Goal: Task Accomplishment & Management: Manage account settings

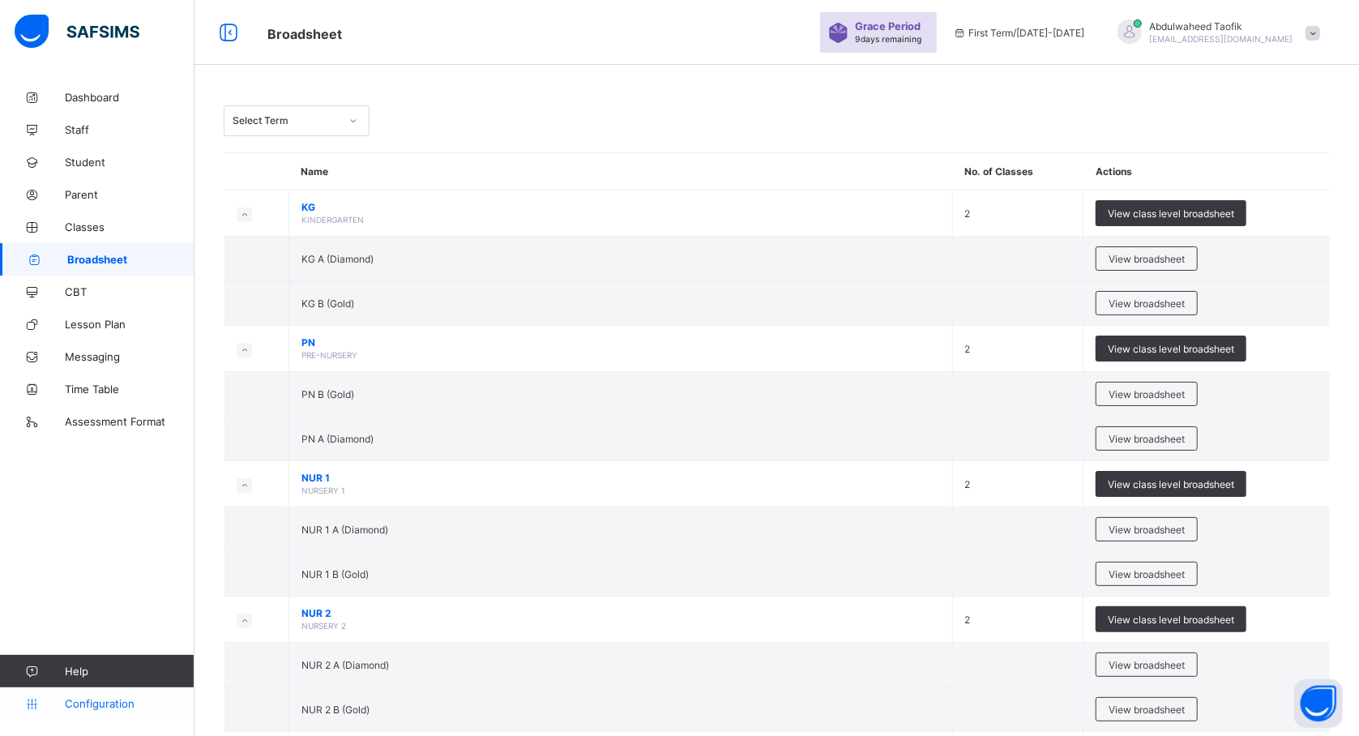
click at [81, 701] on span "Configuration" at bounding box center [129, 703] width 129 height 13
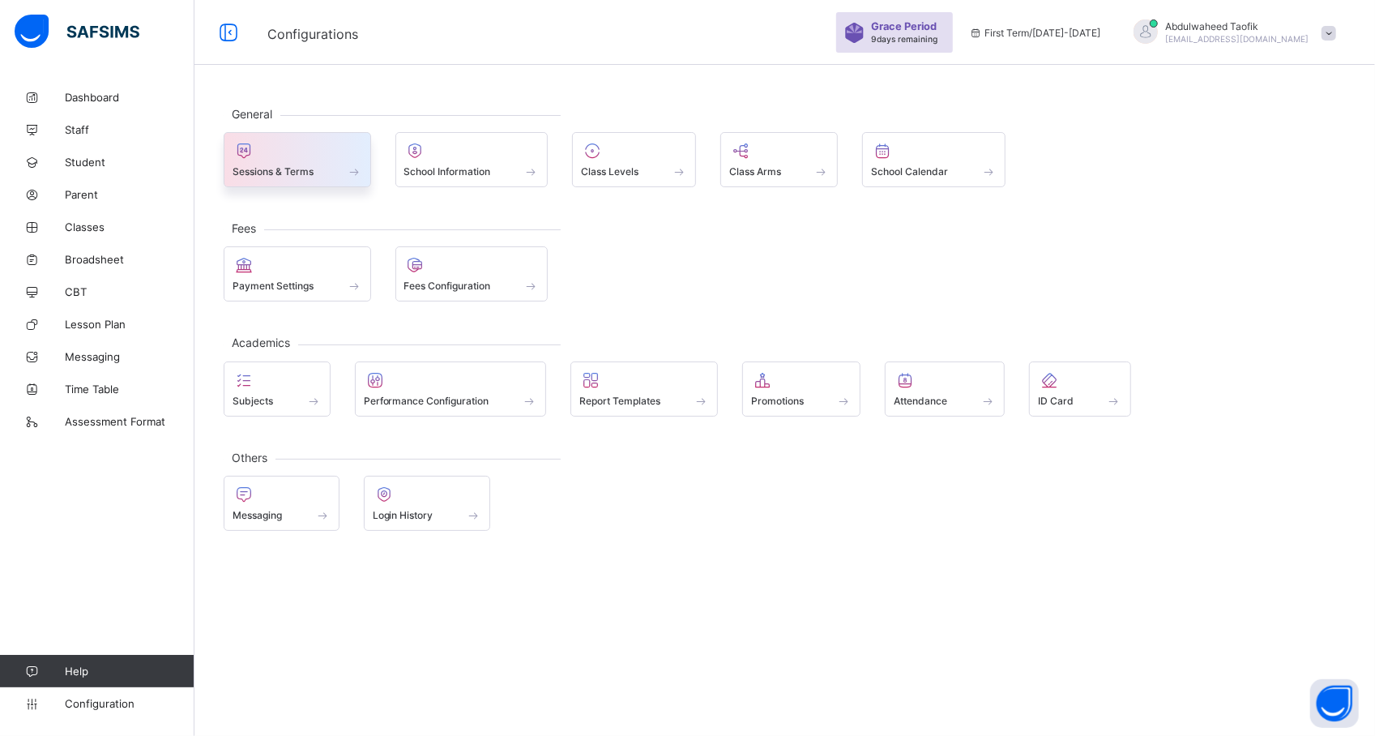
click at [358, 169] on span at bounding box center [354, 171] width 16 height 14
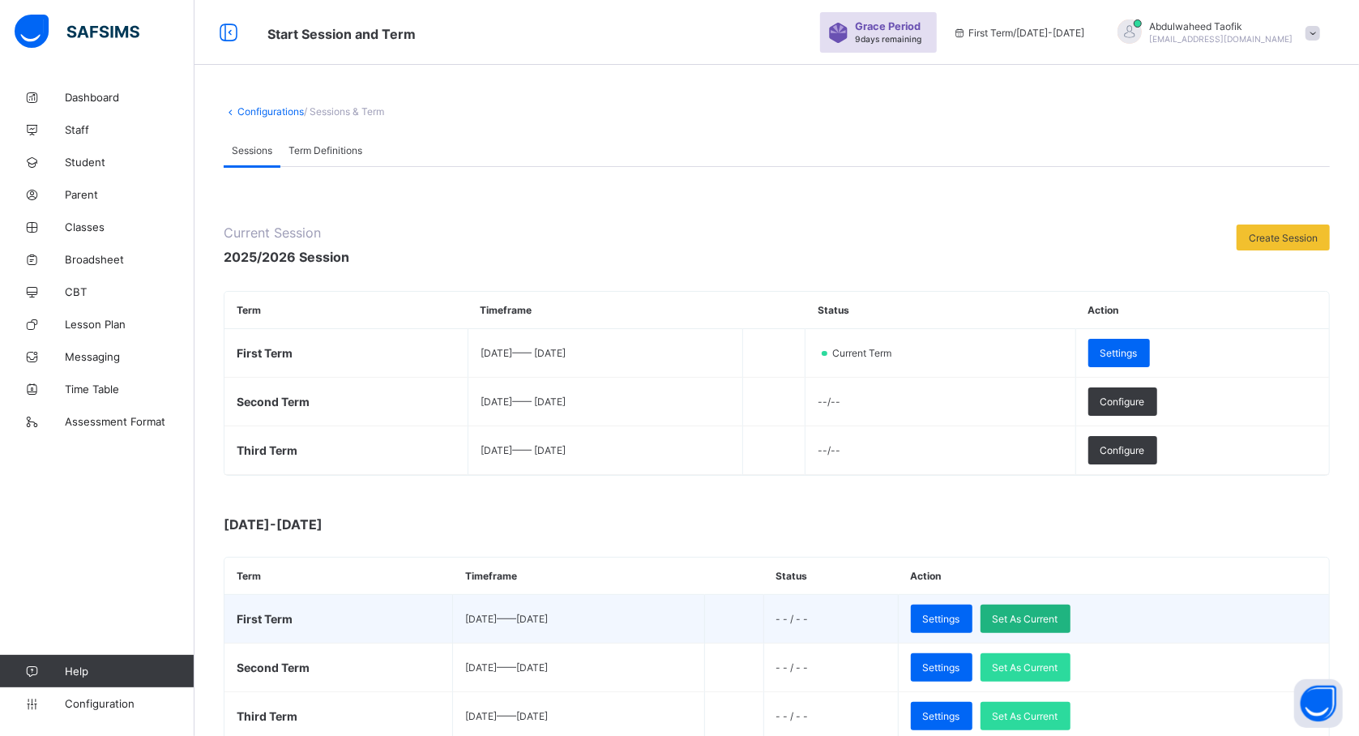
click at [1058, 620] on span "Set As Current" at bounding box center [1026, 619] width 66 height 12
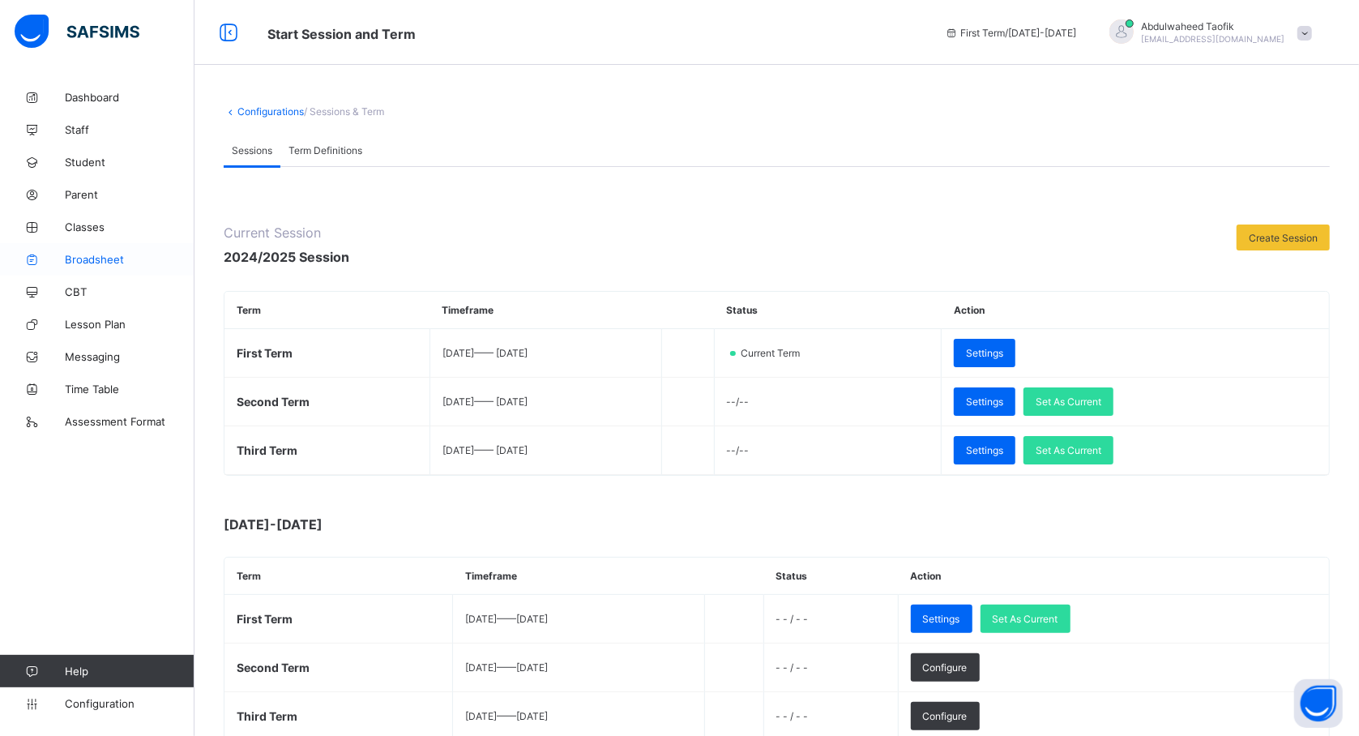
click at [88, 261] on span "Broadsheet" at bounding box center [130, 259] width 130 height 13
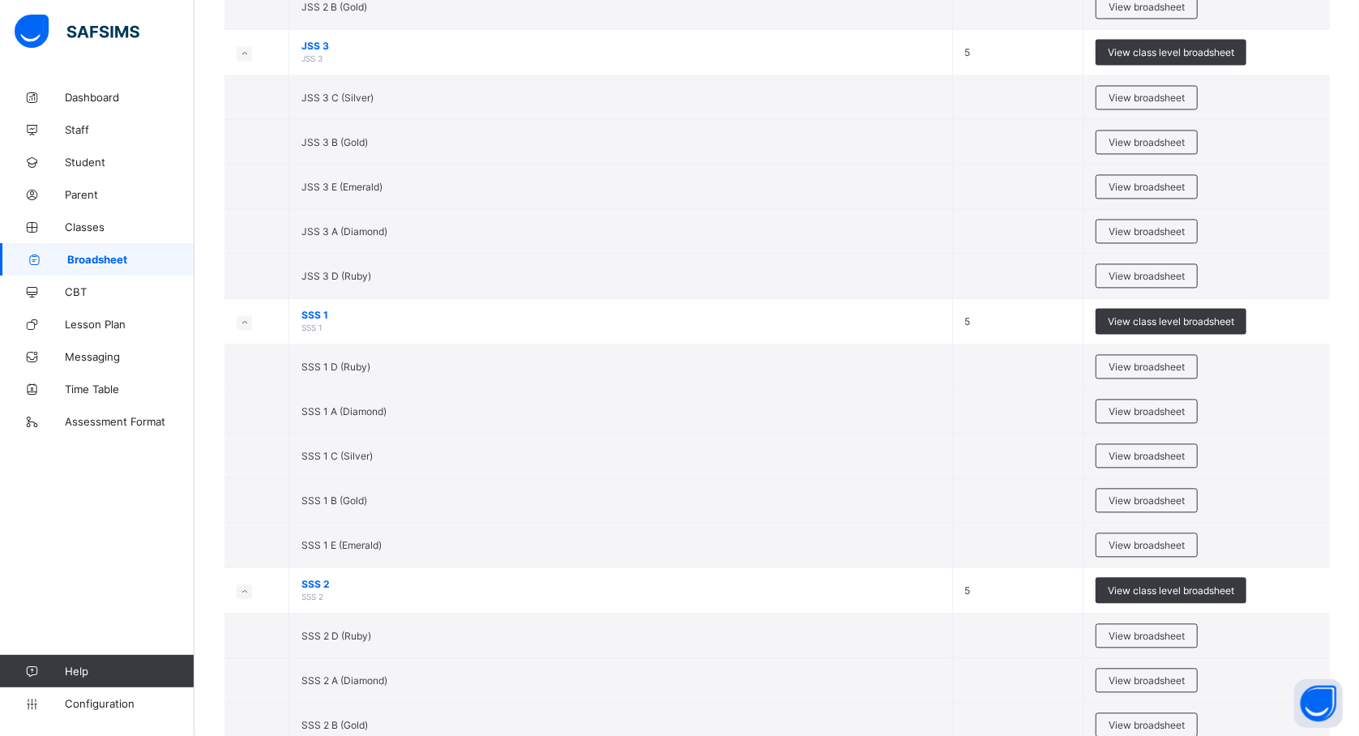
scroll to position [2526, 0]
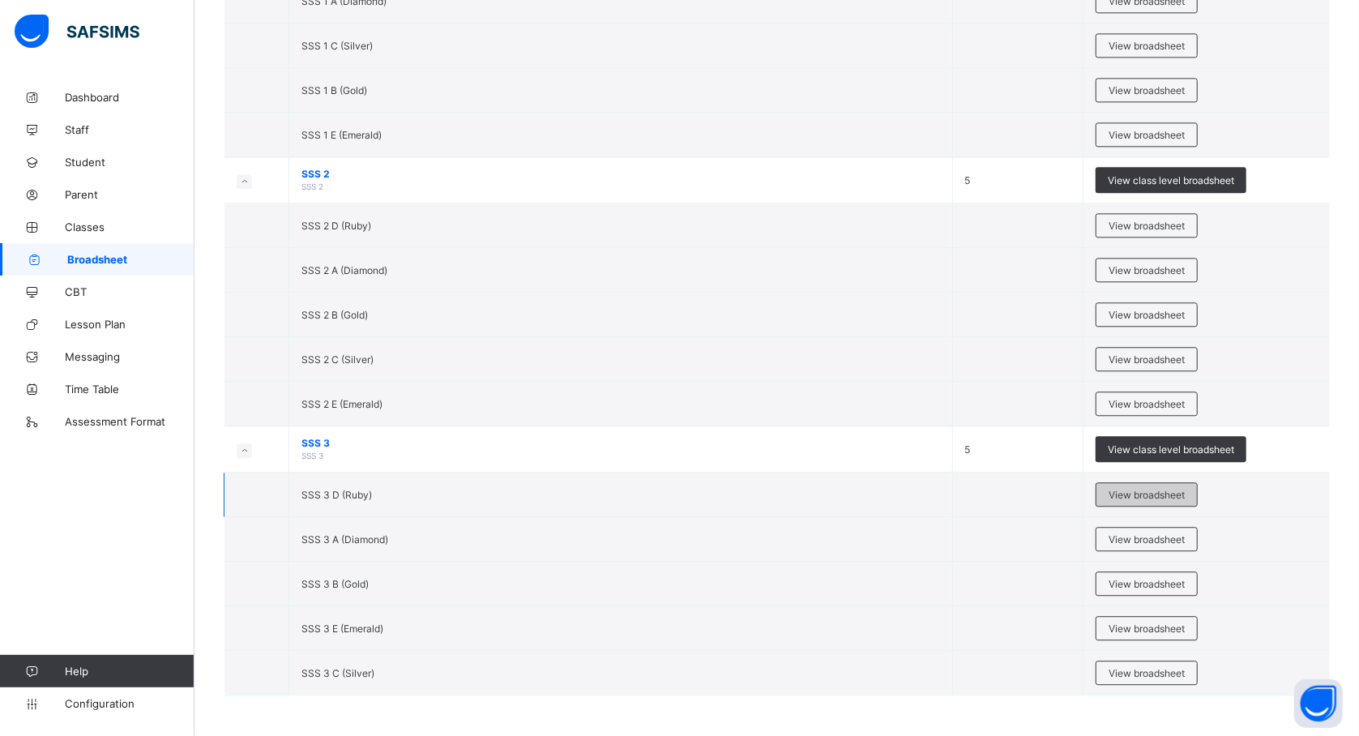
click at [1164, 489] on span "View broadsheet" at bounding box center [1146, 495] width 76 height 12
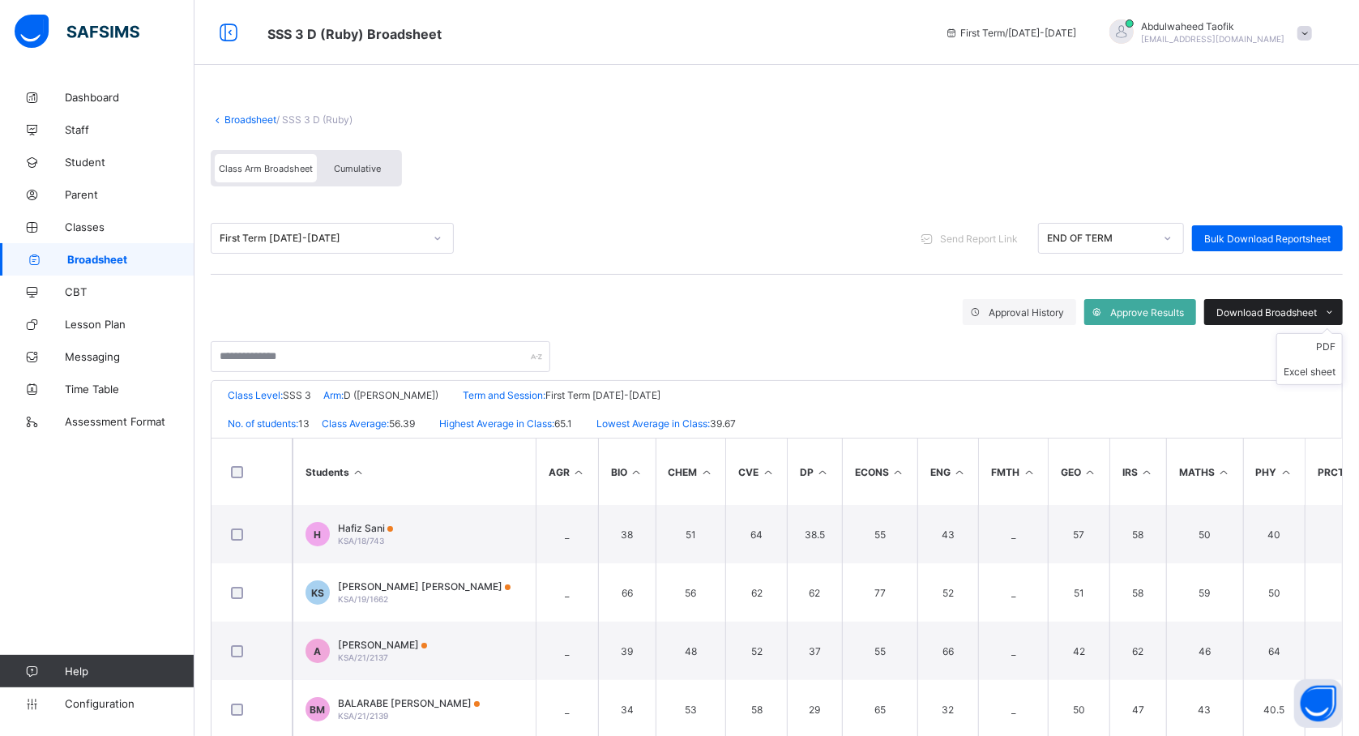
click at [1292, 310] on span "Download Broadsheet" at bounding box center [1266, 312] width 100 height 12
click at [1335, 342] on li "PDF" at bounding box center [1309, 346] width 65 height 25
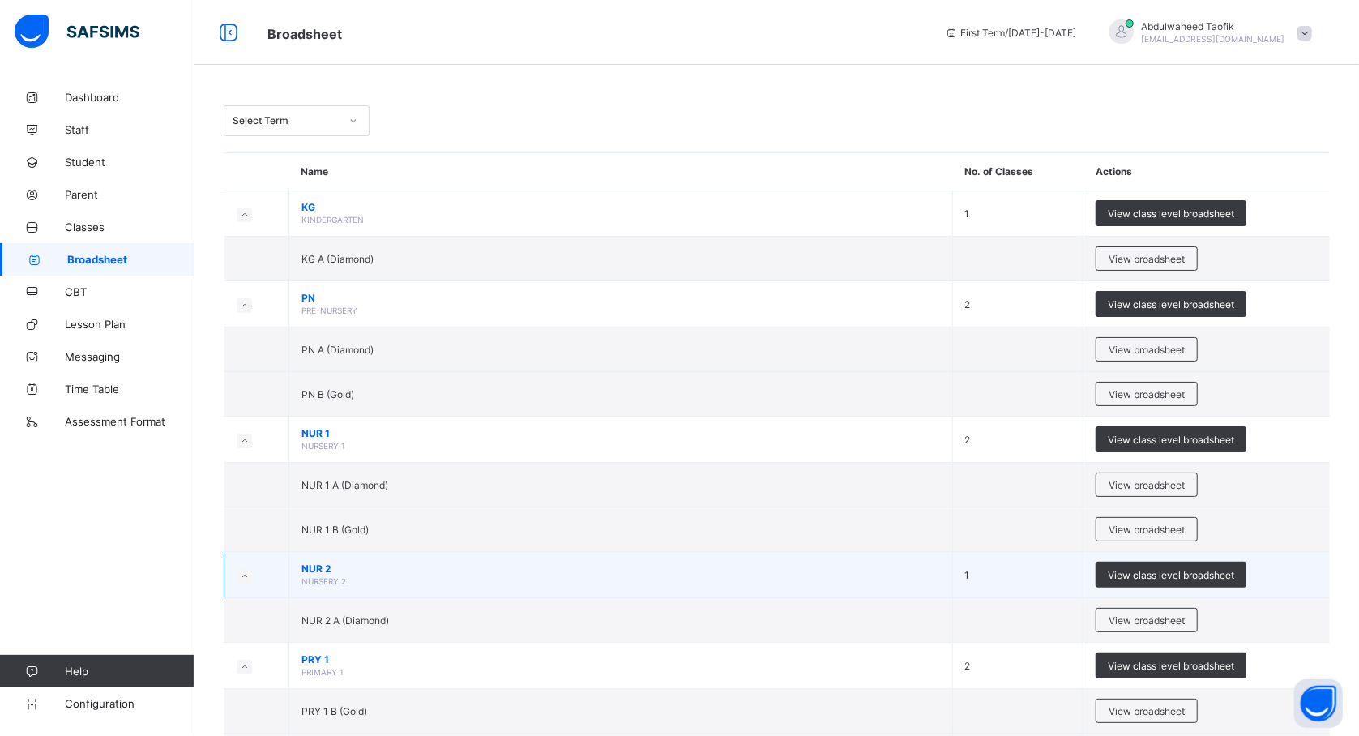
click at [909, 566] on span "NUR 2" at bounding box center [620, 568] width 639 height 12
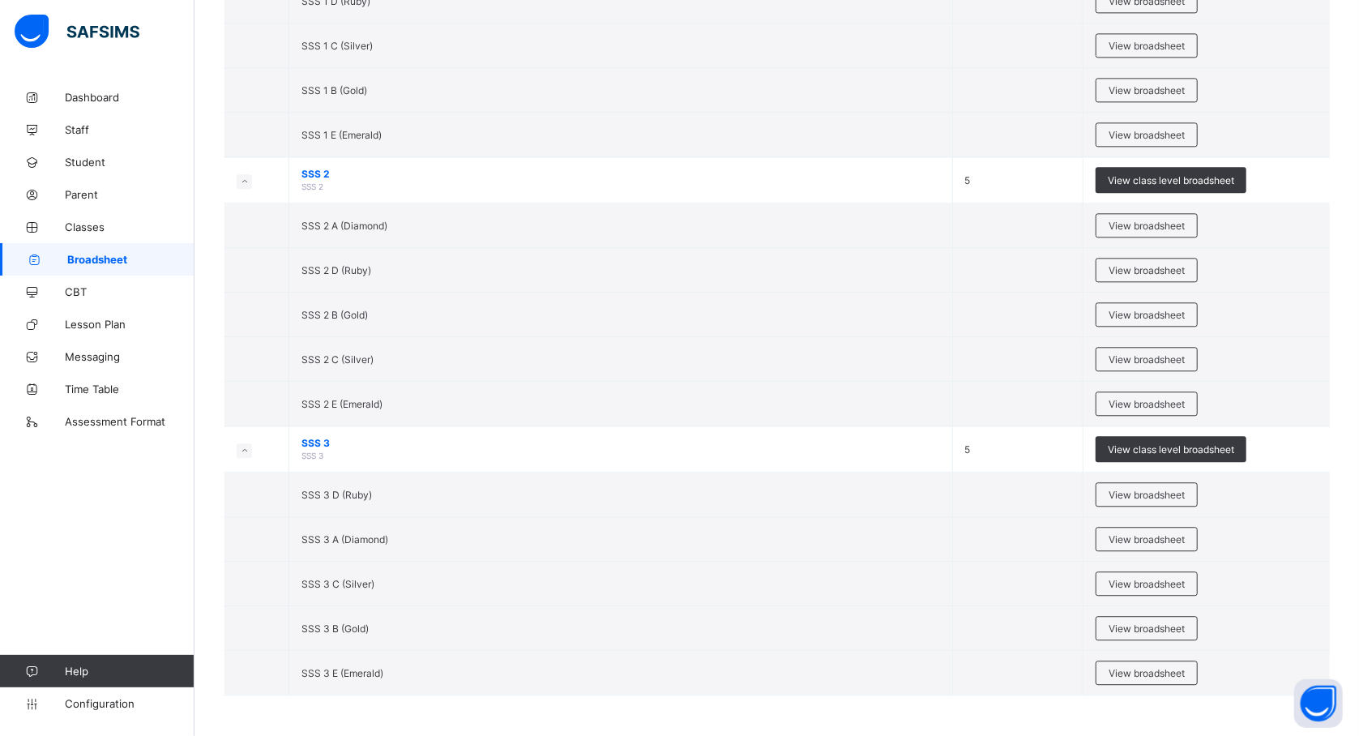
scroll to position [2526, 0]
click at [1123, 545] on div "View broadsheet" at bounding box center [1146, 539] width 102 height 24
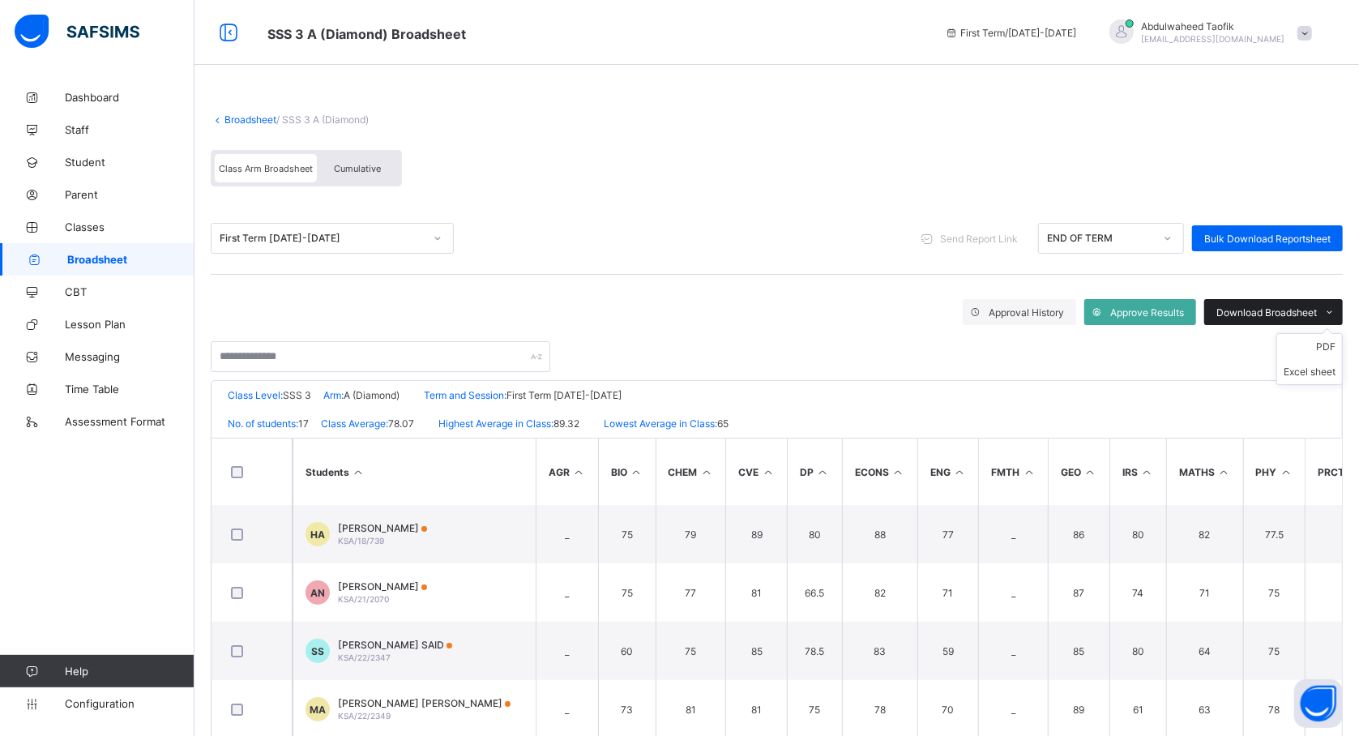
click at [1293, 310] on span "Download Broadsheet" at bounding box center [1266, 312] width 100 height 12
click at [1330, 344] on li "PDF" at bounding box center [1309, 346] width 65 height 25
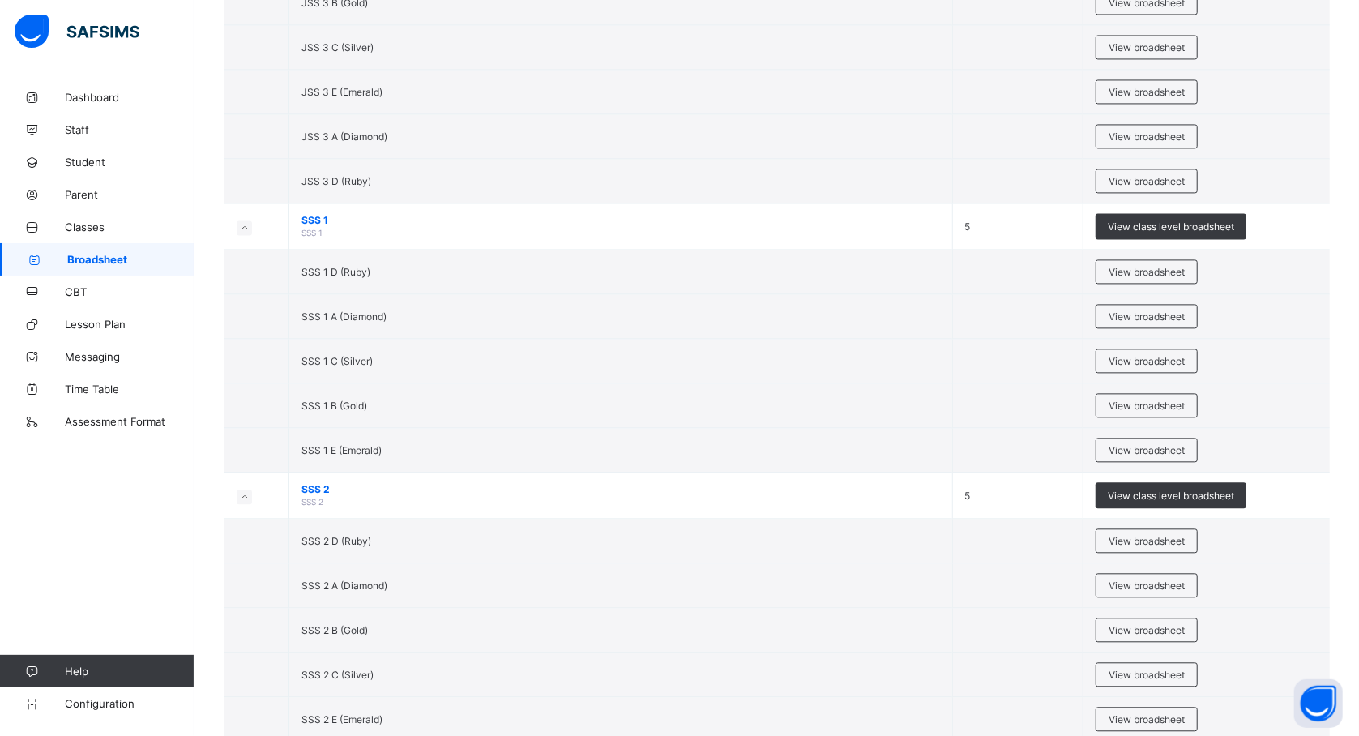
scroll to position [2526, 0]
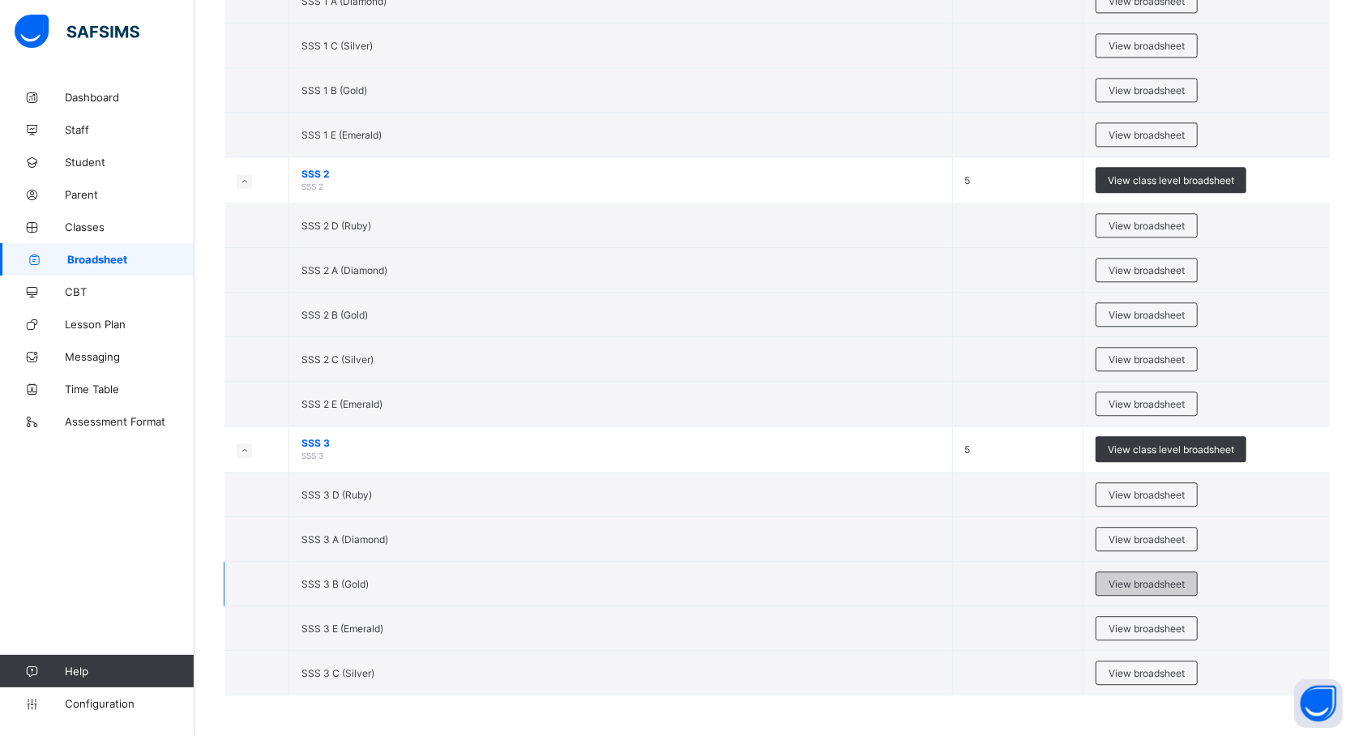
click at [1159, 583] on span "View broadsheet" at bounding box center [1146, 584] width 76 height 12
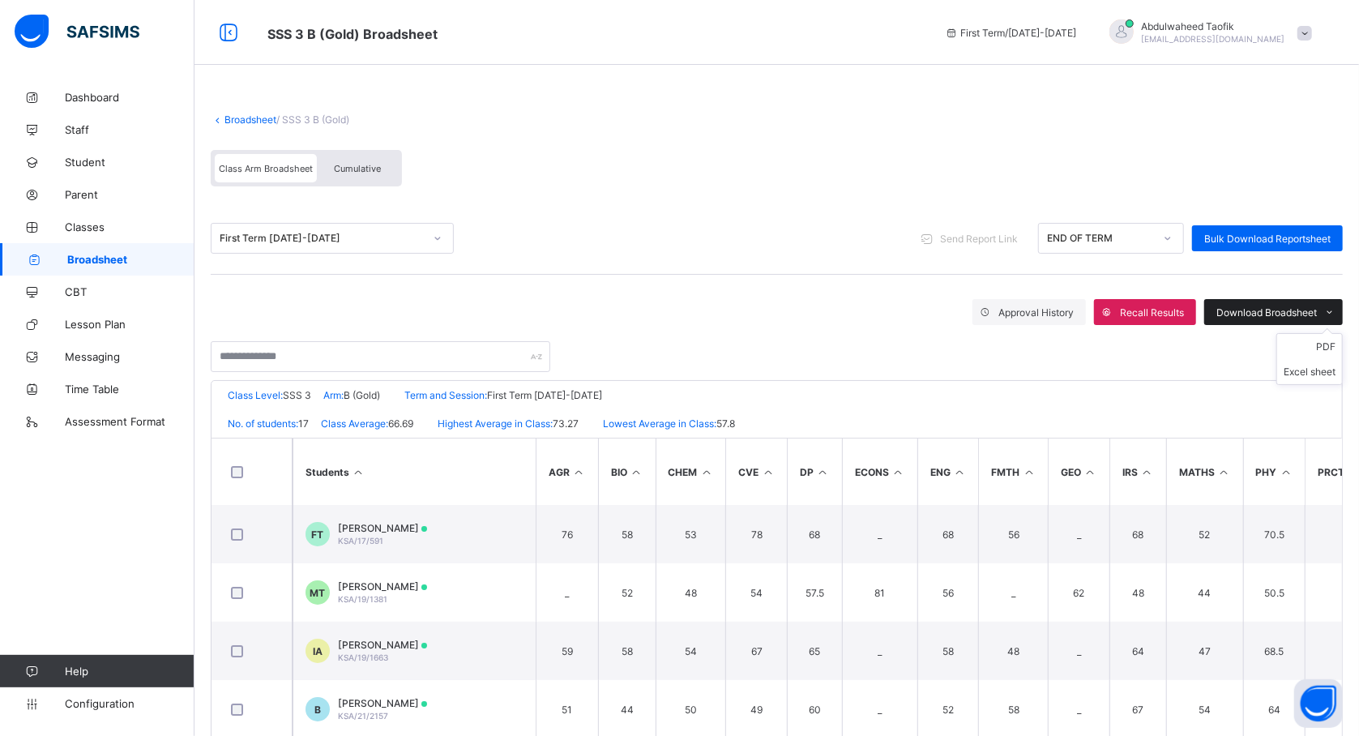
click at [1271, 313] on span "Download Broadsheet" at bounding box center [1266, 312] width 100 height 12
click at [1316, 314] on span "Download Broadsheet" at bounding box center [1266, 312] width 100 height 12
click at [1337, 340] on ul "PDF Excel sheet" at bounding box center [1309, 359] width 66 height 52
click at [1342, 345] on li "PDF" at bounding box center [1309, 346] width 65 height 25
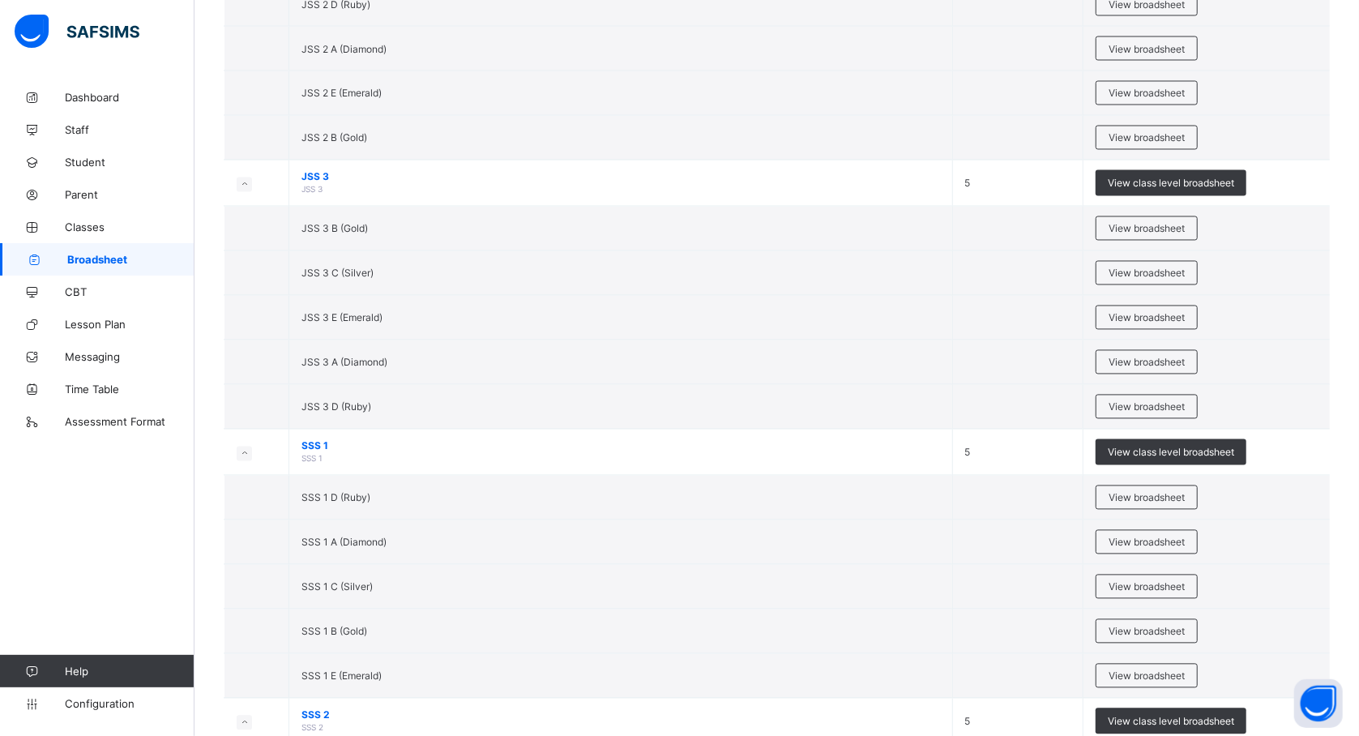
scroll to position [2526, 0]
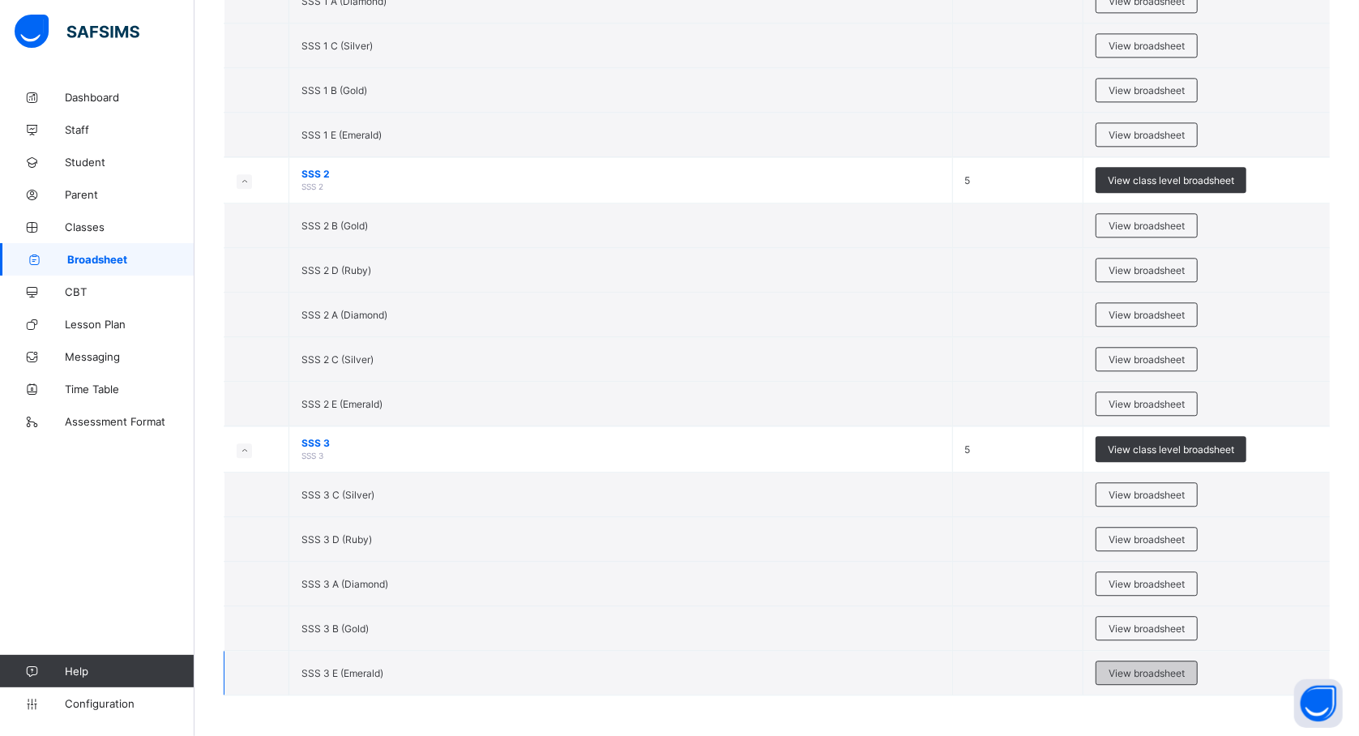
click at [1181, 661] on div "View broadsheet" at bounding box center [1146, 672] width 102 height 24
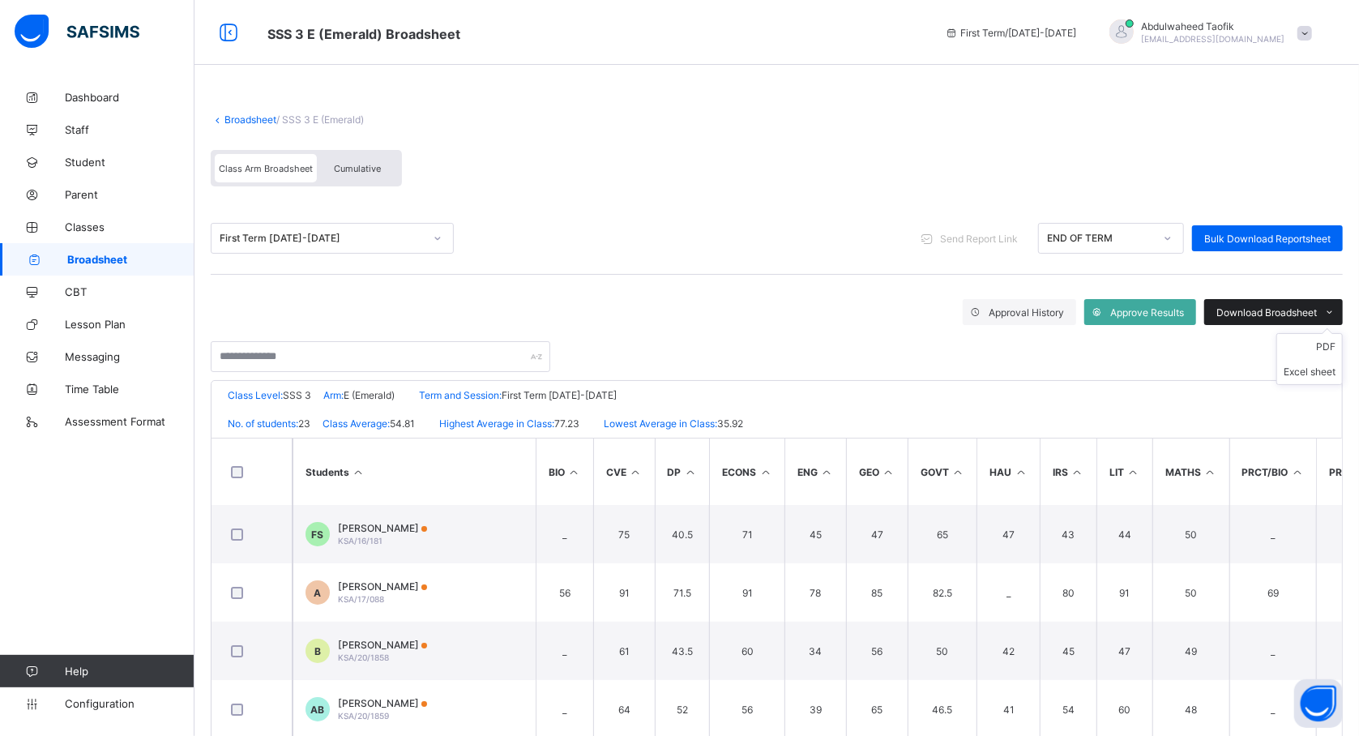
click at [1282, 312] on span "Download Broadsheet" at bounding box center [1266, 312] width 100 height 12
click at [1330, 344] on li "PDF" at bounding box center [1309, 346] width 65 height 25
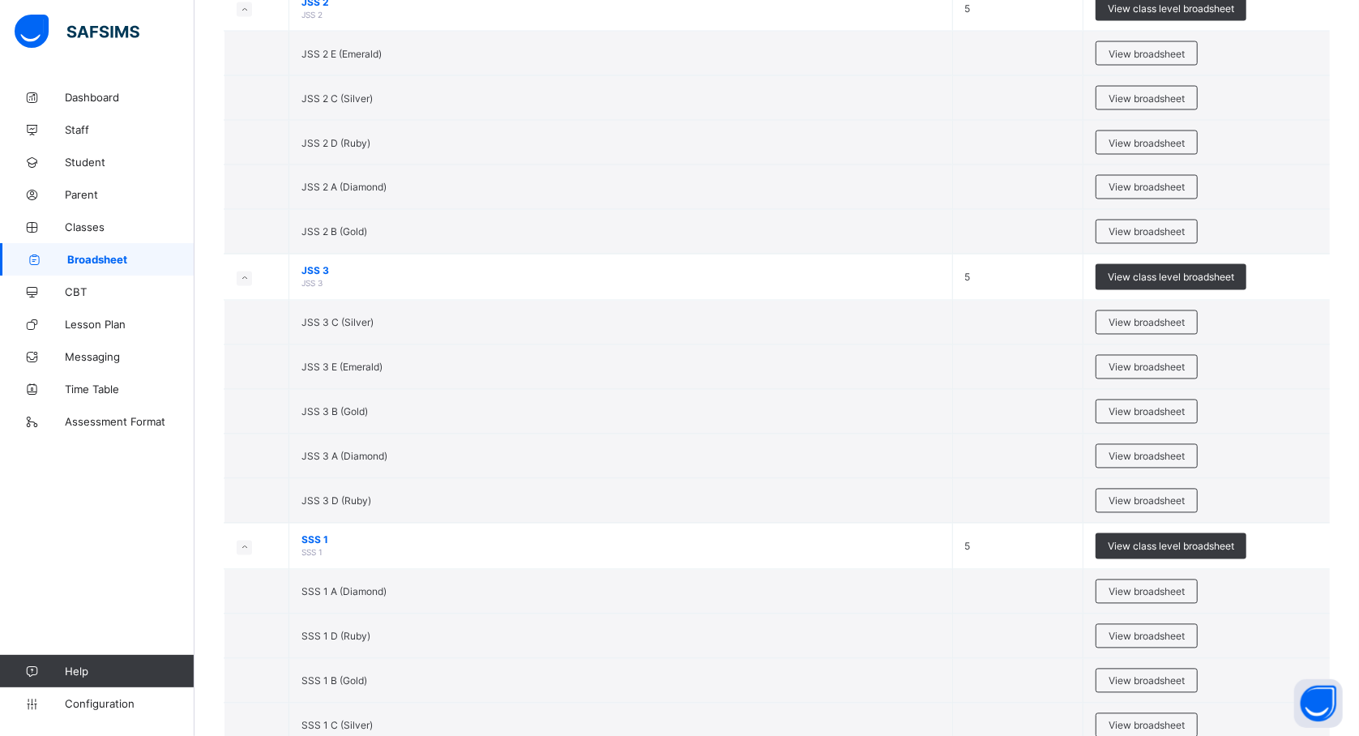
scroll to position [2526, 0]
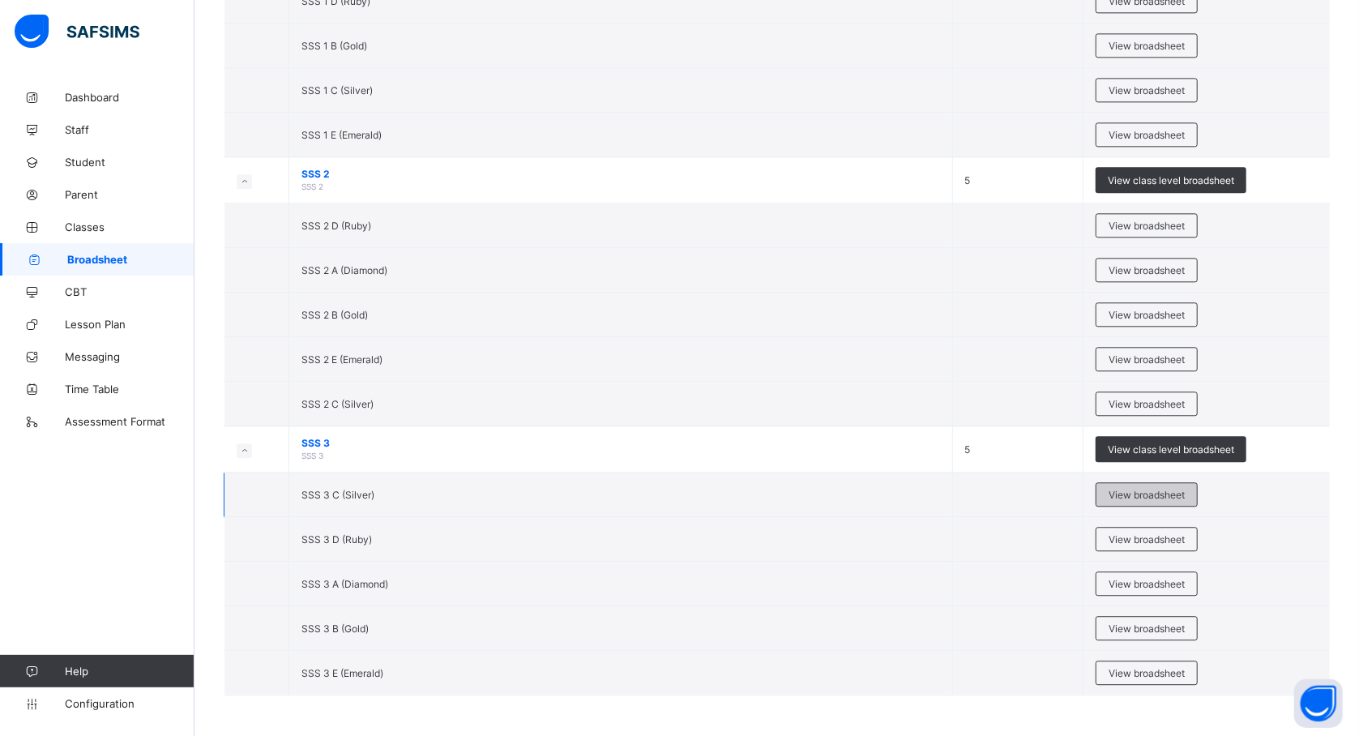
click at [1158, 489] on span "View broadsheet" at bounding box center [1146, 495] width 76 height 12
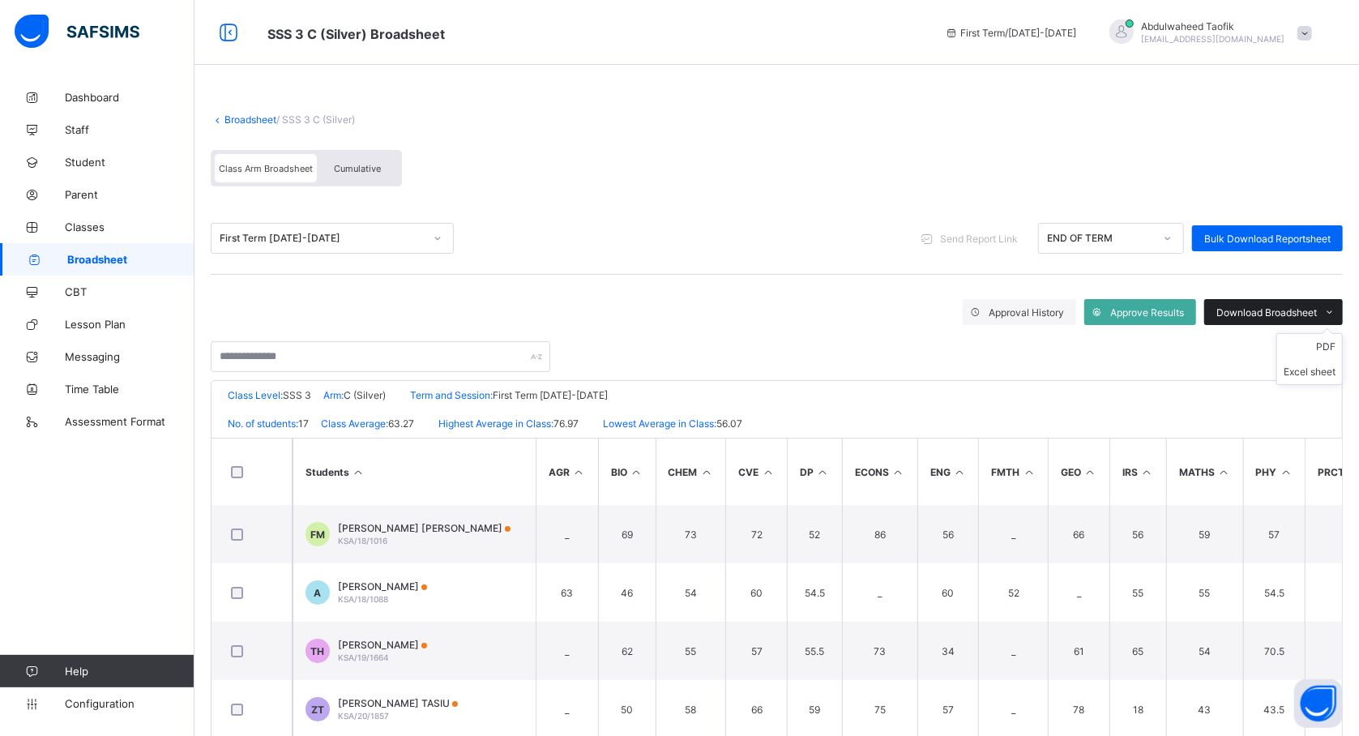
click at [1290, 311] on span "Download Broadsheet" at bounding box center [1266, 312] width 100 height 12
click at [1326, 347] on li "PDF" at bounding box center [1309, 346] width 65 height 25
click at [85, 711] on link "Configuration" at bounding box center [97, 703] width 194 height 32
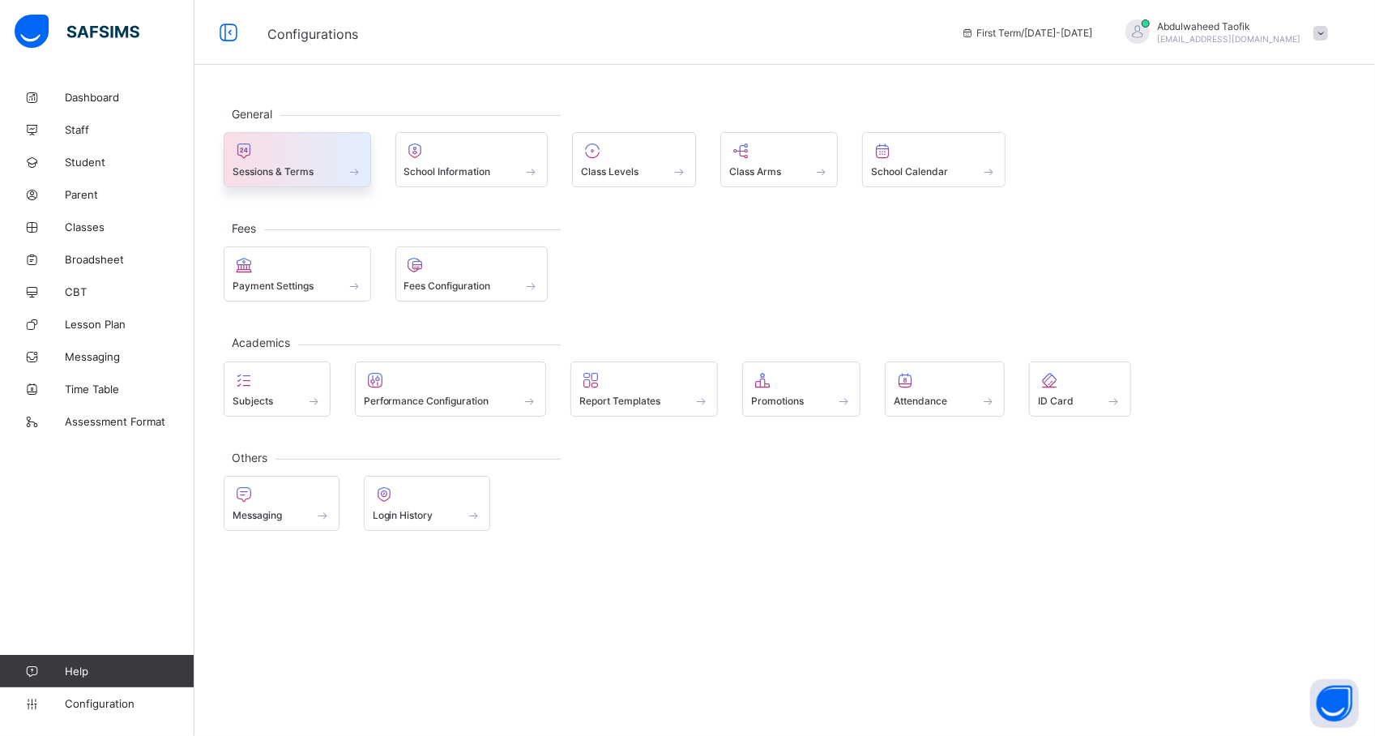
click at [347, 169] on span at bounding box center [354, 171] width 16 height 14
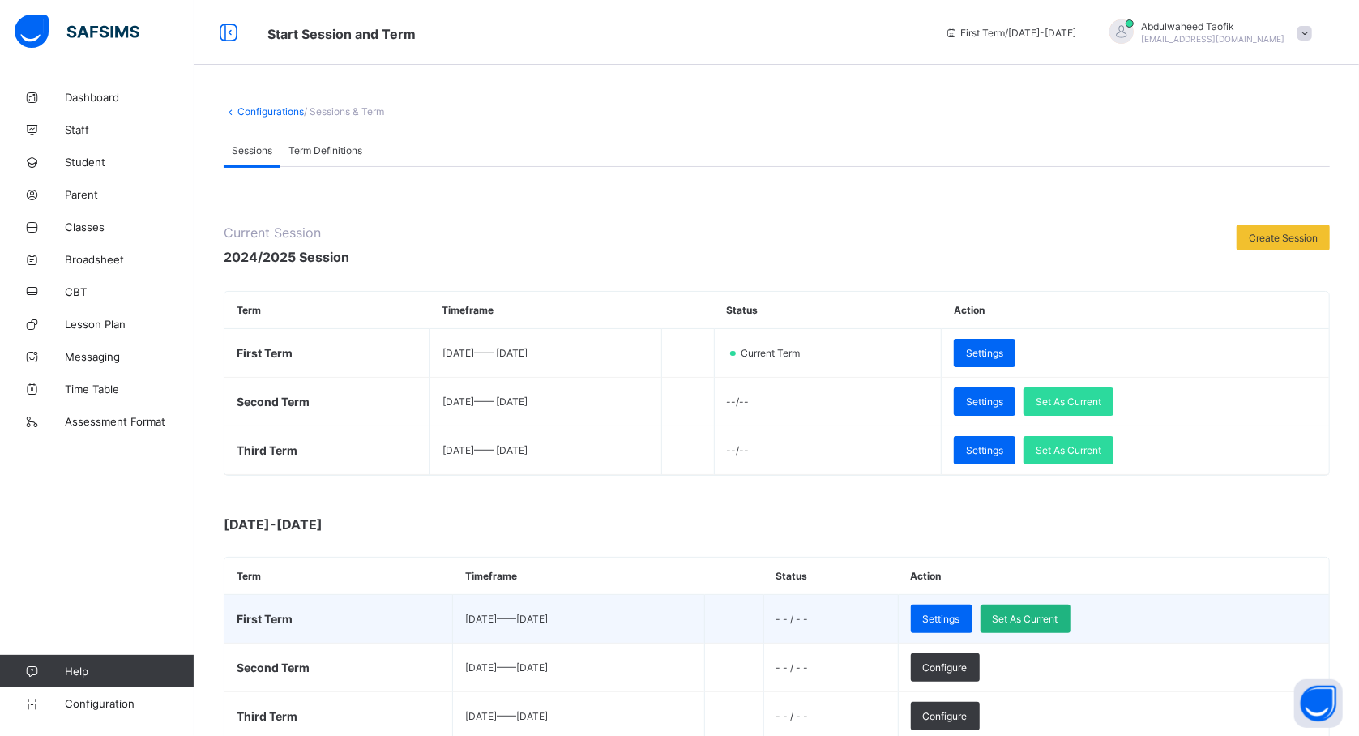
click at [1070, 606] on div "Set As Current" at bounding box center [1025, 618] width 90 height 28
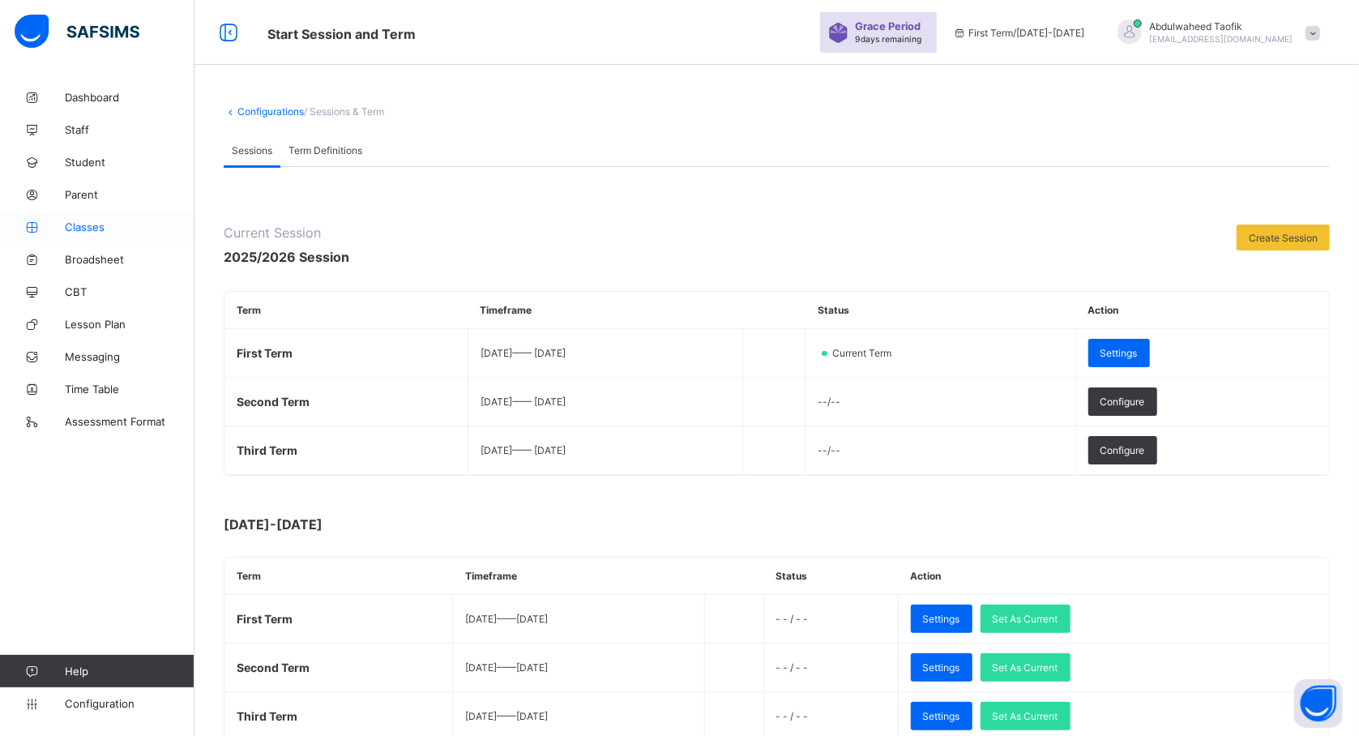
click at [95, 230] on span "Classes" at bounding box center [130, 226] width 130 height 13
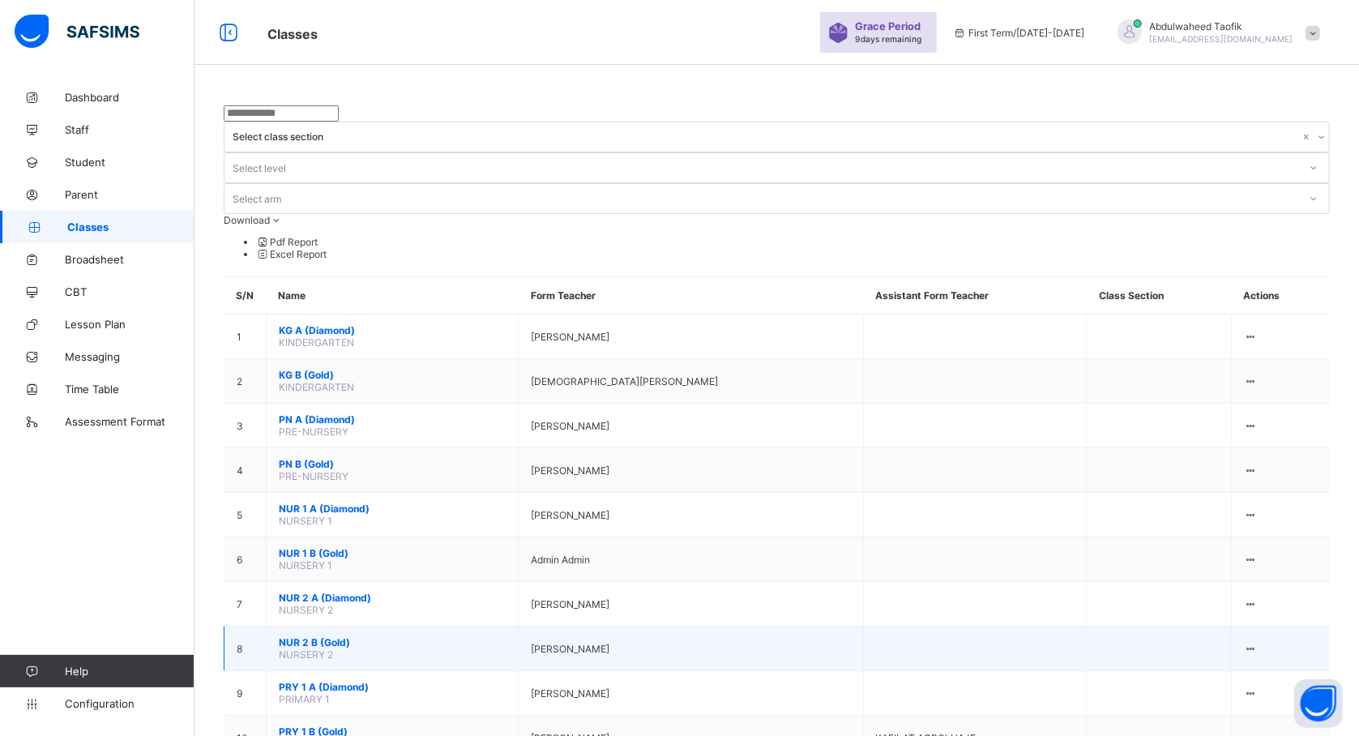
click at [767, 626] on td "[PERSON_NAME]" at bounding box center [691, 648] width 344 height 45
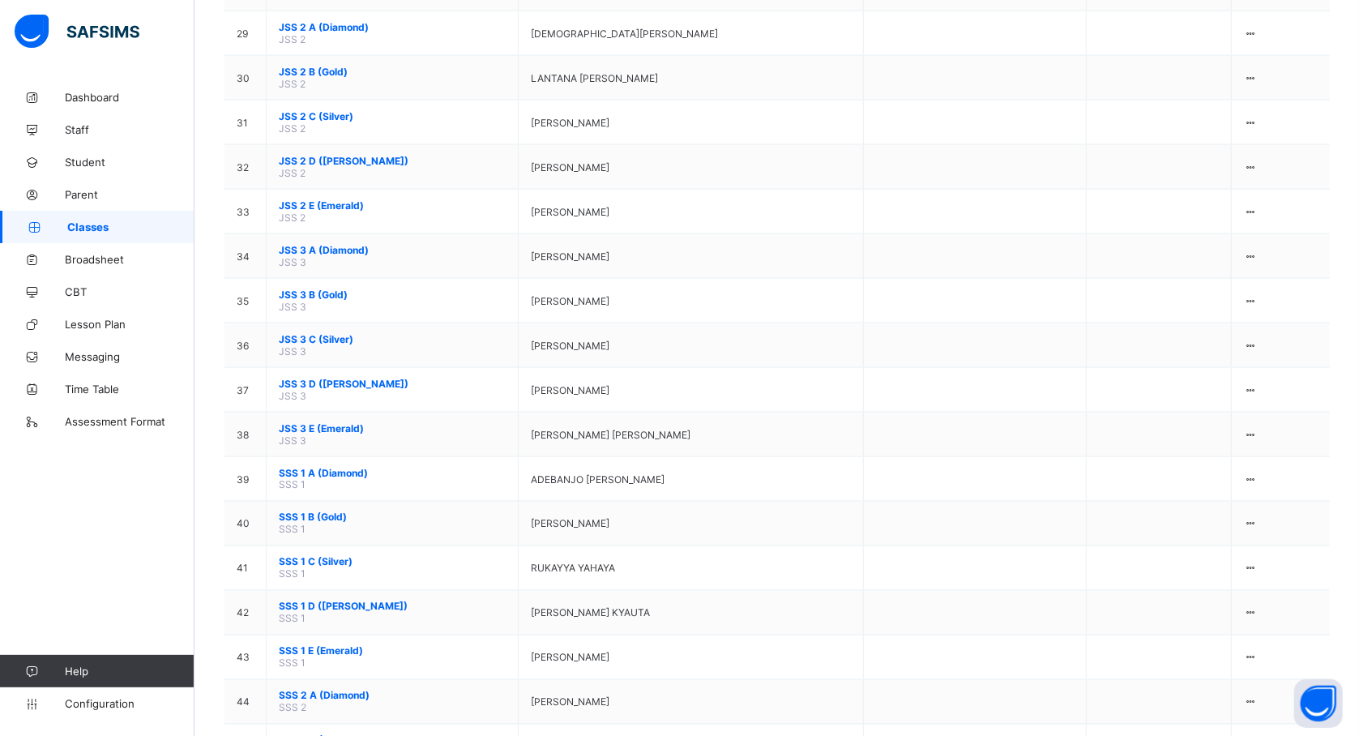
scroll to position [1553, 0]
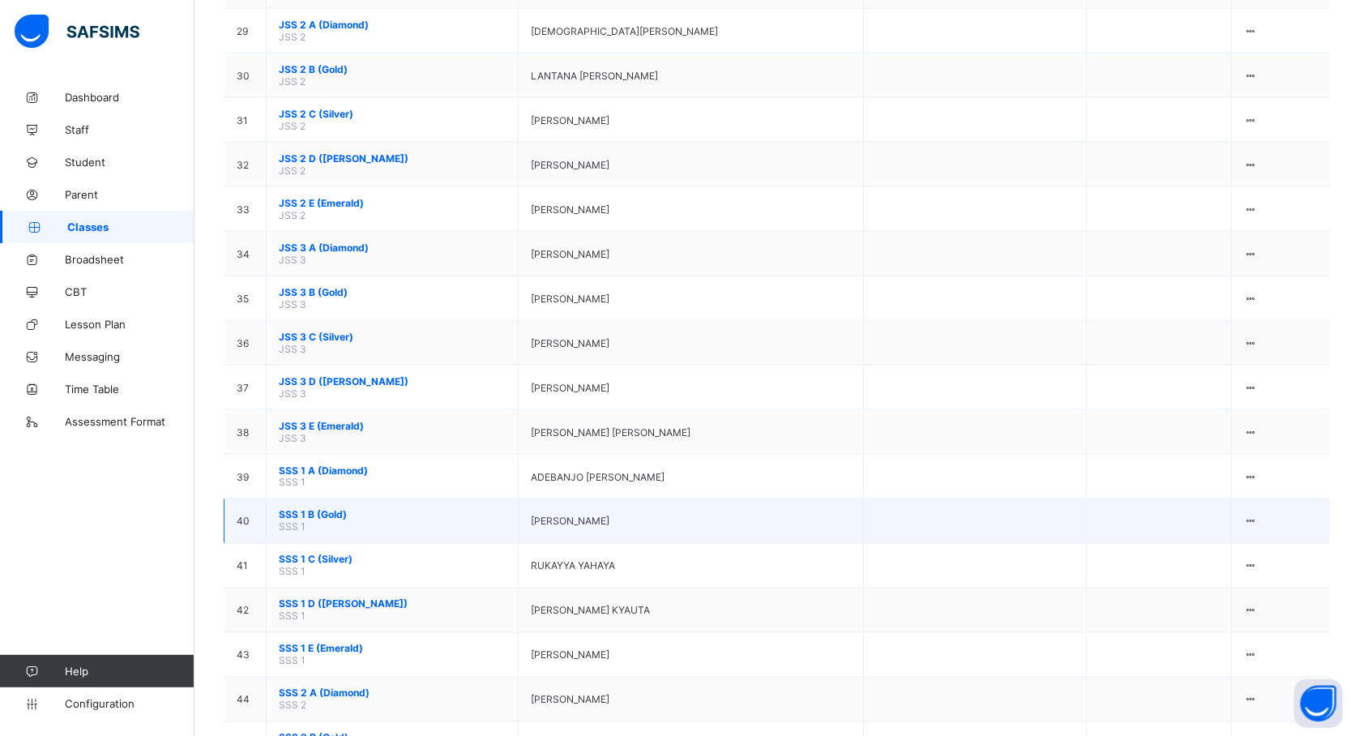
click at [315, 509] on span "SSS 1 B (Gold)" at bounding box center [392, 515] width 227 height 12
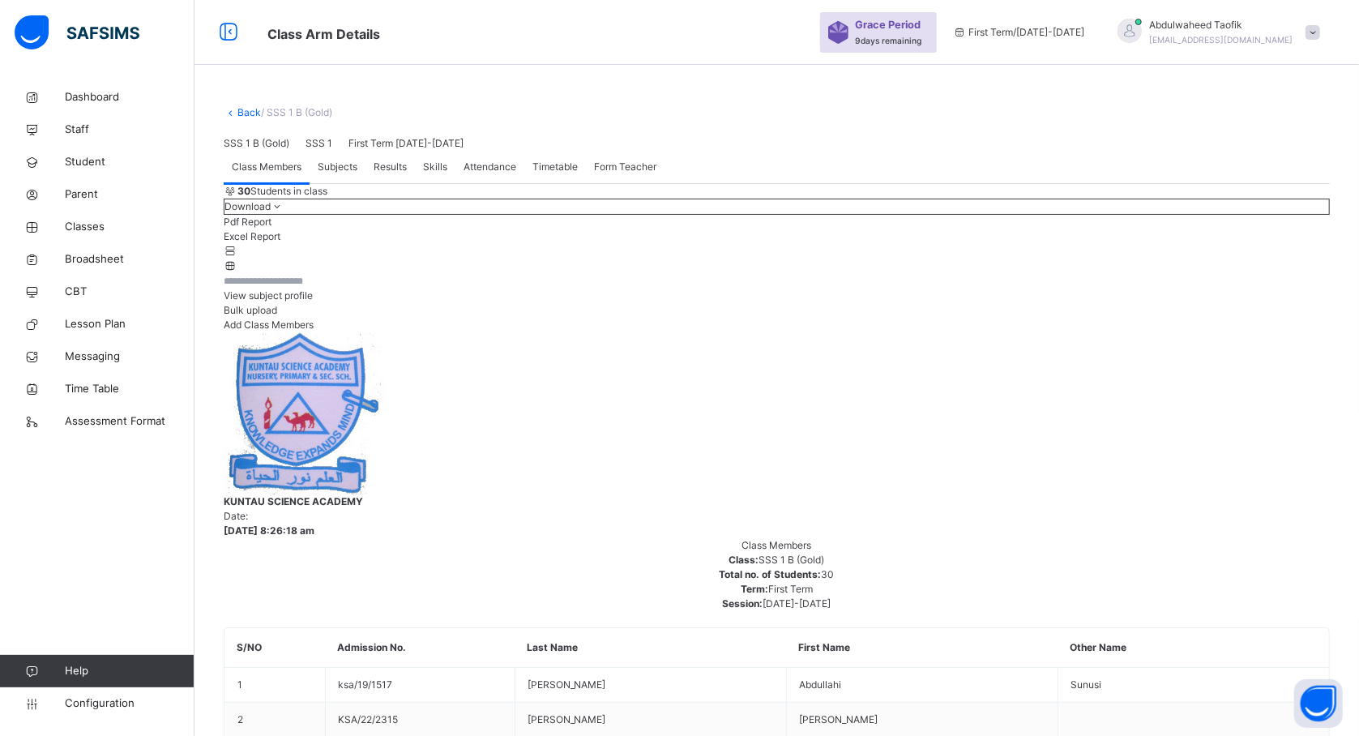
click at [313, 301] on span "View subject profile" at bounding box center [268, 295] width 89 height 12
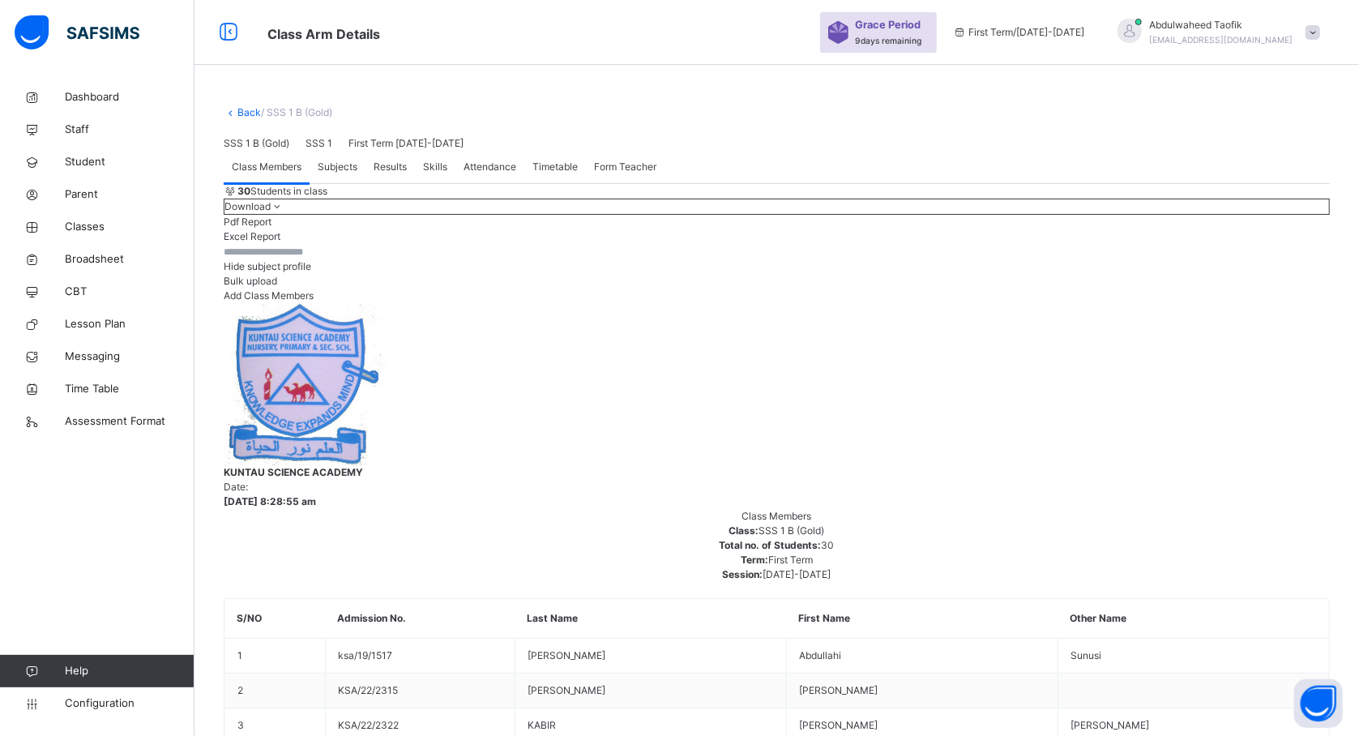
click at [895, 303] on div "Hide subject profile Bulk upload Add Class Members" at bounding box center [777, 273] width 1106 height 59
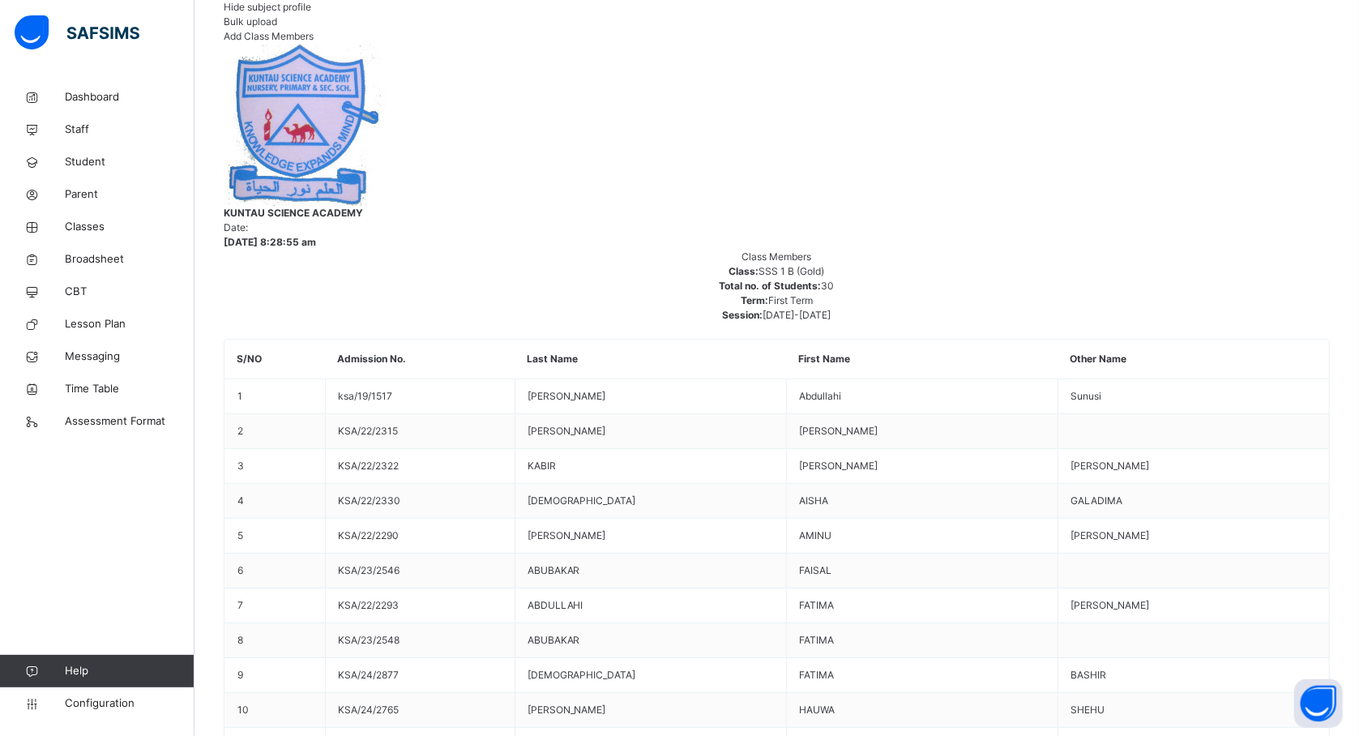
scroll to position [86, 1167]
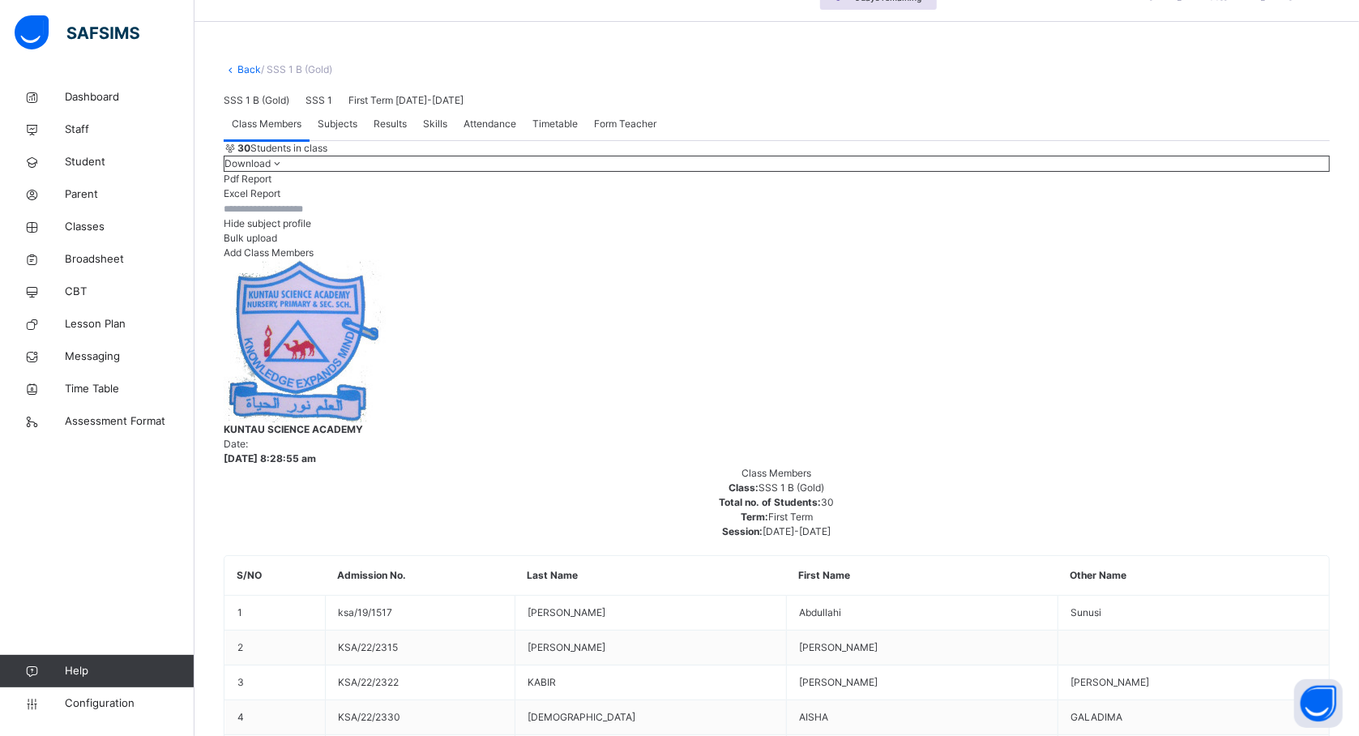
scroll to position [305, 0]
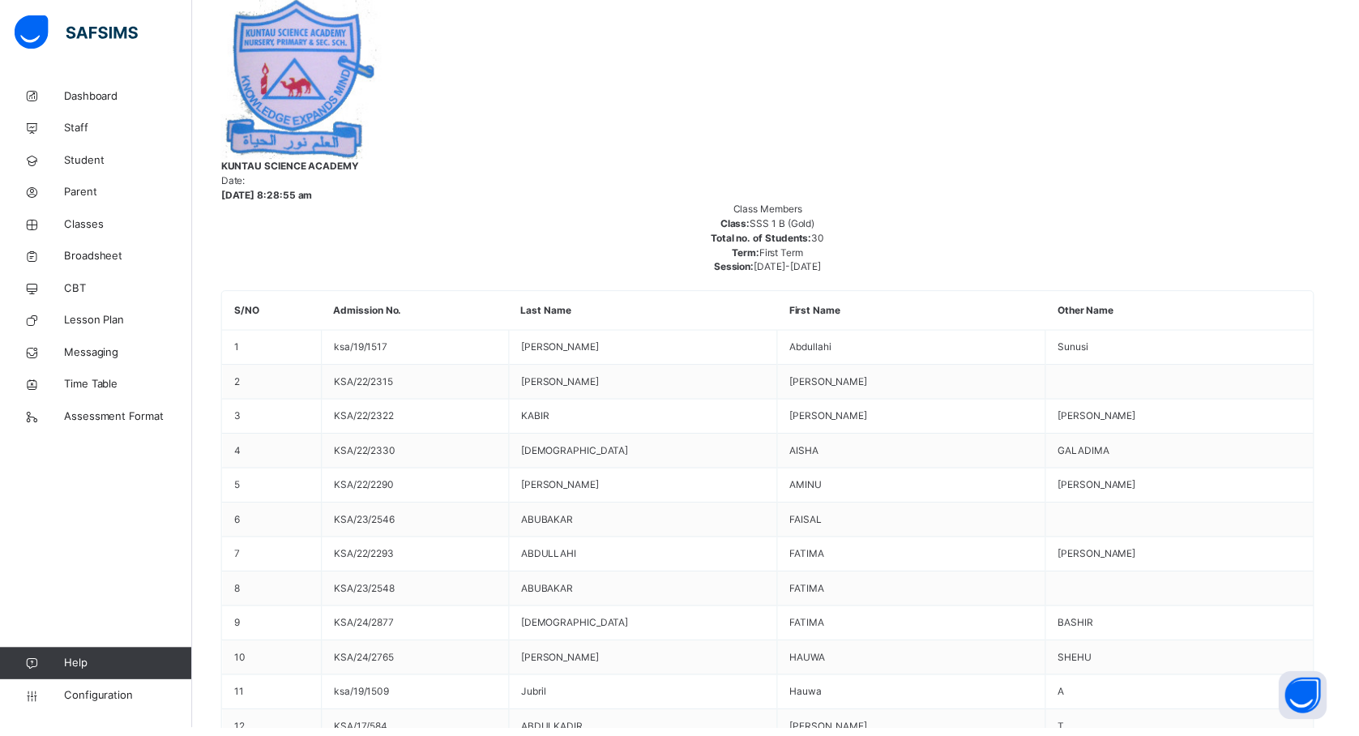
scroll to position [216, 744]
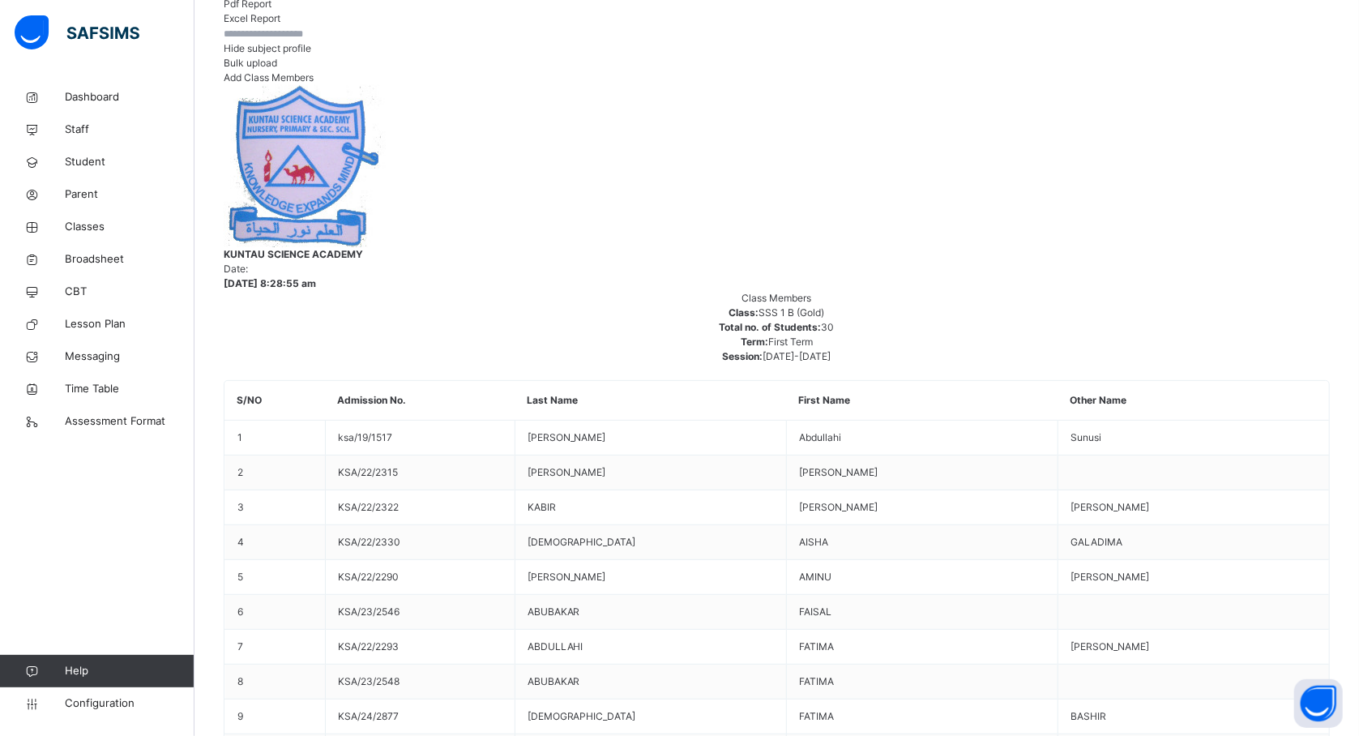
scroll to position [86, 744]
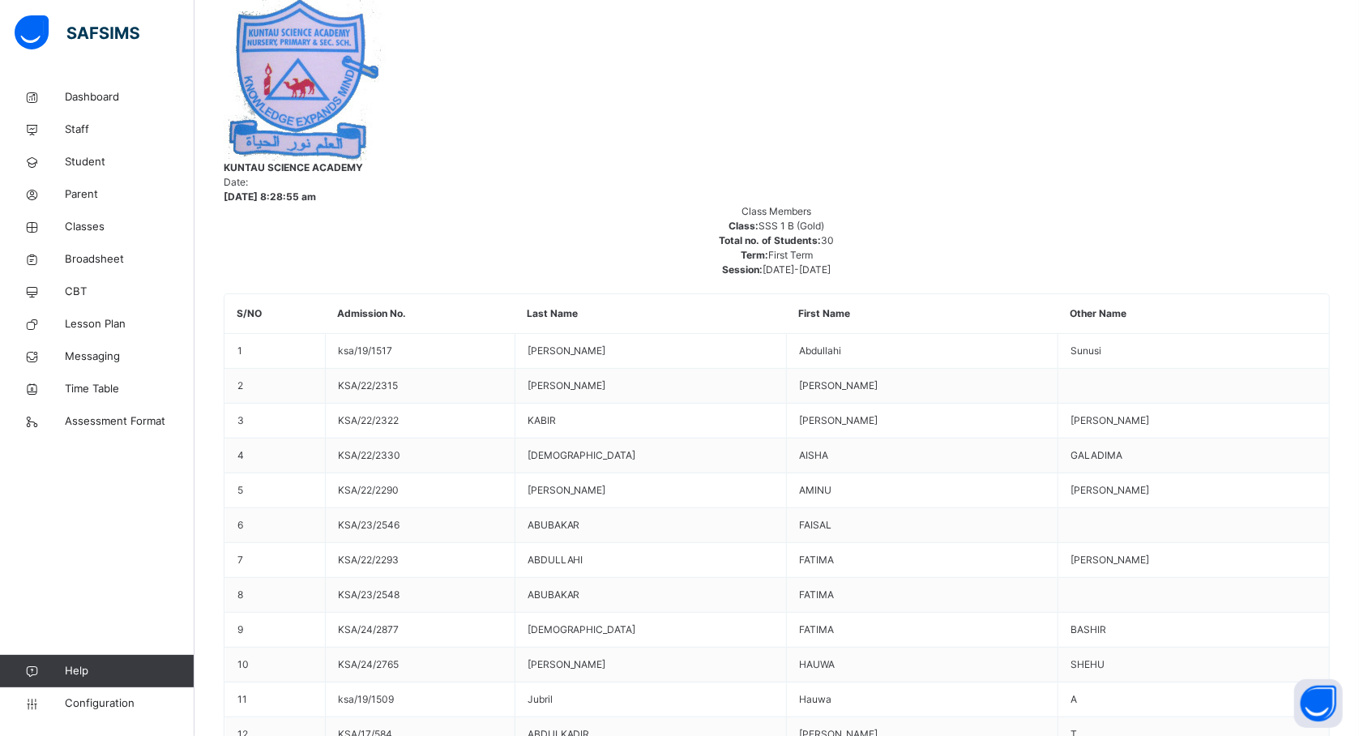
scroll to position [903, 744]
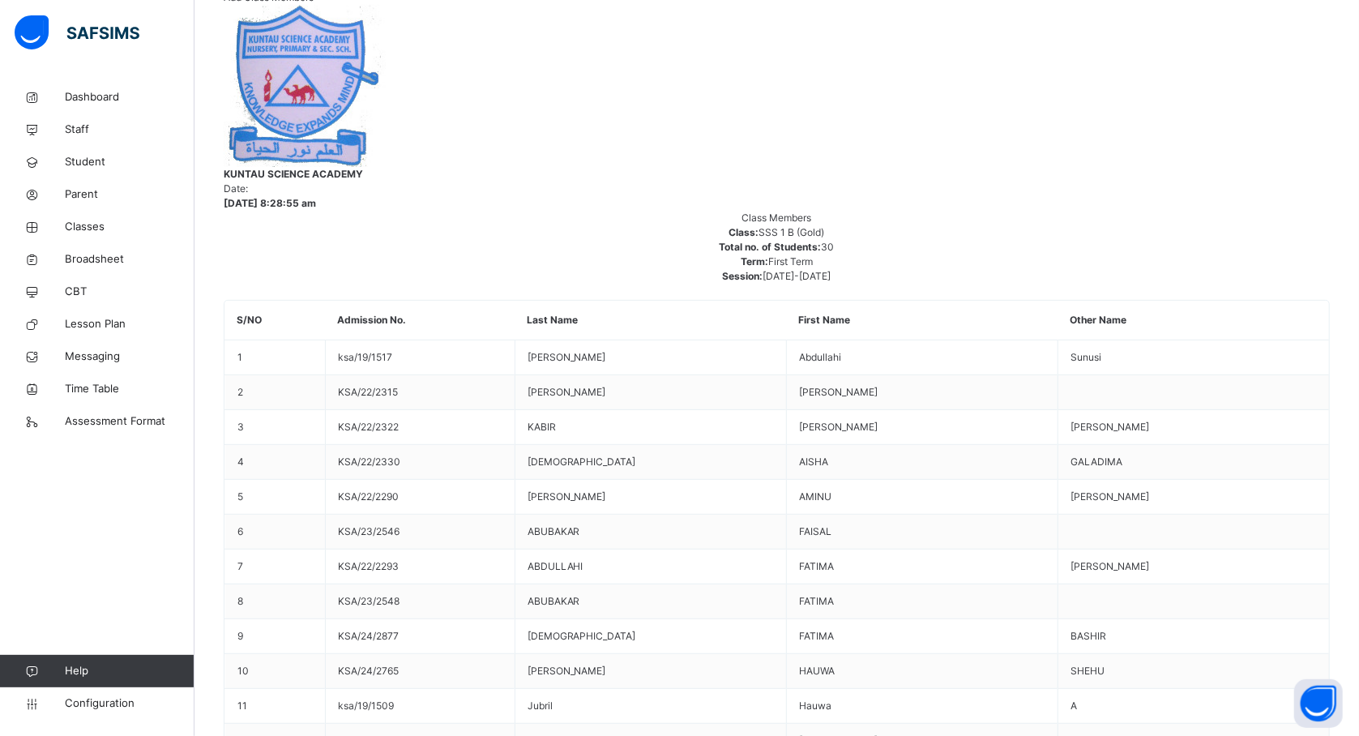
scroll to position [305, 0]
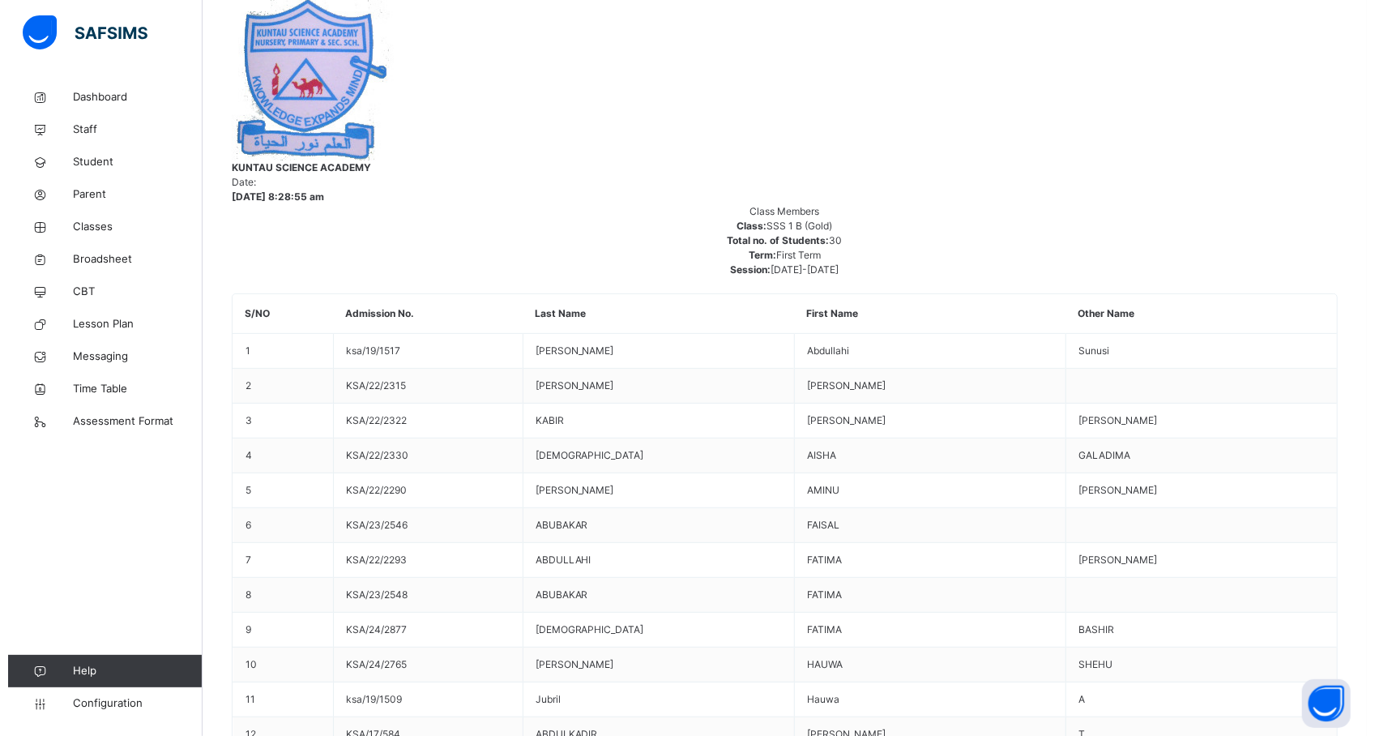
scroll to position [773, 744]
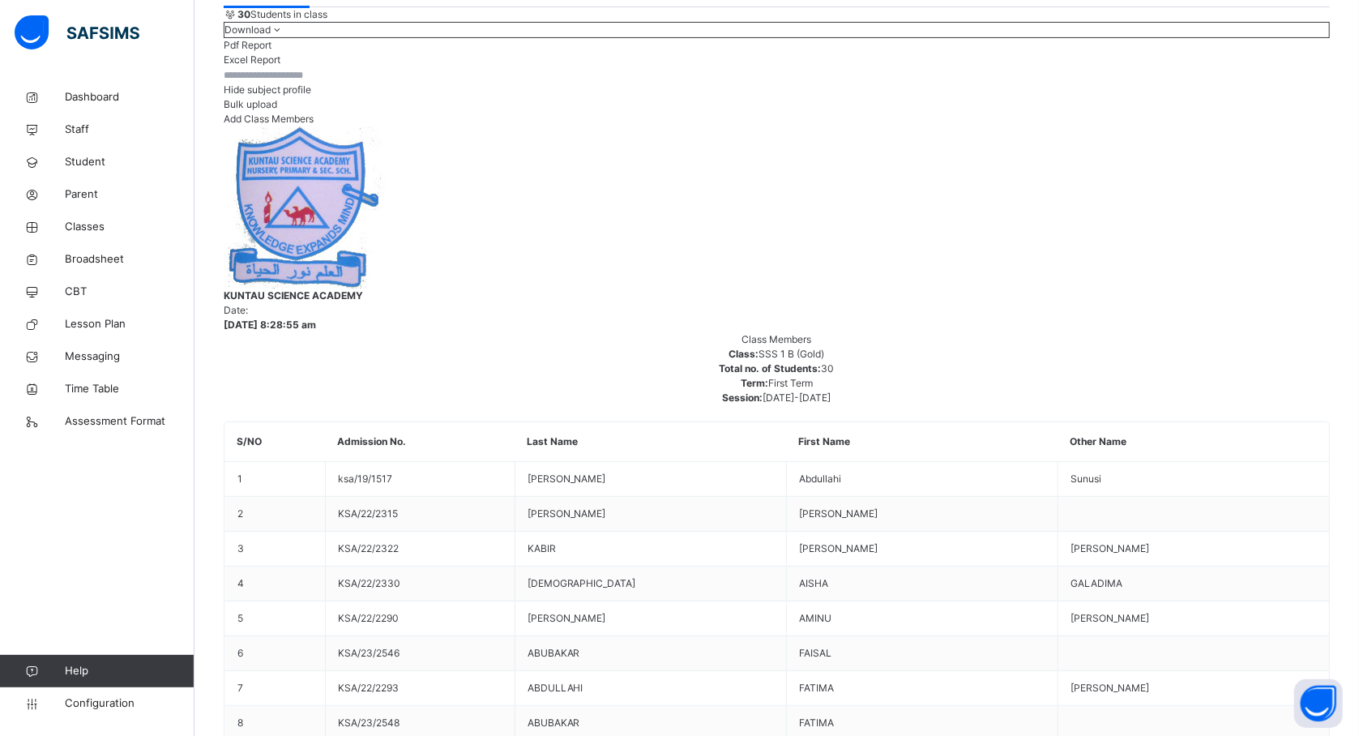
scroll to position [175, 0]
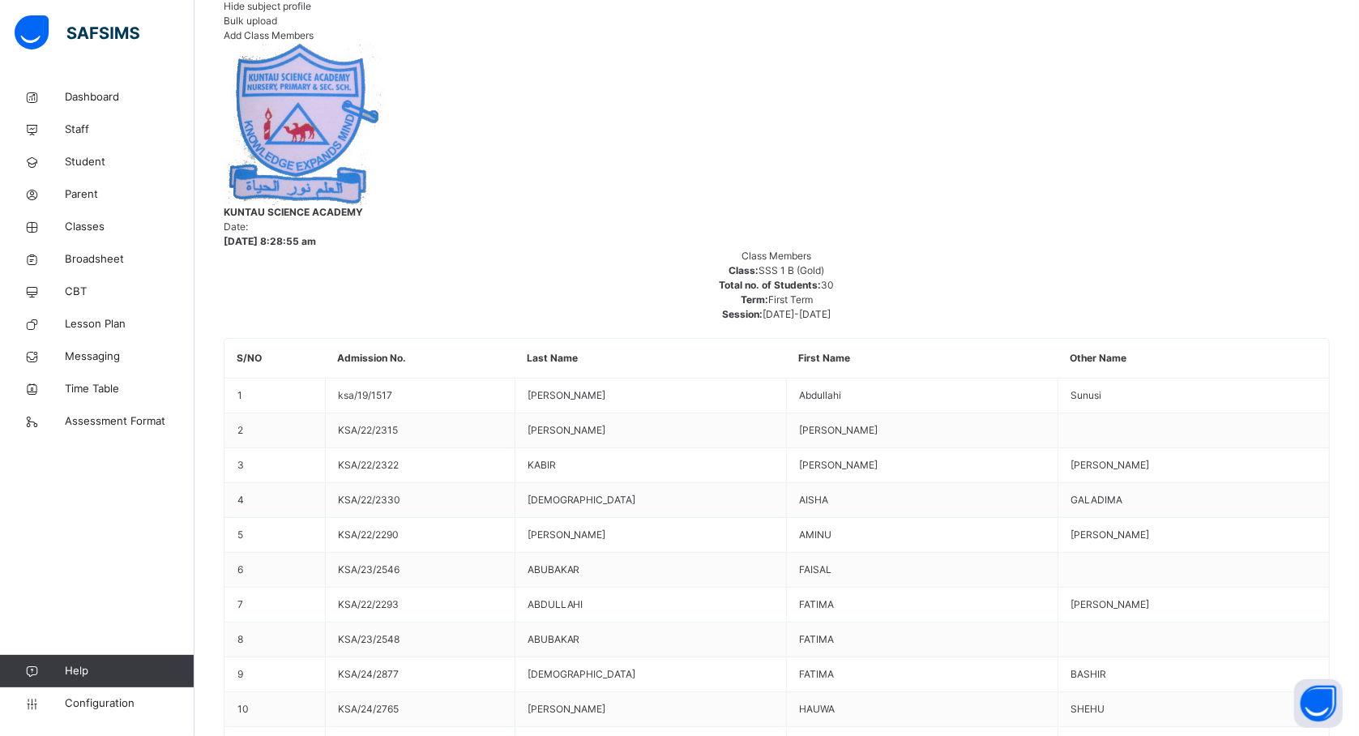
scroll to position [305, 0]
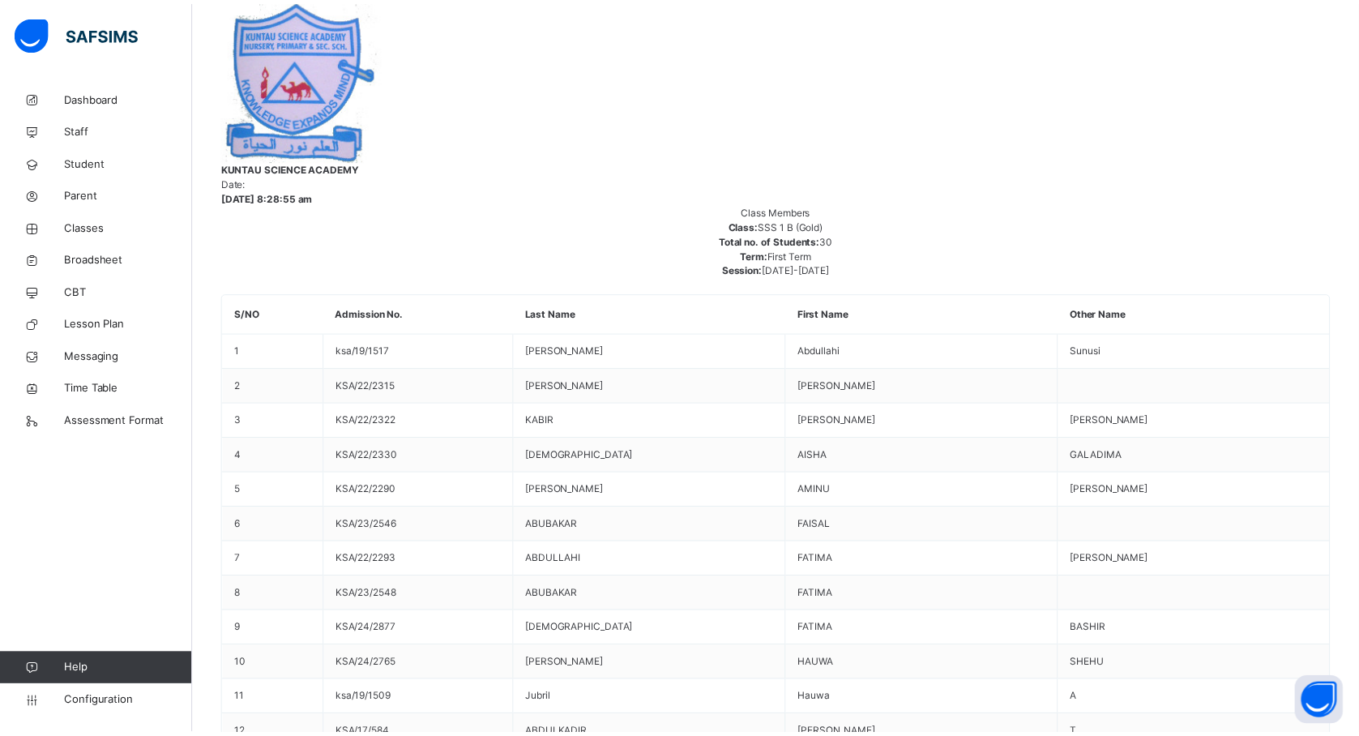
scroll to position [1421, 744]
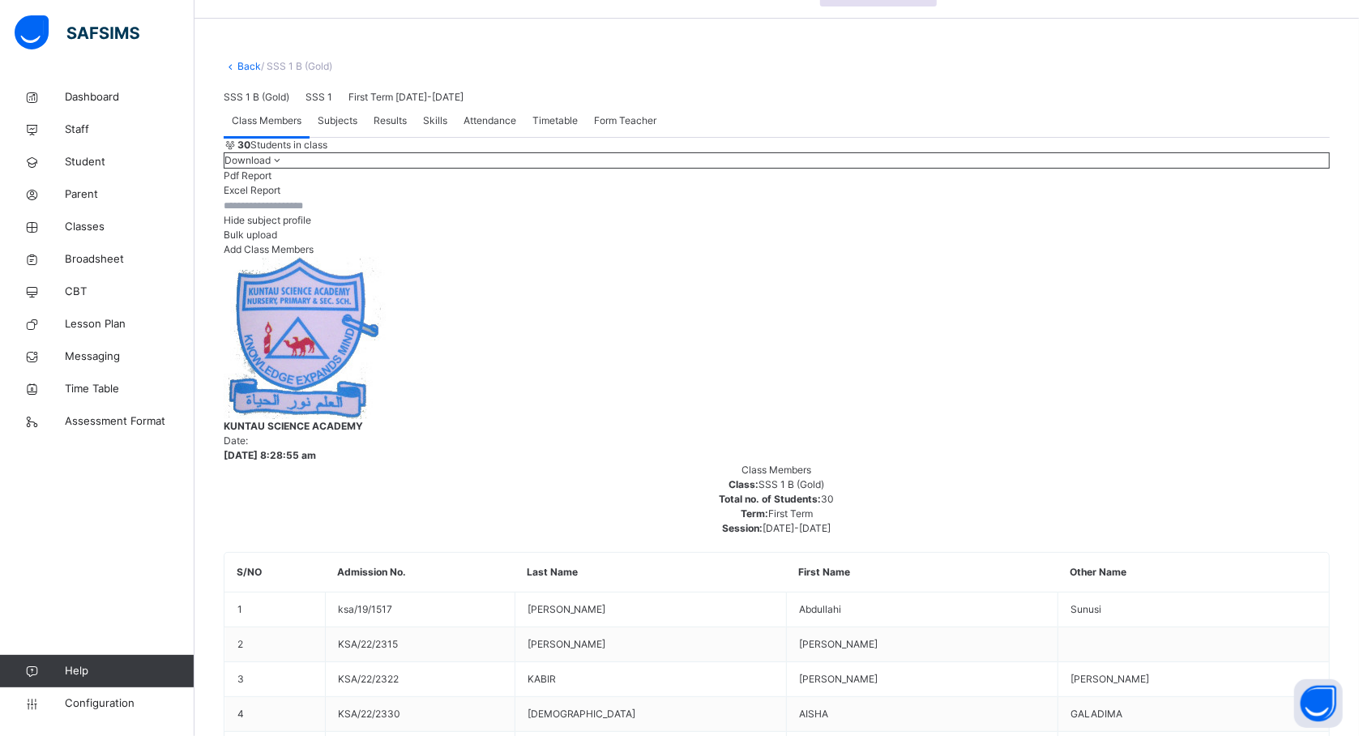
scroll to position [45, 0]
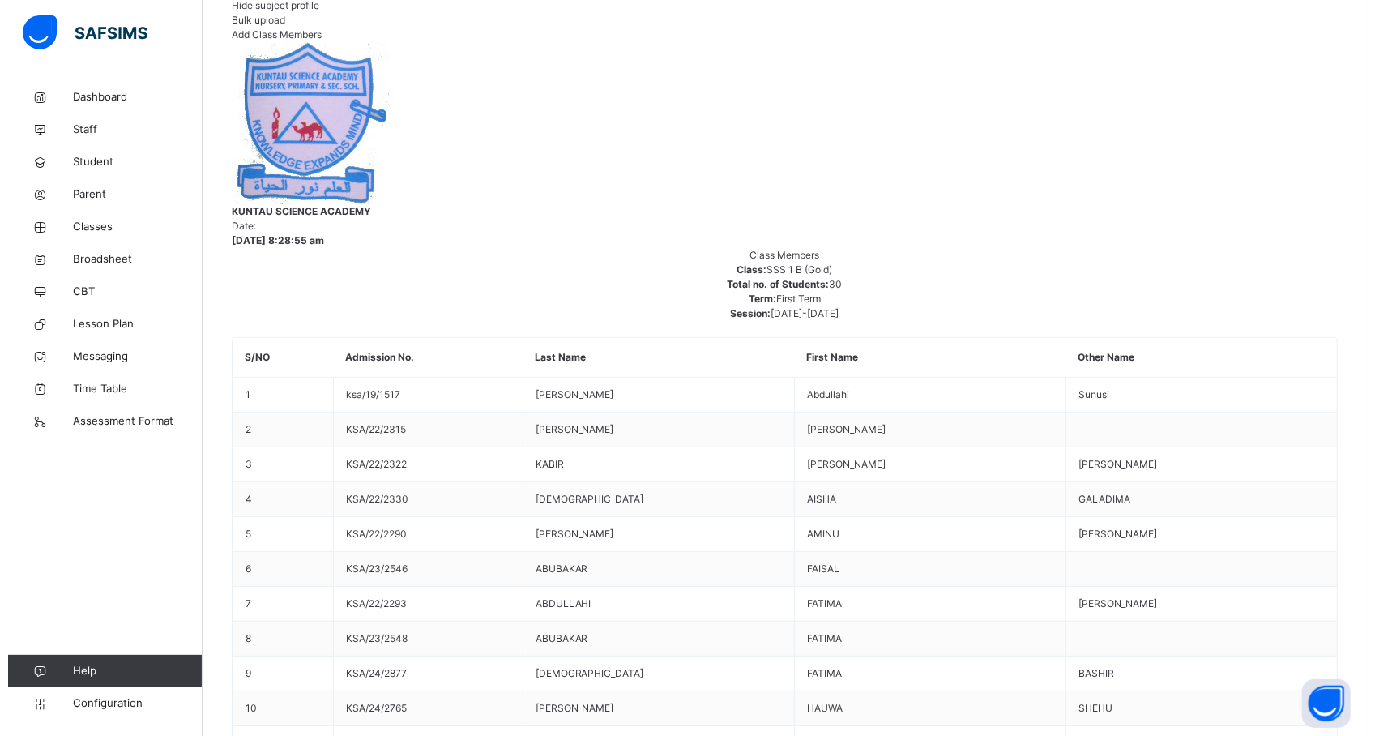
scroll to position [305, 0]
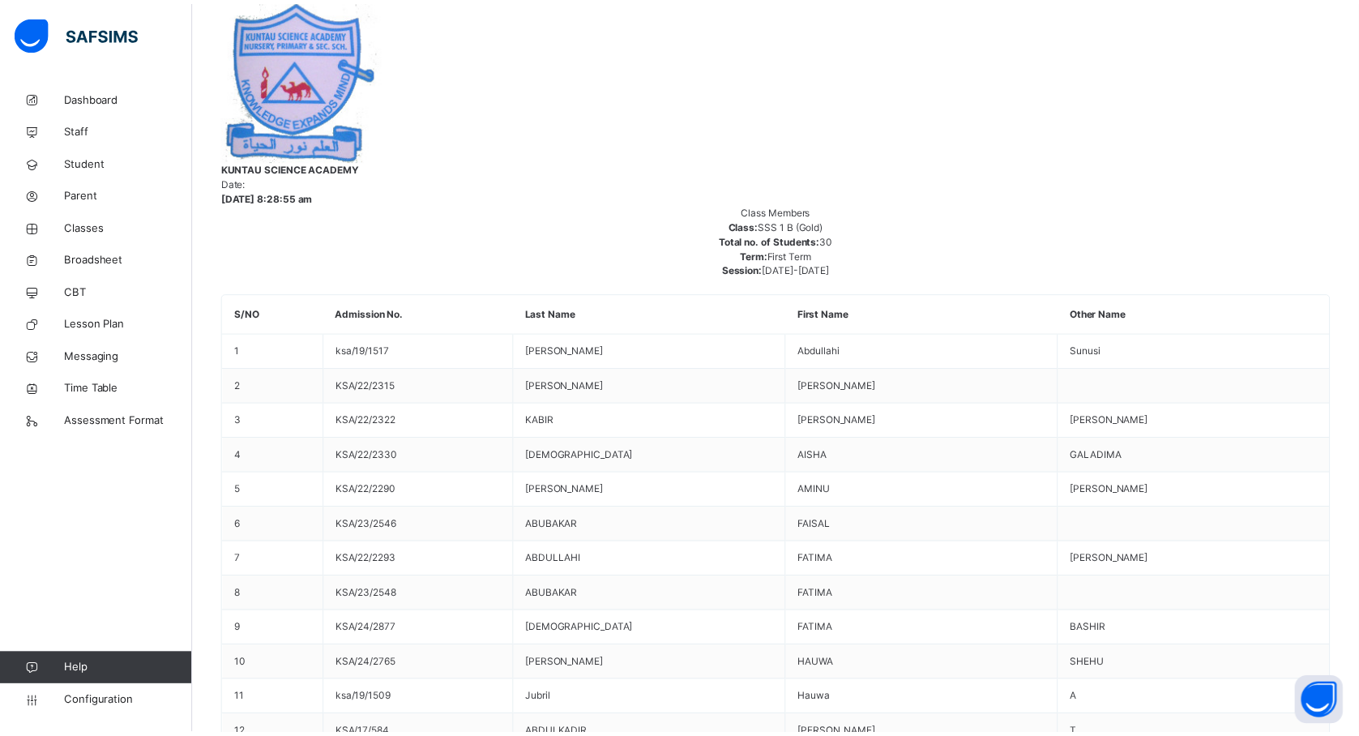
scroll to position [471, 744]
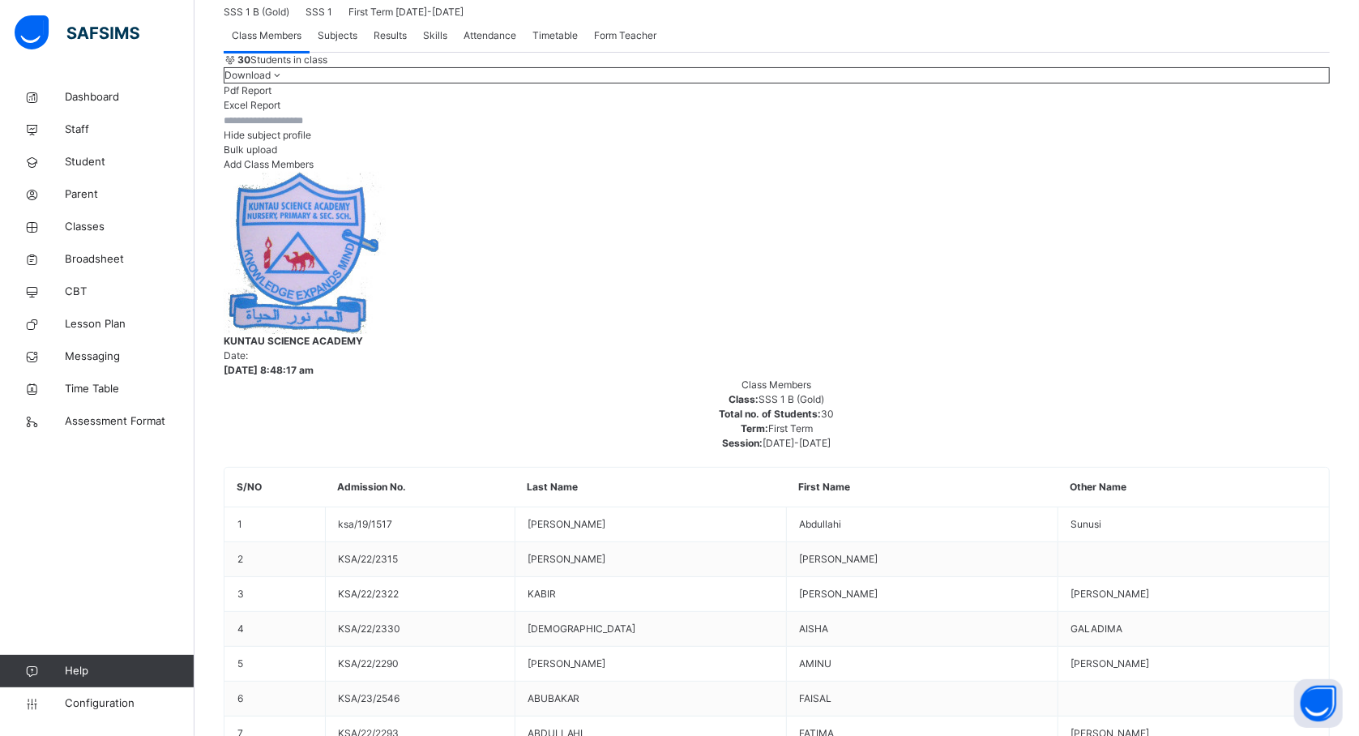
scroll to position [432, 658]
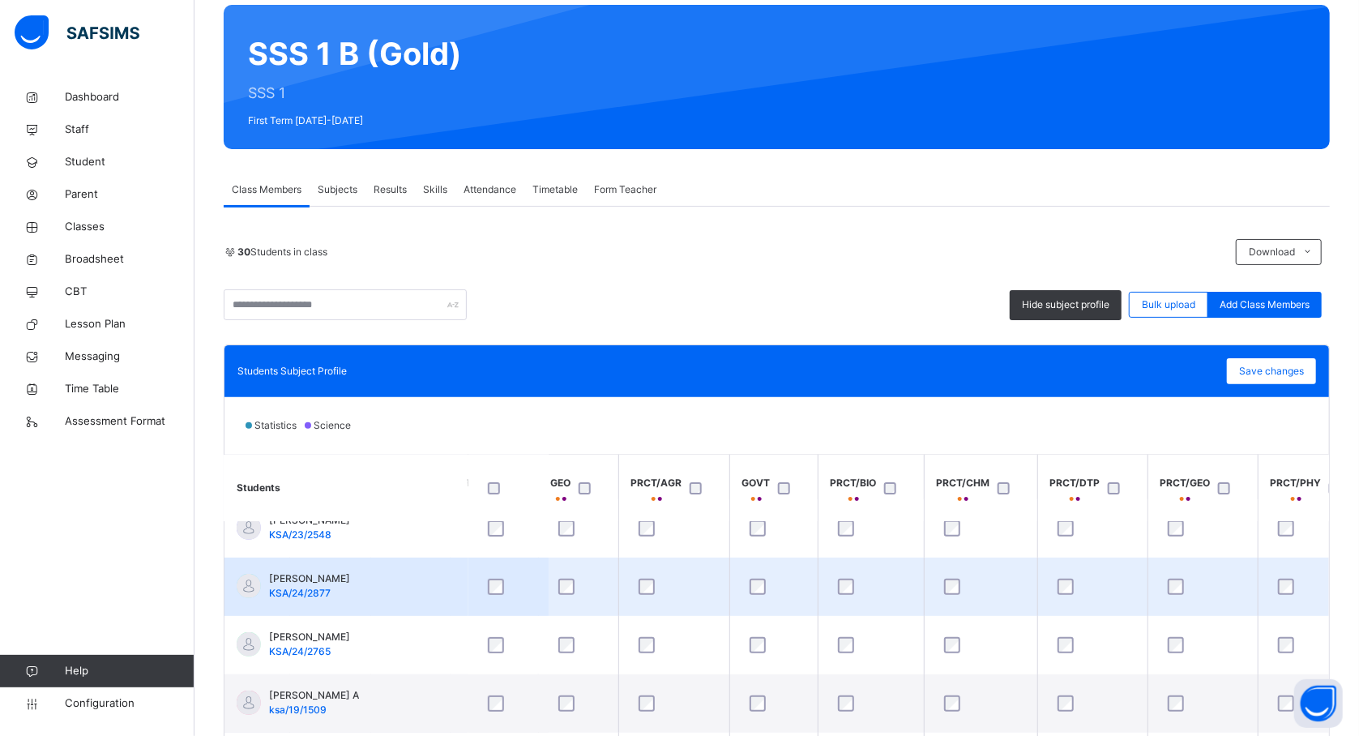
scroll to position [175, 0]
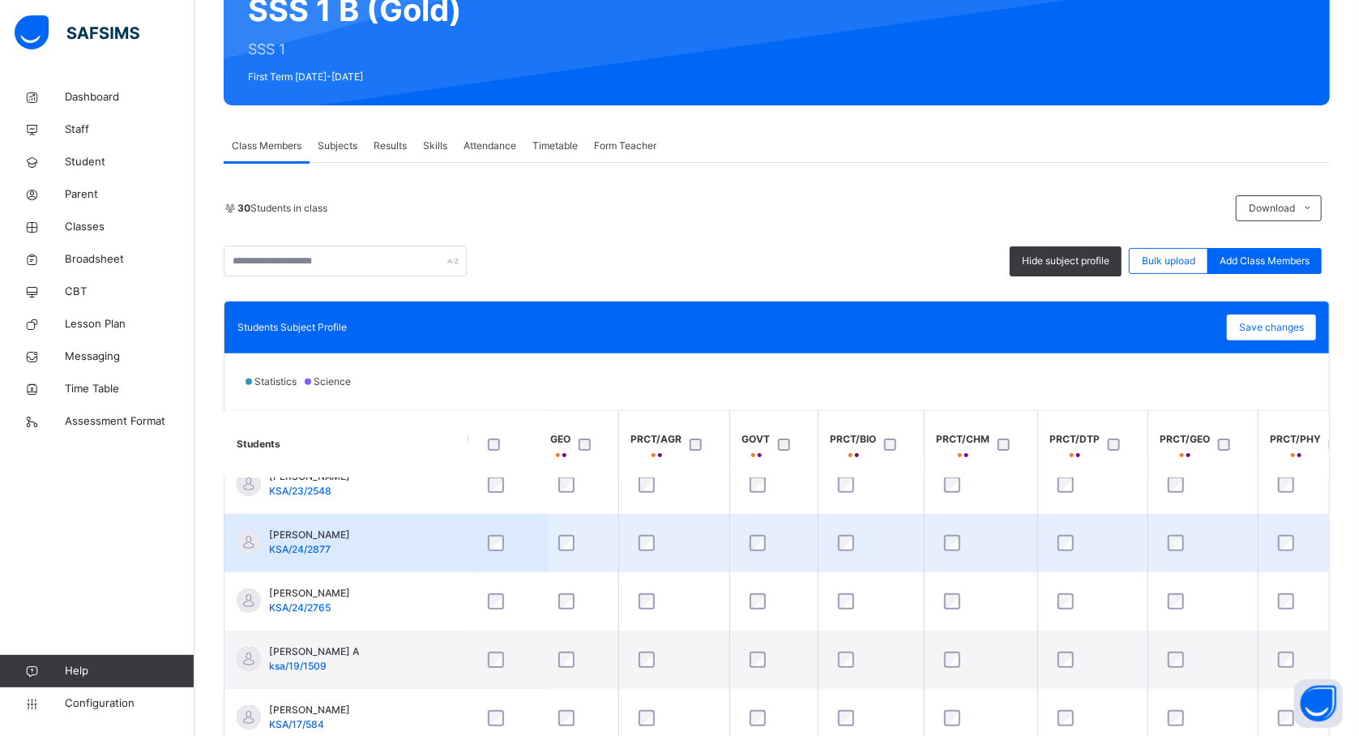
click at [416, 545] on td "FATIMA MUHAMMAD BASHIR KSA/24/2877" at bounding box center [345, 543] width 243 height 58
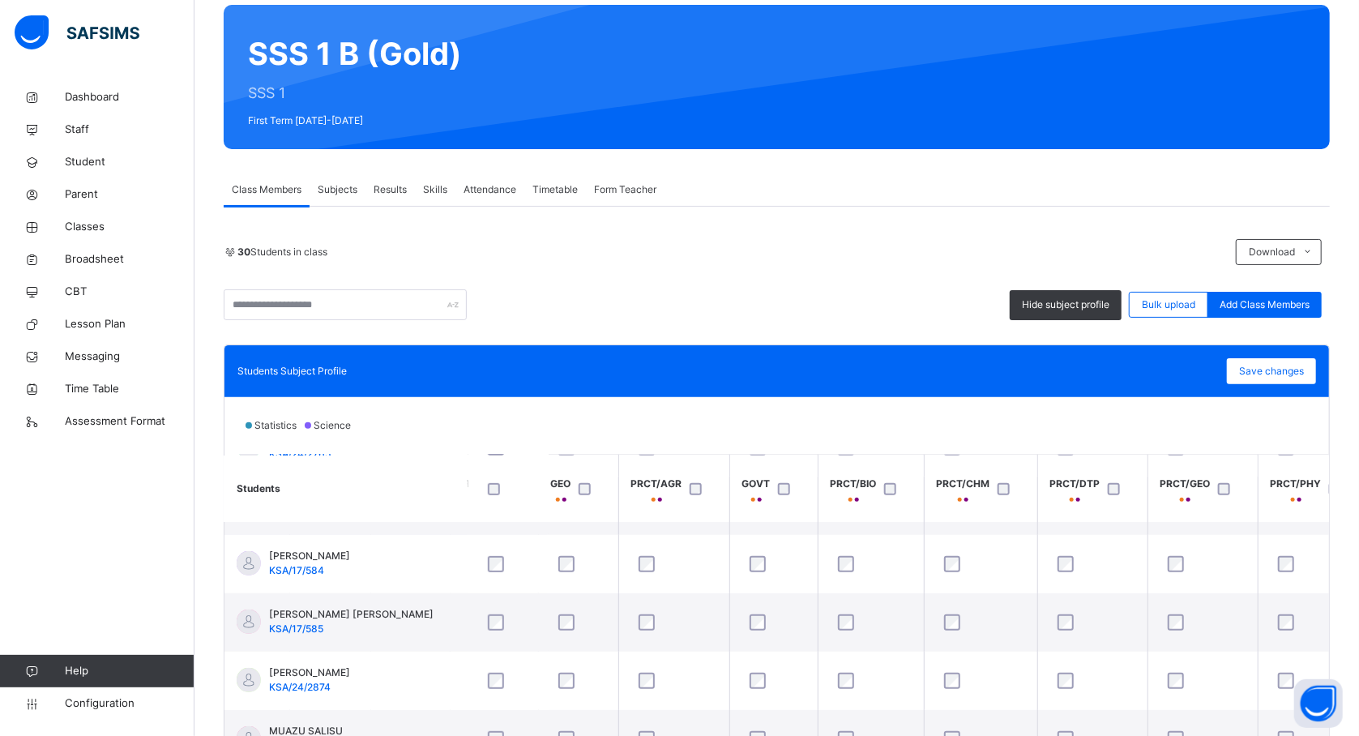
scroll to position [648, 658]
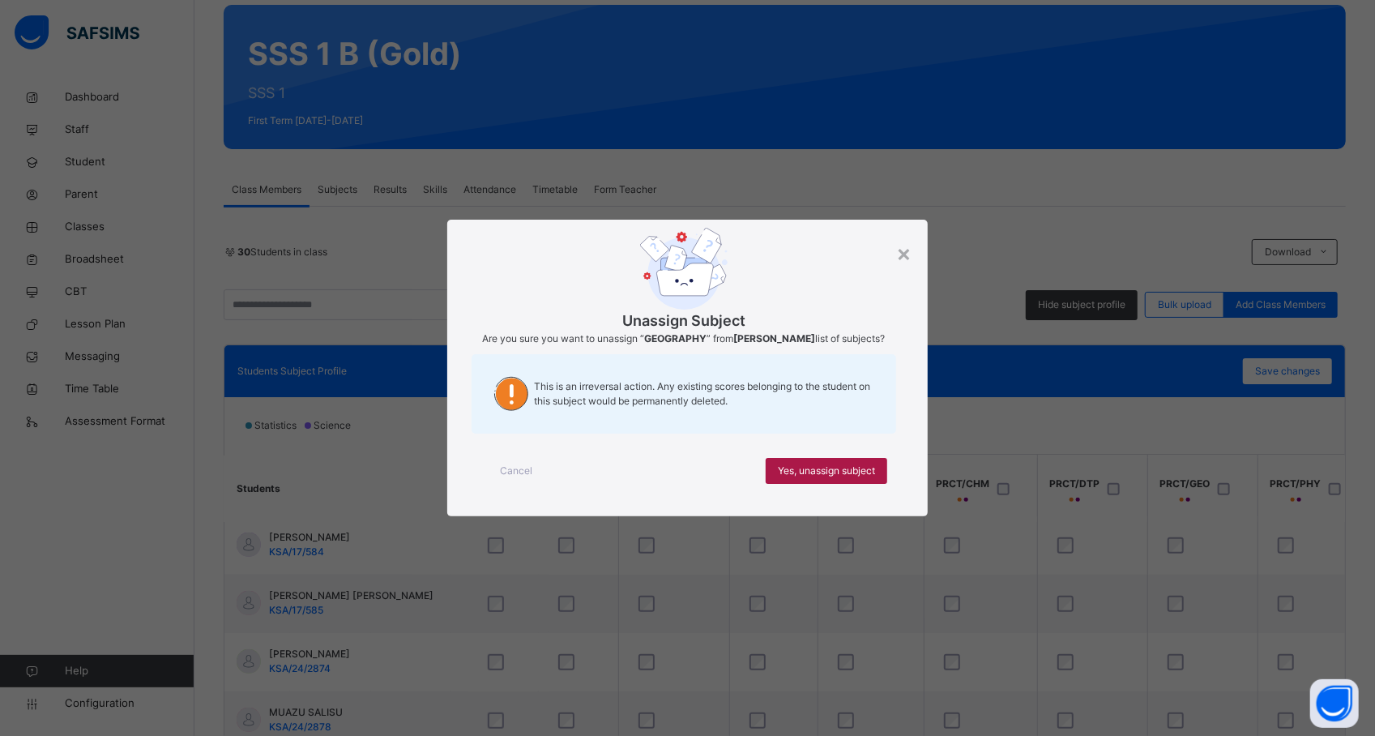
click at [809, 478] on span "Yes, unassign subject" at bounding box center [826, 470] width 97 height 15
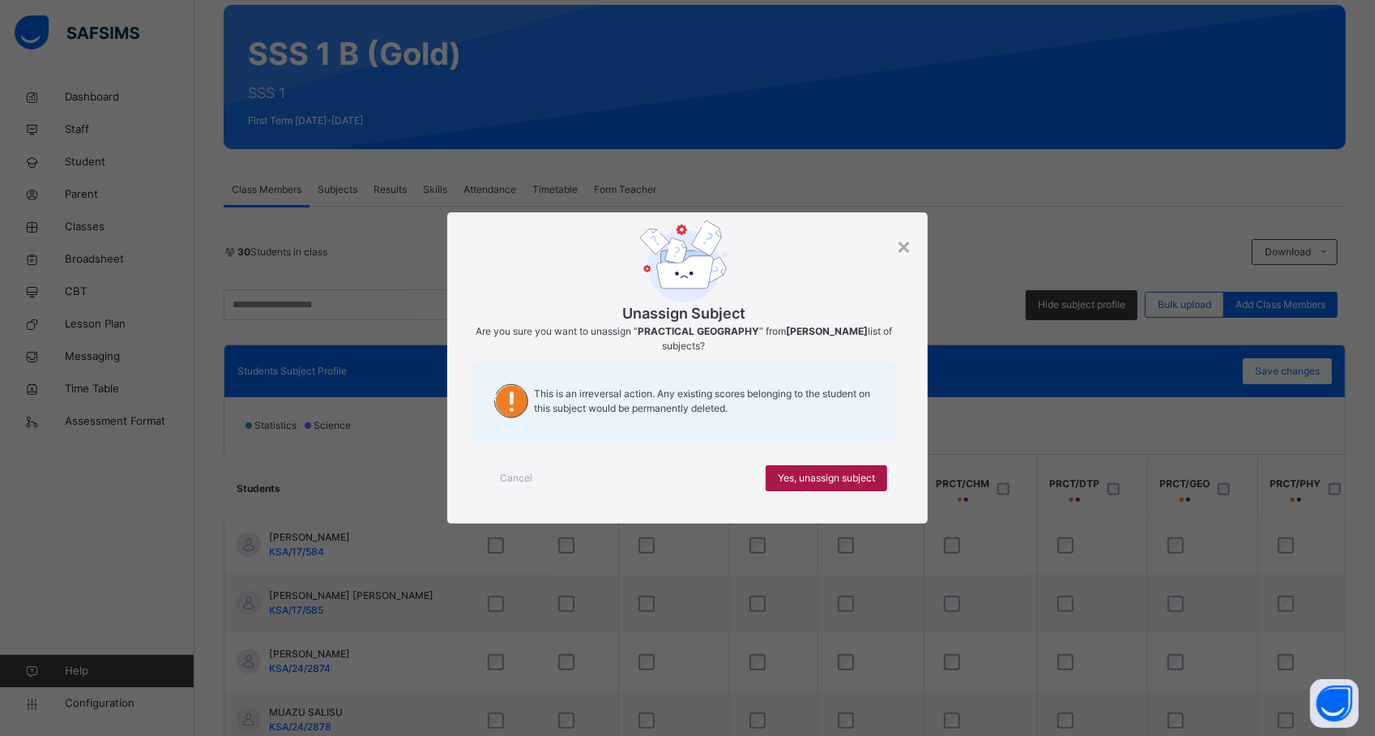
click at [860, 476] on span "Yes, unassign subject" at bounding box center [826, 478] width 97 height 15
click at [801, 485] on span "Yes, unassign subject" at bounding box center [826, 478] width 97 height 15
click at [850, 476] on span "Yes, unassign subject" at bounding box center [826, 478] width 97 height 15
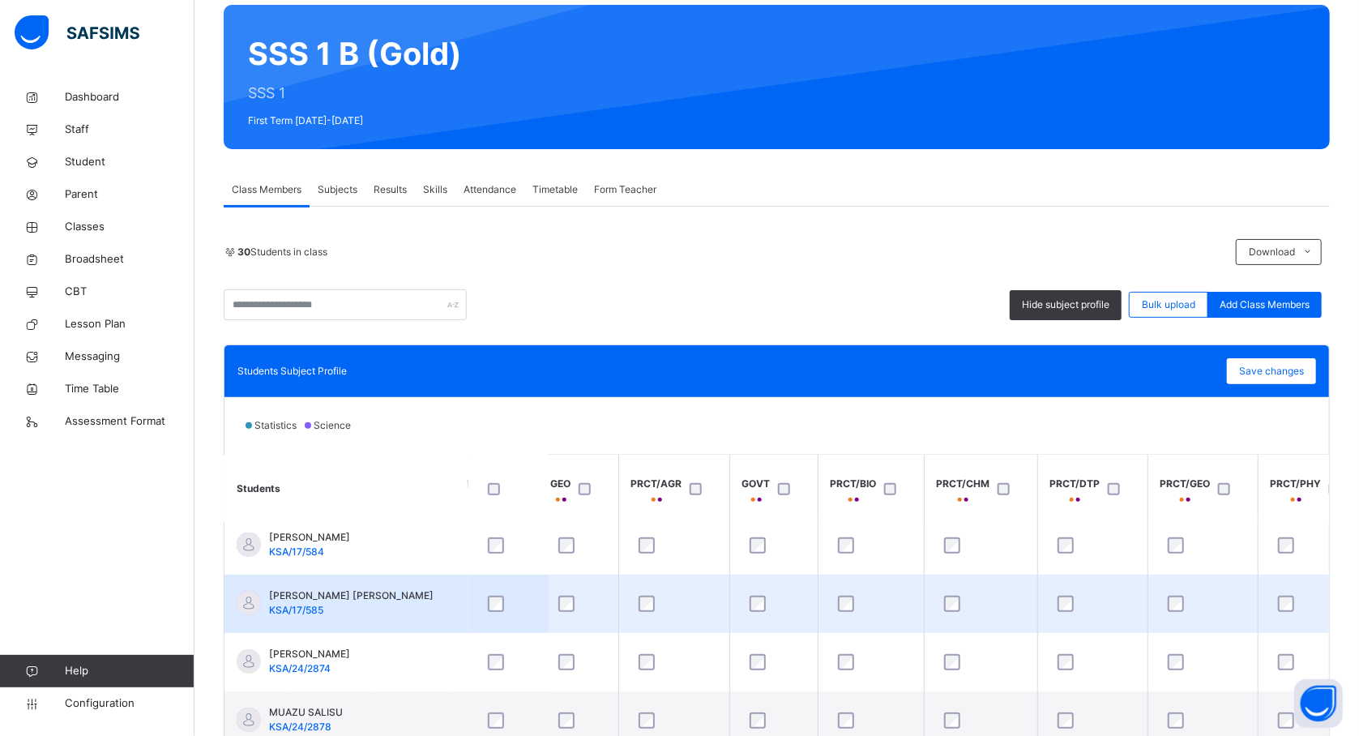
click at [425, 613] on td "KHADIJA ISMAIL BASHIR KSA/17/585" at bounding box center [345, 603] width 243 height 58
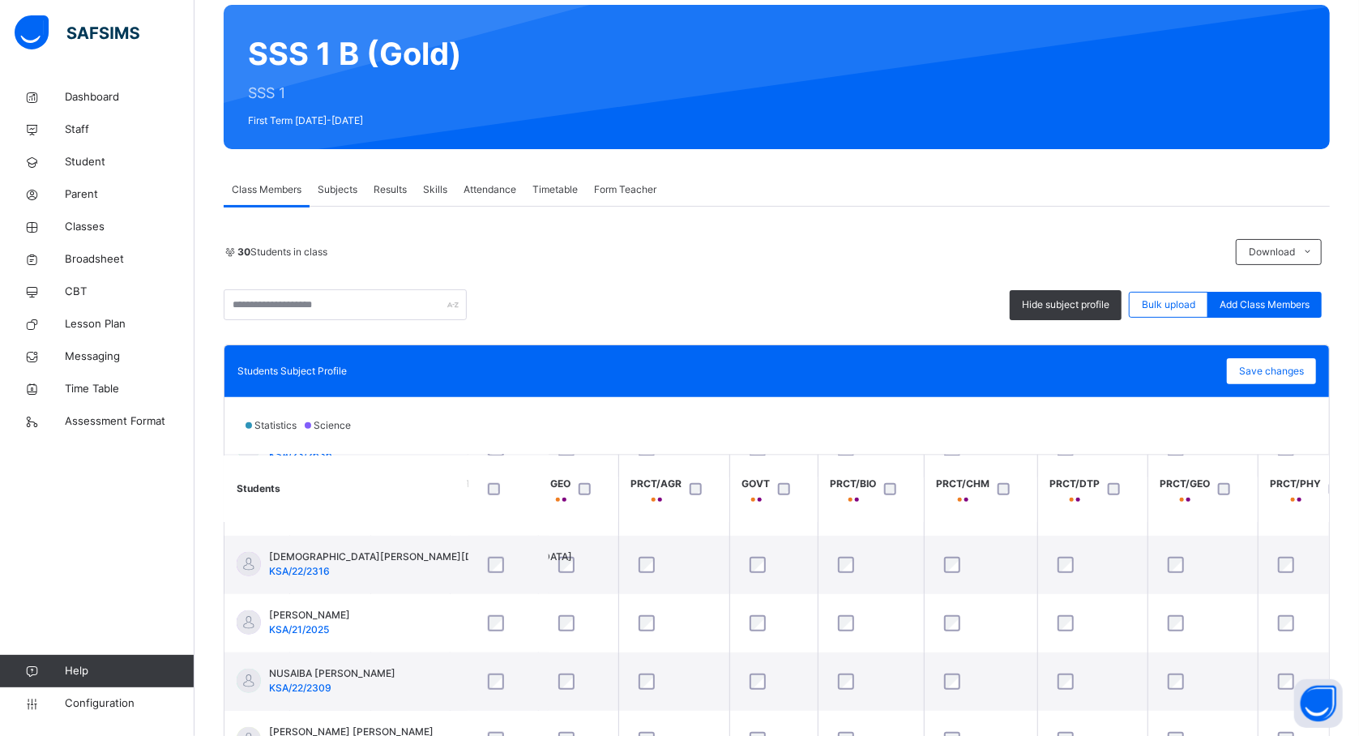
scroll to position [1080, 658]
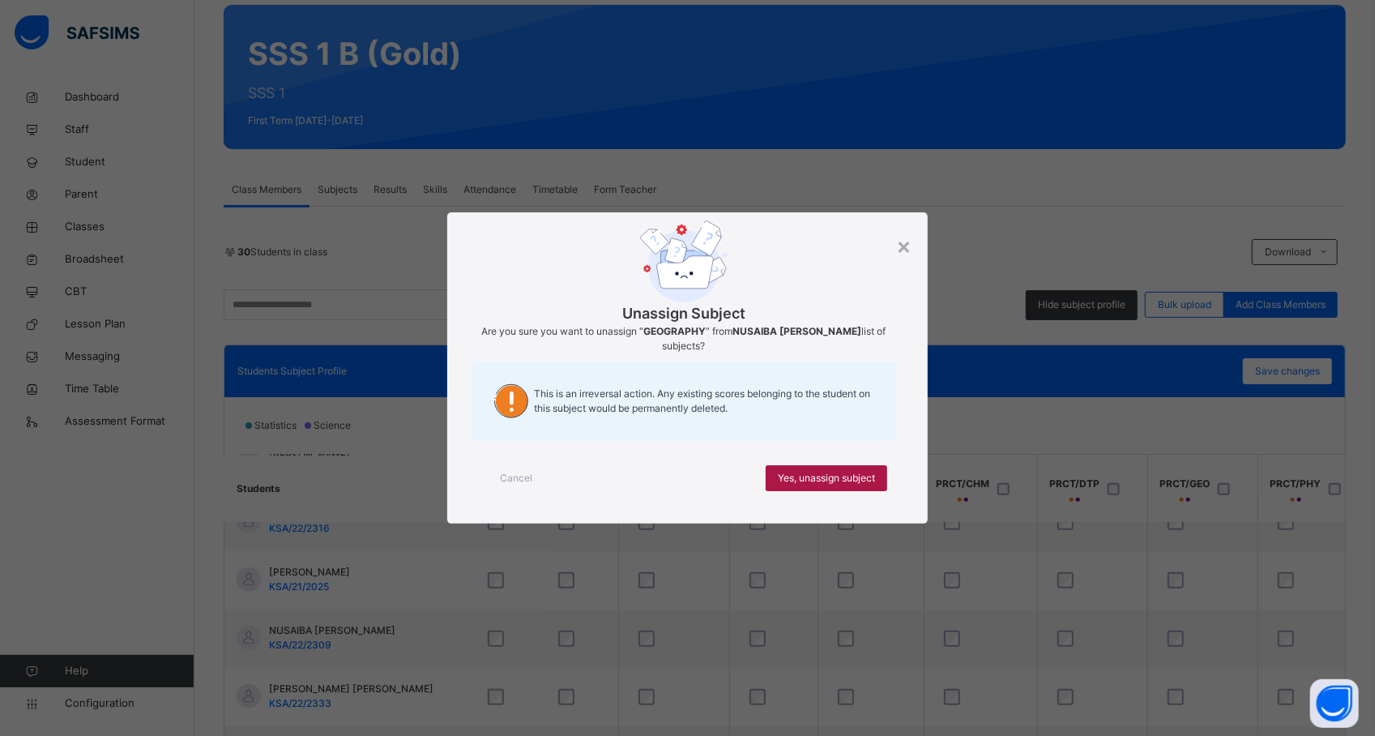
click at [804, 486] on div "Yes, unassign subject" at bounding box center [827, 478] width 122 height 26
click at [878, 471] on div "Yes, unassign subject" at bounding box center [827, 478] width 122 height 26
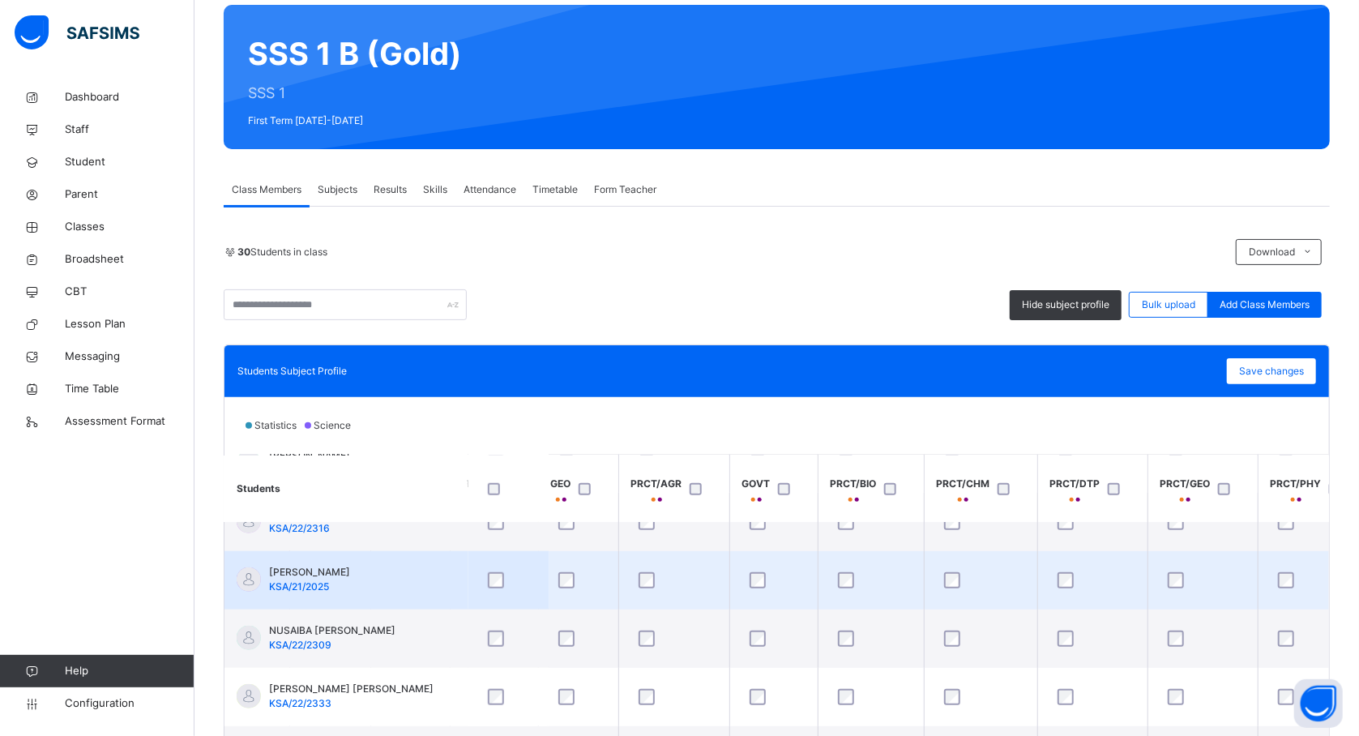
click at [390, 608] on td "[PERSON_NAME] KSA/21/2025" at bounding box center [345, 580] width 243 height 58
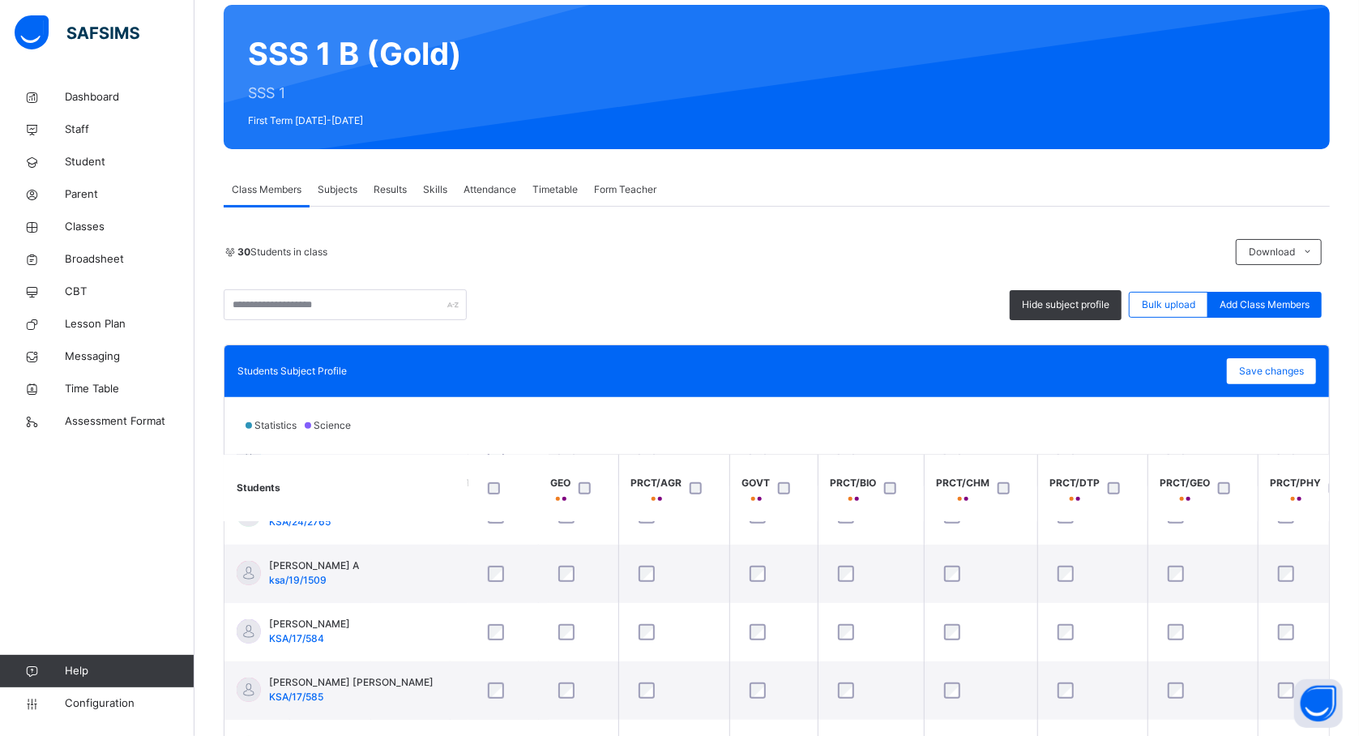
scroll to position [519, 658]
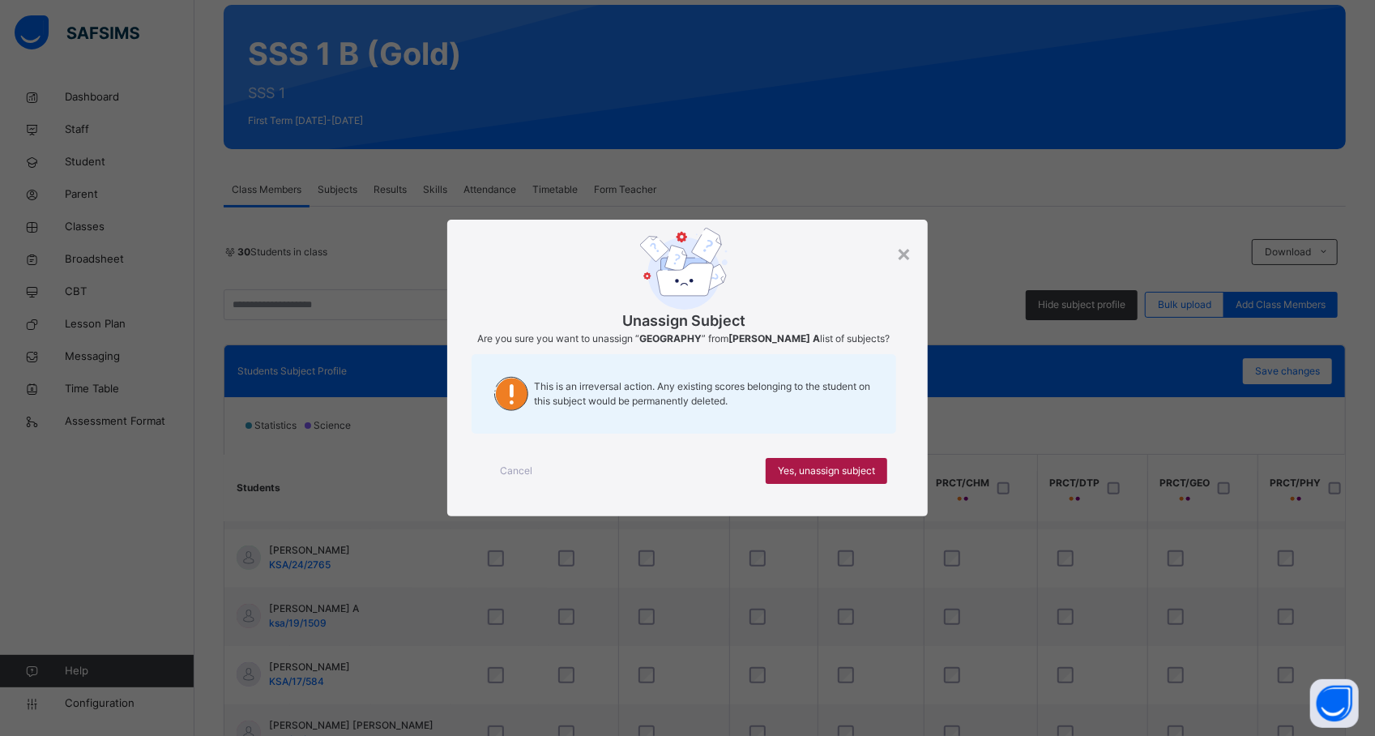
click at [778, 470] on span "Yes, unassign subject" at bounding box center [826, 470] width 97 height 15
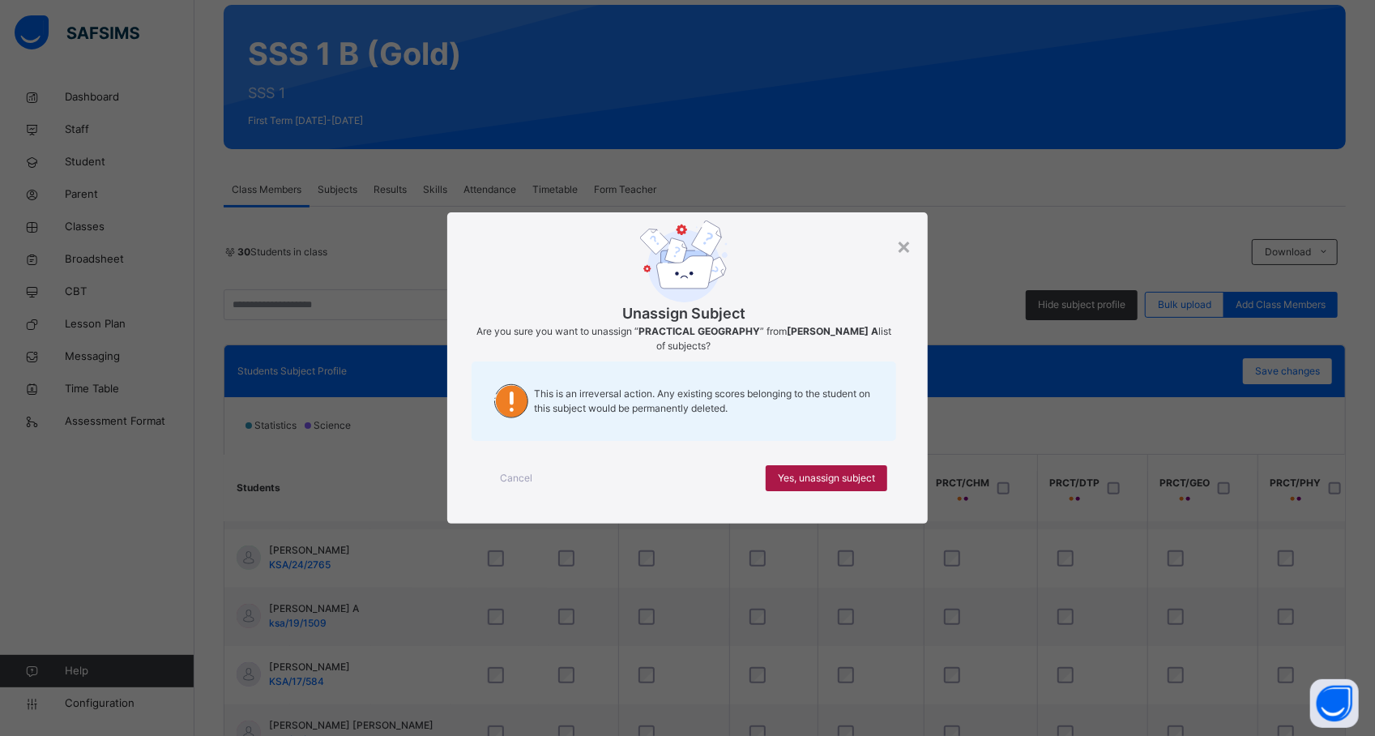
click at [870, 485] on span "Yes, unassign subject" at bounding box center [826, 478] width 97 height 15
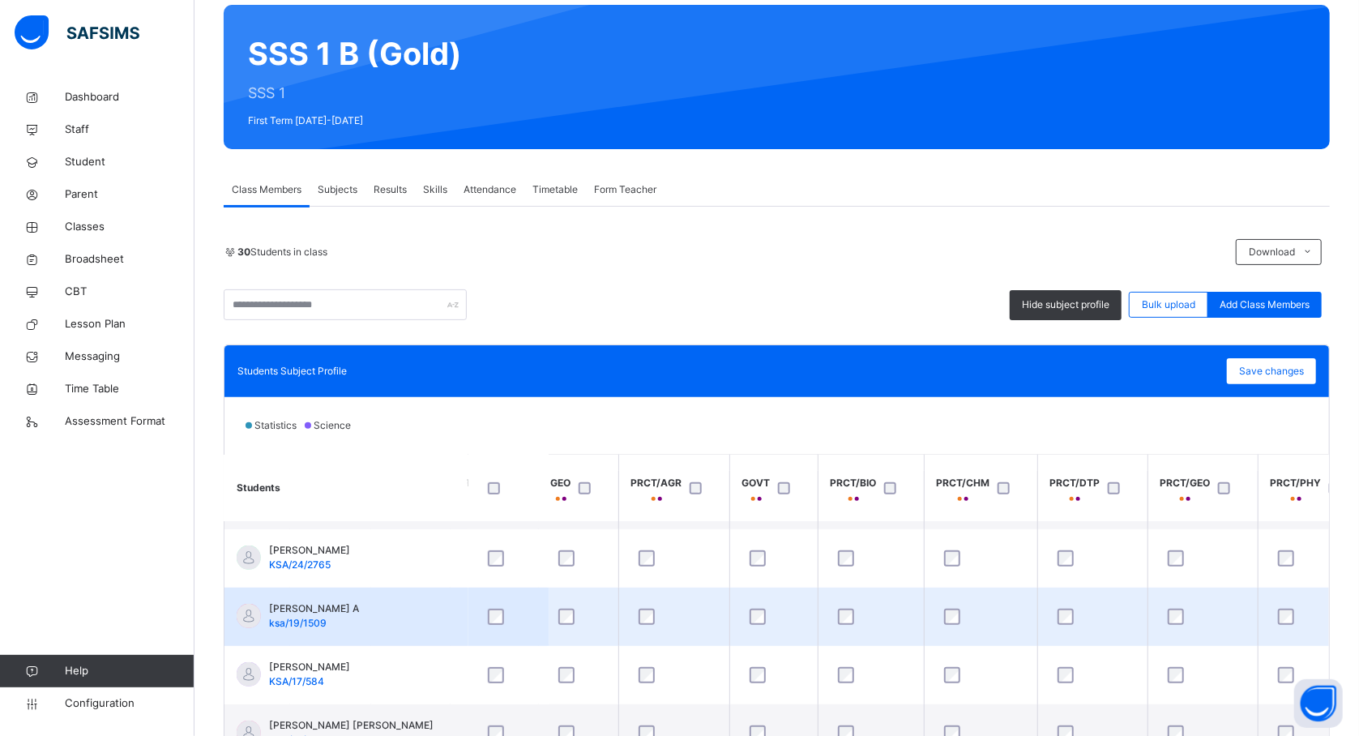
click at [441, 607] on td "Hauwa Jubril A ksa/19/1509" at bounding box center [345, 616] width 243 height 58
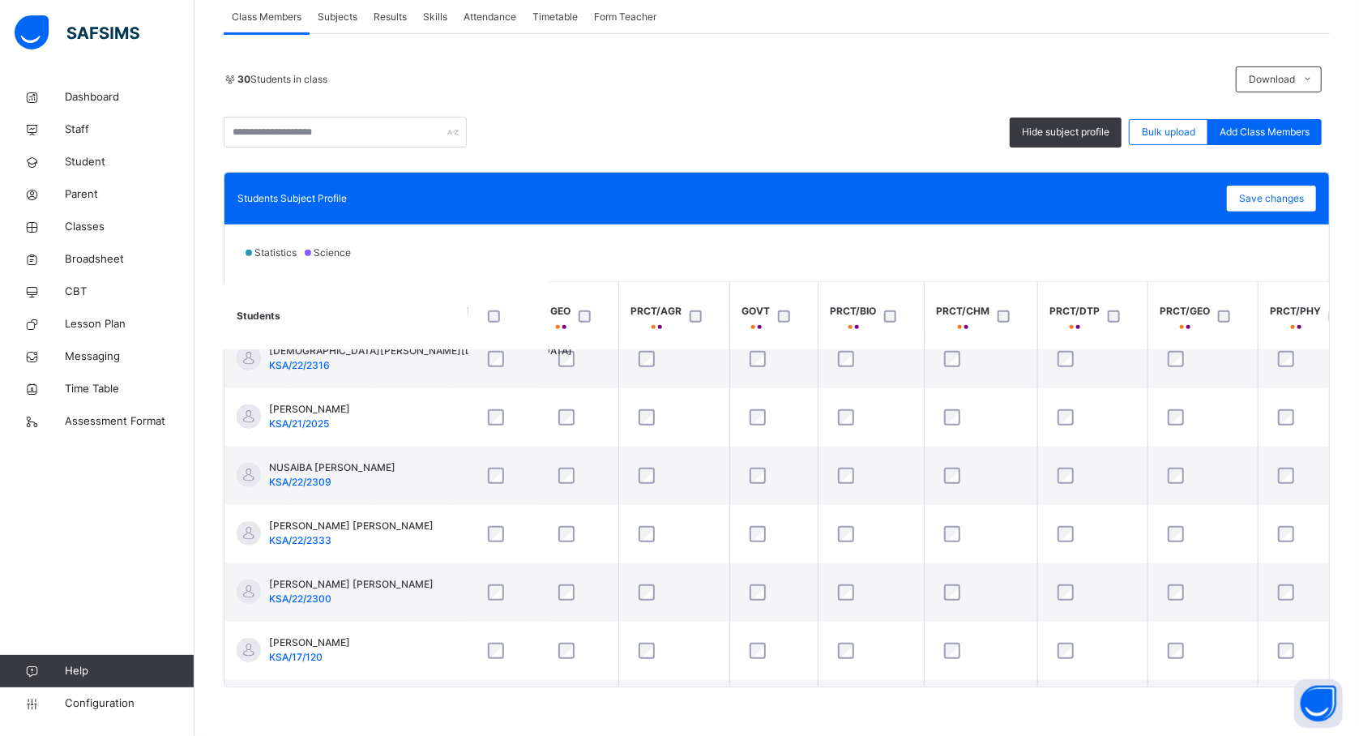
scroll to position [1032, 658]
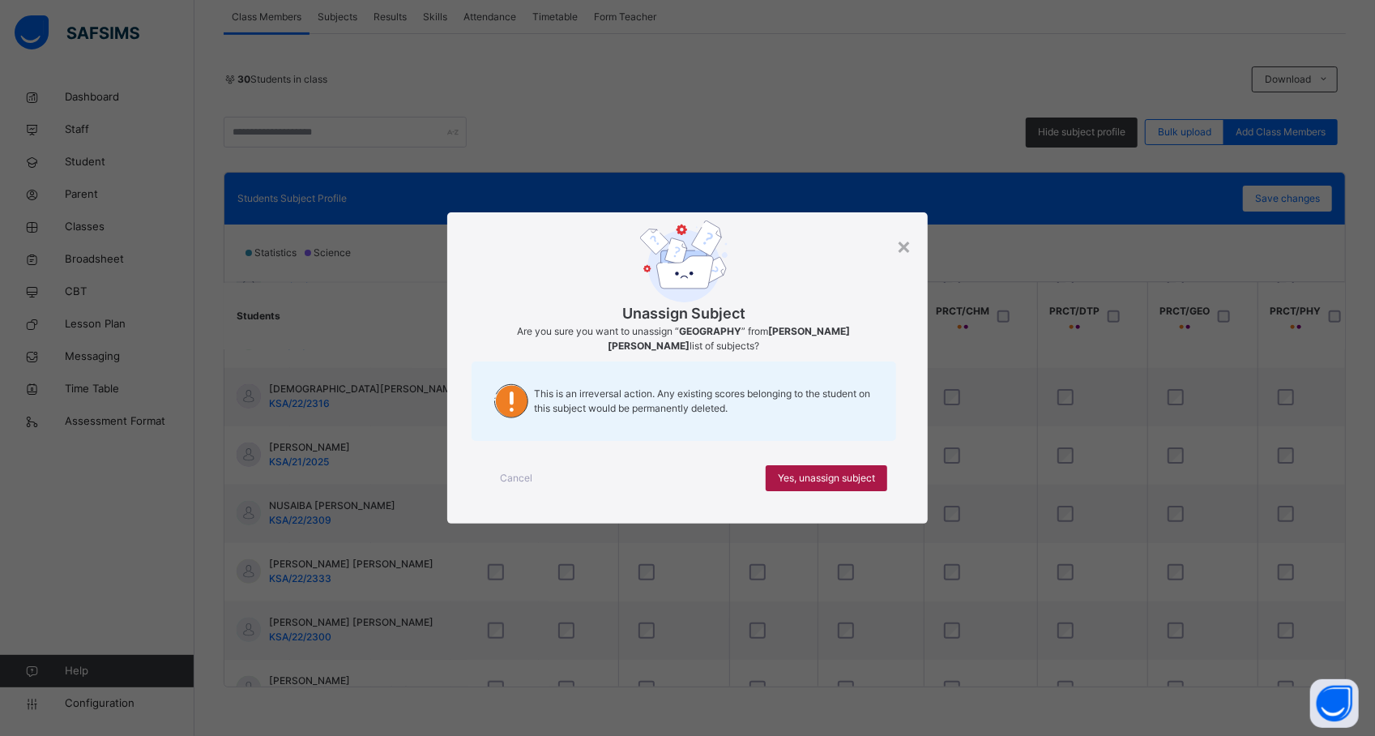
click at [785, 474] on span "Yes, unassign subject" at bounding box center [826, 478] width 97 height 15
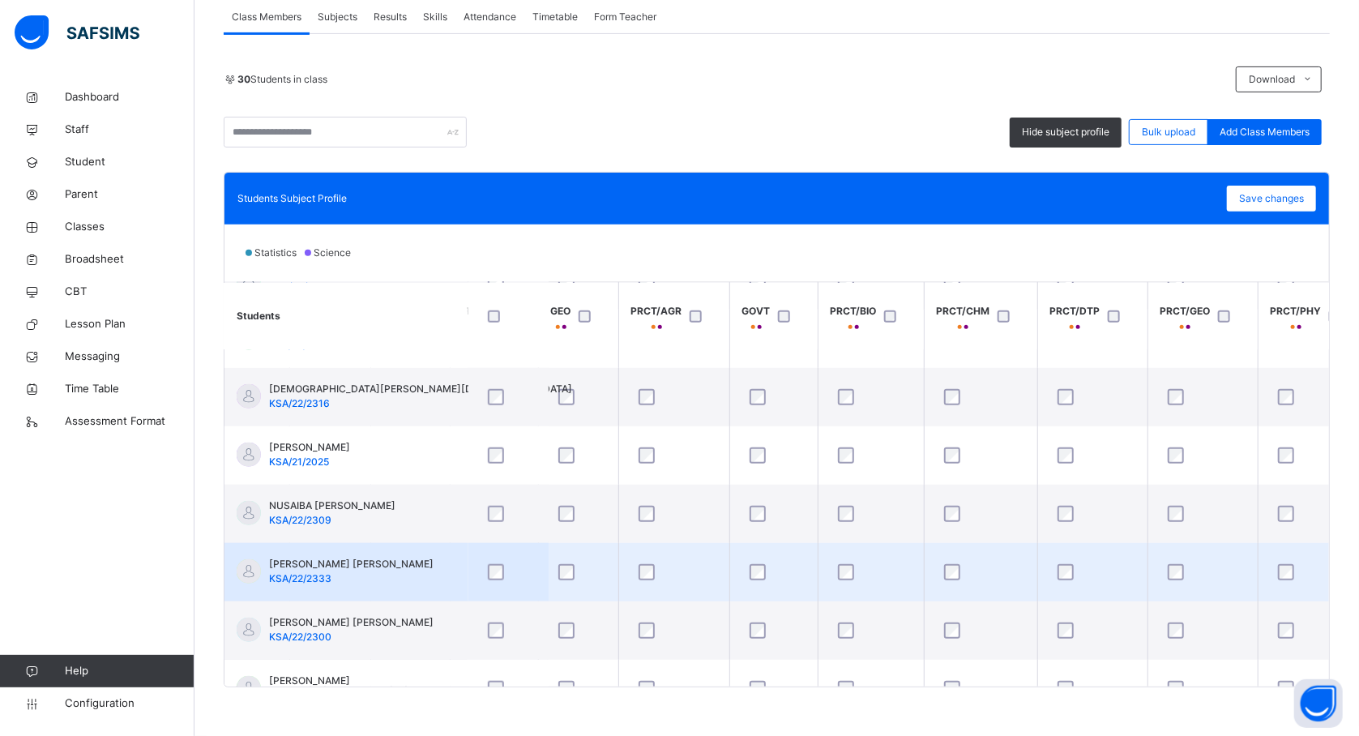
click at [1175, 580] on div at bounding box center [1202, 572] width 85 height 34
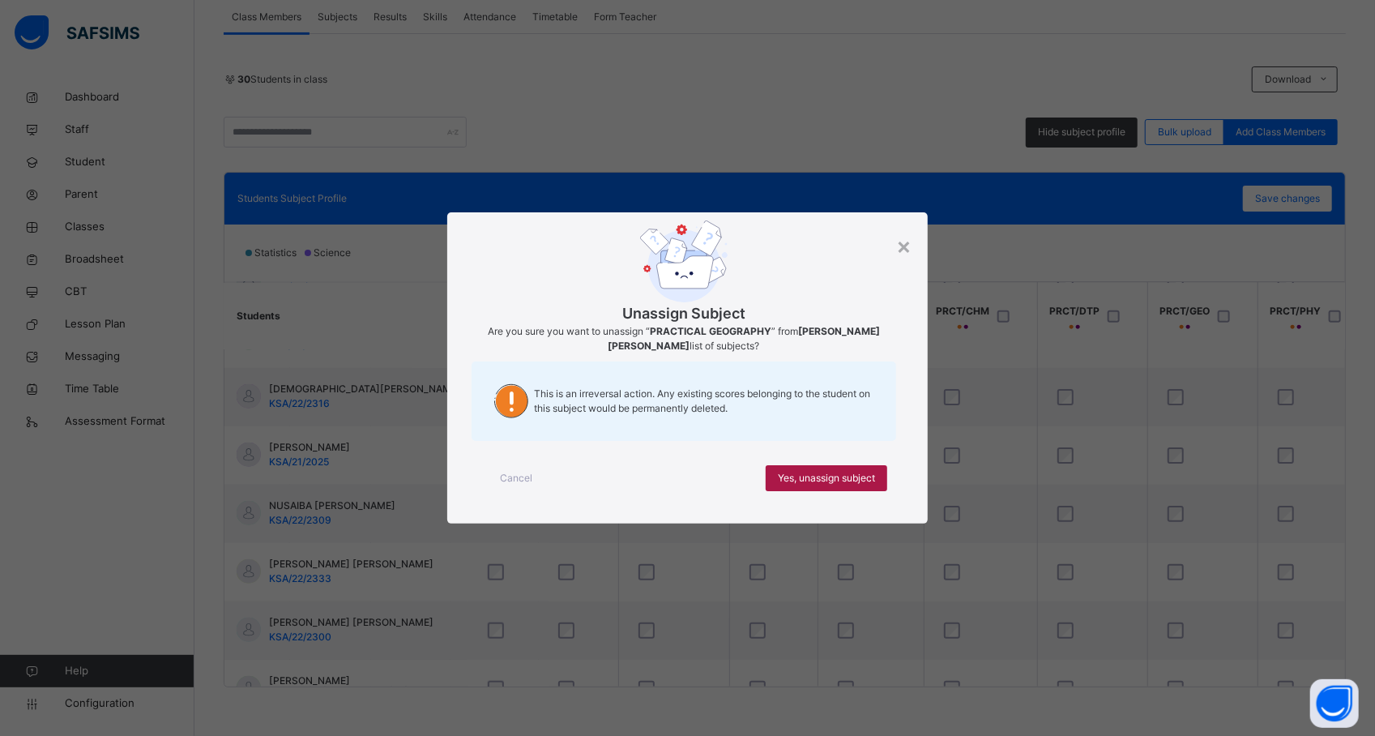
click at [873, 485] on span "Yes, unassign subject" at bounding box center [826, 478] width 97 height 15
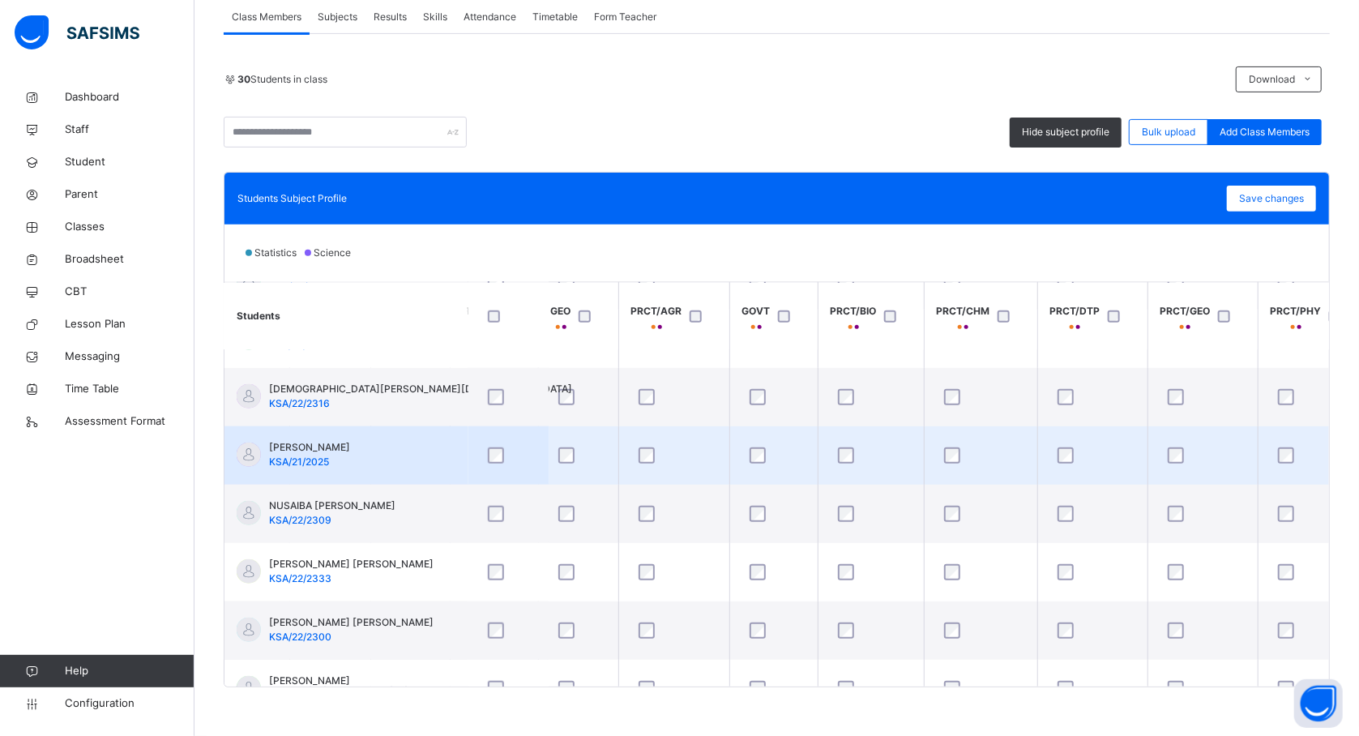
click at [420, 446] on td "[PERSON_NAME] KSA/21/2025" at bounding box center [345, 455] width 243 height 58
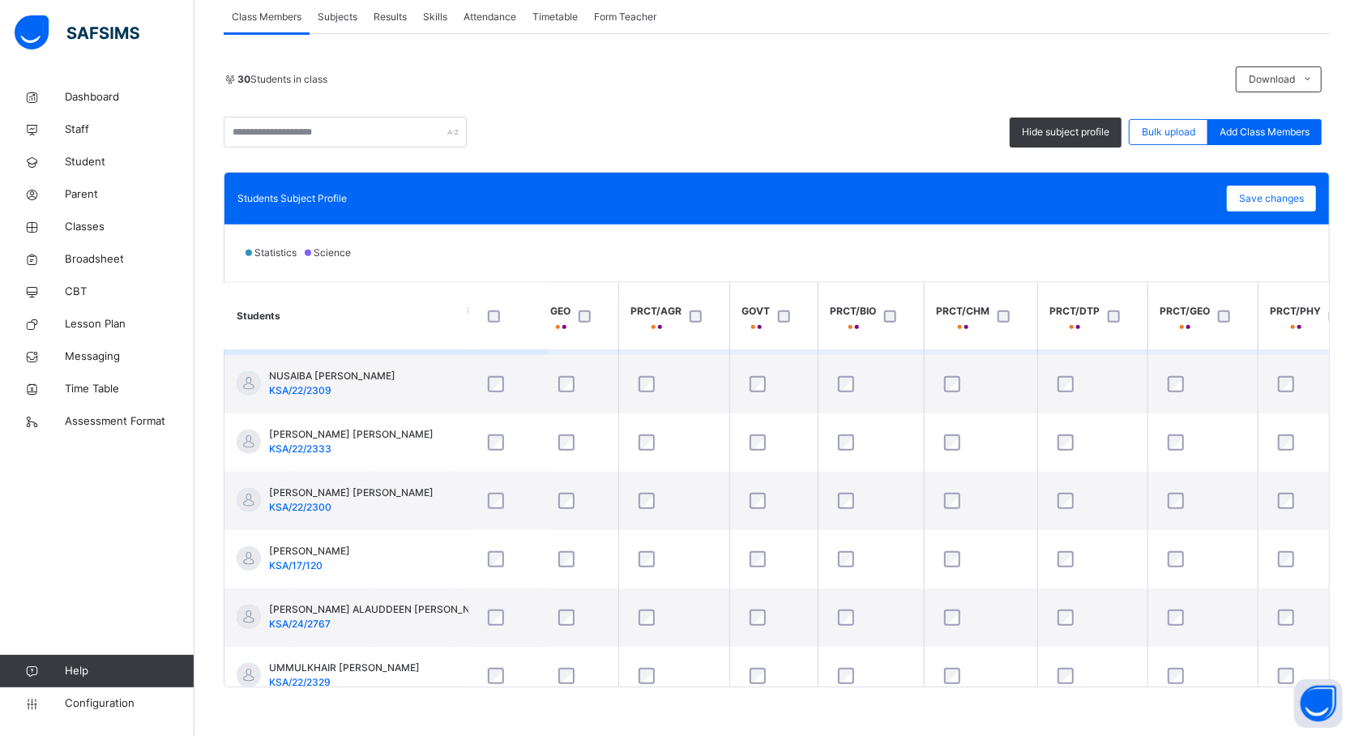
scroll to position [1206, 658]
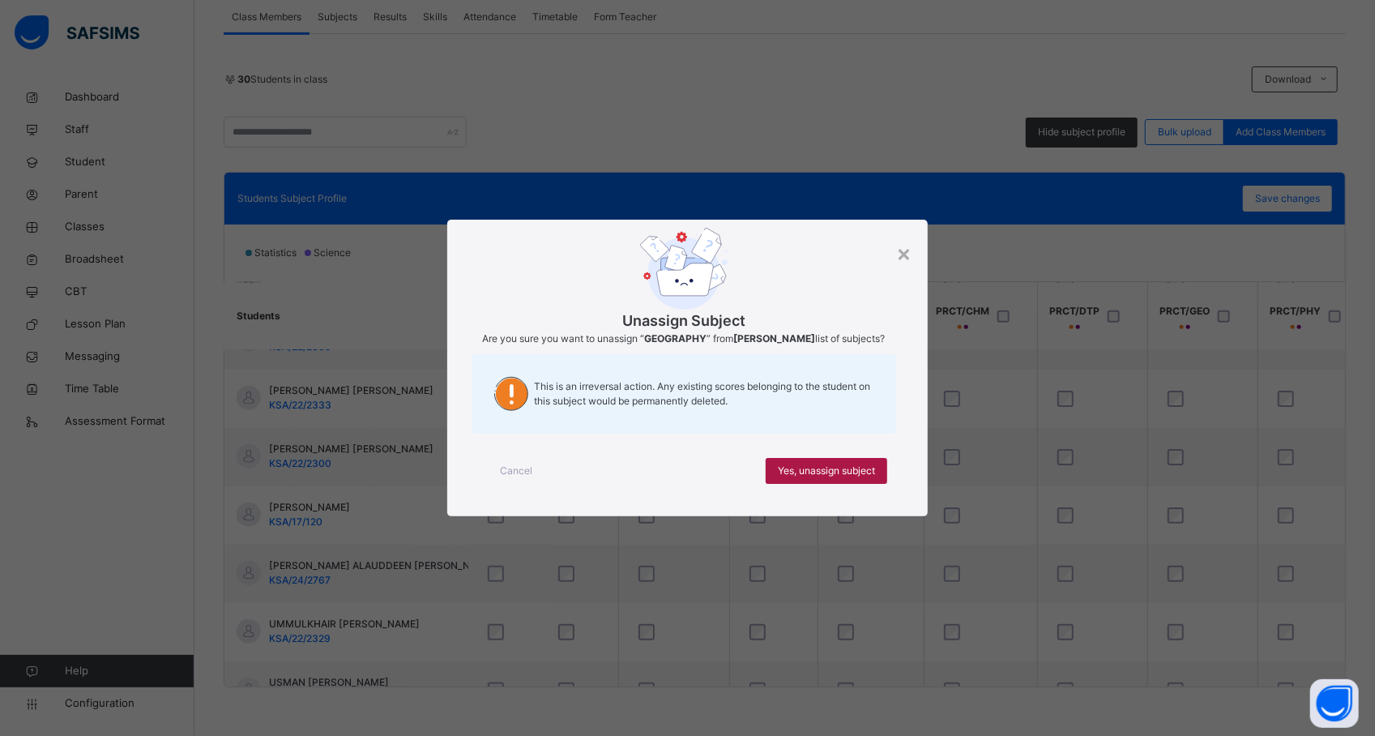
click at [808, 470] on span "Yes, unassign subject" at bounding box center [826, 470] width 97 height 15
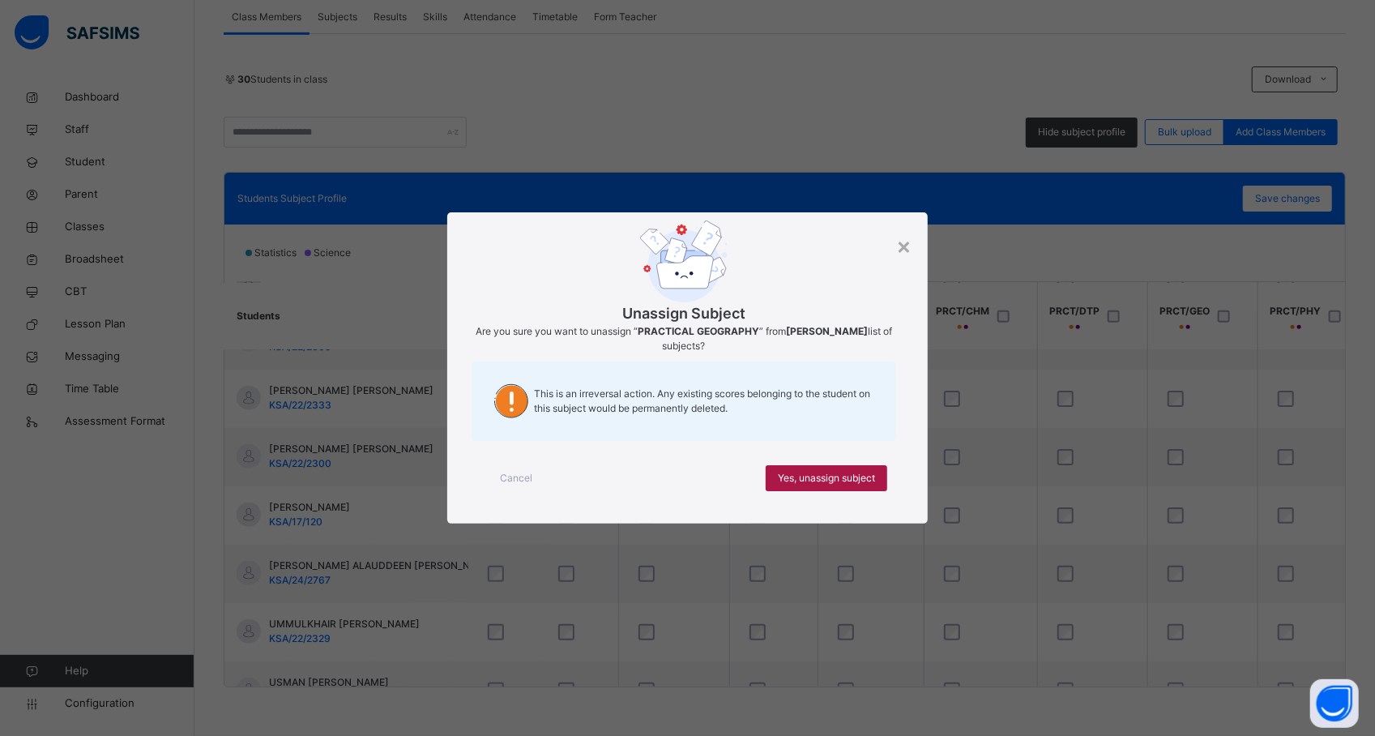
click at [851, 477] on span "Yes, unassign subject" at bounding box center [826, 478] width 97 height 15
click at [799, 480] on span "Yes, unassign subject" at bounding box center [826, 478] width 97 height 15
click at [839, 475] on span "Yes, unassign subject" at bounding box center [826, 478] width 97 height 15
click at [818, 475] on span "Yes, unassign subject" at bounding box center [826, 478] width 97 height 15
click at [843, 484] on span "Yes, unassign subject" at bounding box center [826, 478] width 97 height 15
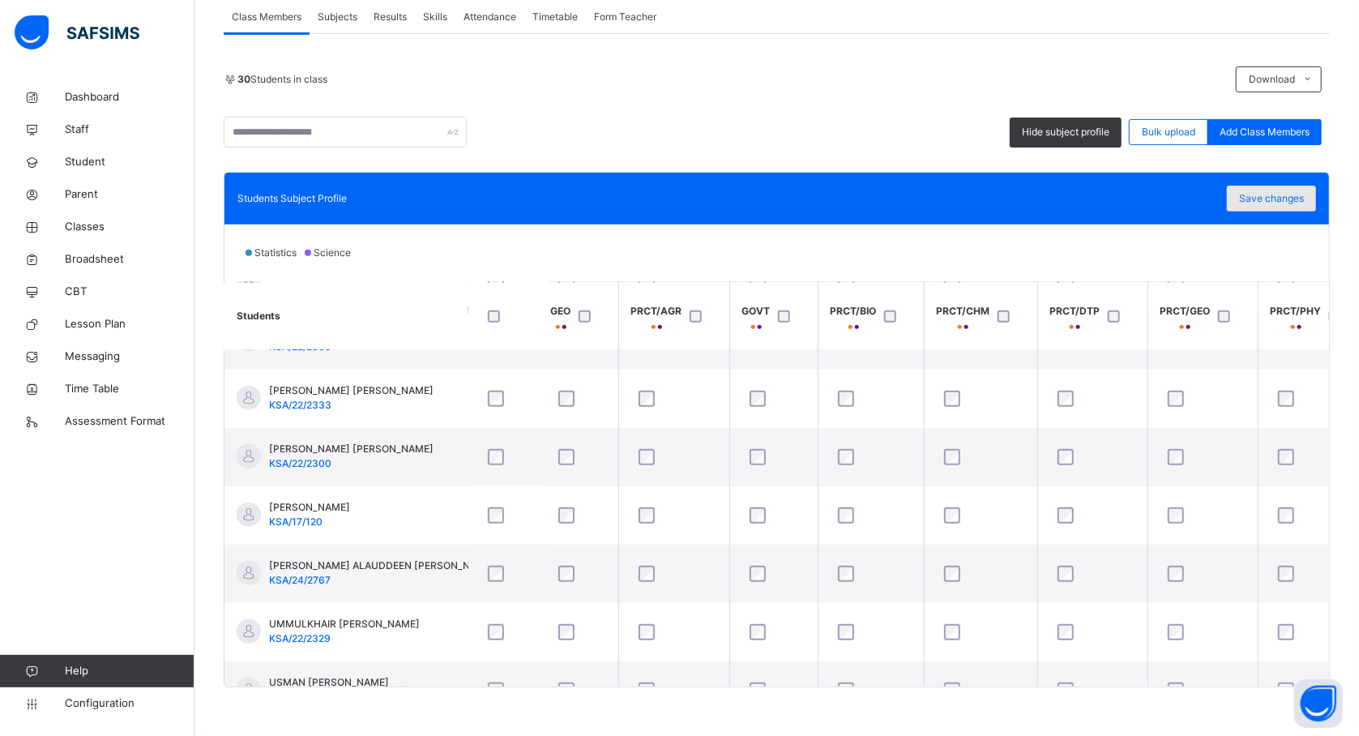
click at [1268, 191] on span "Save changes" at bounding box center [1271, 198] width 65 height 15
click at [1290, 196] on div "Save changes" at bounding box center [1271, 199] width 89 height 26
click at [91, 156] on span "Student" at bounding box center [130, 162] width 130 height 16
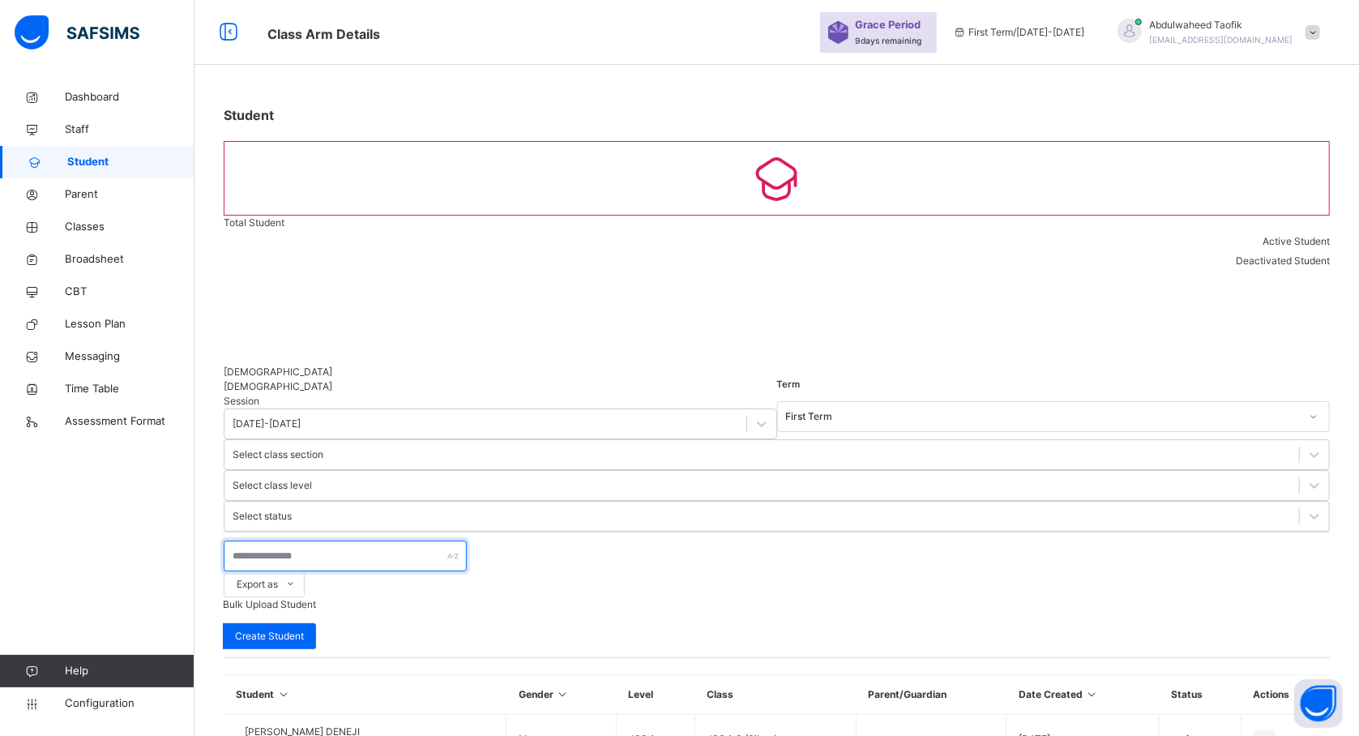
click at [344, 540] on input "text" at bounding box center [345, 555] width 243 height 31
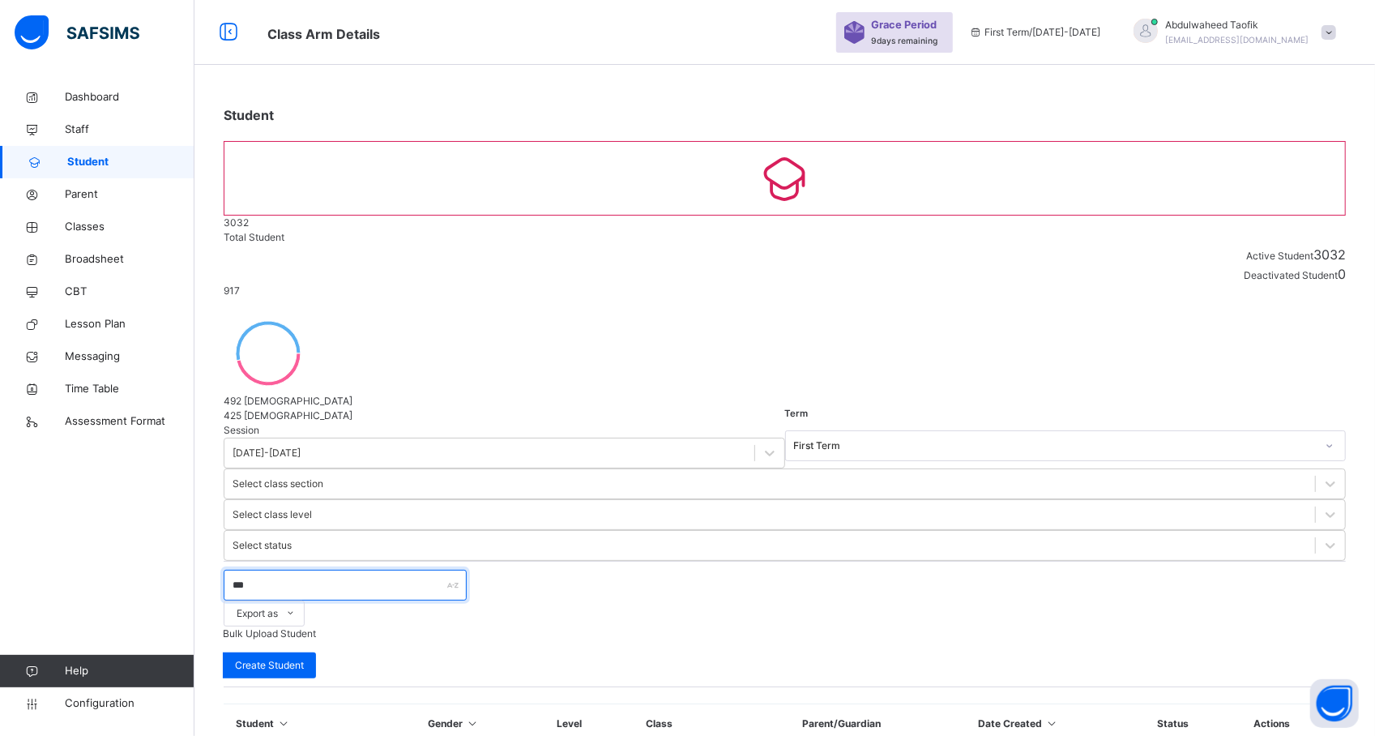
type input "***"
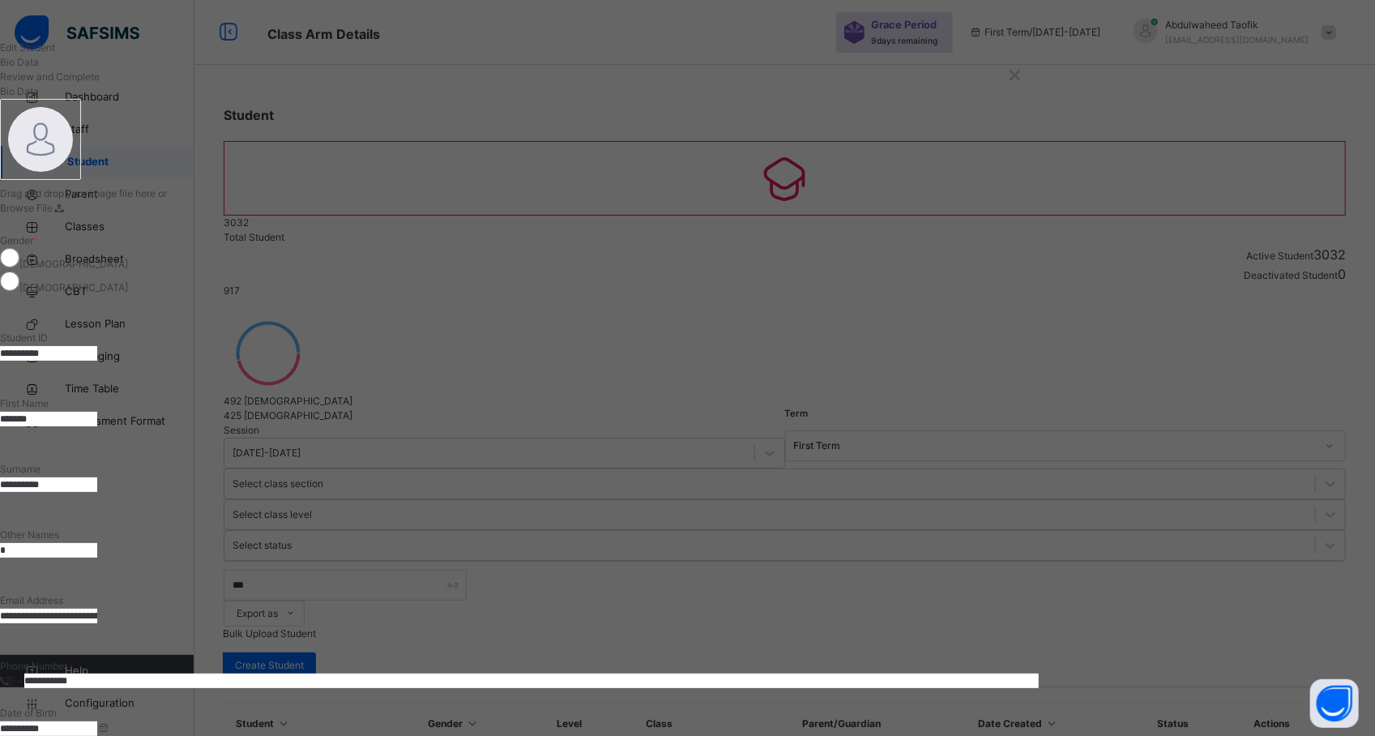
click at [97, 543] on input "*" at bounding box center [48, 550] width 97 height 15
type input "******"
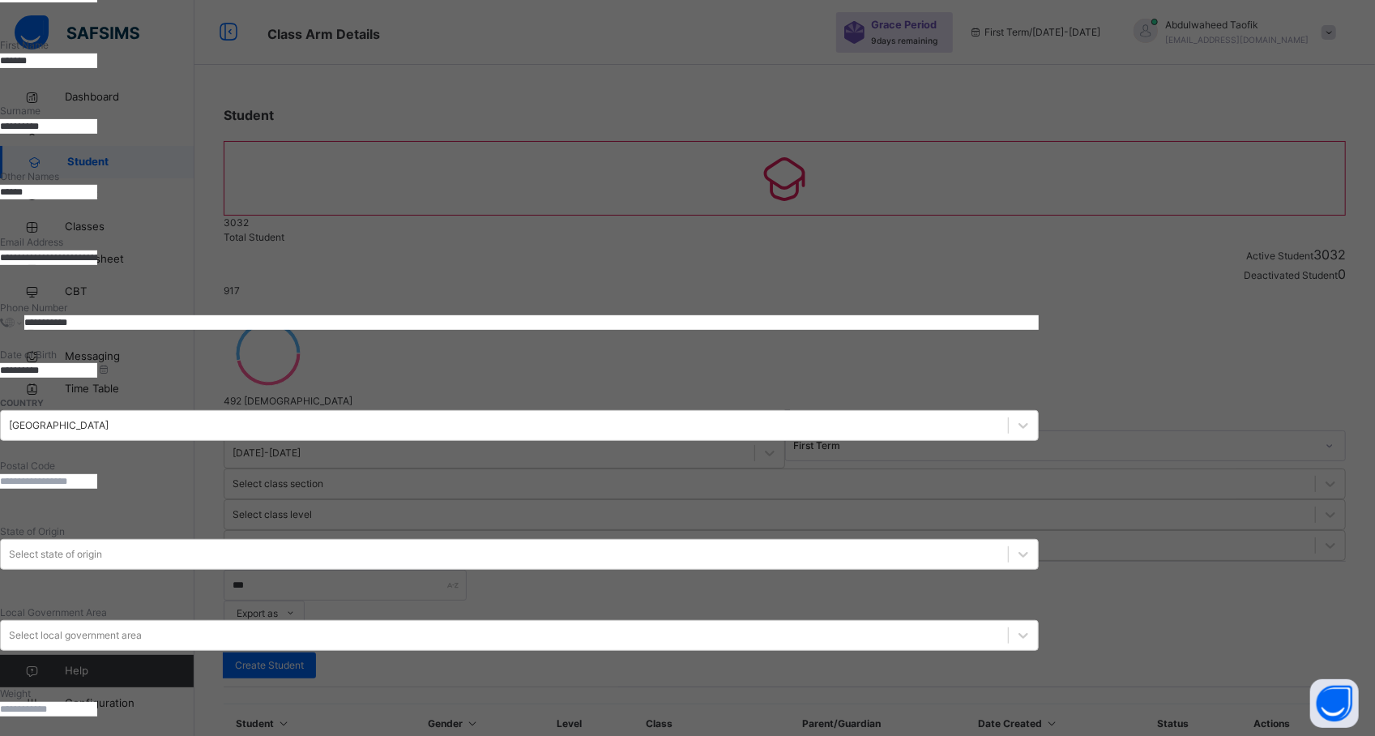
scroll to position [506, 0]
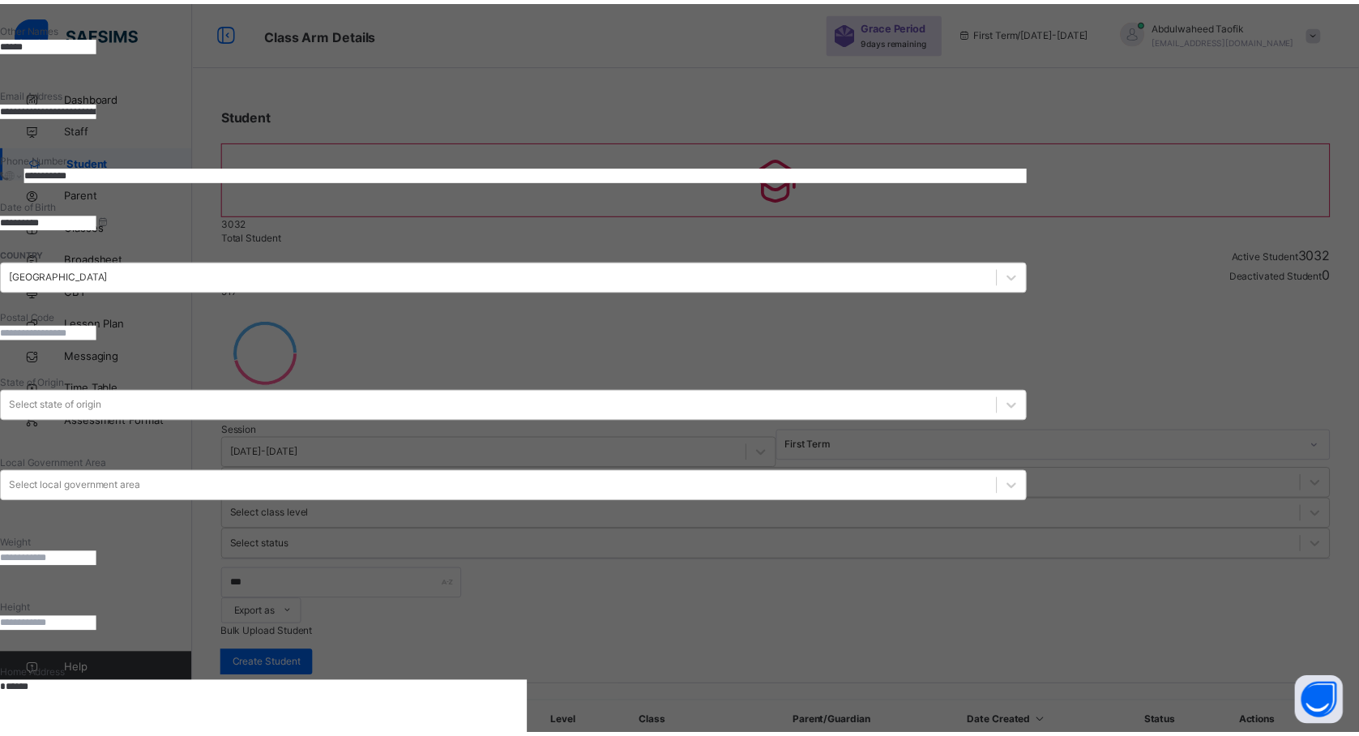
scroll to position [156, 0]
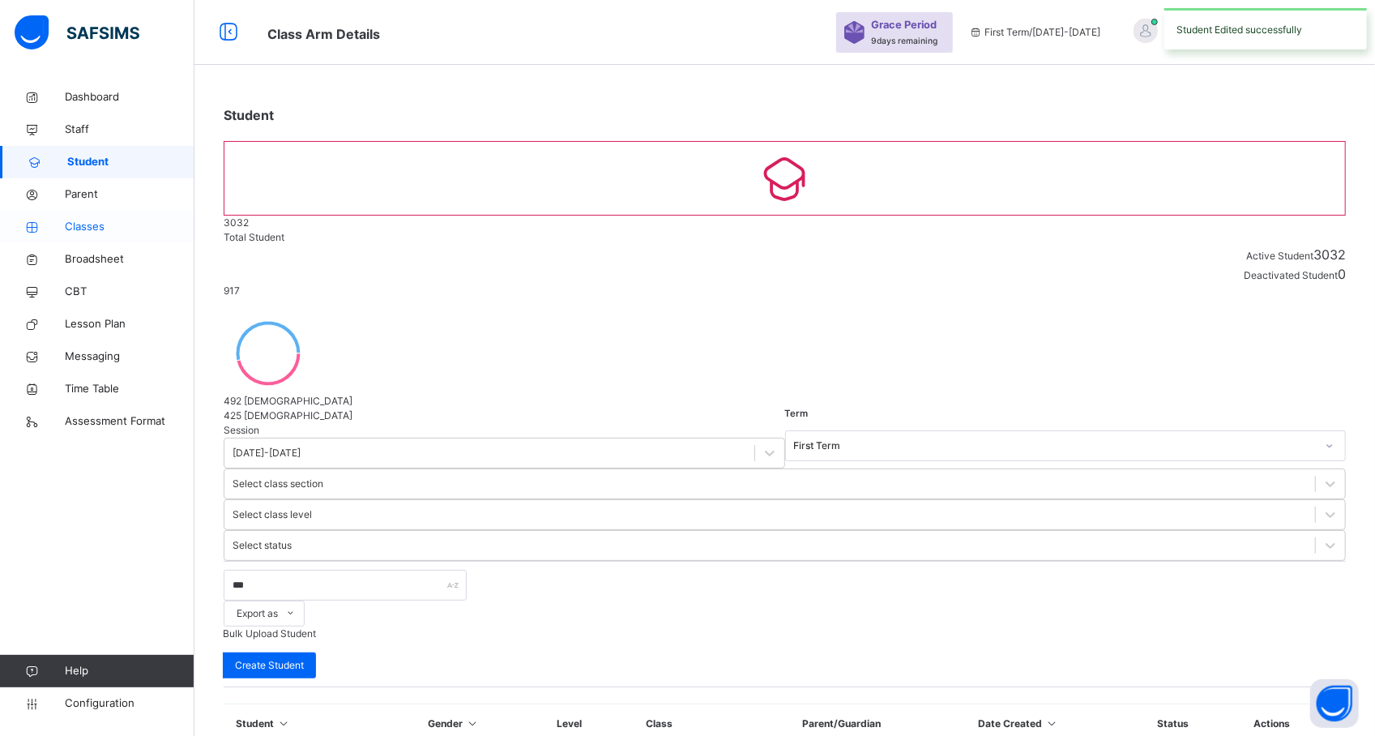
click at [79, 222] on span "Classes" at bounding box center [130, 227] width 130 height 16
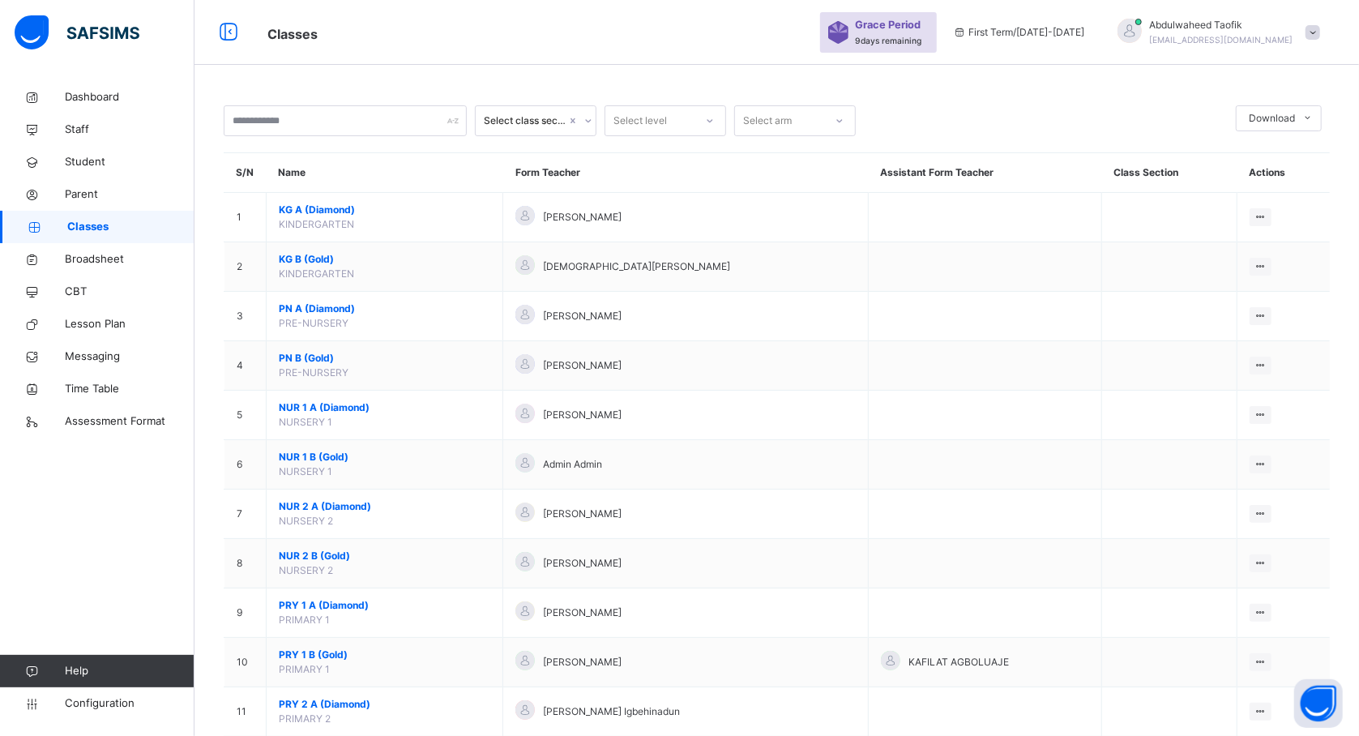
click at [332, 608] on span "PRY 1 A (Diamond)" at bounding box center [384, 605] width 211 height 15
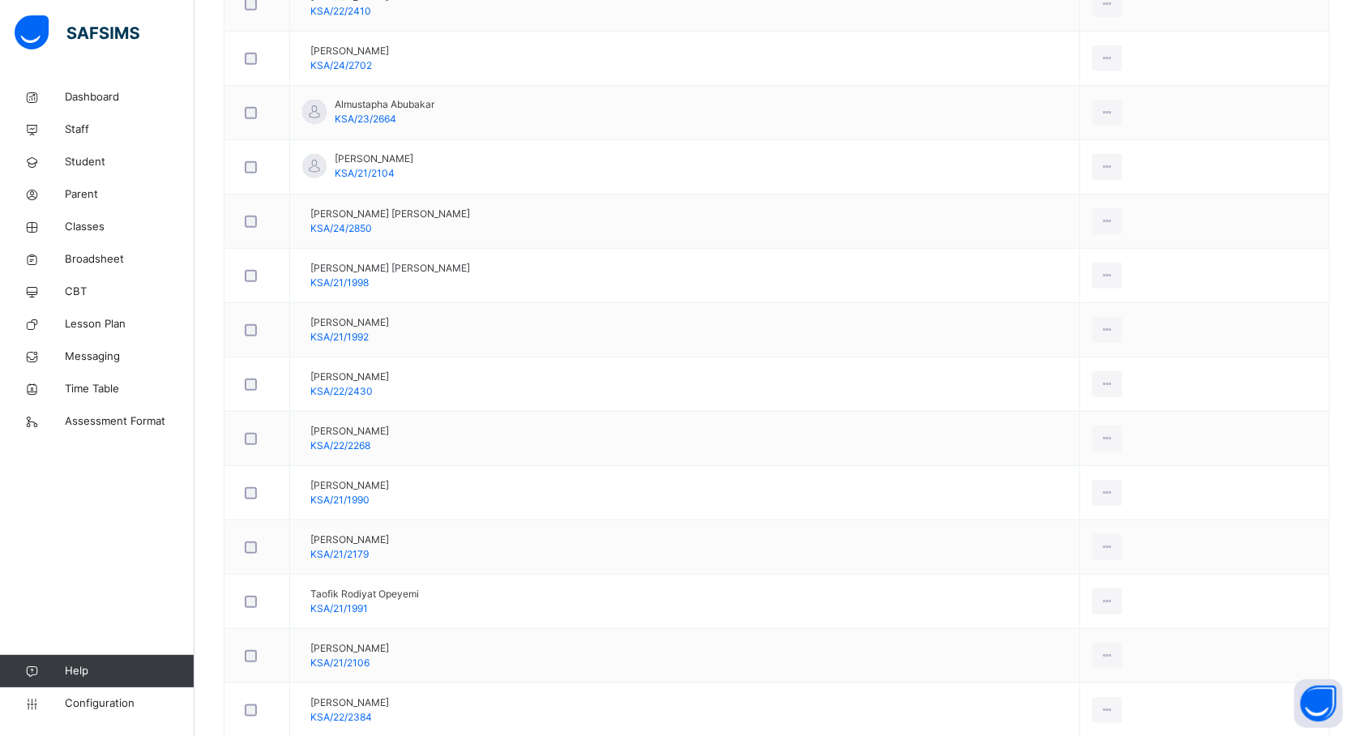
scroll to position [831, 0]
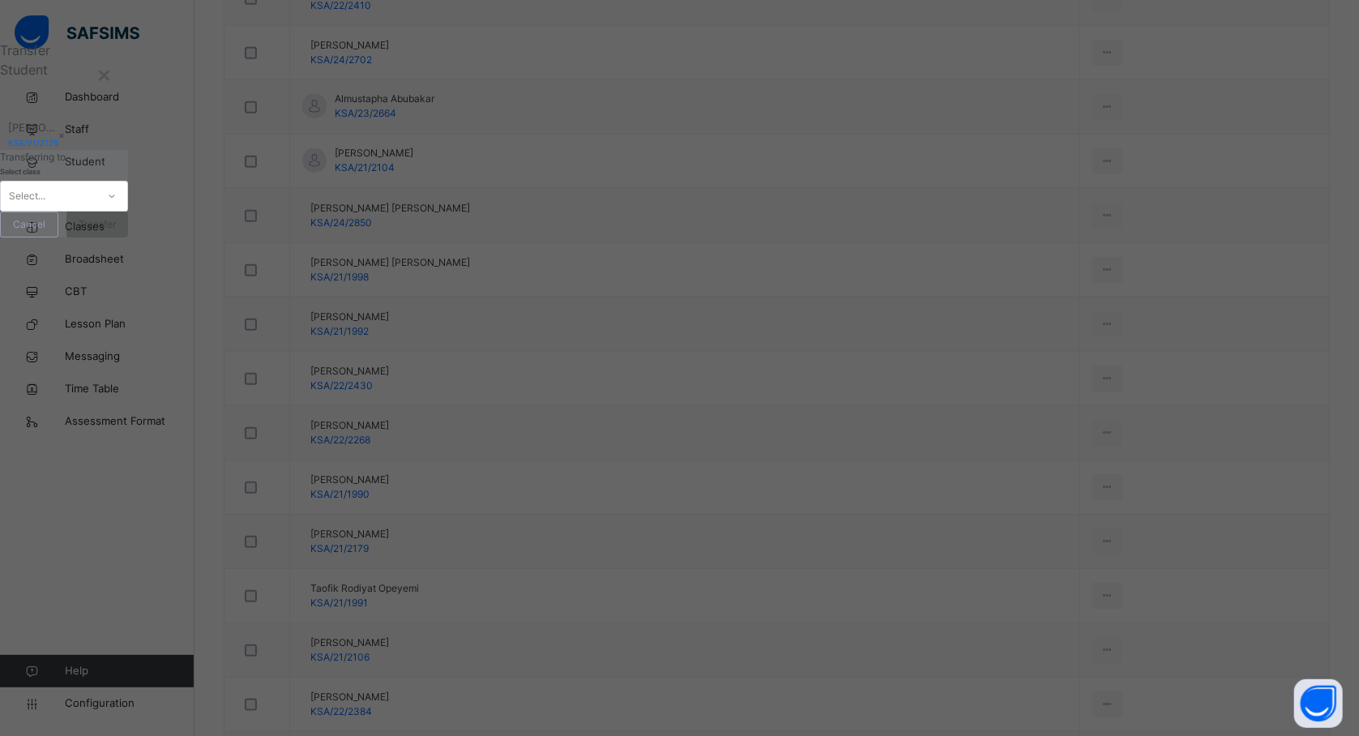
scroll to position [0, 0]
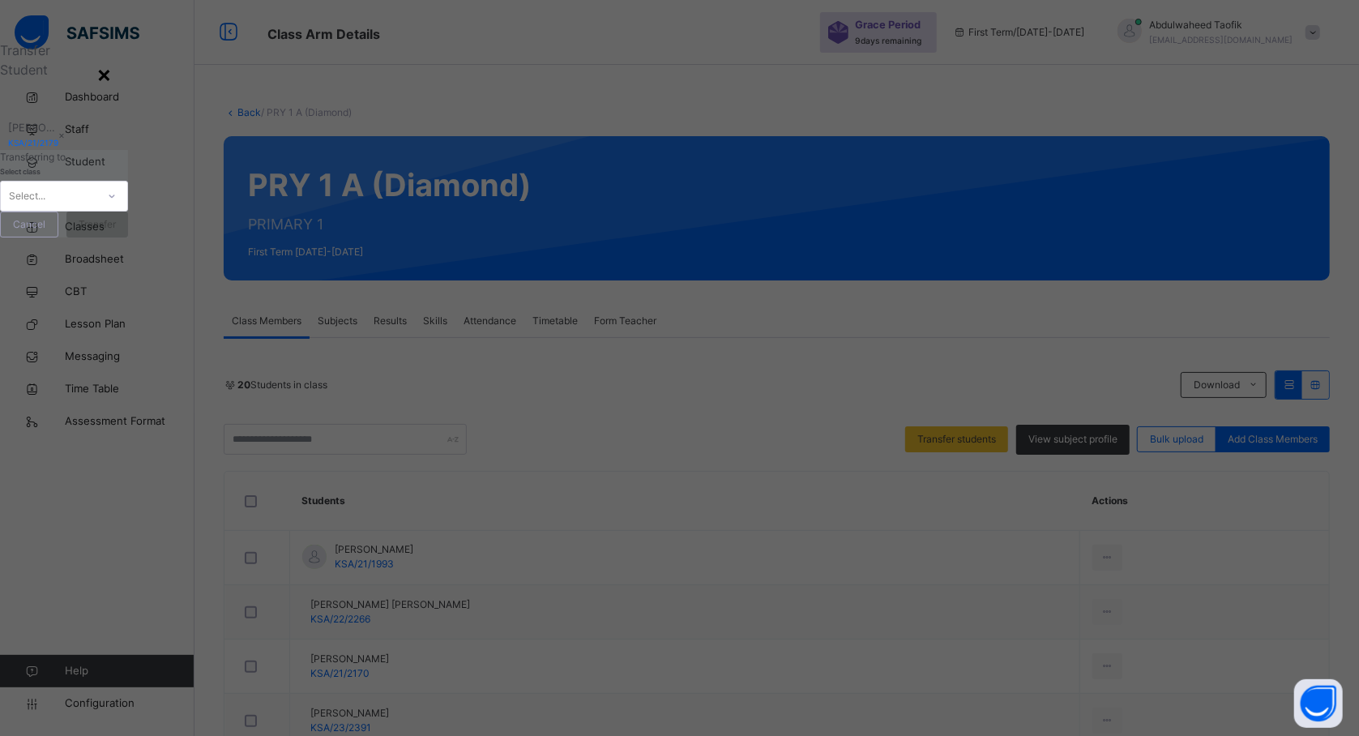
click at [112, 91] on div "×" at bounding box center [103, 74] width 15 height 34
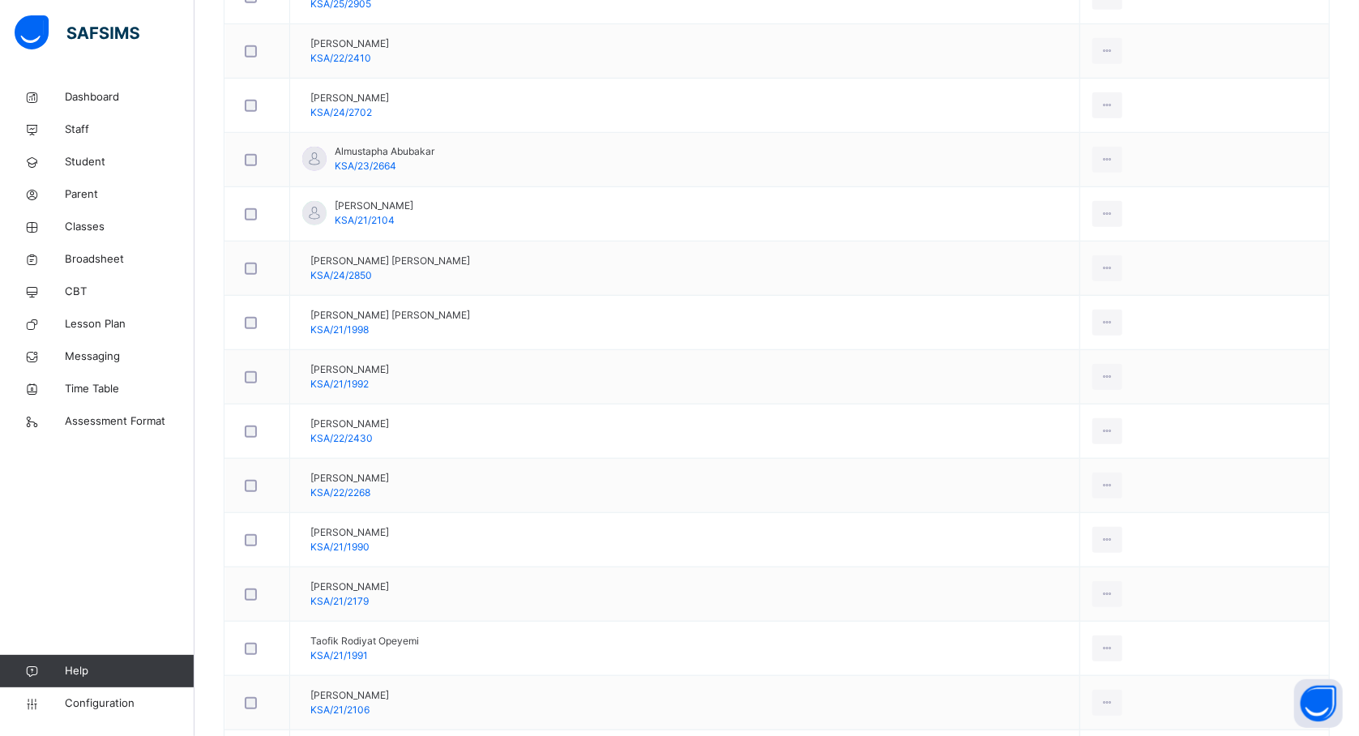
scroll to position [821, 0]
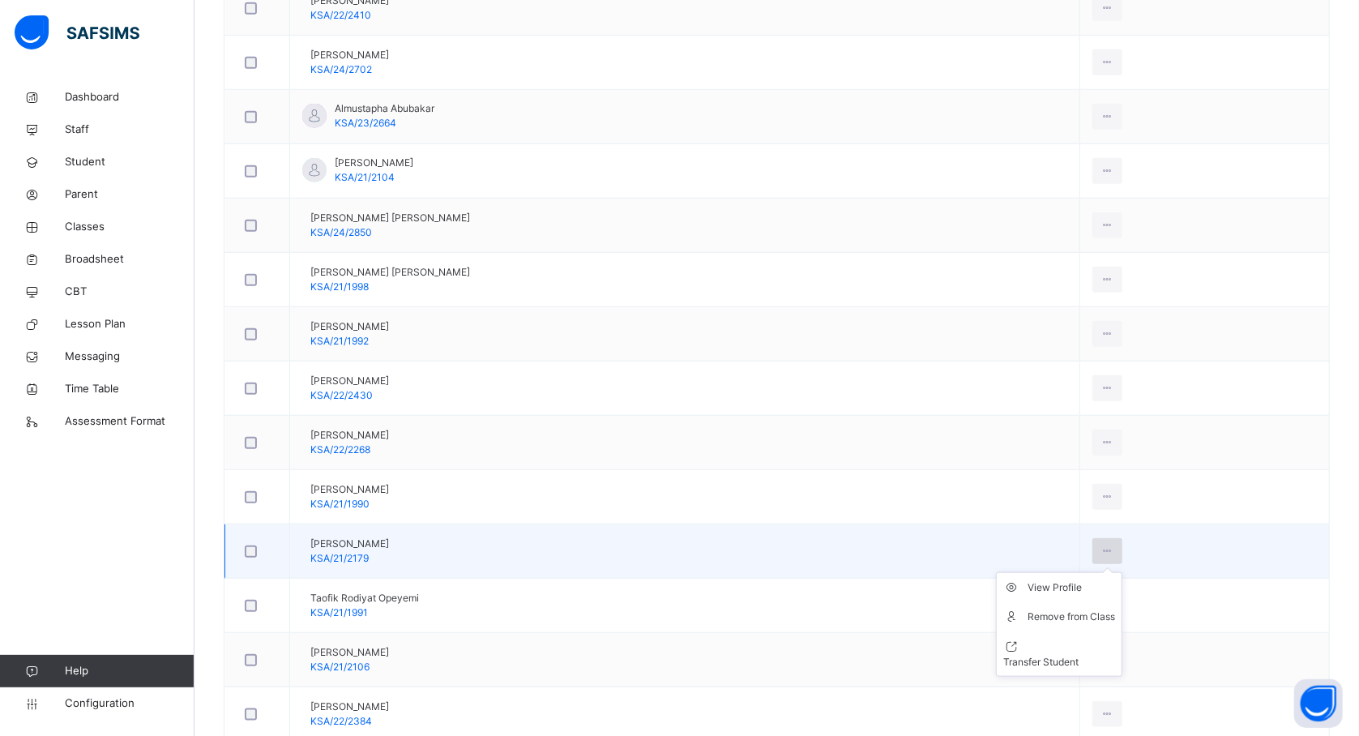
click at [1114, 554] on icon at bounding box center [1107, 551] width 14 height 15
click at [1094, 613] on div "Remove from Class" at bounding box center [1071, 617] width 88 height 16
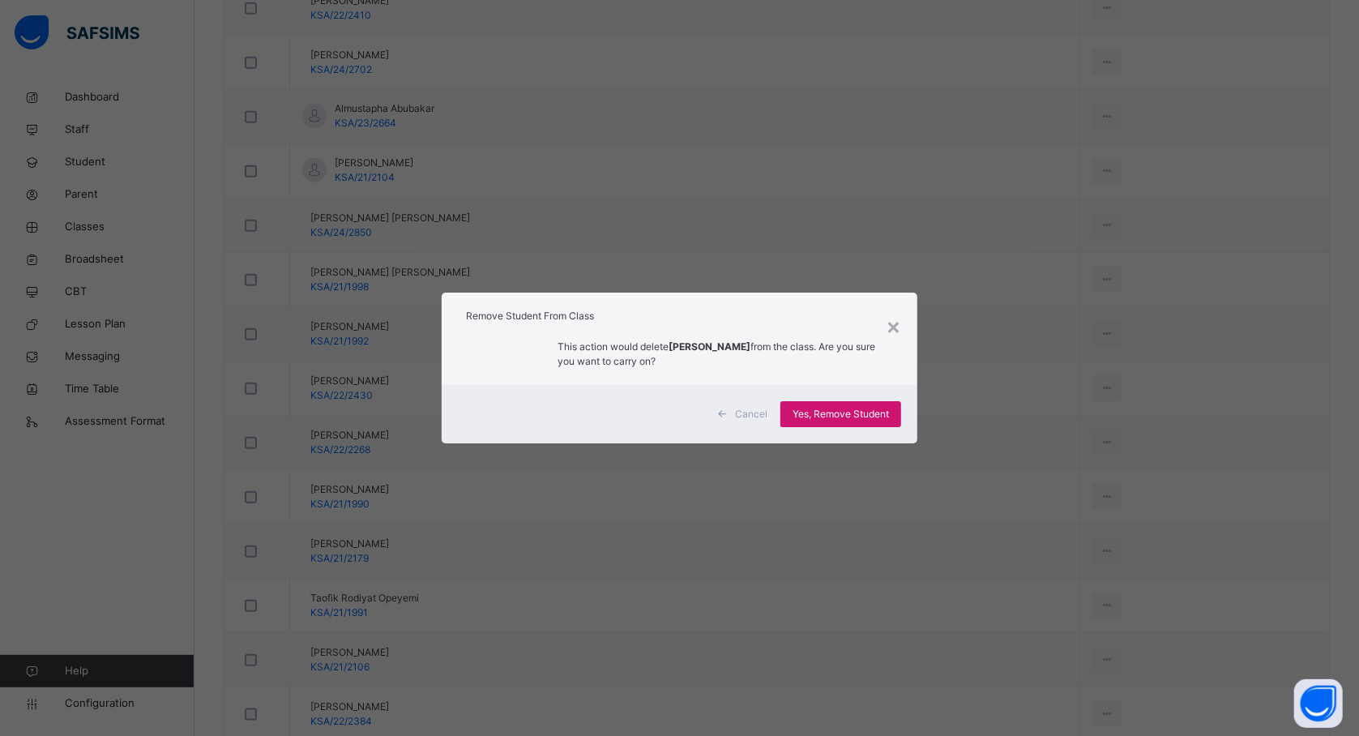
click at [872, 407] on span "Yes, Remove Student" at bounding box center [840, 414] width 96 height 15
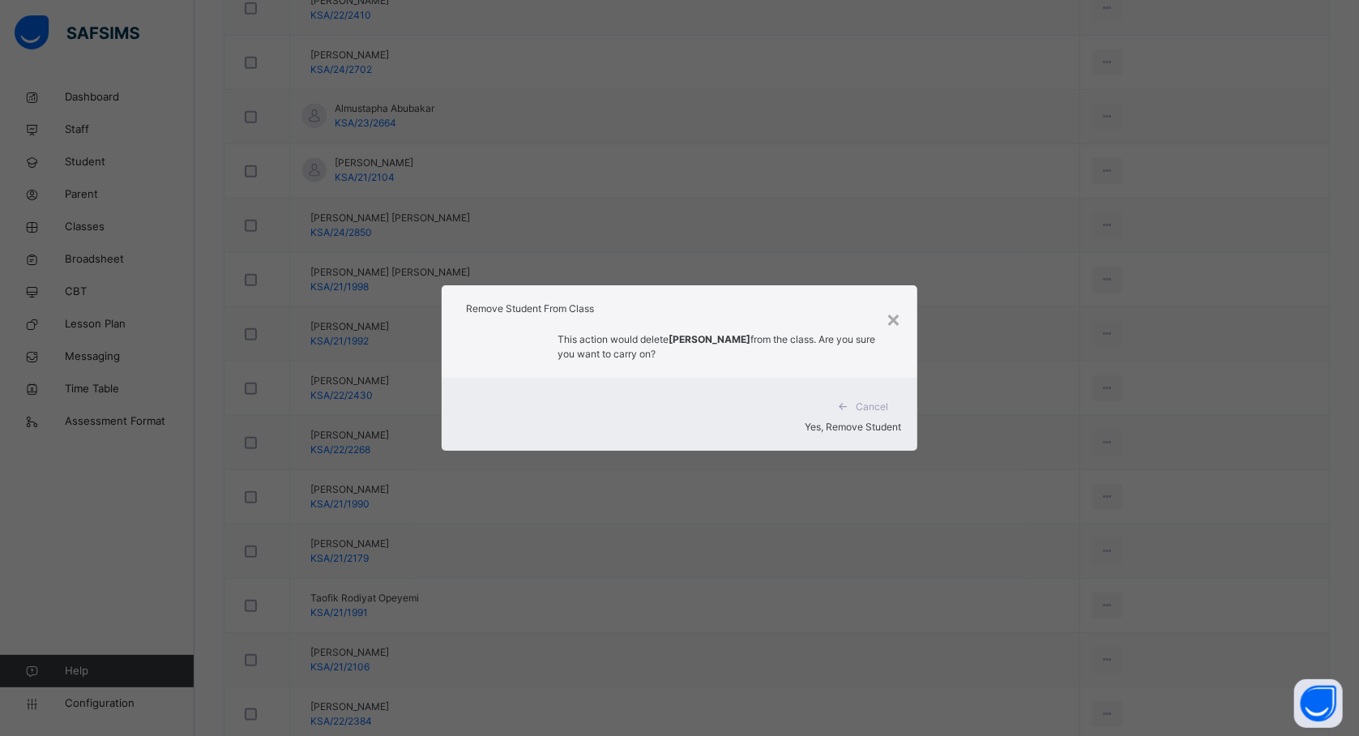
click at [835, 420] on div "Yes, Remove Student" at bounding box center [679, 427] width 443 height 15
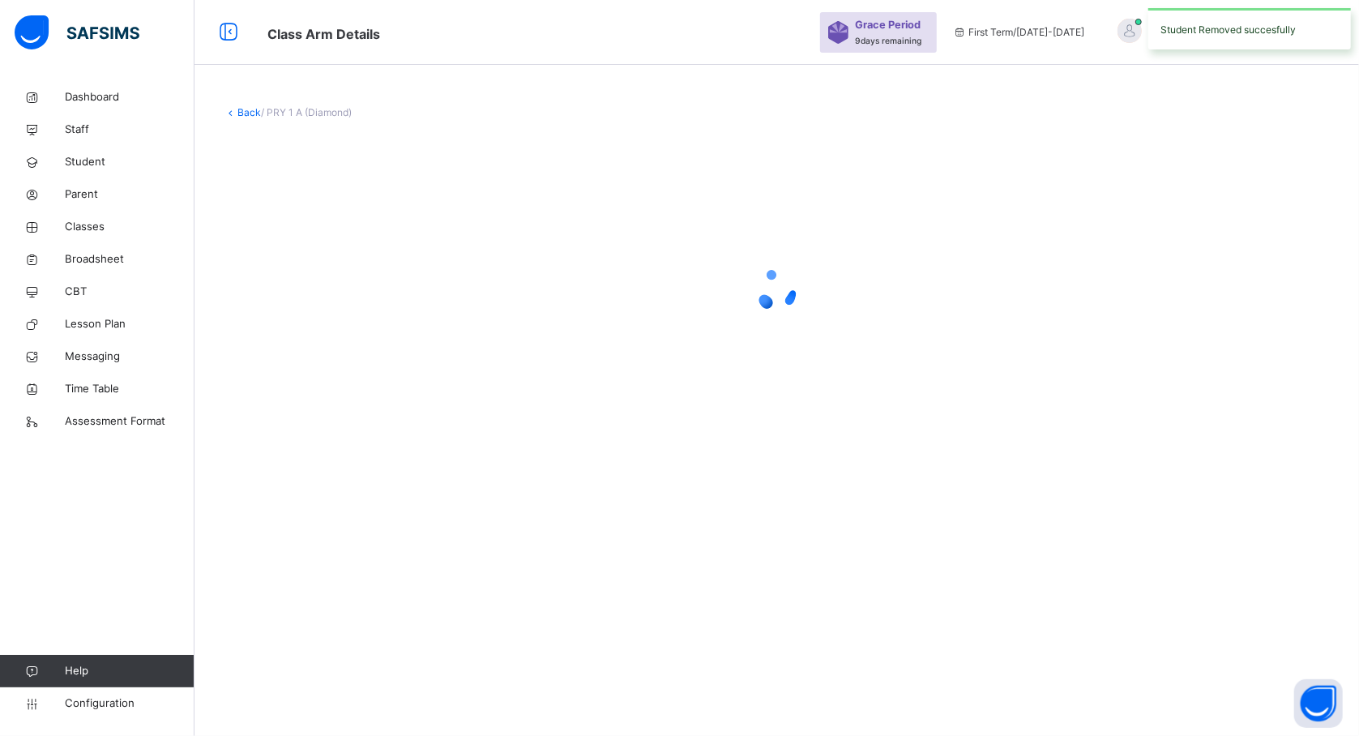
scroll to position [0, 0]
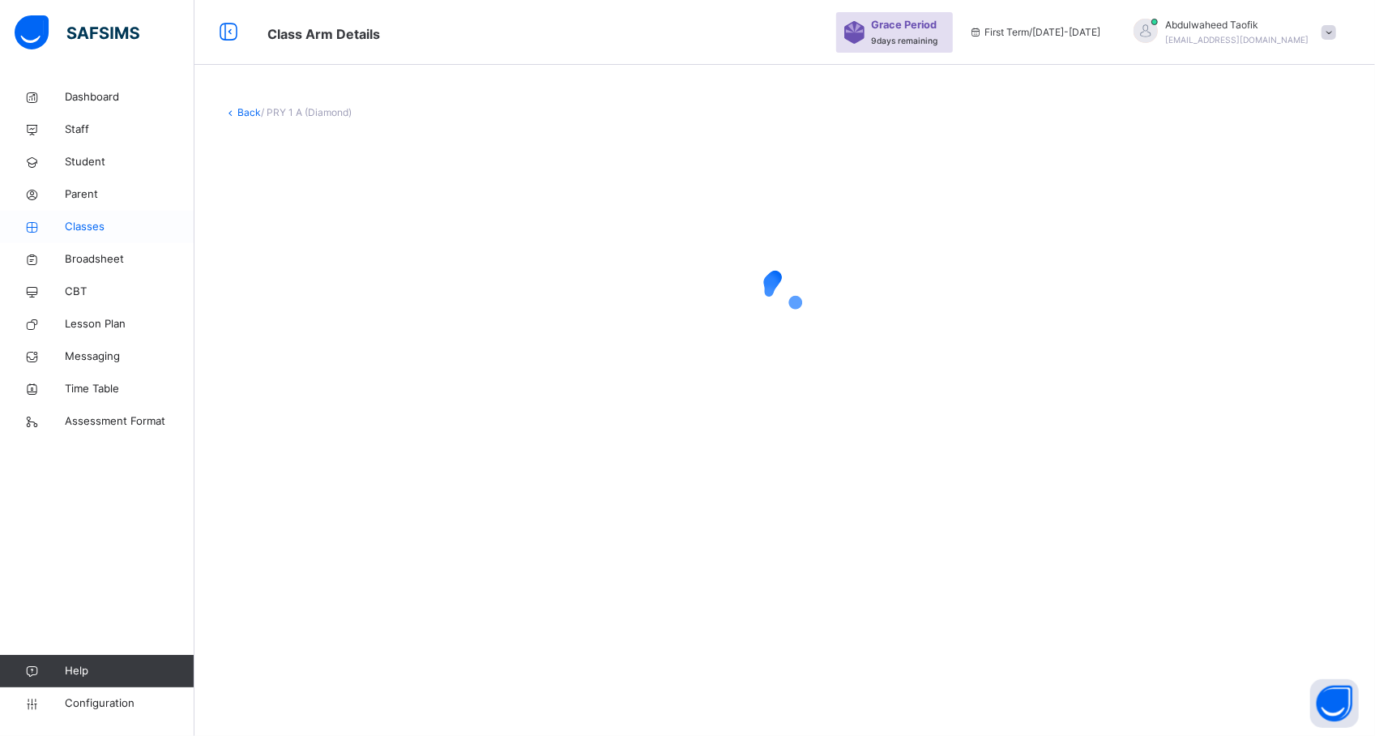
click at [102, 224] on span "Classes" at bounding box center [130, 227] width 130 height 16
click at [1209, 532] on div "Select class section Select level Select arm Download Pdf Report Excel Report ×…" at bounding box center [784, 368] width 1181 height 736
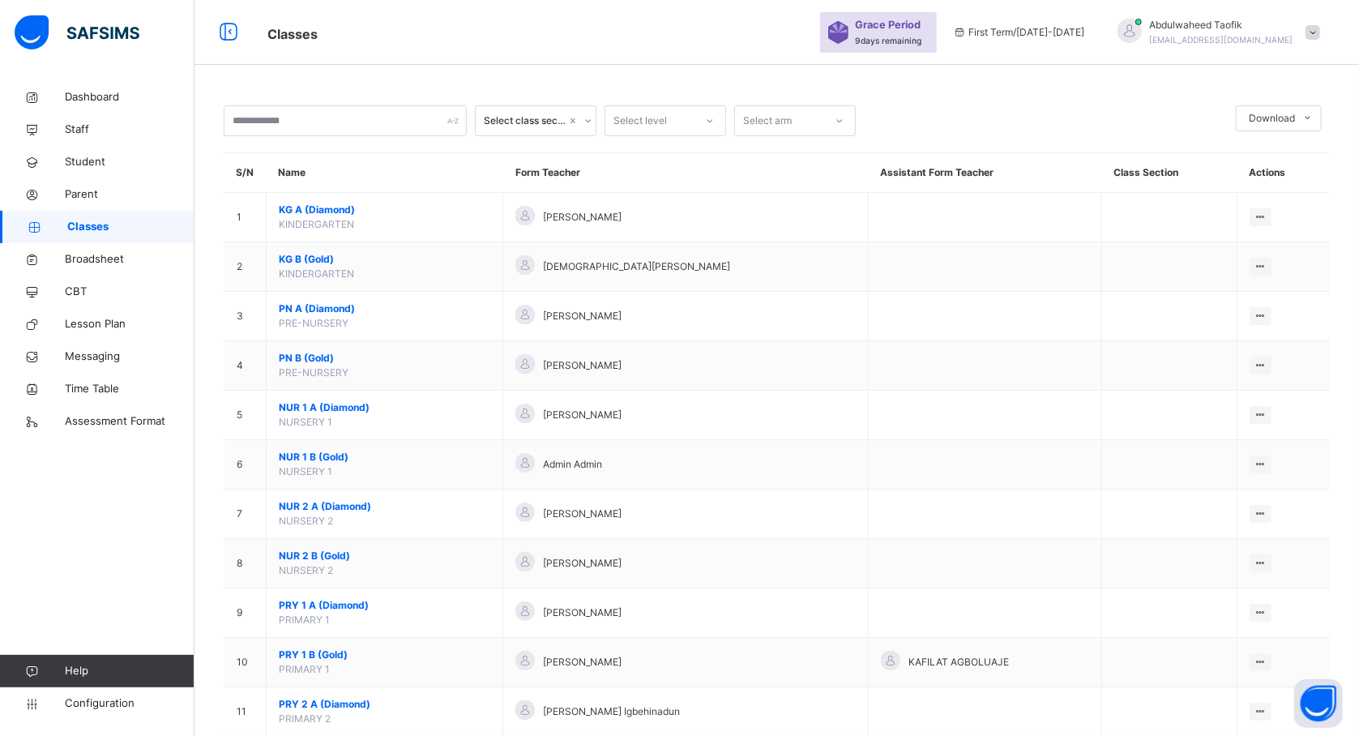
click at [1052, 577] on td at bounding box center [985, 563] width 233 height 49
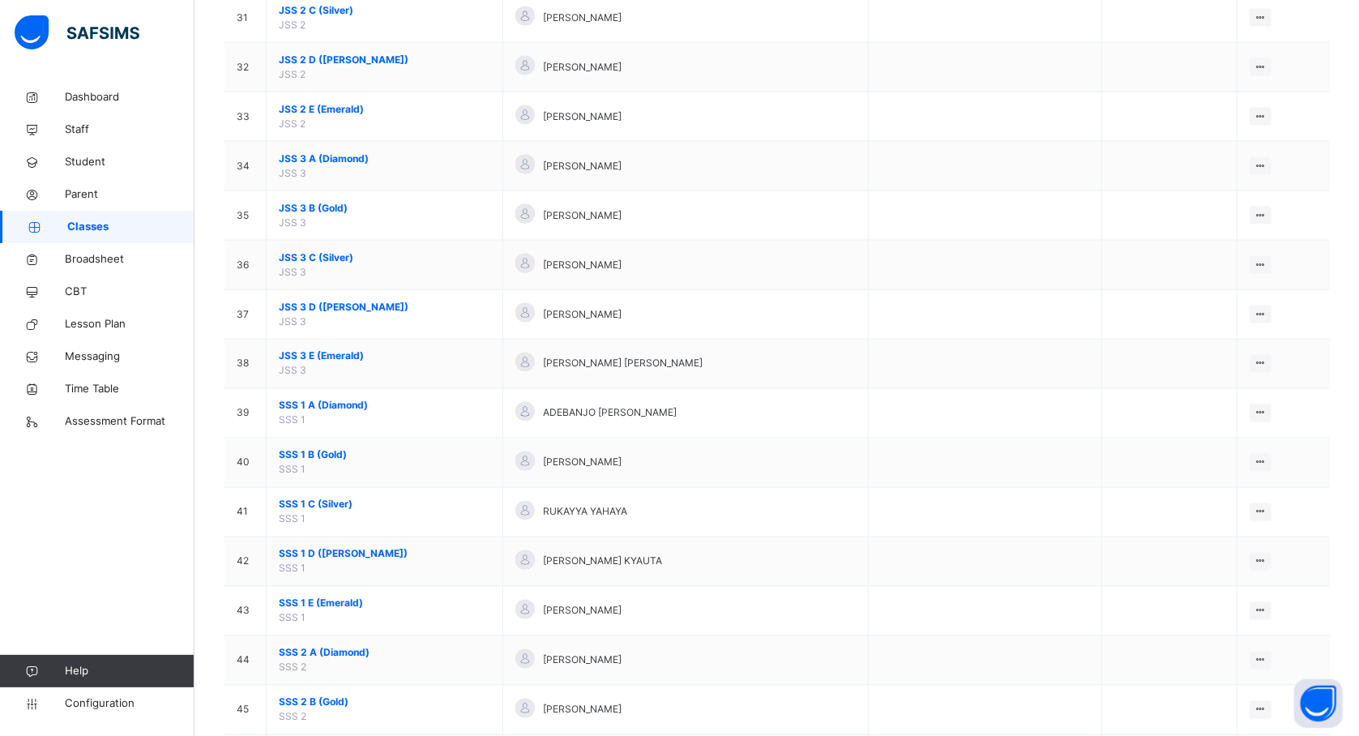
scroll to position [1685, 0]
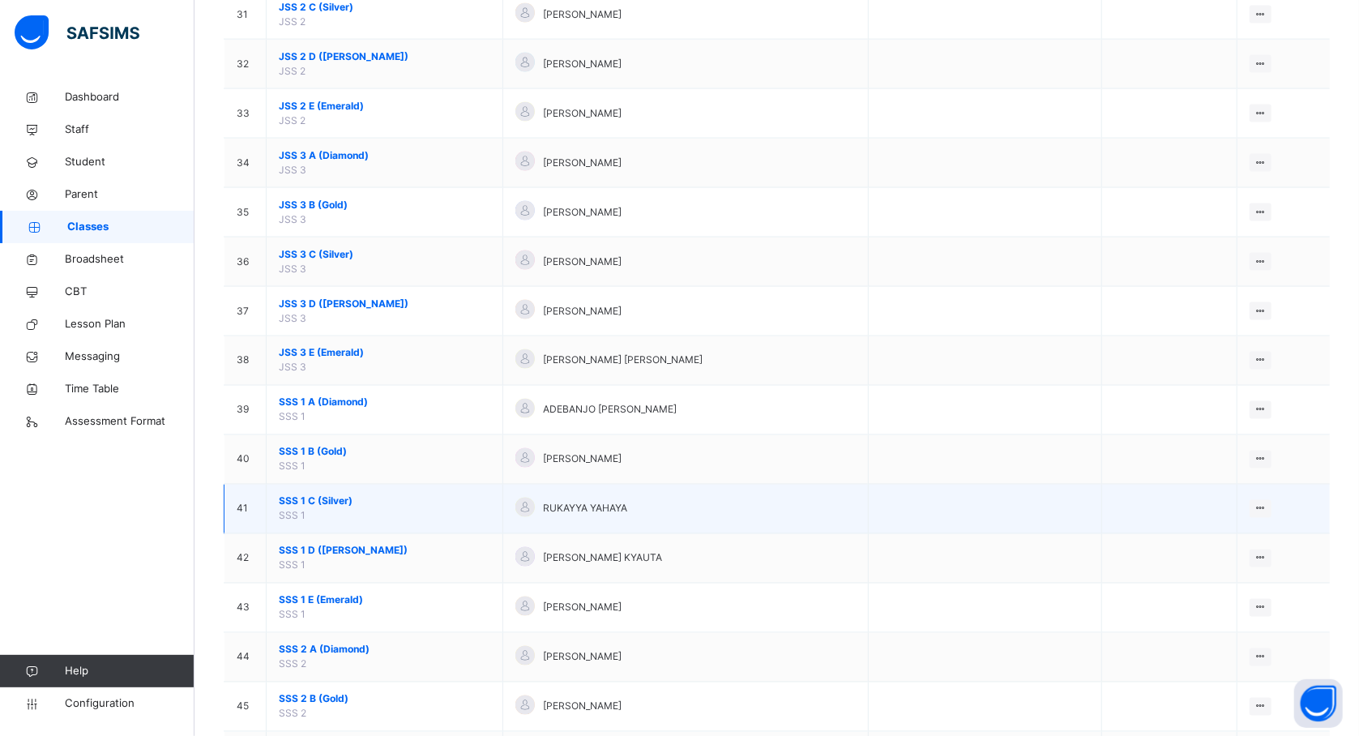
click at [334, 509] on span "SSS 1 C (Silver)" at bounding box center [384, 501] width 211 height 15
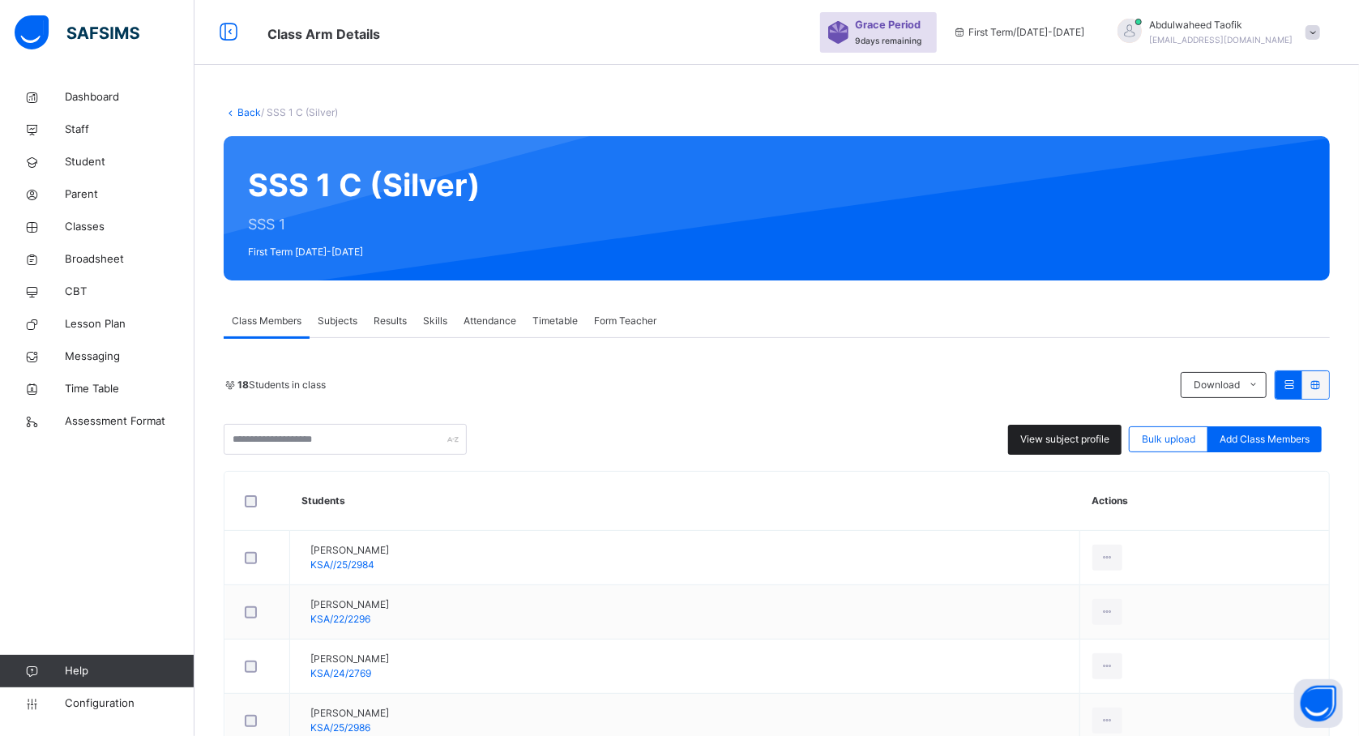
click at [1067, 449] on div "View subject profile" at bounding box center [1064, 440] width 113 height 30
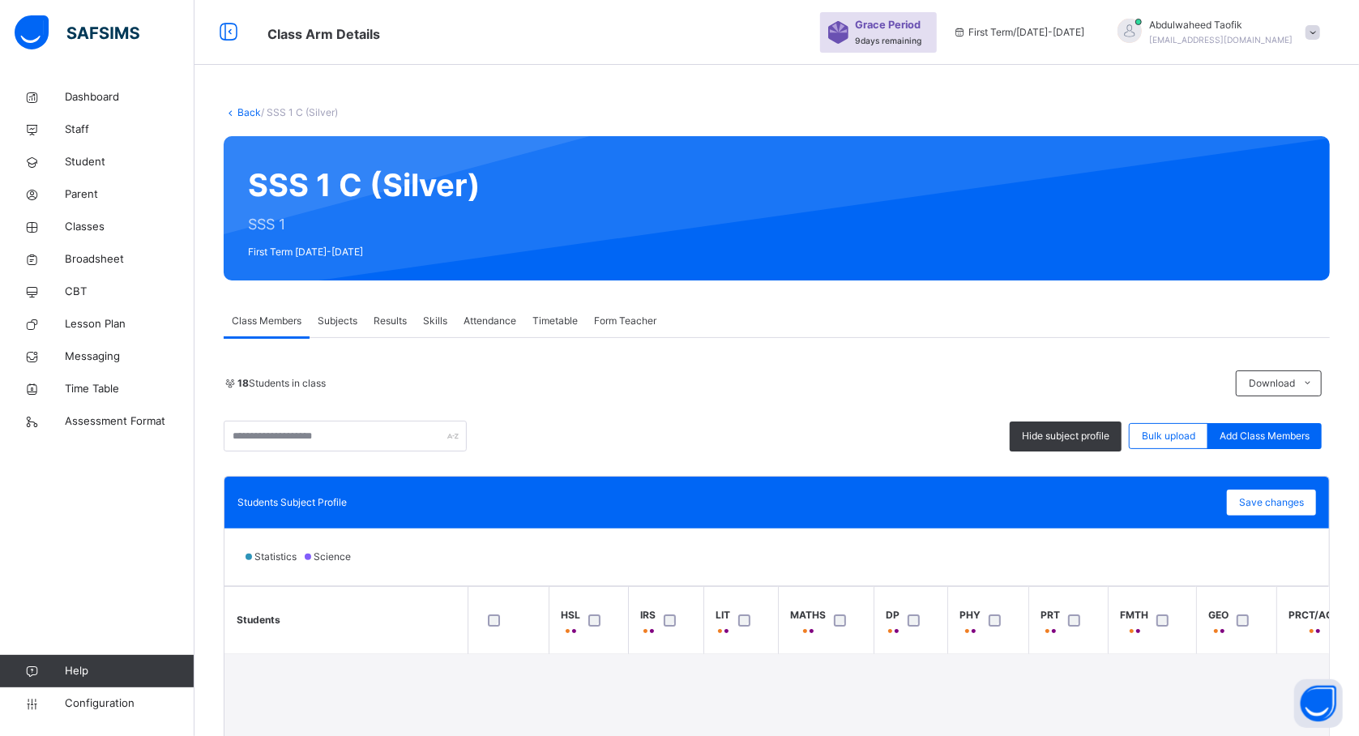
click at [882, 532] on div "Statistics Science" at bounding box center [776, 556] width 1104 height 57
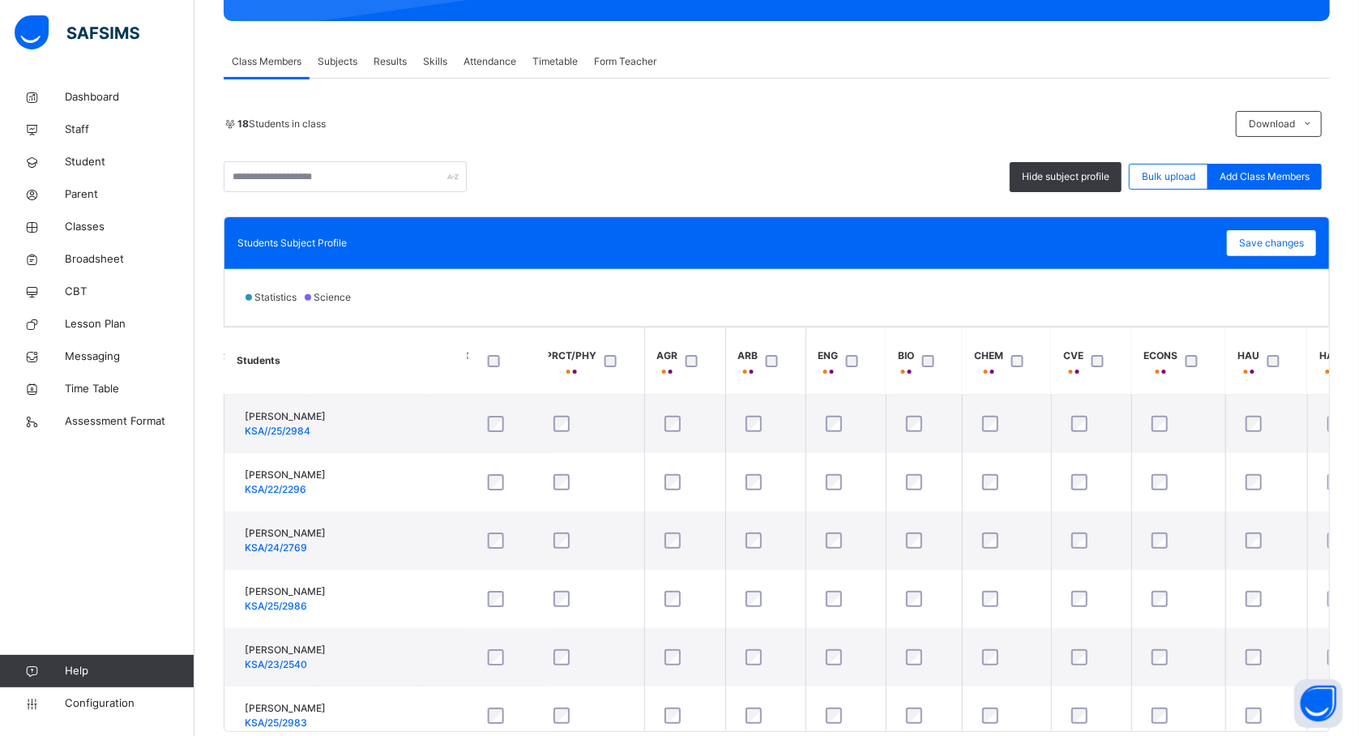
scroll to position [0, 1426]
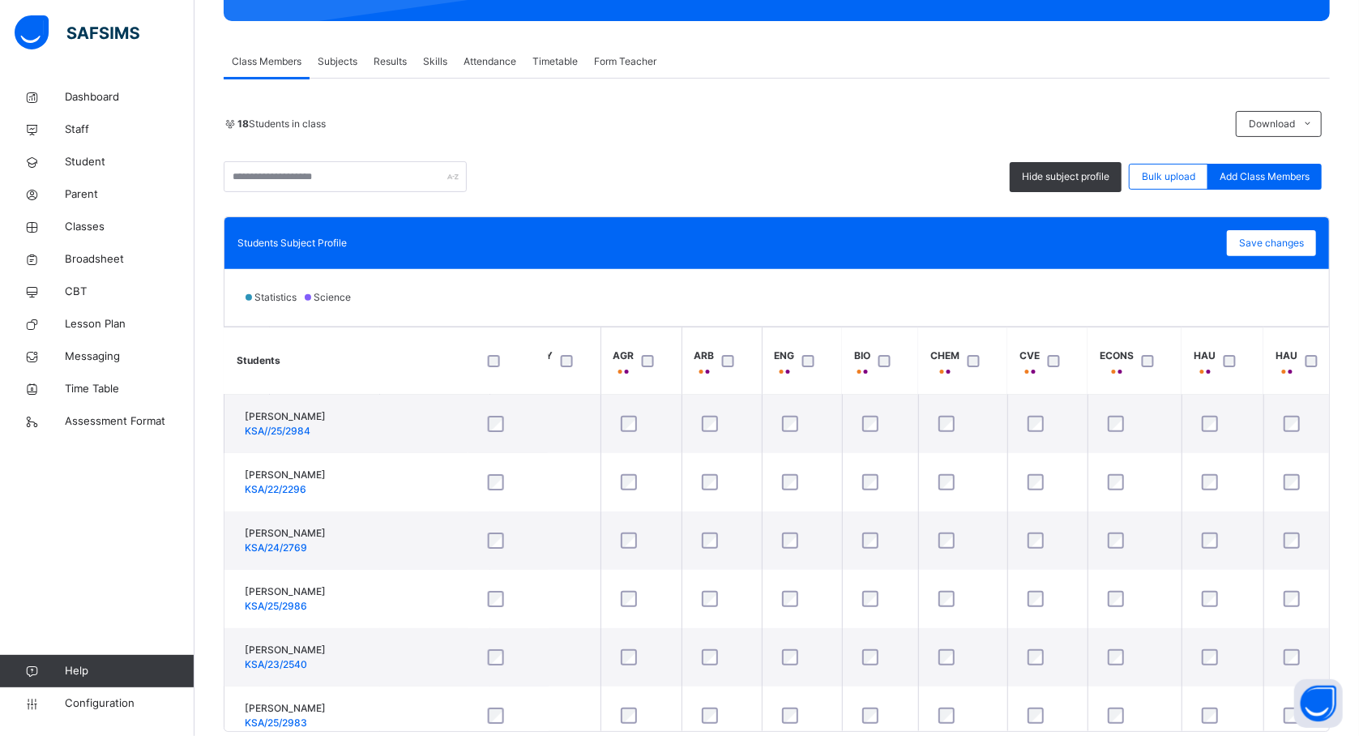
click at [1045, 365] on div at bounding box center [1057, 361] width 35 height 34
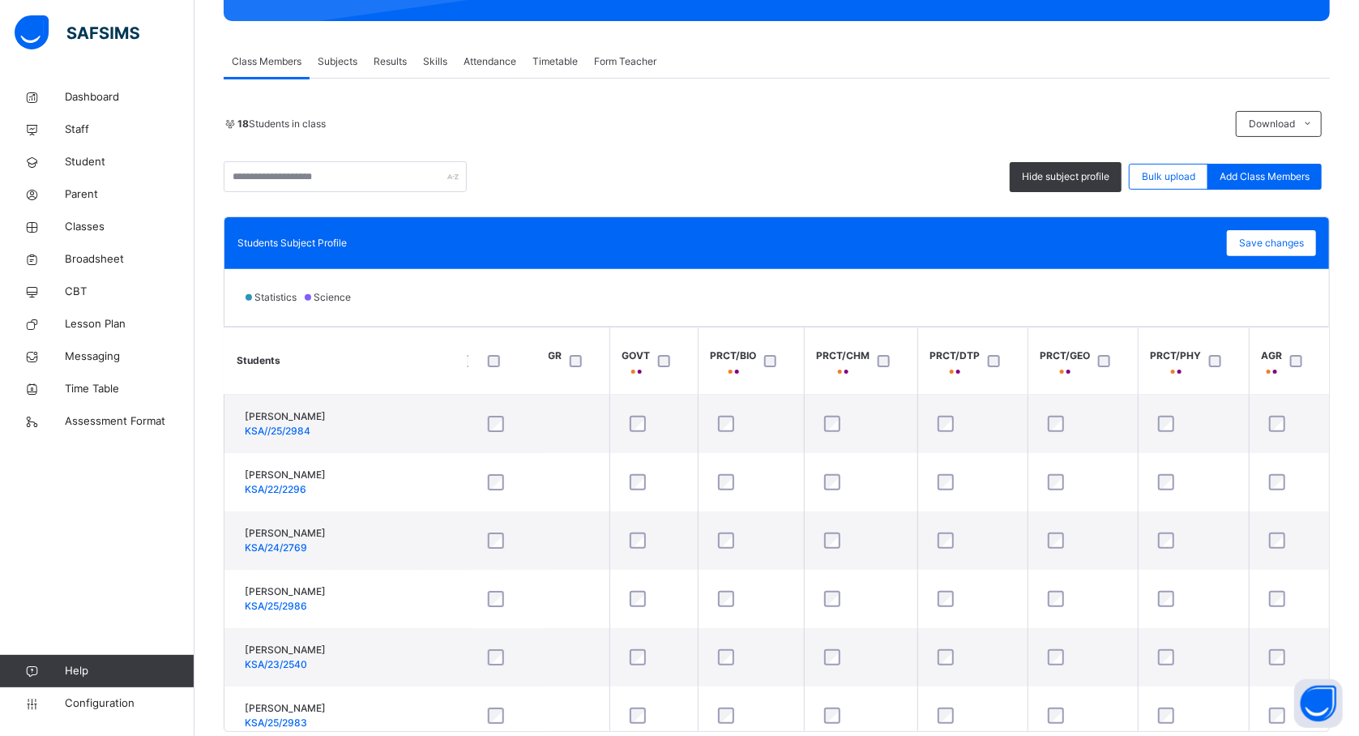
scroll to position [0, 734]
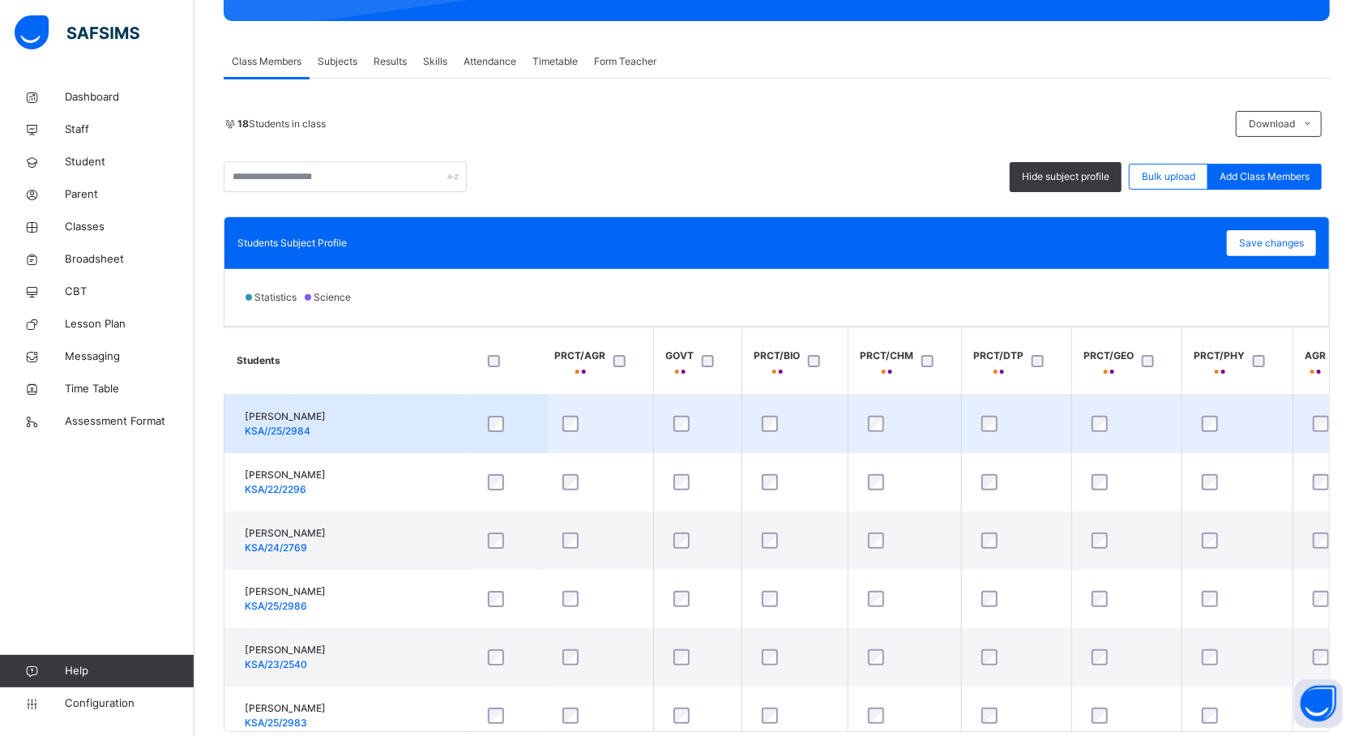
click at [387, 441] on td "ABDURAUF SAMINU KSA//25/2984" at bounding box center [345, 424] width 243 height 59
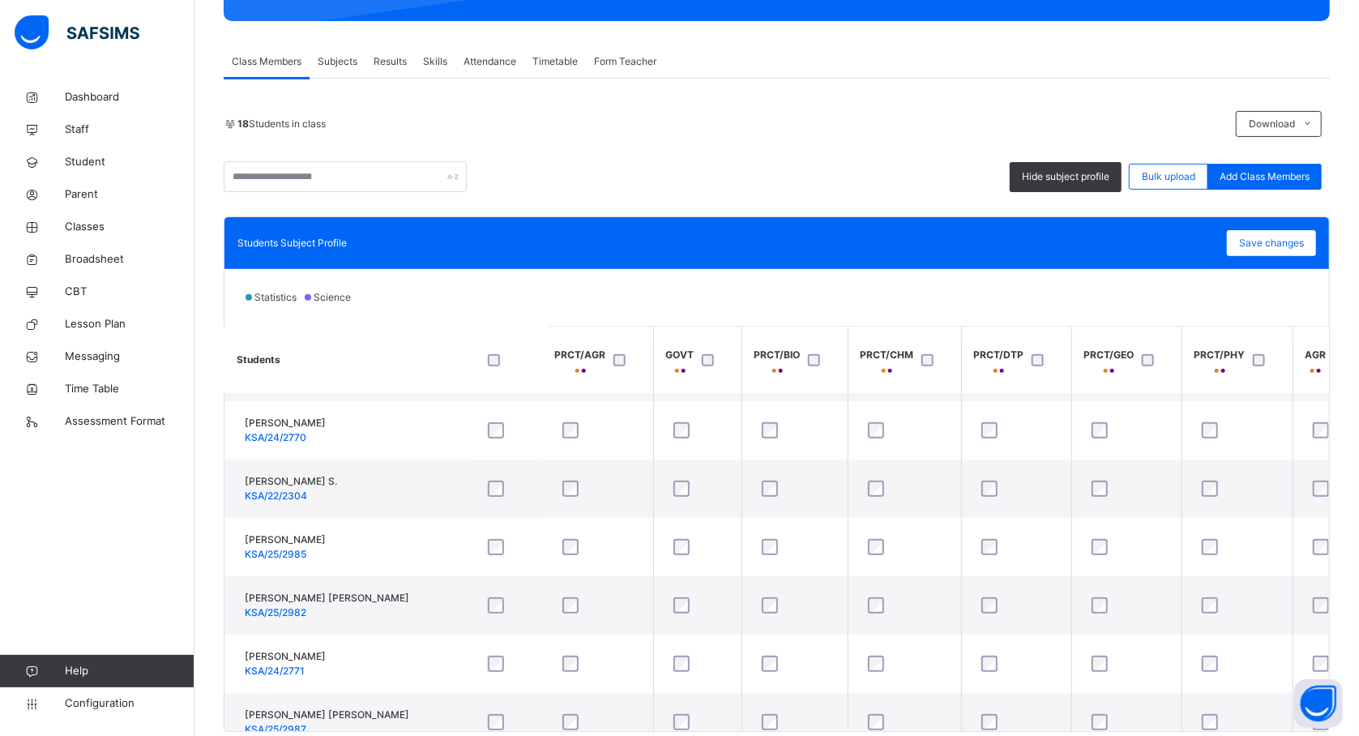
scroll to position [562, 734]
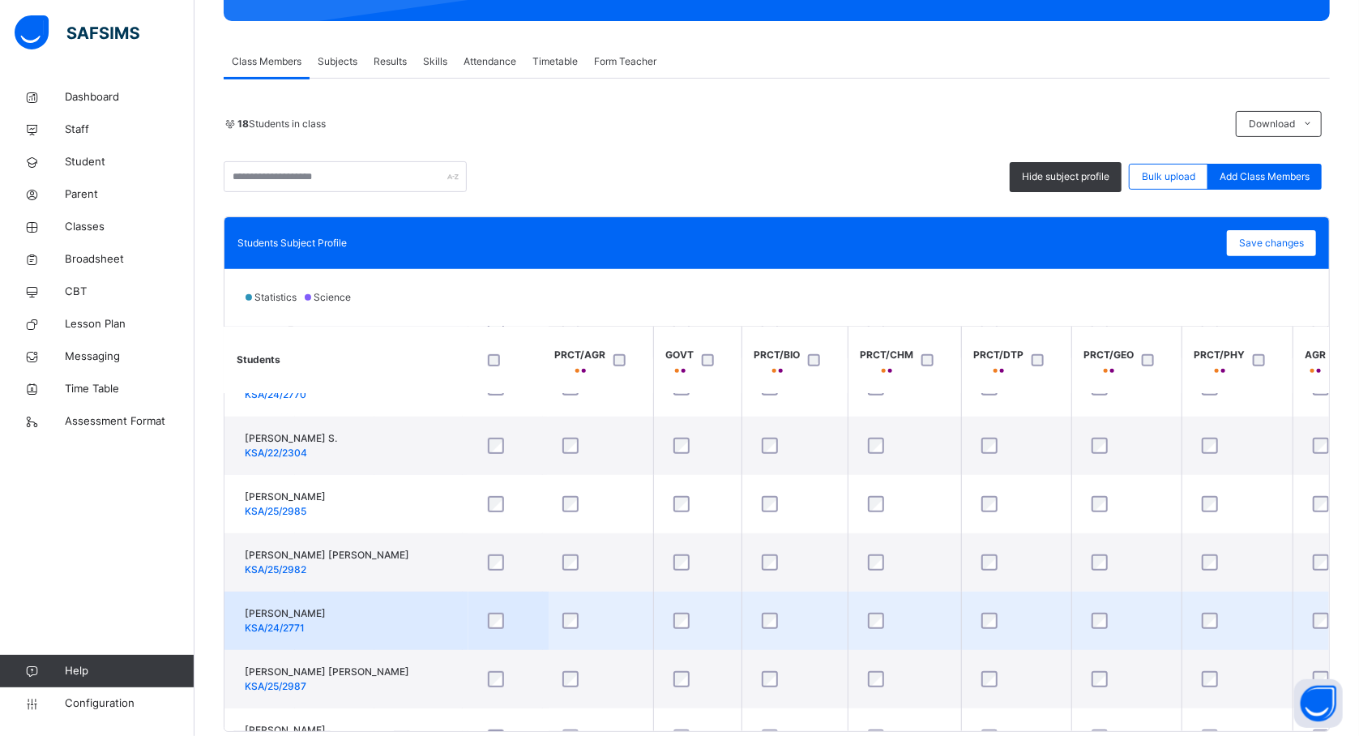
click at [1330, 623] on div at bounding box center [1333, 621] width 48 height 16
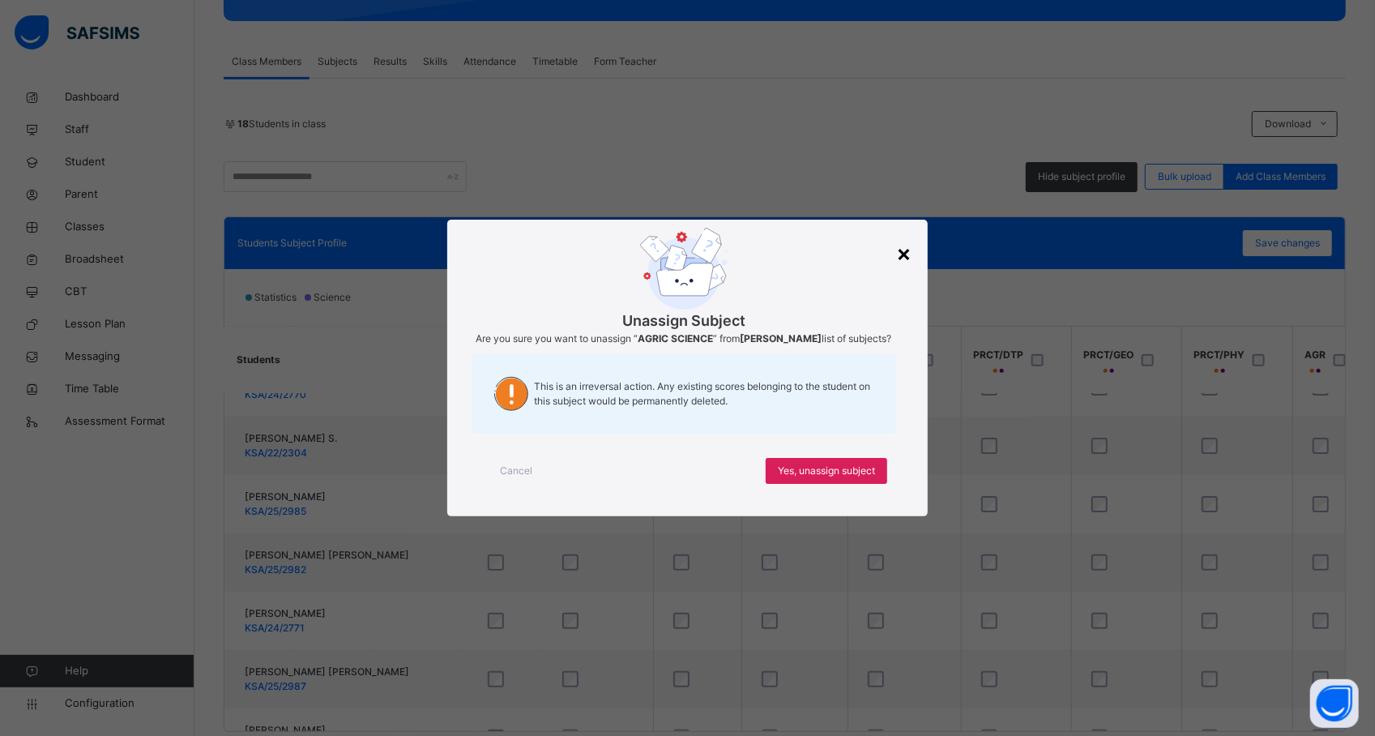
click at [906, 253] on div "×" at bounding box center [903, 253] width 15 height 34
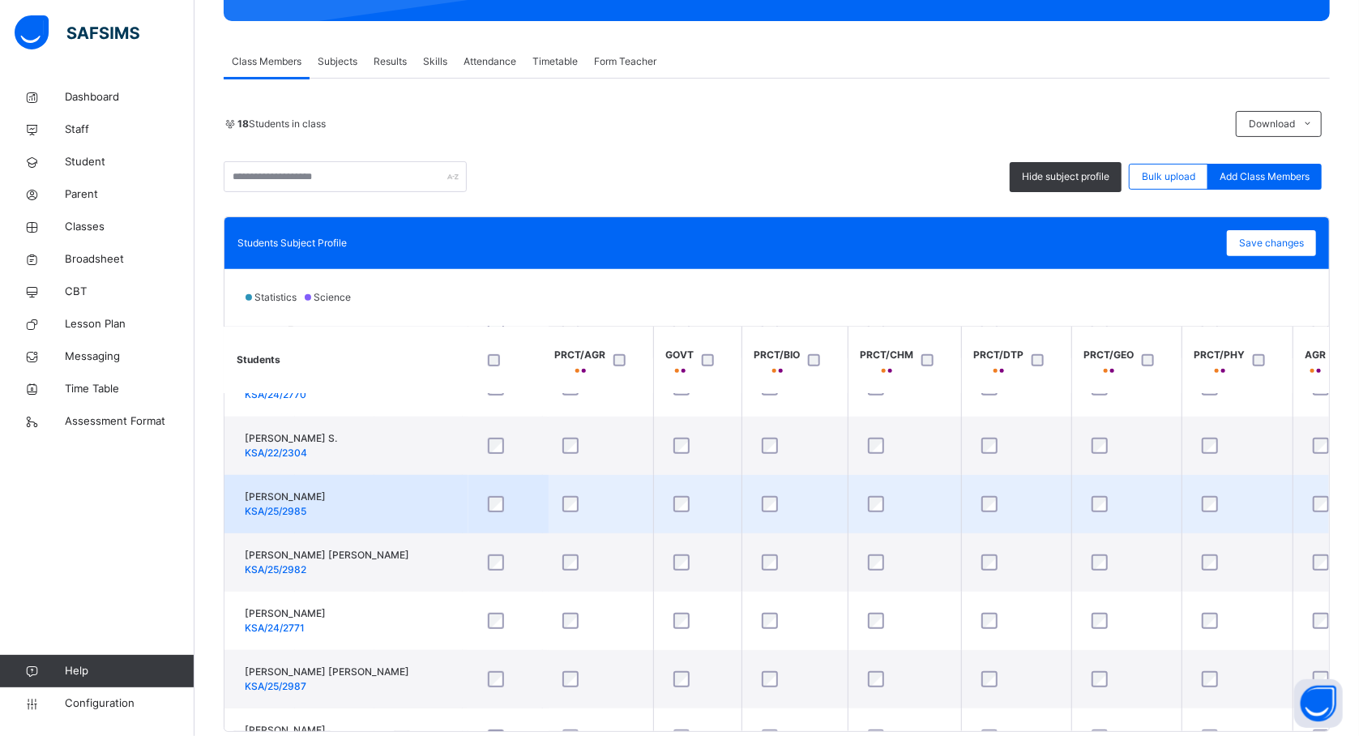
click at [395, 512] on td "IBRAHIM WADA DAHO KSA/25/2985" at bounding box center [345, 504] width 243 height 58
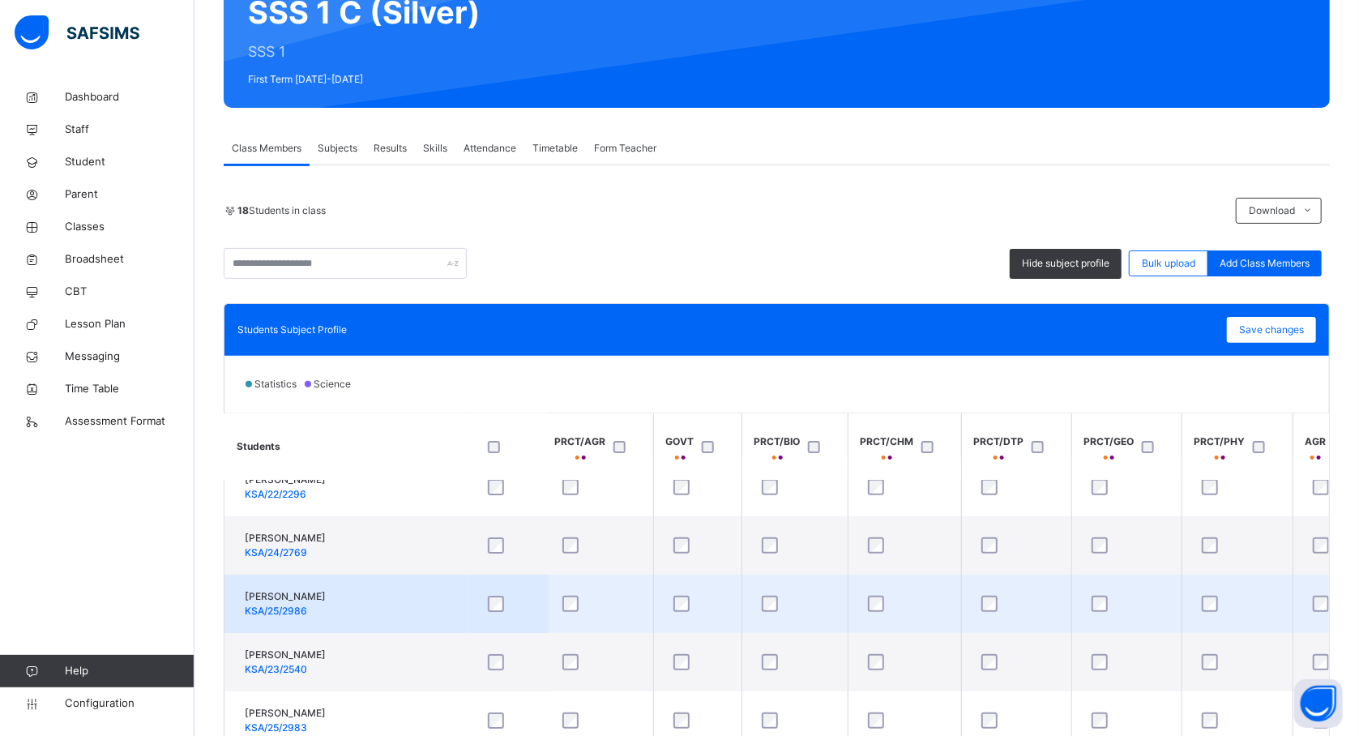
scroll to position [86, 734]
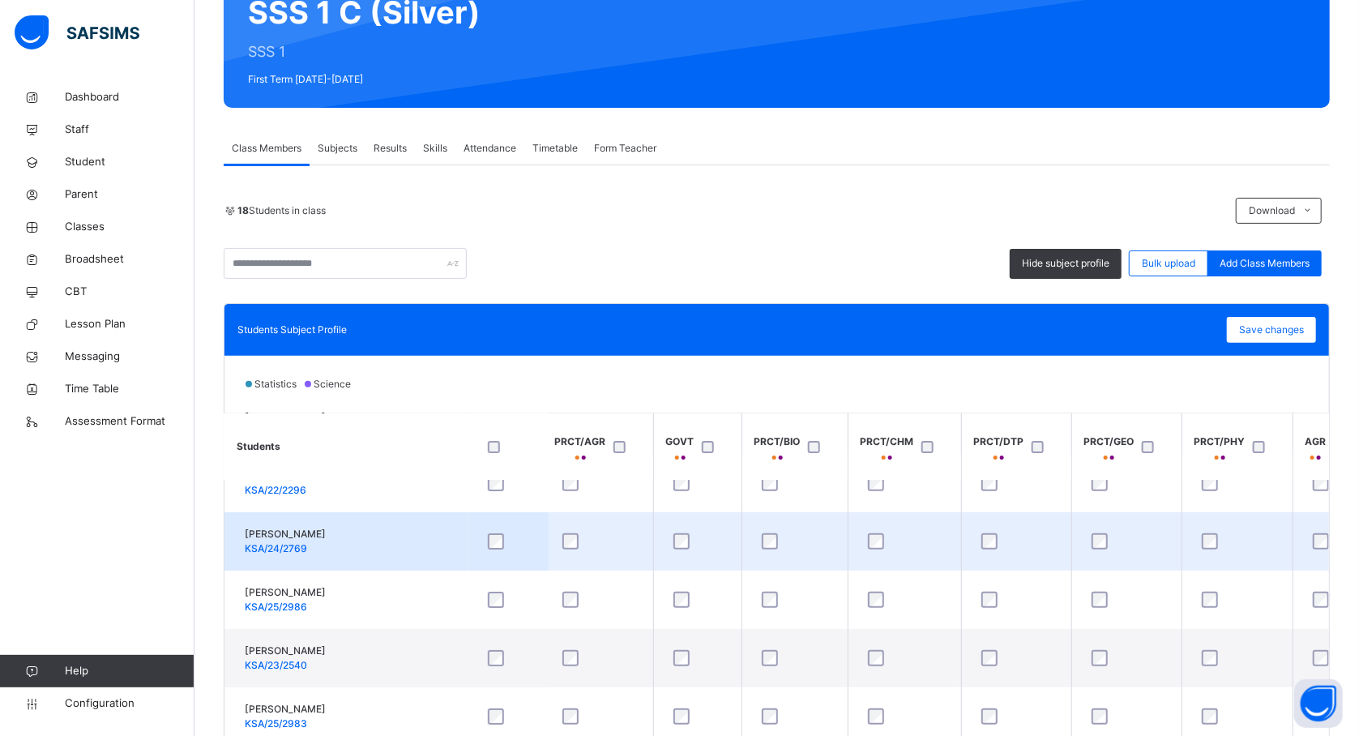
click at [464, 559] on td "AHMAD ADAM KSA/24/2769" at bounding box center [345, 541] width 243 height 58
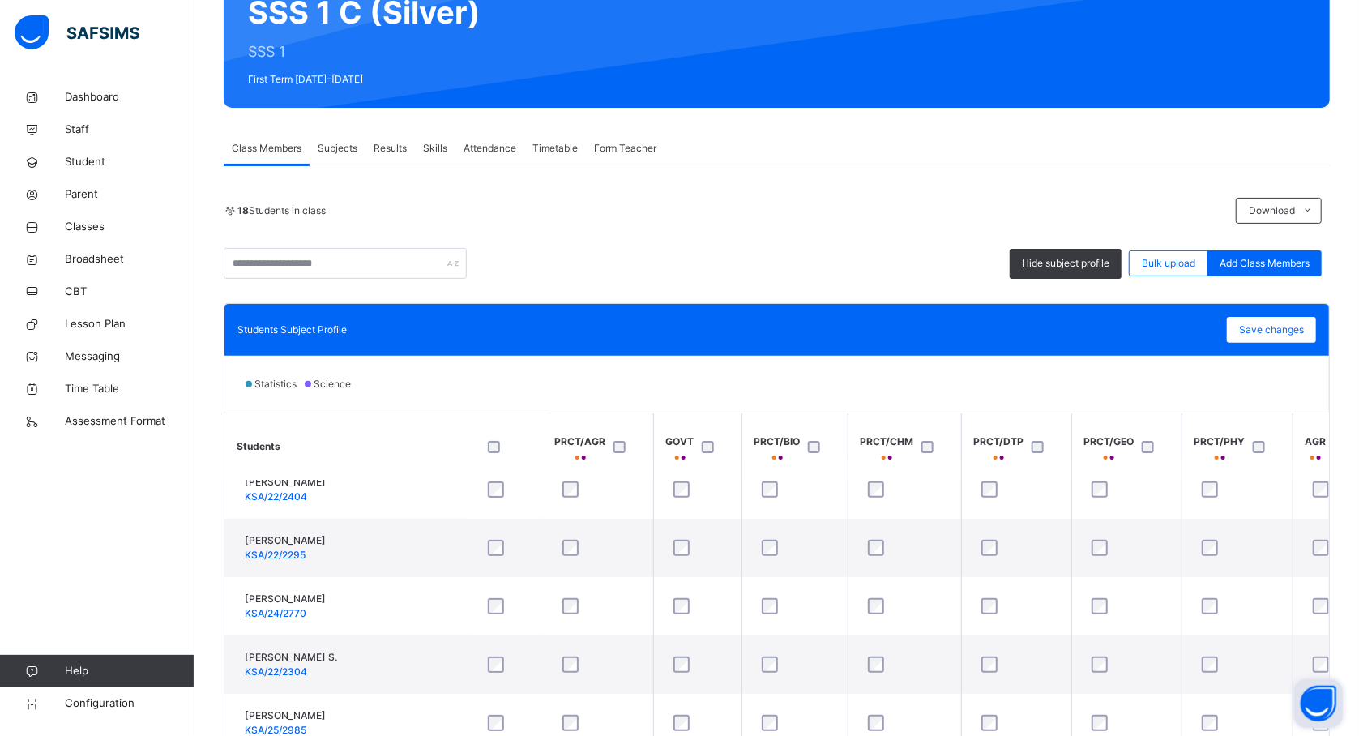
scroll to position [432, 734]
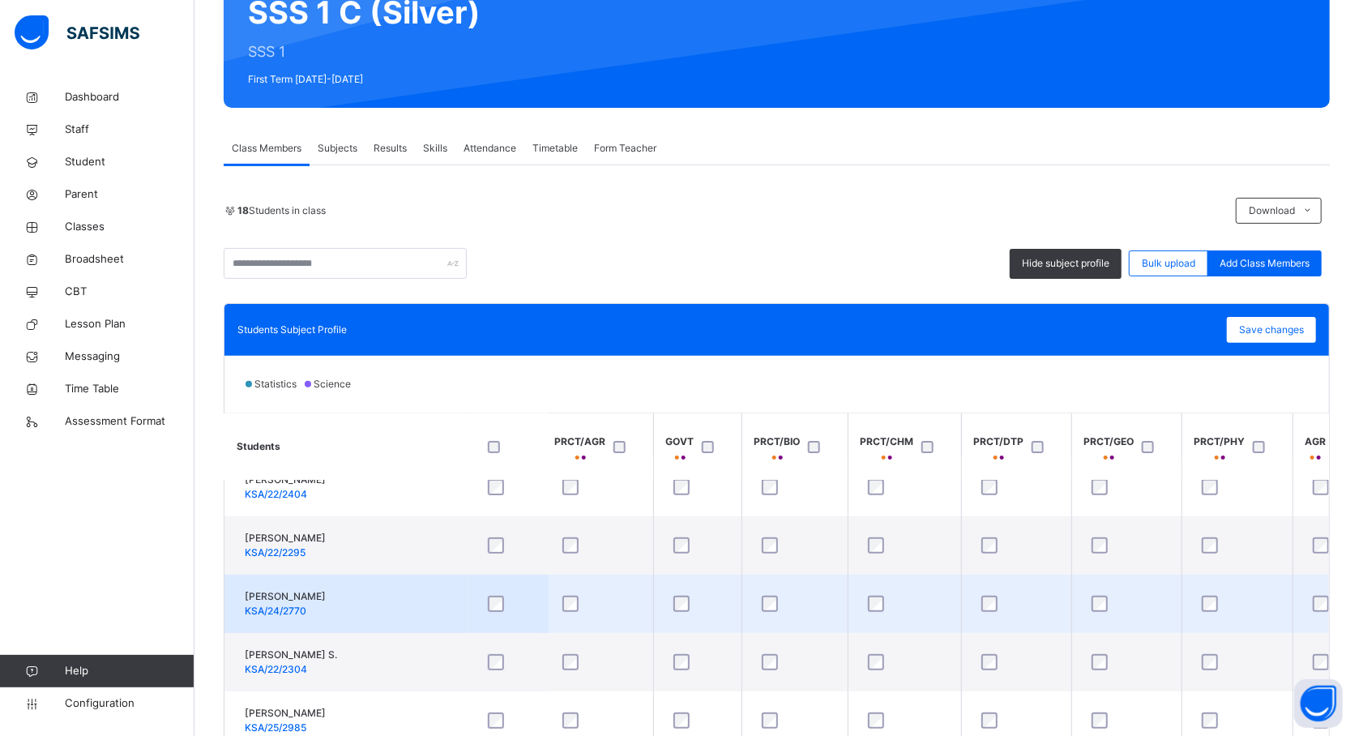
click at [451, 616] on td "HARUNA MUSTAPHA KSA/24/2770" at bounding box center [345, 603] width 243 height 58
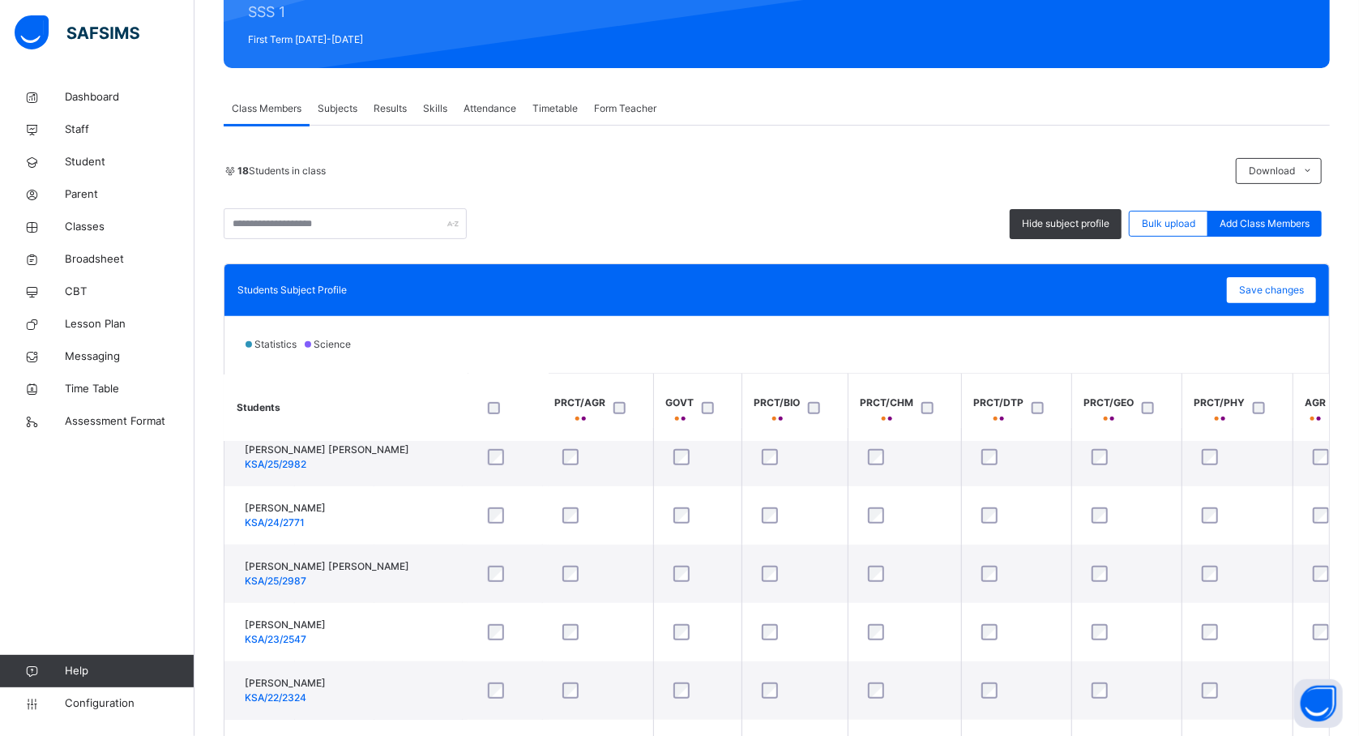
scroll to position [216, 0]
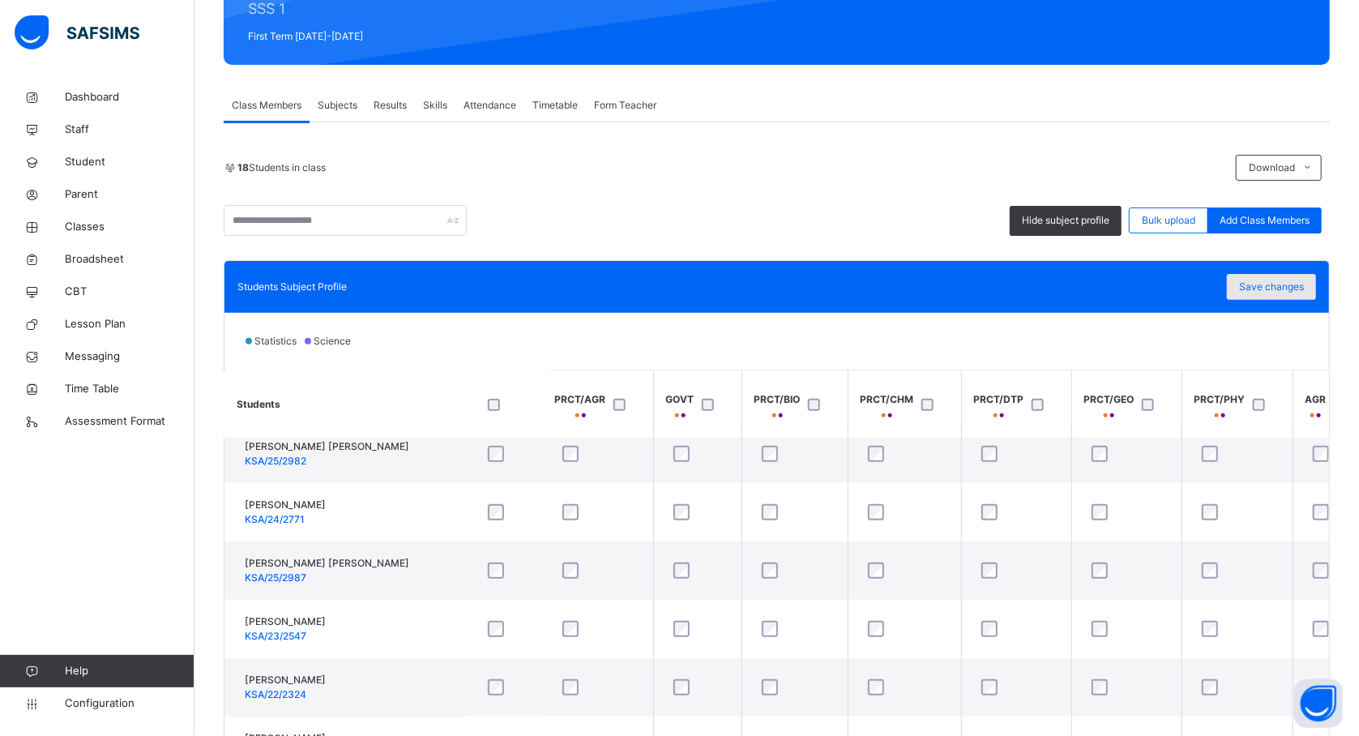
drag, startPoint x: 1275, startPoint y: 275, endPoint x: 1268, endPoint y: 289, distance: 15.6
click at [1268, 289] on div "Save changes" at bounding box center [1271, 287] width 89 height 26
click at [1300, 283] on div "Save changes" at bounding box center [1271, 287] width 89 height 26
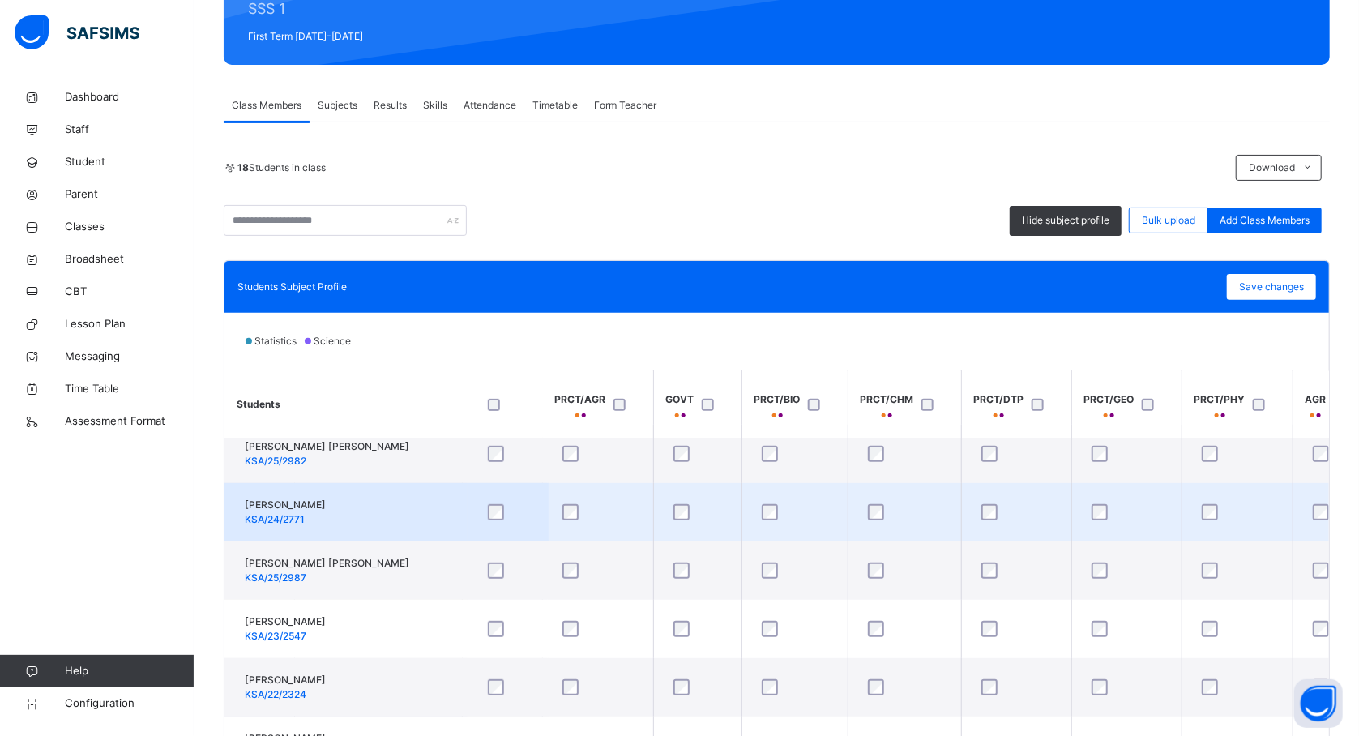
click at [384, 510] on td "JAFAR ADAM KSA/24/2771" at bounding box center [345, 512] width 243 height 58
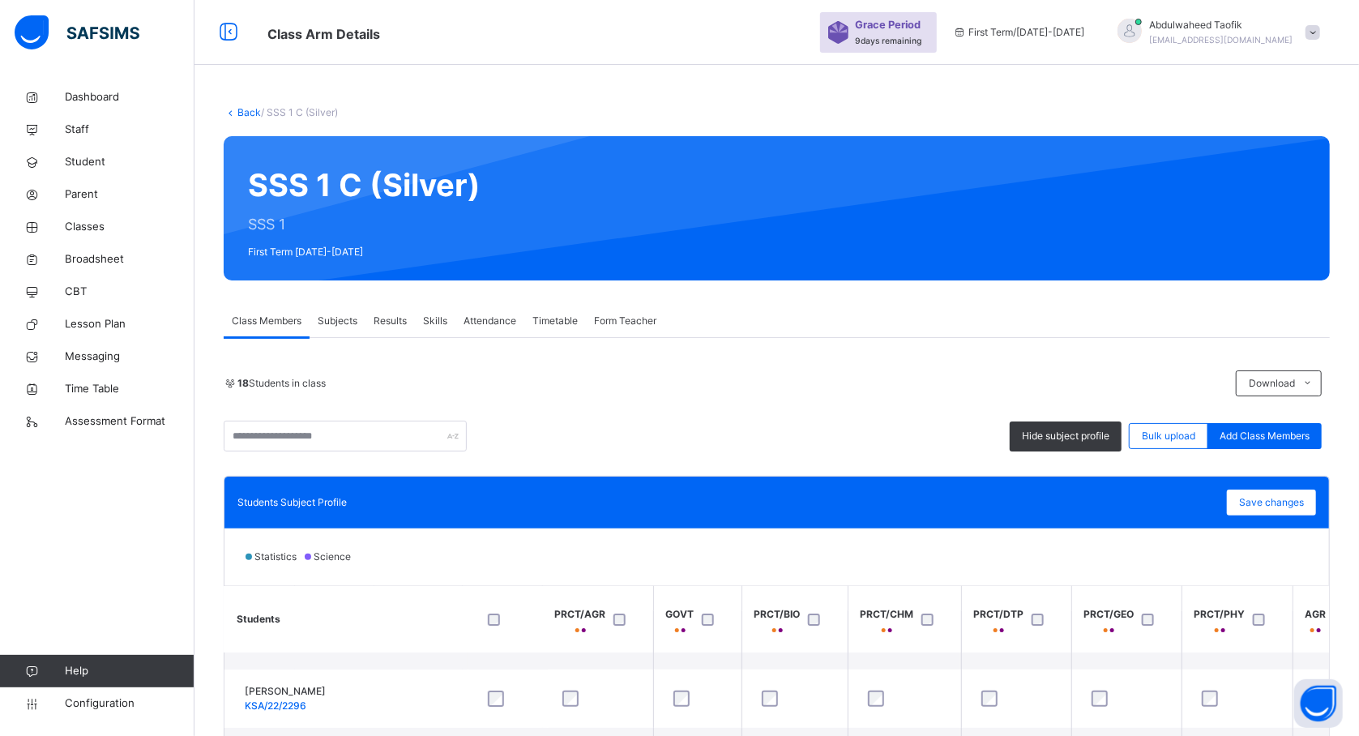
scroll to position [173, 734]
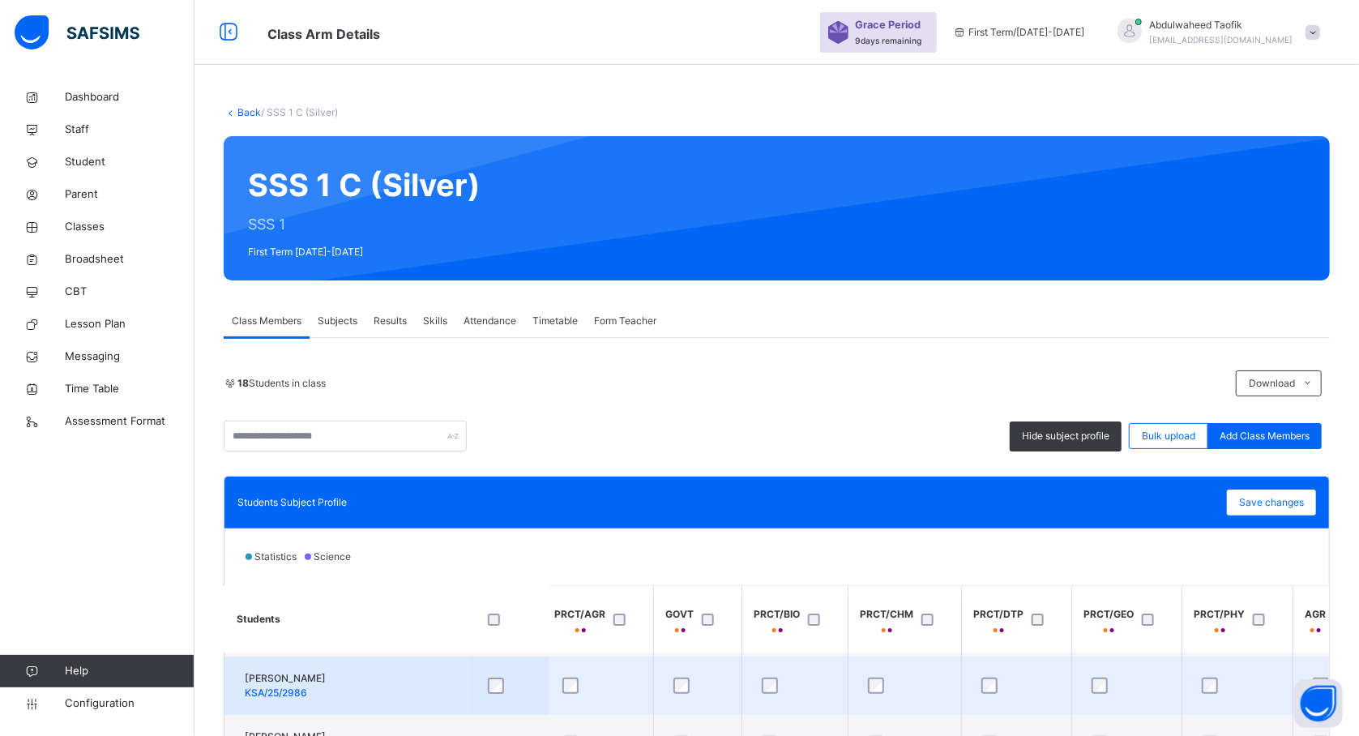
click at [447, 689] on td "AHMAD DAYYABU ABDULWAHAB KSA/25/2986" at bounding box center [345, 685] width 243 height 58
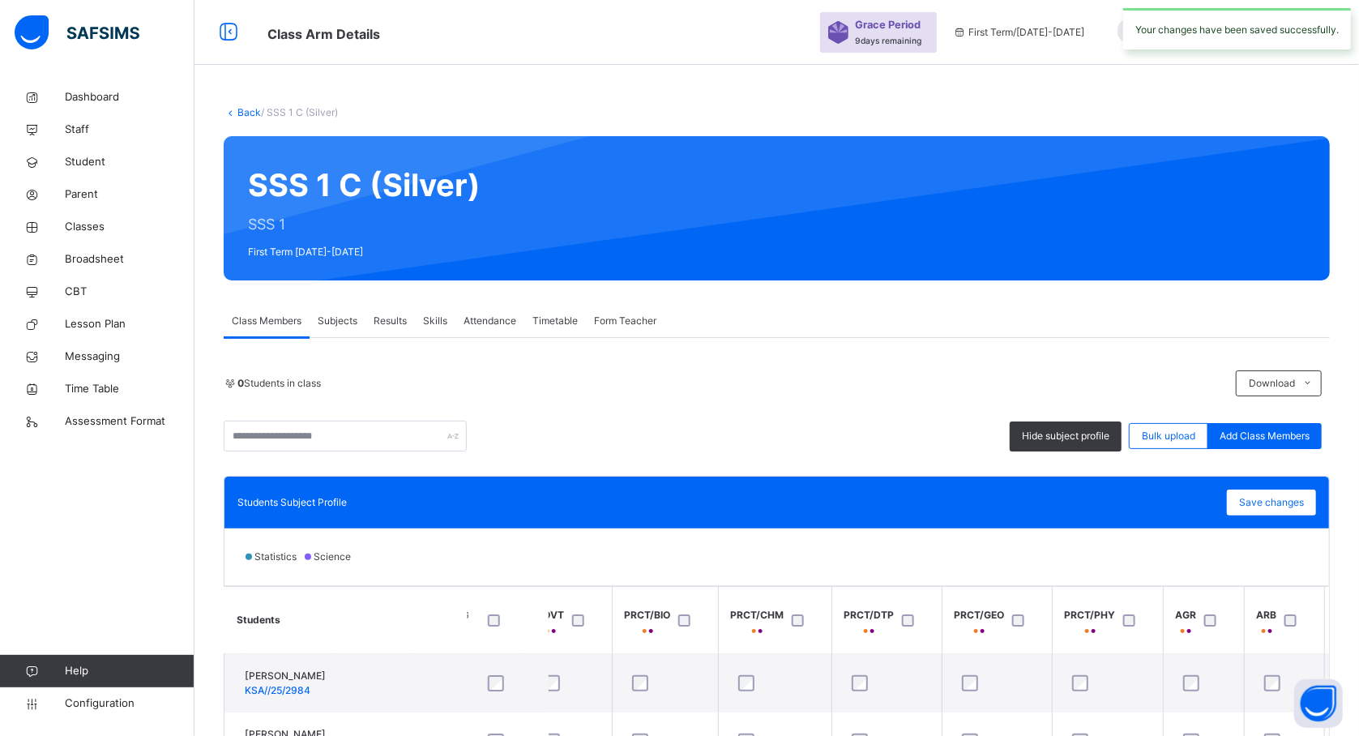
click at [578, 418] on div "0 Students in class Download Pdf Report Excel Report Hide subject profile Bulk …" at bounding box center [777, 410] width 1106 height 81
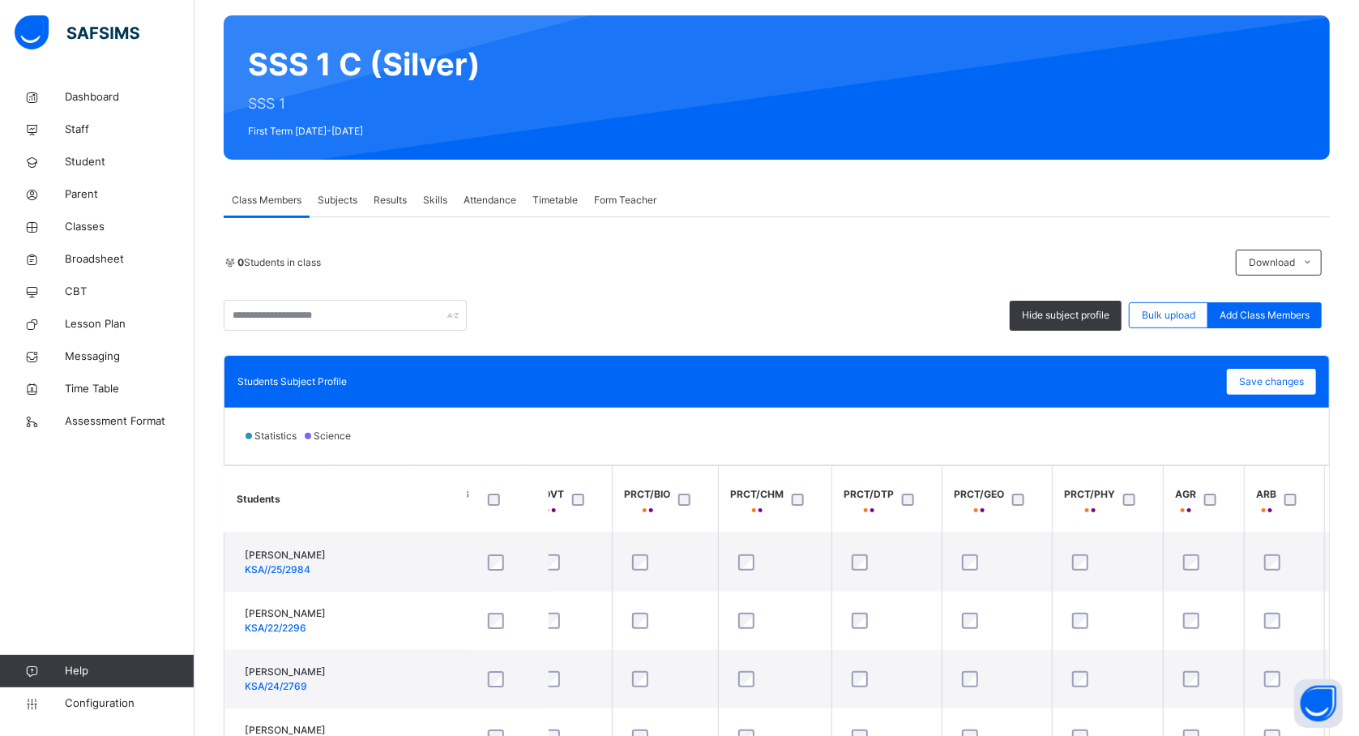
scroll to position [305, 0]
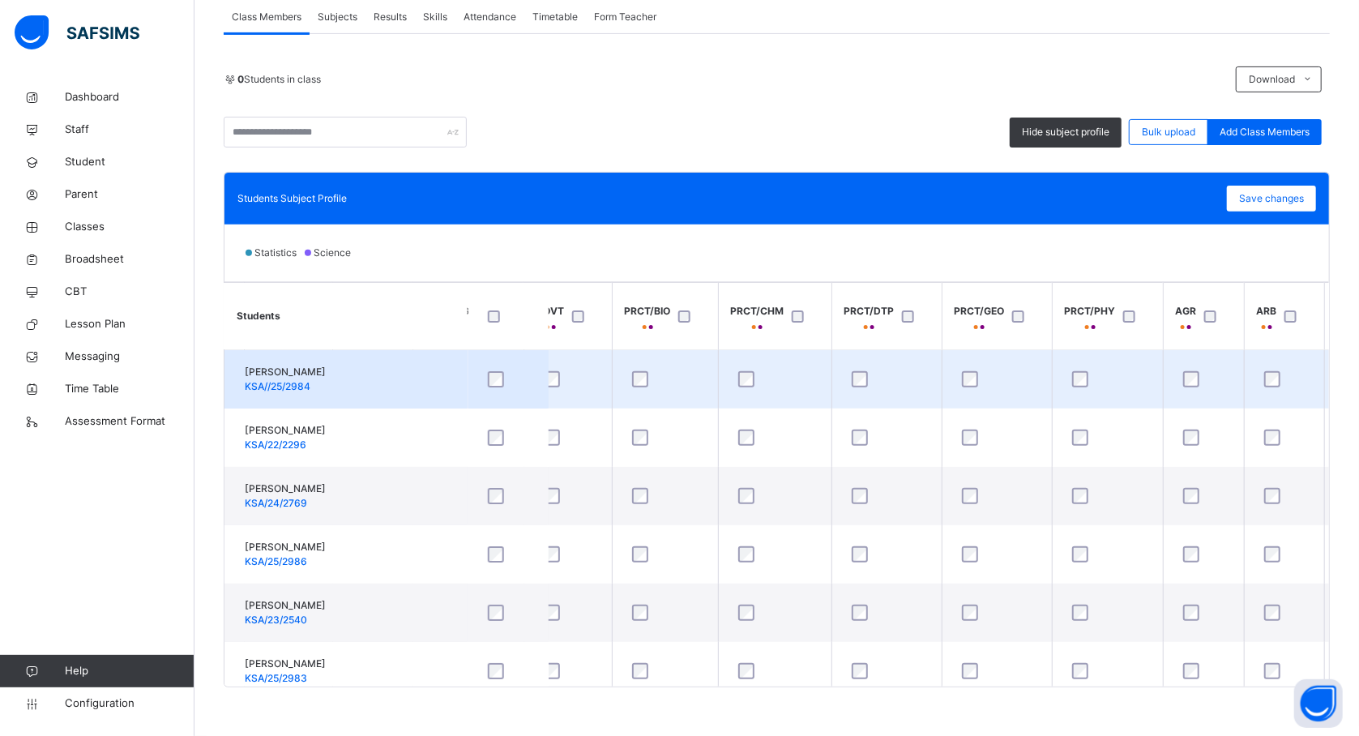
click at [415, 403] on td "ABDURAUF SAMINU KSA//25/2984" at bounding box center [345, 379] width 243 height 59
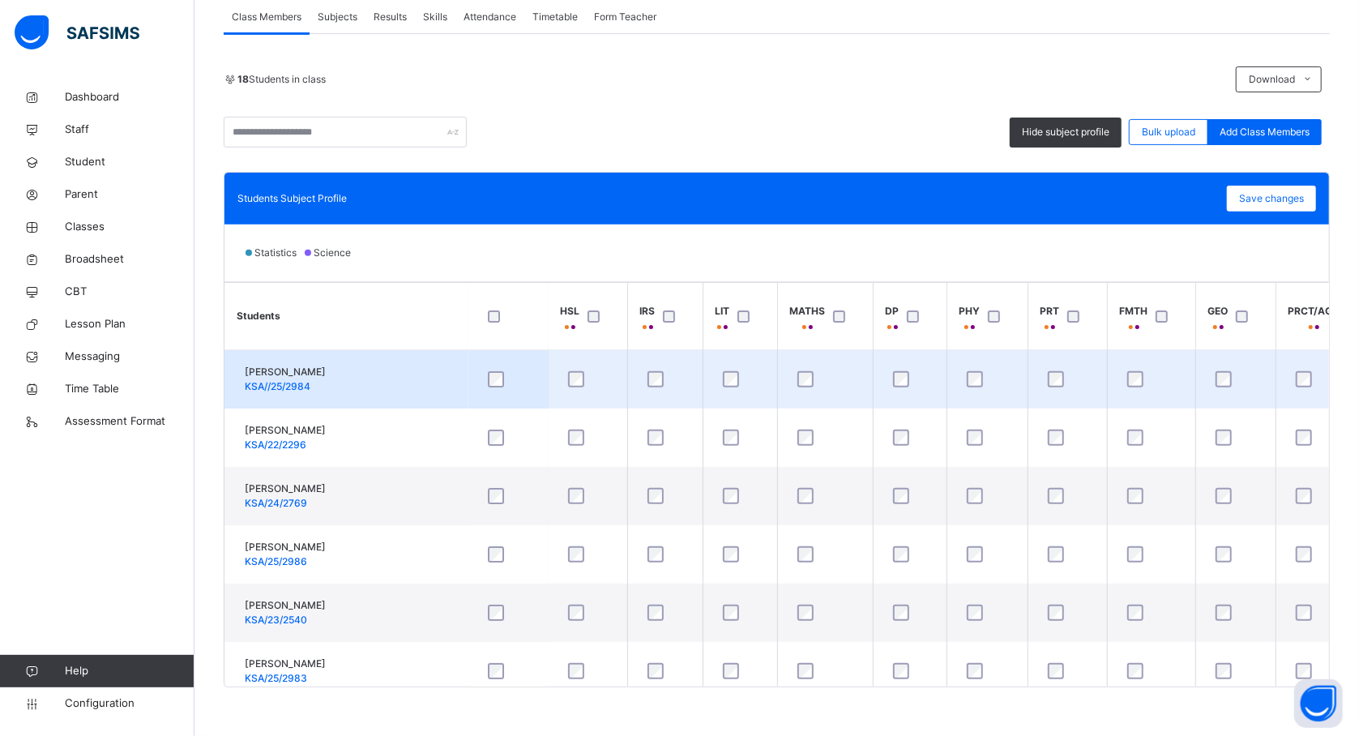
scroll to position [0, 0]
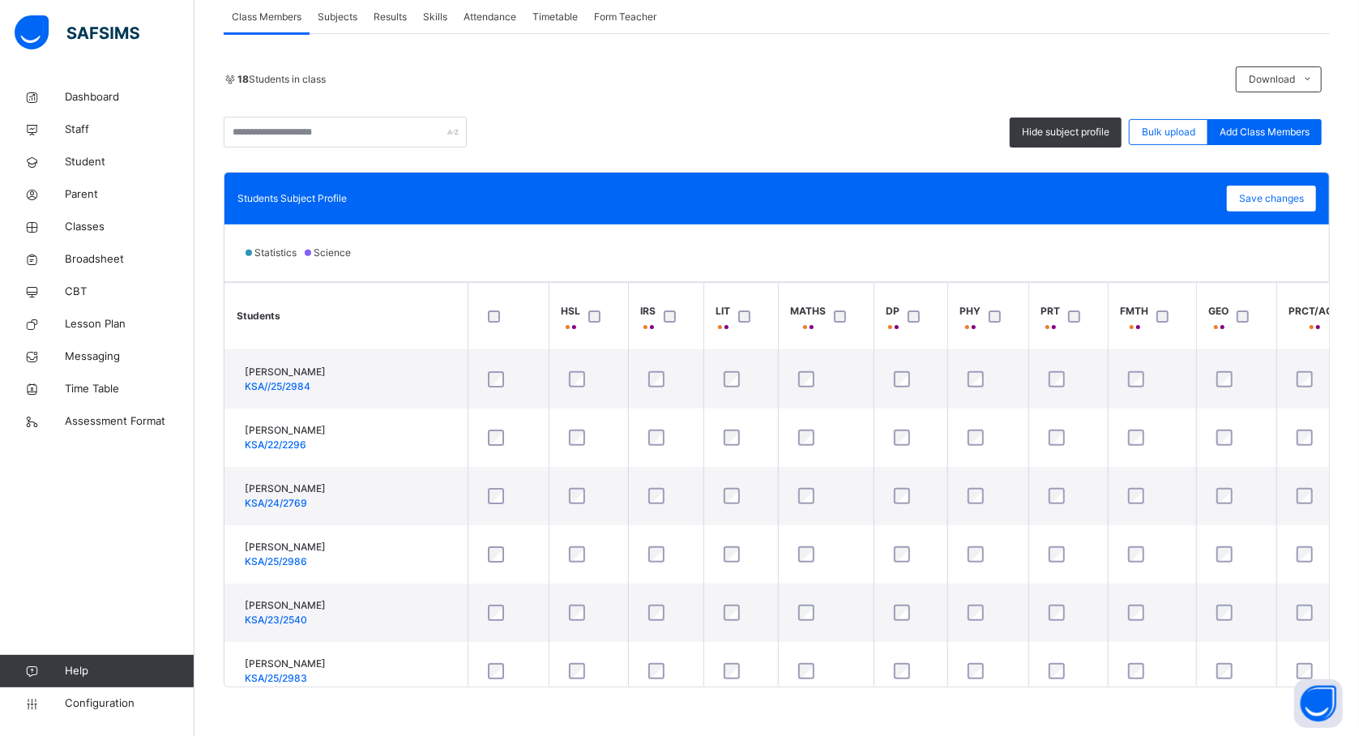
click at [1264, 310] on div at bounding box center [1246, 316] width 35 height 34
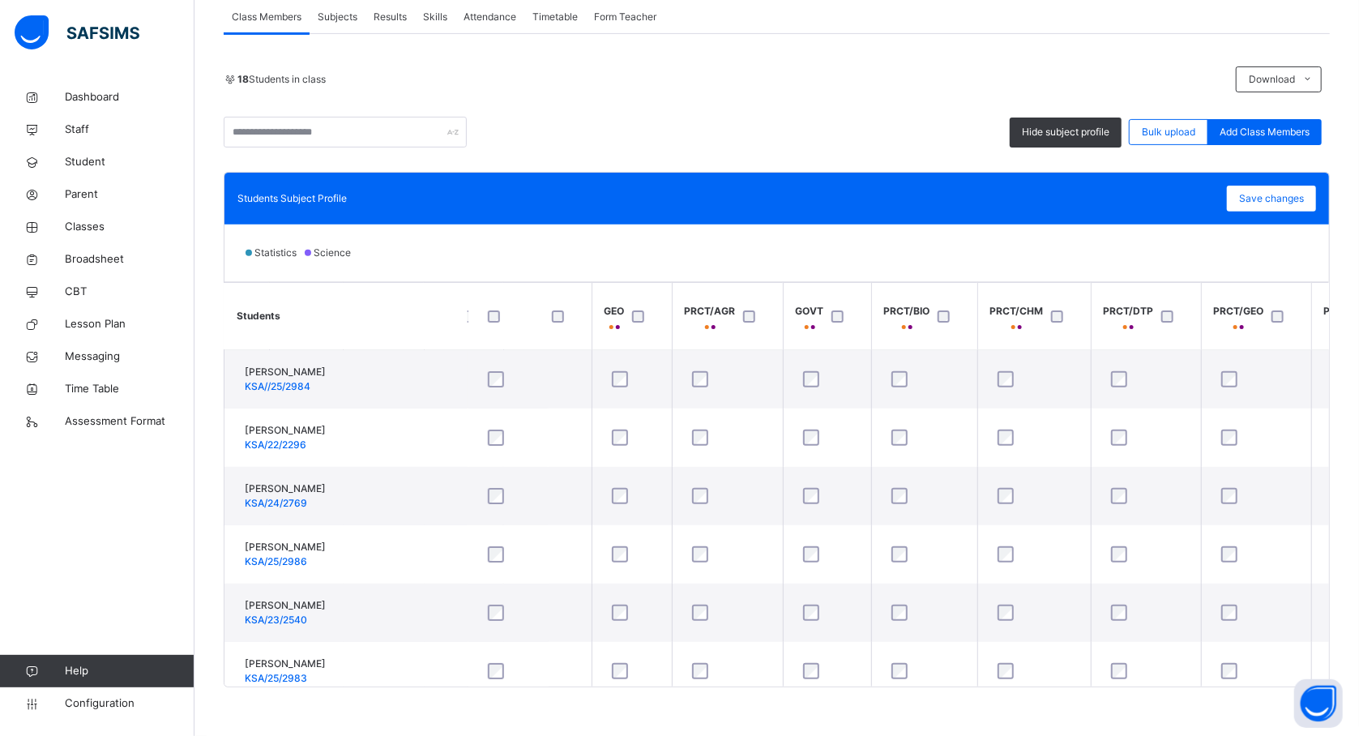
scroll to position [0, 648]
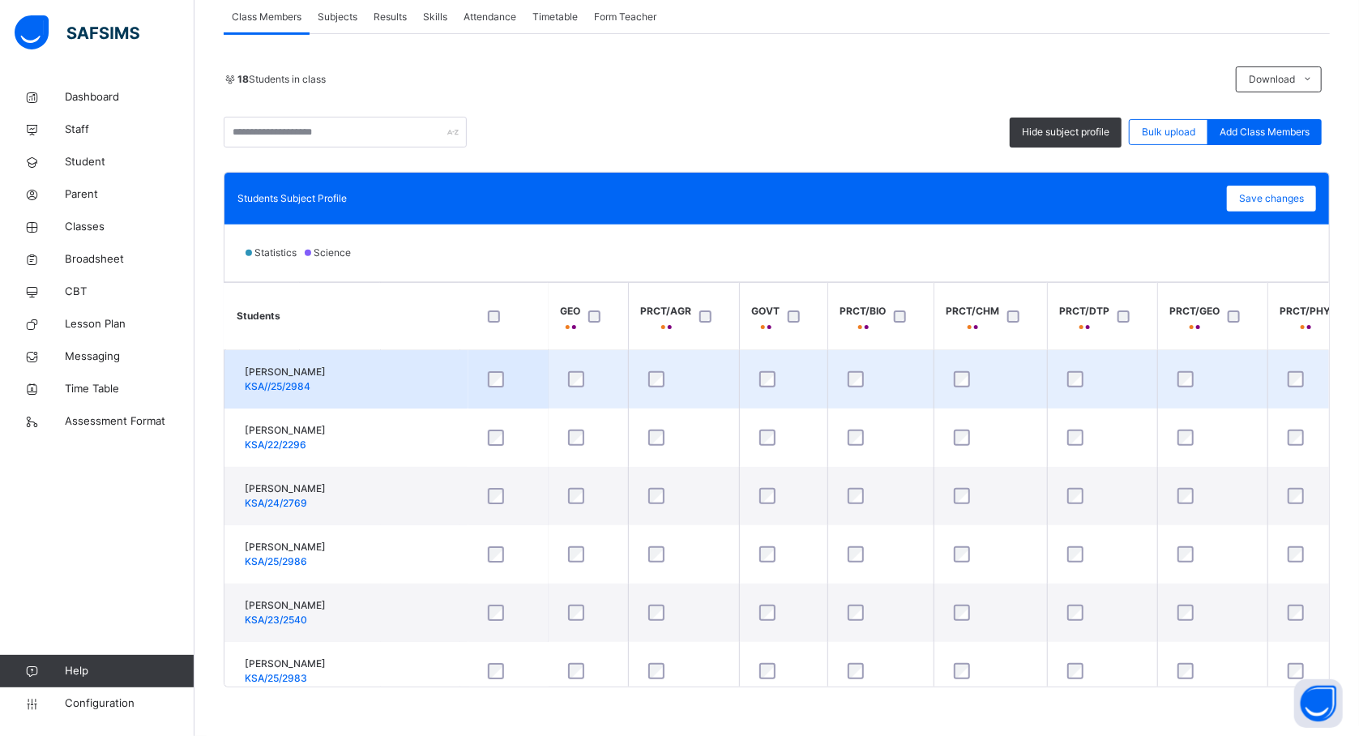
click at [451, 383] on td "ABDURAUF SAMINU KSA//25/2984" at bounding box center [345, 379] width 243 height 59
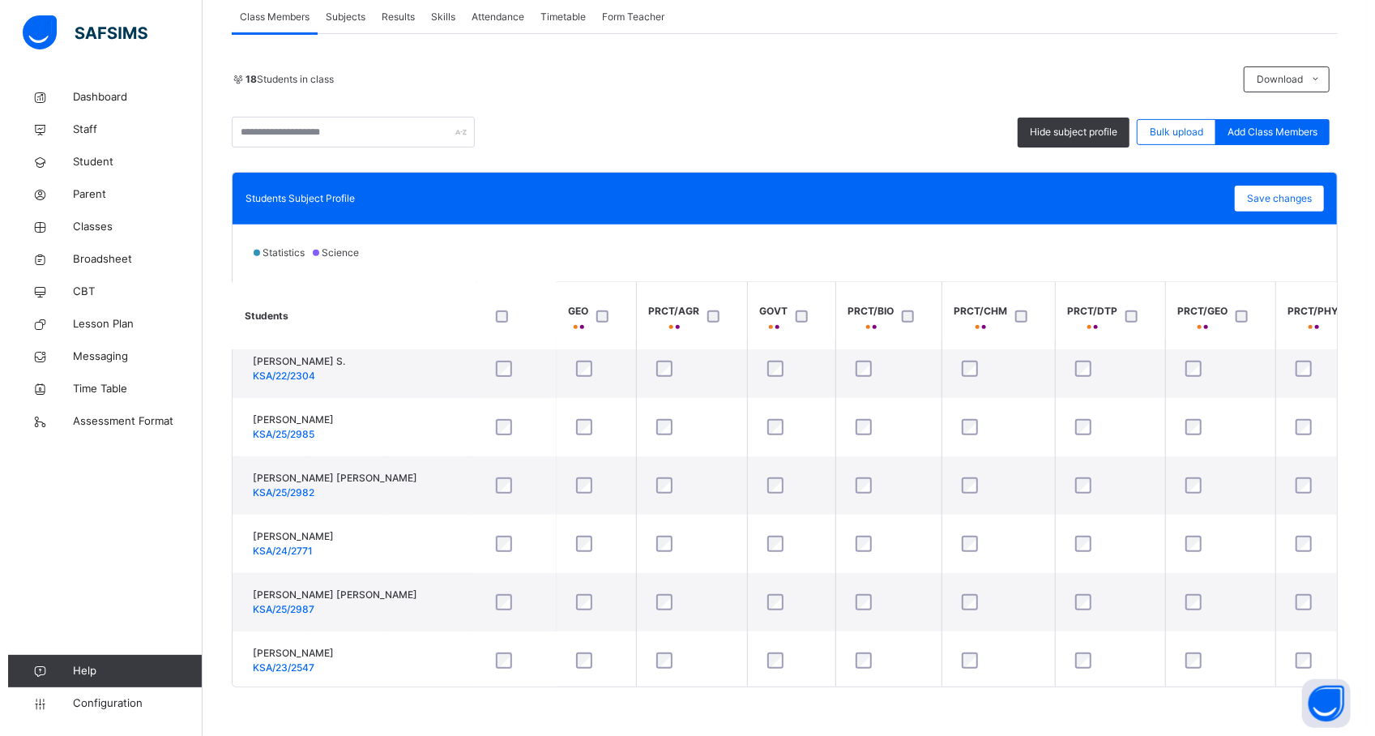
scroll to position [592, 648]
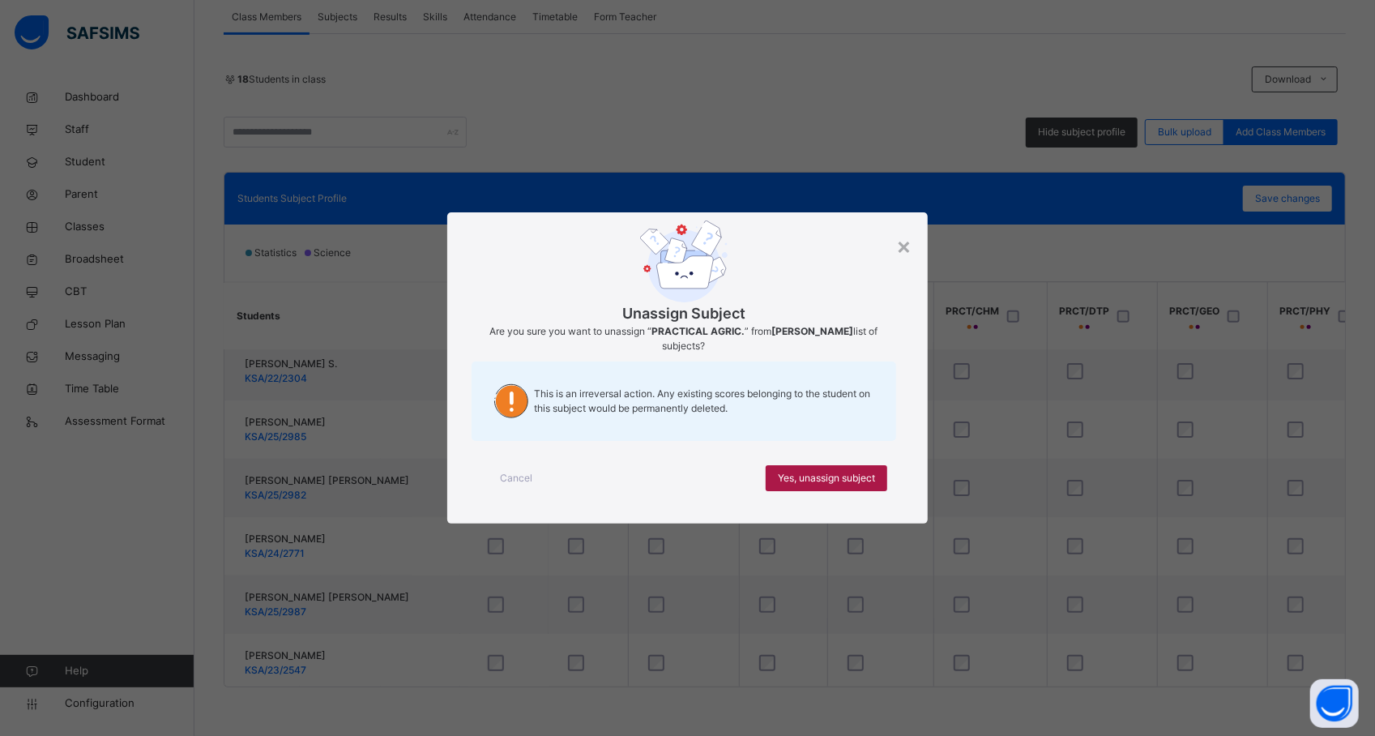
click at [783, 471] on span "Yes, unassign subject" at bounding box center [826, 478] width 97 height 15
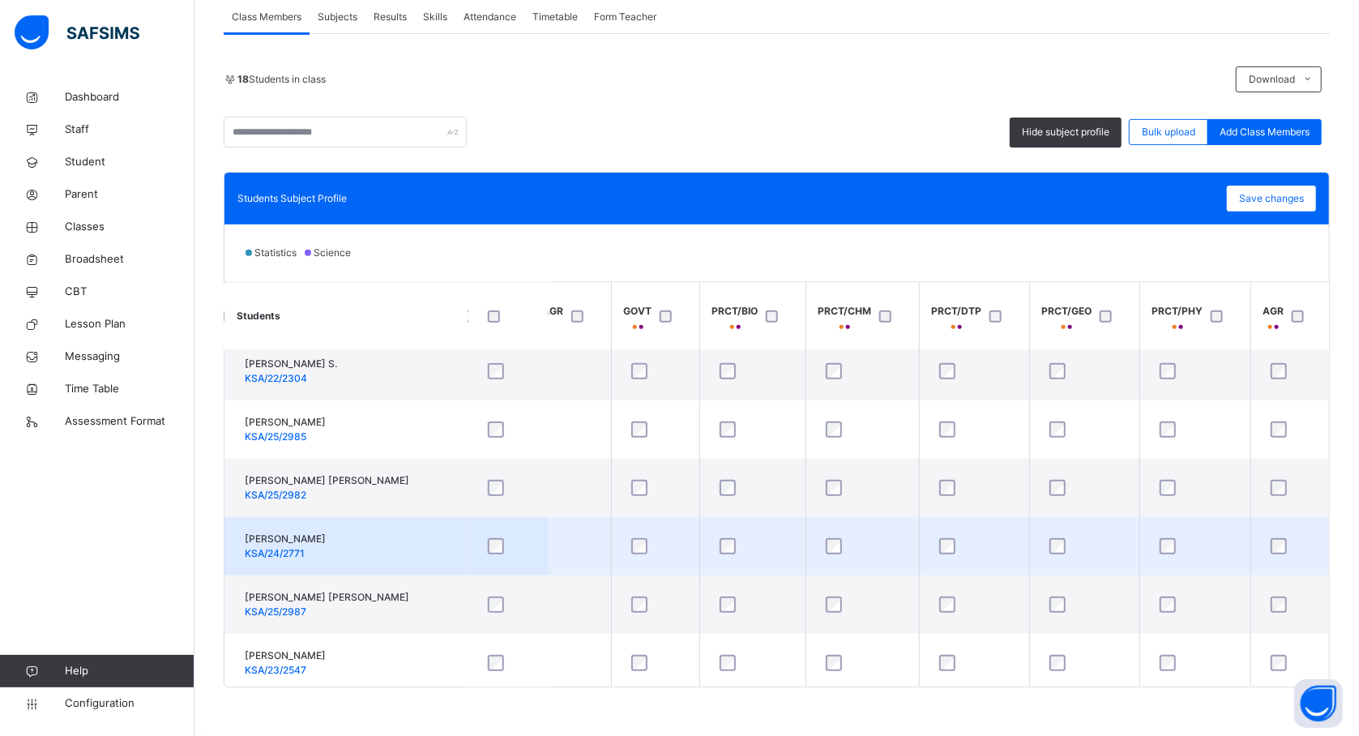
scroll to position [592, 778]
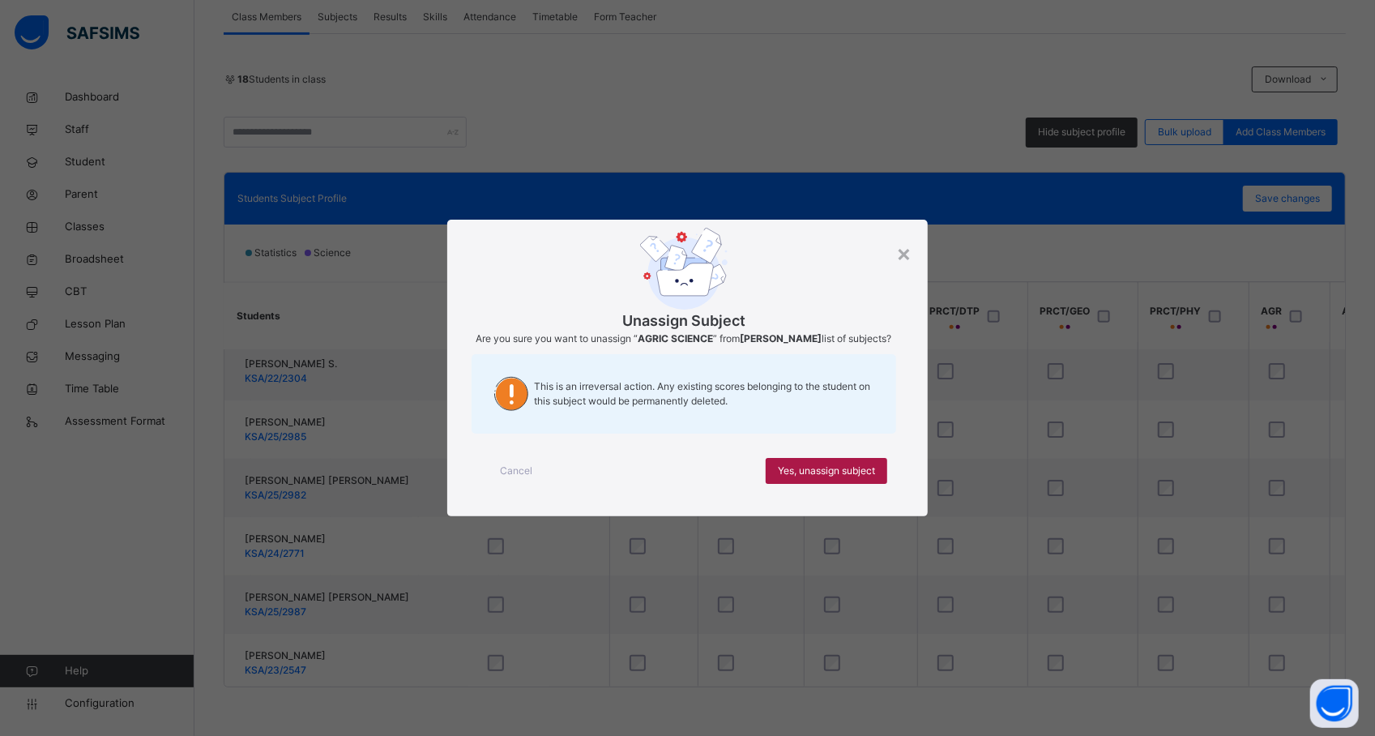
click at [837, 471] on span "Yes, unassign subject" at bounding box center [826, 470] width 97 height 15
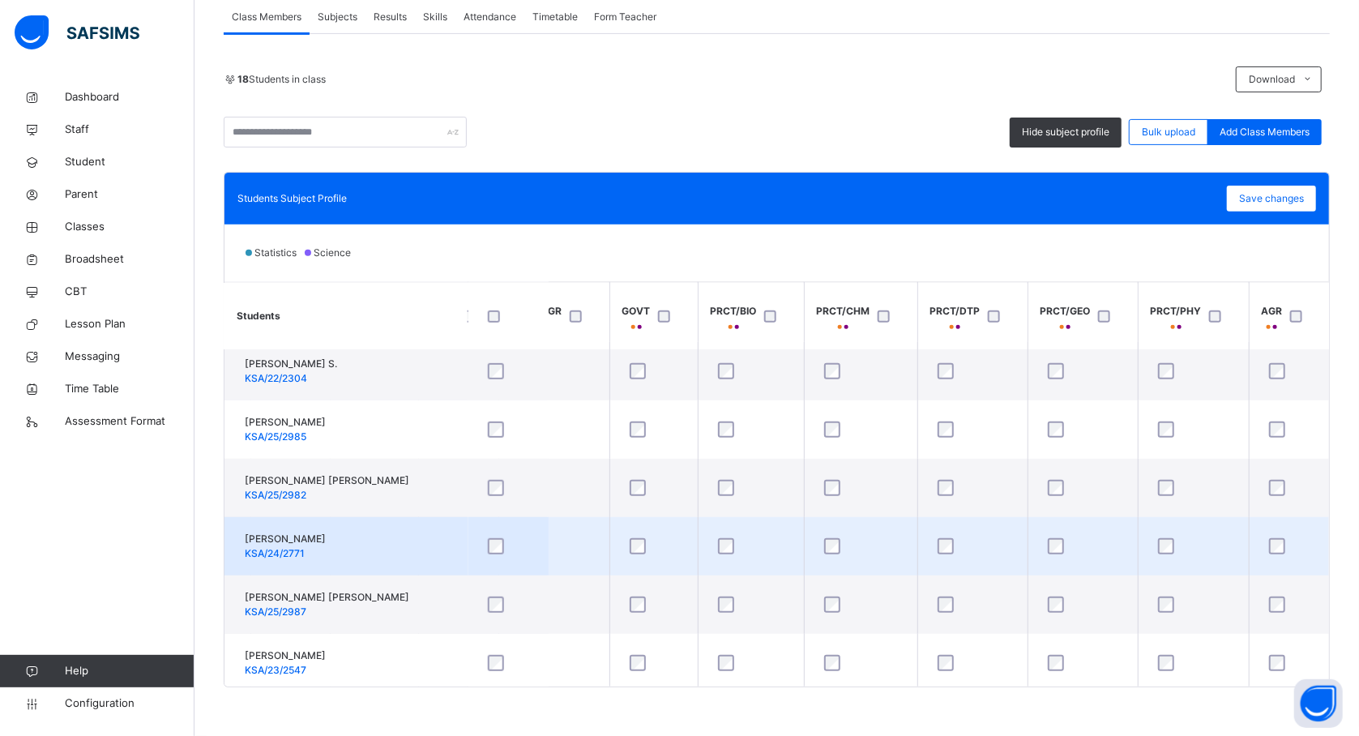
click at [850, 546] on div at bounding box center [861, 546] width 80 height 16
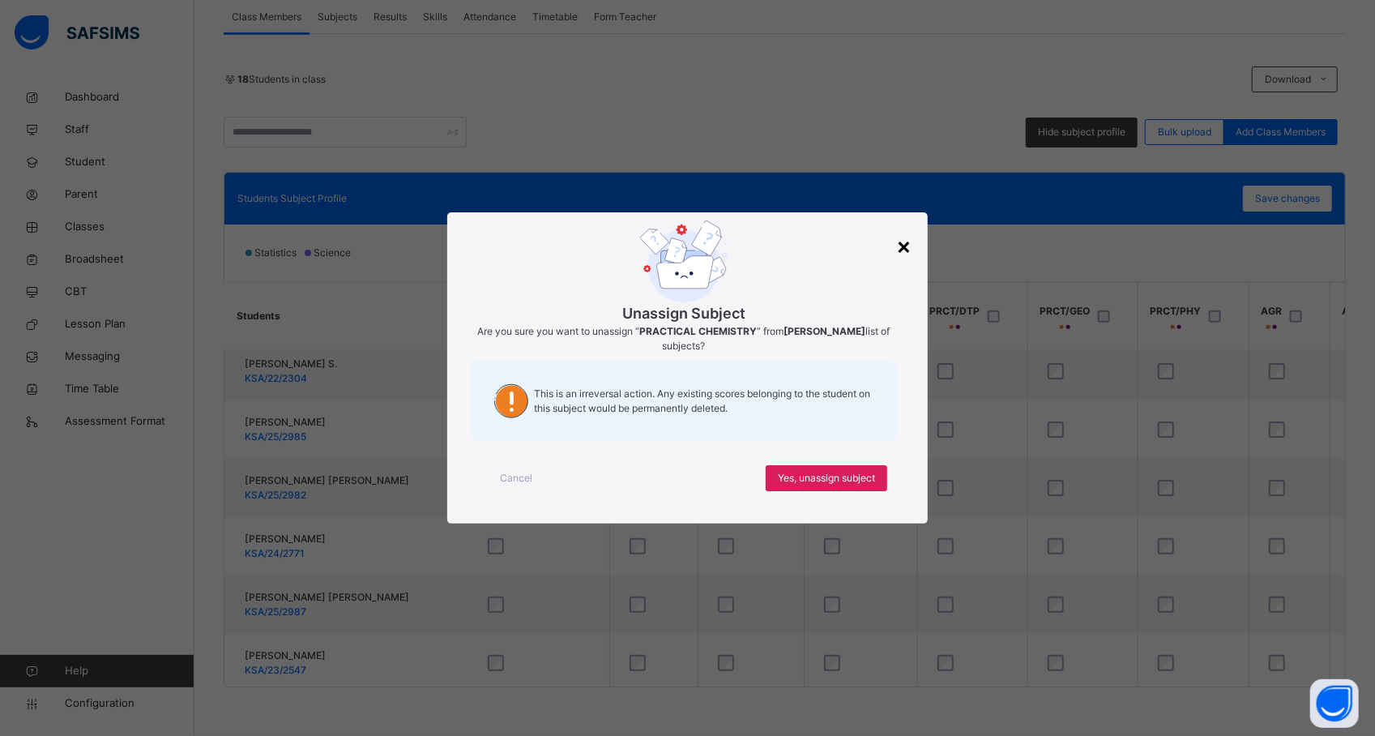
click at [902, 243] on div "×" at bounding box center [903, 245] width 15 height 34
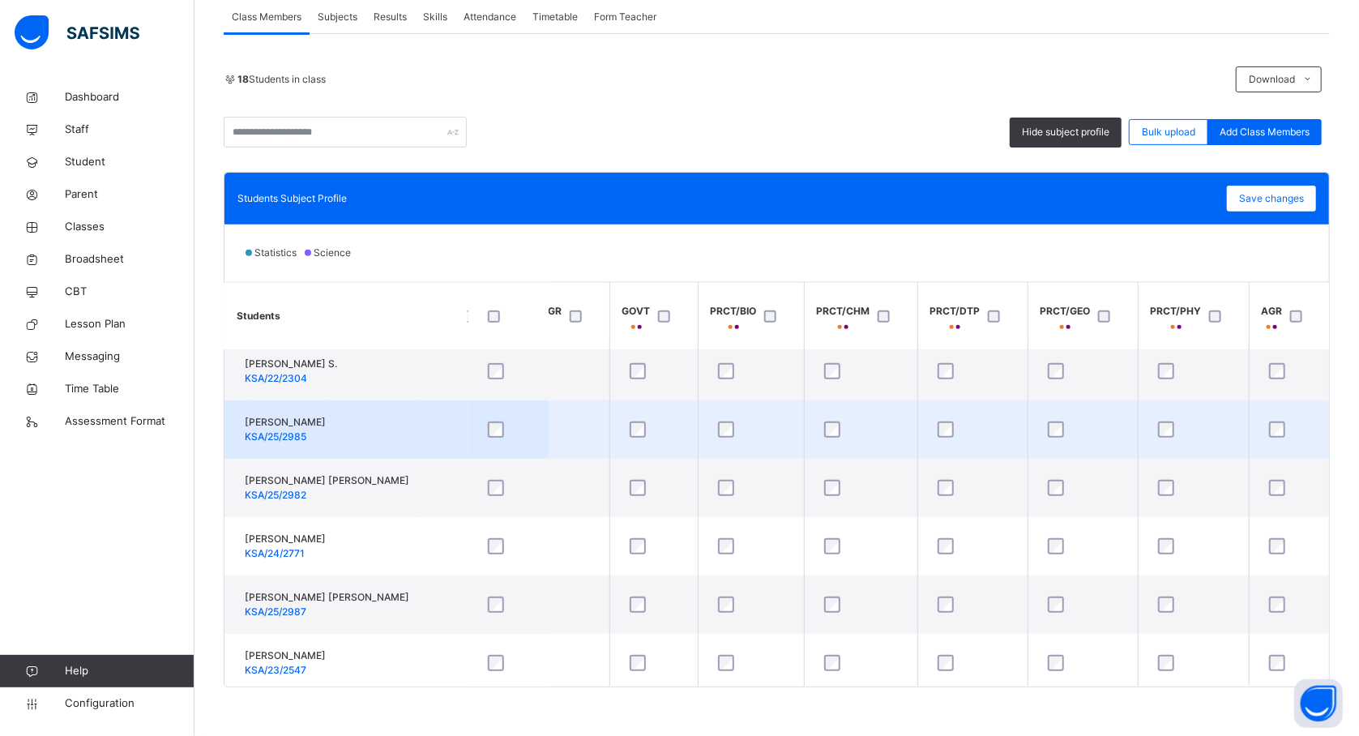
click at [533, 426] on div at bounding box center [508, 429] width 56 height 34
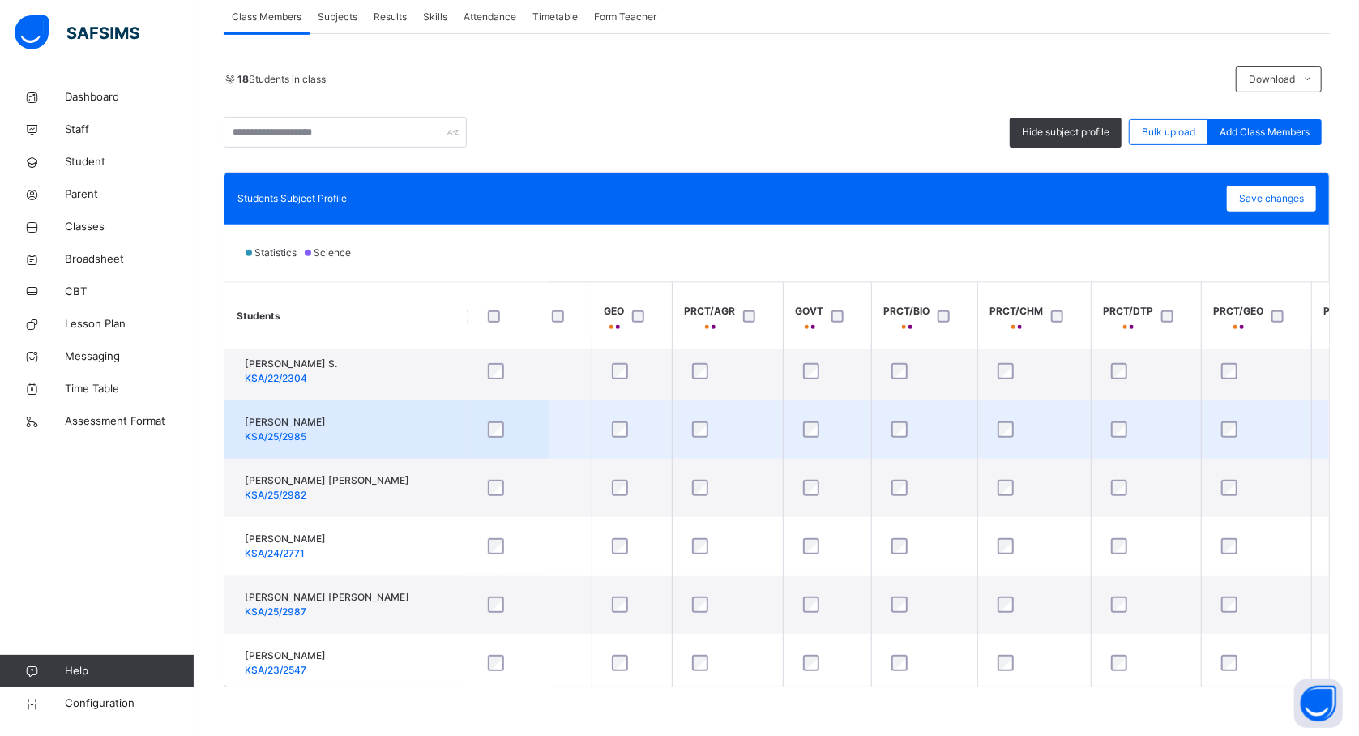
scroll to position [592, 648]
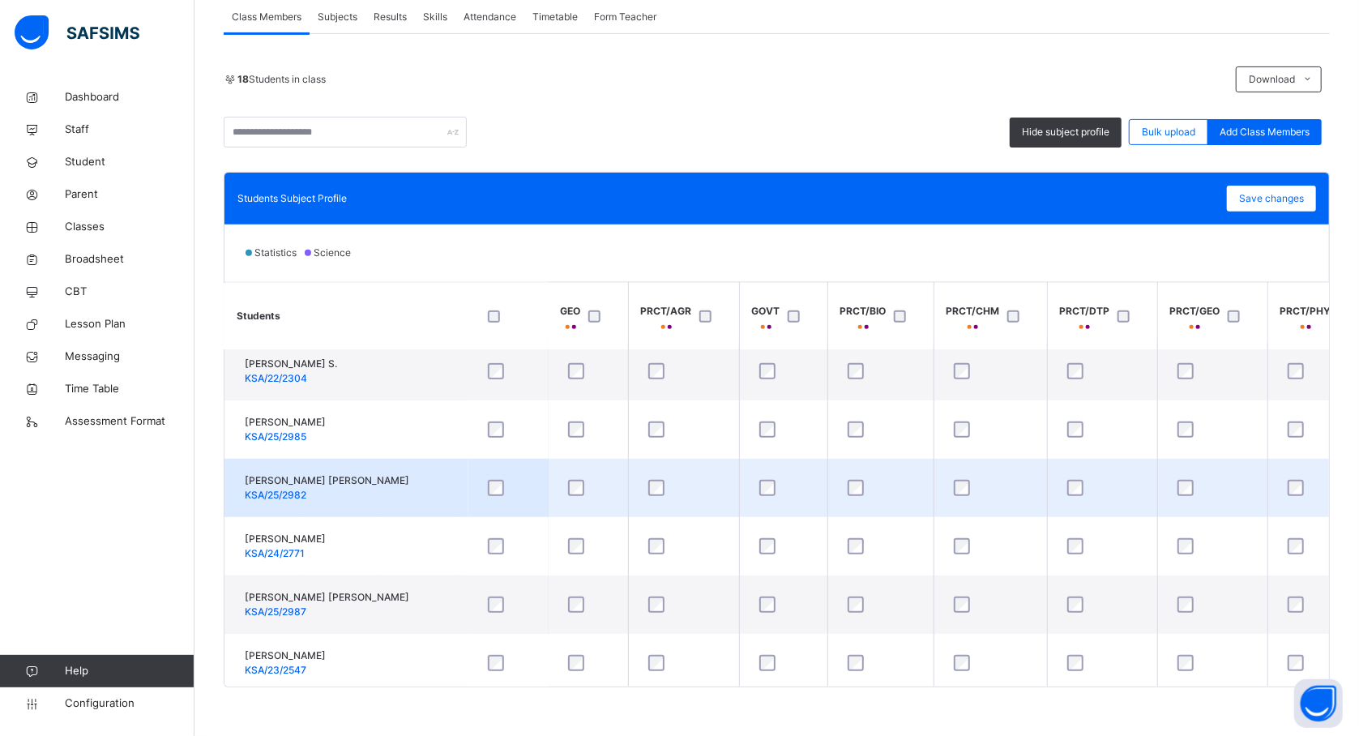
click at [613, 459] on td at bounding box center [588, 488] width 80 height 58
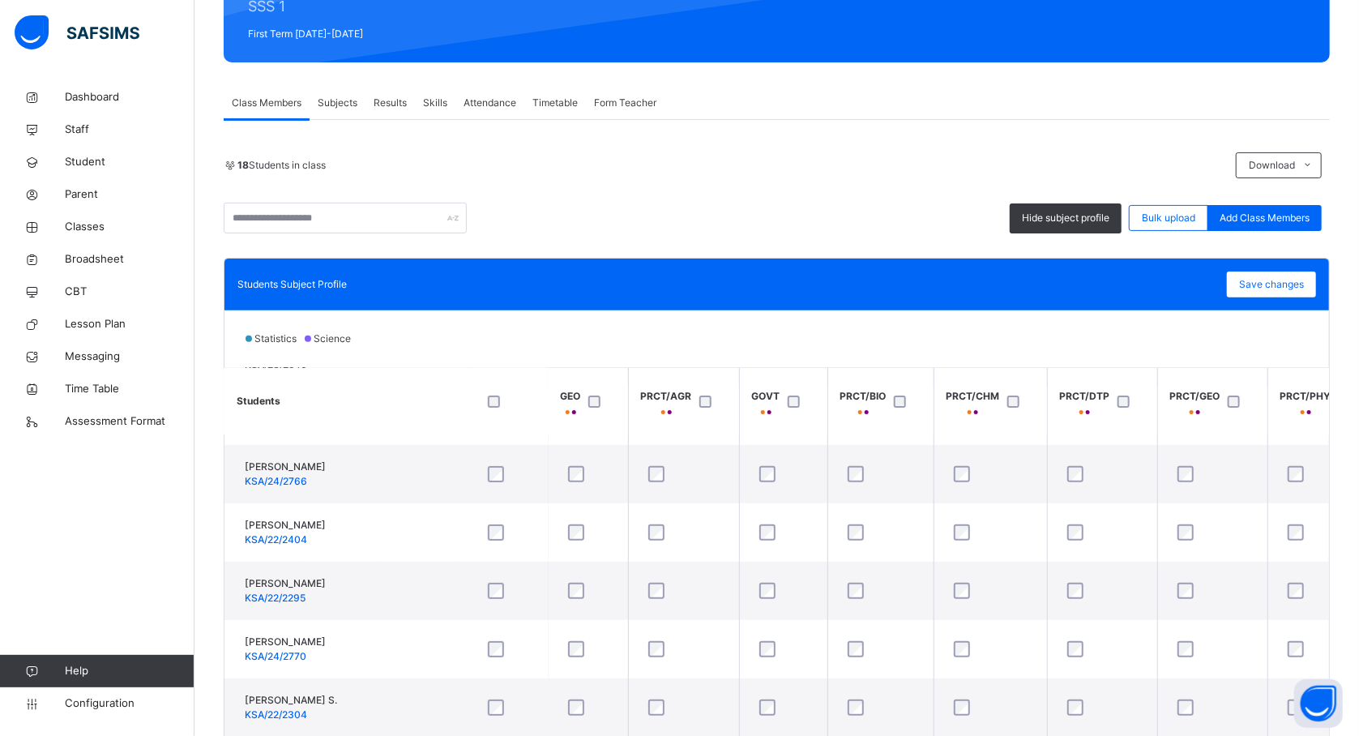
scroll to position [302, 648]
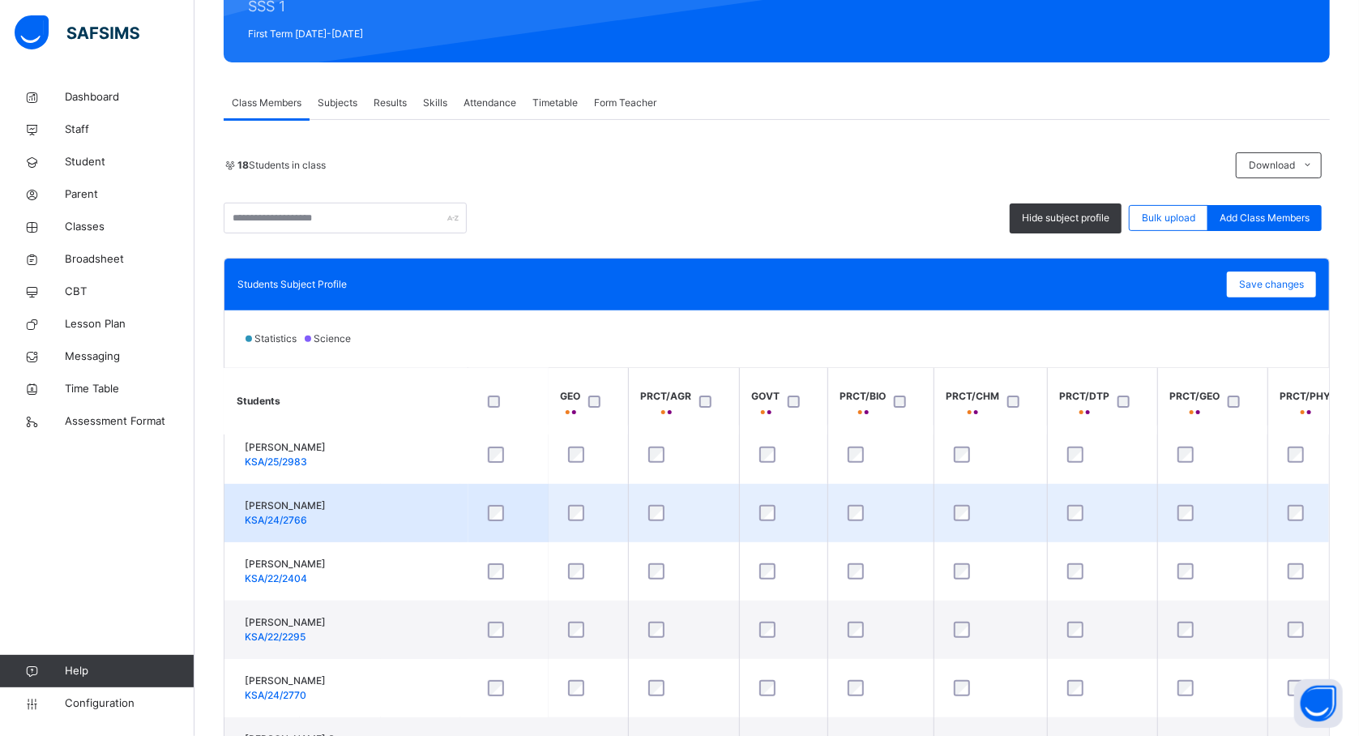
click at [403, 493] on td "FATIMA ALIYU ABUBAKAR KSA/24/2766" at bounding box center [345, 513] width 243 height 58
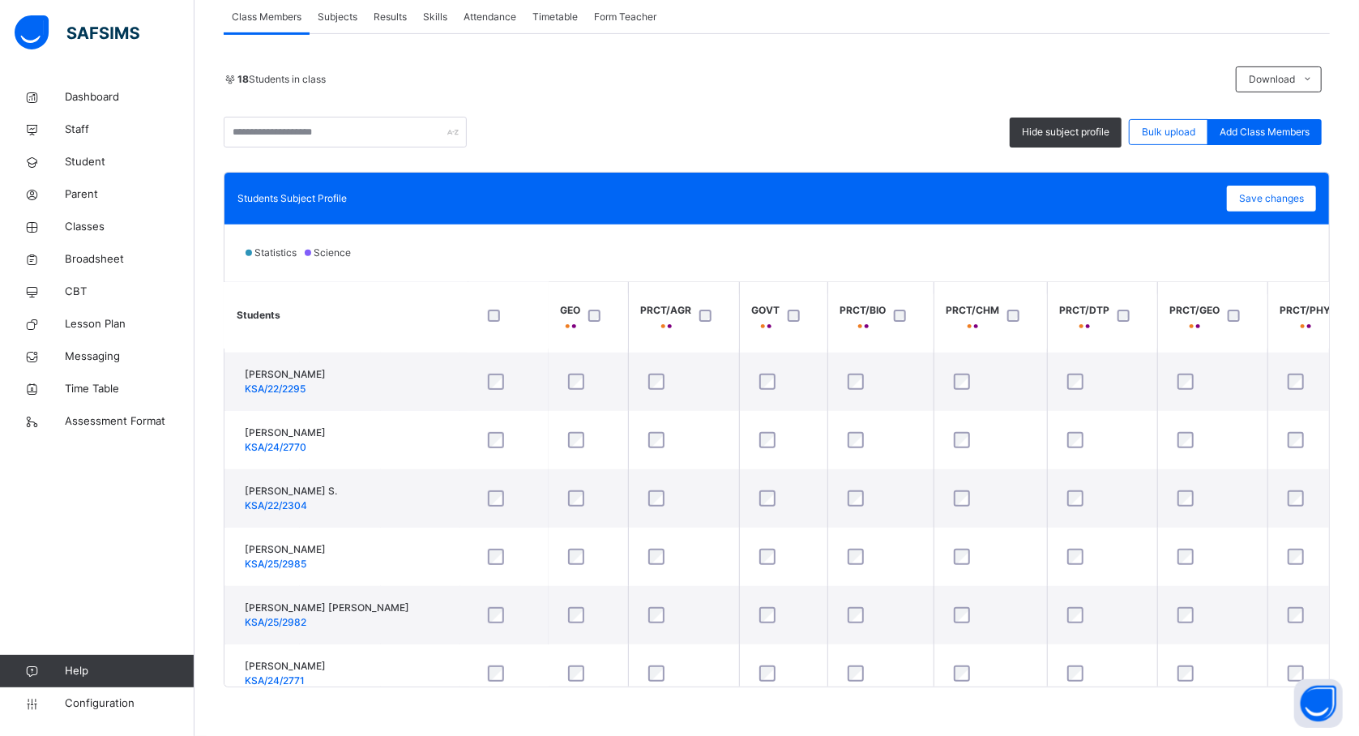
scroll to position [462, 648]
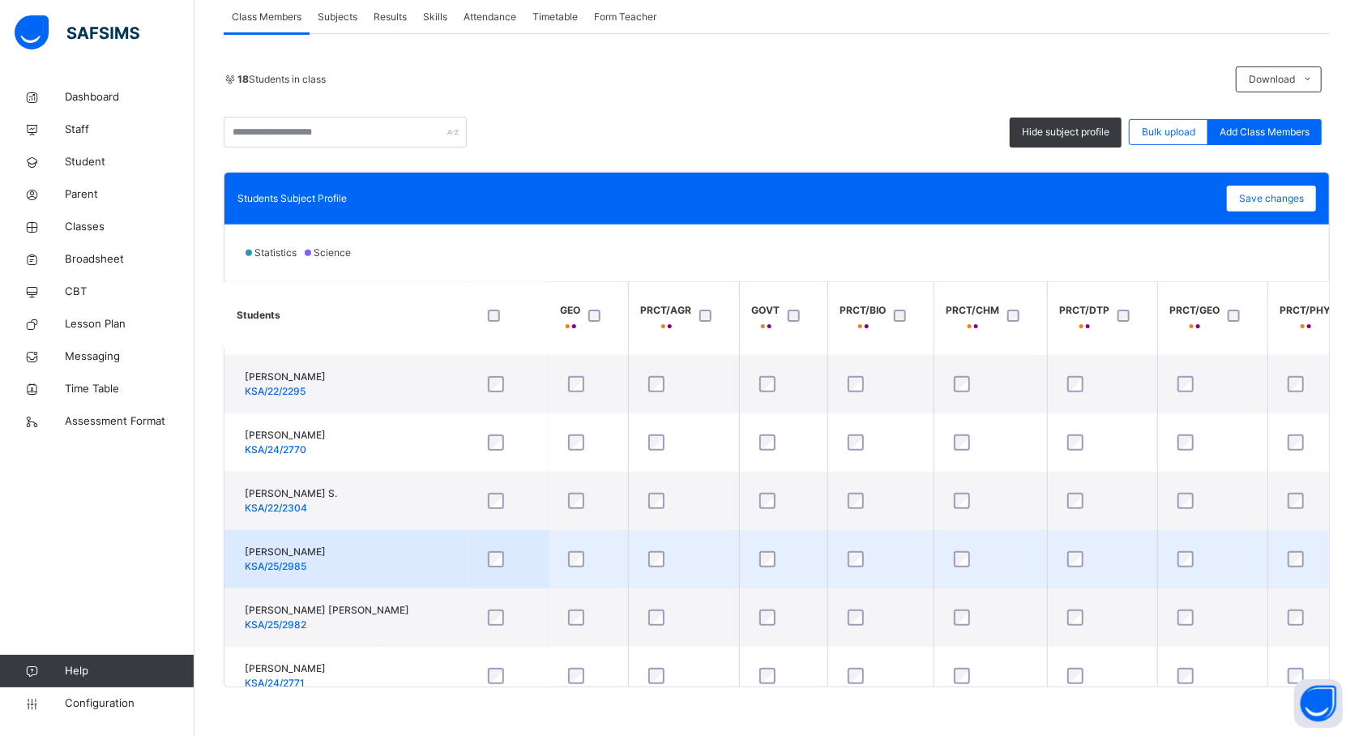
click at [1177, 555] on div at bounding box center [1212, 559] width 77 height 16
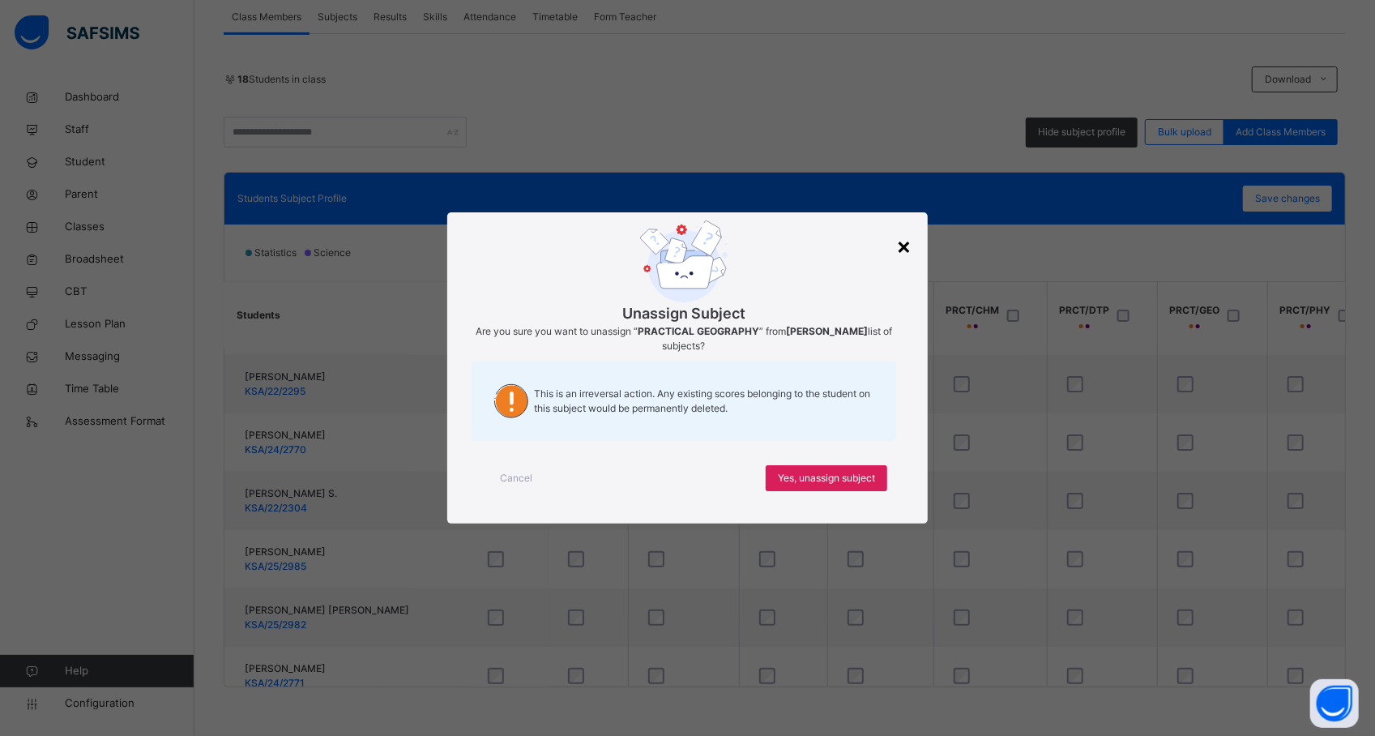
click at [904, 238] on div "×" at bounding box center [903, 245] width 15 height 34
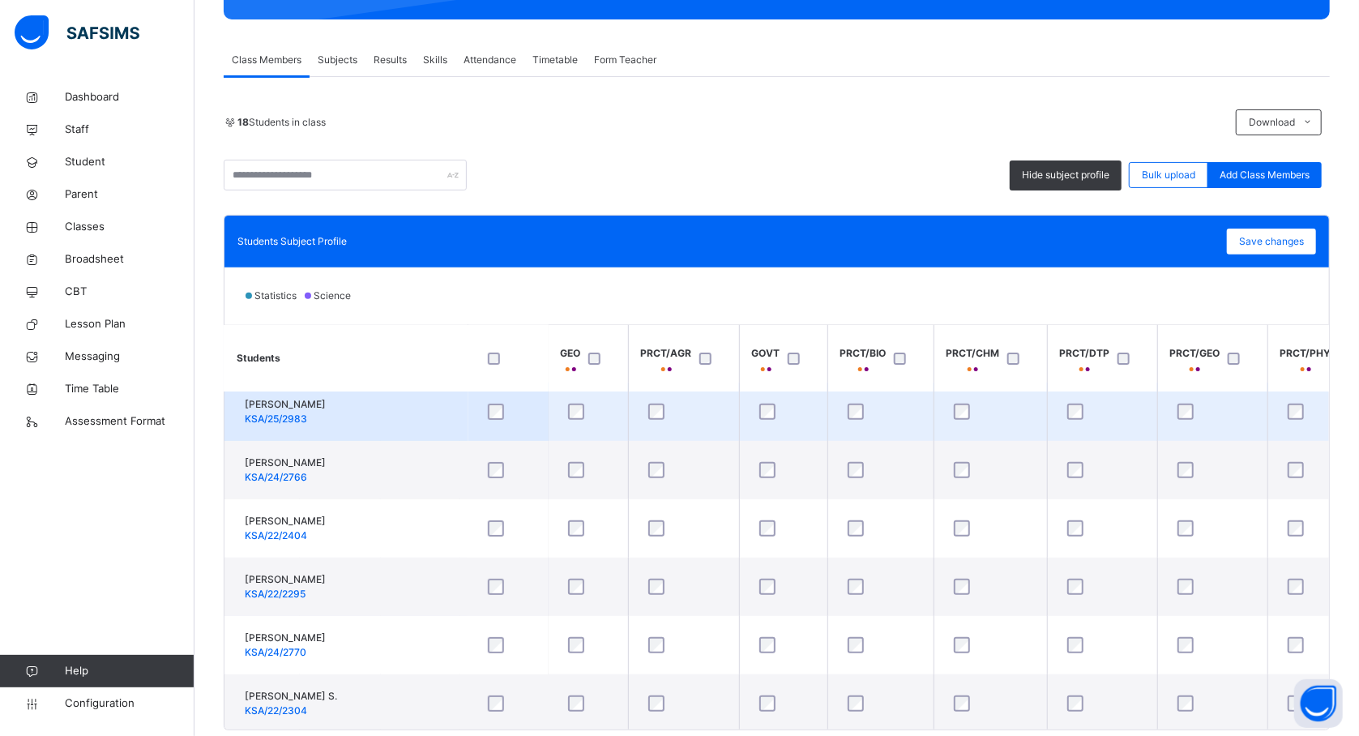
scroll to position [345, 648]
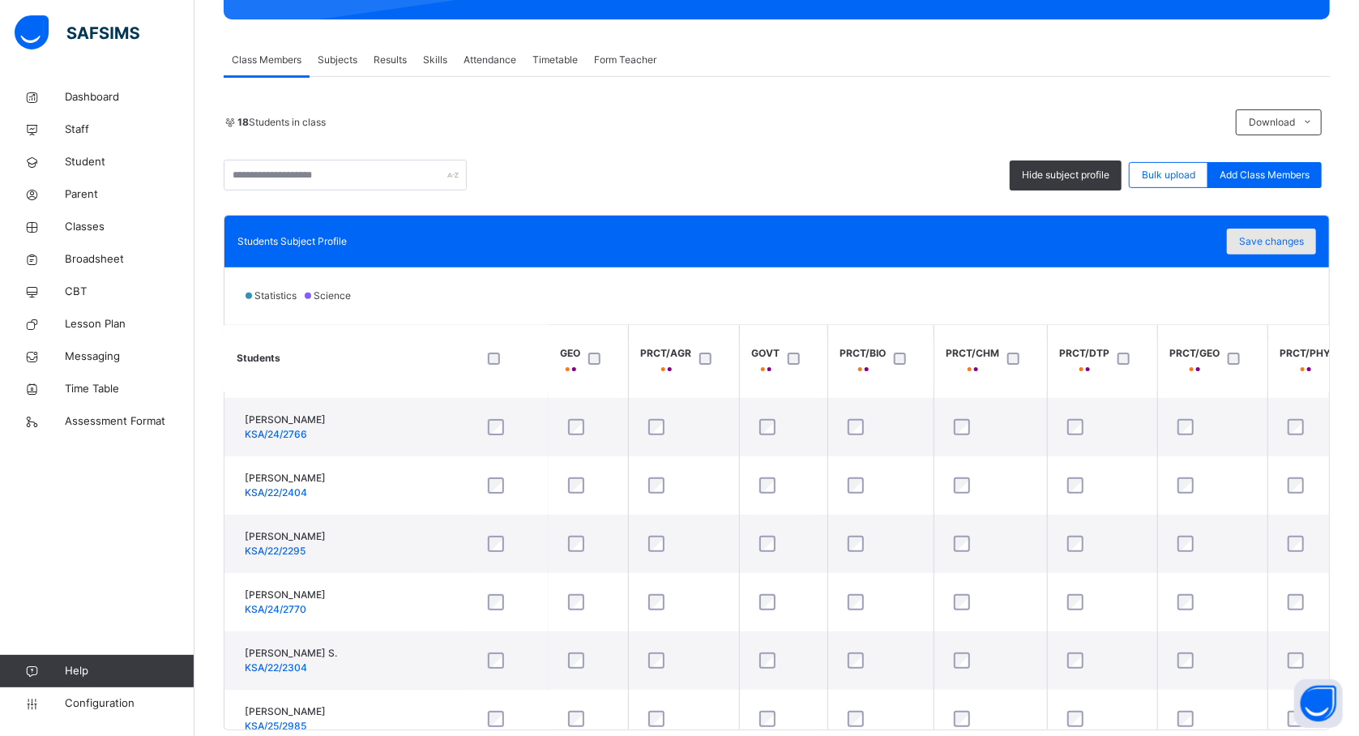
click at [1274, 246] on span "Save changes" at bounding box center [1271, 241] width 65 height 15
click at [1292, 241] on div "Save changes" at bounding box center [1271, 241] width 89 height 26
click at [1267, 243] on span "Save changes" at bounding box center [1271, 241] width 65 height 15
click at [85, 230] on span "Classes" at bounding box center [130, 227] width 130 height 16
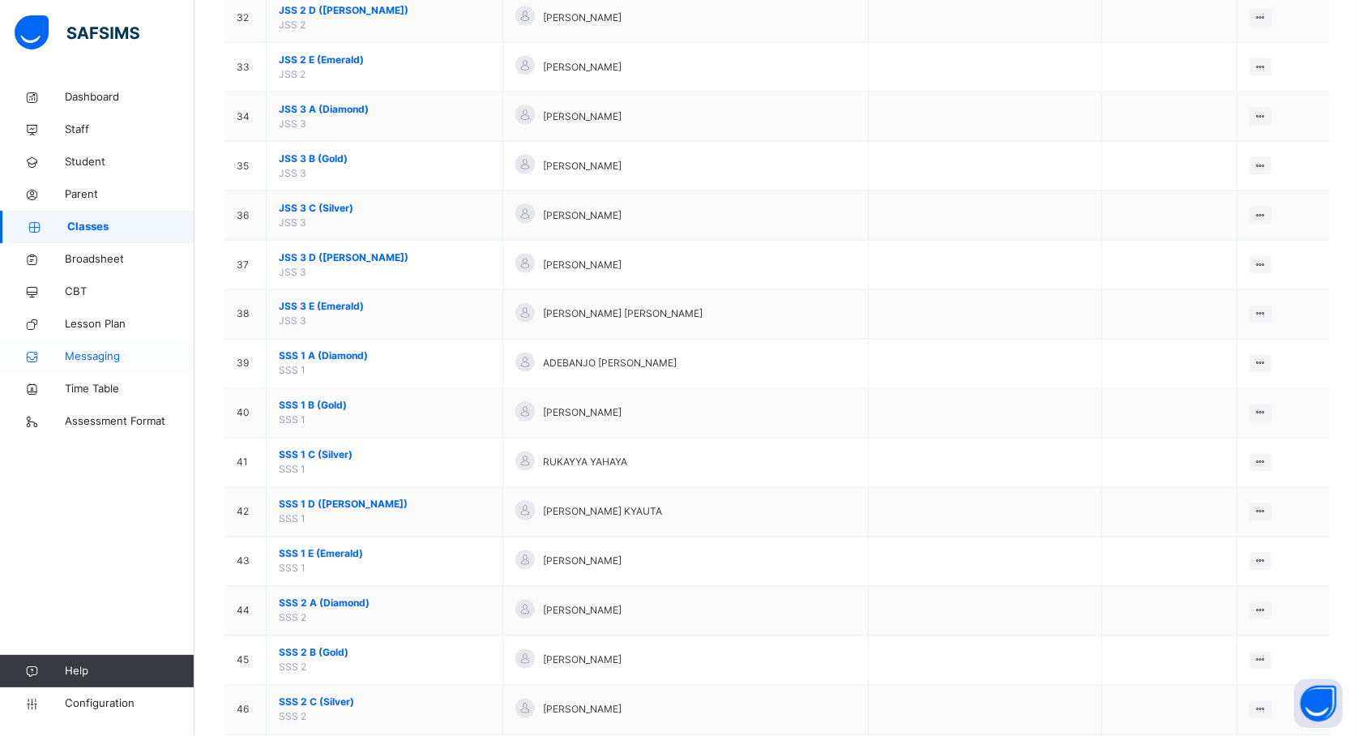
scroll to position [1732, 0]
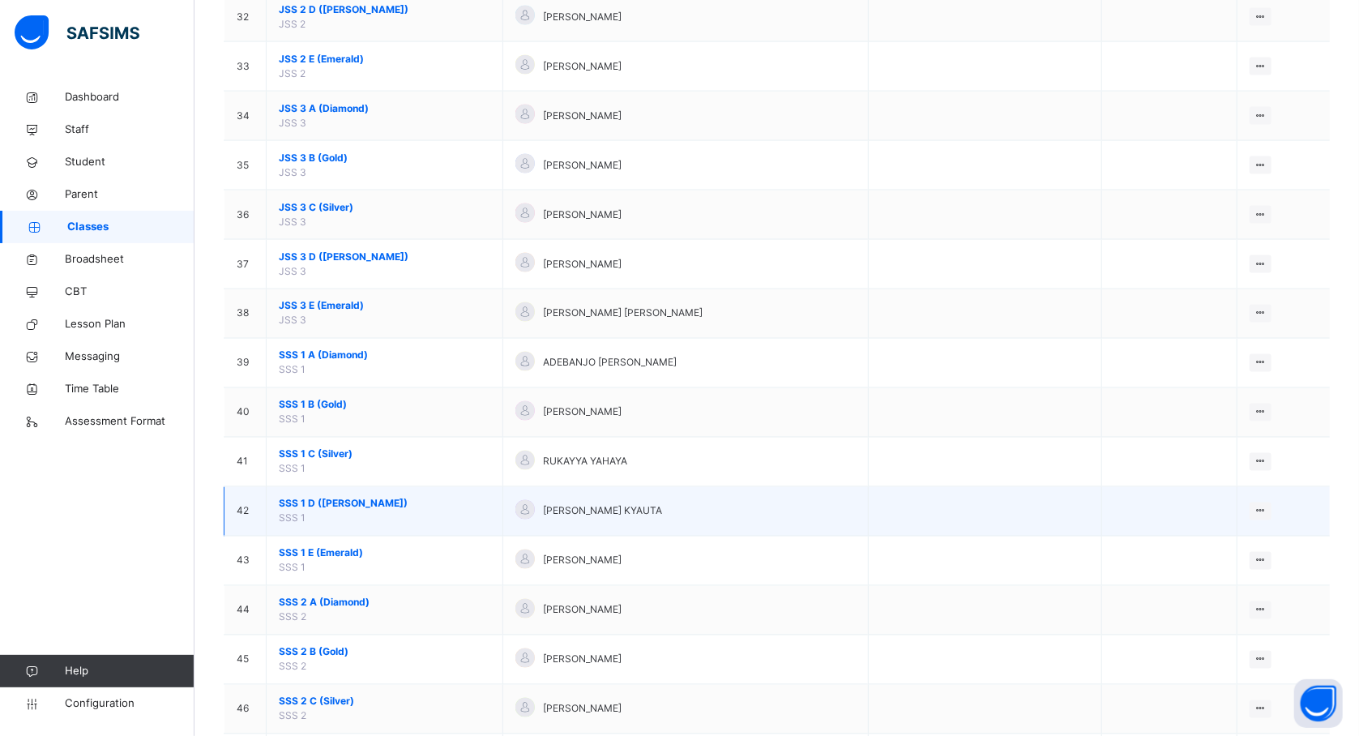
click at [322, 511] on span "SSS 1 D (Ruby)" at bounding box center [384, 504] width 211 height 15
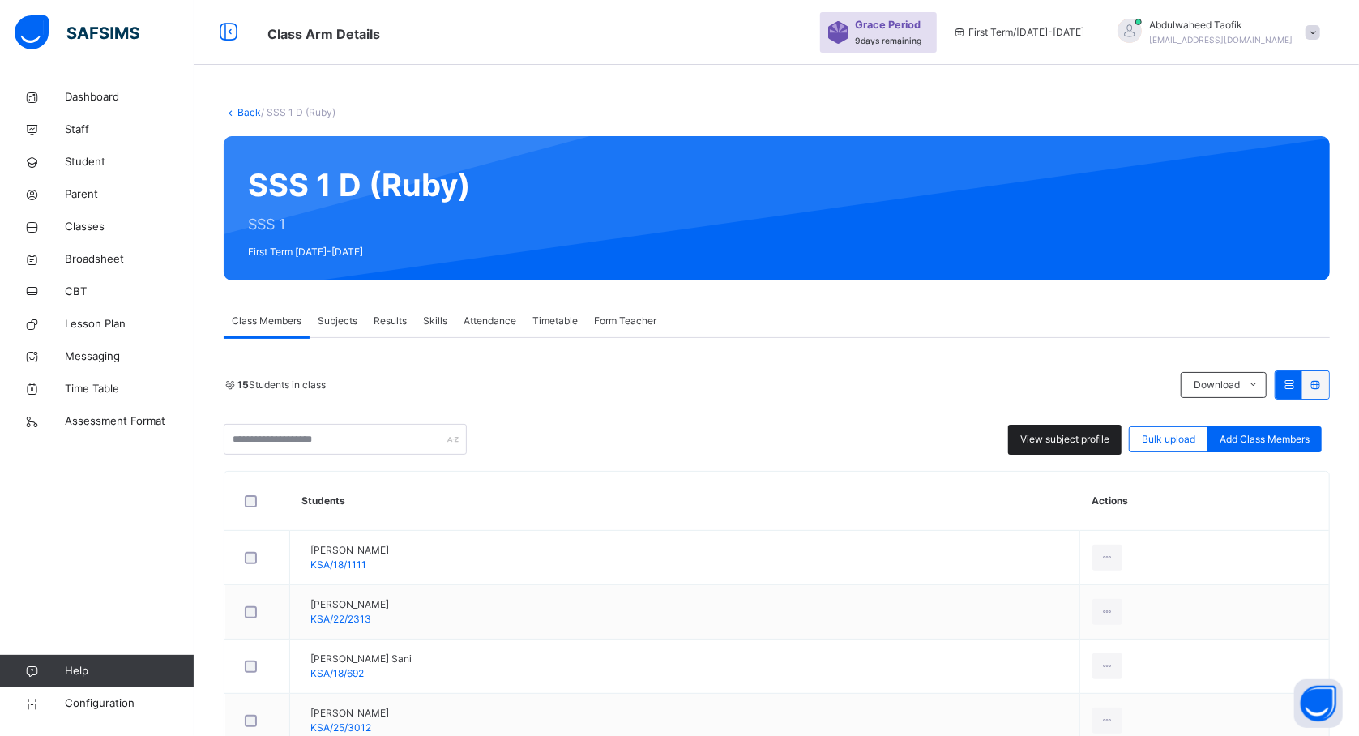
click at [1067, 439] on span "View subject profile" at bounding box center [1064, 439] width 89 height 15
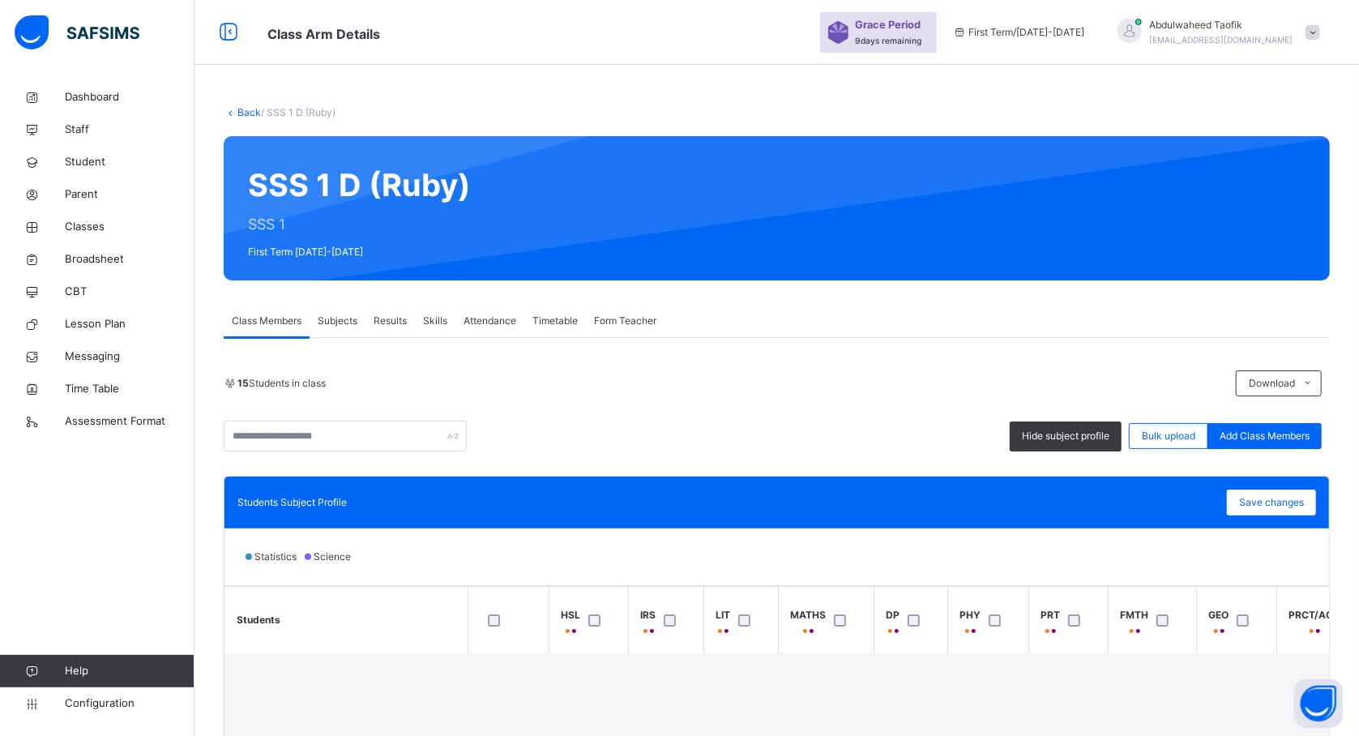
click at [694, 507] on div "Students Subject Profile Save changes" at bounding box center [776, 502] width 1078 height 26
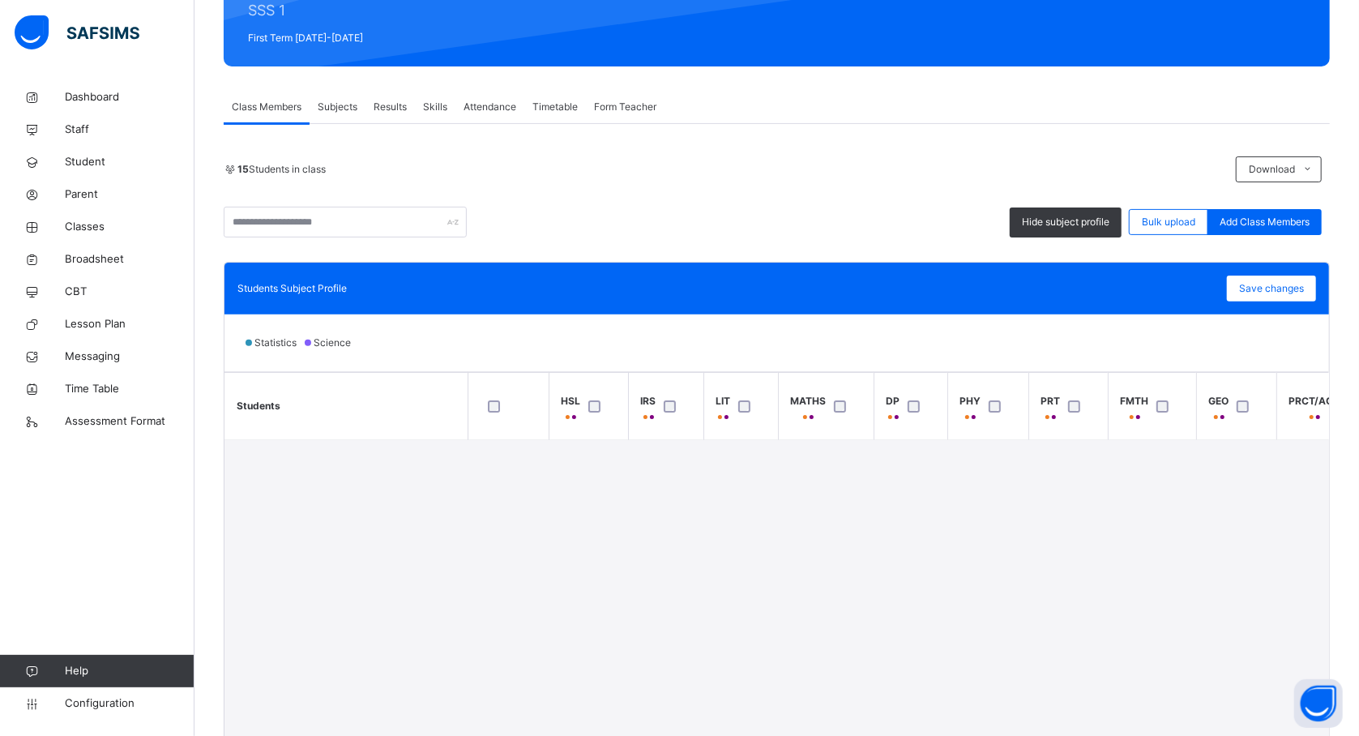
scroll to position [216, 0]
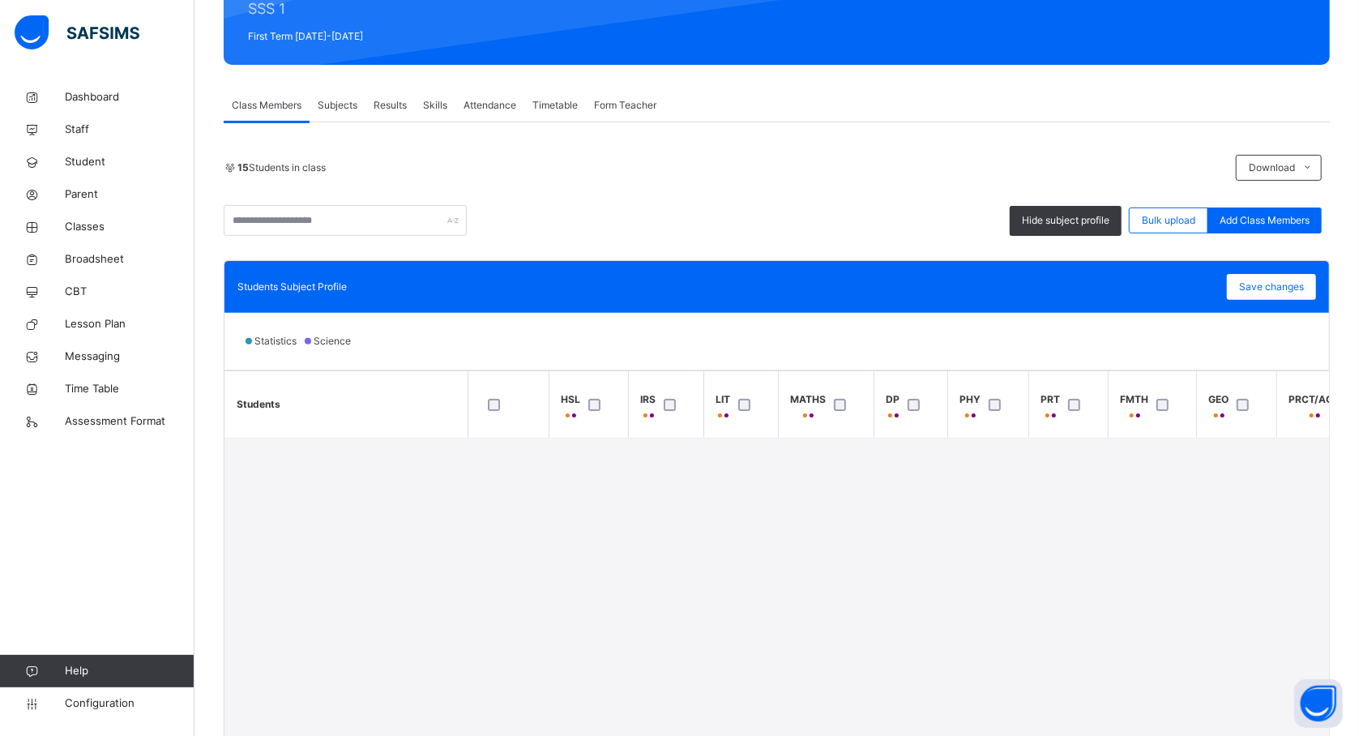
click at [660, 405] on div at bounding box center [673, 405] width 27 height 12
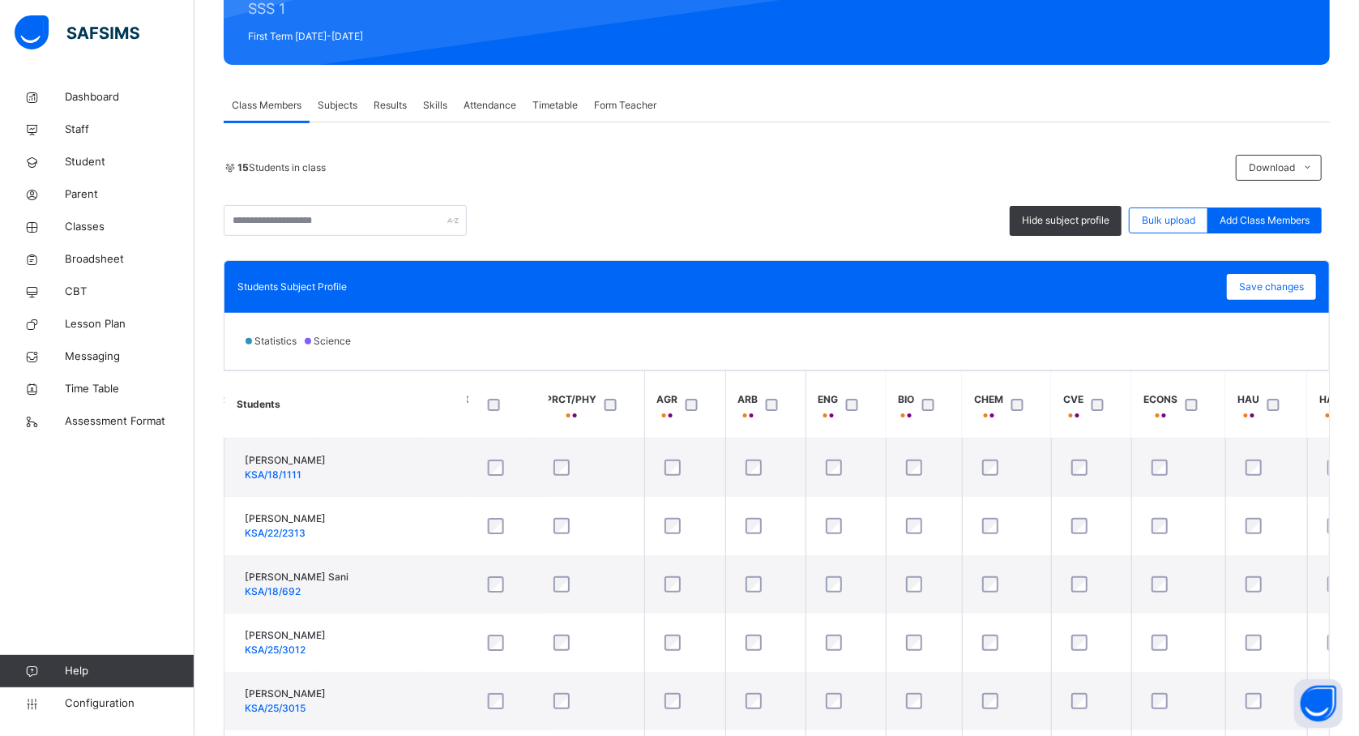
scroll to position [0, 1426]
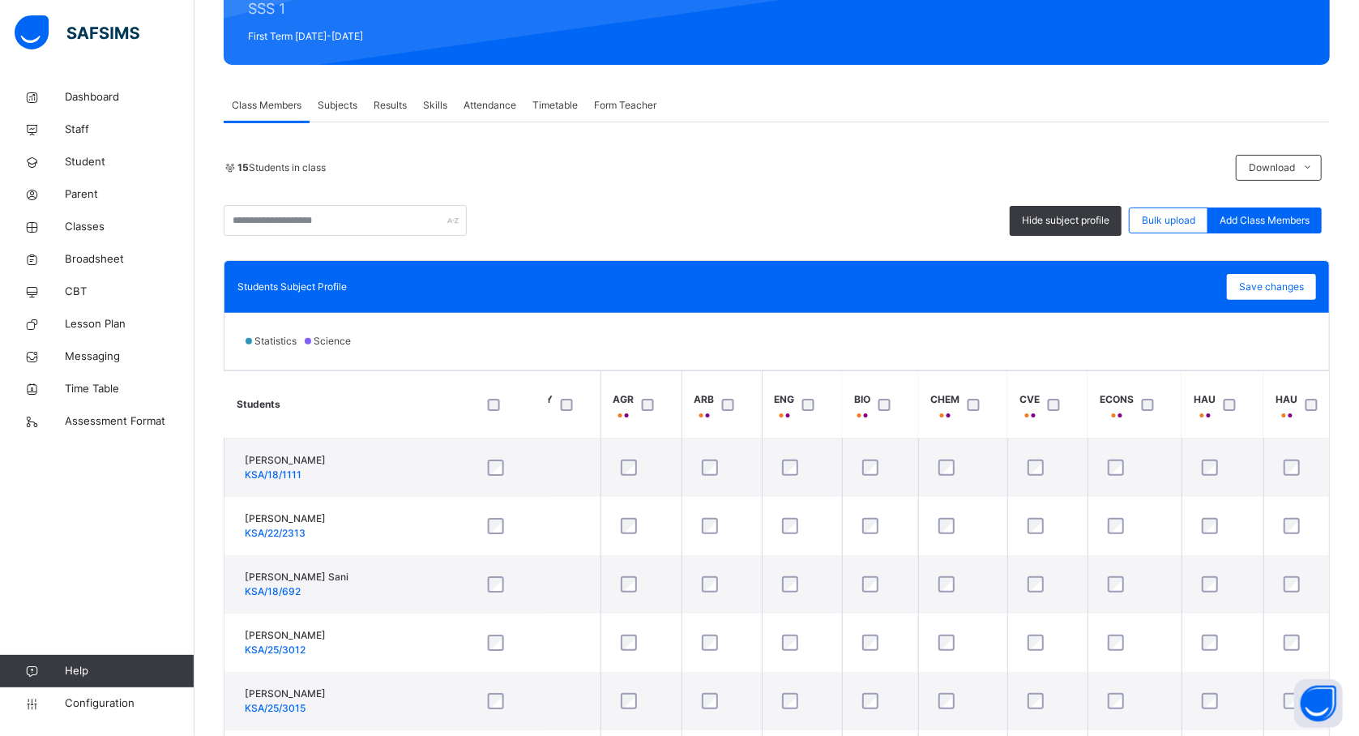
click at [1142, 405] on div at bounding box center [1151, 405] width 27 height 12
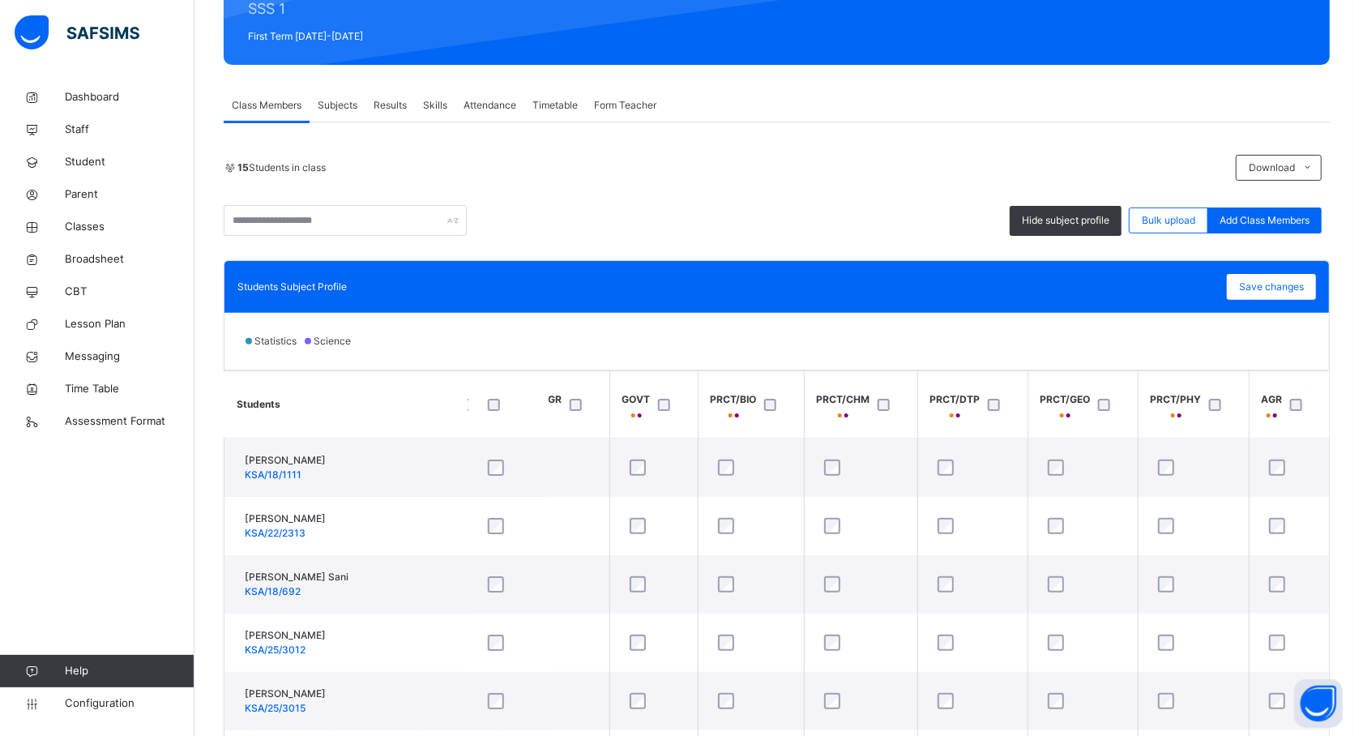
scroll to position [0, 734]
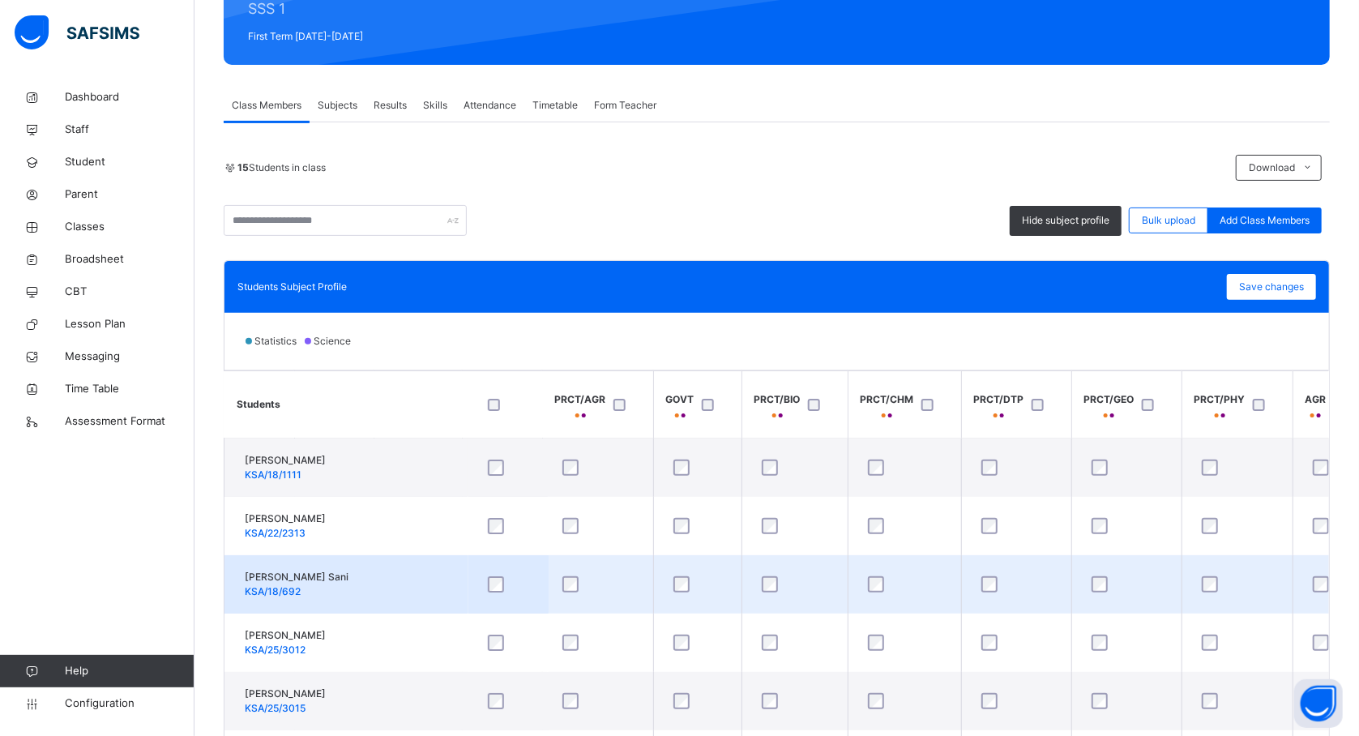
click at [412, 558] on td "Aisha Bello Sani KSA/18/692" at bounding box center [345, 584] width 243 height 58
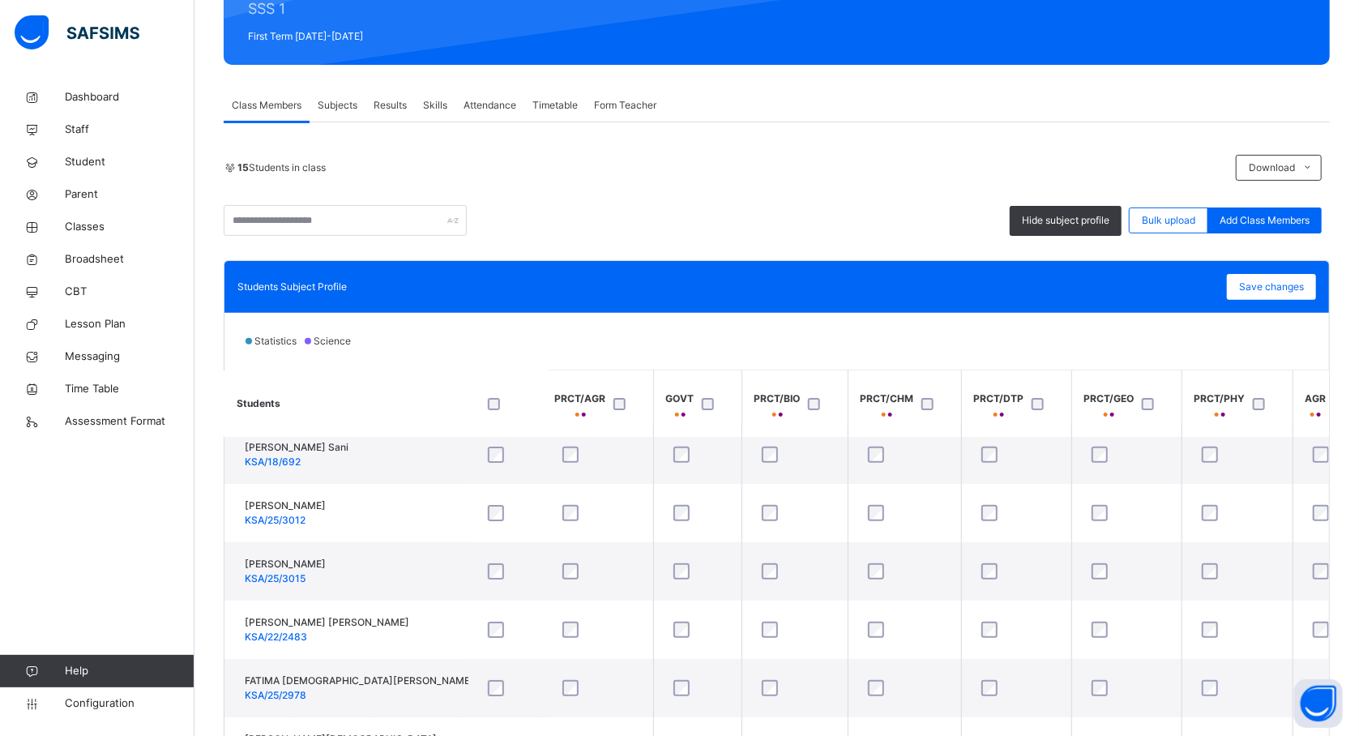
scroll to position [86, 734]
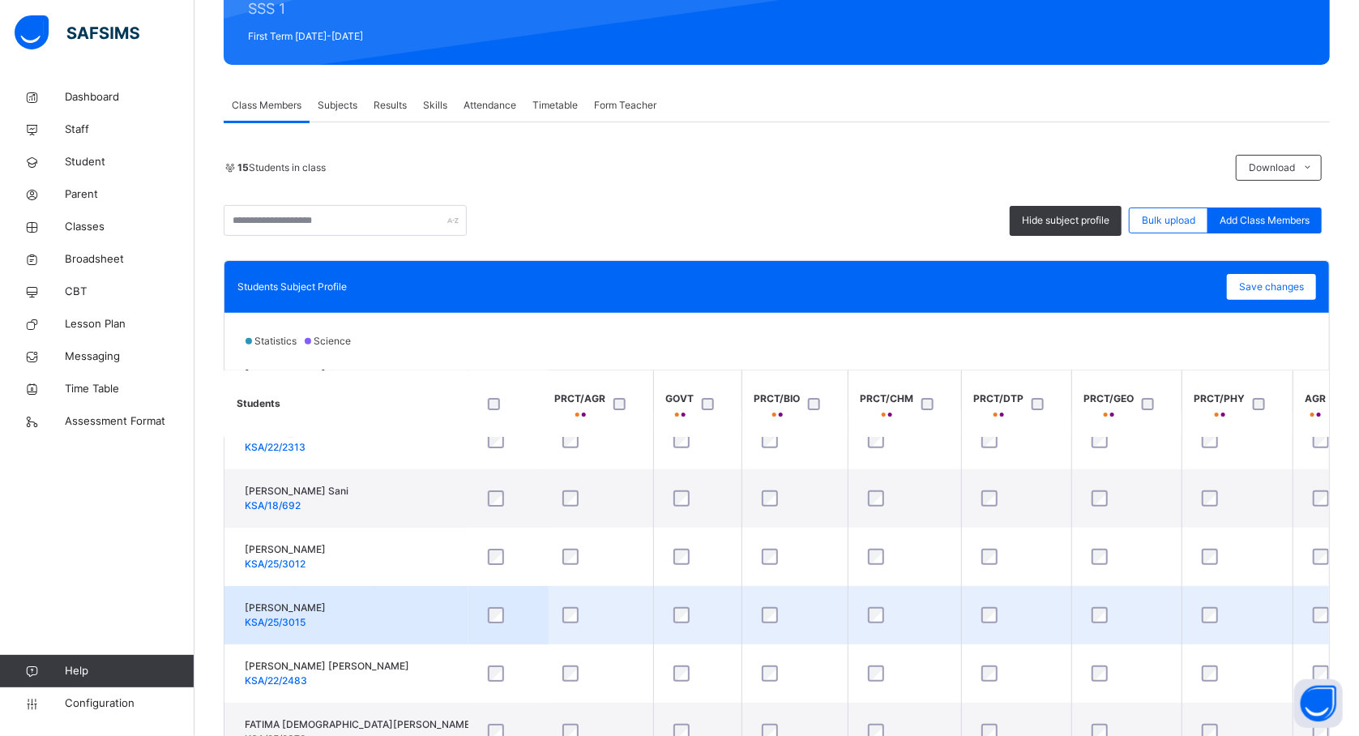
click at [426, 623] on td "ALAMIN NASIR DEMBO KSA/25/3015" at bounding box center [345, 615] width 243 height 58
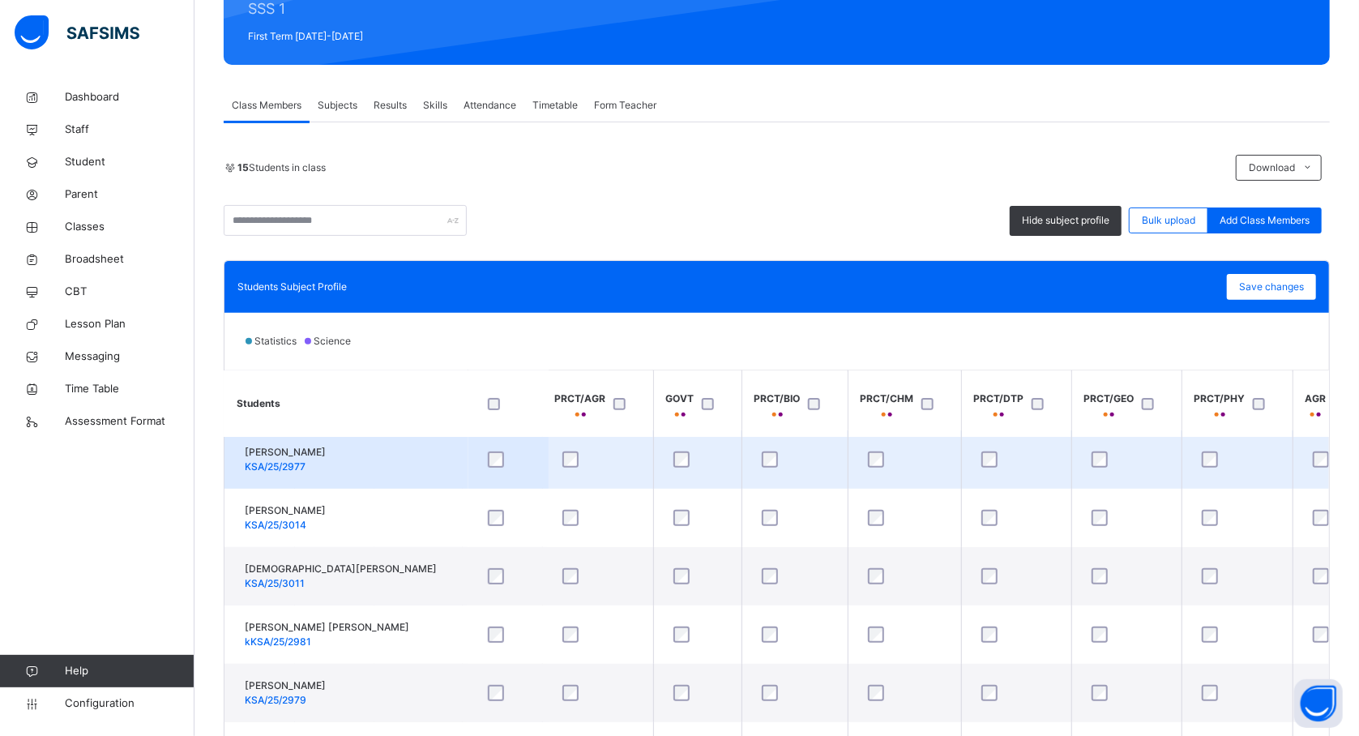
scroll to position [519, 734]
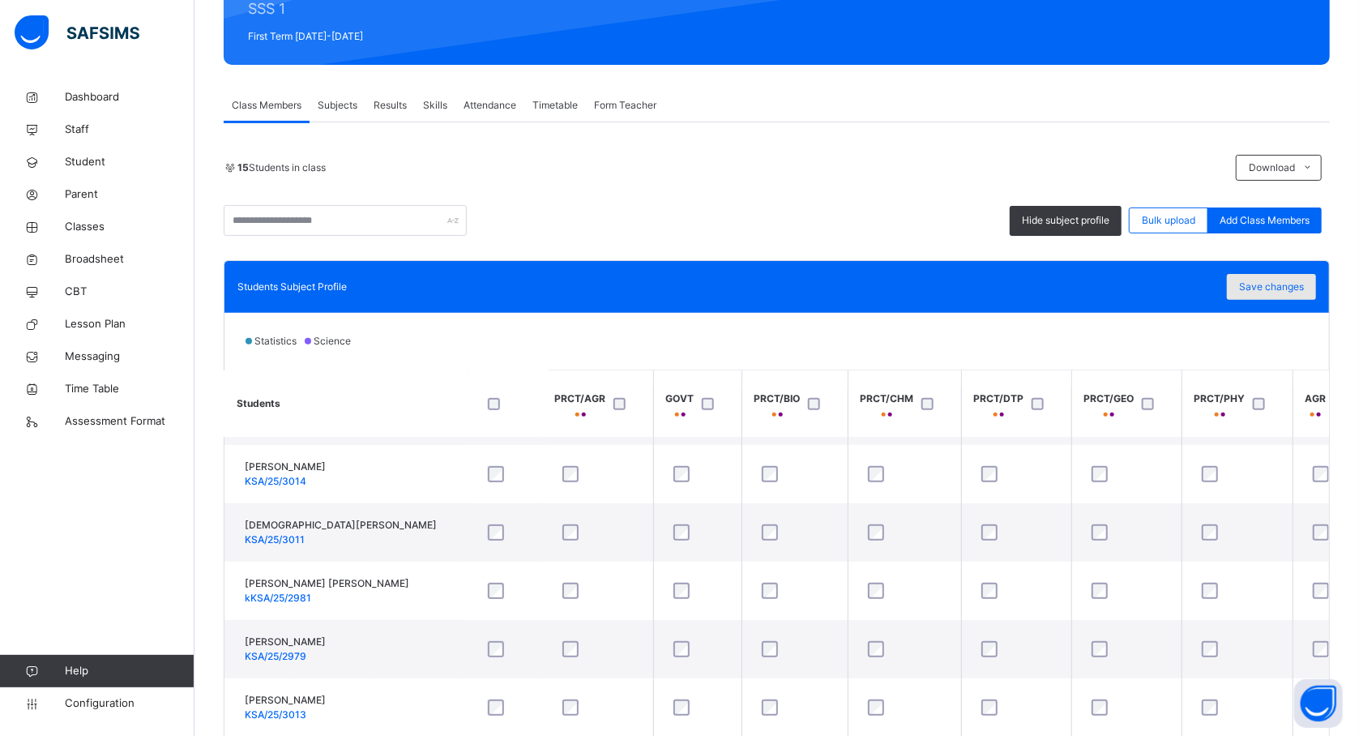
click at [1284, 292] on span "Save changes" at bounding box center [1271, 287] width 65 height 15
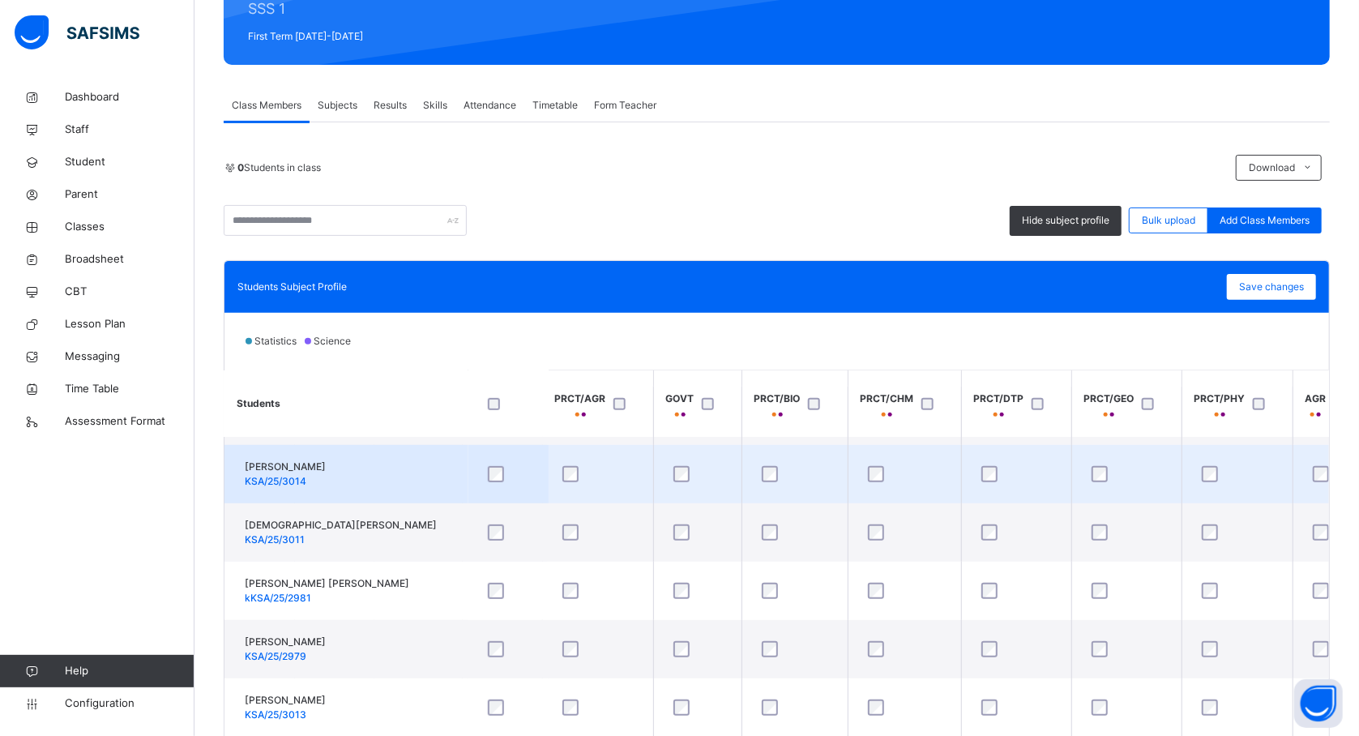
click at [1125, 447] on td at bounding box center [1126, 474] width 110 height 58
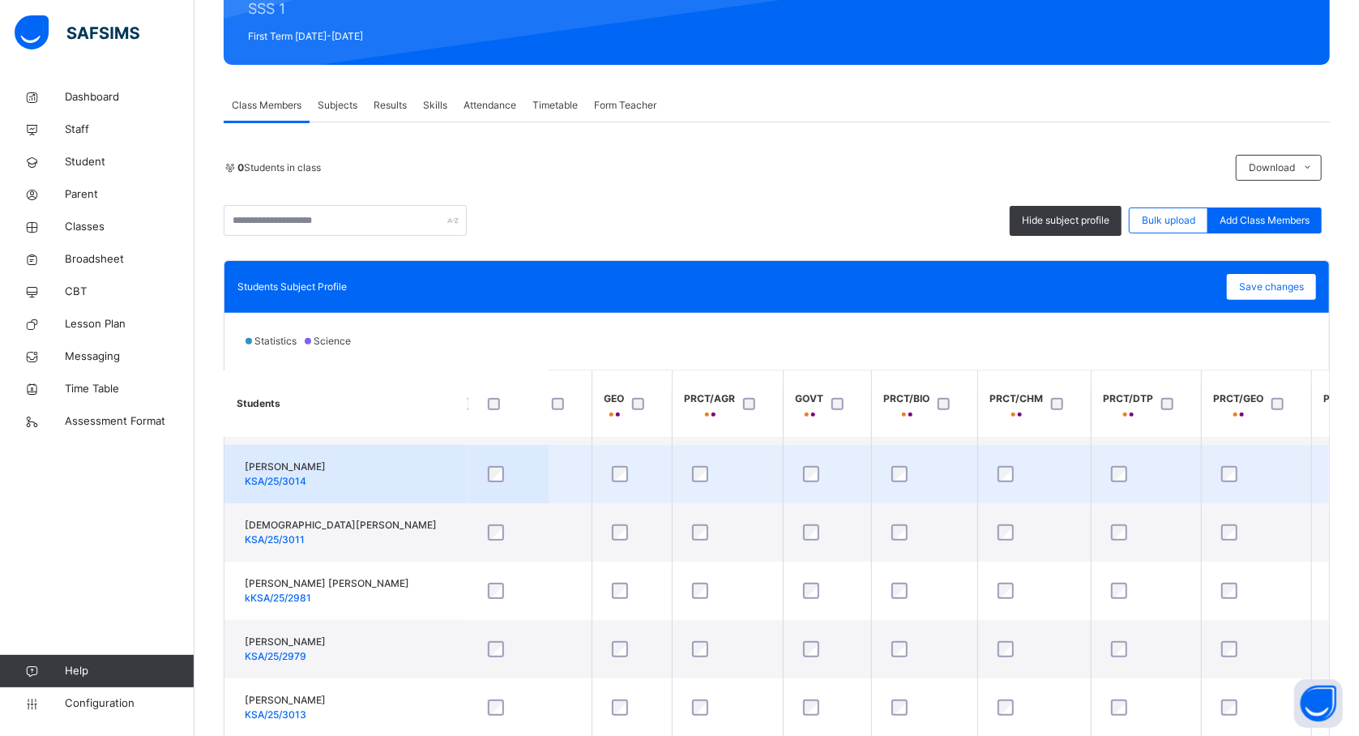
scroll to position [519, 648]
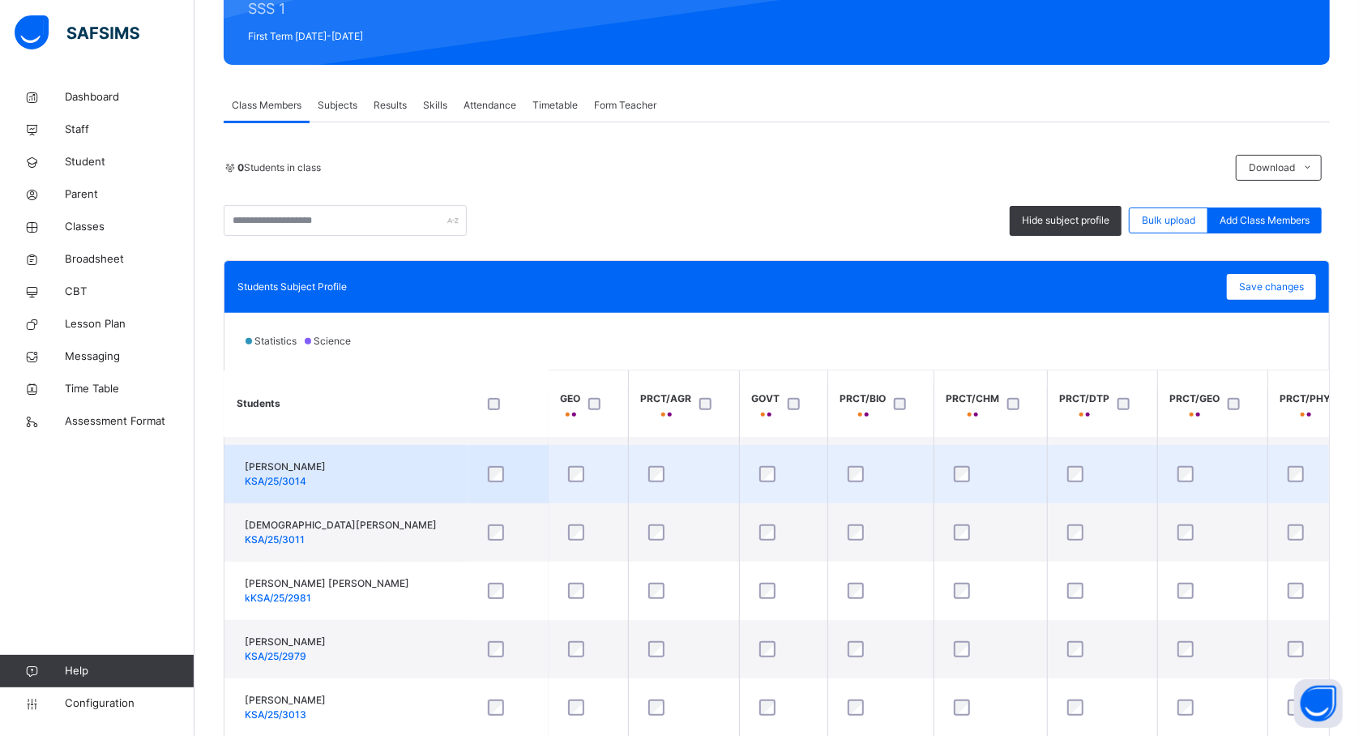
click at [326, 478] on div "MARYAM ABDULHAYAT MUHAMMAD KSA/25/3014" at bounding box center [285, 473] width 81 height 29
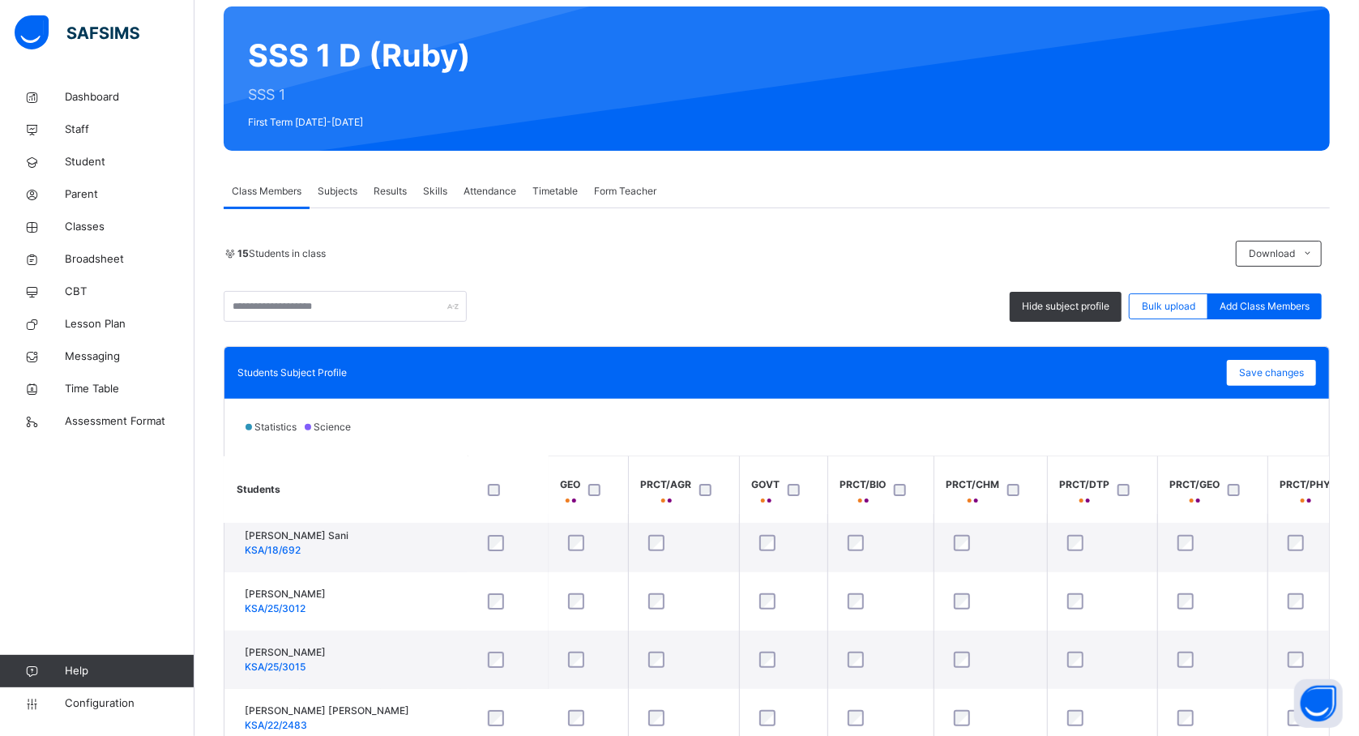
scroll to position [130, 648]
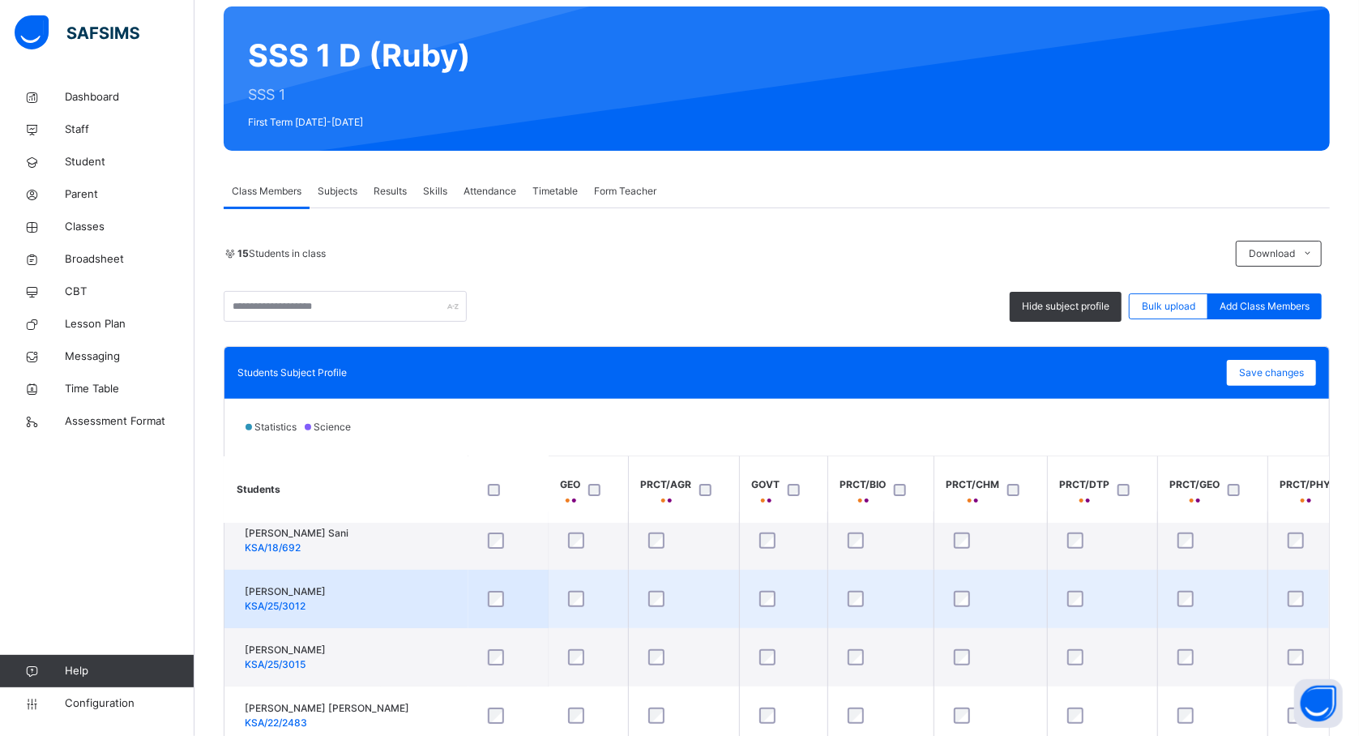
click at [404, 598] on td "ALAMIN ALIYU ADAM KSA/25/3012" at bounding box center [345, 599] width 243 height 58
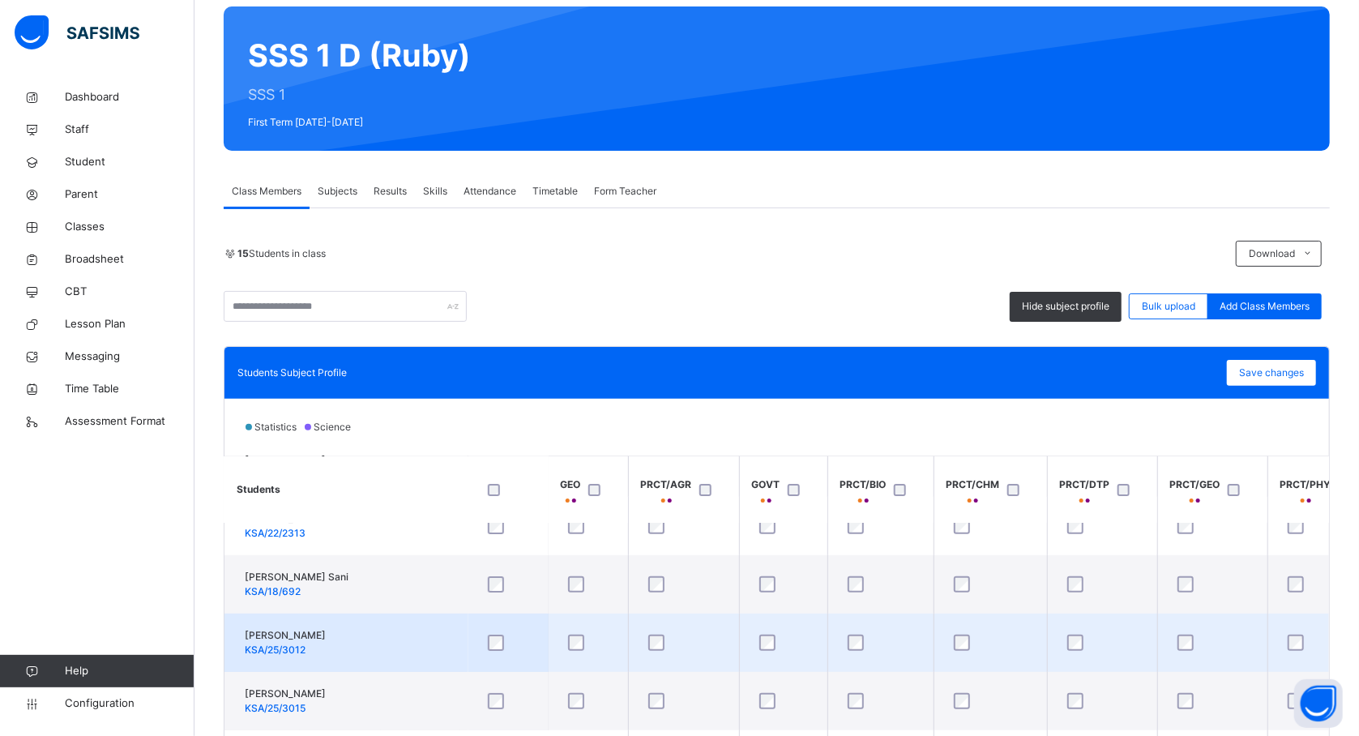
click at [431, 621] on td "ALAMIN ALIYU ADAM KSA/25/3012" at bounding box center [345, 642] width 243 height 58
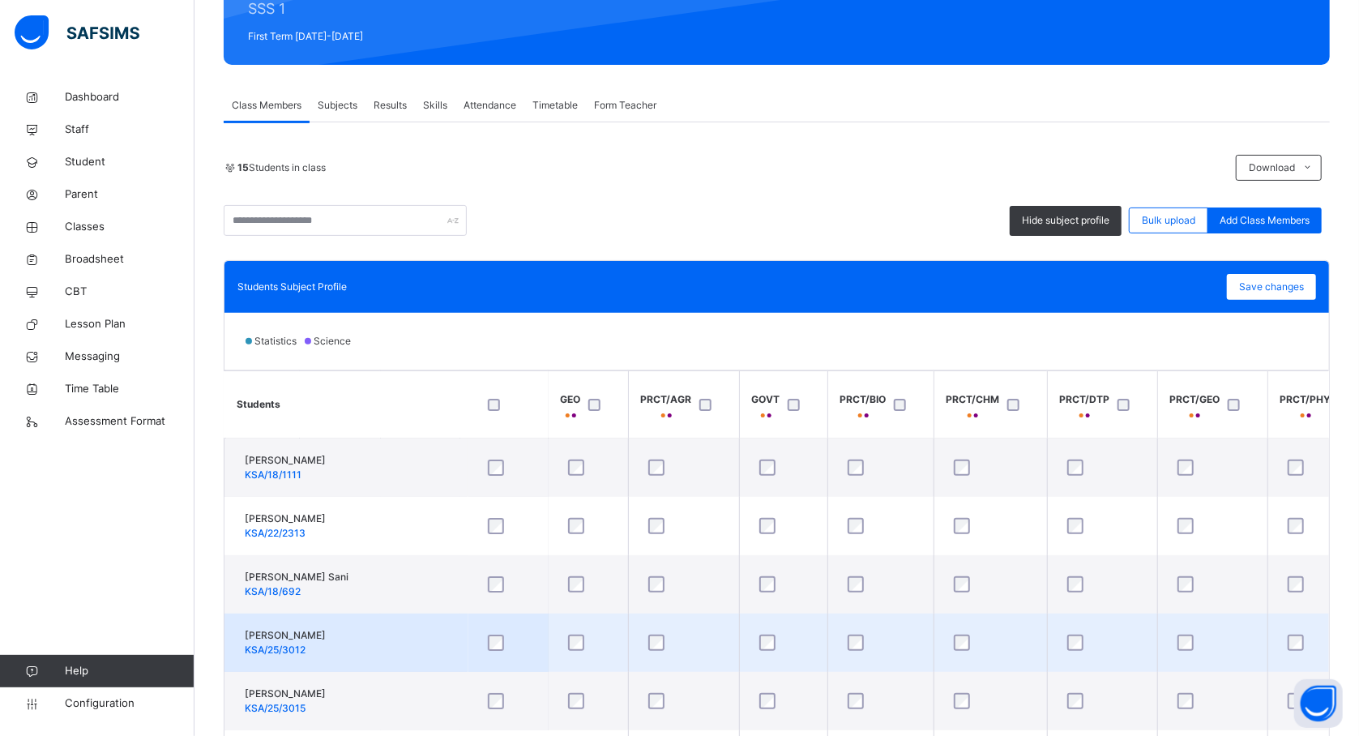
scroll to position [173, 0]
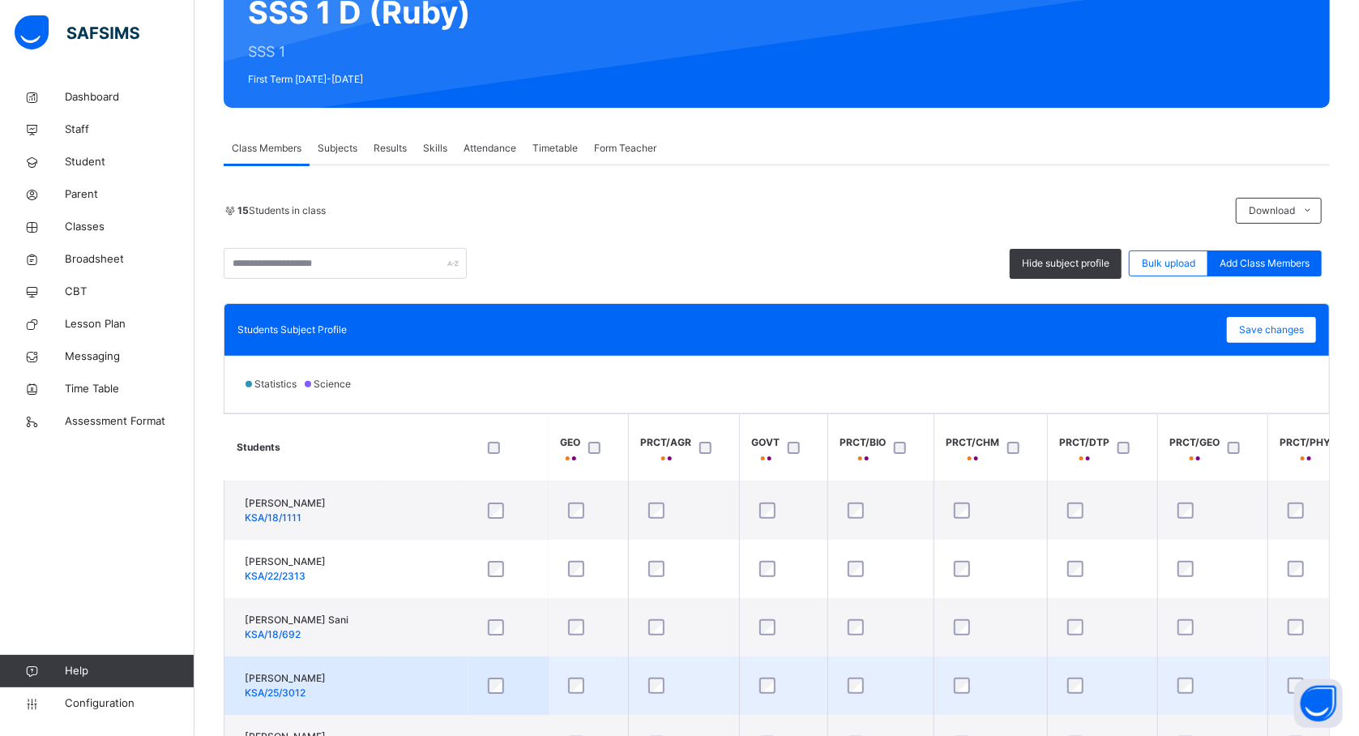
click at [426, 660] on td "ALAMIN ALIYU ADAM KSA/25/3012" at bounding box center [345, 685] width 243 height 58
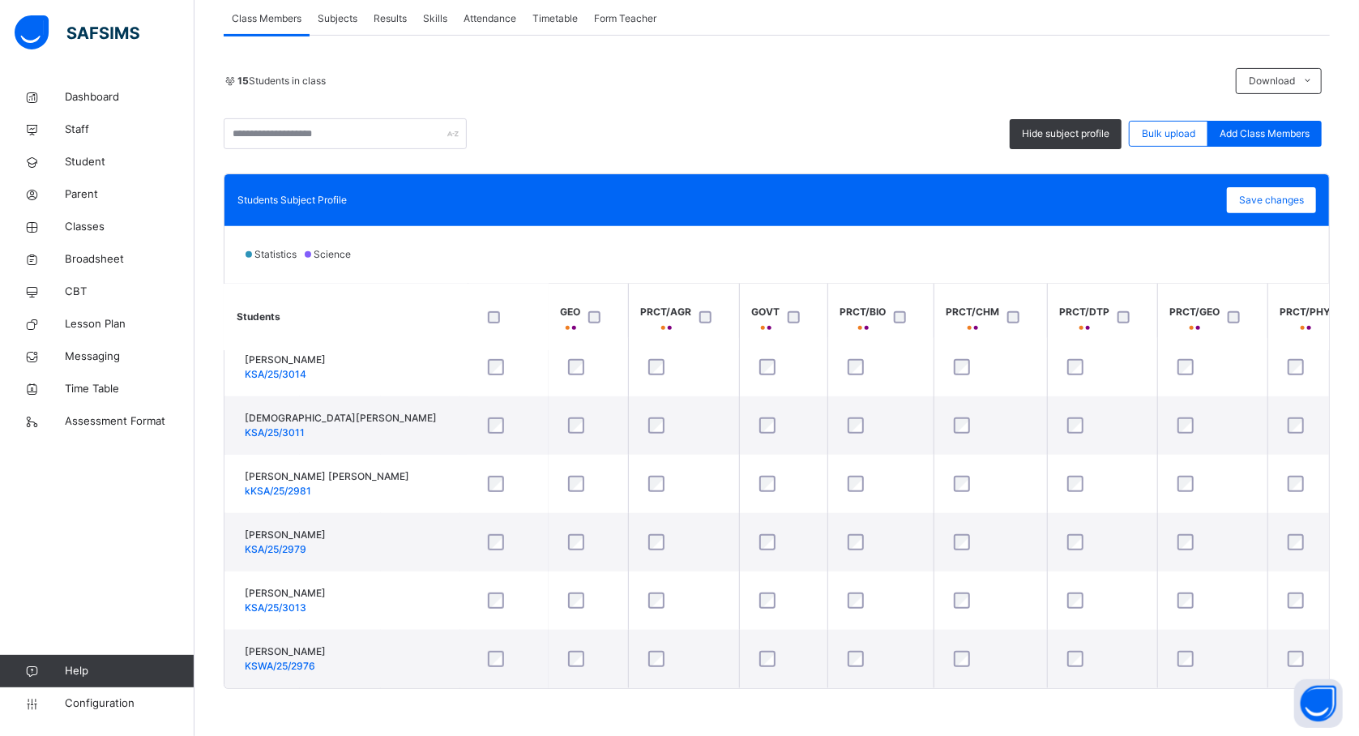
scroll to position [503, 648]
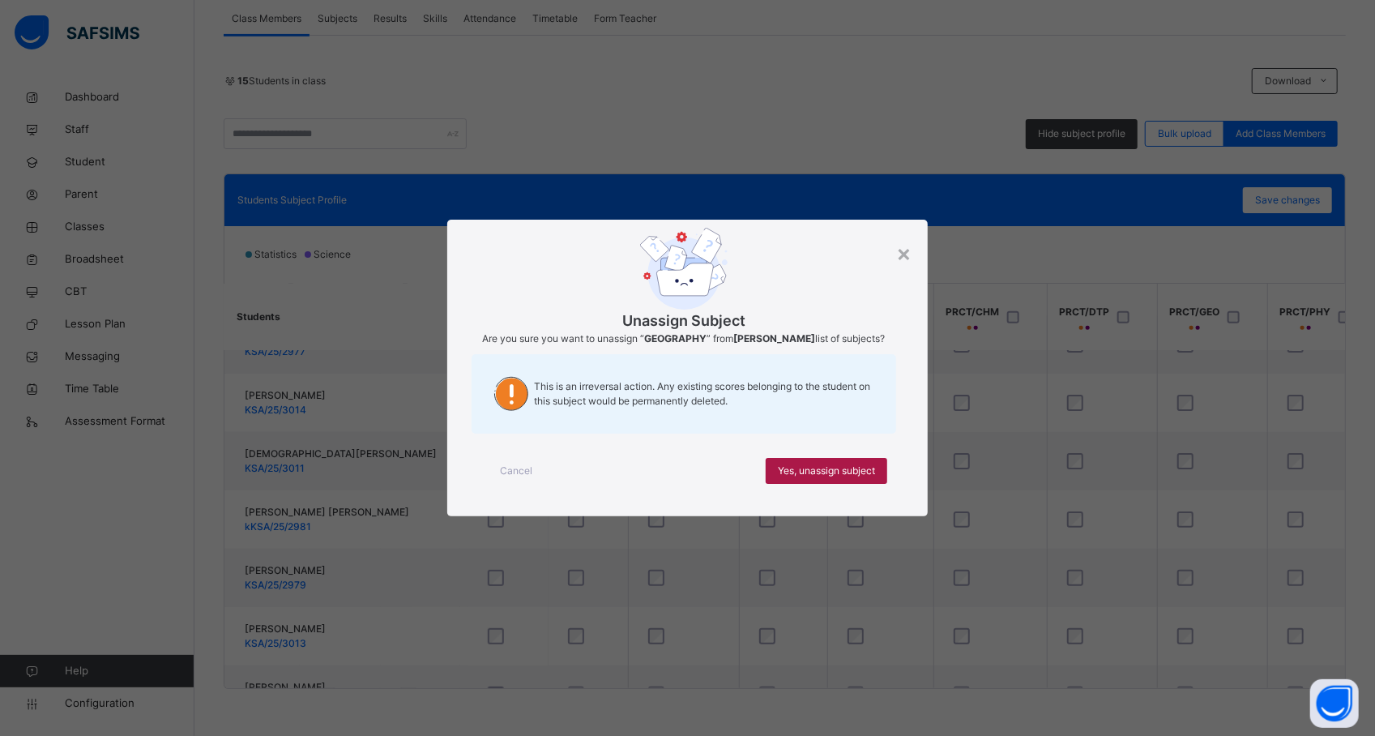
click at [808, 472] on span "Yes, unassign subject" at bounding box center [826, 470] width 97 height 15
click at [826, 472] on span "Yes, unassign subject" at bounding box center [826, 470] width 97 height 15
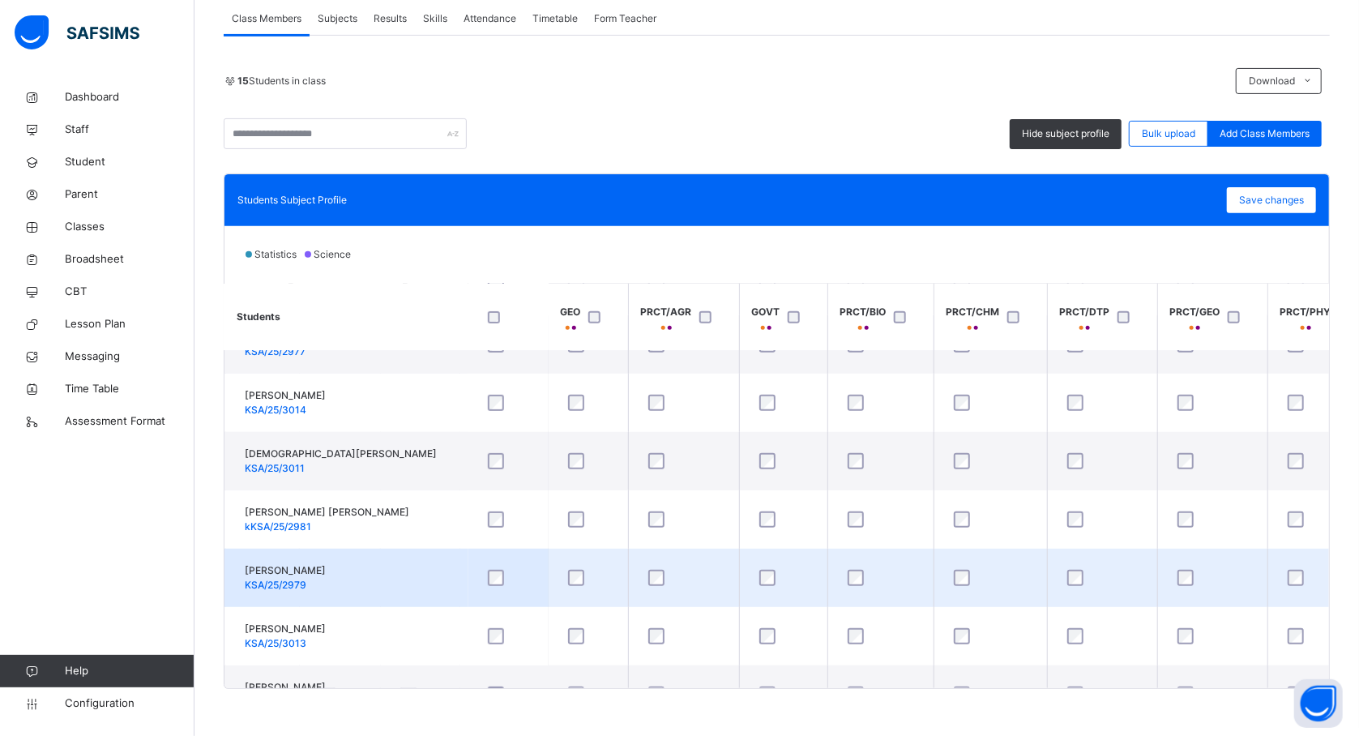
click at [1006, 582] on div at bounding box center [990, 578] width 80 height 16
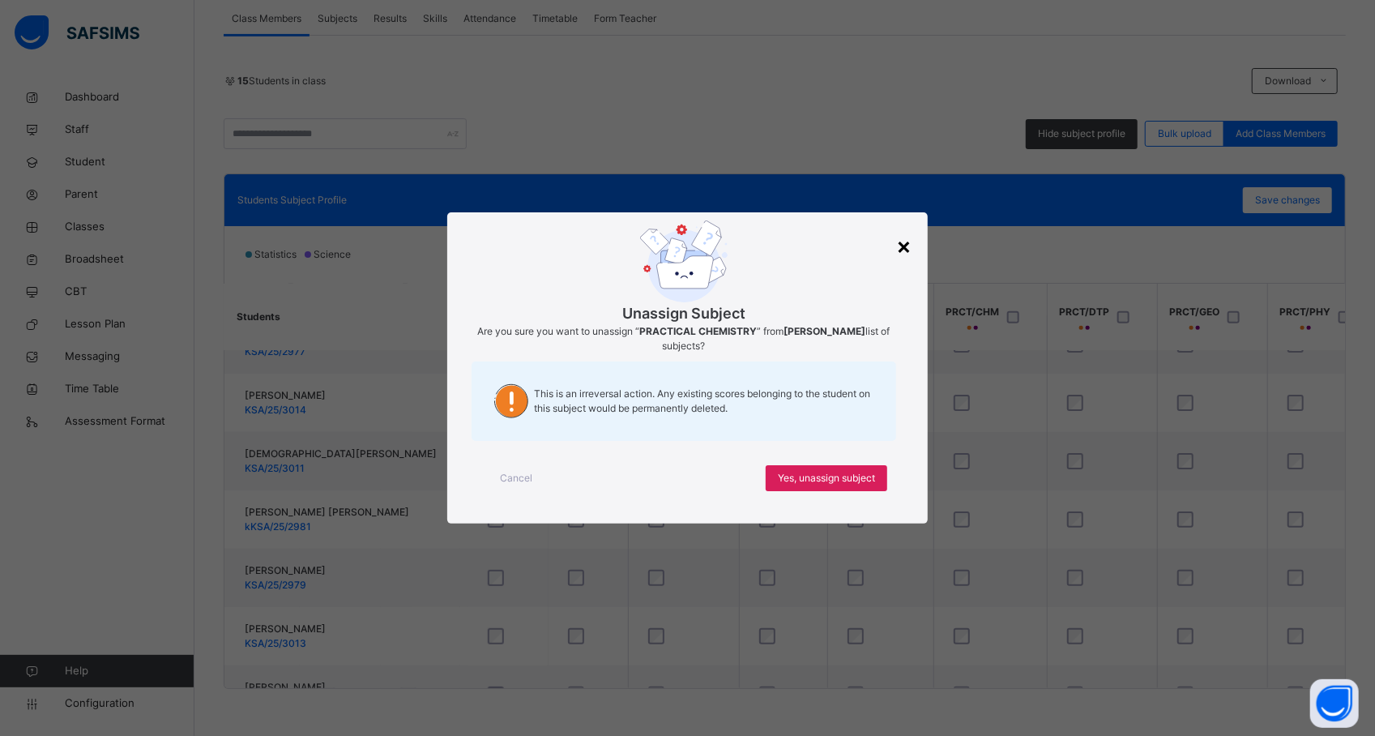
click at [911, 245] on div "×" at bounding box center [903, 245] width 15 height 34
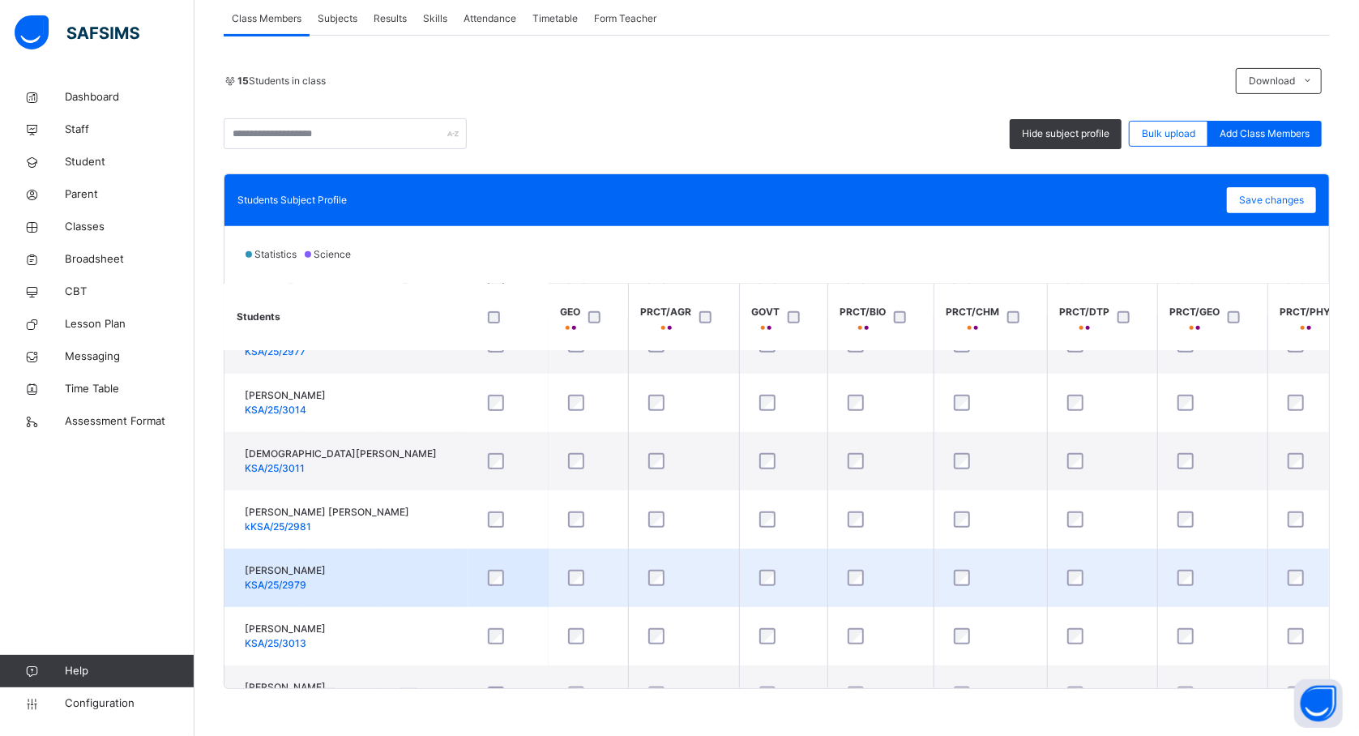
click at [459, 570] on td "RUKAYYA DAYYABU ABDULWAHAB KSA/25/2979" at bounding box center [345, 578] width 243 height 58
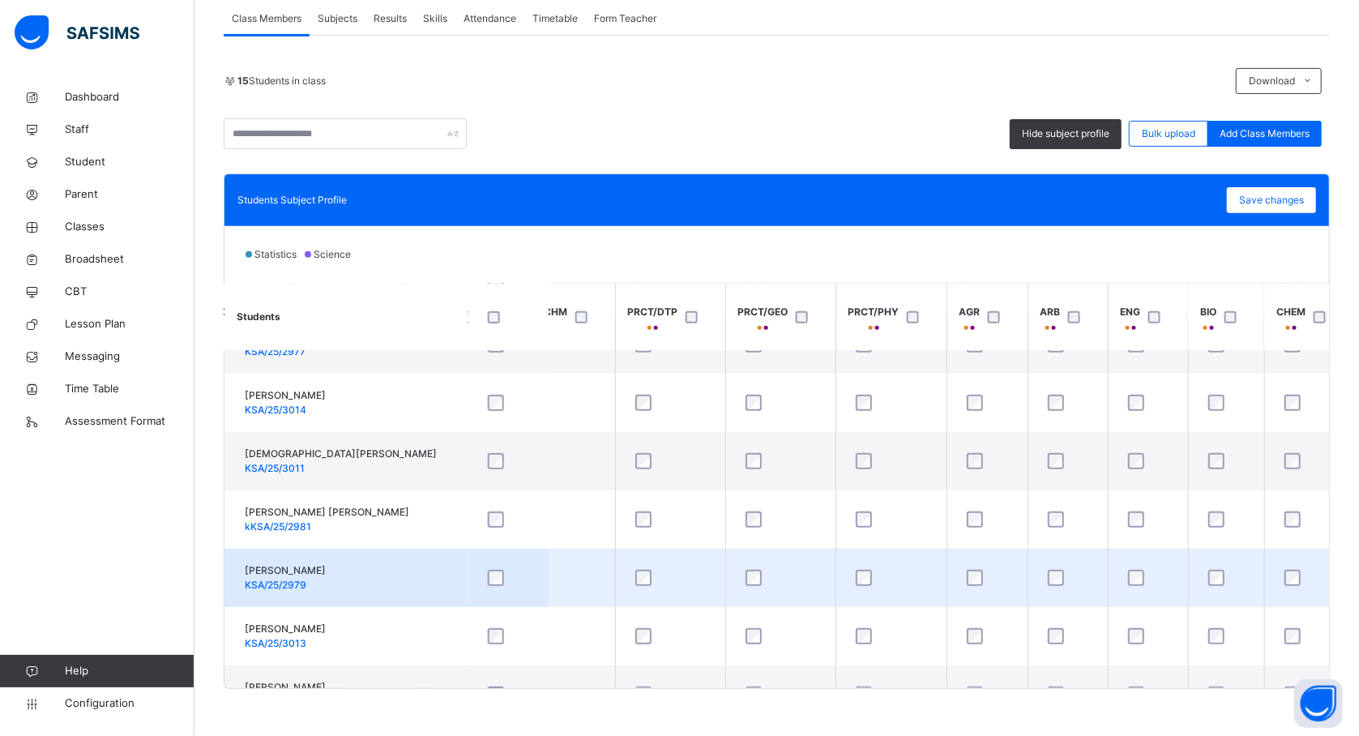
scroll to position [503, 1123]
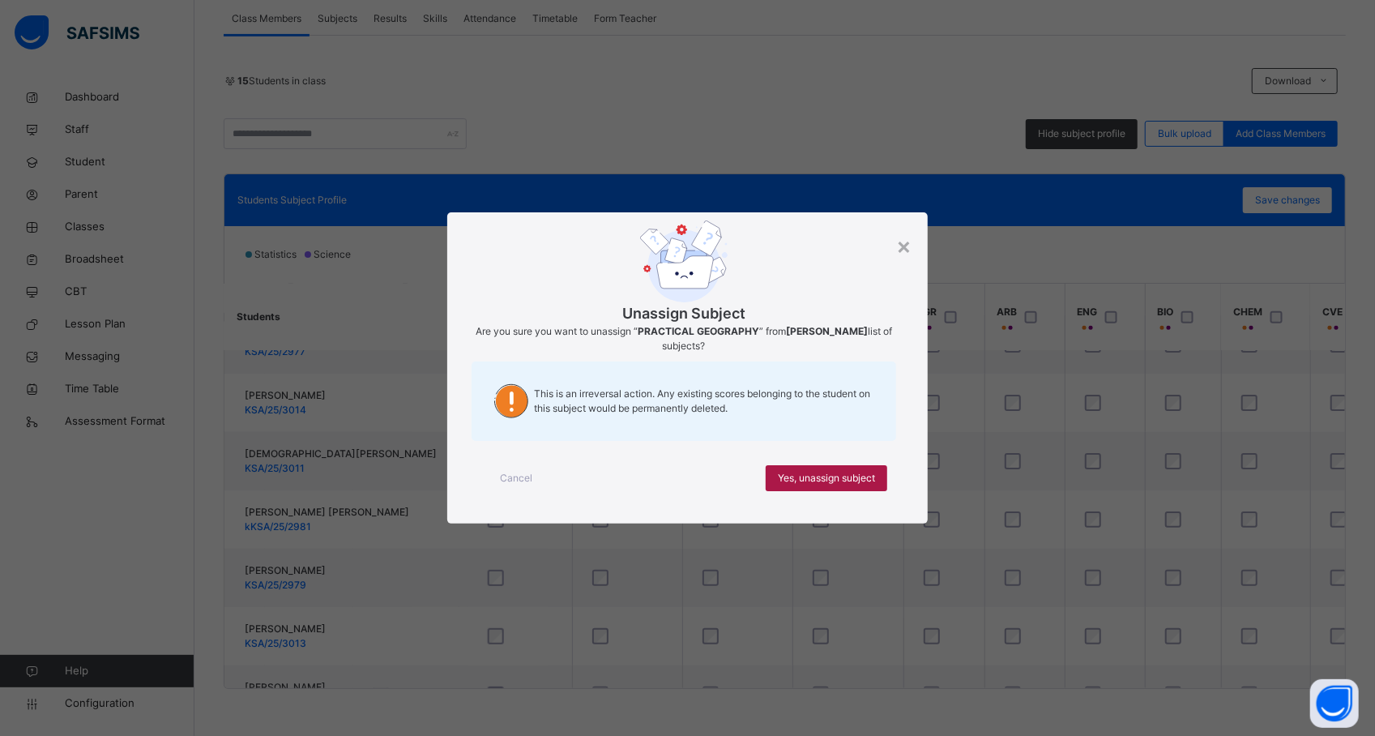
click at [794, 480] on span "Yes, unassign subject" at bounding box center [826, 478] width 97 height 15
click at [840, 476] on span "Yes, unassign subject" at bounding box center [826, 478] width 97 height 15
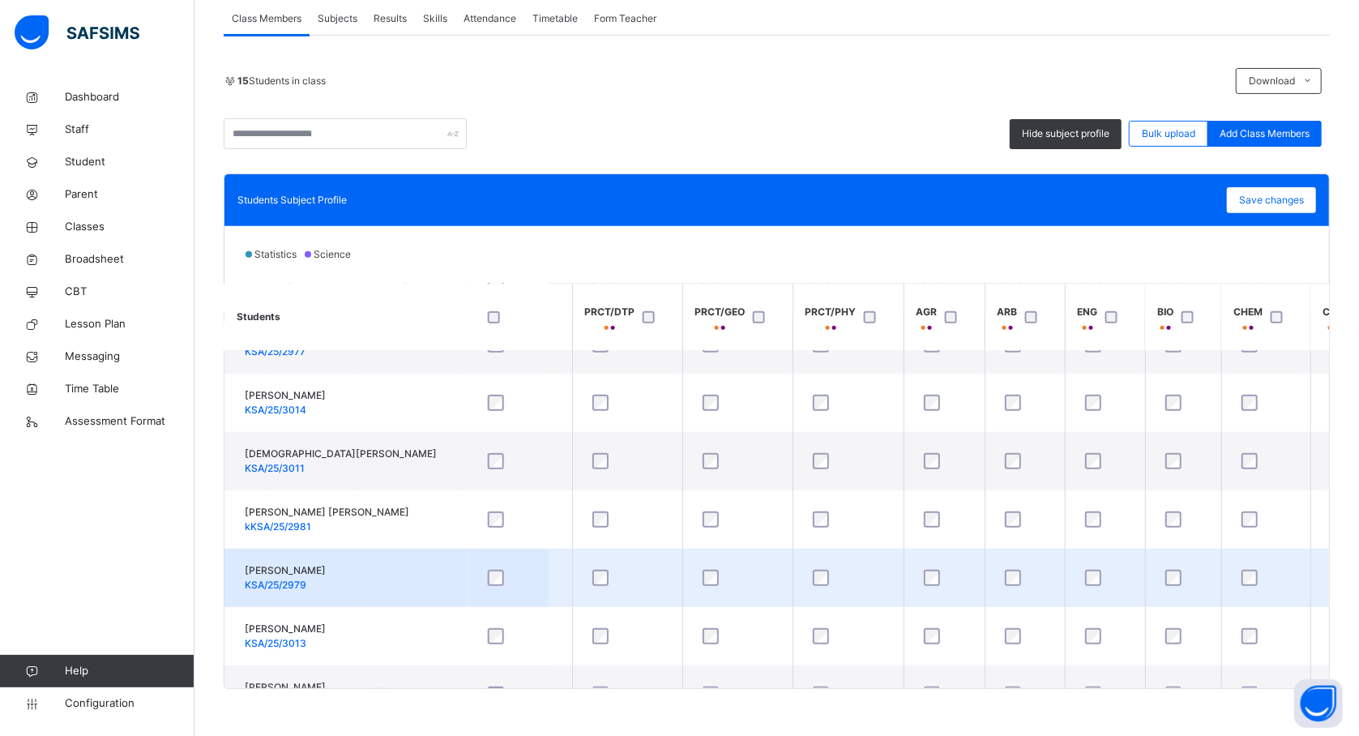
click at [1219, 604] on td at bounding box center [1183, 578] width 76 height 58
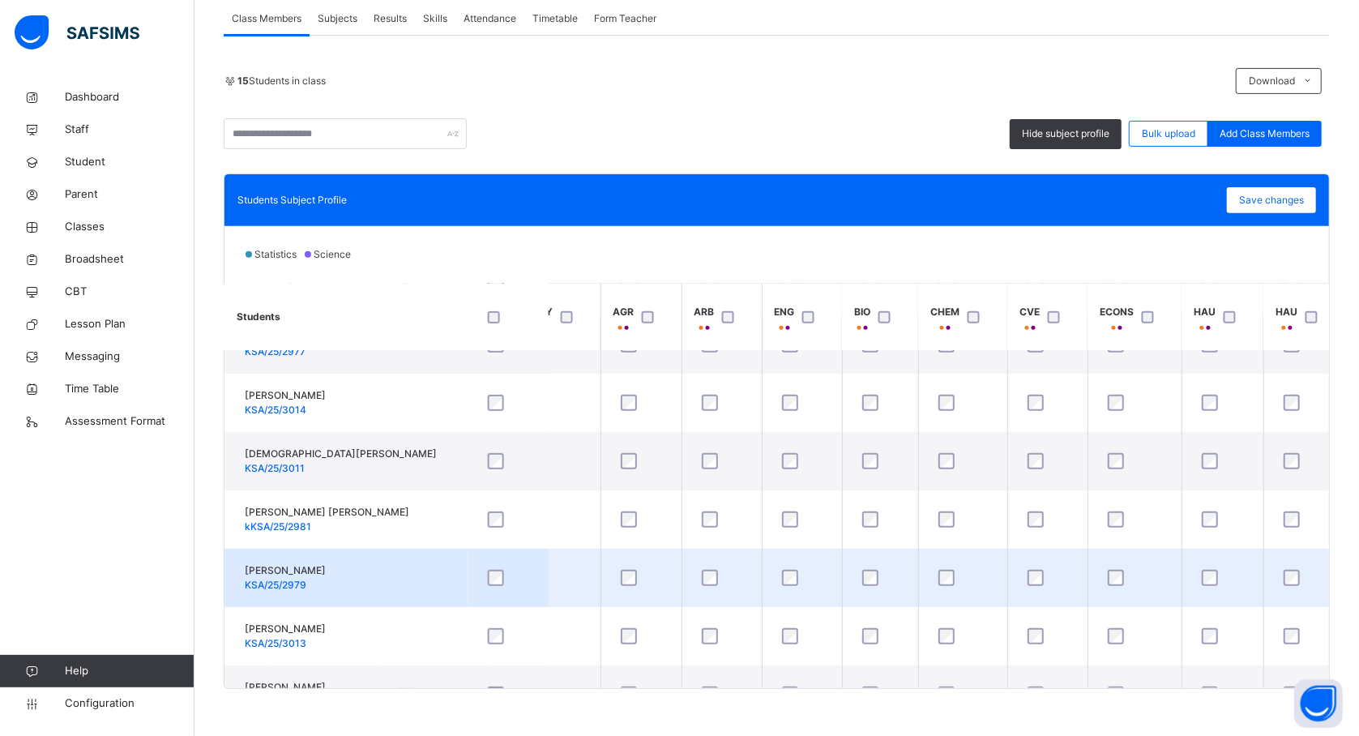
scroll to position [503, 1436]
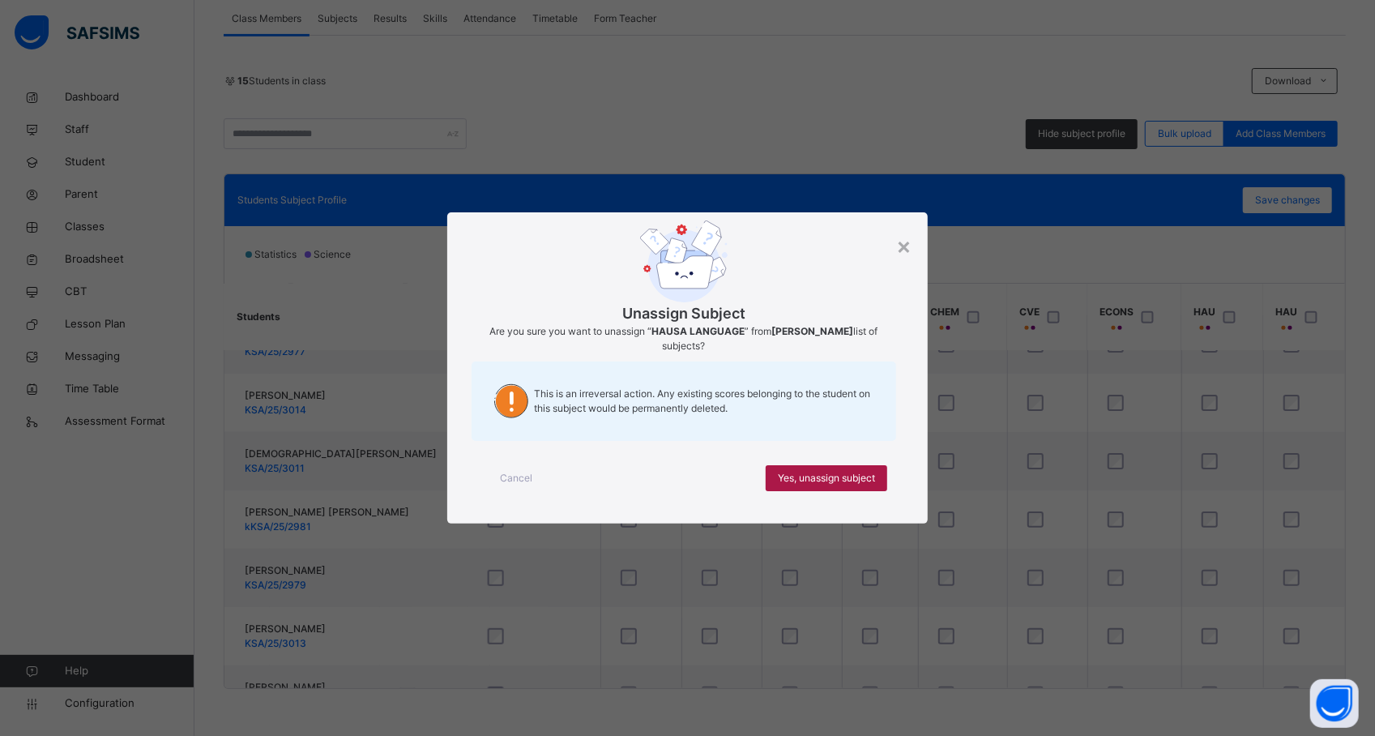
click at [846, 473] on span "Yes, unassign subject" at bounding box center [826, 478] width 97 height 15
click at [853, 488] on div "Yes, unassign subject" at bounding box center [827, 478] width 122 height 26
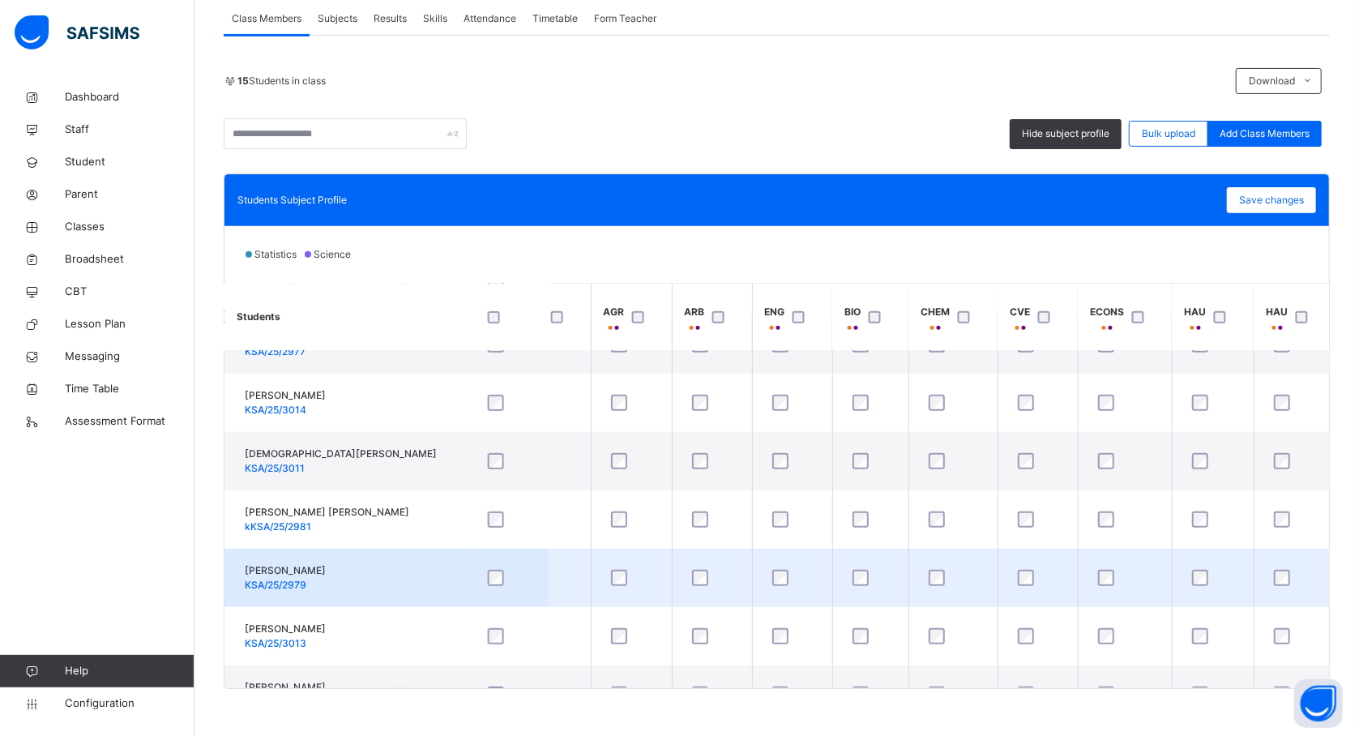
click at [754, 582] on td at bounding box center [792, 578] width 80 height 58
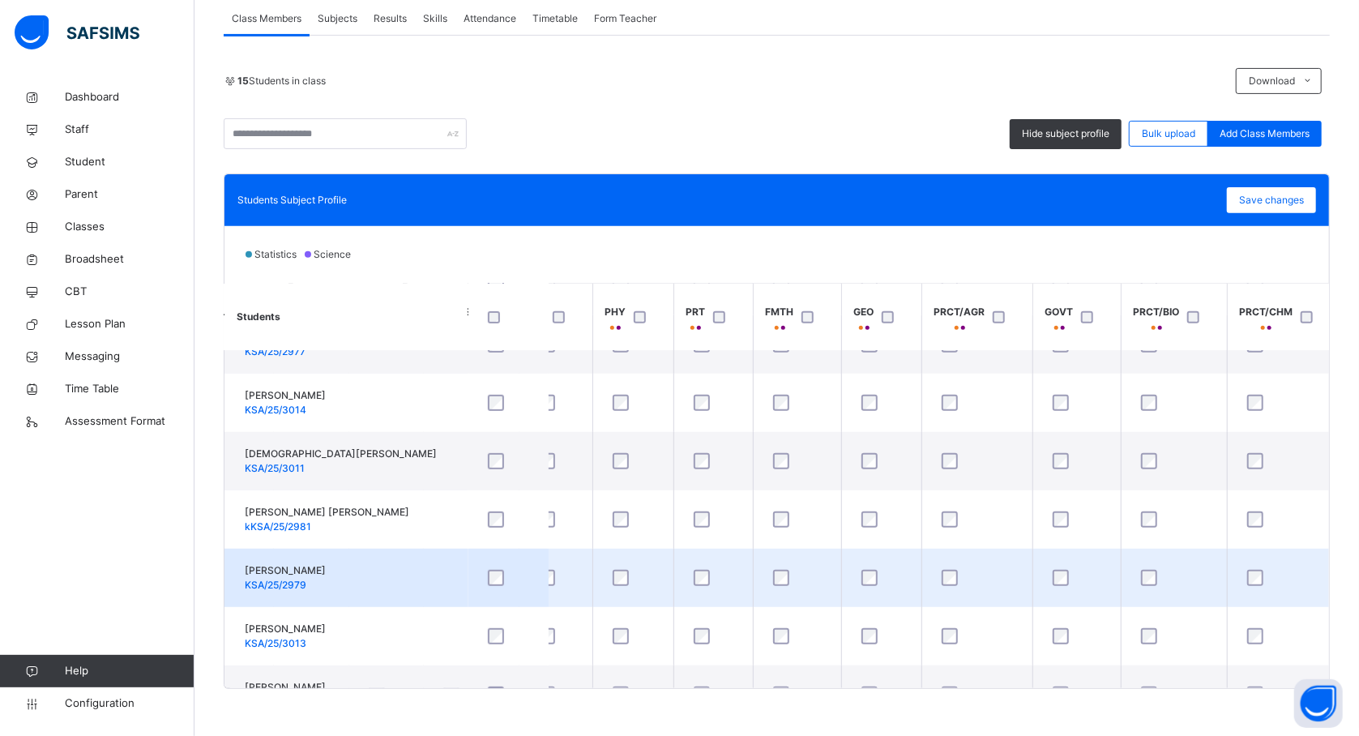
scroll to position [503, 312]
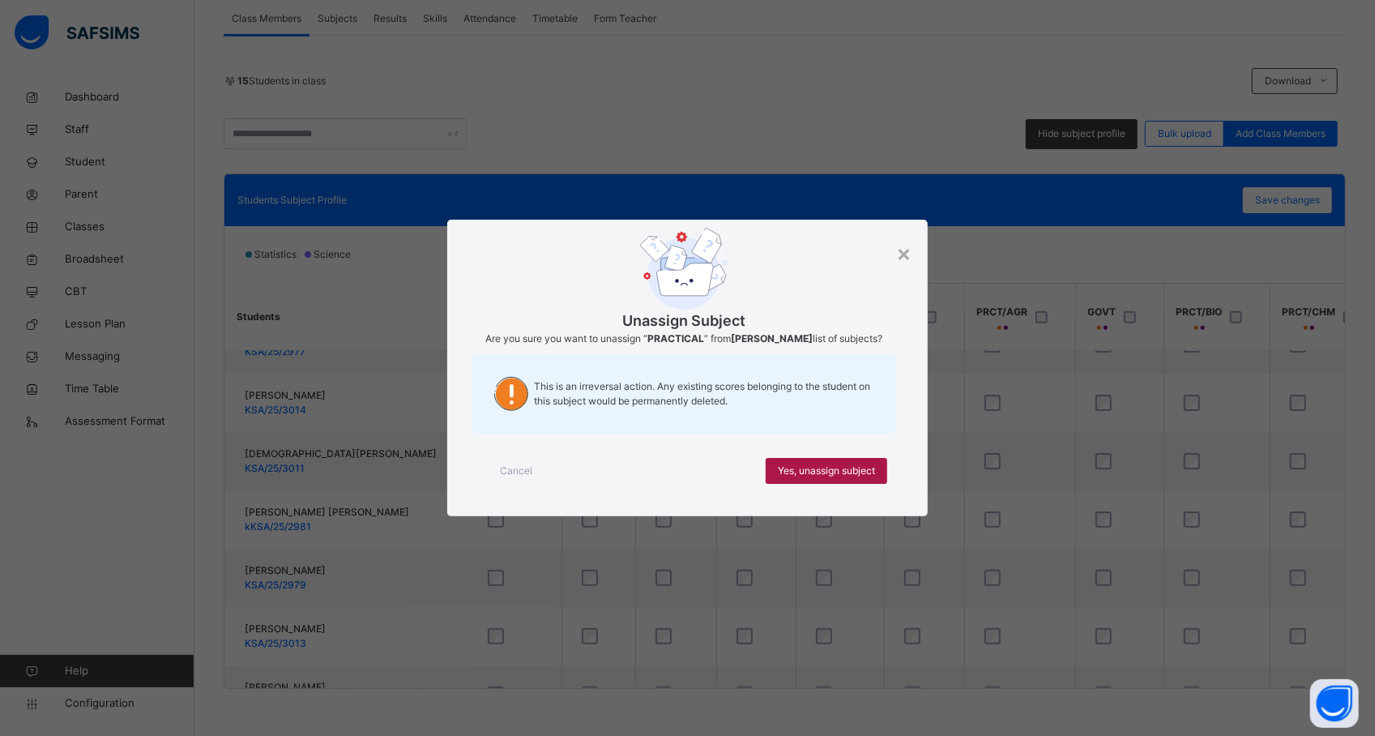
click at [851, 478] on span "Yes, unassign subject" at bounding box center [826, 470] width 97 height 15
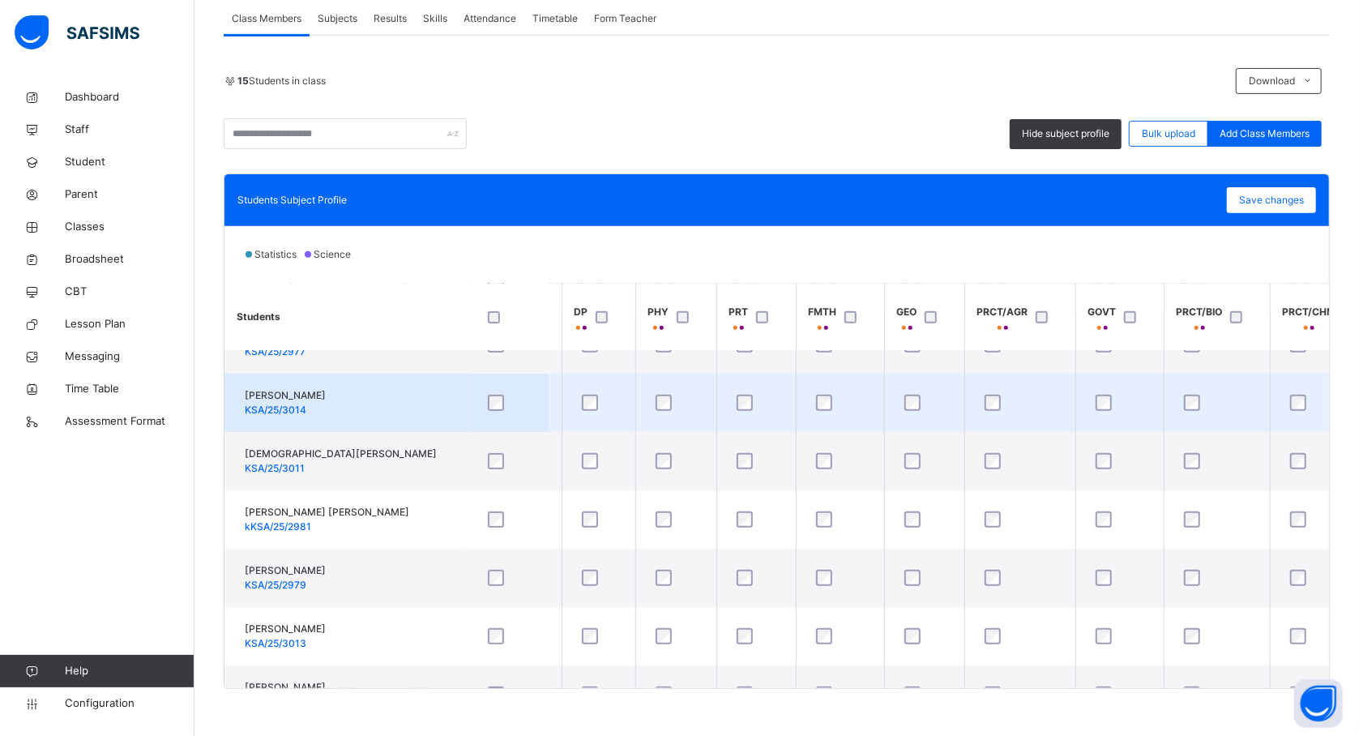
click at [882, 392] on td at bounding box center [840, 403] width 88 height 58
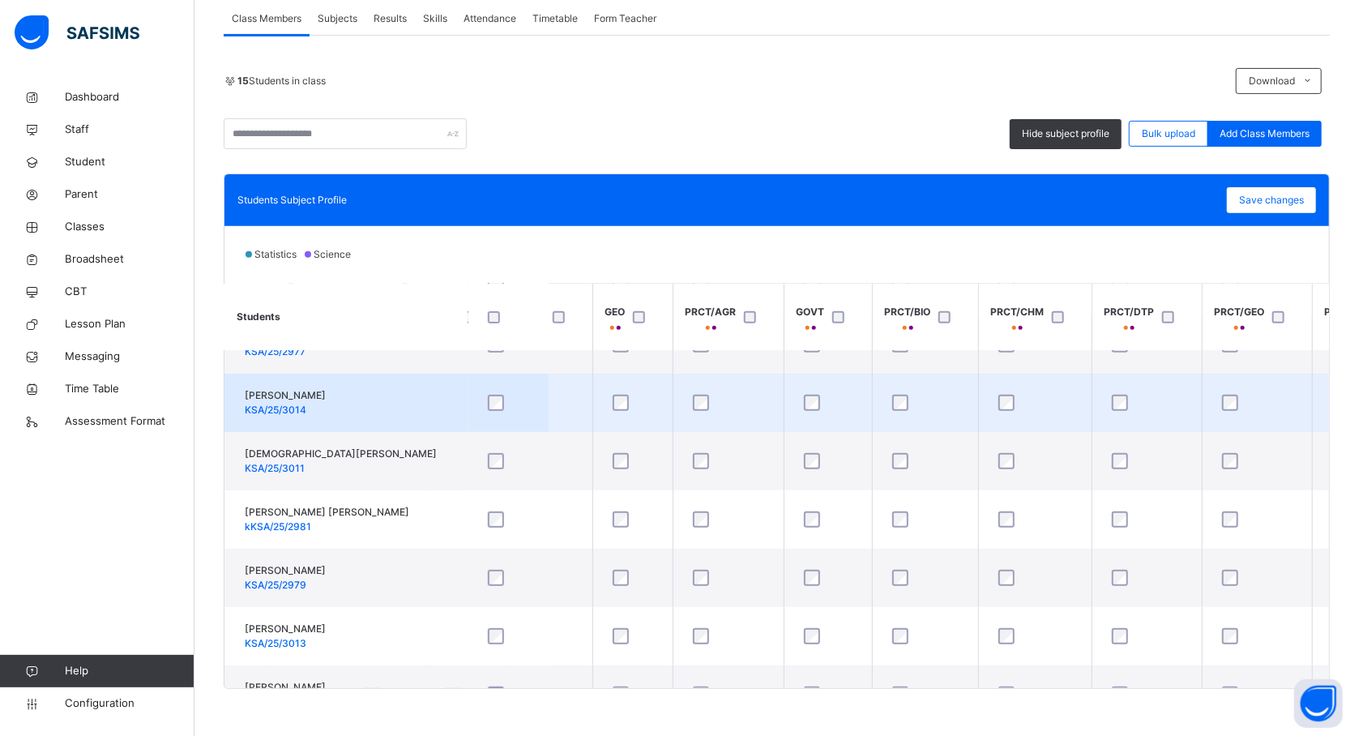
scroll to position [503, 604]
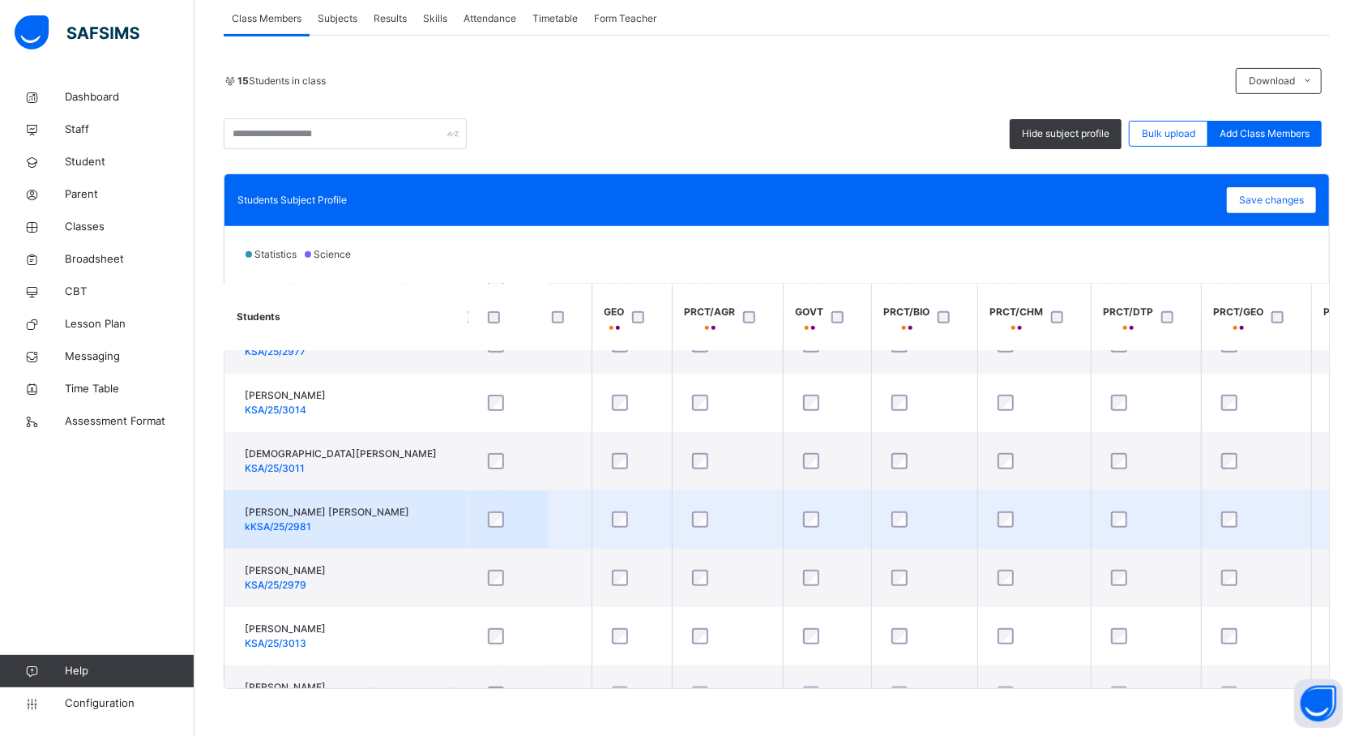
click at [433, 513] on td "RABIA MUHAMMAD ISMAIL kKSA/25/2981" at bounding box center [345, 519] width 243 height 58
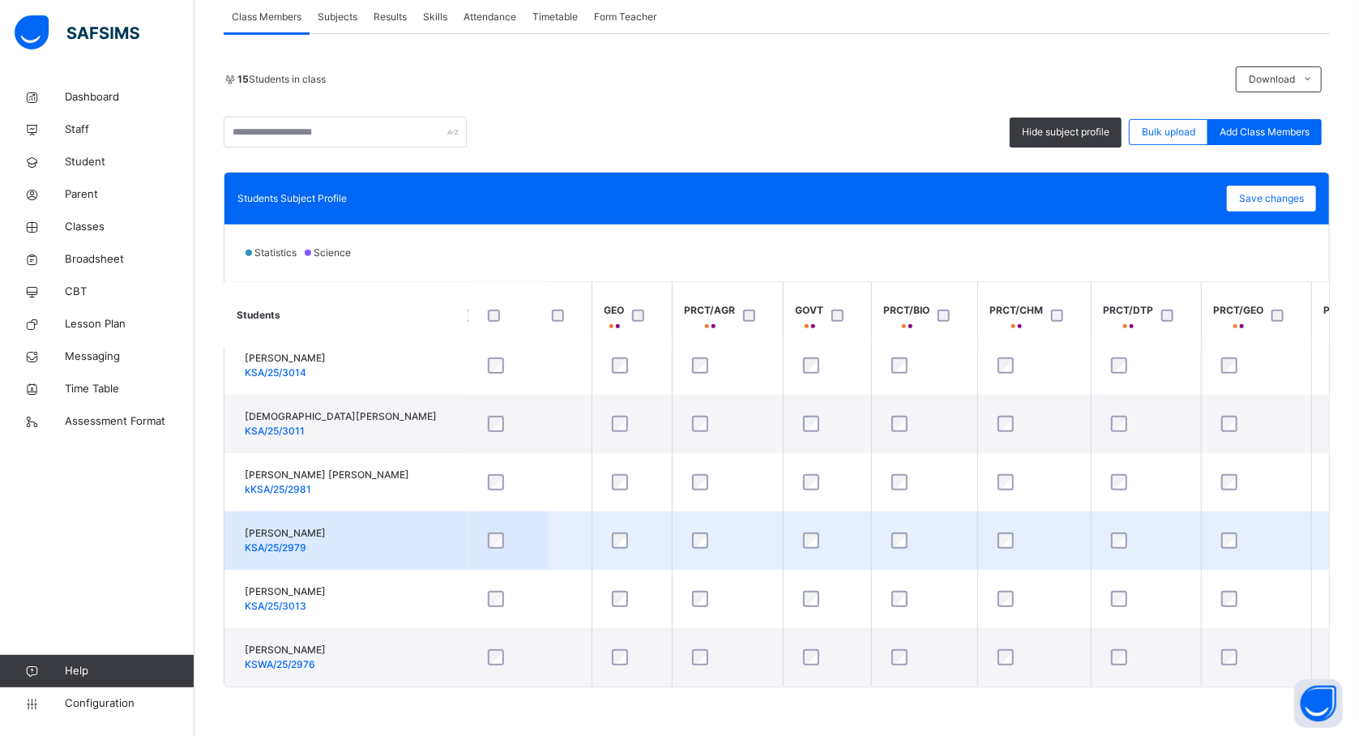
click at [422, 512] on td "RUKAYYA DAYYABU ABDULWAHAB KSA/25/2979" at bounding box center [345, 540] width 243 height 58
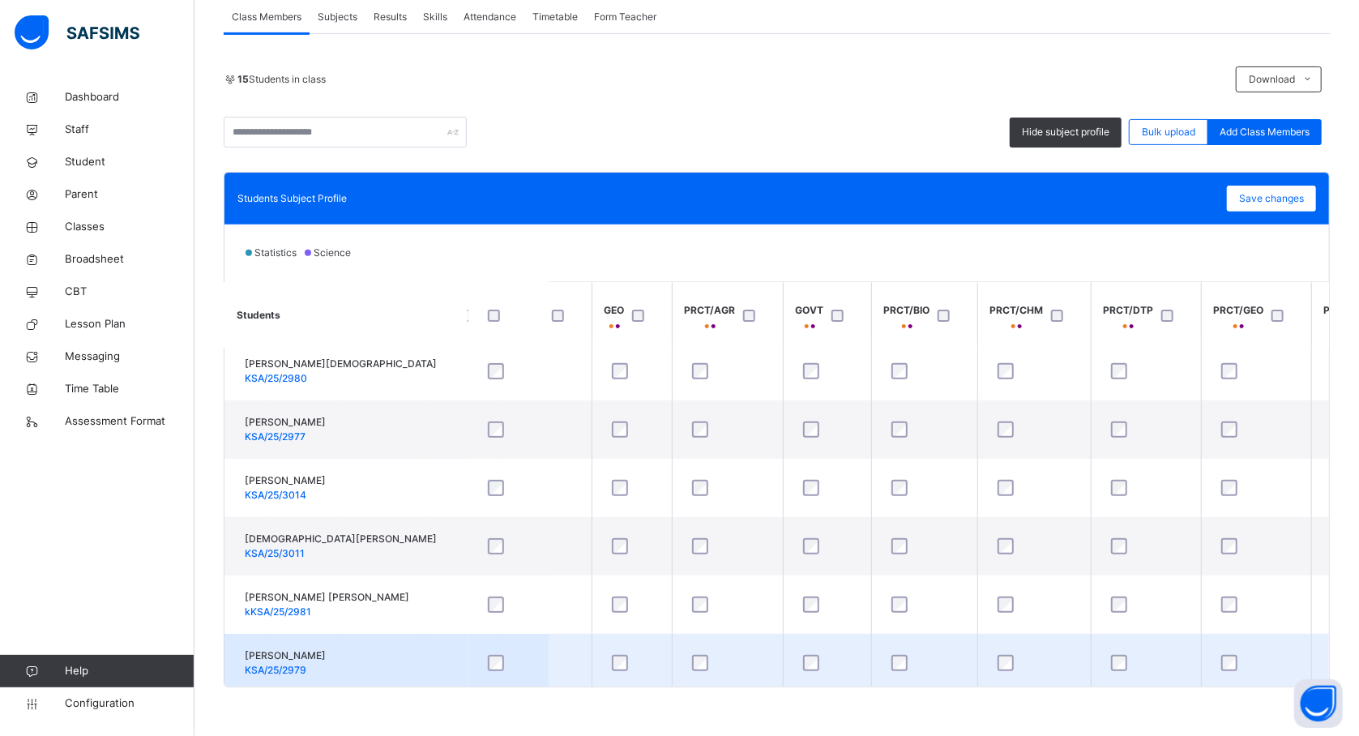
scroll to position [374, 604]
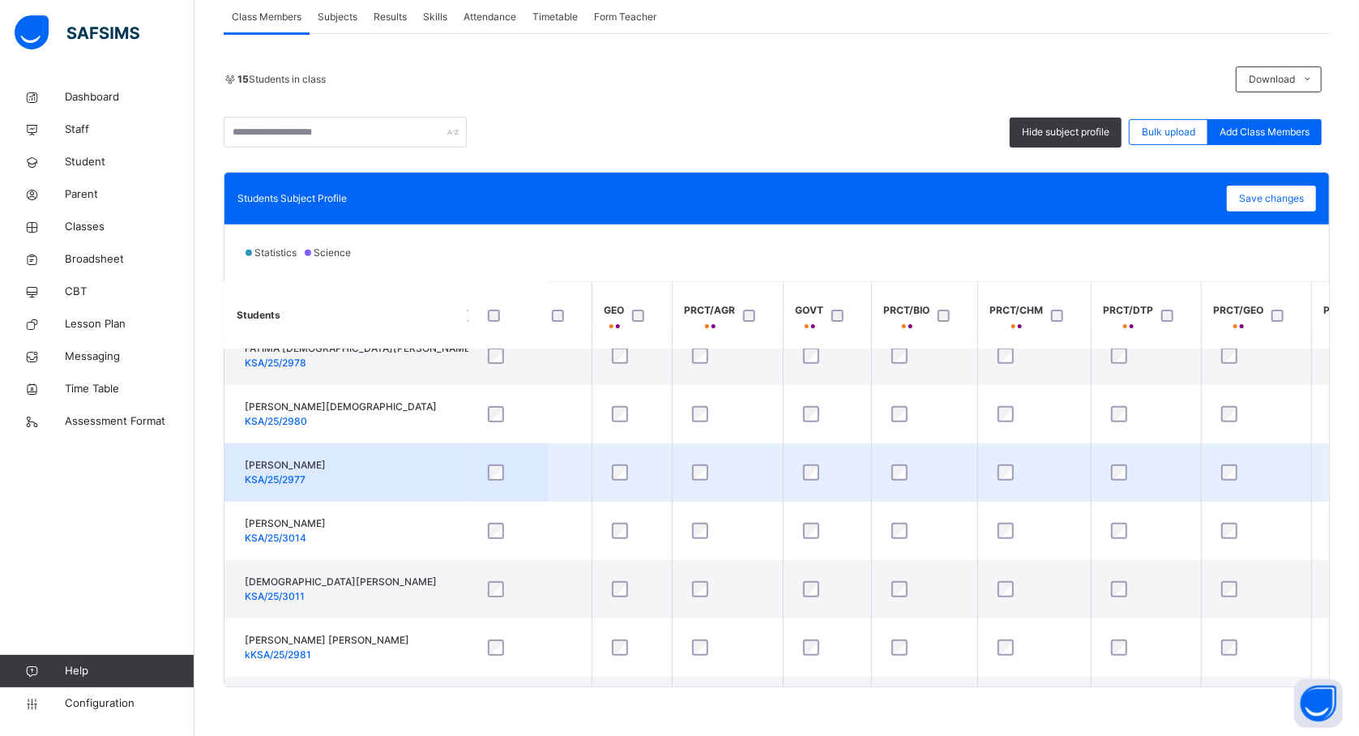
click at [429, 447] on td "HABIBA ABUBAKAR MUHAMMAD KSA/25/2977" at bounding box center [345, 472] width 243 height 58
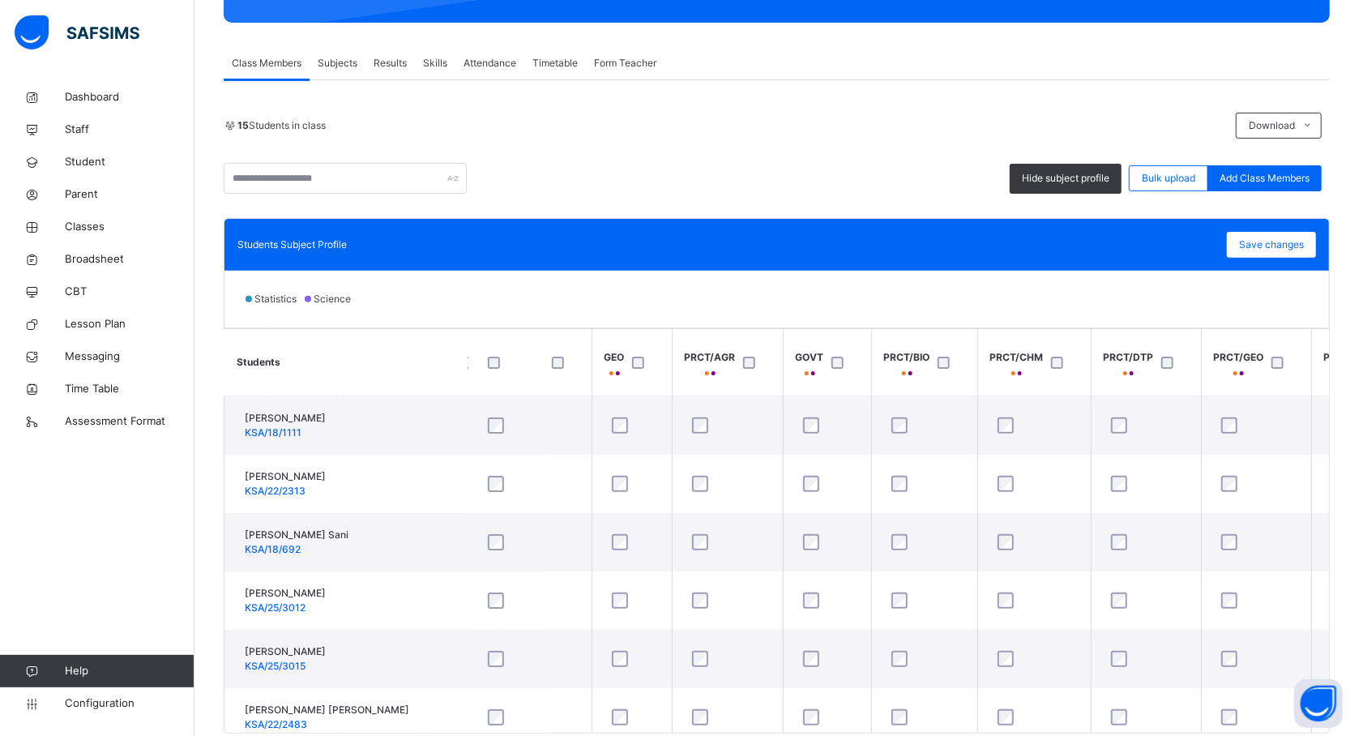
scroll to position [218, 0]
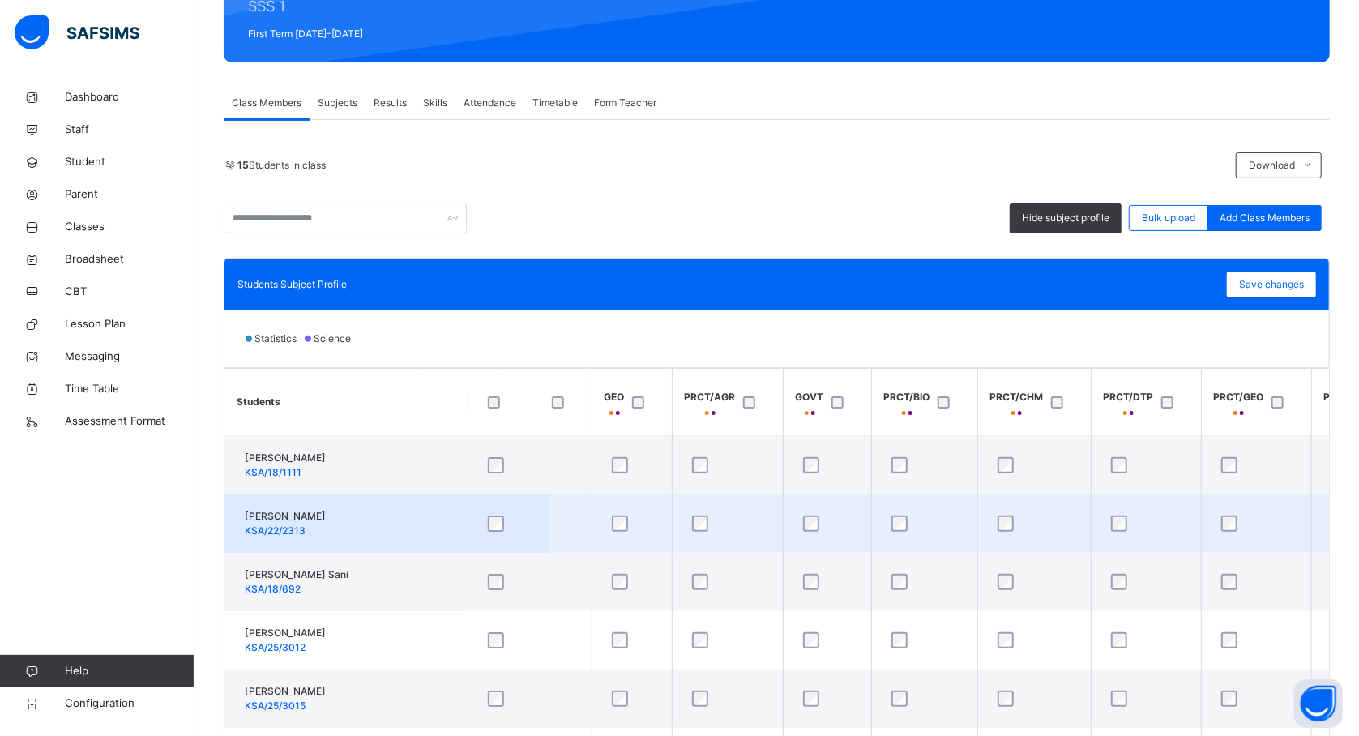
click at [445, 540] on td "AHMAD MANSUR KSA/22/2313" at bounding box center [345, 523] width 243 height 58
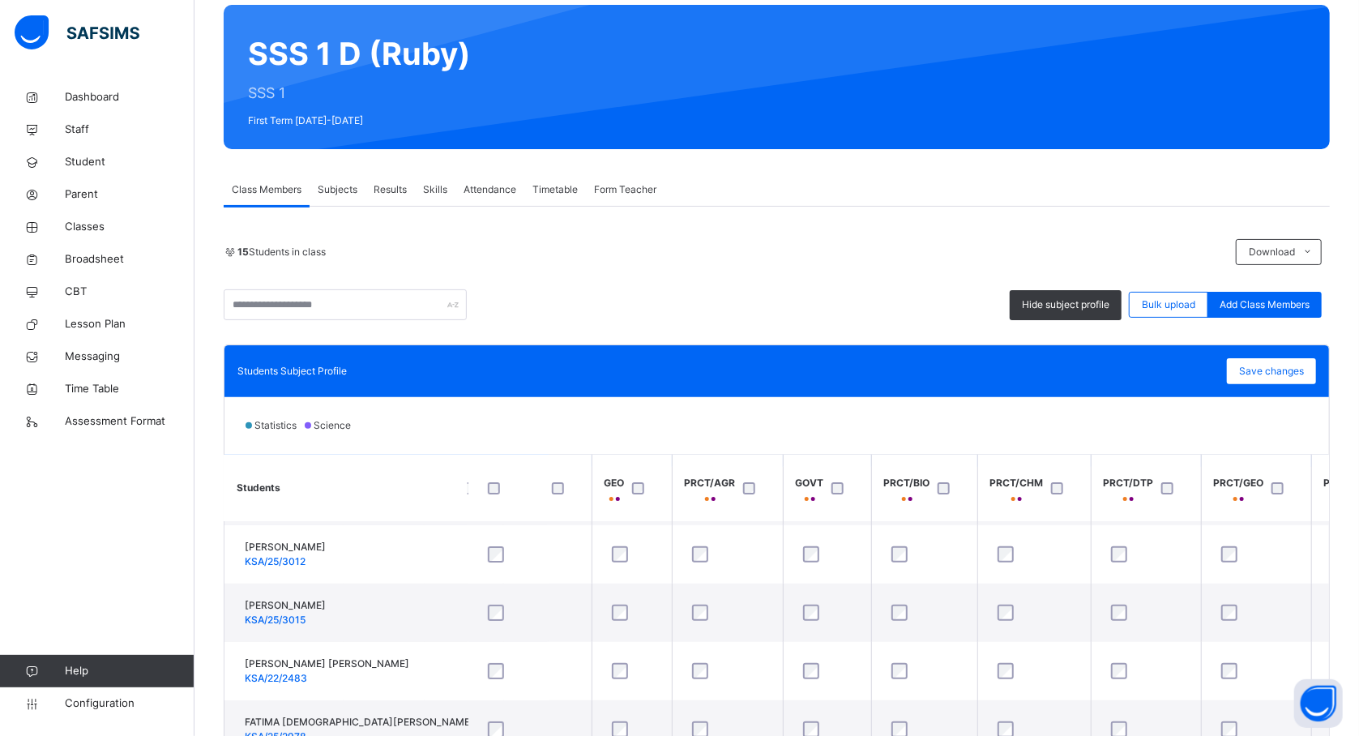
scroll to position [216, 604]
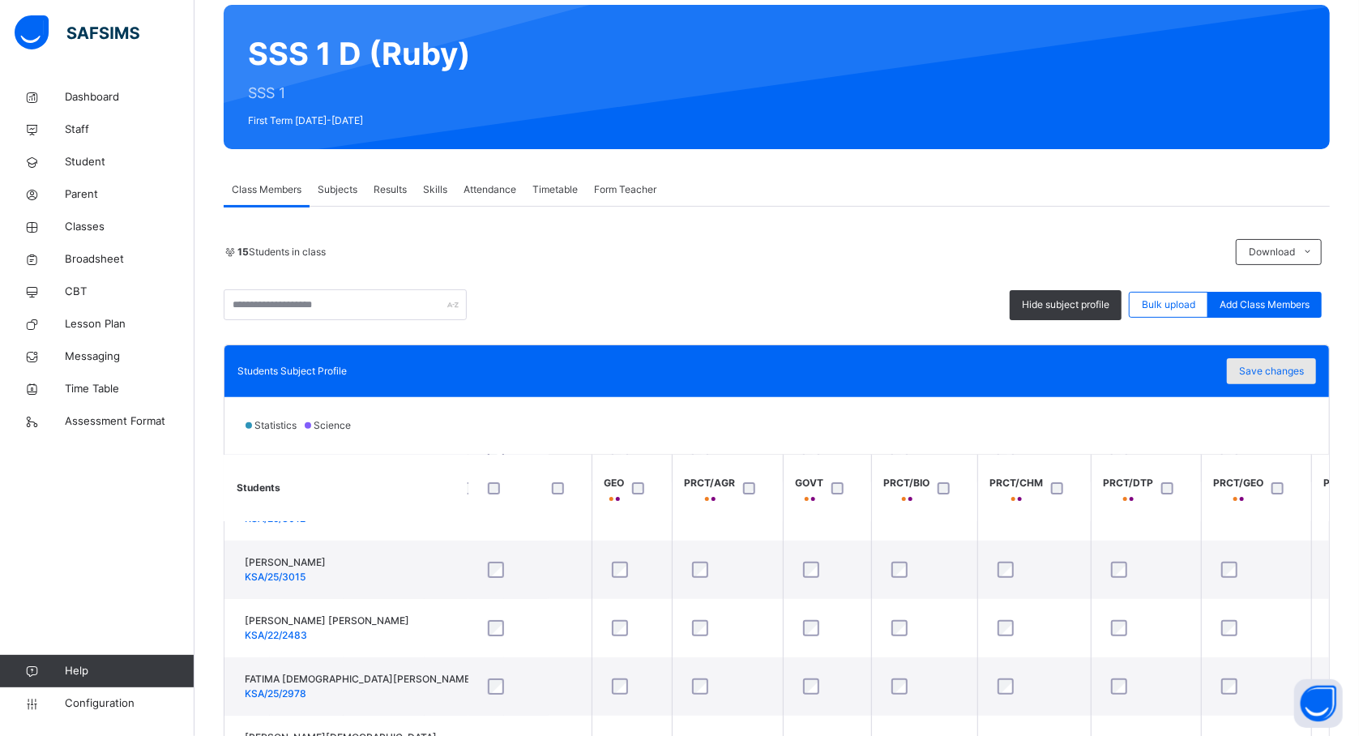
click at [1279, 376] on span "Save changes" at bounding box center [1271, 371] width 65 height 15
click at [1271, 371] on span "Save changes" at bounding box center [1271, 371] width 65 height 15
click at [91, 224] on span "Classes" at bounding box center [130, 227] width 130 height 16
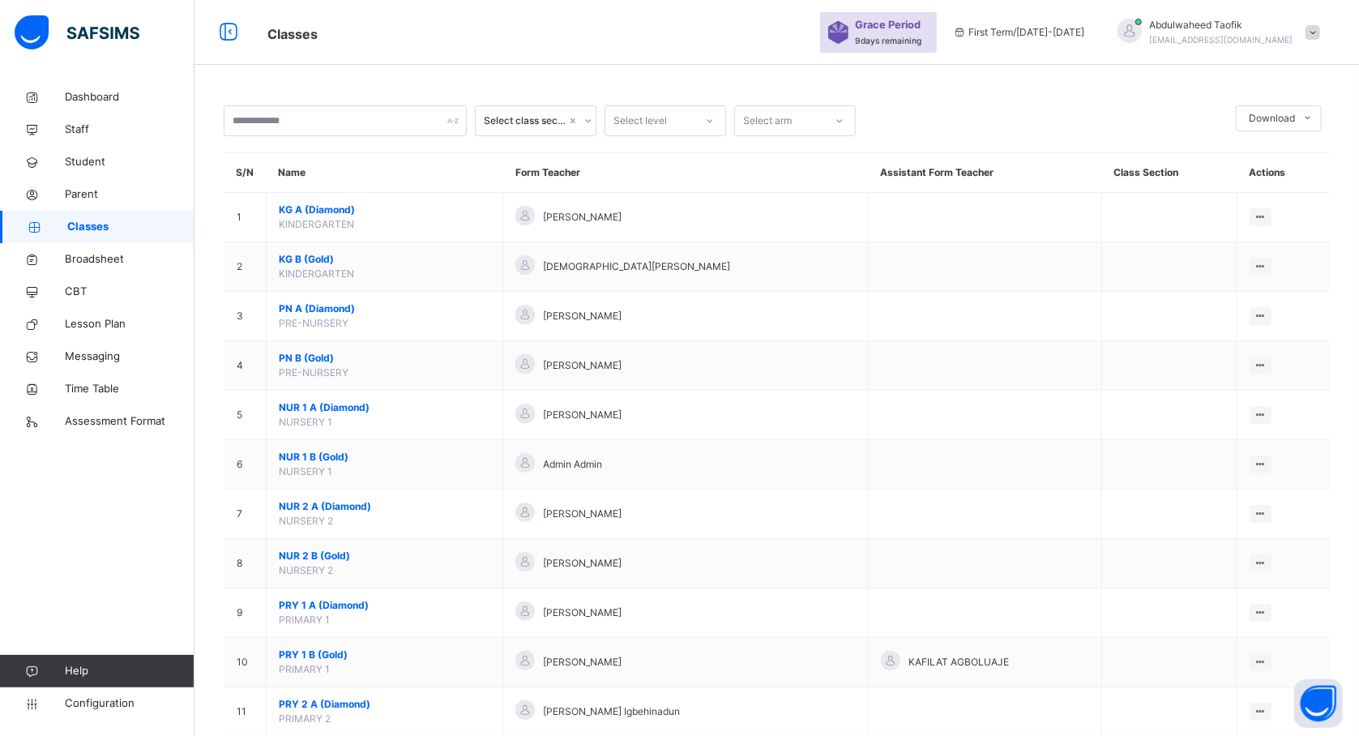
scroll to position [2133, 0]
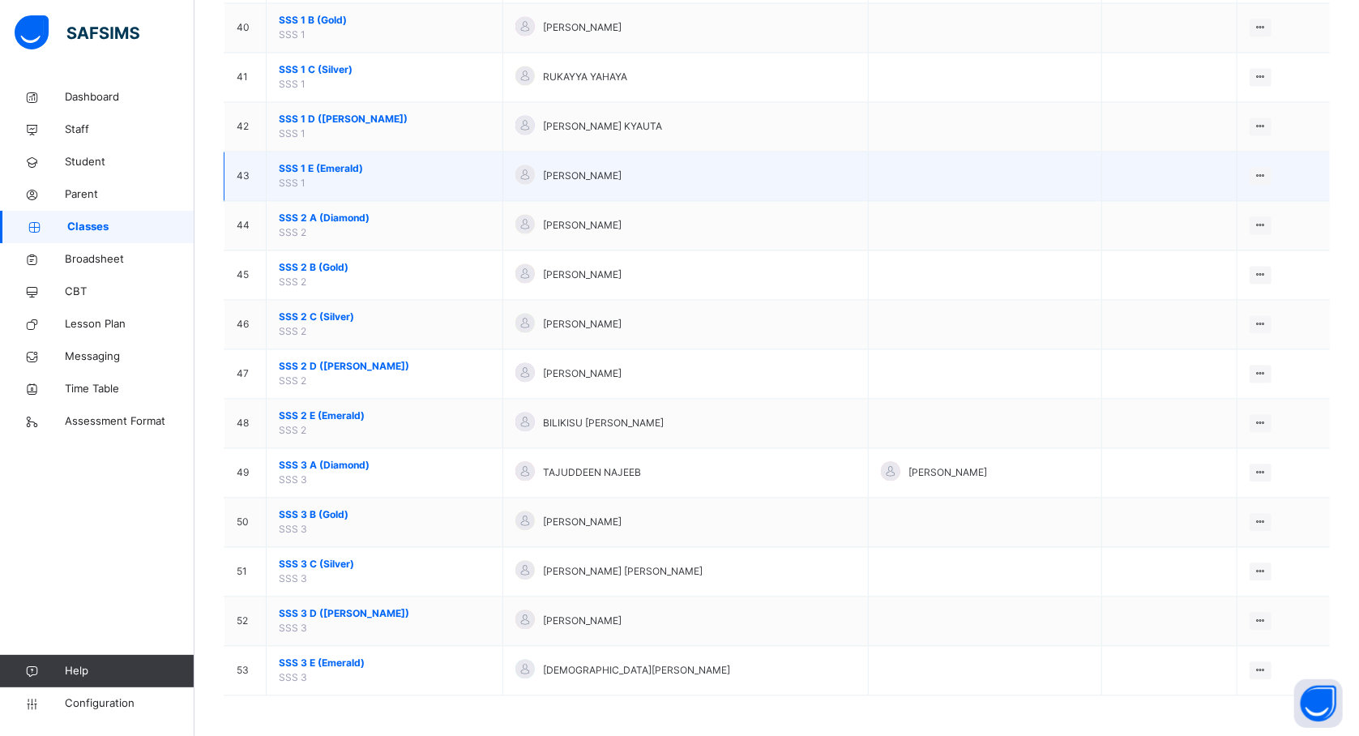
click at [327, 170] on span "SSS 1 E (Emerald)" at bounding box center [384, 168] width 211 height 15
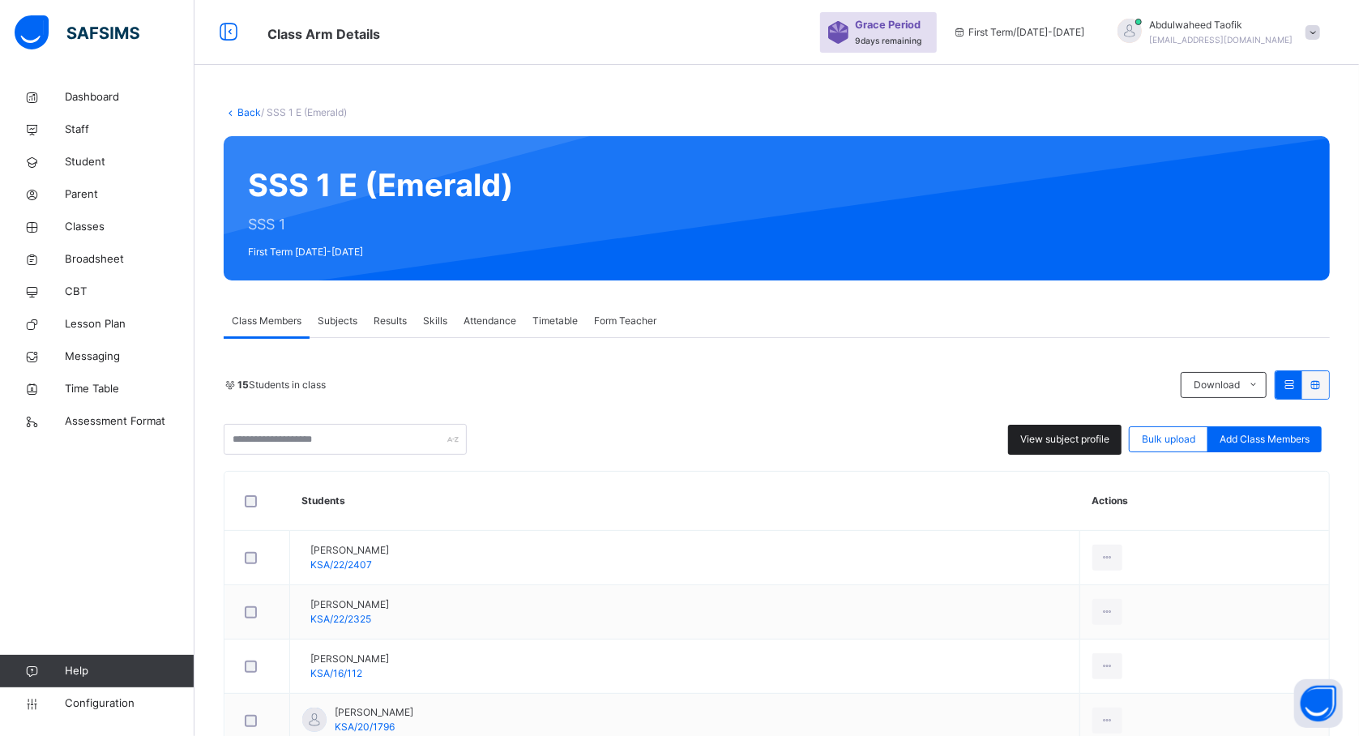
click at [1058, 444] on span "View subject profile" at bounding box center [1064, 439] width 89 height 15
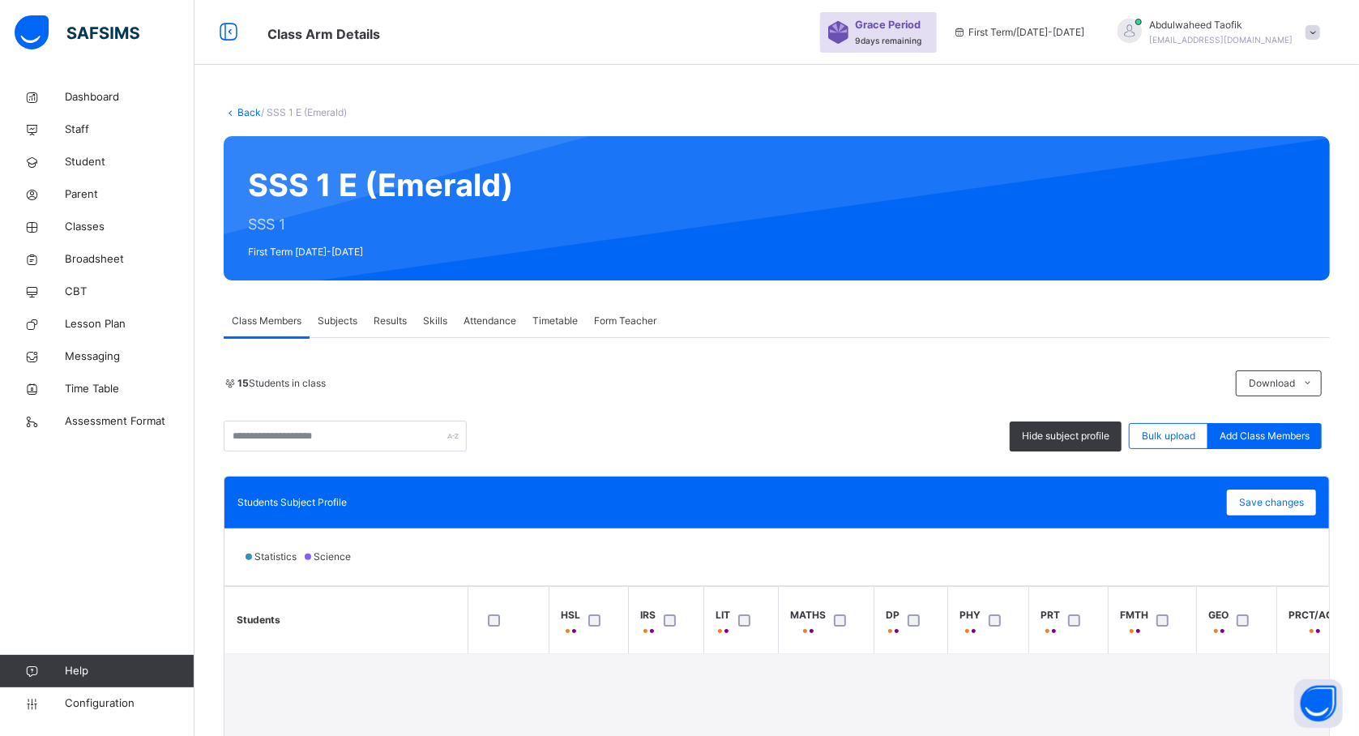
click at [730, 522] on div "Students Subject Profile Save changes" at bounding box center [776, 502] width 1104 height 52
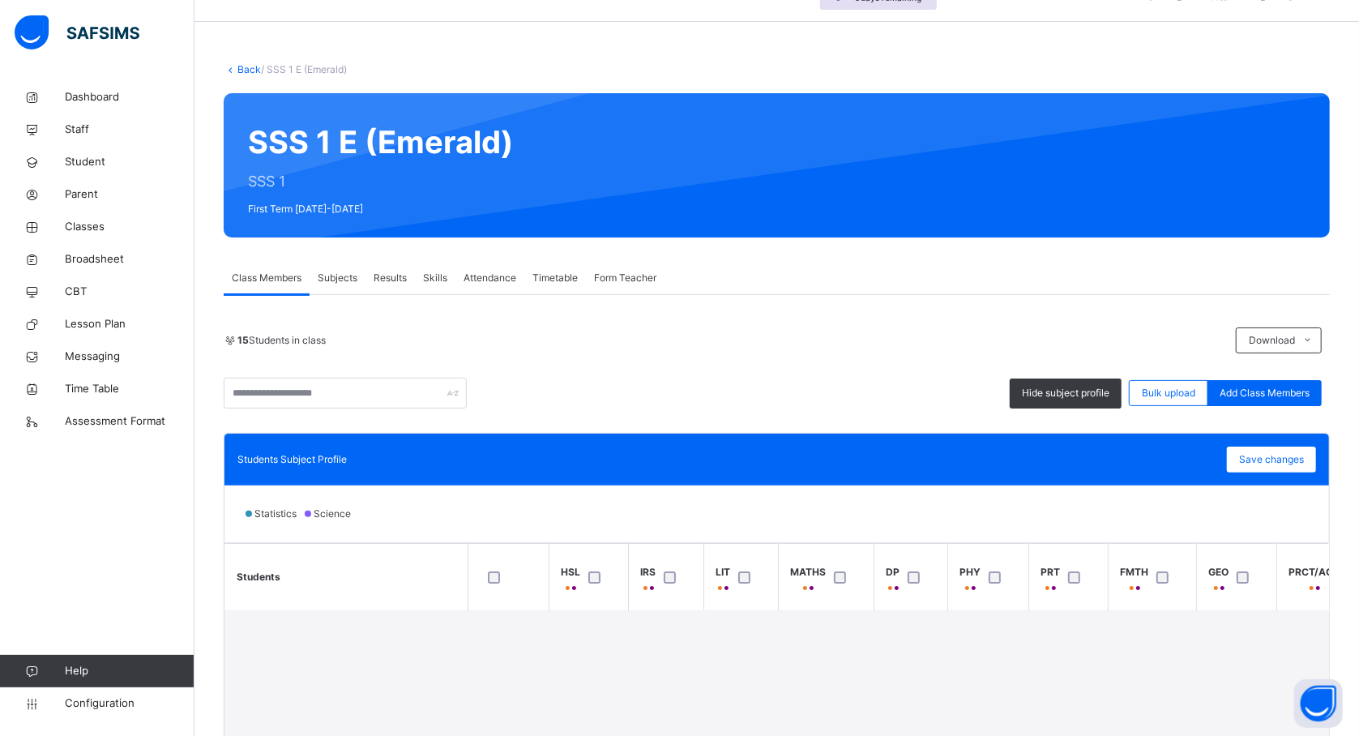
scroll to position [216, 0]
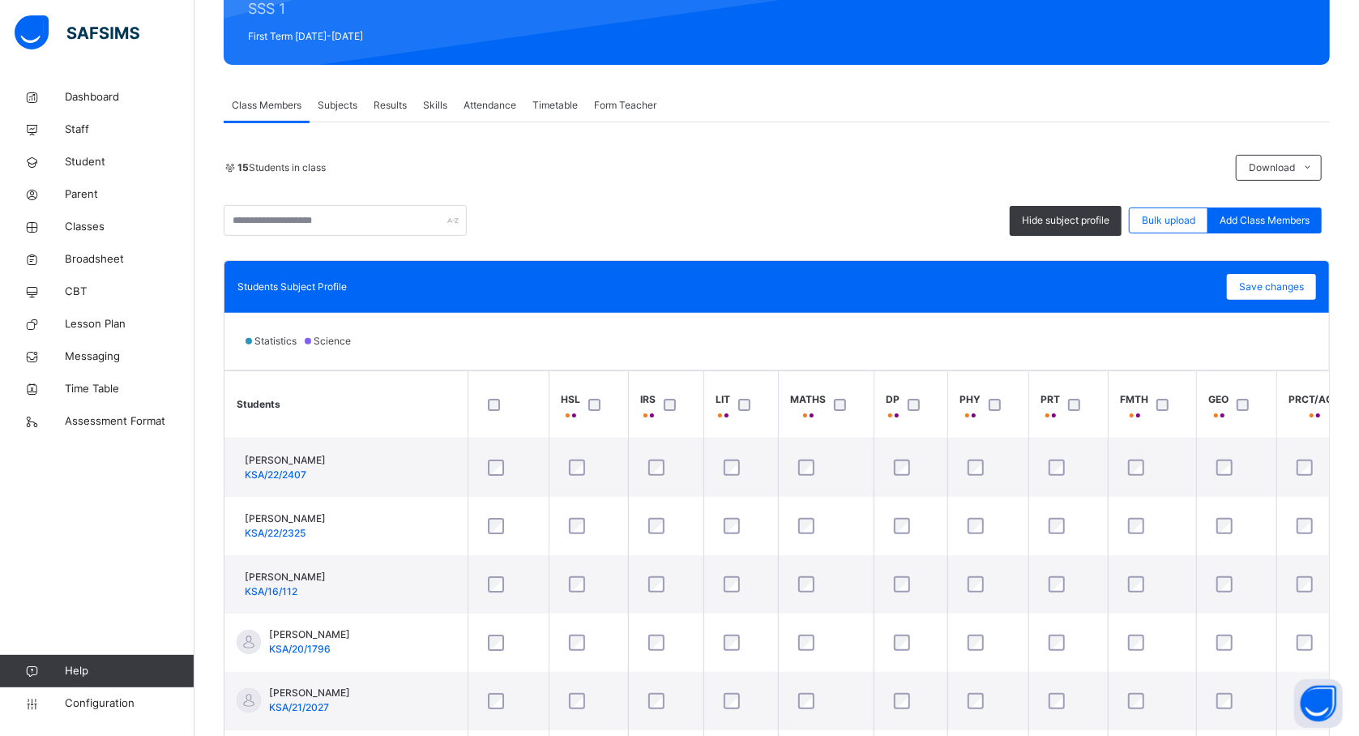
click at [1002, 348] on div "Statistics Science" at bounding box center [776, 341] width 1104 height 57
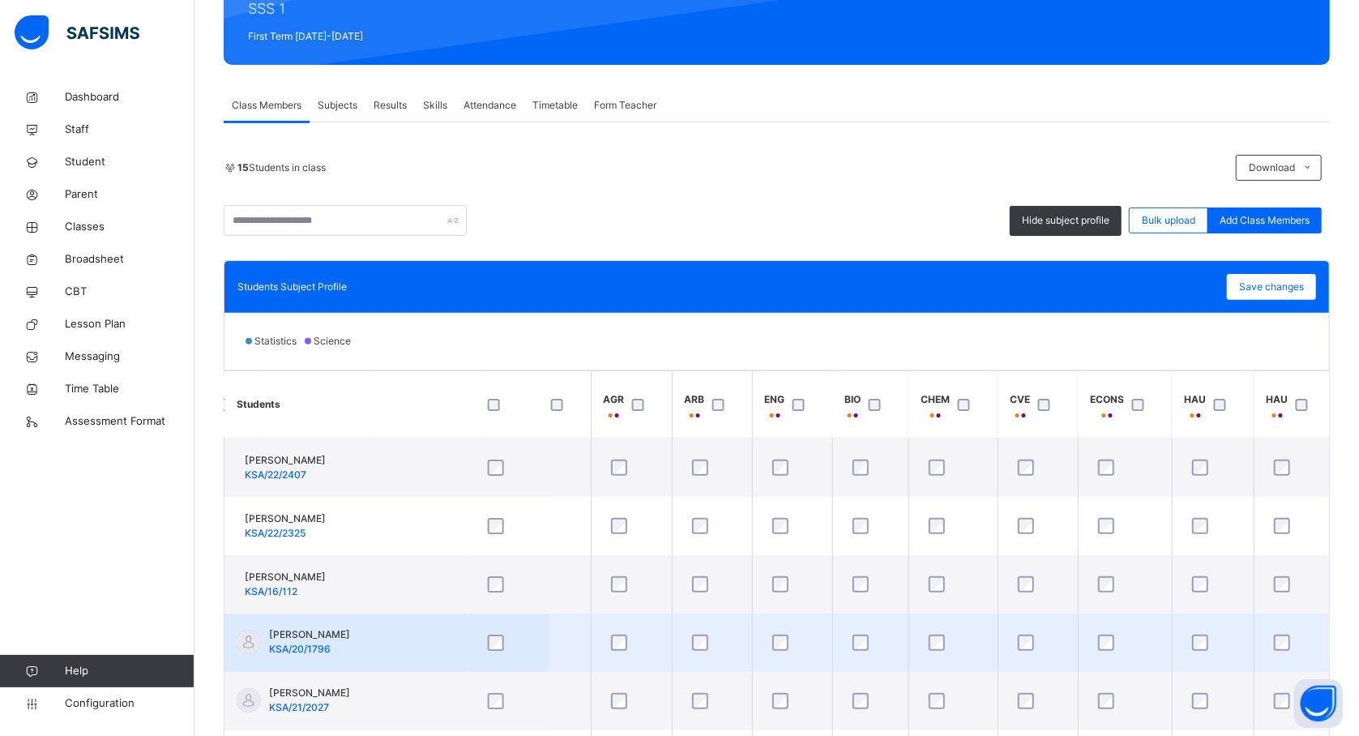
scroll to position [43, 1436]
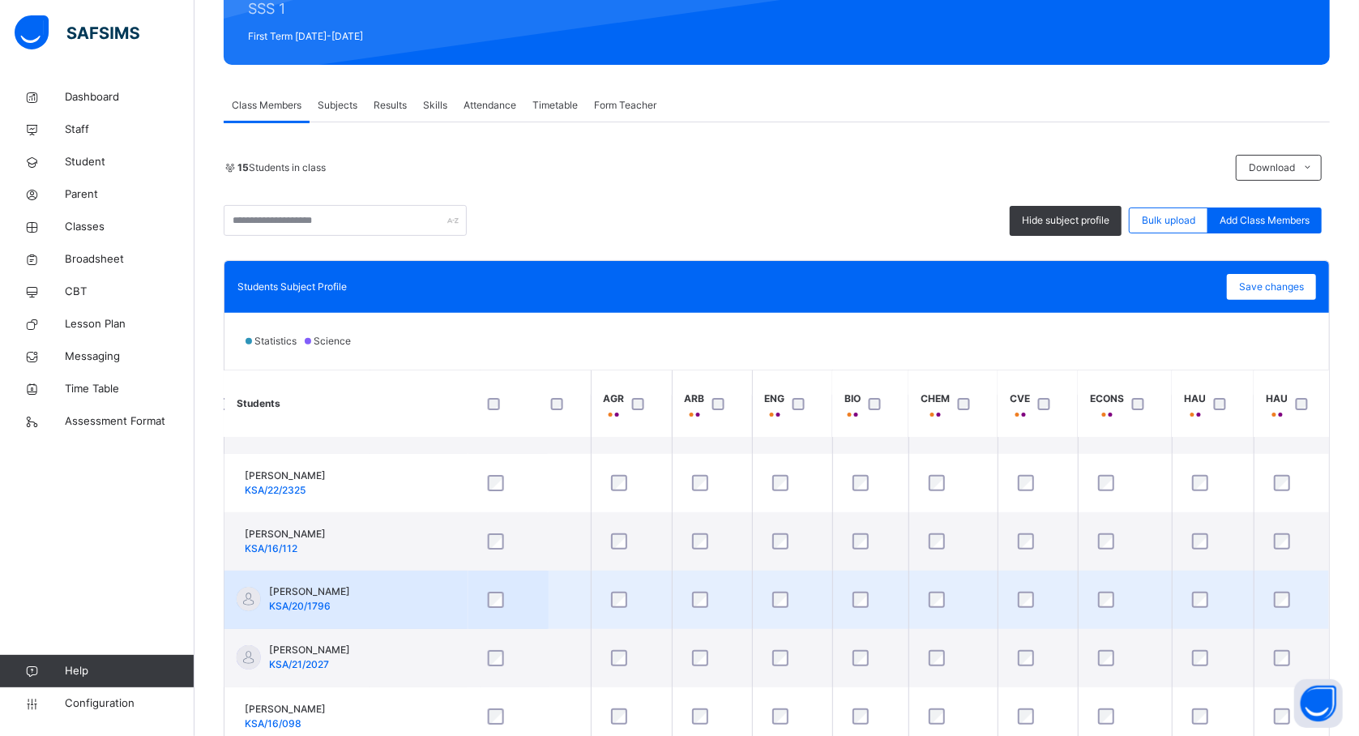
click at [452, 617] on td "AHMAD ABISSO MUSA KSA/20/1796" at bounding box center [345, 599] width 243 height 58
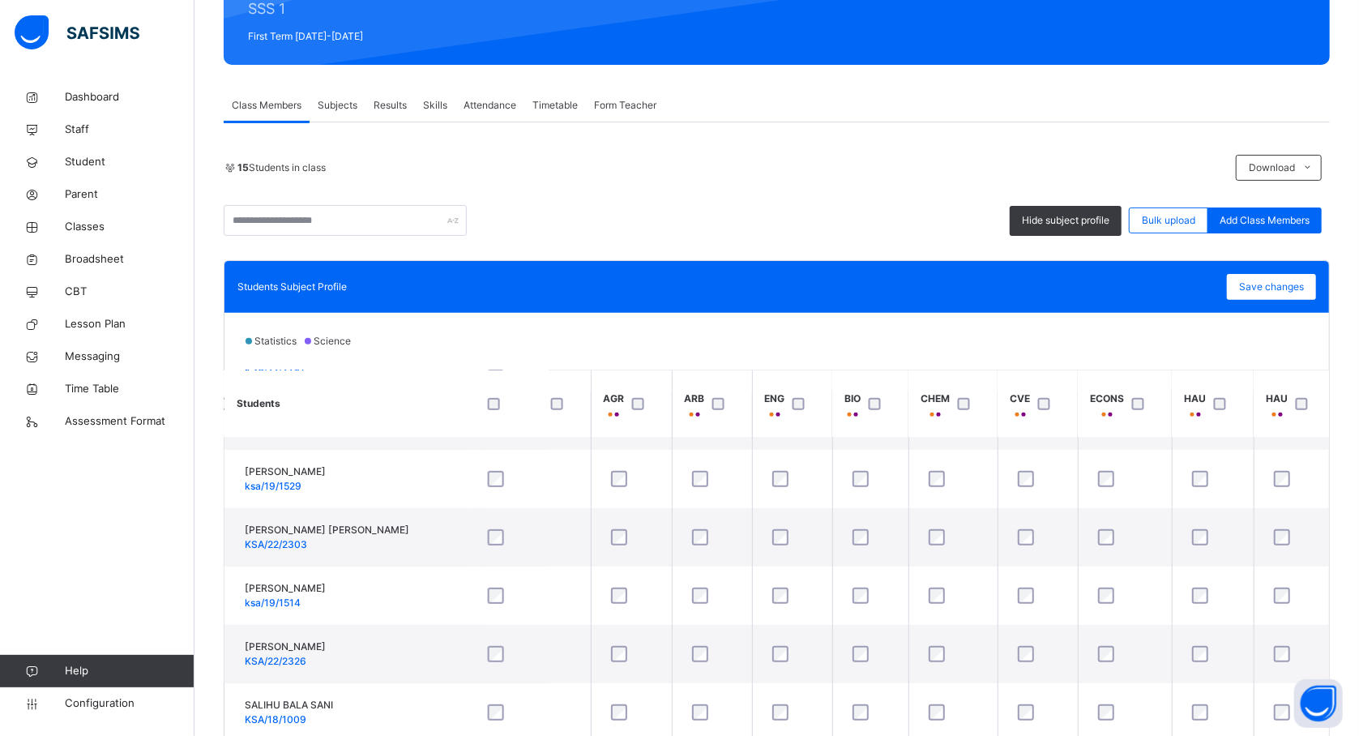
scroll to position [519, 1436]
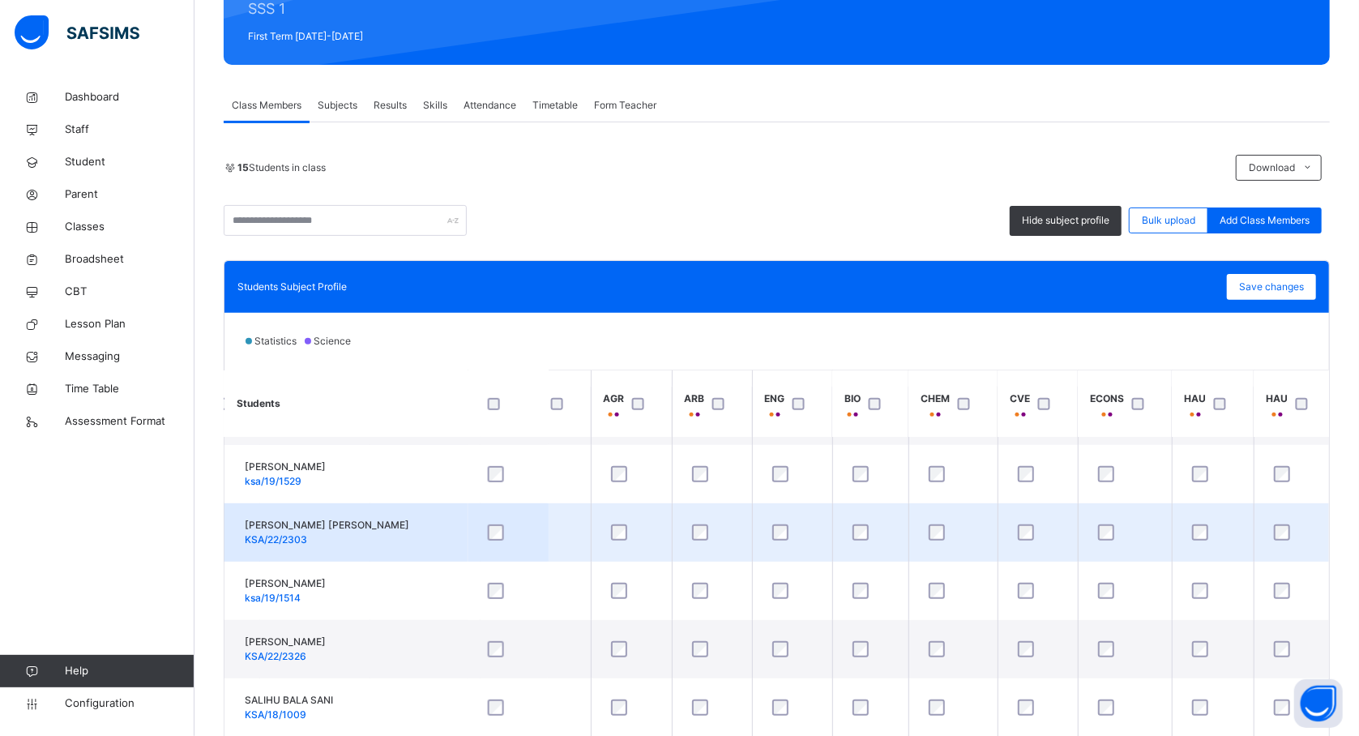
click at [407, 561] on td "KHADIJAH KABIR ADAM KSA/22/2303" at bounding box center [345, 532] width 243 height 58
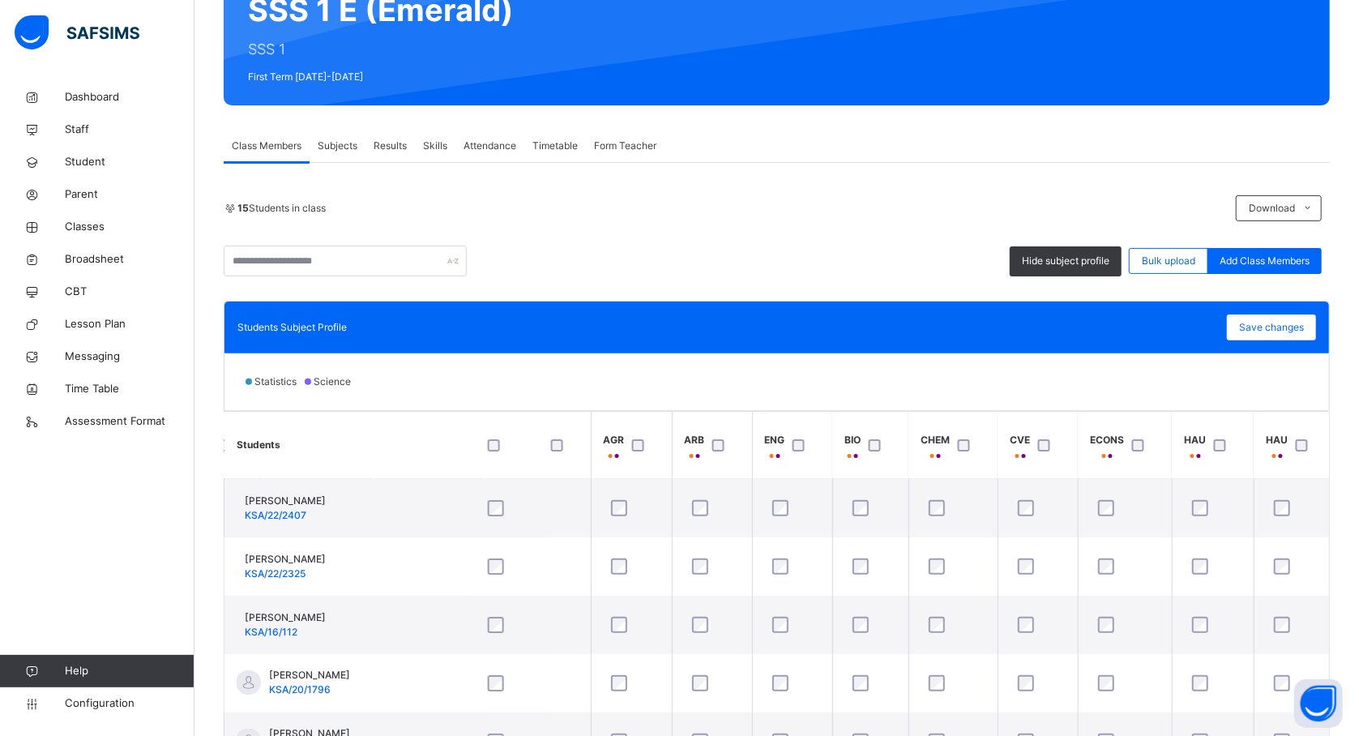
scroll to position [173, 0]
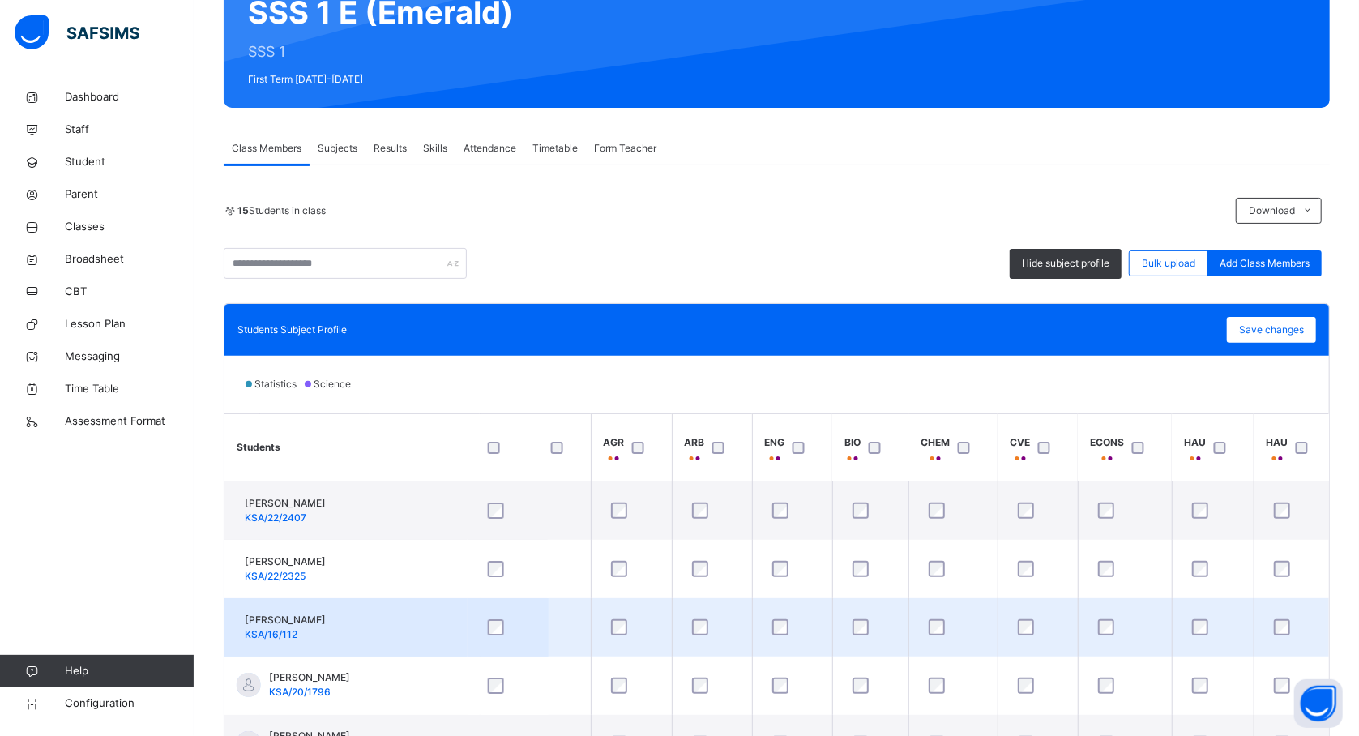
click at [462, 626] on td "Abubakar Shu'aibu Suleiman KSA/16/112" at bounding box center [345, 627] width 243 height 58
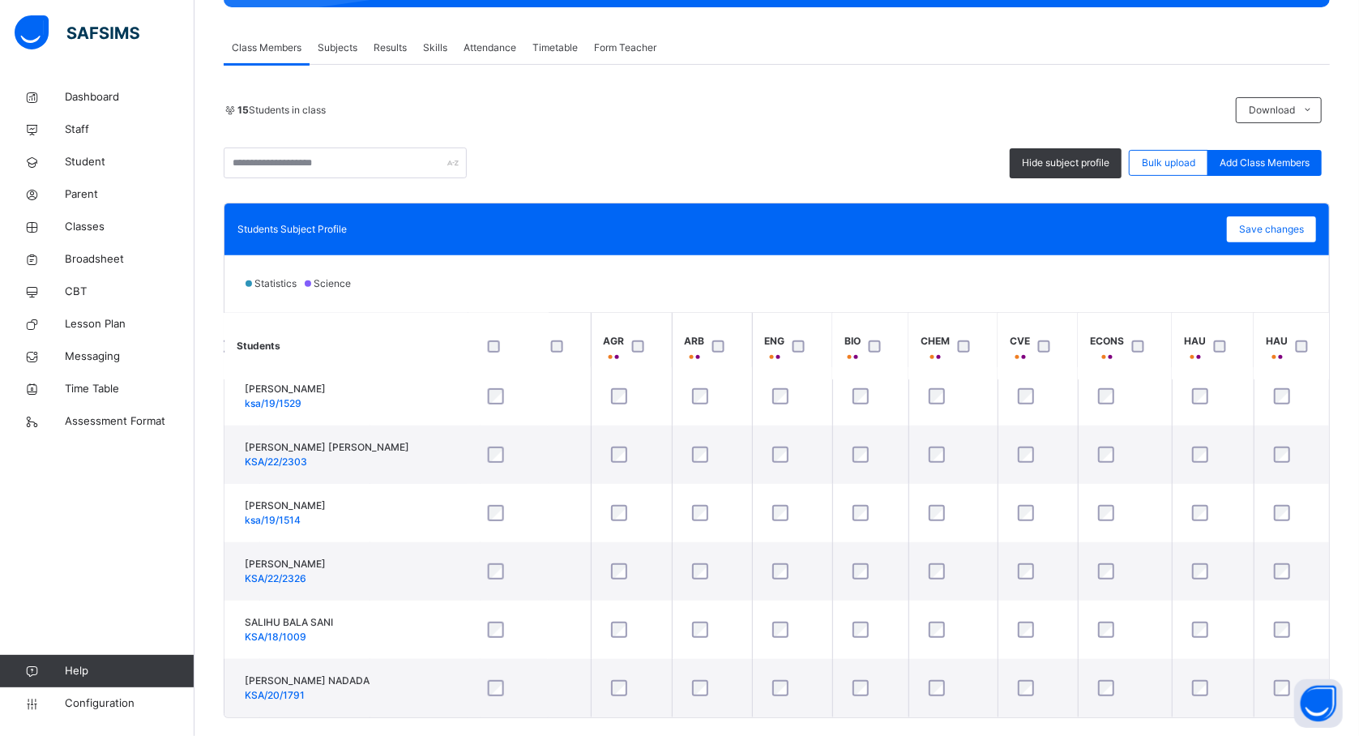
scroll to position [302, 0]
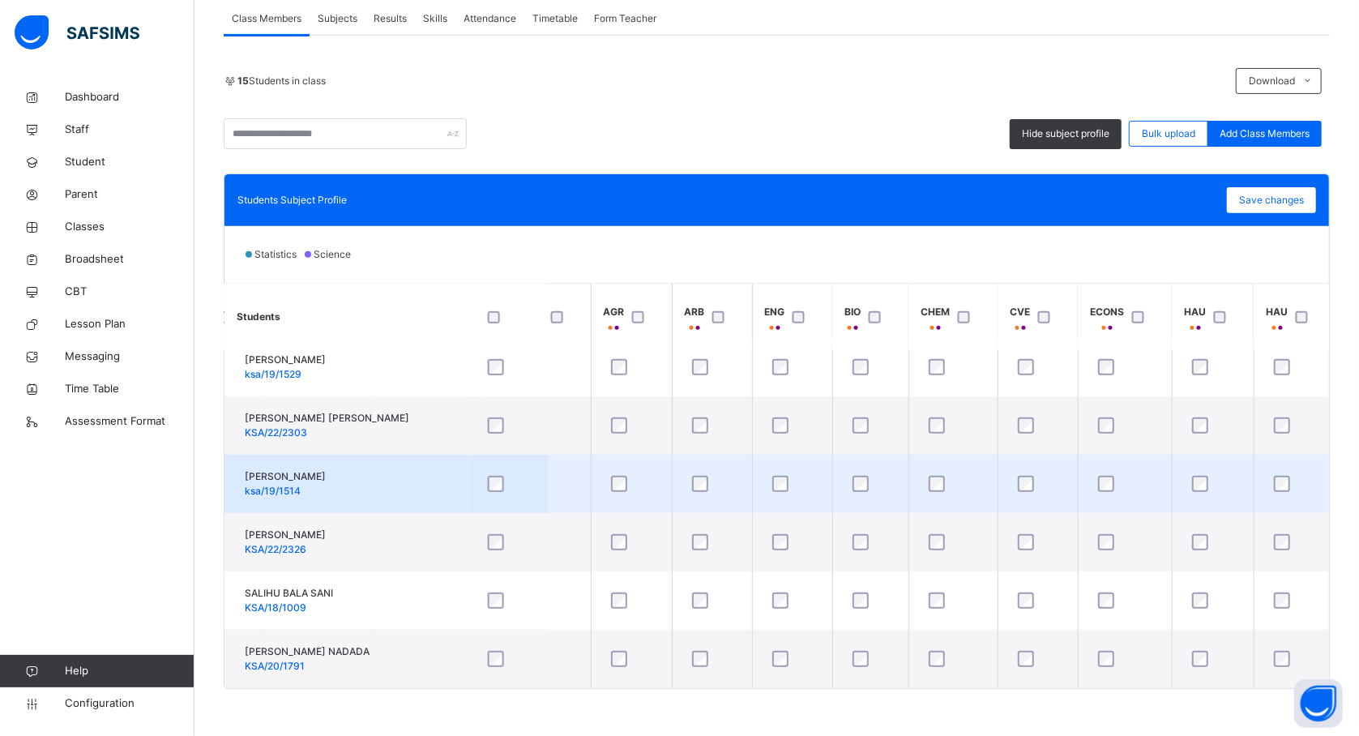
click at [387, 493] on td "Maryam Yakubu ksa/19/1514" at bounding box center [345, 484] width 243 height 58
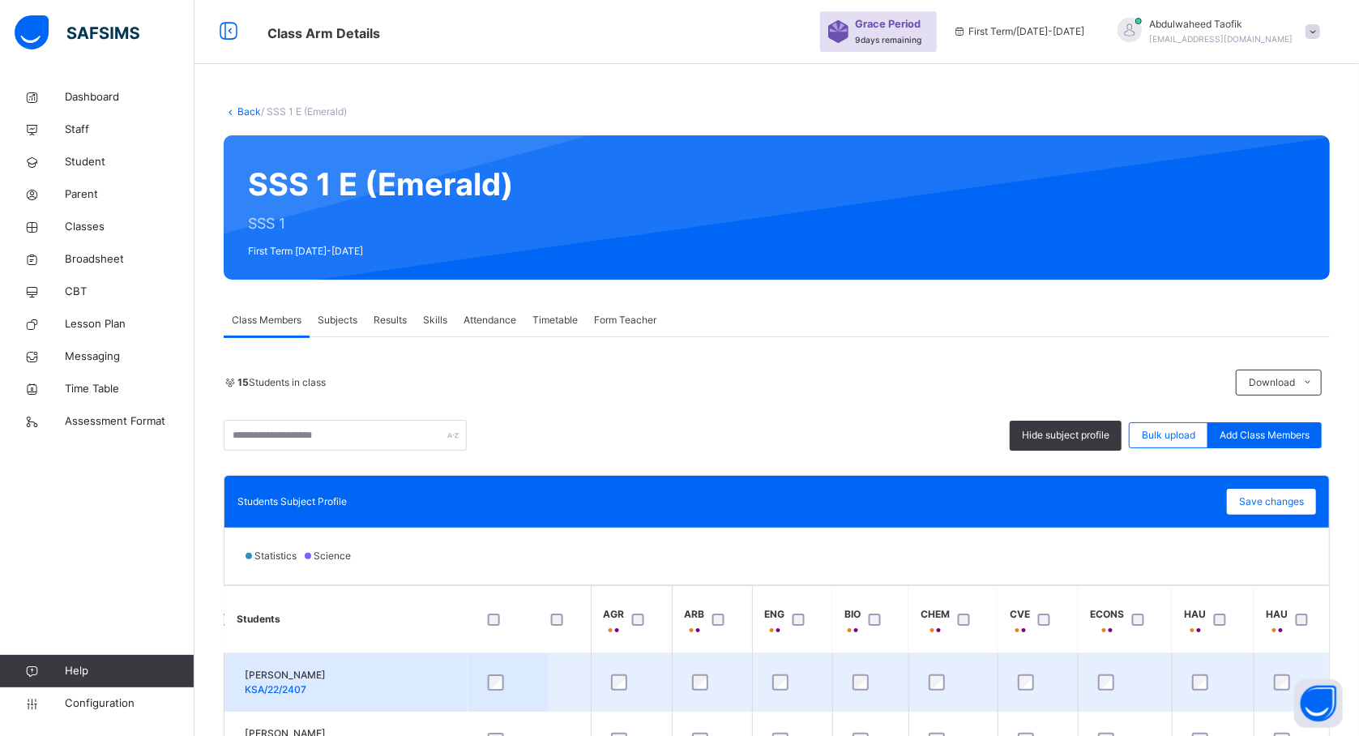
scroll to position [0, 0]
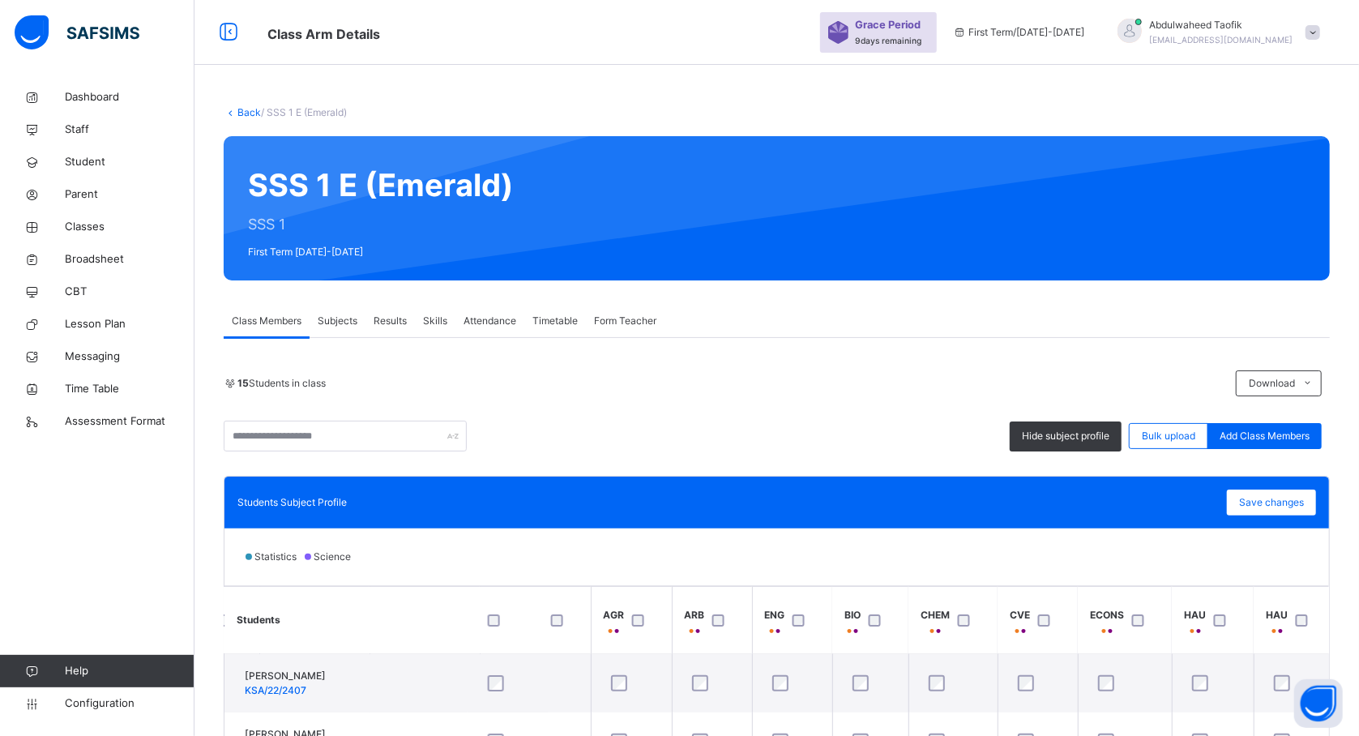
drag, startPoint x: 404, startPoint y: 647, endPoint x: 384, endPoint y: 635, distance: 22.5
click at [384, 635] on th "Students" at bounding box center [345, 620] width 243 height 67
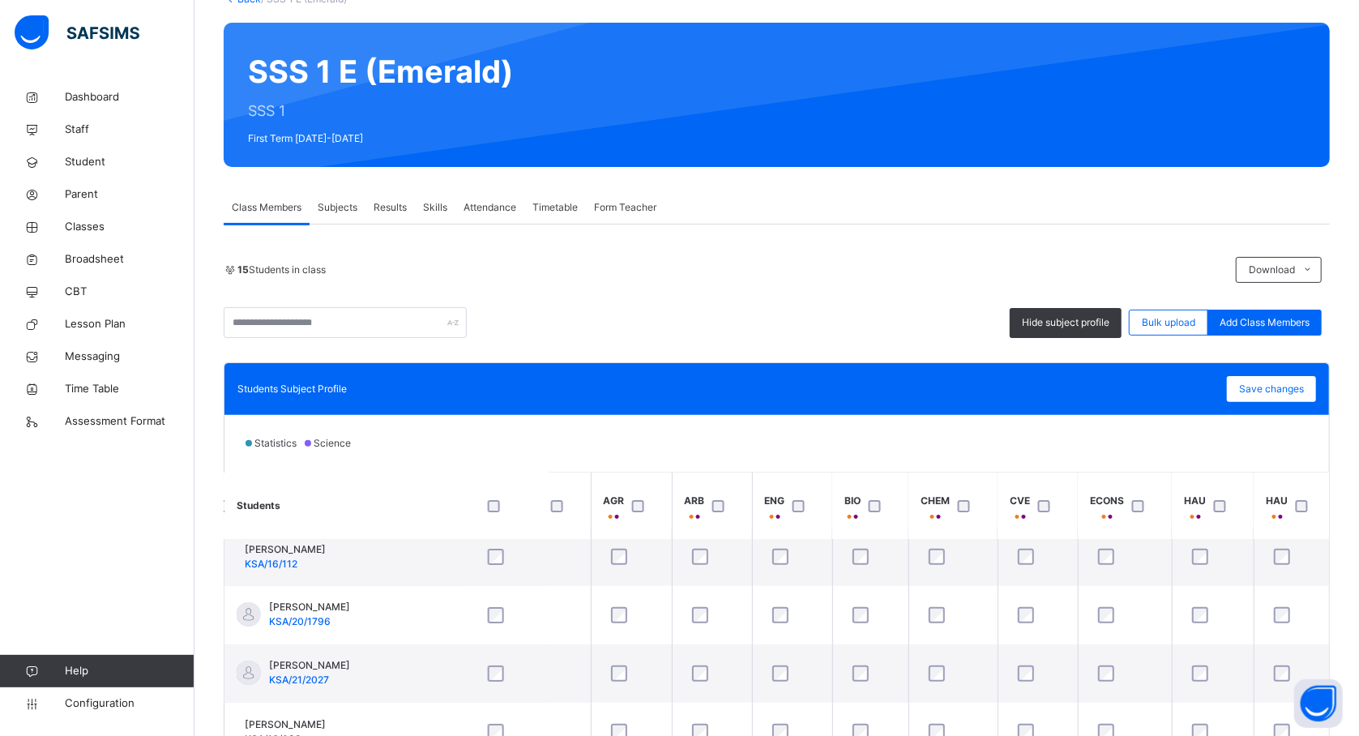
scroll to position [305, 0]
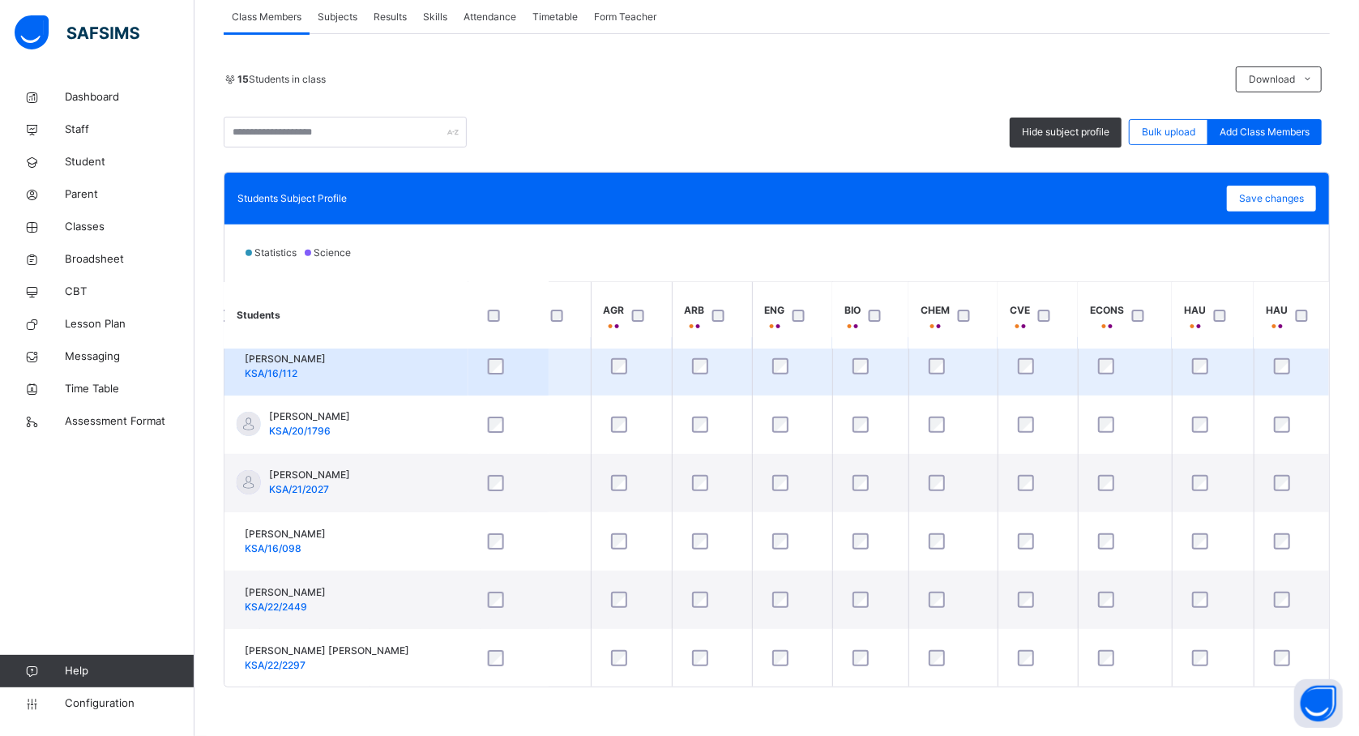
click at [431, 364] on td "Abubakar Shu'aibu Suleiman KSA/16/112" at bounding box center [345, 366] width 243 height 58
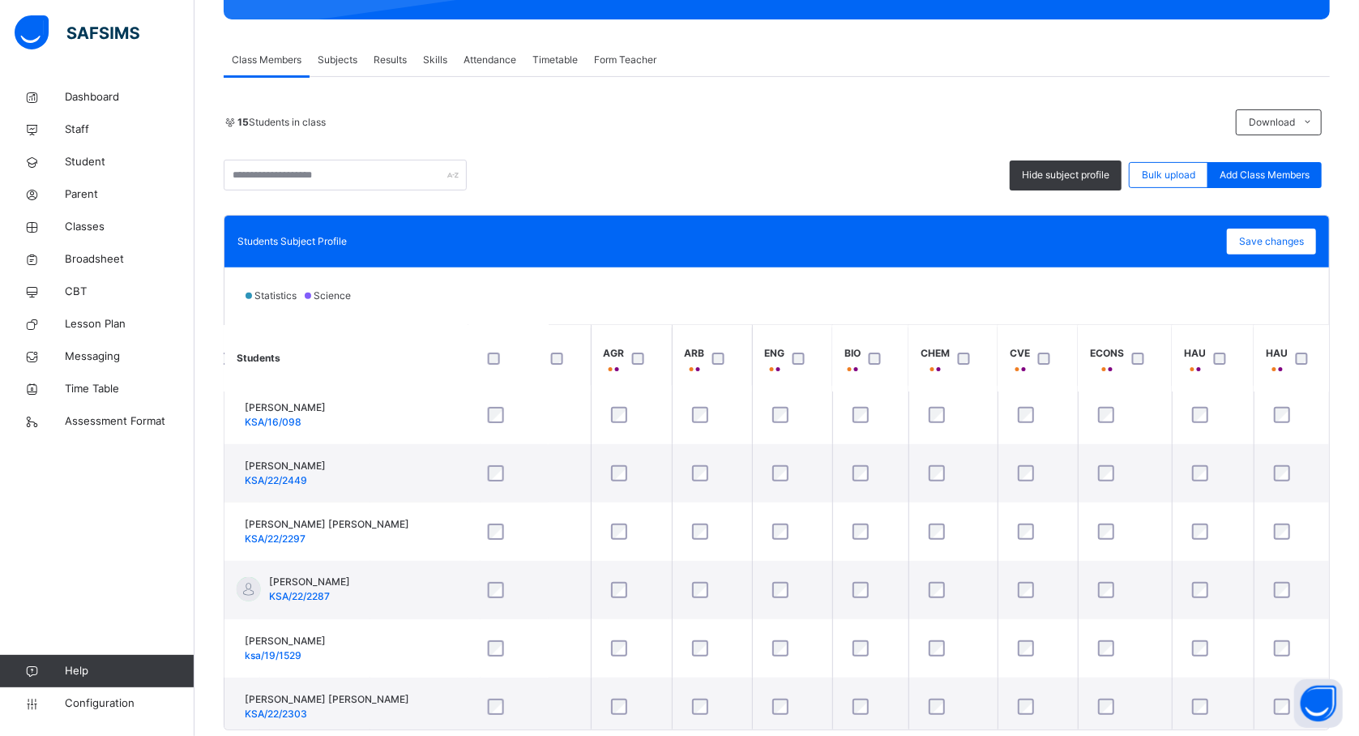
scroll to position [302, 1436]
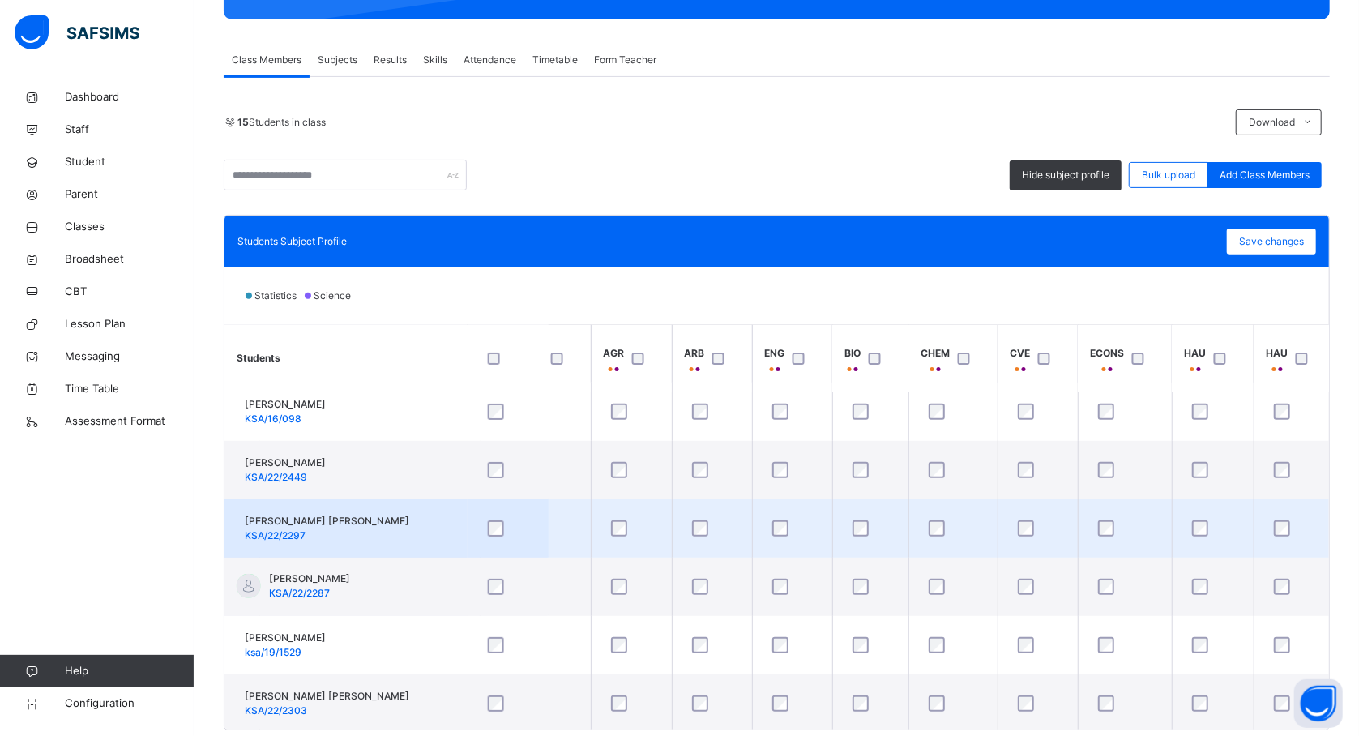
click at [364, 554] on td "FATIMA KABIR ADAM KSA/22/2297" at bounding box center [345, 528] width 243 height 58
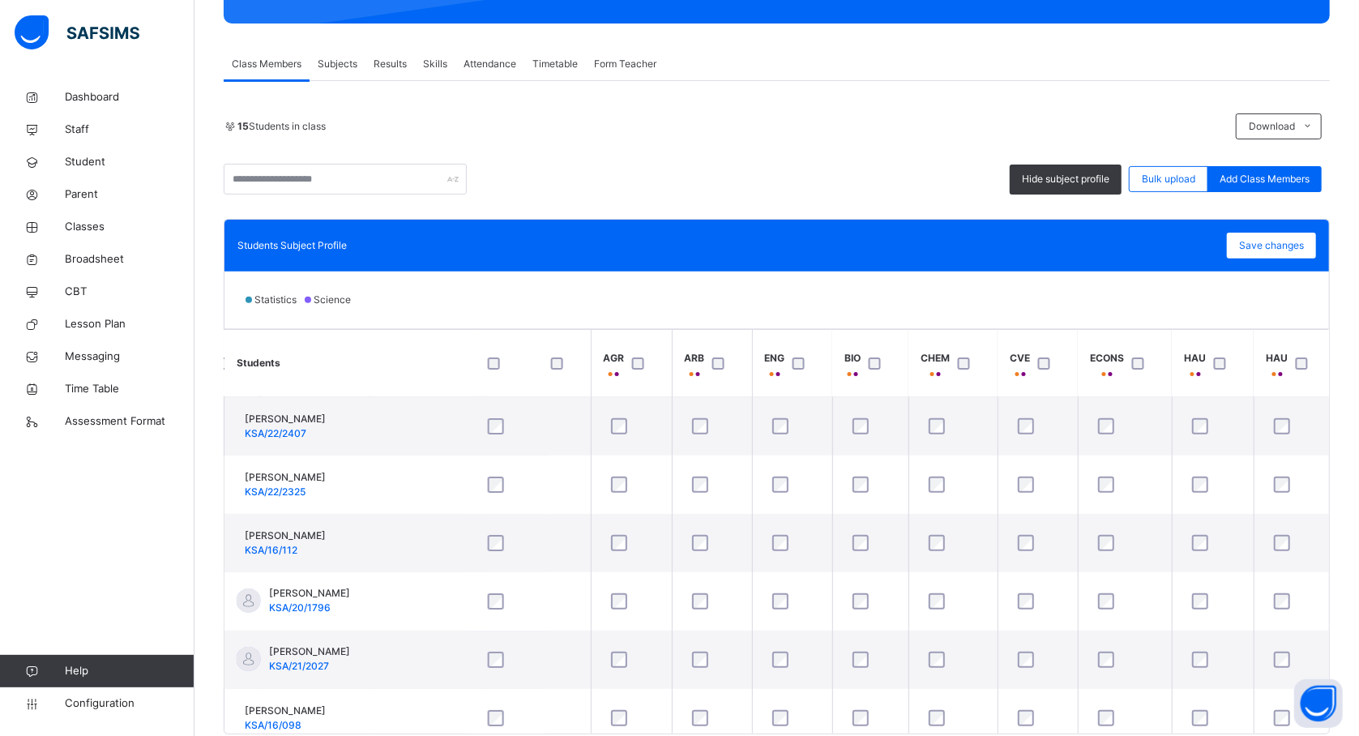
scroll to position [218, 0]
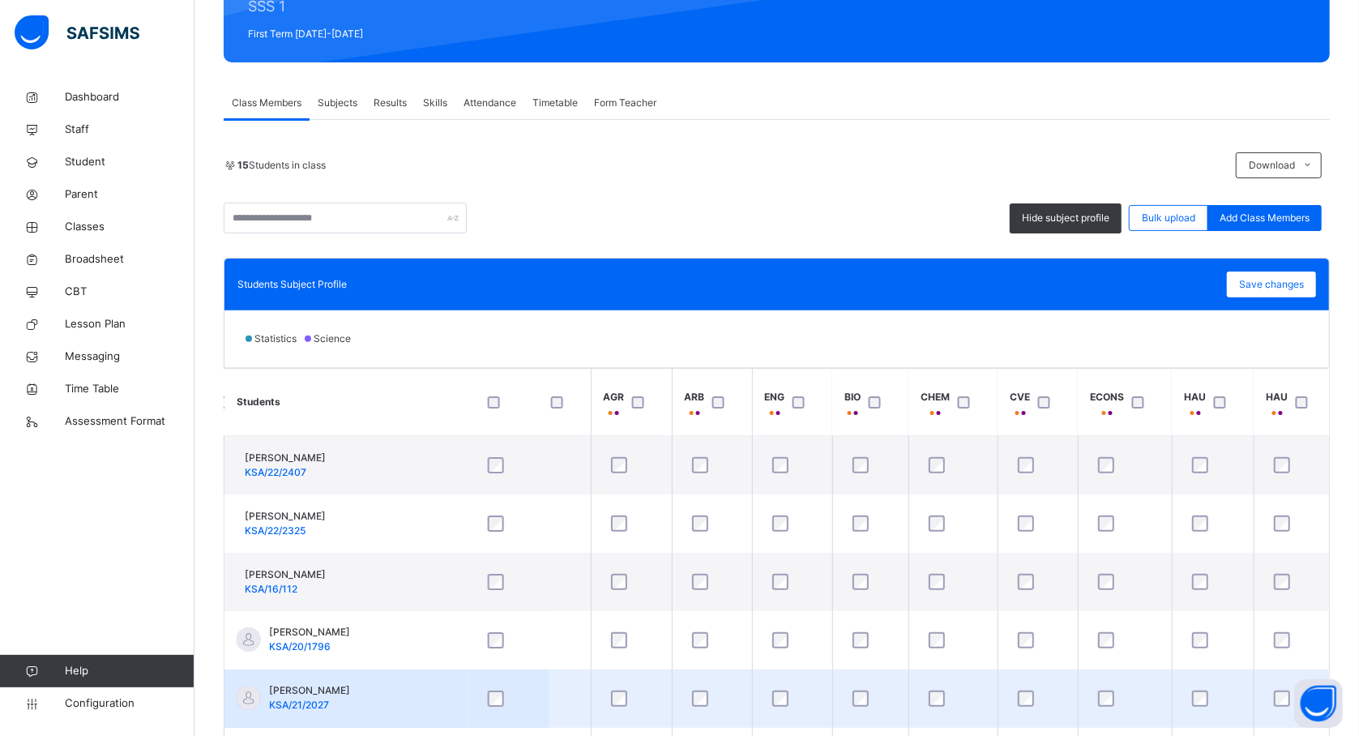
click at [455, 678] on td "AISHA MUKHTAR MAGAMI KSA/21/2027" at bounding box center [345, 698] width 243 height 58
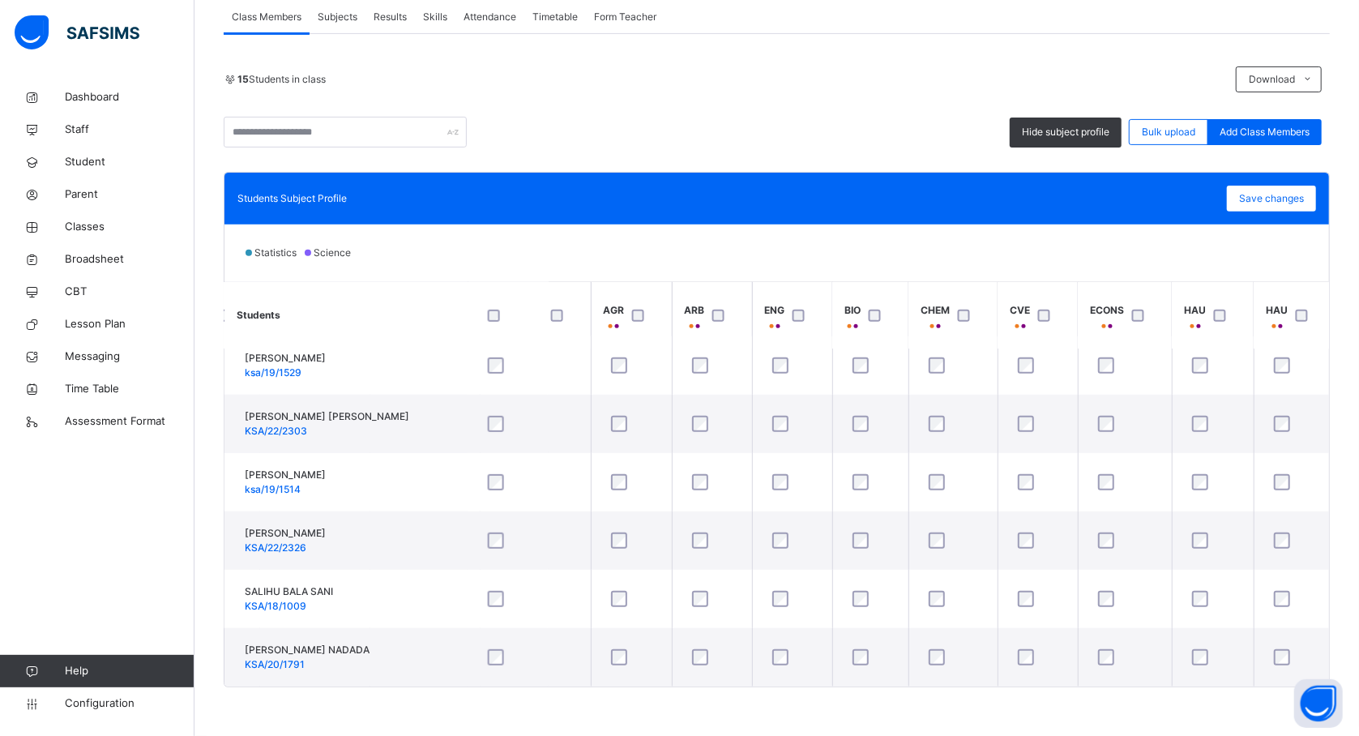
scroll to position [546, 1436]
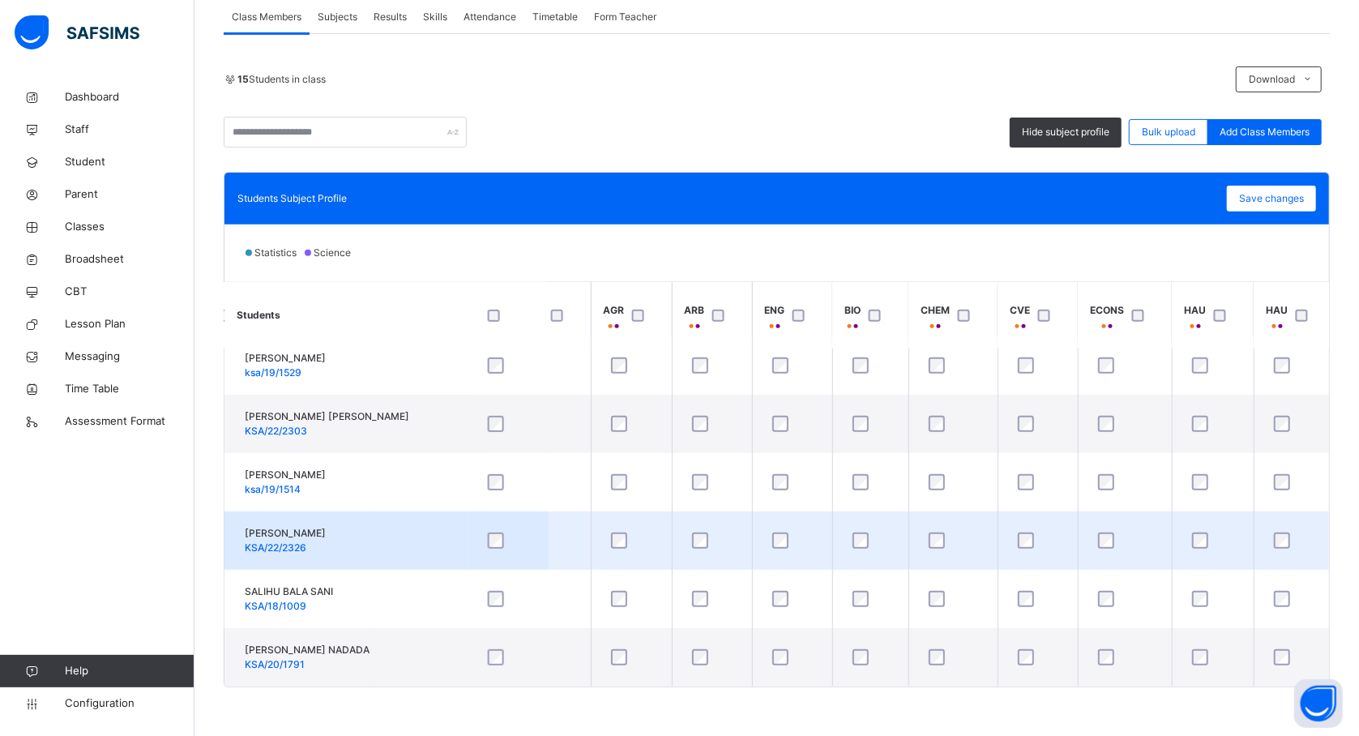
click at [368, 525] on td "MUNZIR SULAIMAN KSA/22/2326" at bounding box center [345, 540] width 243 height 58
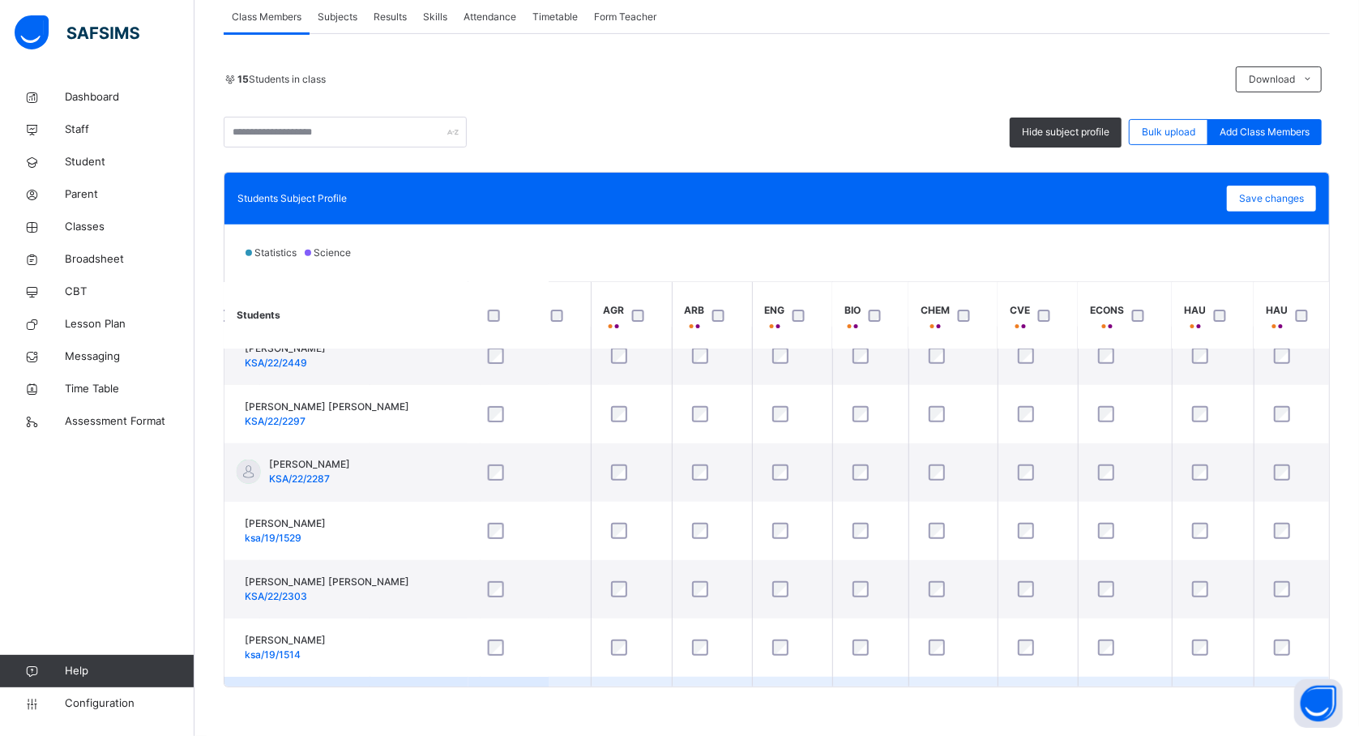
scroll to position [331, 1436]
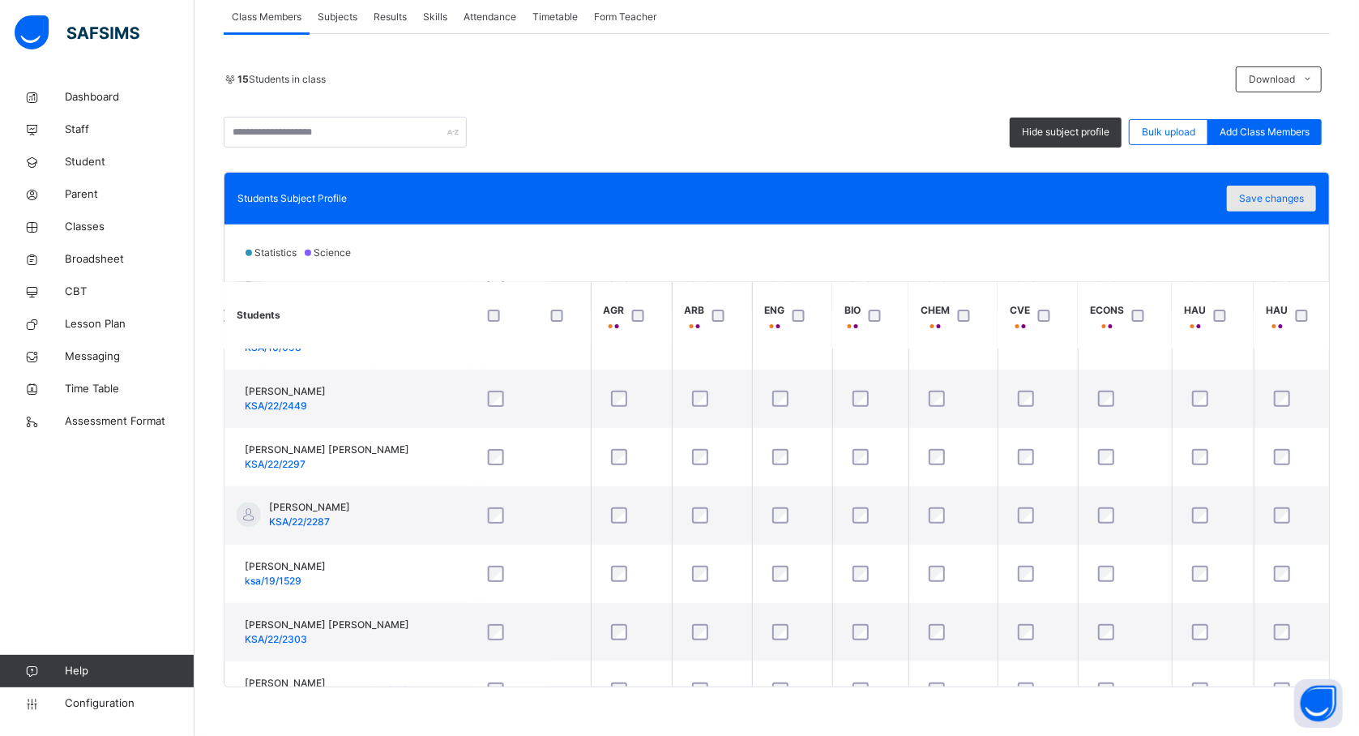
click at [1287, 202] on span "Save changes" at bounding box center [1271, 198] width 65 height 15
click at [895, 299] on div at bounding box center [878, 316] width 35 height 34
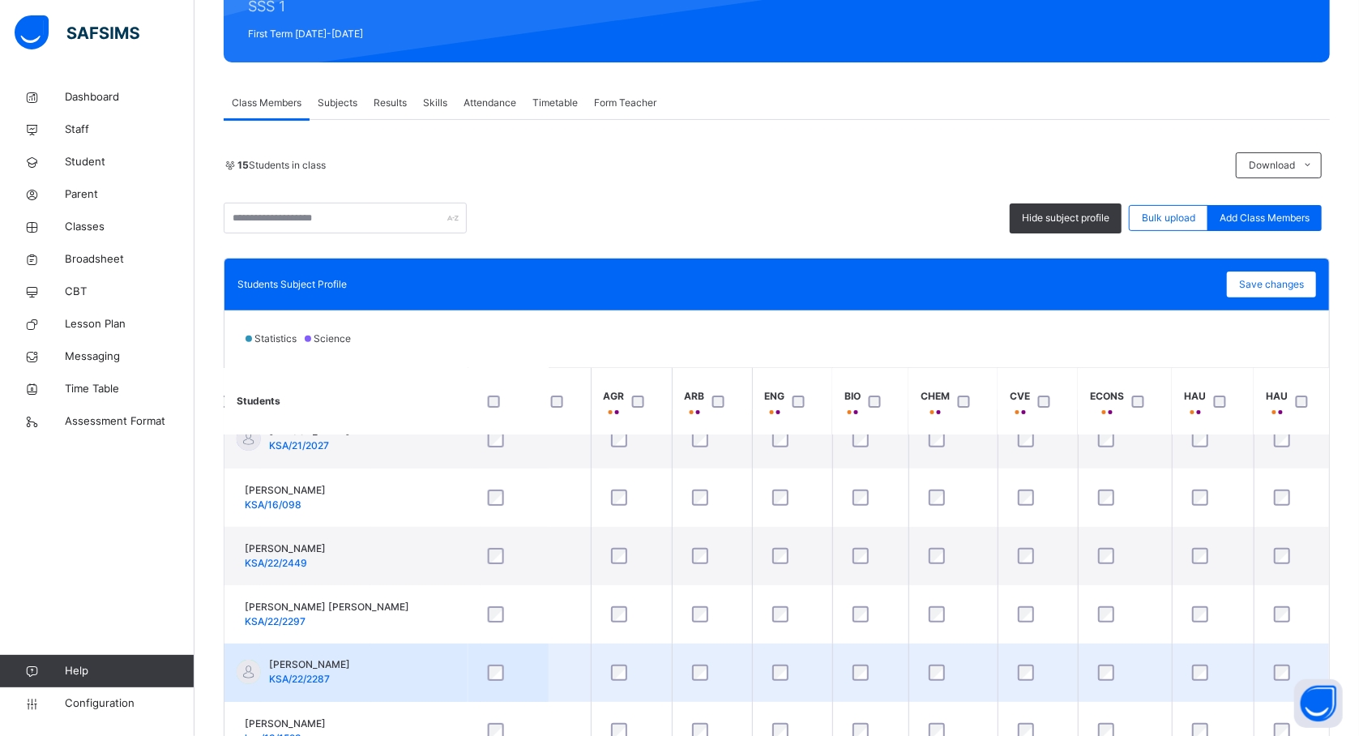
scroll to position [519, 1436]
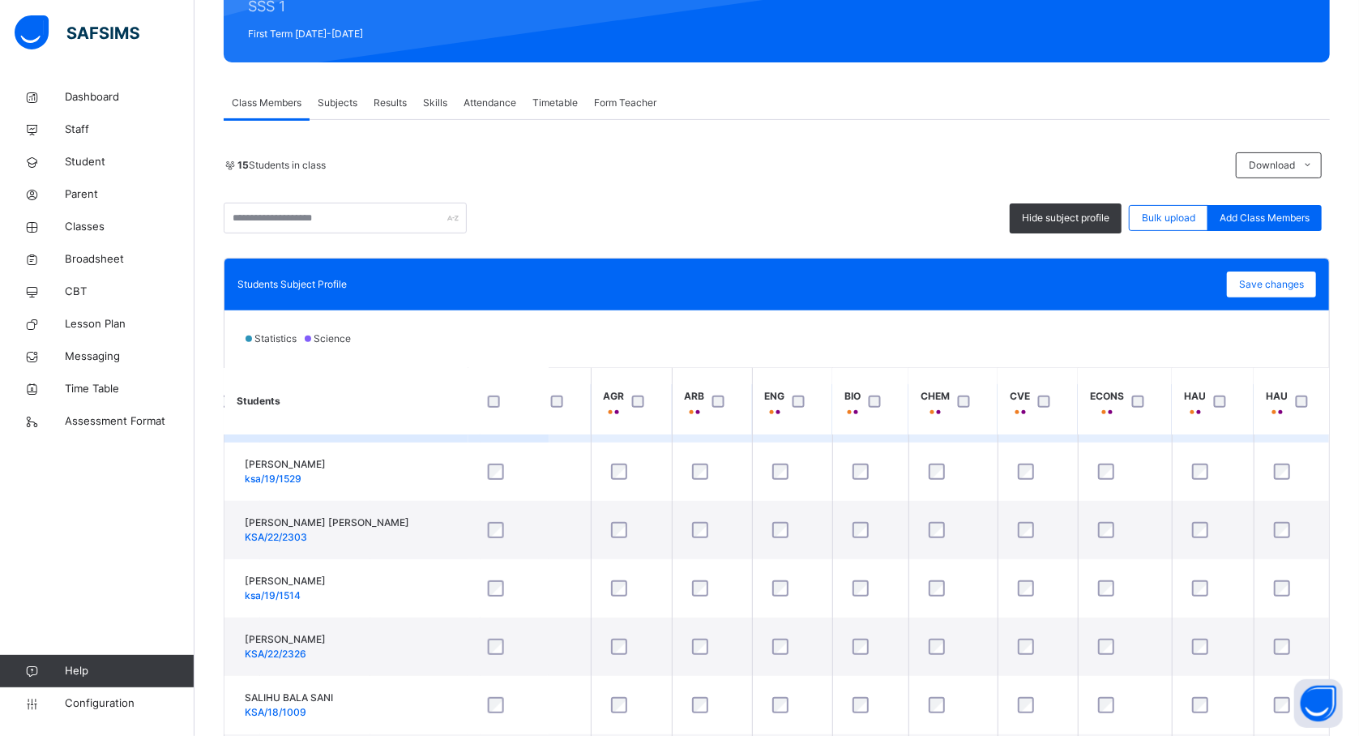
click at [861, 669] on td at bounding box center [870, 646] width 76 height 58
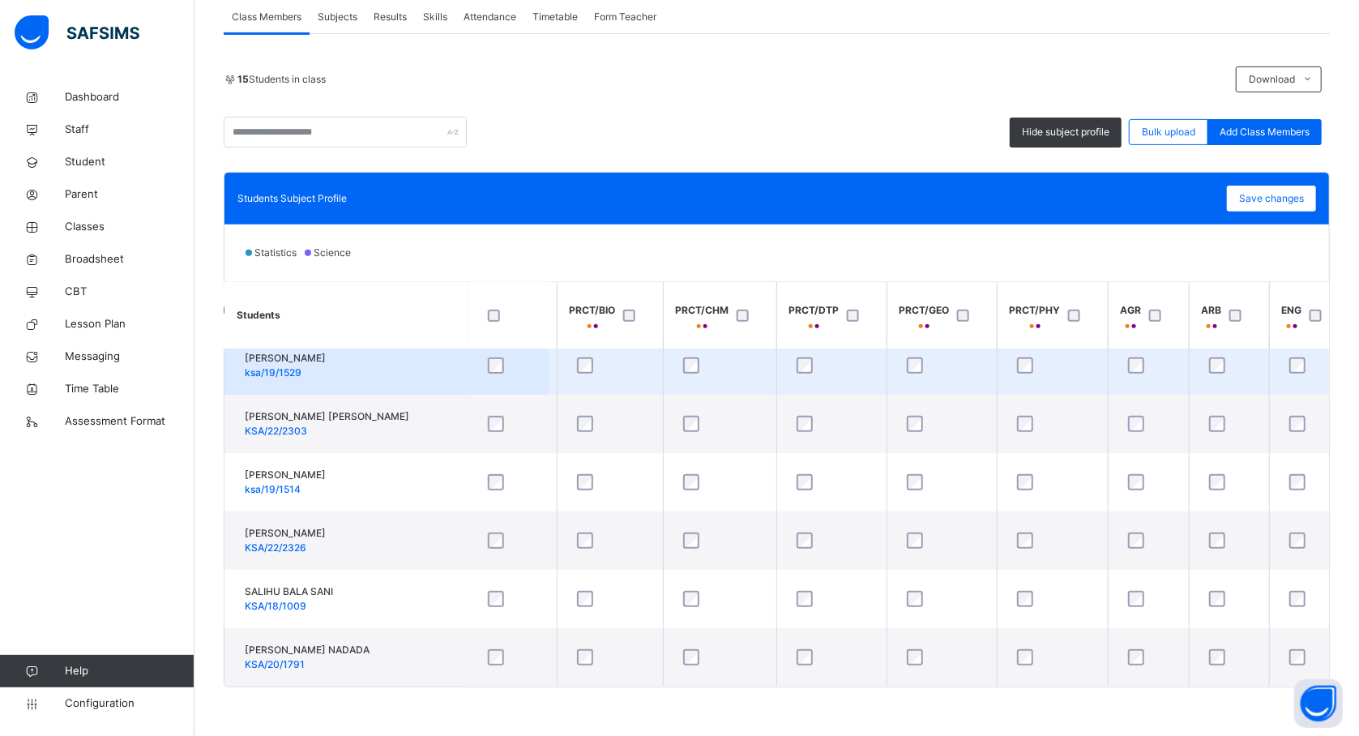
scroll to position [546, 917]
click at [393, 378] on td "Kabir Amina ksa/19/1529" at bounding box center [345, 365] width 243 height 58
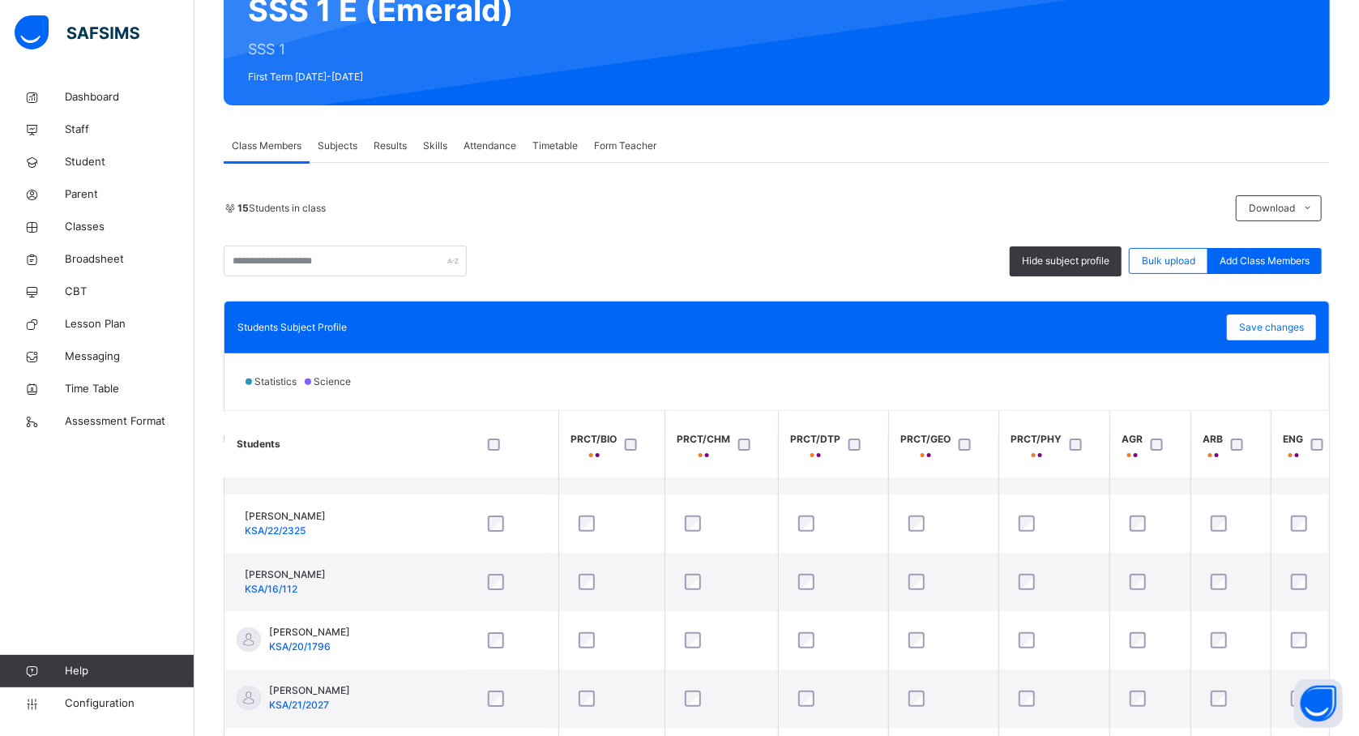
scroll to position [86, 917]
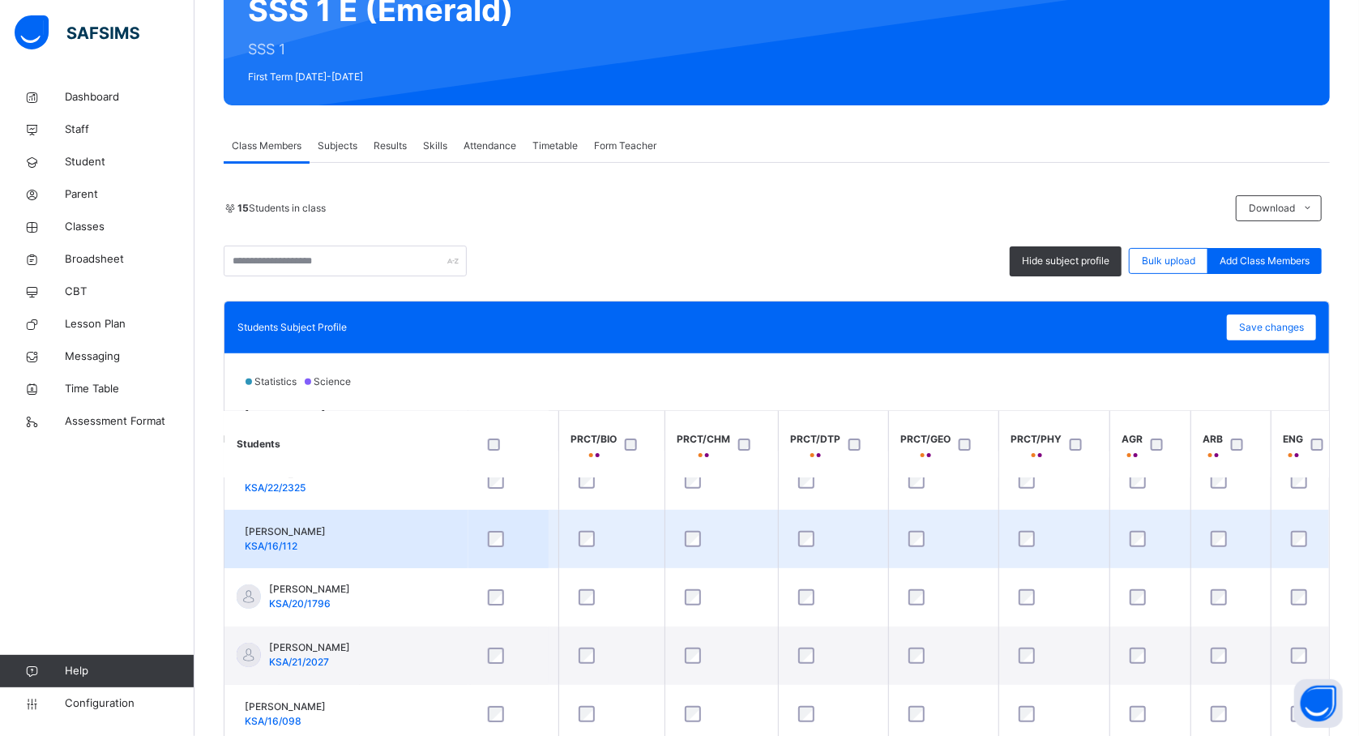
click at [425, 552] on td "Abubakar Shu'aibu Suleiman KSA/16/112" at bounding box center [345, 539] width 243 height 58
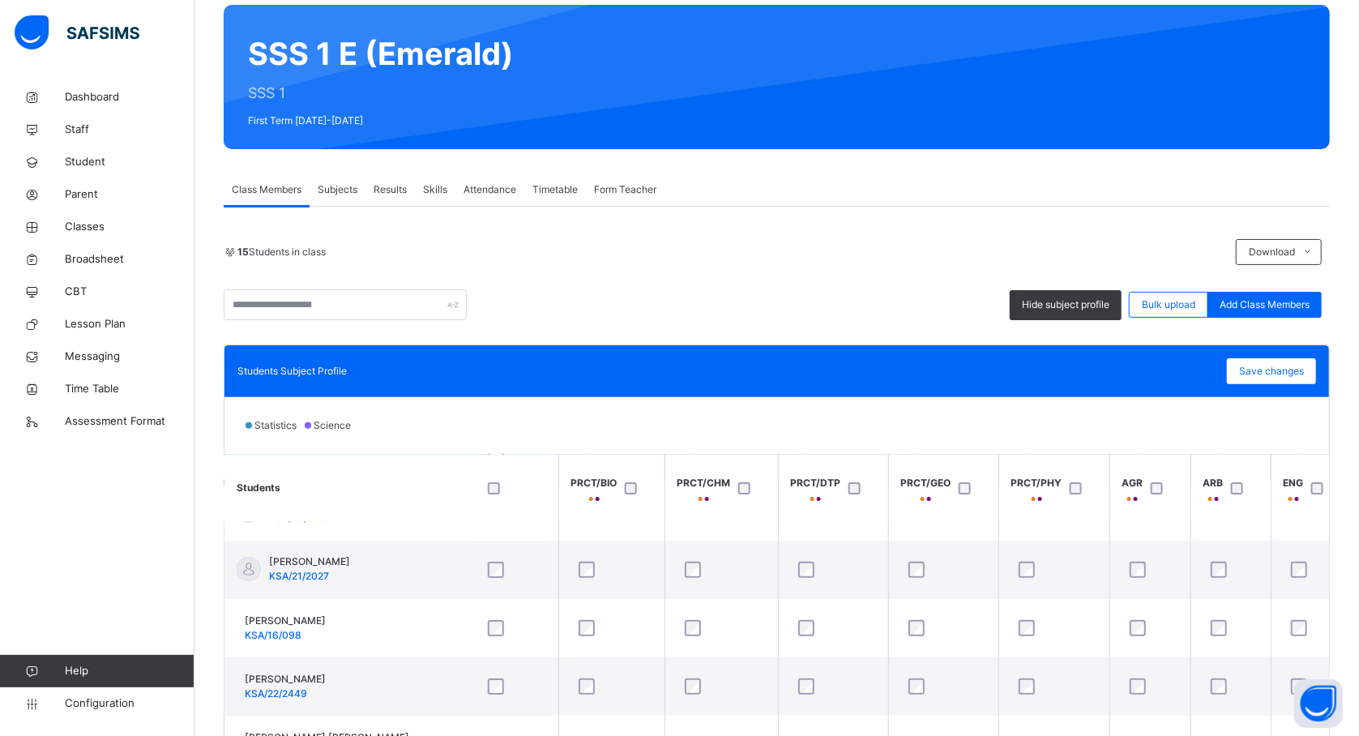
scroll to position [259, 917]
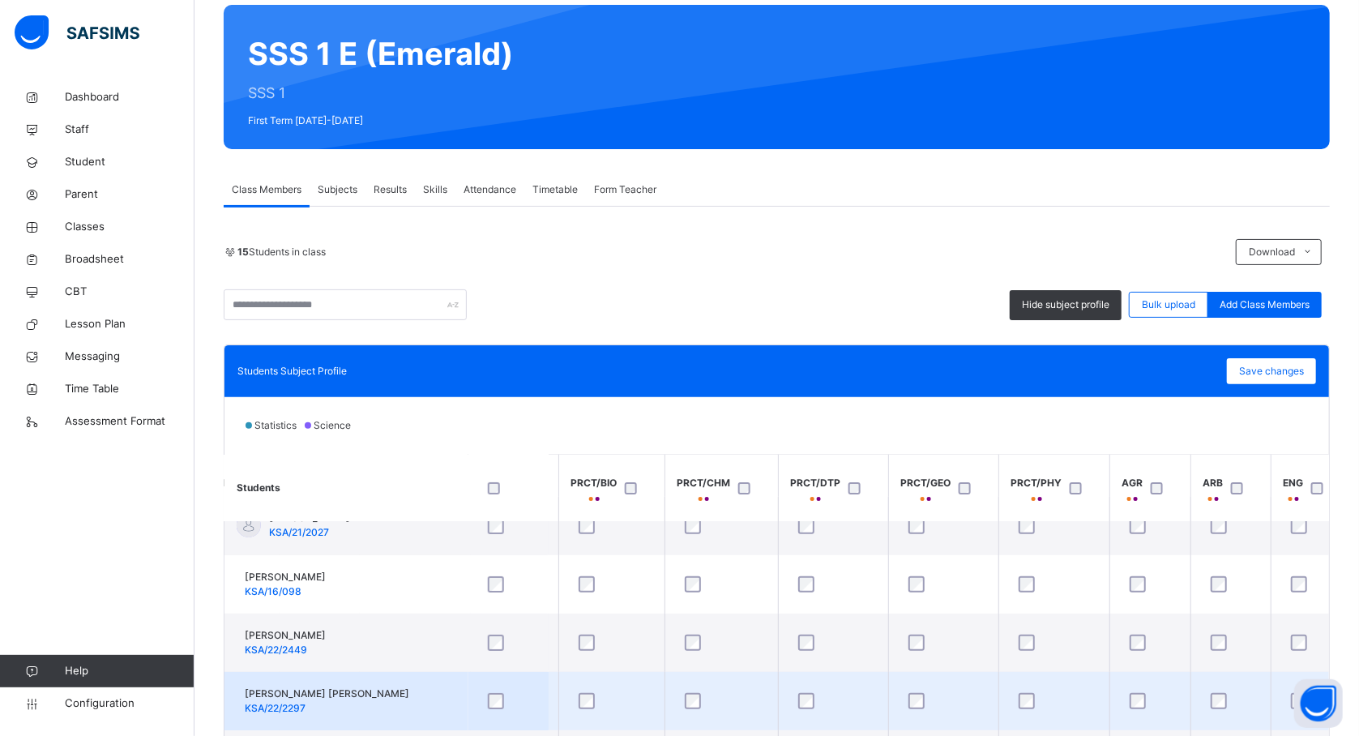
click at [406, 694] on td "FATIMA KABIR ADAM KSA/22/2297" at bounding box center [345, 701] width 243 height 58
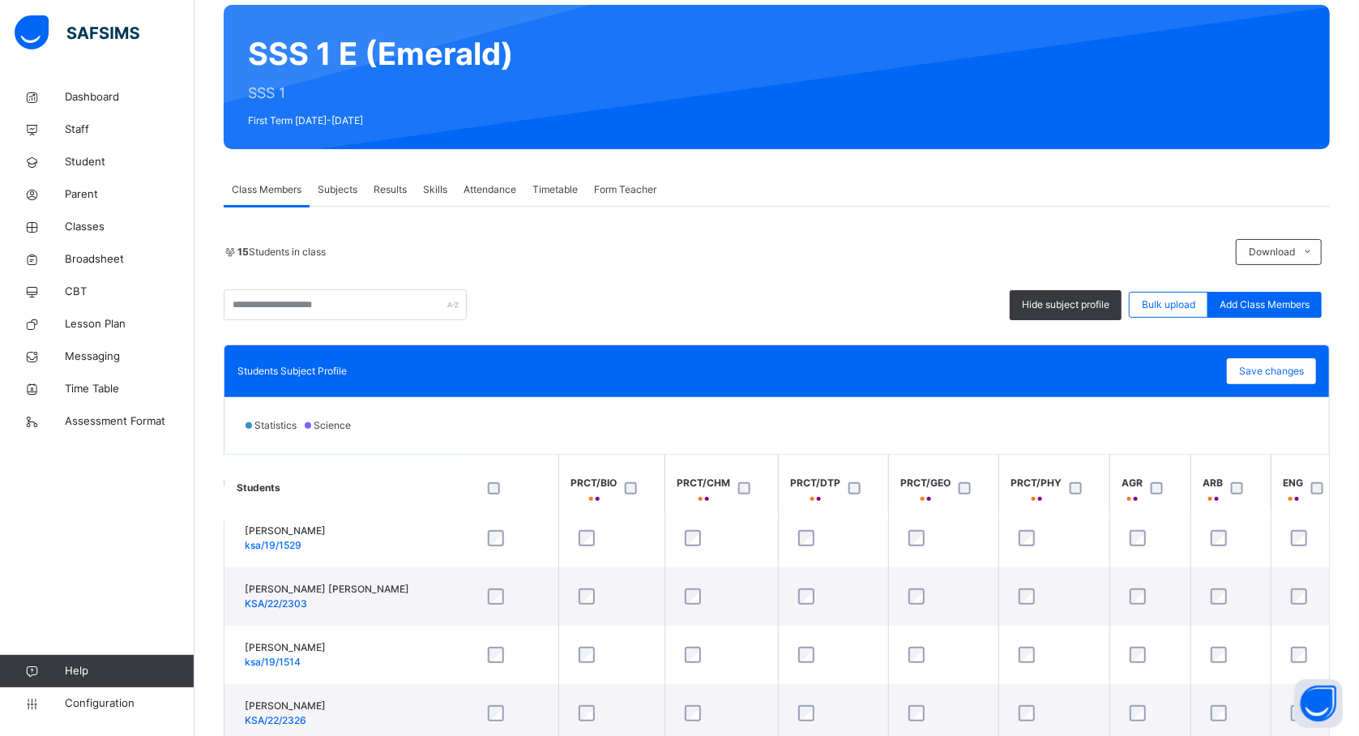
scroll to position [546, 917]
click at [1269, 374] on span "Save changes" at bounding box center [1271, 371] width 65 height 15
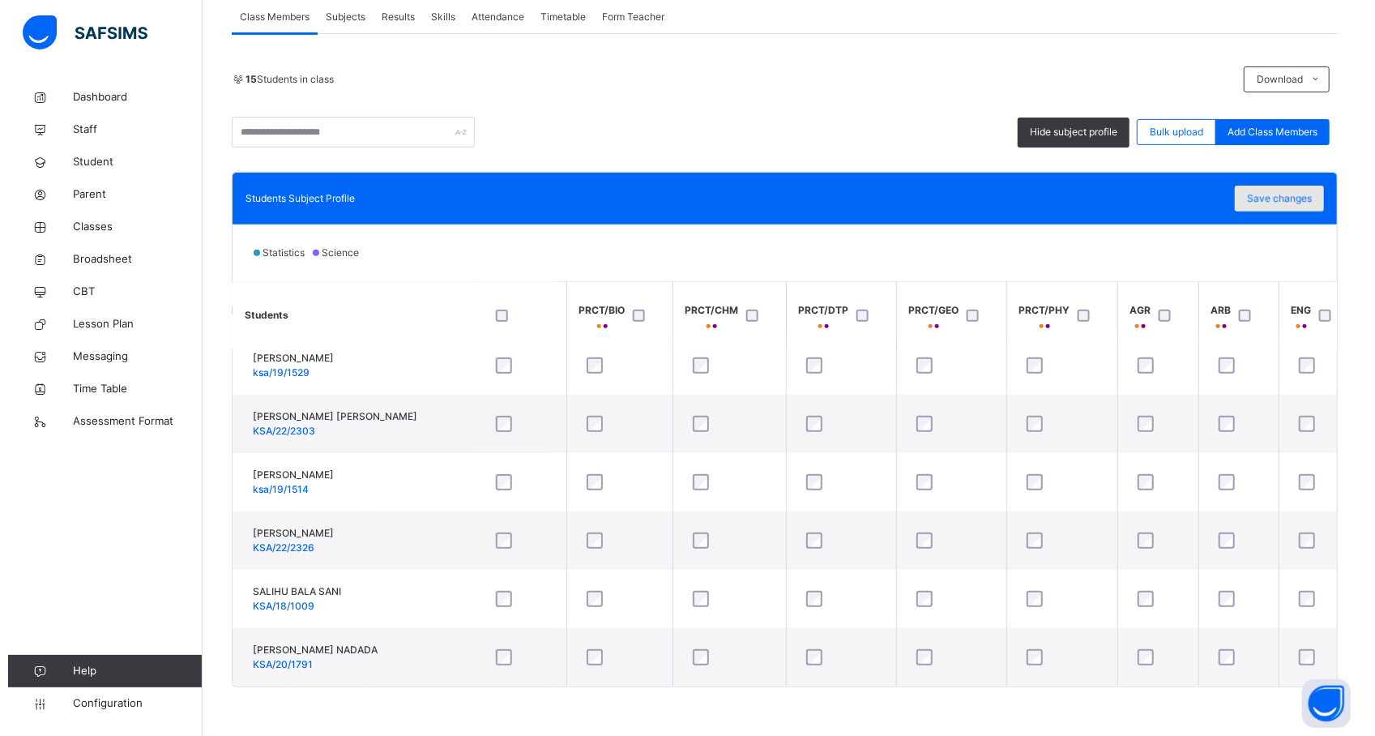
scroll to position [261, 0]
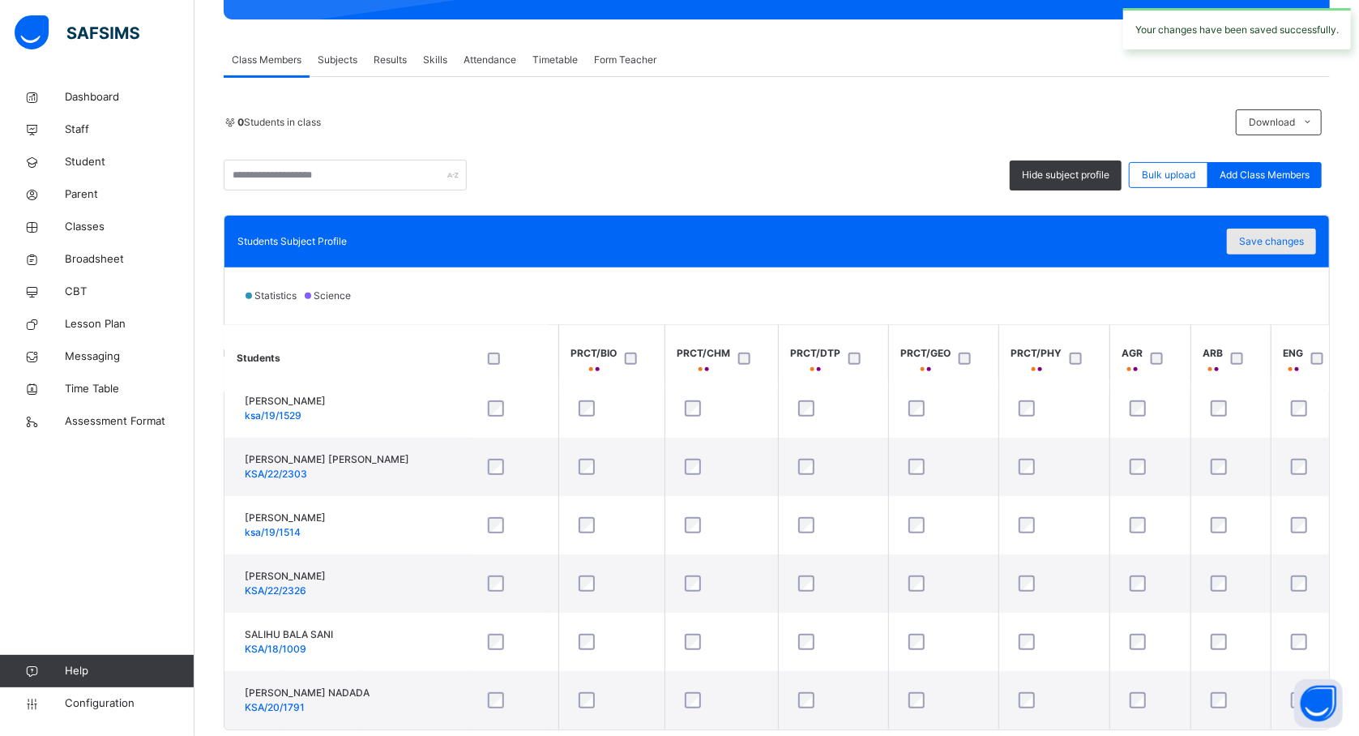
click at [1269, 243] on span "Save changes" at bounding box center [1271, 241] width 65 height 15
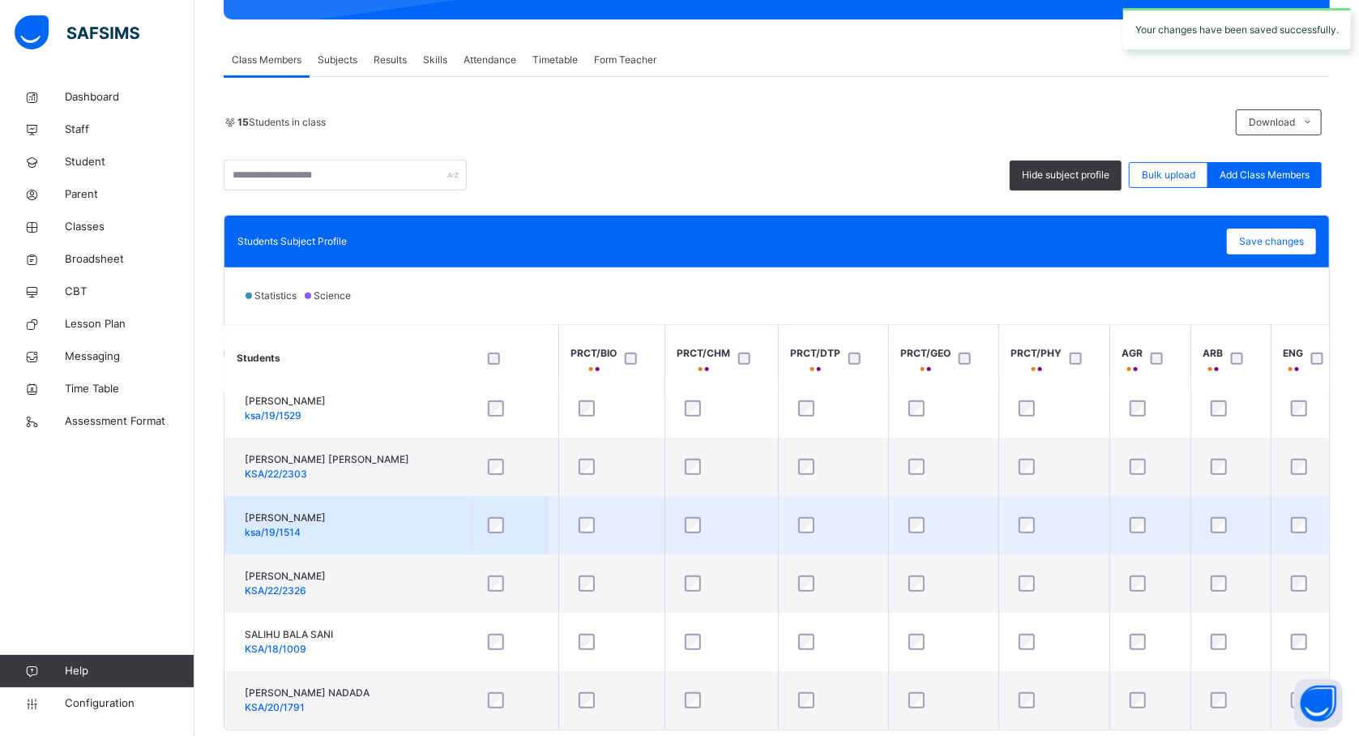
click at [966, 517] on div at bounding box center [943, 525] width 77 height 16
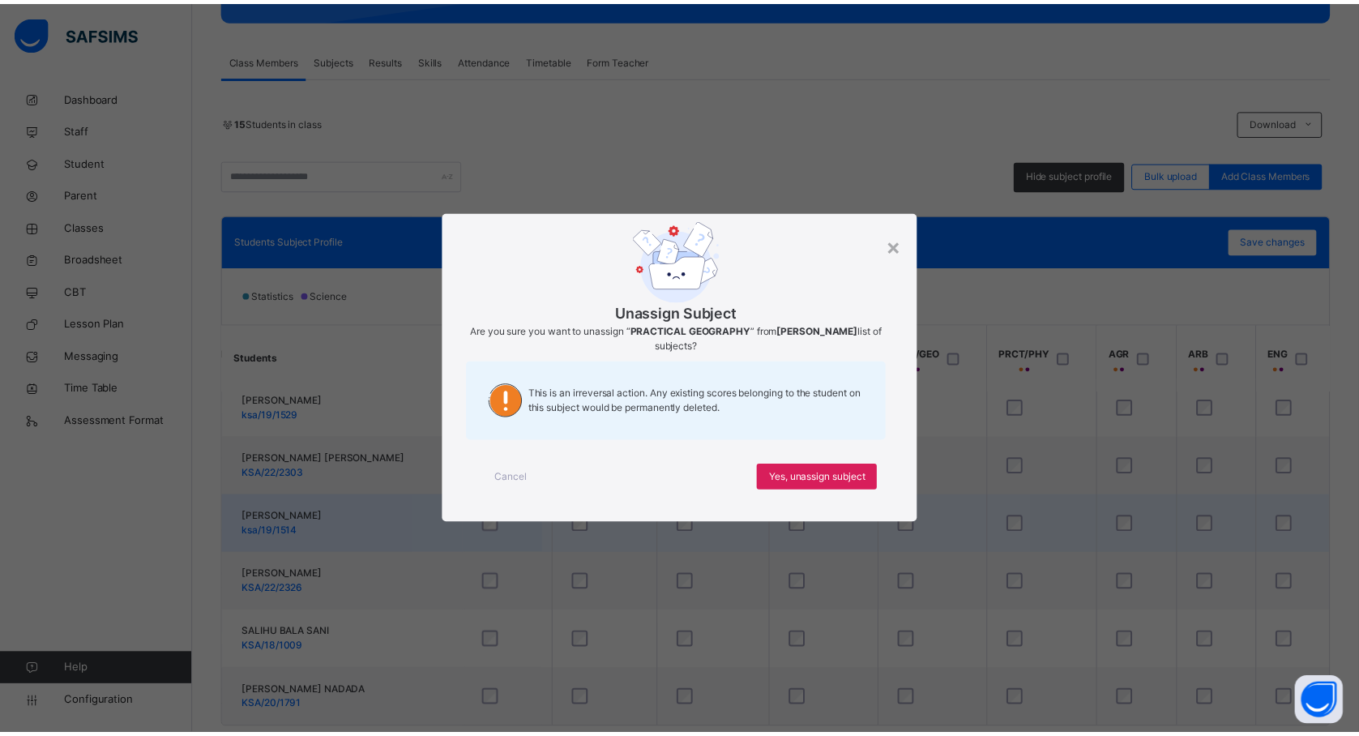
scroll to position [546, 1003]
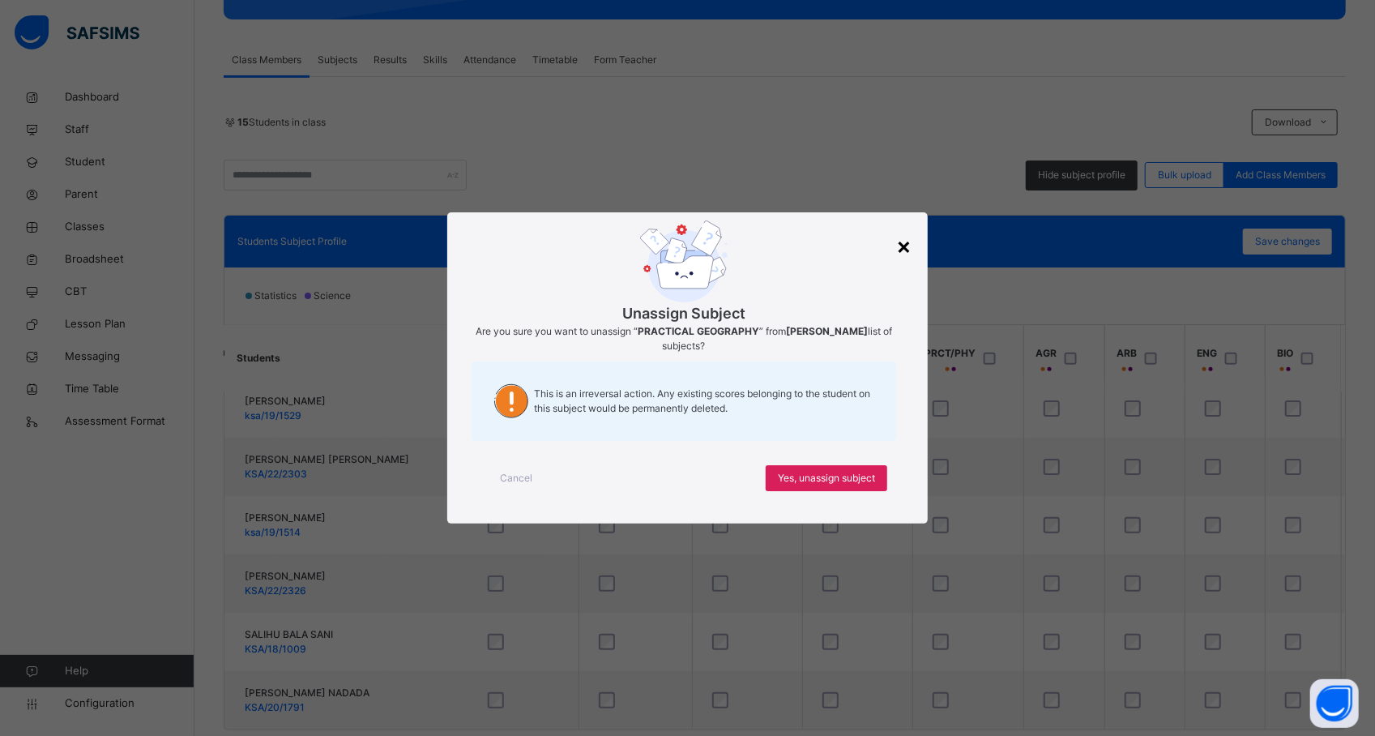
click at [899, 245] on div "×" at bounding box center [903, 245] width 15 height 34
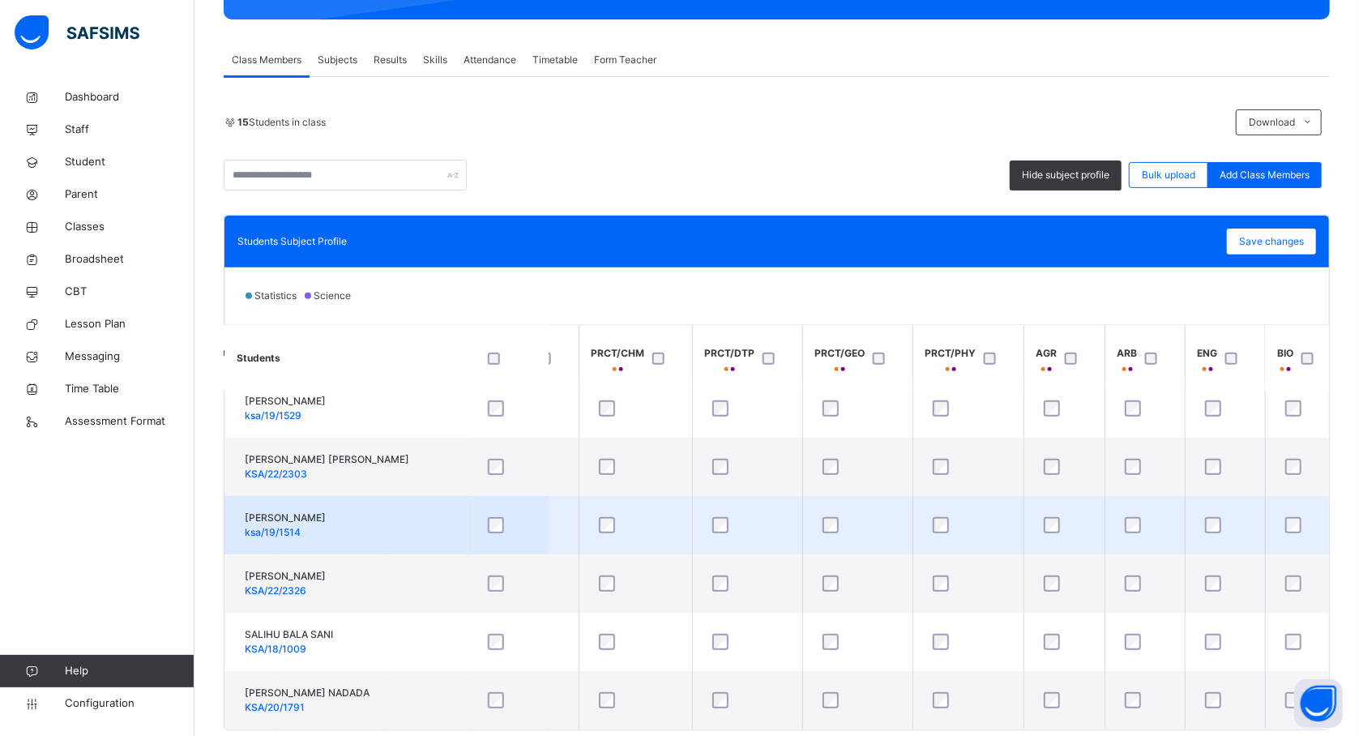
click at [416, 510] on td "Maryam Yakubu ksa/19/1514" at bounding box center [345, 525] width 243 height 58
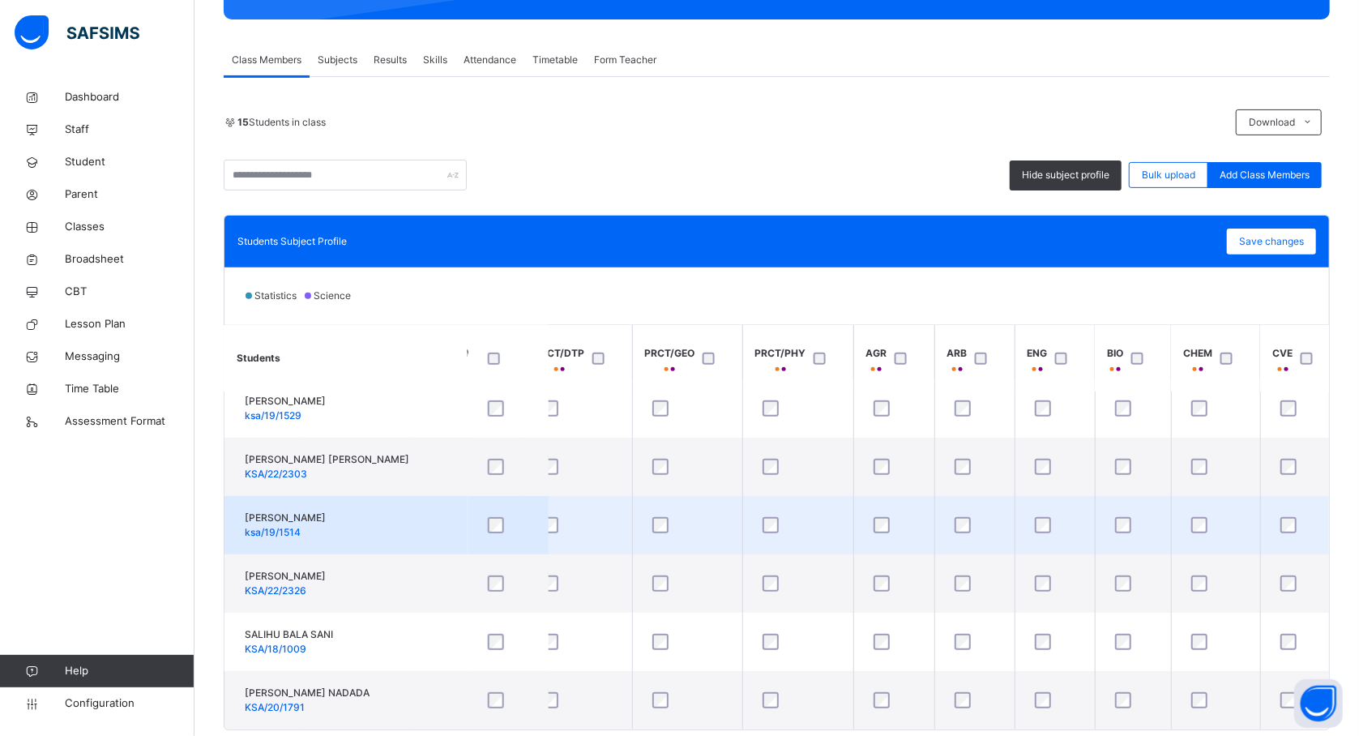
scroll to position [546, 1177]
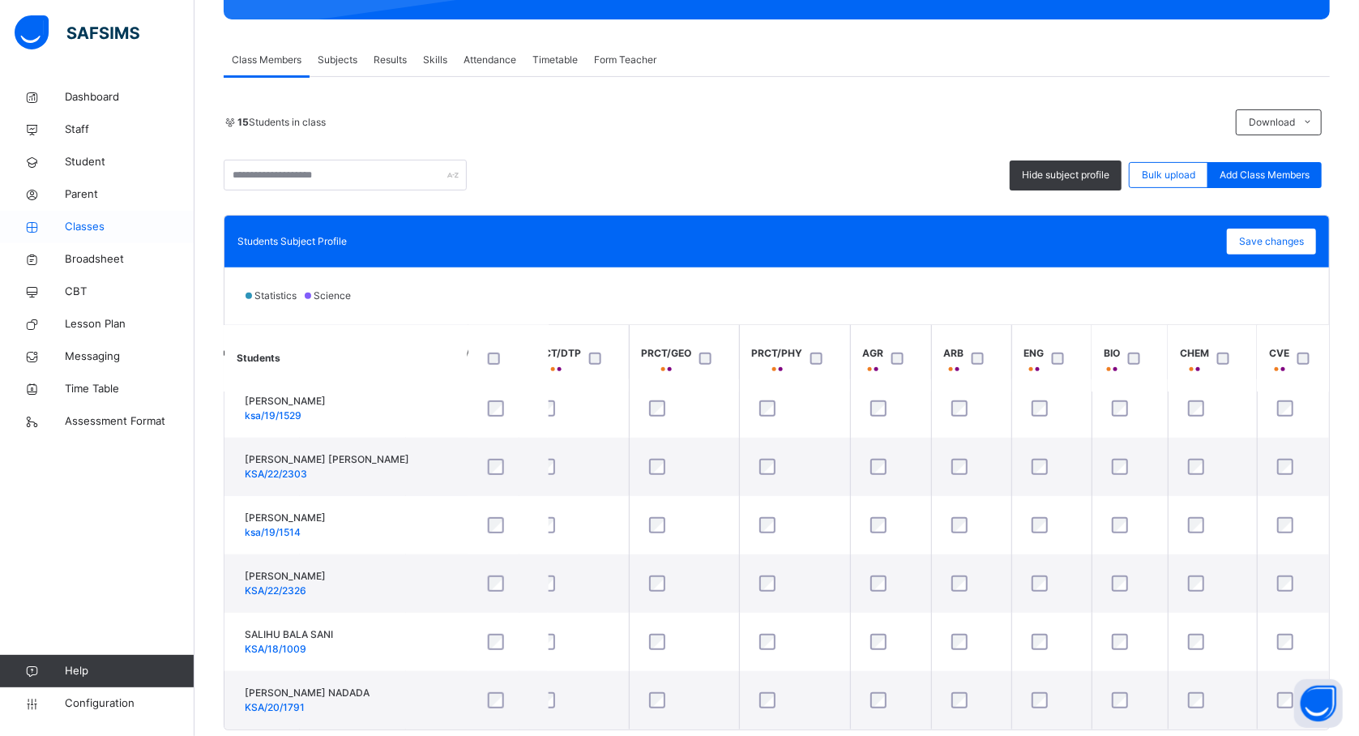
click at [89, 228] on span "Classes" at bounding box center [130, 227] width 130 height 16
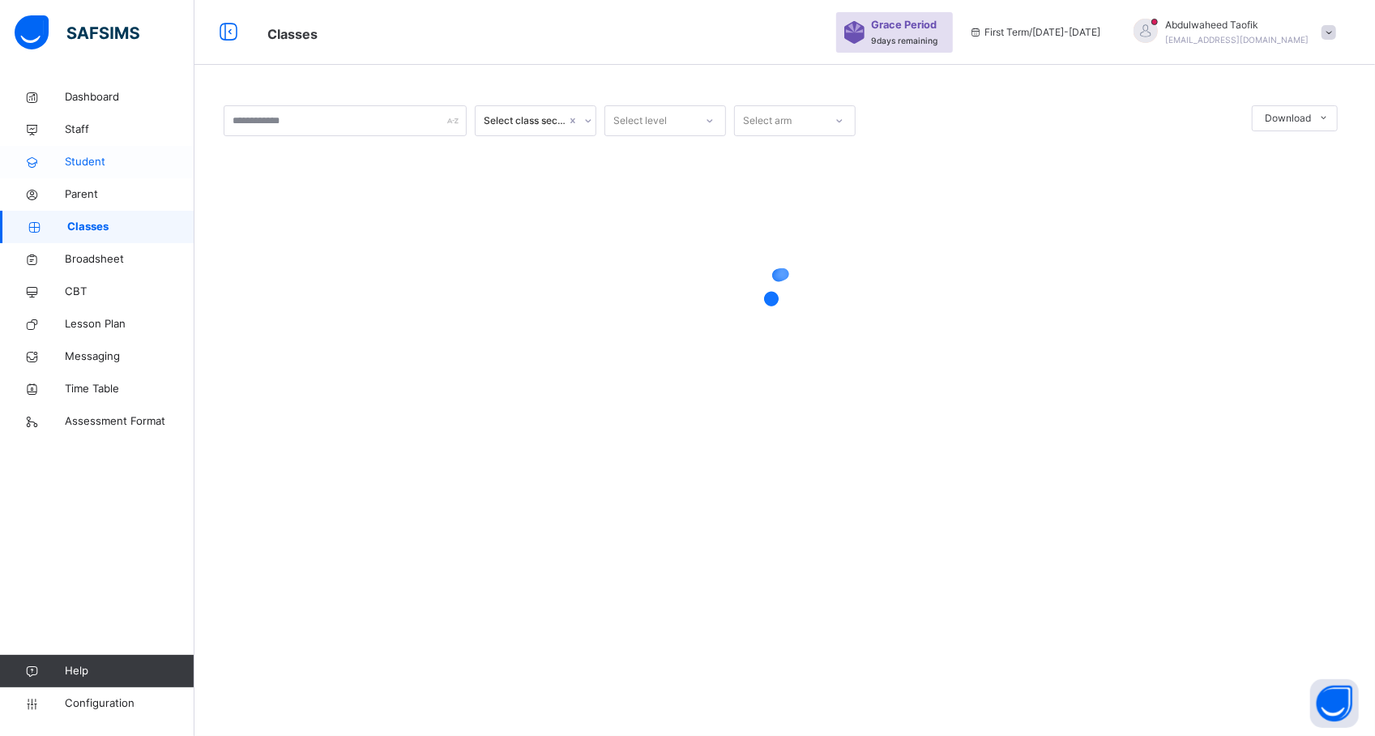
click at [88, 156] on span "Student" at bounding box center [130, 162] width 130 height 16
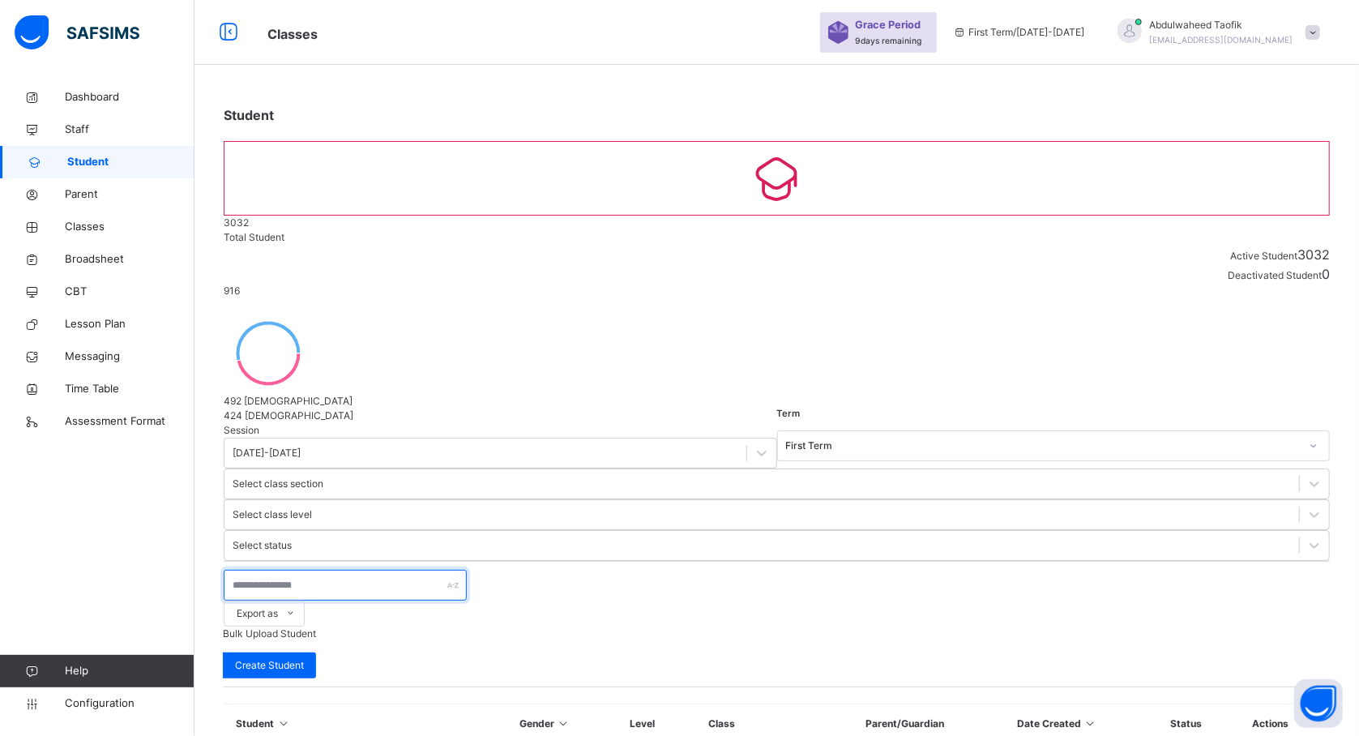
click at [314, 570] on input "text" at bounding box center [345, 585] width 243 height 31
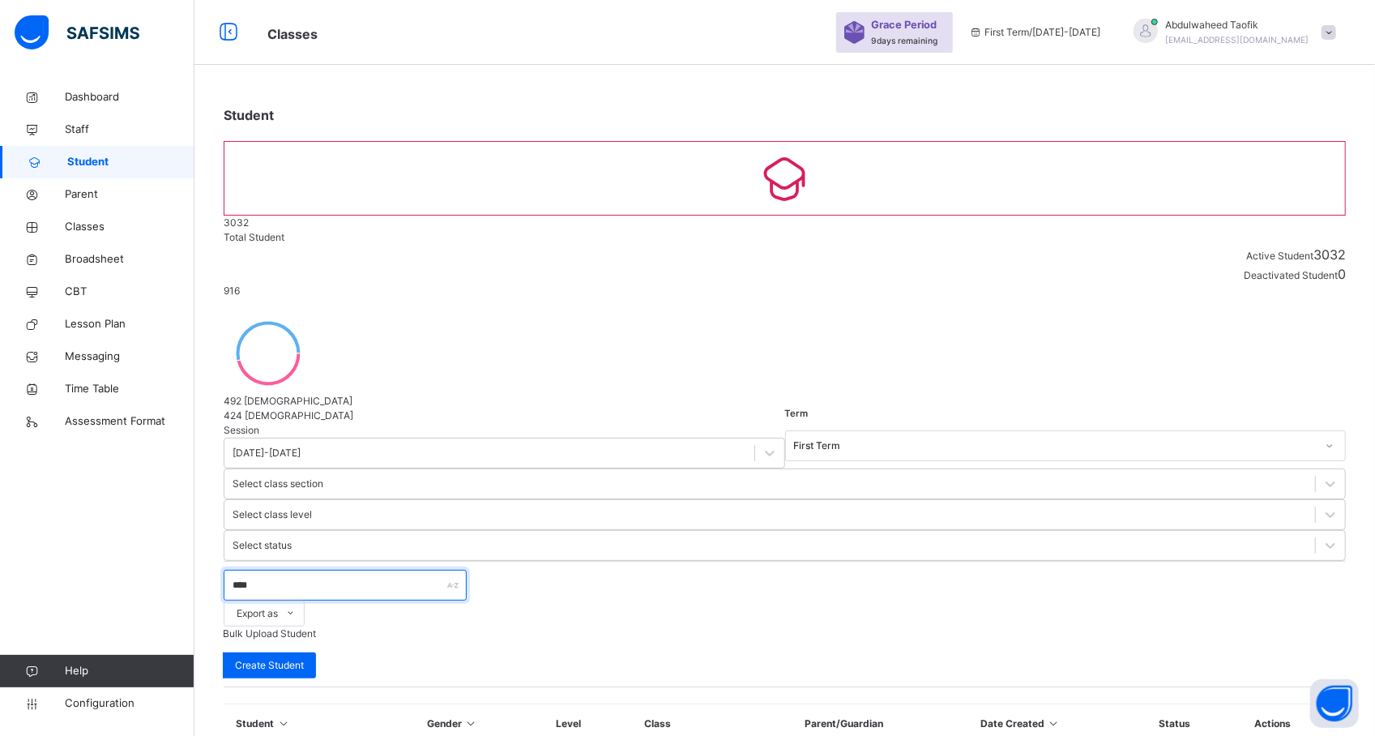
type input "****"
select select "**"
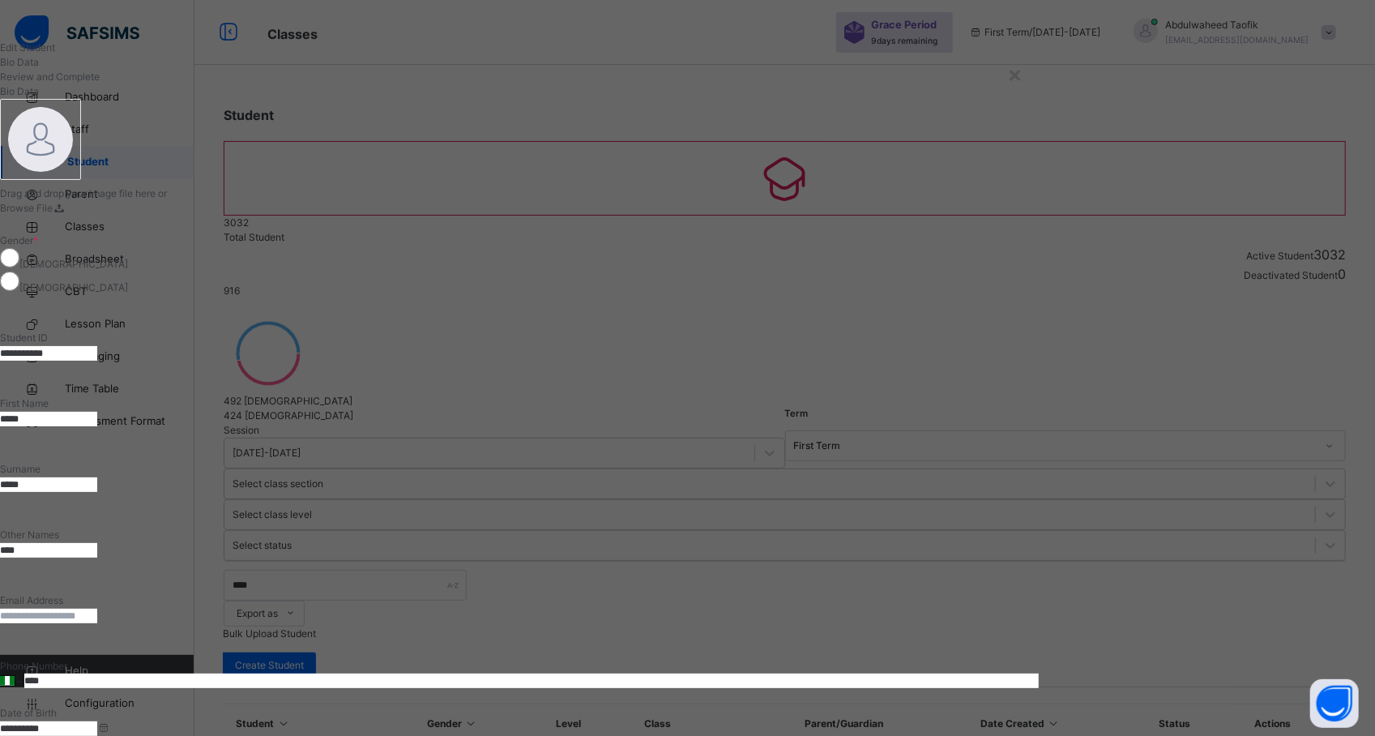
click at [97, 543] on input "****" at bounding box center [48, 550] width 97 height 15
type input "*"
type input "*****"
click at [899, 510] on div "Other Names *****" at bounding box center [519, 543] width 1039 height 66
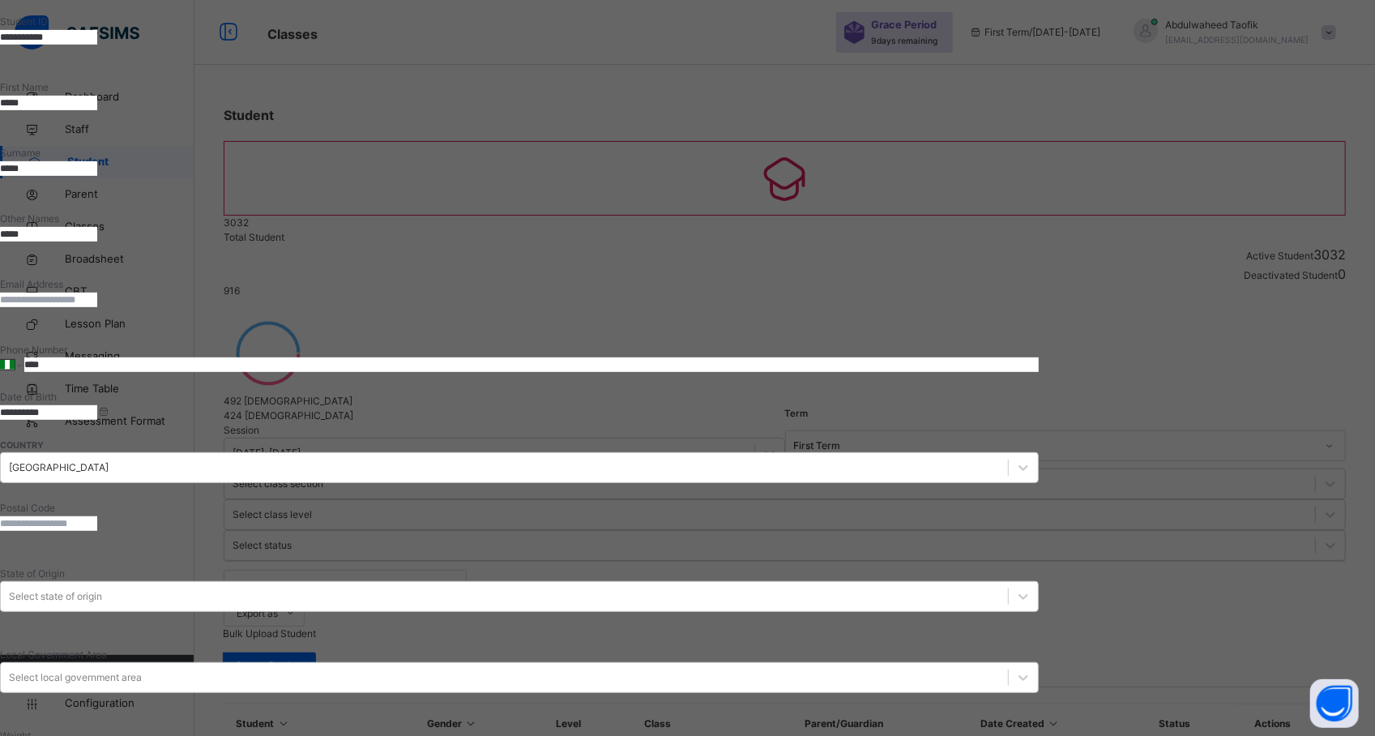
scroll to position [506, 0]
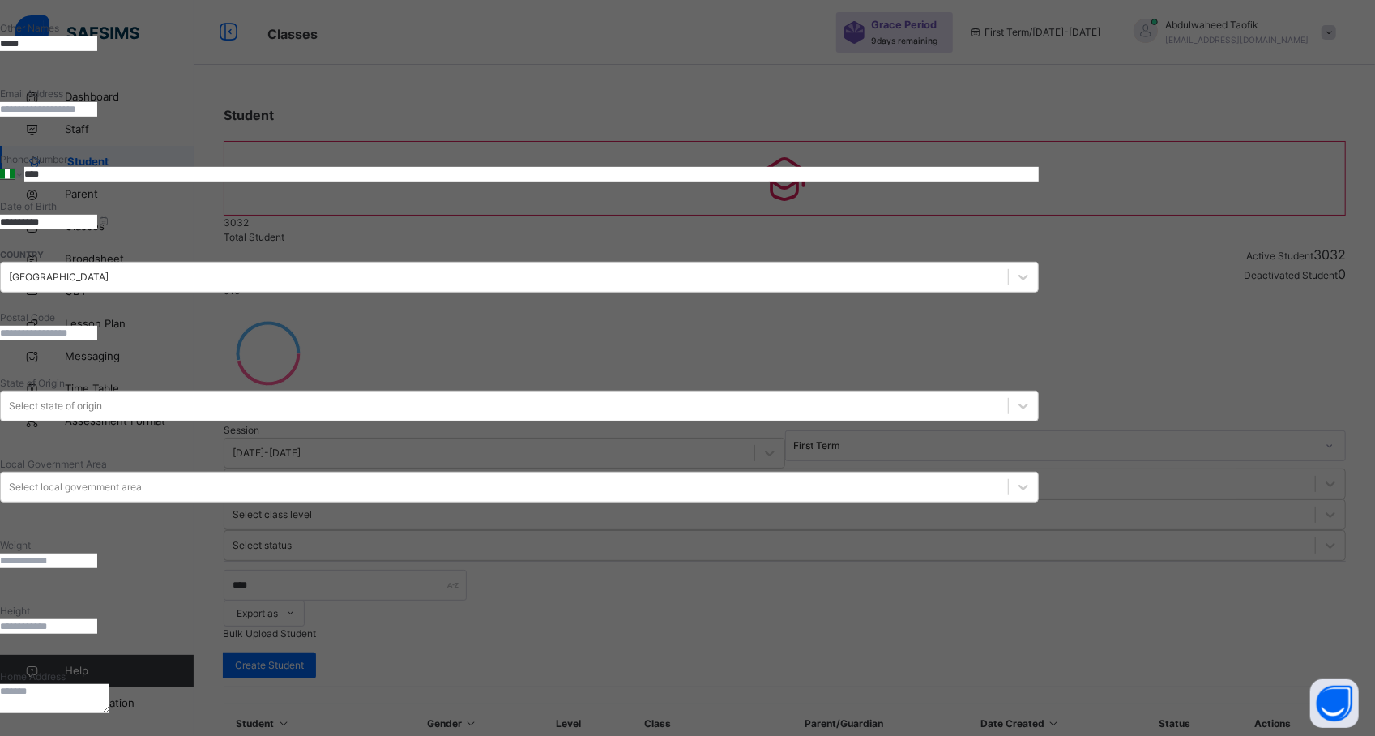
click at [21, 735] on span "Next" at bounding box center [10, 742] width 21 height 12
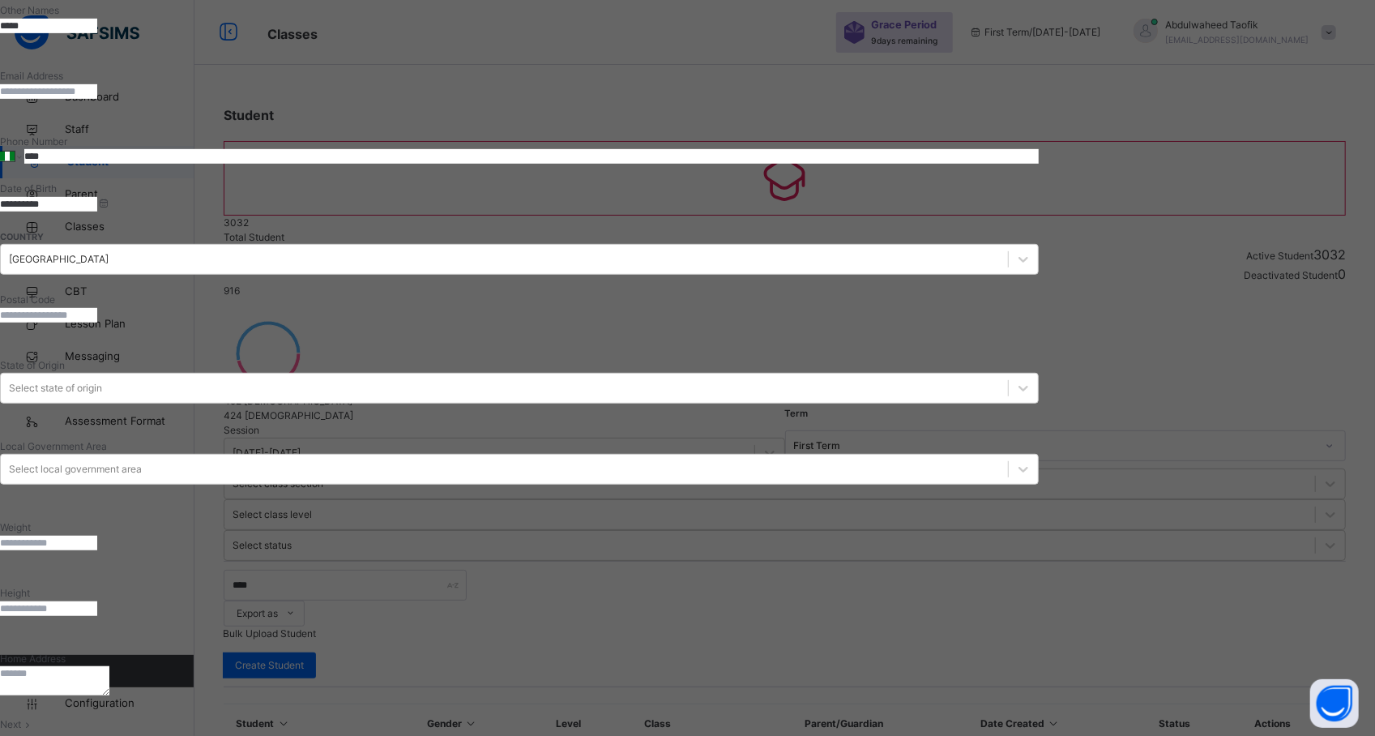
scroll to position [156, 0]
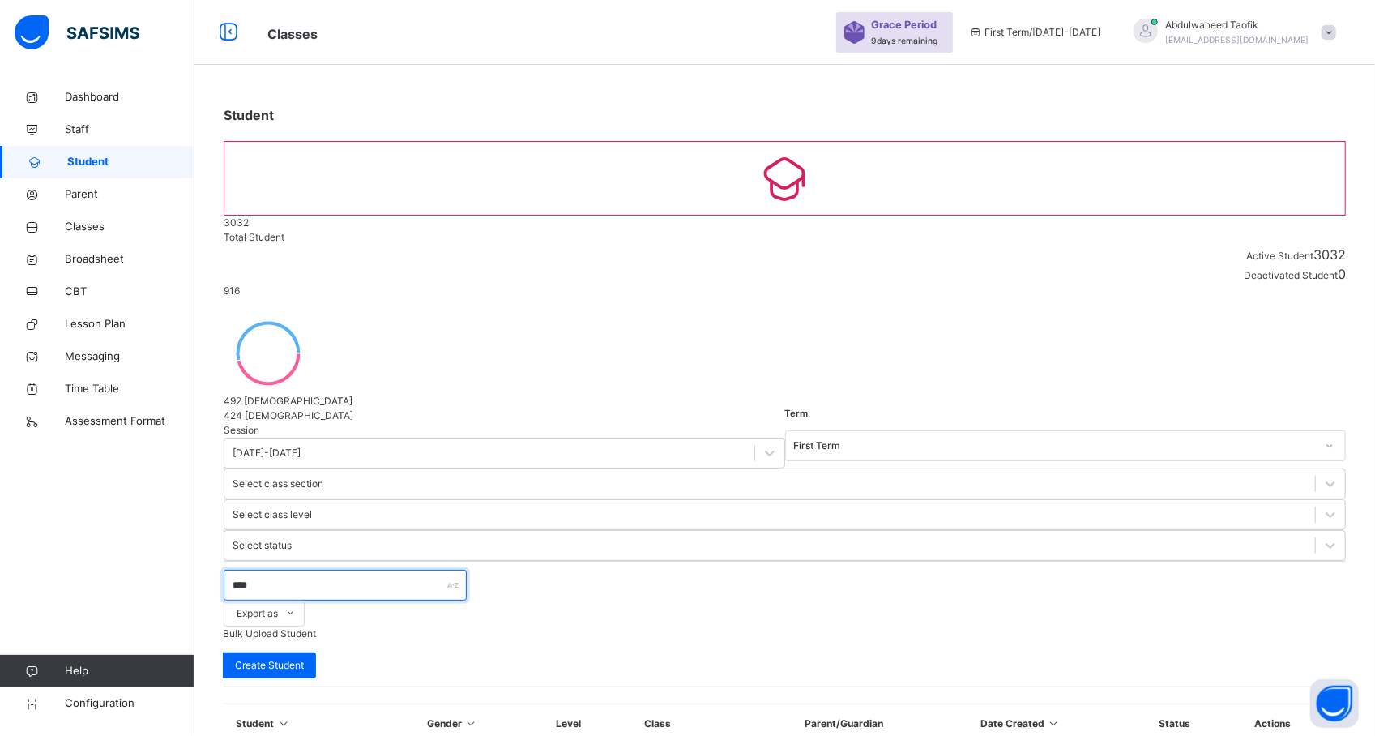
click at [348, 570] on input "****" at bounding box center [345, 585] width 243 height 31
type input "*"
type input "****"
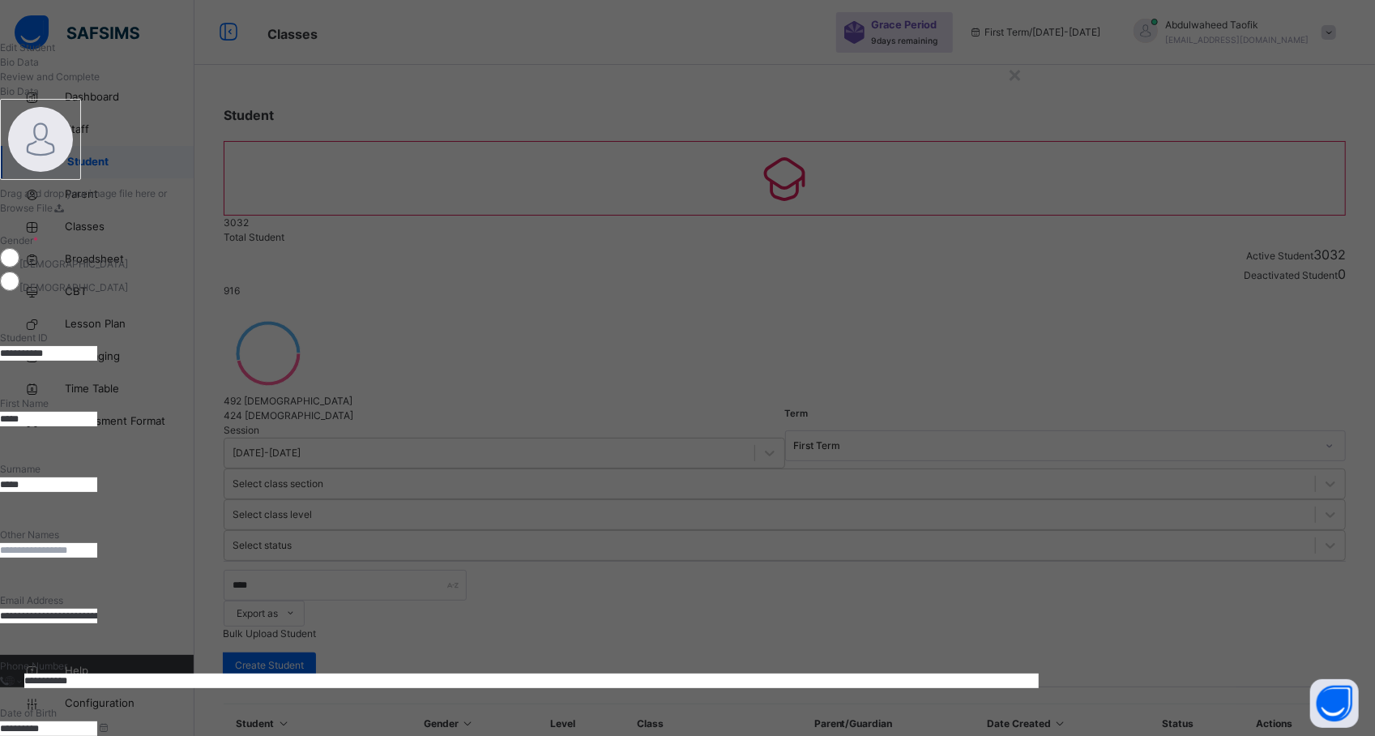
click at [97, 543] on input "text" at bounding box center [48, 550] width 97 height 15
type input "*****"
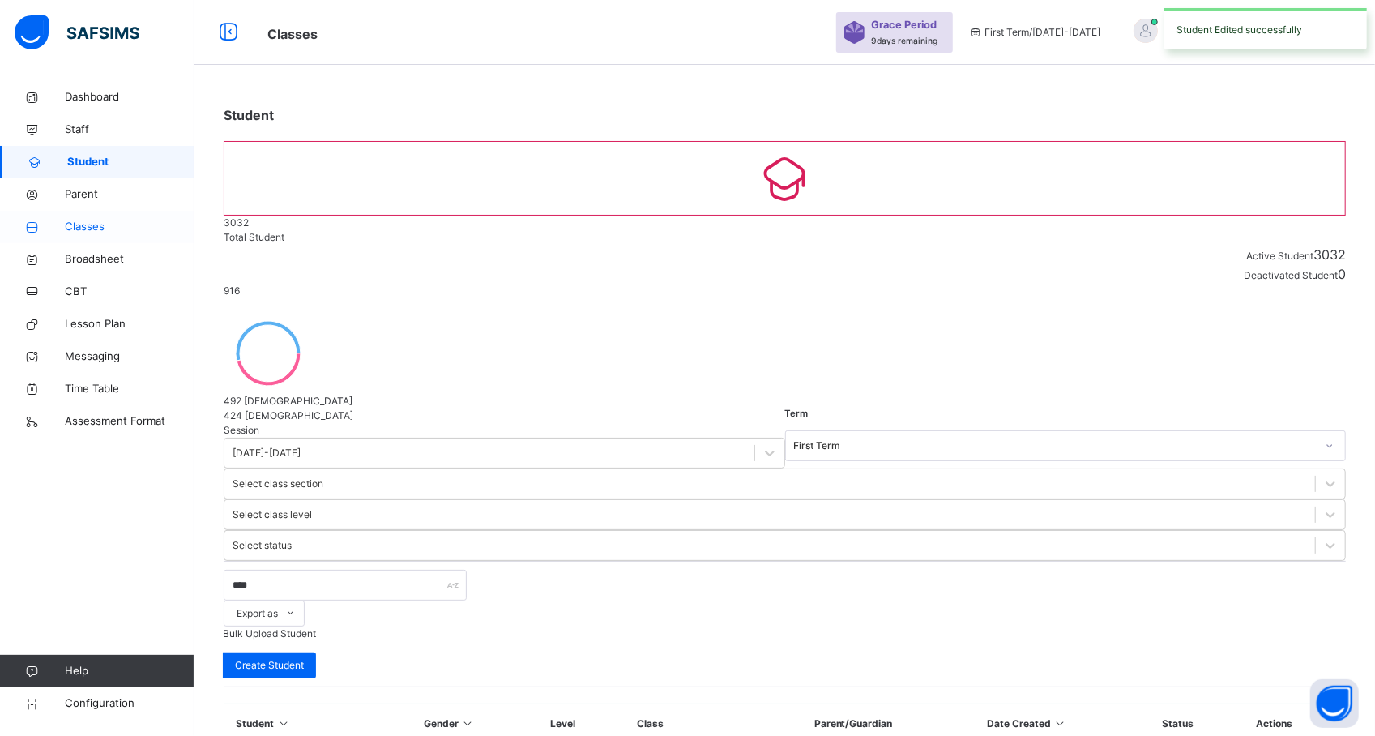
click at [88, 222] on span "Classes" at bounding box center [130, 227] width 130 height 16
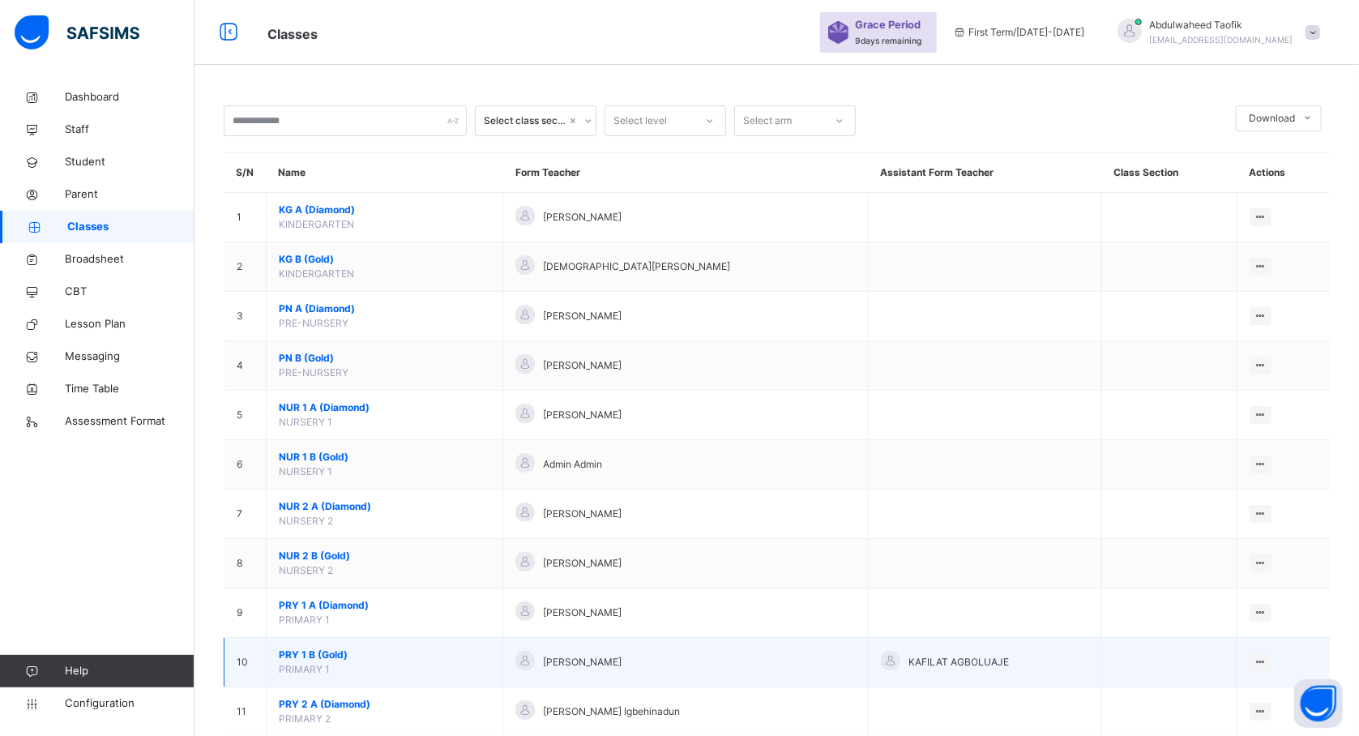
click at [334, 661] on span "PRY 1 B (Gold)" at bounding box center [384, 654] width 211 height 15
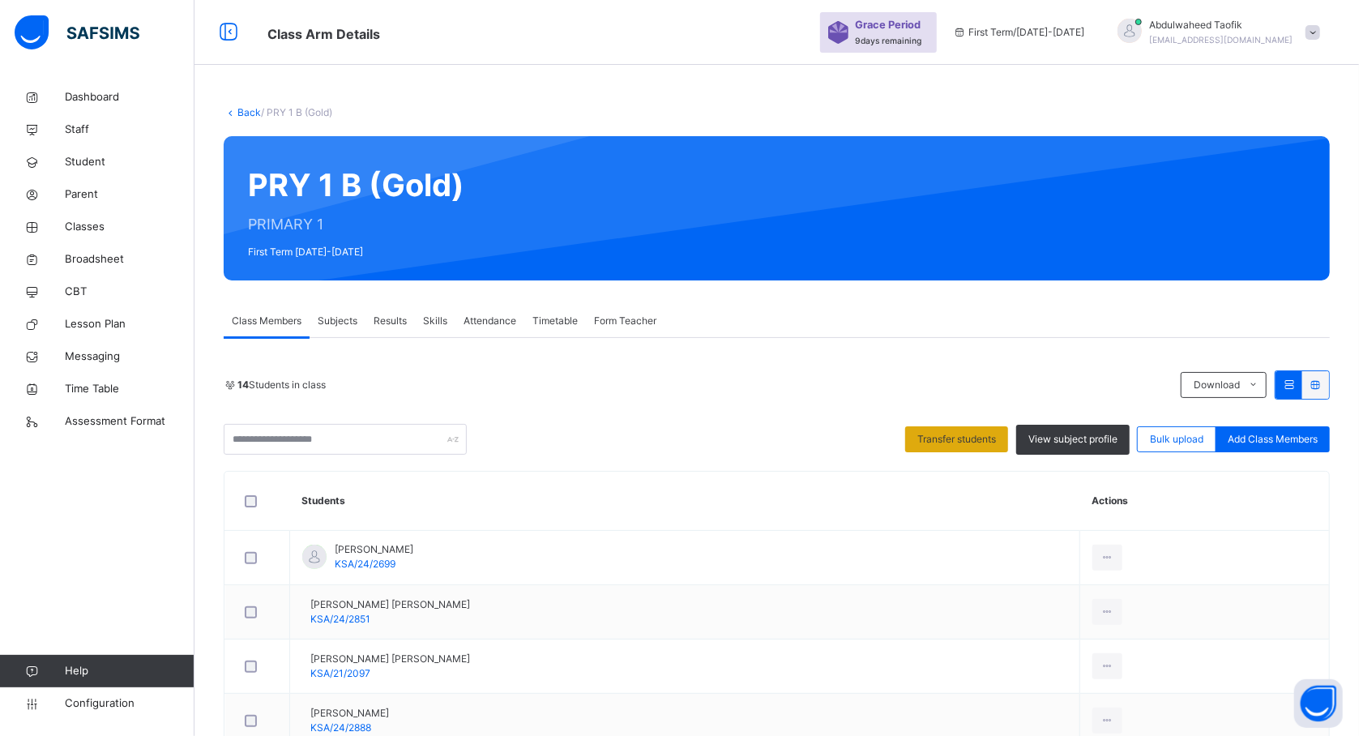
click at [966, 446] on span "Transfer students" at bounding box center [956, 439] width 79 height 15
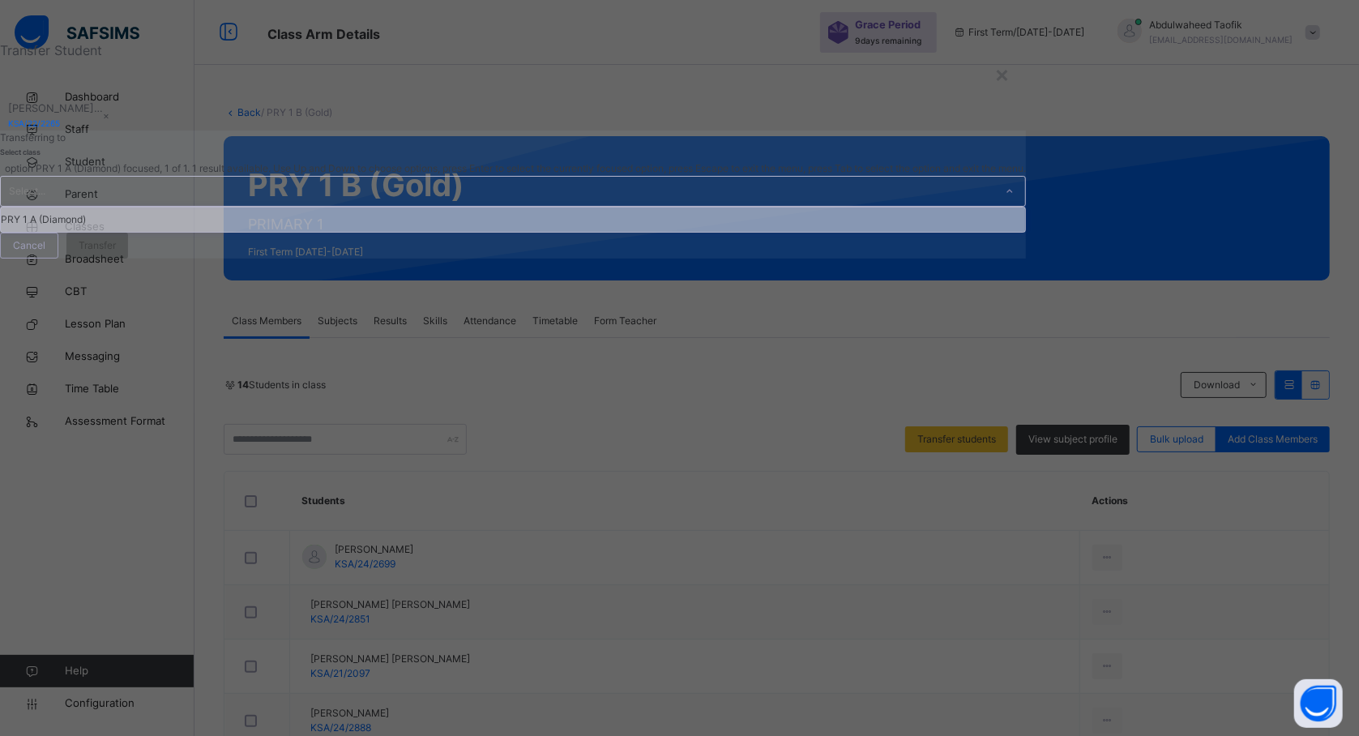
click at [647, 232] on div "PRY 1 A (Diamond)" at bounding box center [513, 219] width 1024 height 24
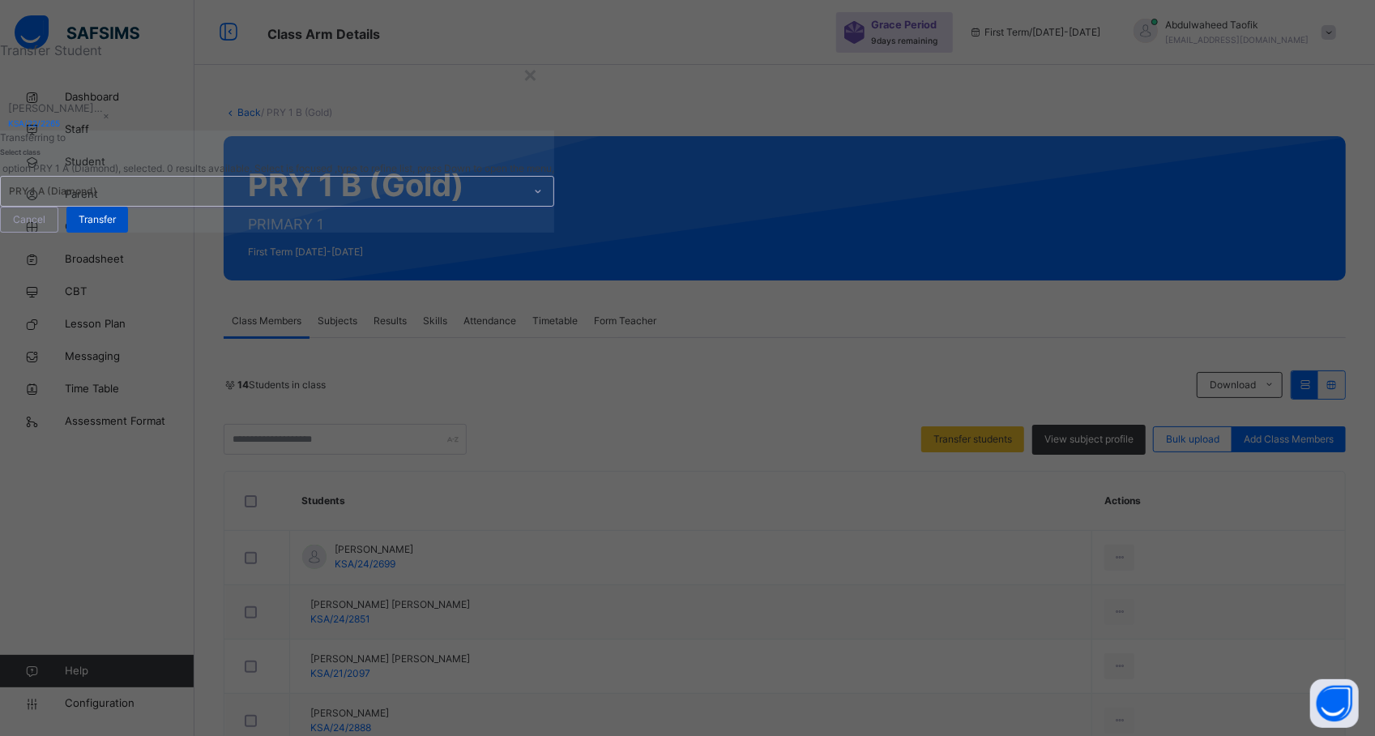
click at [116, 227] on span "Transfer" at bounding box center [97, 219] width 37 height 15
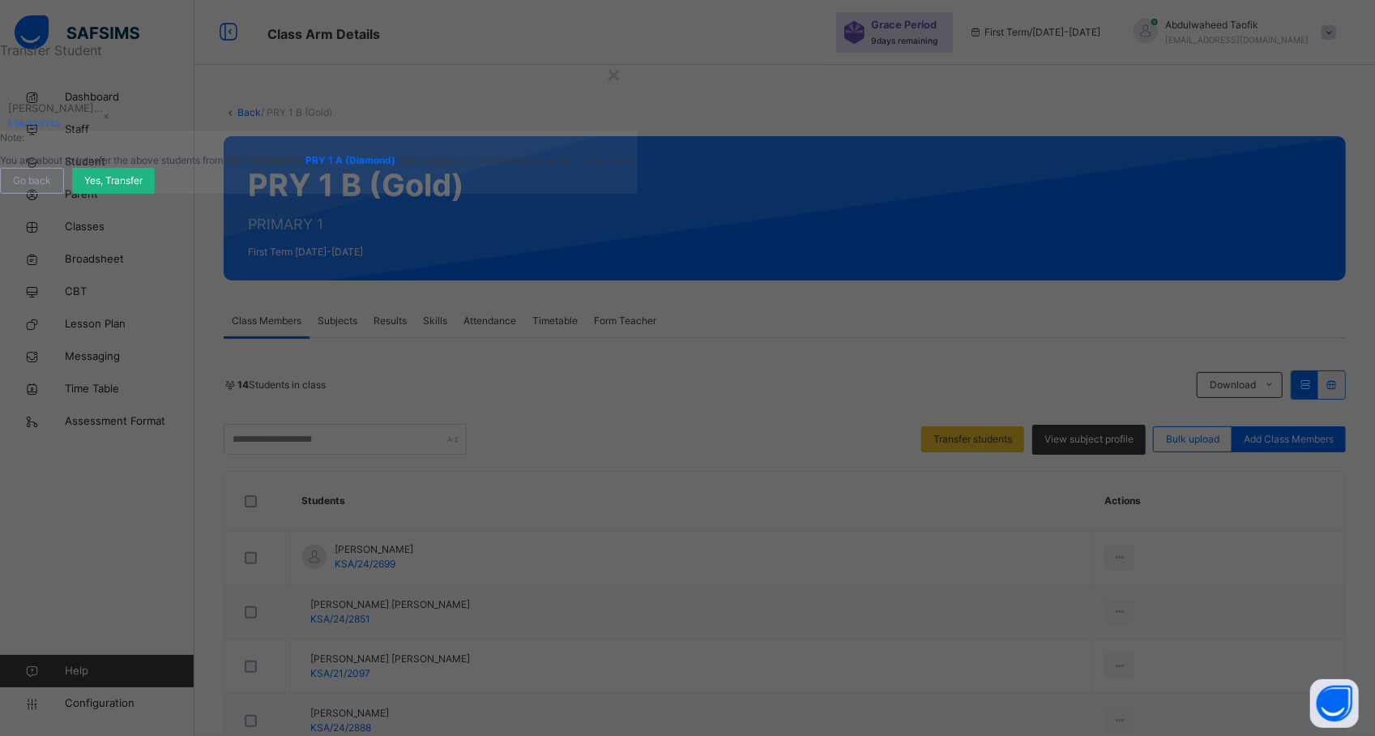
click at [143, 188] on span "Yes, Transfer" at bounding box center [113, 180] width 58 height 15
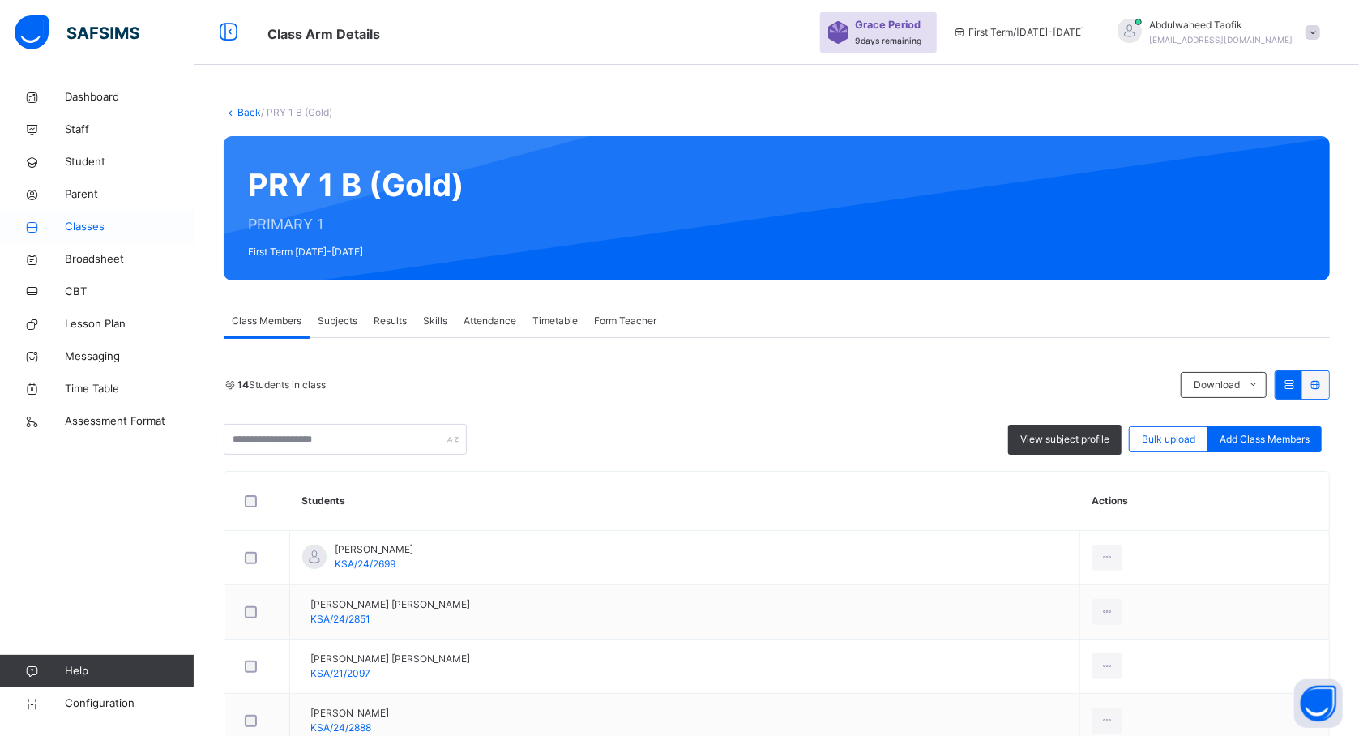
click at [92, 228] on span "Classes" at bounding box center [130, 227] width 130 height 16
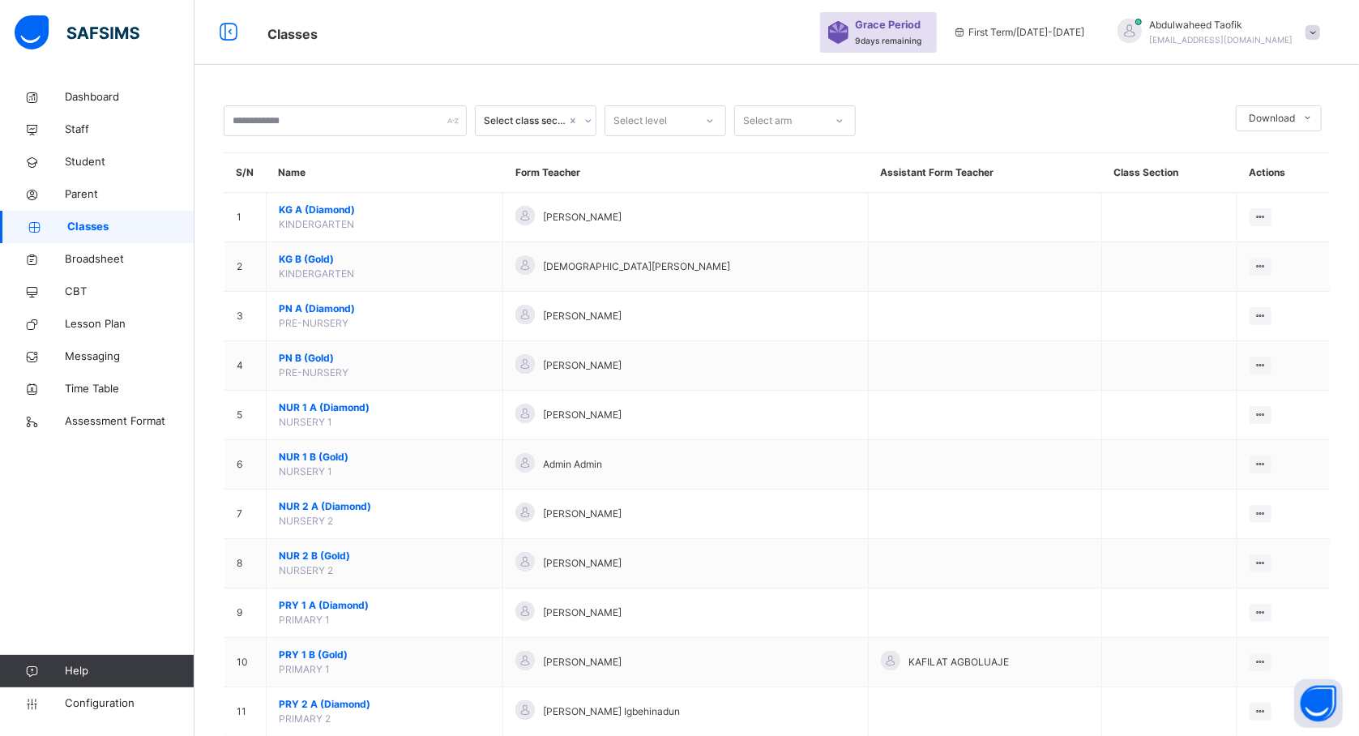
click at [92, 228] on span "Classes" at bounding box center [130, 227] width 127 height 16
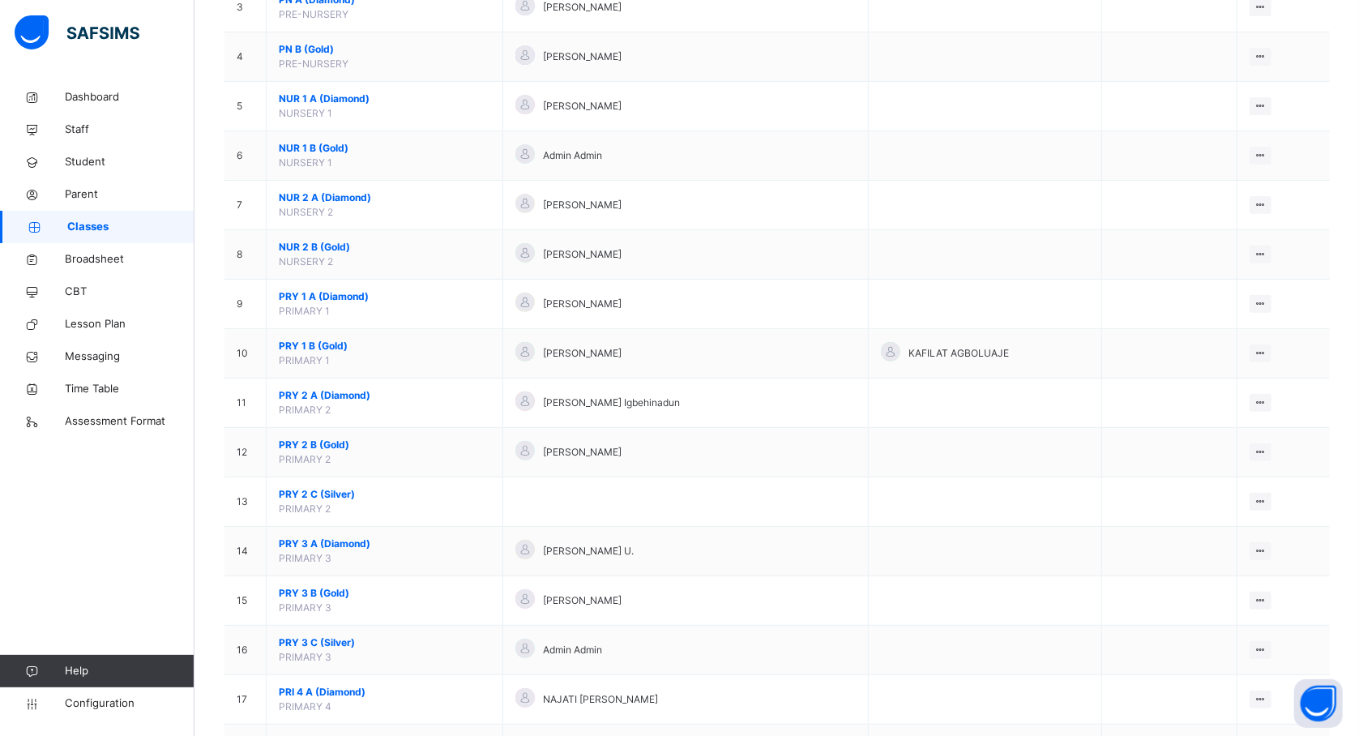
scroll to position [310, 0]
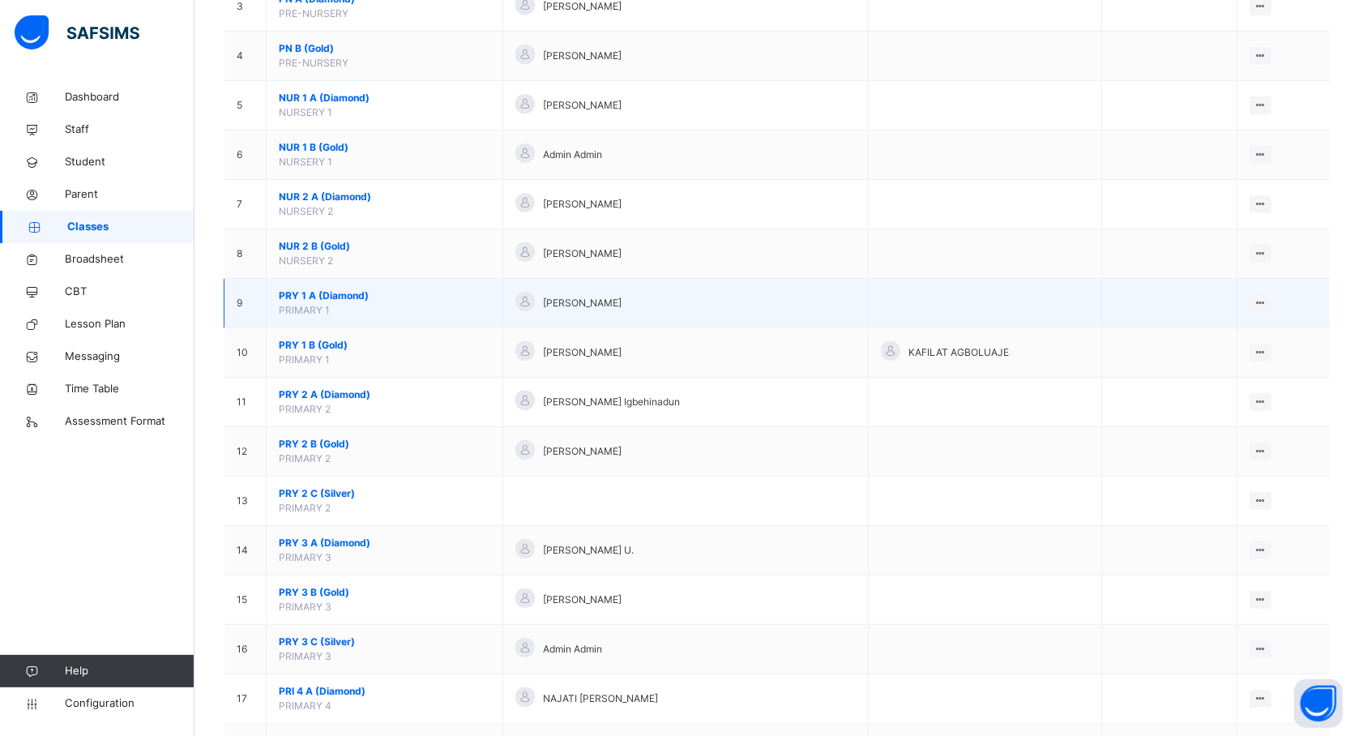
click at [387, 300] on span "PRY 1 A (Diamond)" at bounding box center [384, 295] width 211 height 15
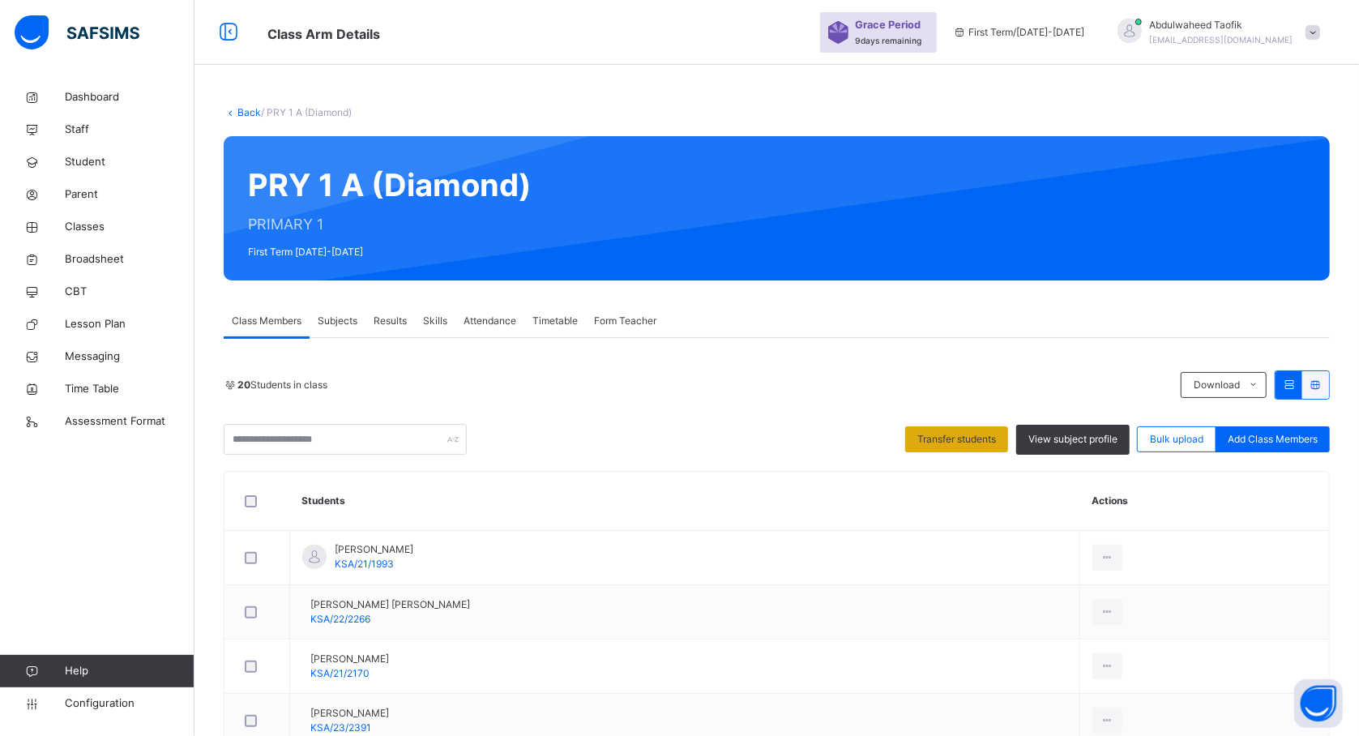
click at [941, 441] on span "Transfer students" at bounding box center [956, 439] width 79 height 15
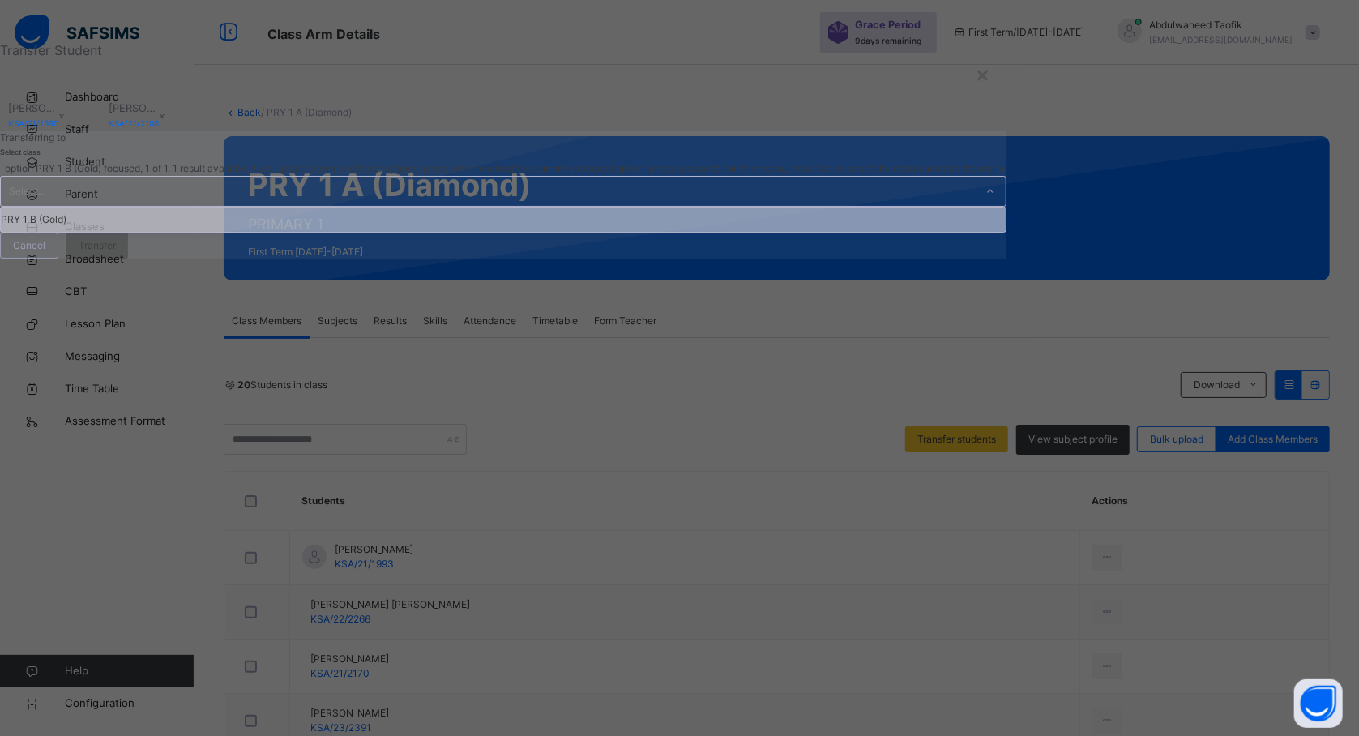
click at [608, 232] on div "PRY 1 B (Gold)" at bounding box center [503, 219] width 1005 height 24
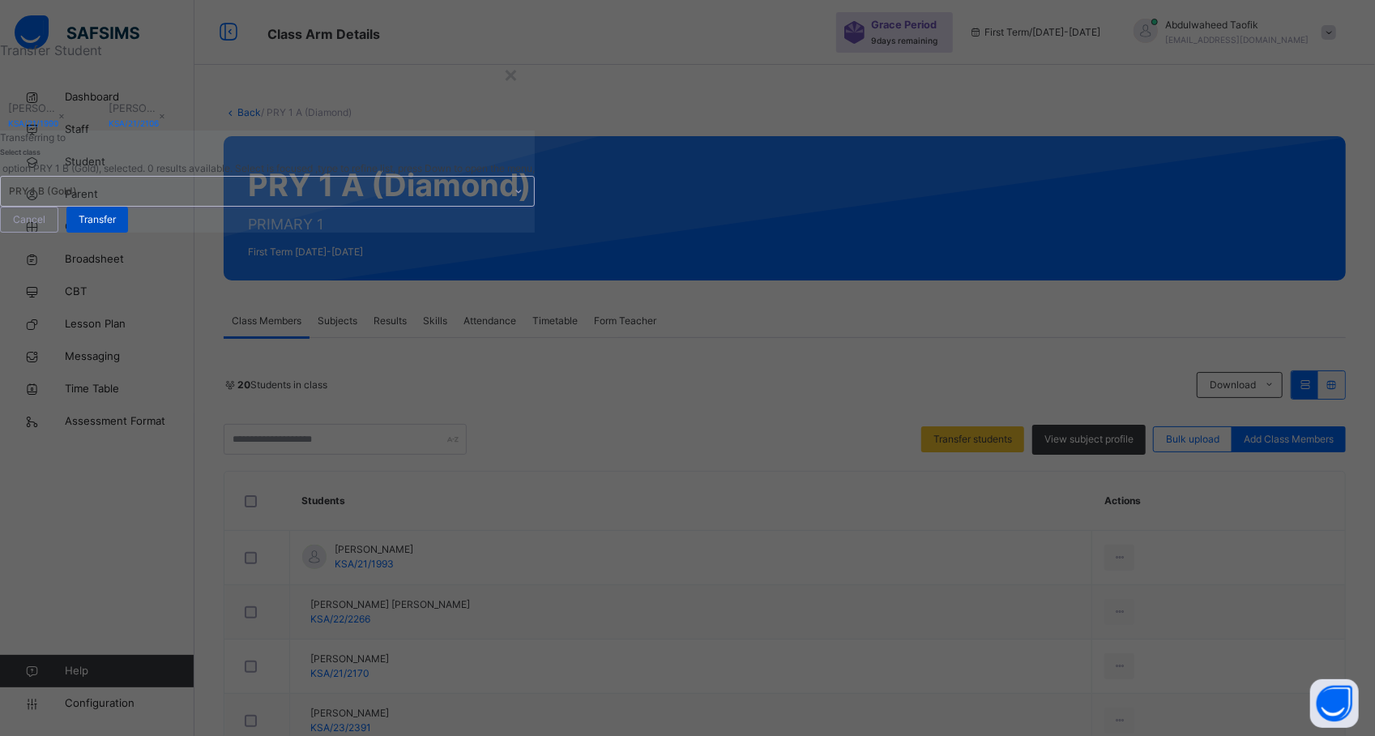
click at [116, 227] on span "Transfer" at bounding box center [97, 219] width 37 height 15
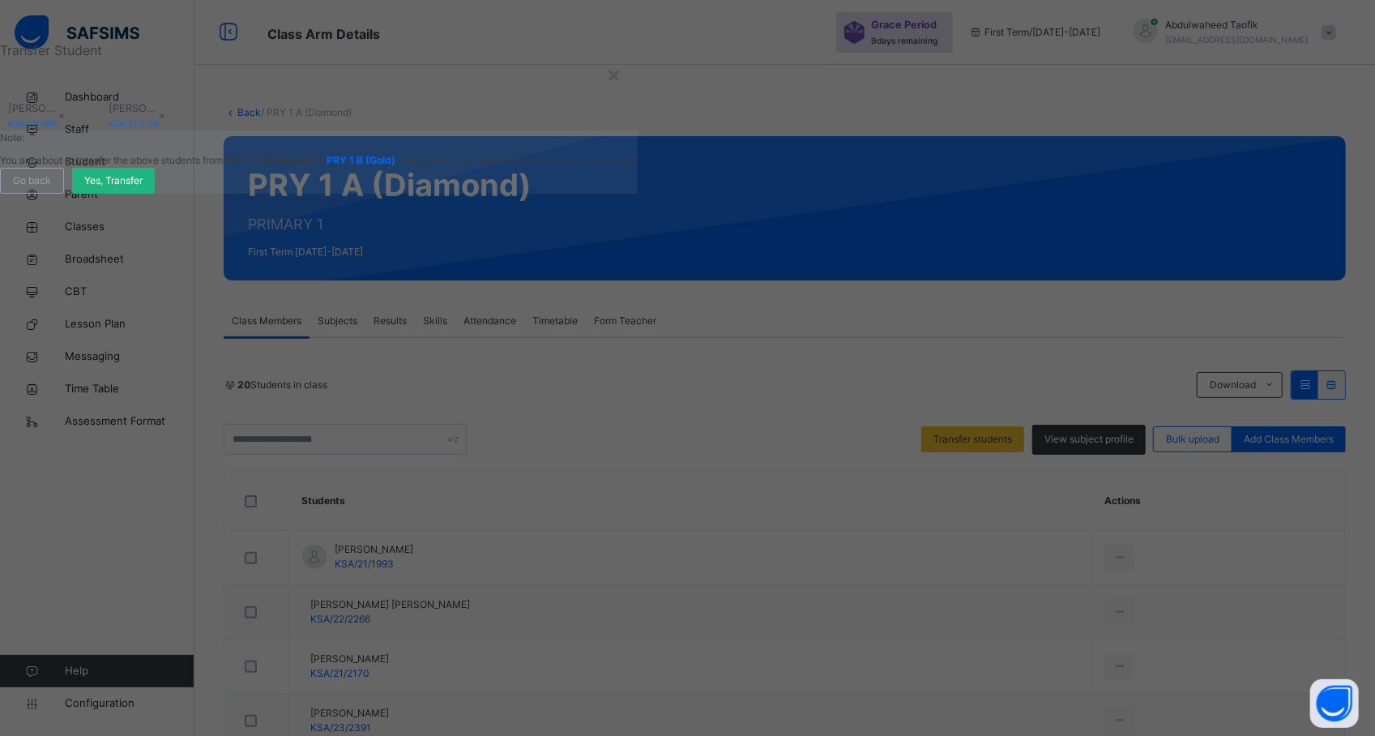
click at [155, 194] on div "Yes, Transfer" at bounding box center [113, 181] width 83 height 26
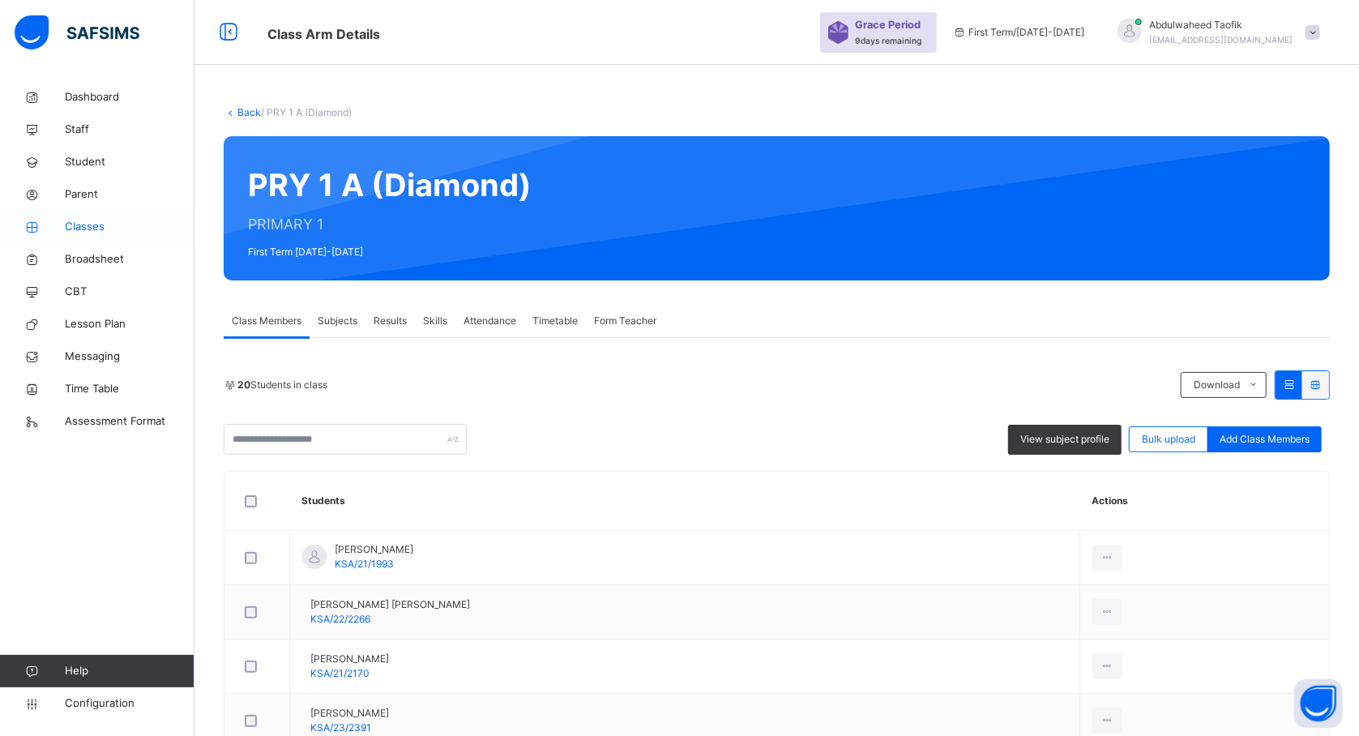
click at [88, 228] on span "Classes" at bounding box center [130, 227] width 130 height 16
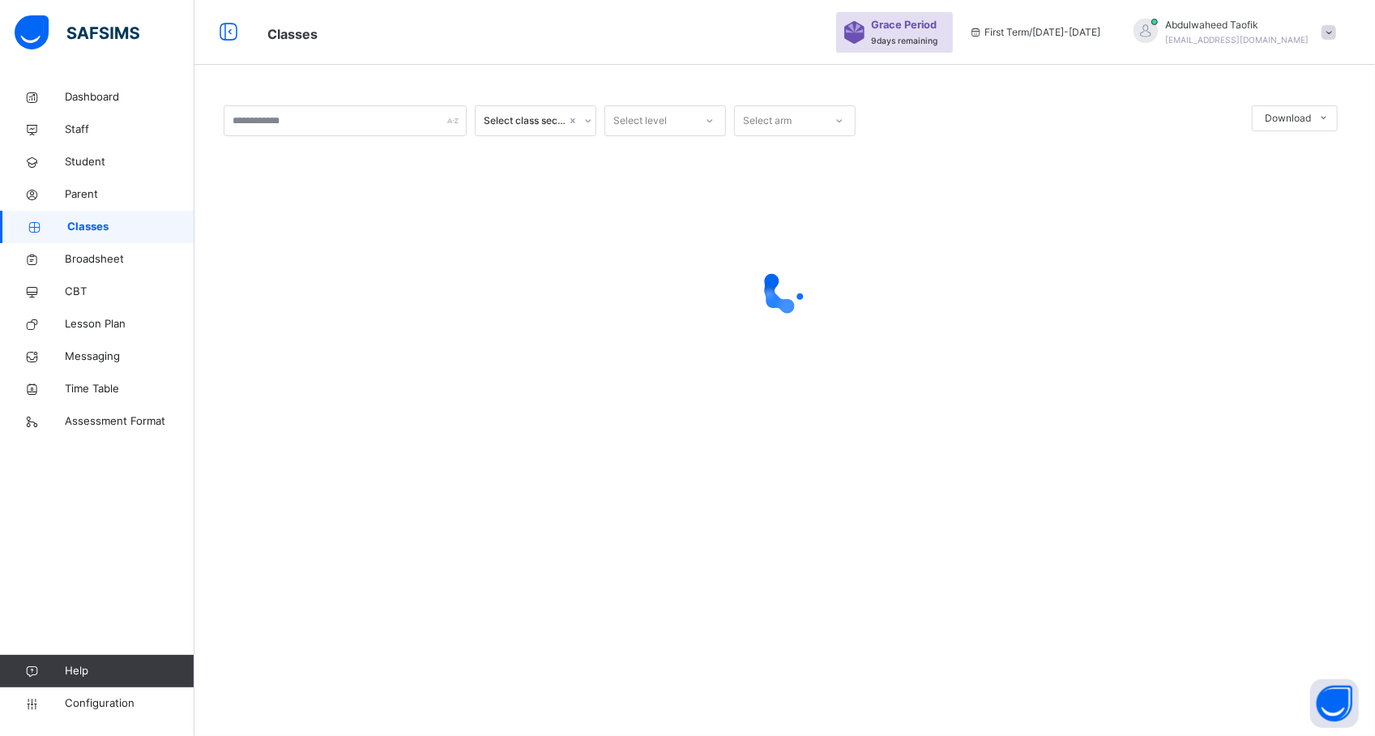
click at [113, 225] on span "Classes" at bounding box center [130, 227] width 127 height 16
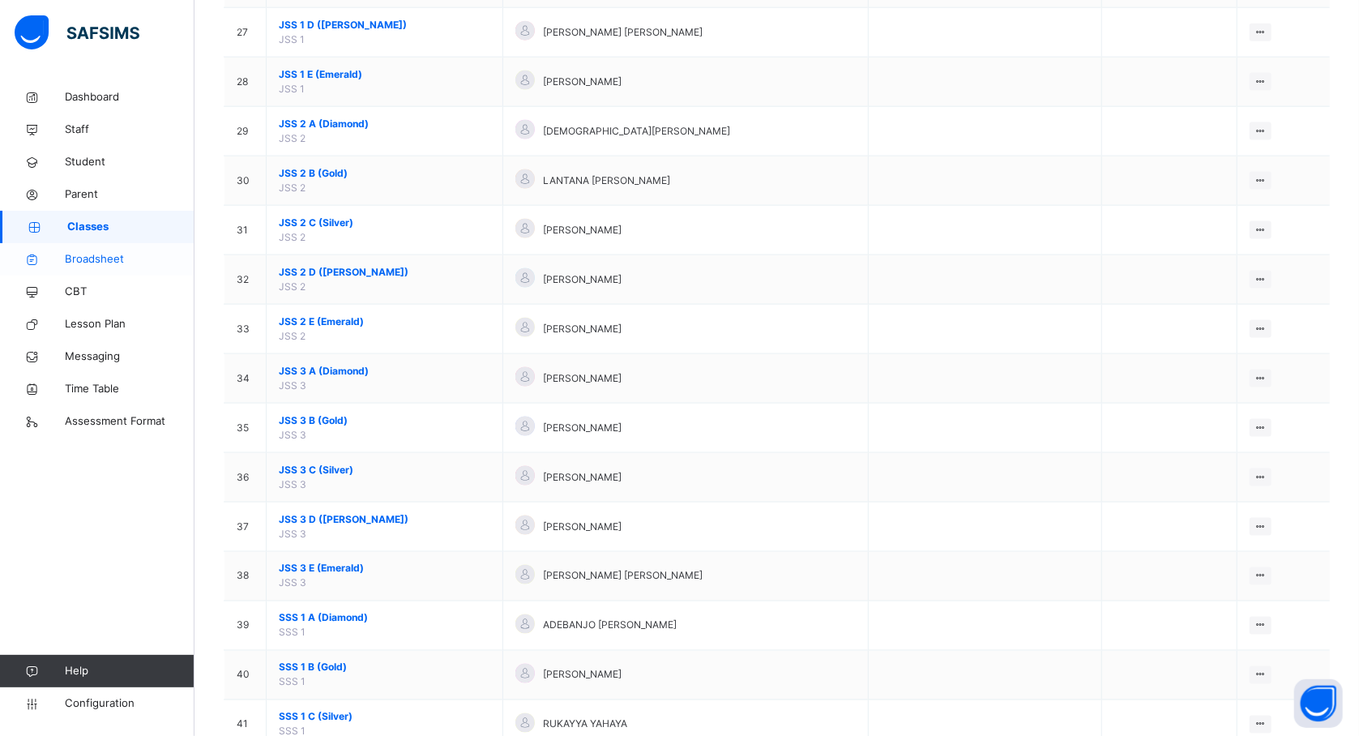
scroll to position [2133, 0]
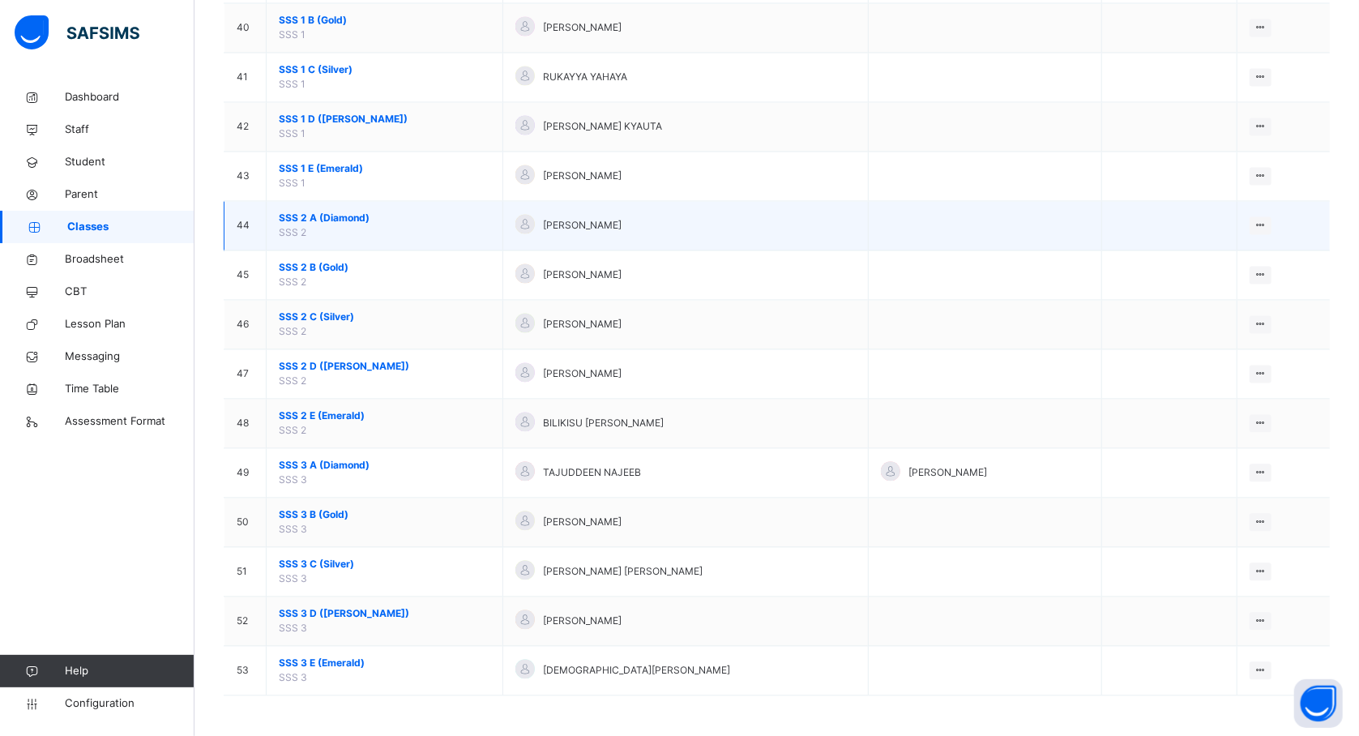
click at [303, 212] on span "SSS 2 A (Diamond)" at bounding box center [384, 218] width 211 height 15
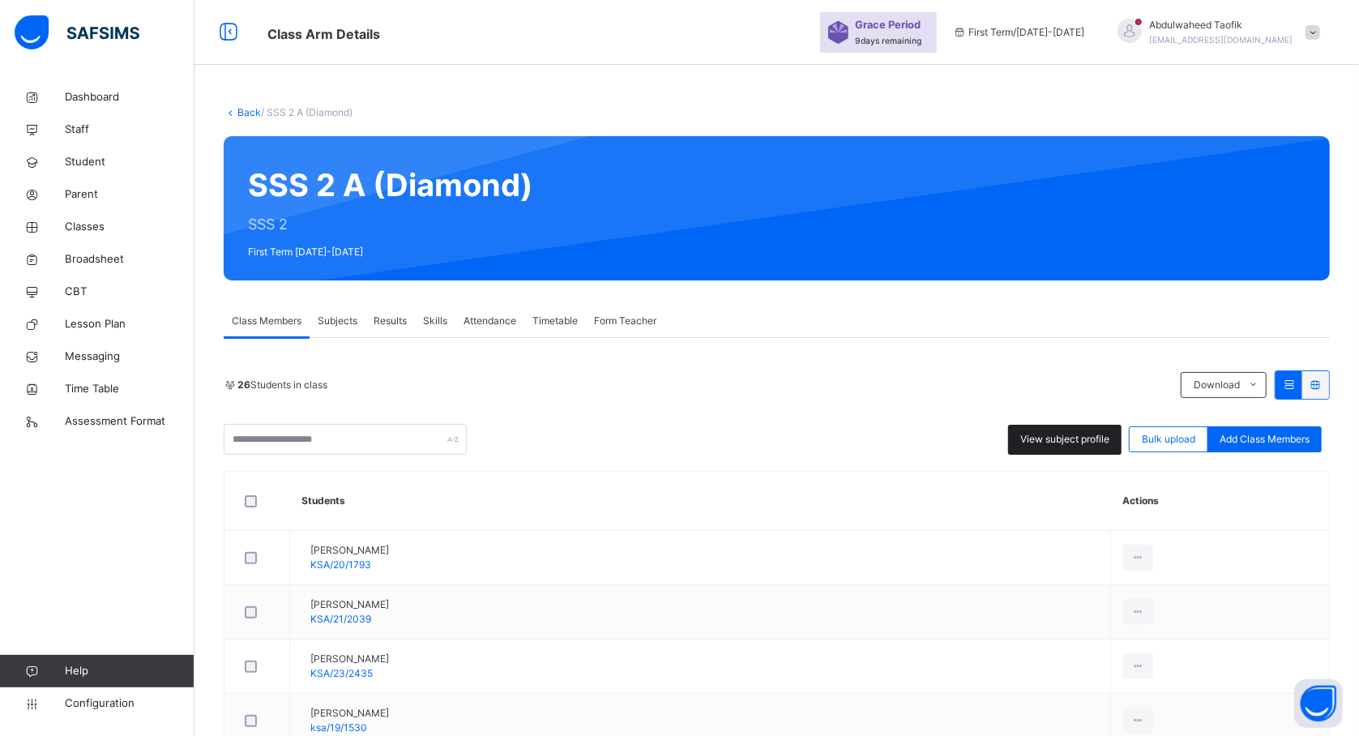
click at [1061, 447] on div "View subject profile" at bounding box center [1064, 440] width 113 height 30
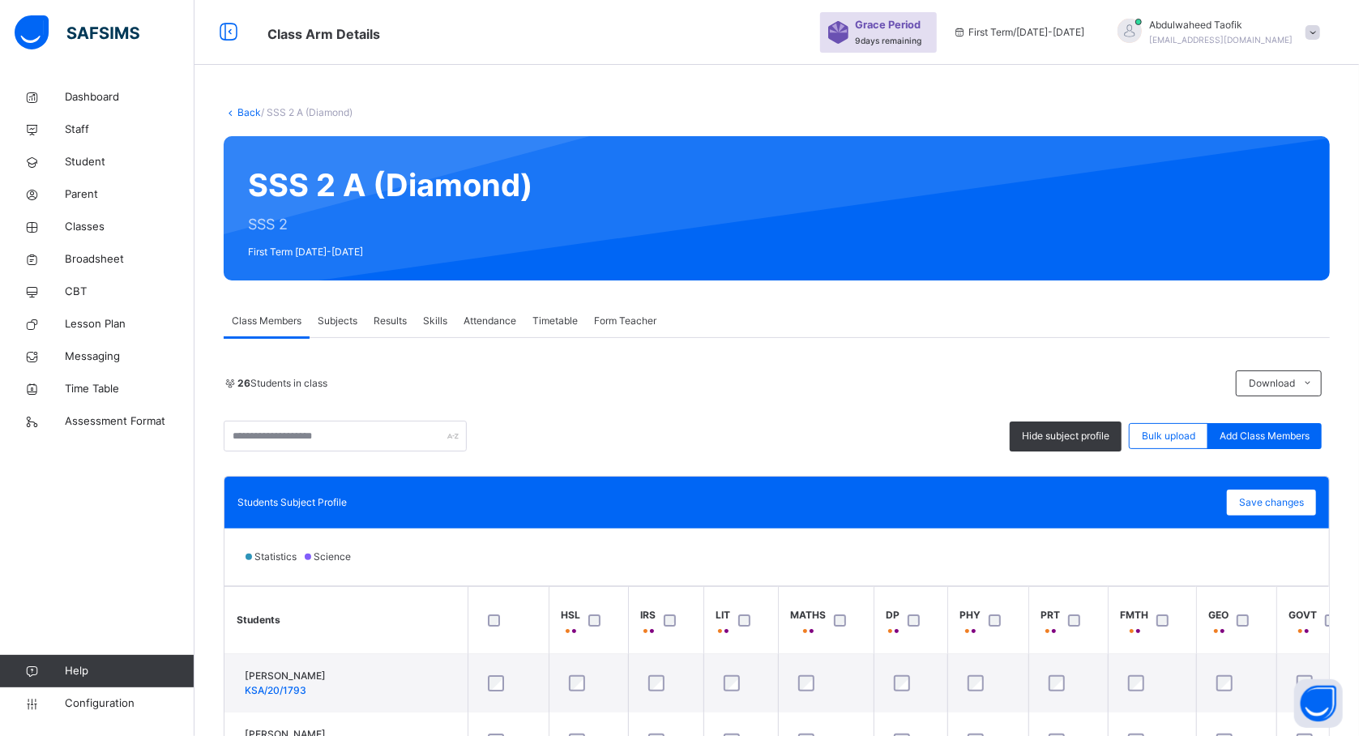
click at [621, 480] on div "Students Subject Profile Save changes" at bounding box center [776, 502] width 1104 height 52
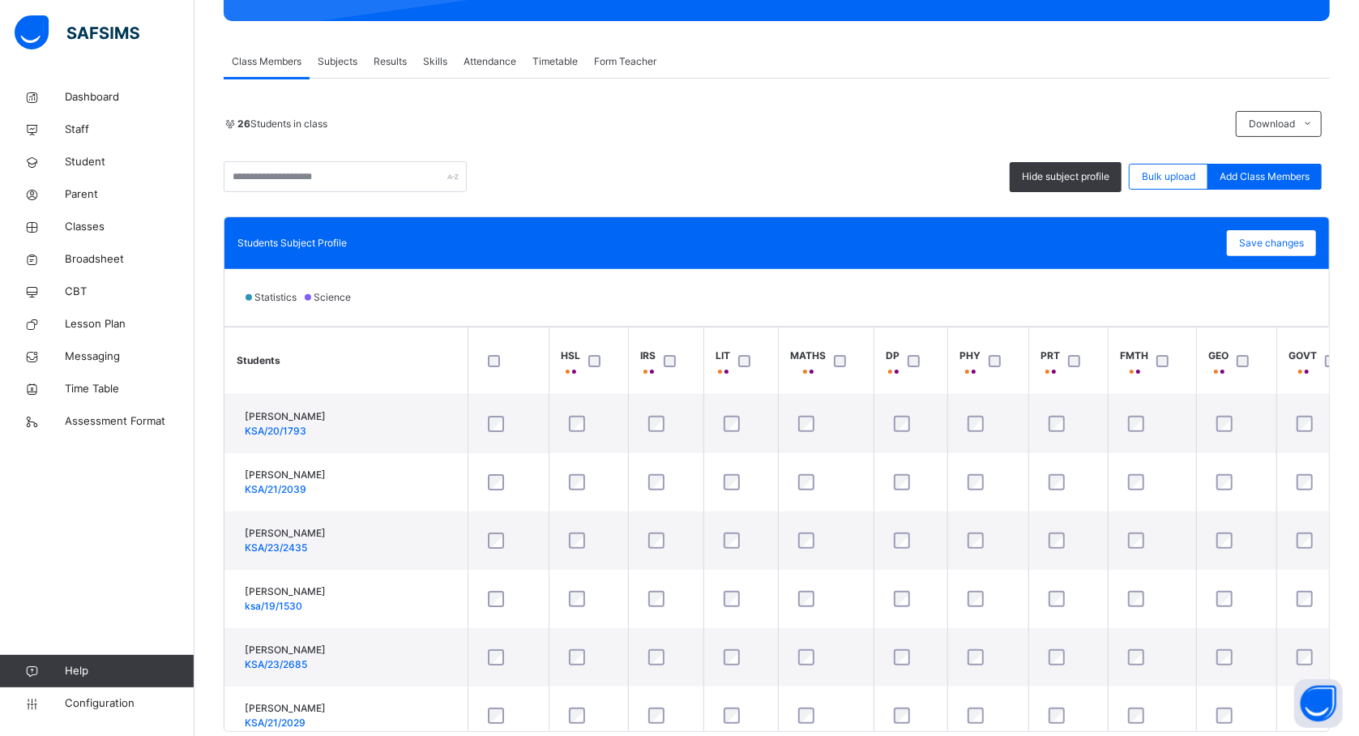
scroll to position [302, 0]
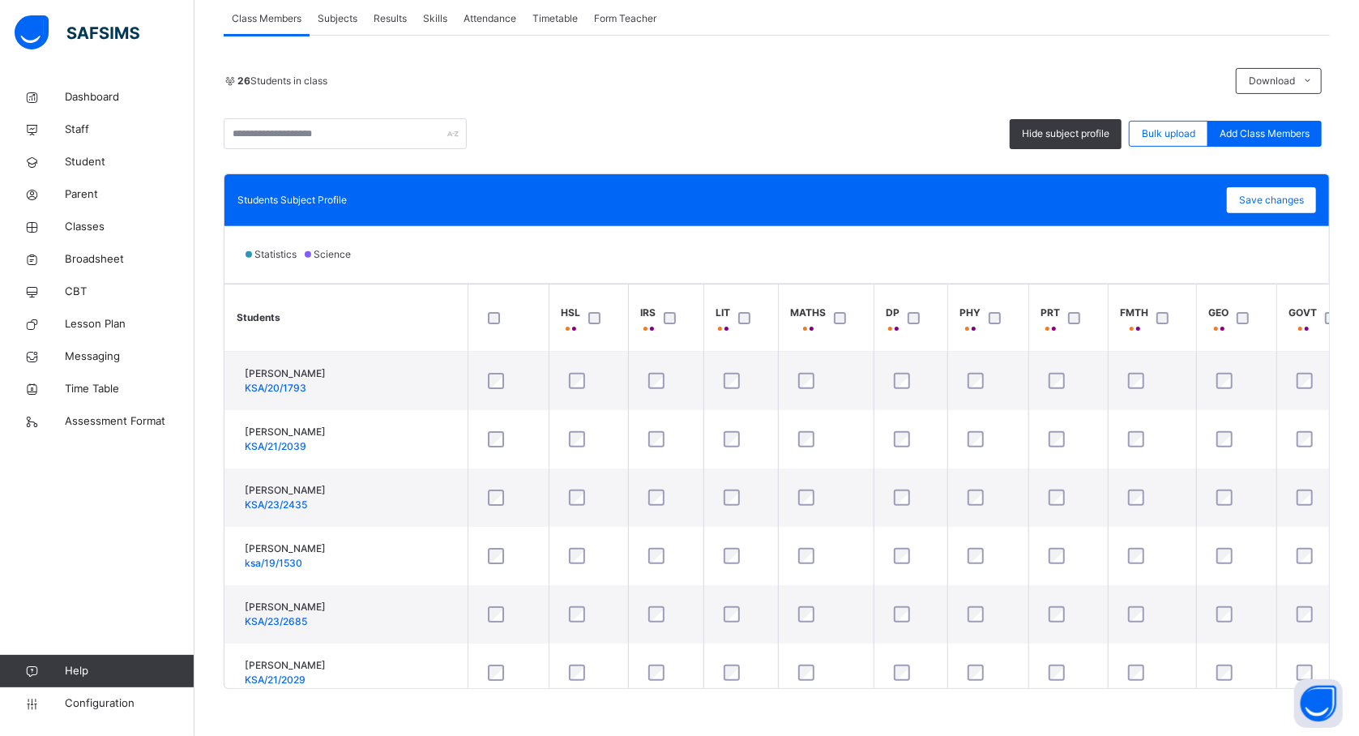
click at [491, 311] on div at bounding box center [508, 318] width 56 height 34
click at [494, 327] on div at bounding box center [508, 318] width 56 height 34
click at [1194, 312] on th "FMTH" at bounding box center [1152, 317] width 88 height 67
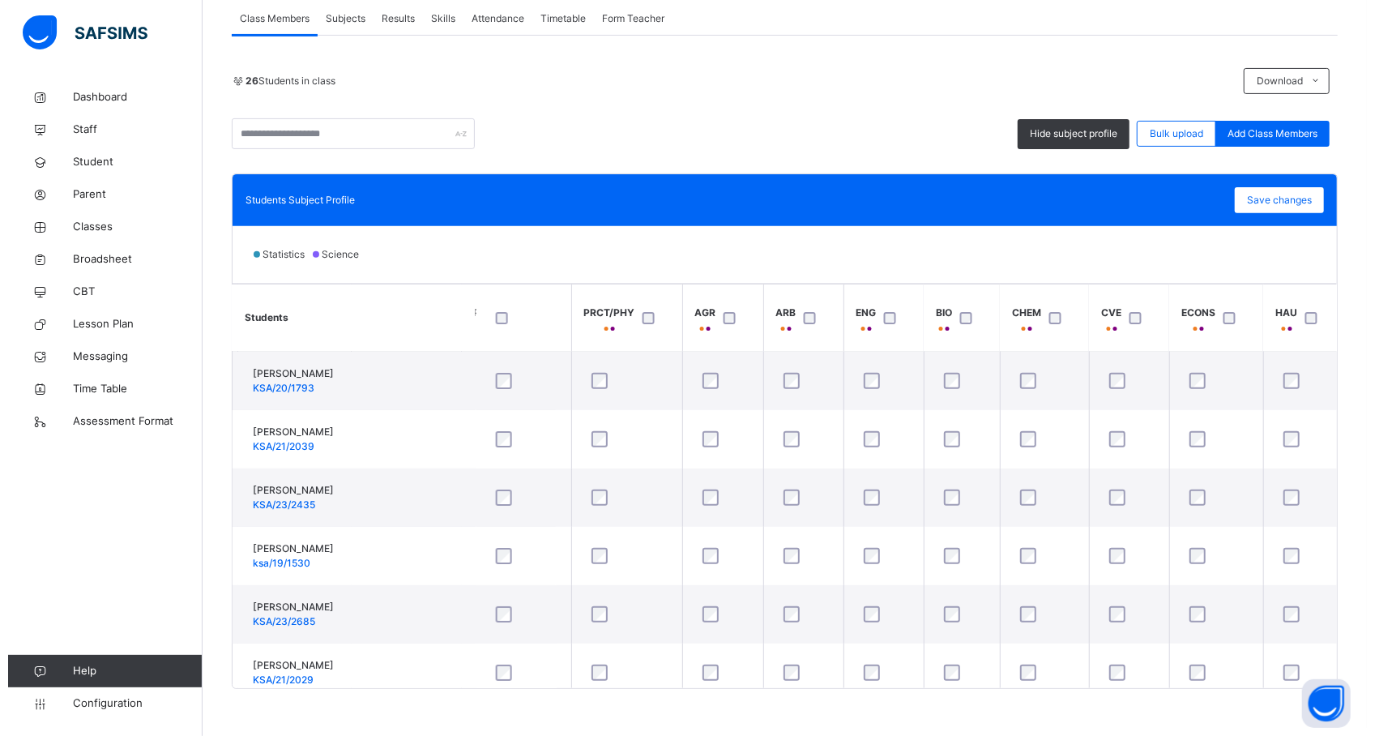
scroll to position [0, 1353]
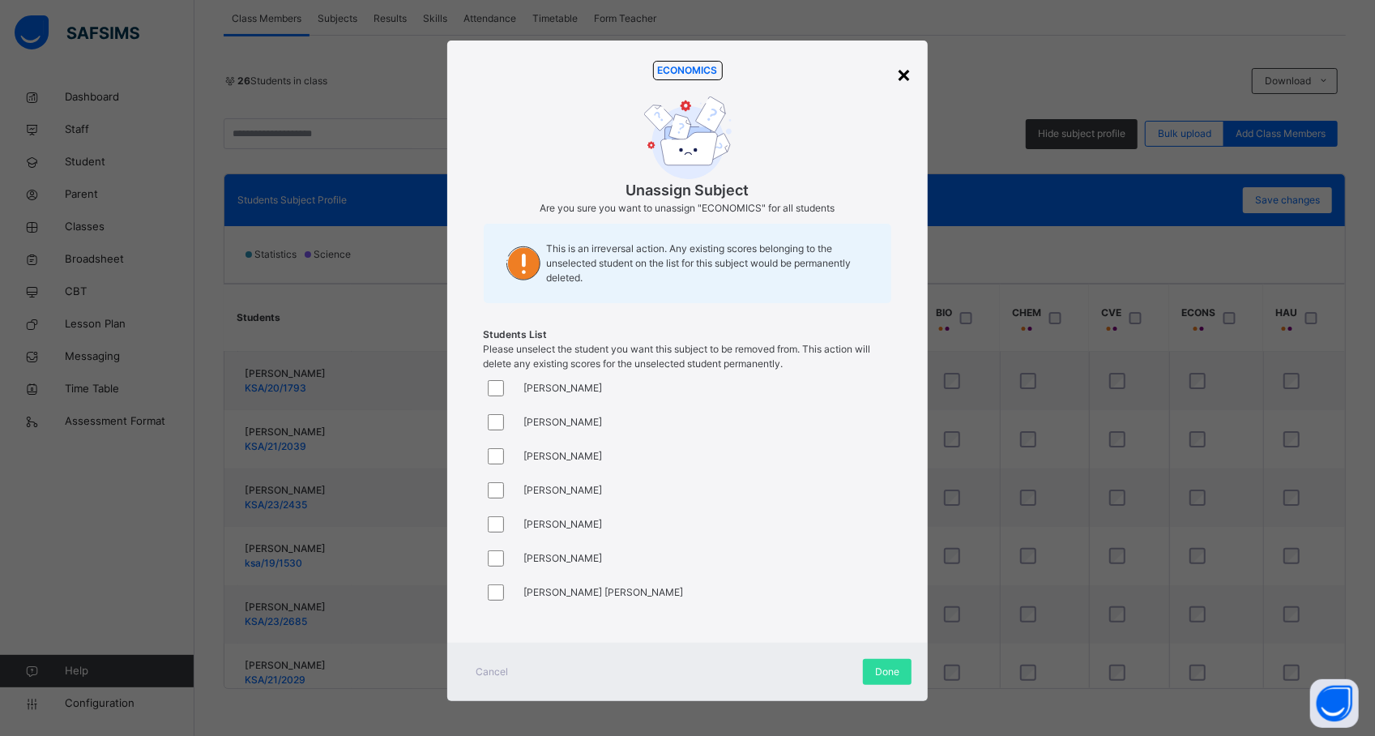
click at [906, 75] on div "×" at bounding box center [903, 74] width 15 height 34
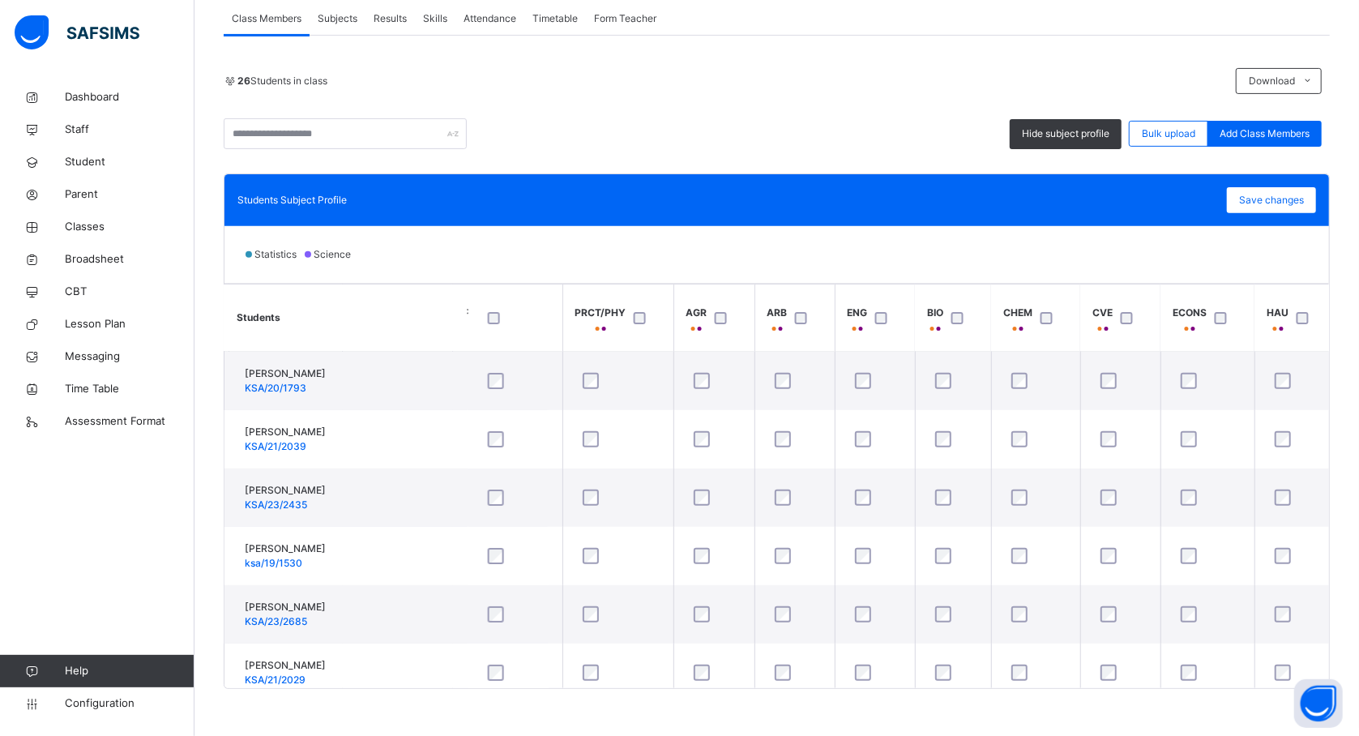
click at [1230, 339] on th "ECONS" at bounding box center [1207, 317] width 94 height 67
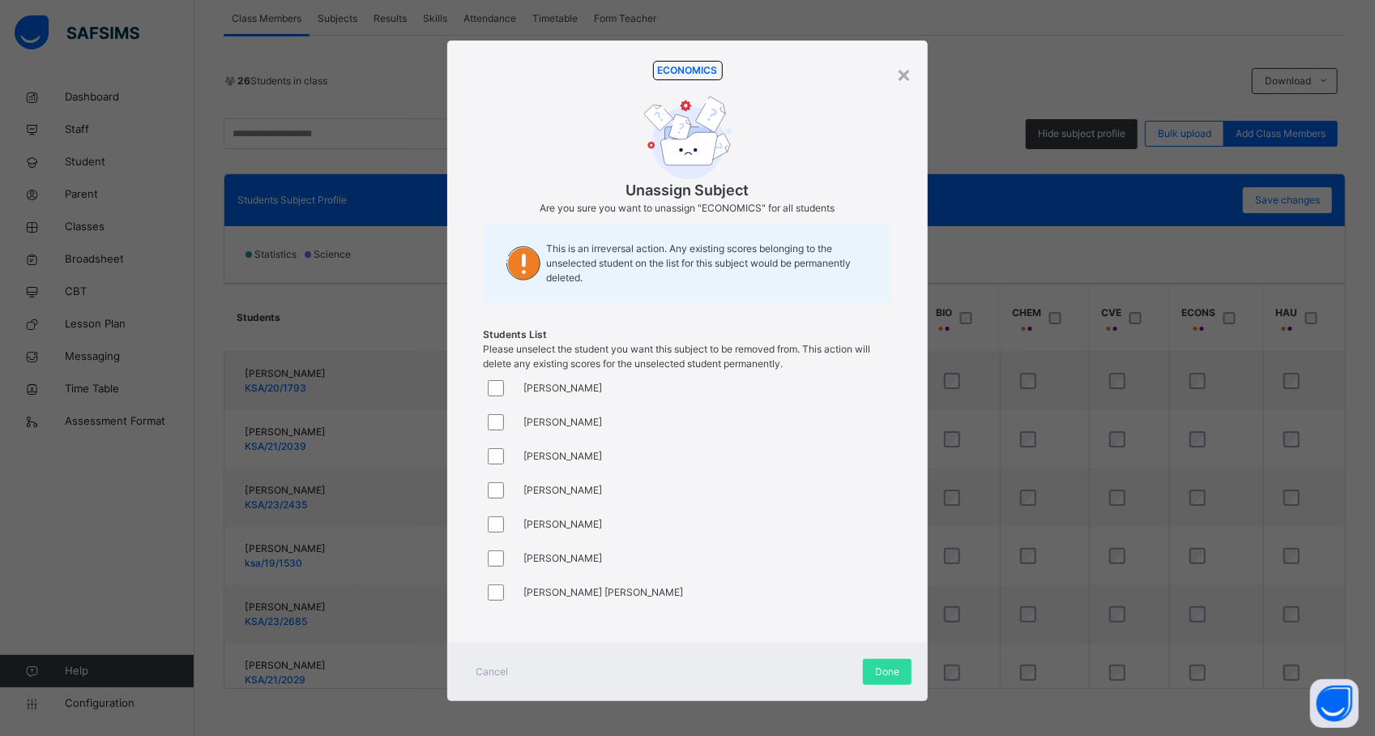
click at [583, 434] on div "AHMAD UZAIRU" at bounding box center [543, 422] width 119 height 34
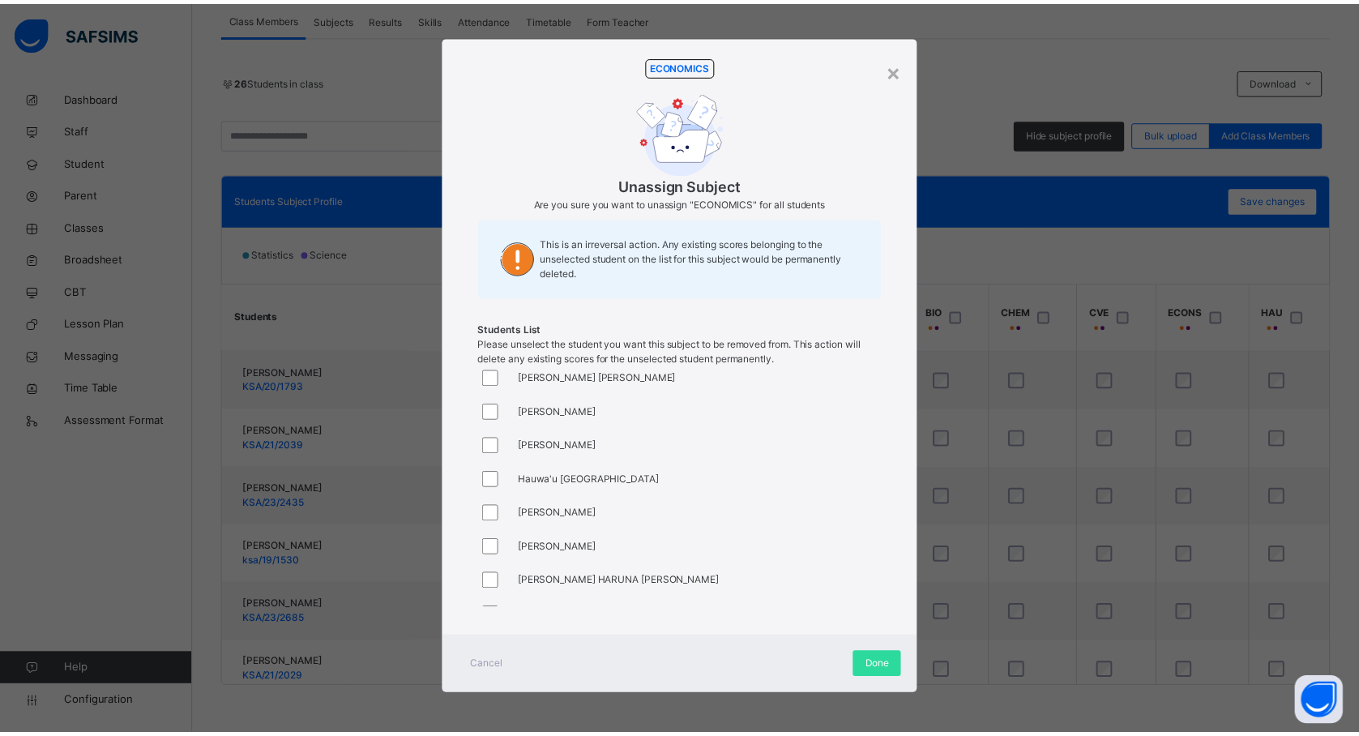
scroll to position [166, 0]
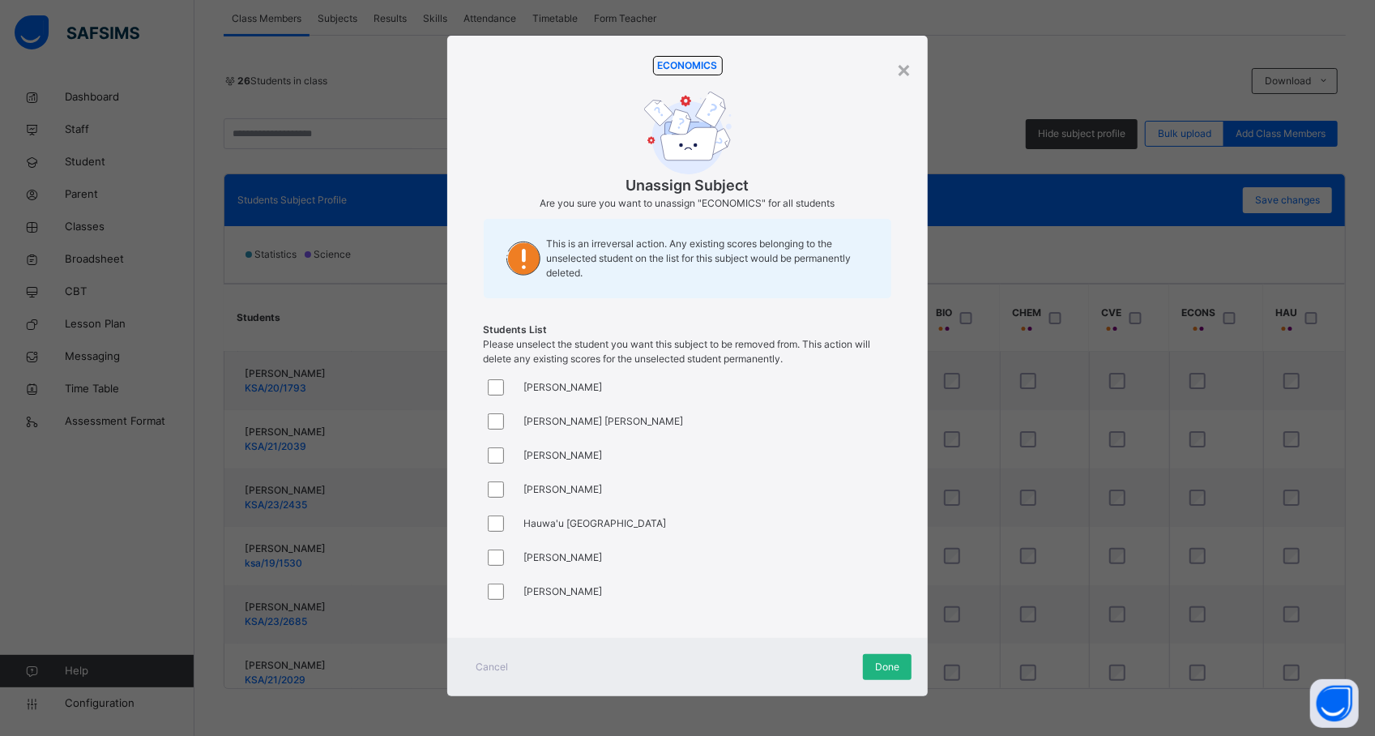
click at [895, 668] on span "Done" at bounding box center [887, 667] width 24 height 15
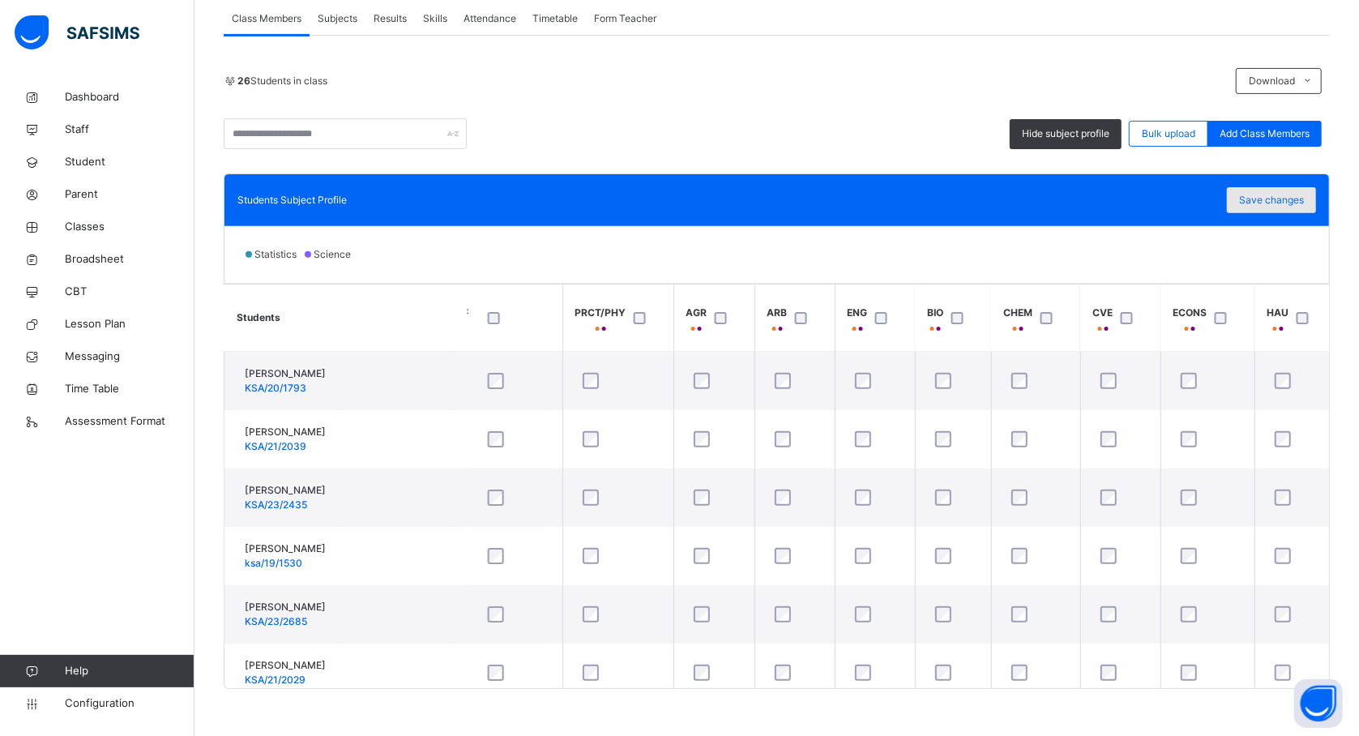
click at [1279, 196] on span "Save changes" at bounding box center [1271, 200] width 65 height 15
click at [976, 306] on div at bounding box center [961, 318] width 35 height 34
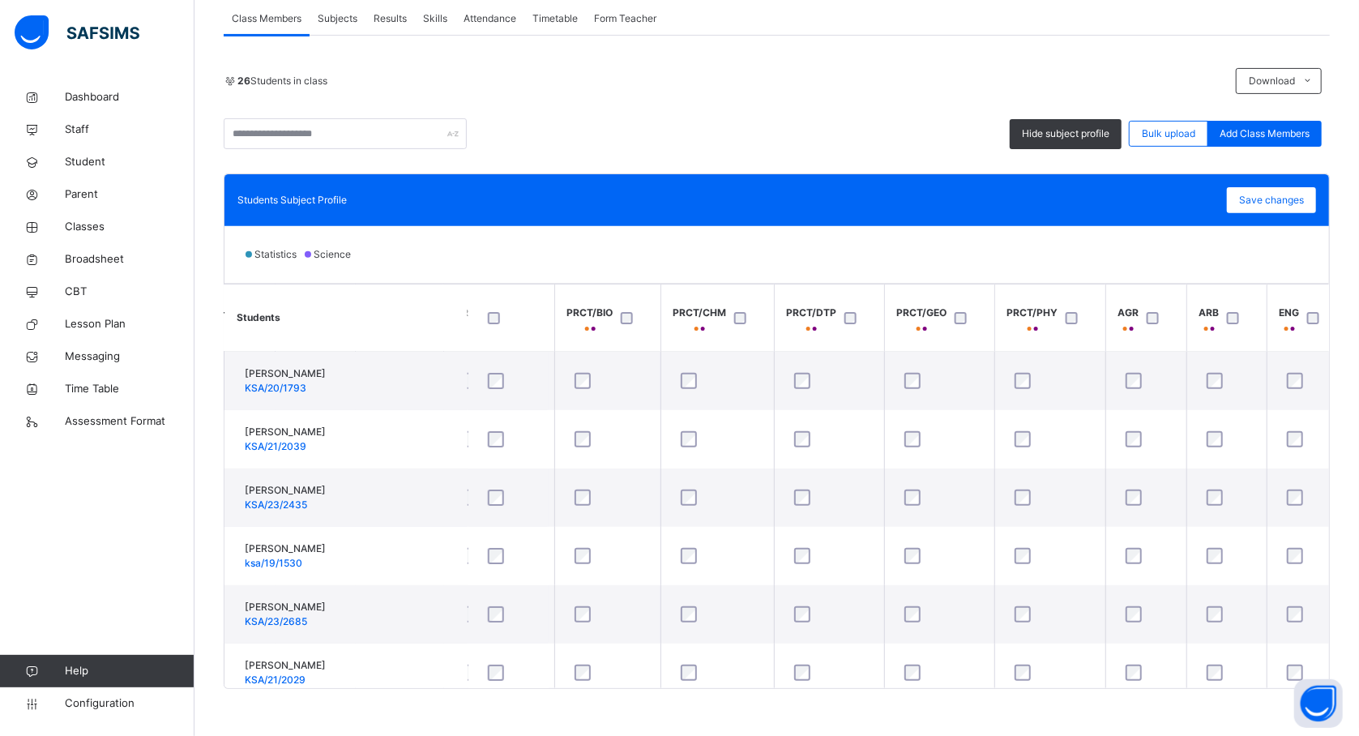
scroll to position [0, 878]
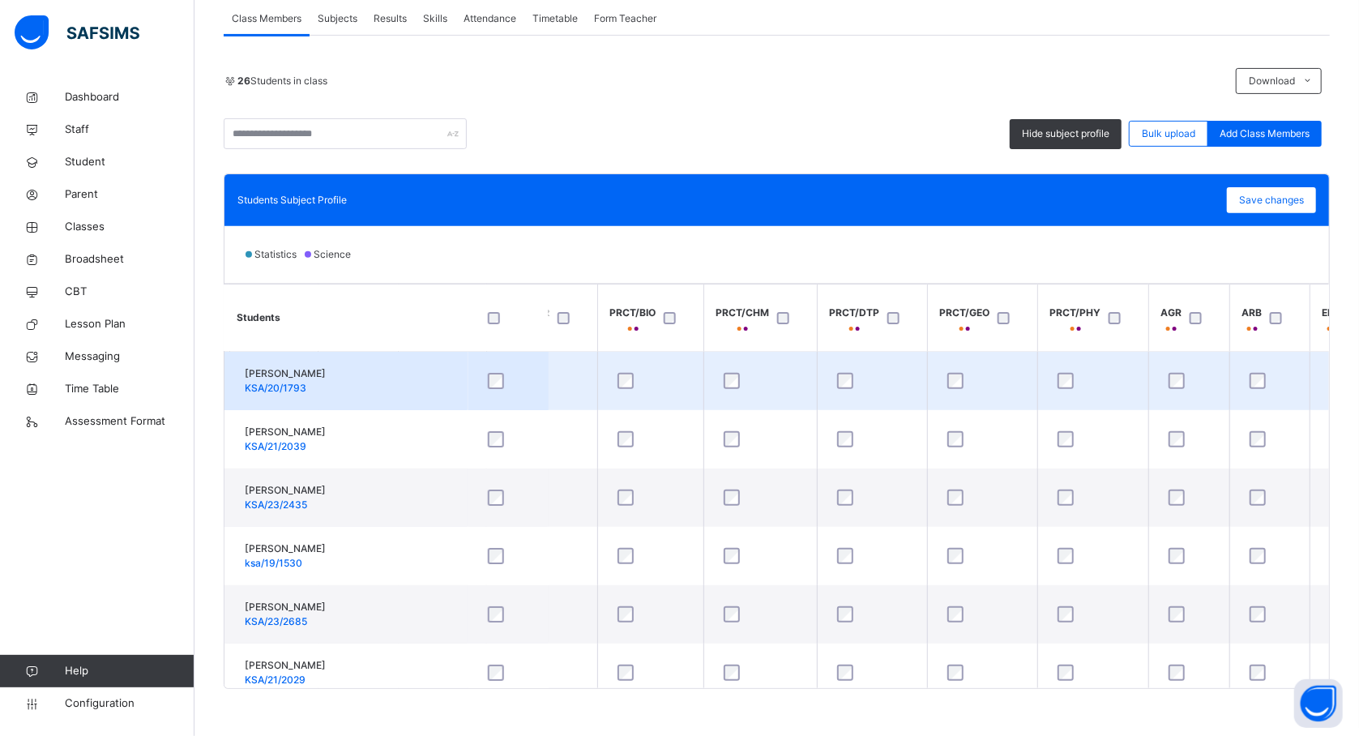
click at [436, 389] on td "AHMAD TIJJANI KSA/20/1793" at bounding box center [345, 381] width 243 height 59
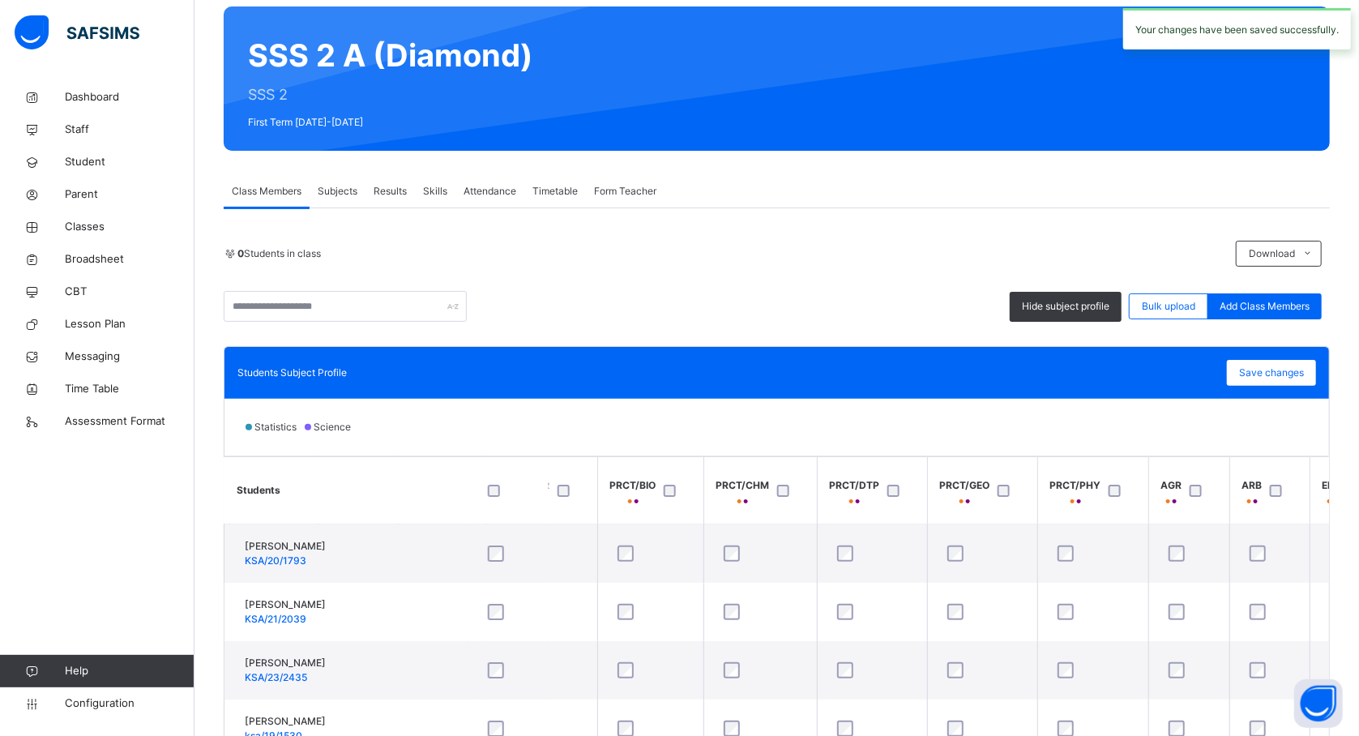
scroll to position [130, 705]
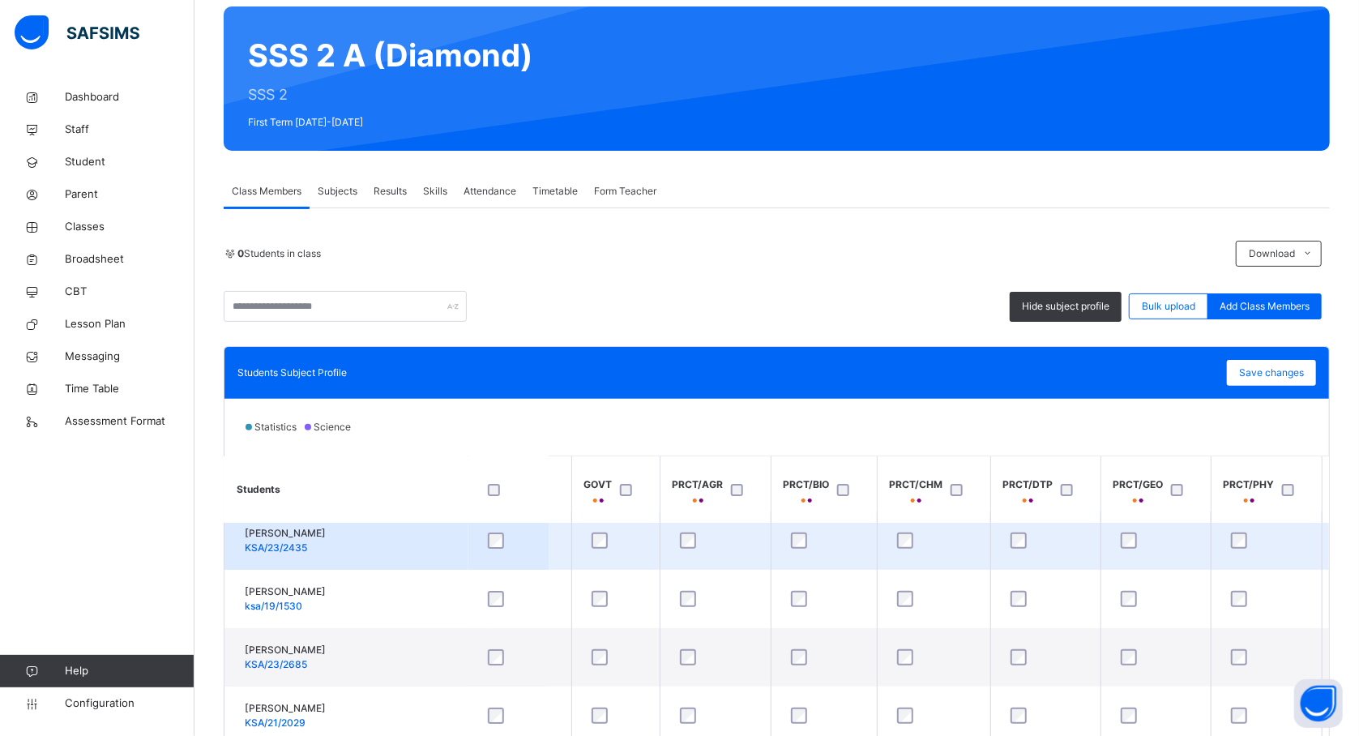
click at [402, 533] on td "AISHA KABIR MUHAMMAD KSA/23/2435" at bounding box center [345, 540] width 243 height 58
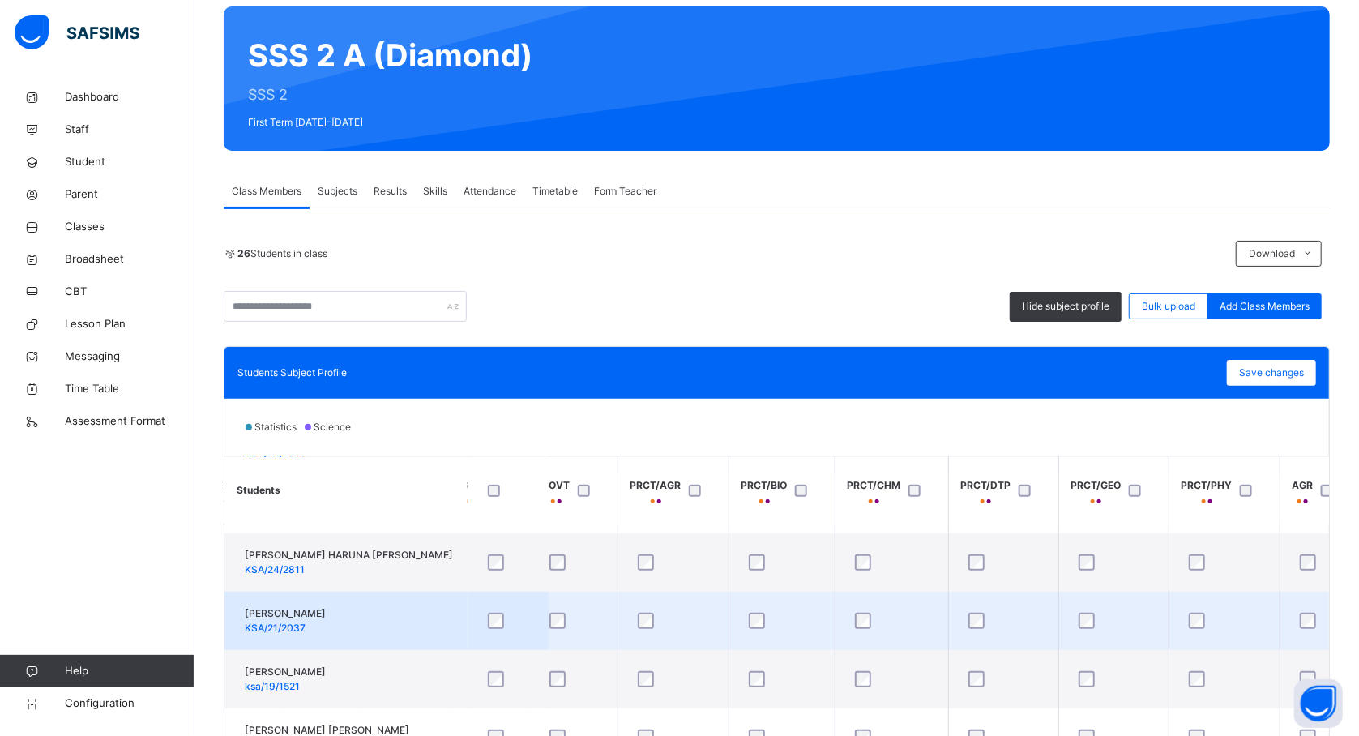
scroll to position [691, 749]
click at [373, 595] on td "ISAH AHMAD YAKASAI KSA/21/2037" at bounding box center [345, 621] width 243 height 58
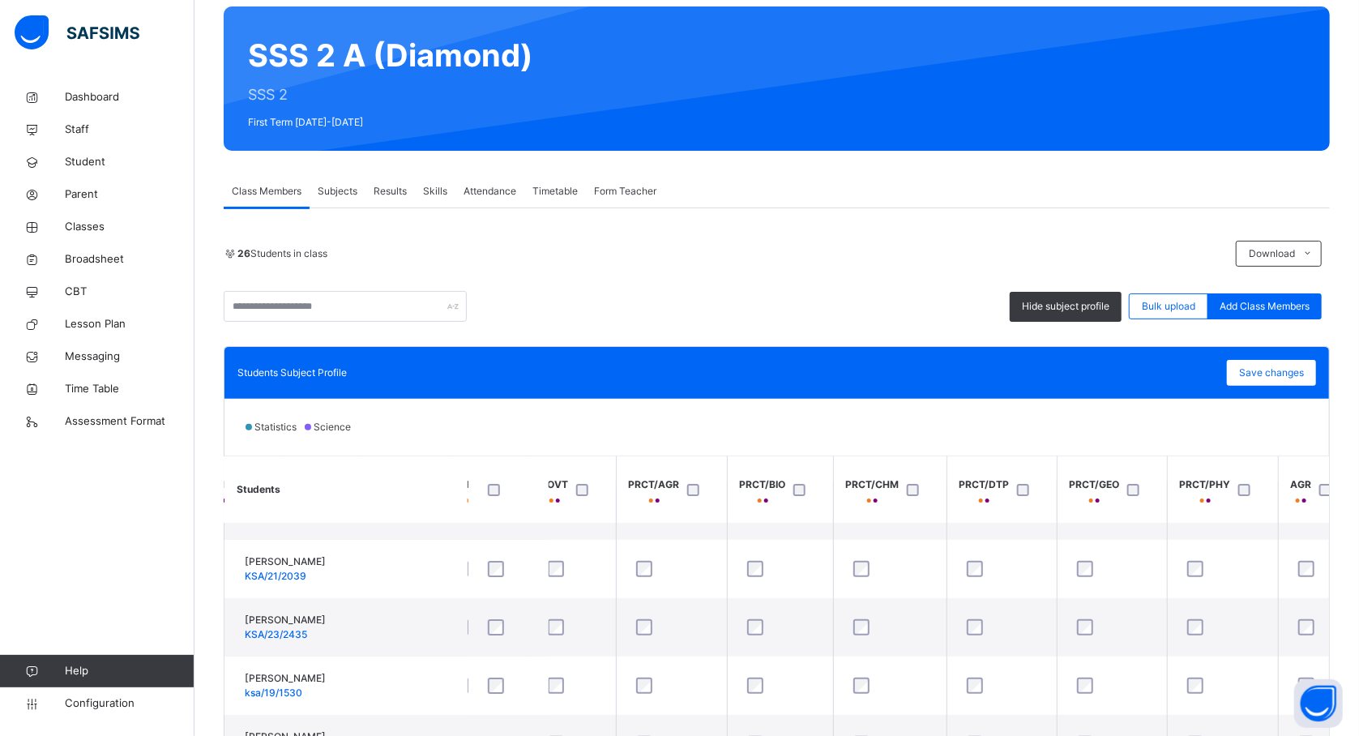
scroll to position [0, 749]
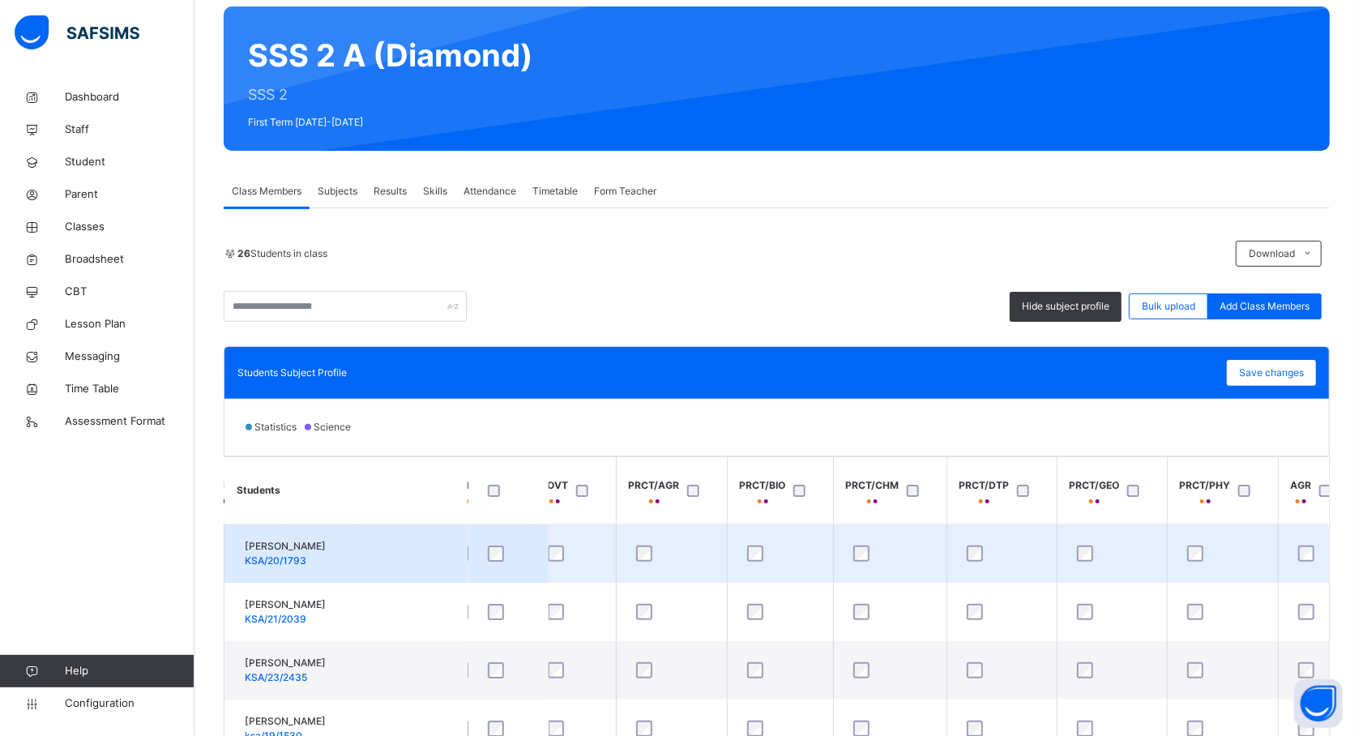
click at [399, 562] on td "AHMAD TIJJANI KSA/20/1793" at bounding box center [345, 553] width 243 height 59
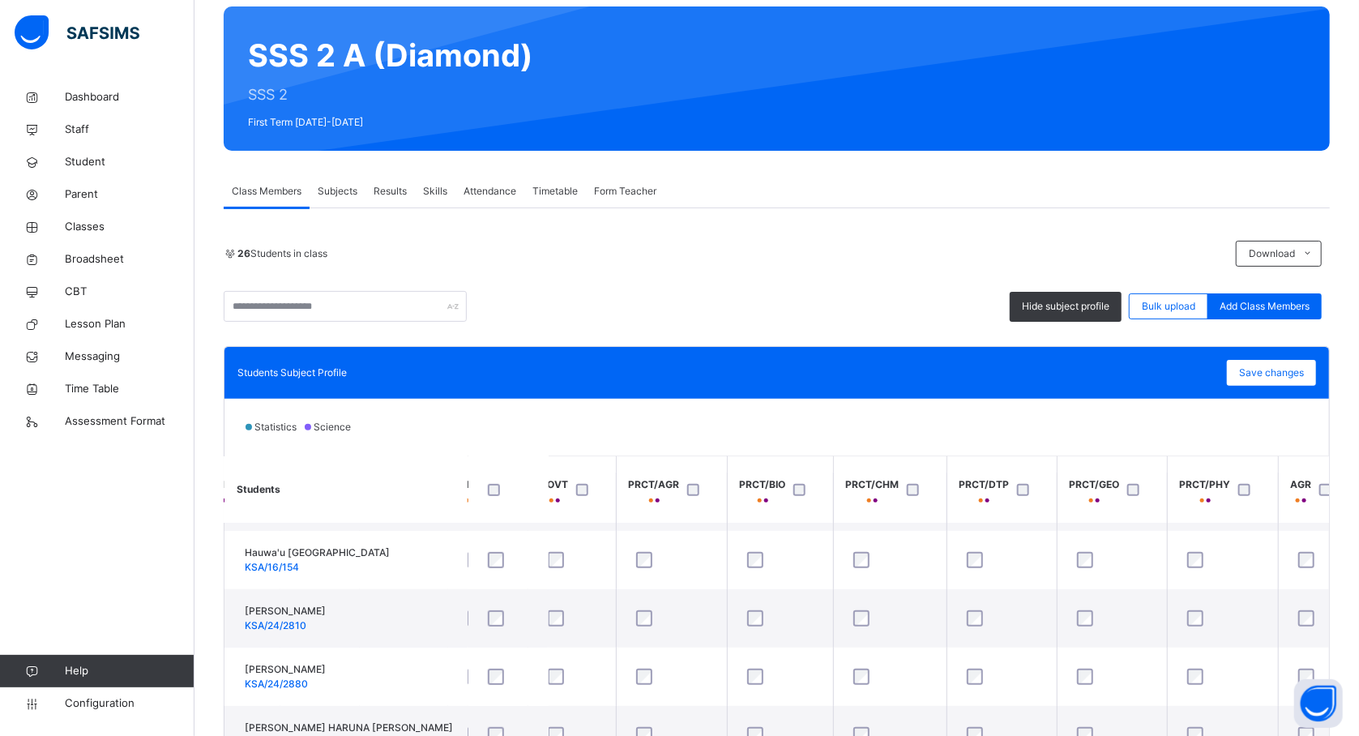
scroll to position [562, 749]
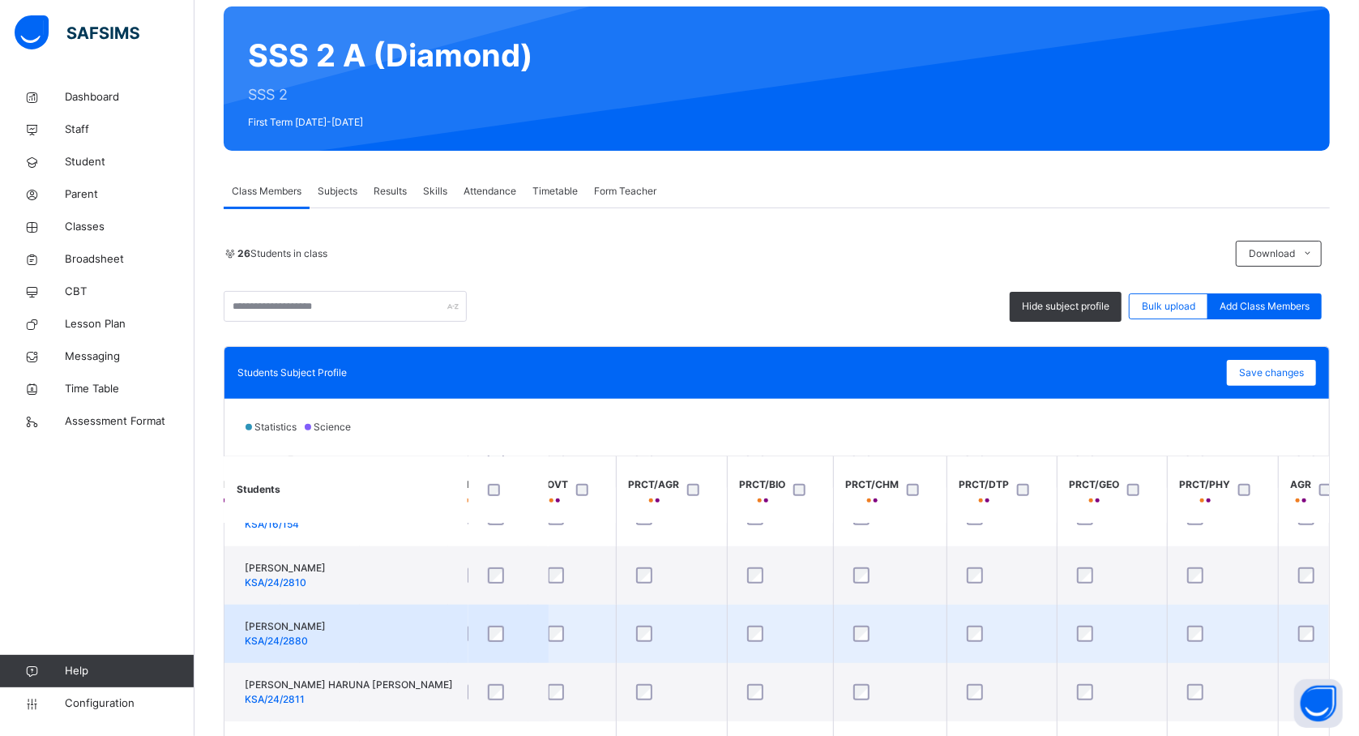
click at [408, 646] on td "IBRAHIM BALA KSA/24/2880" at bounding box center [345, 633] width 243 height 58
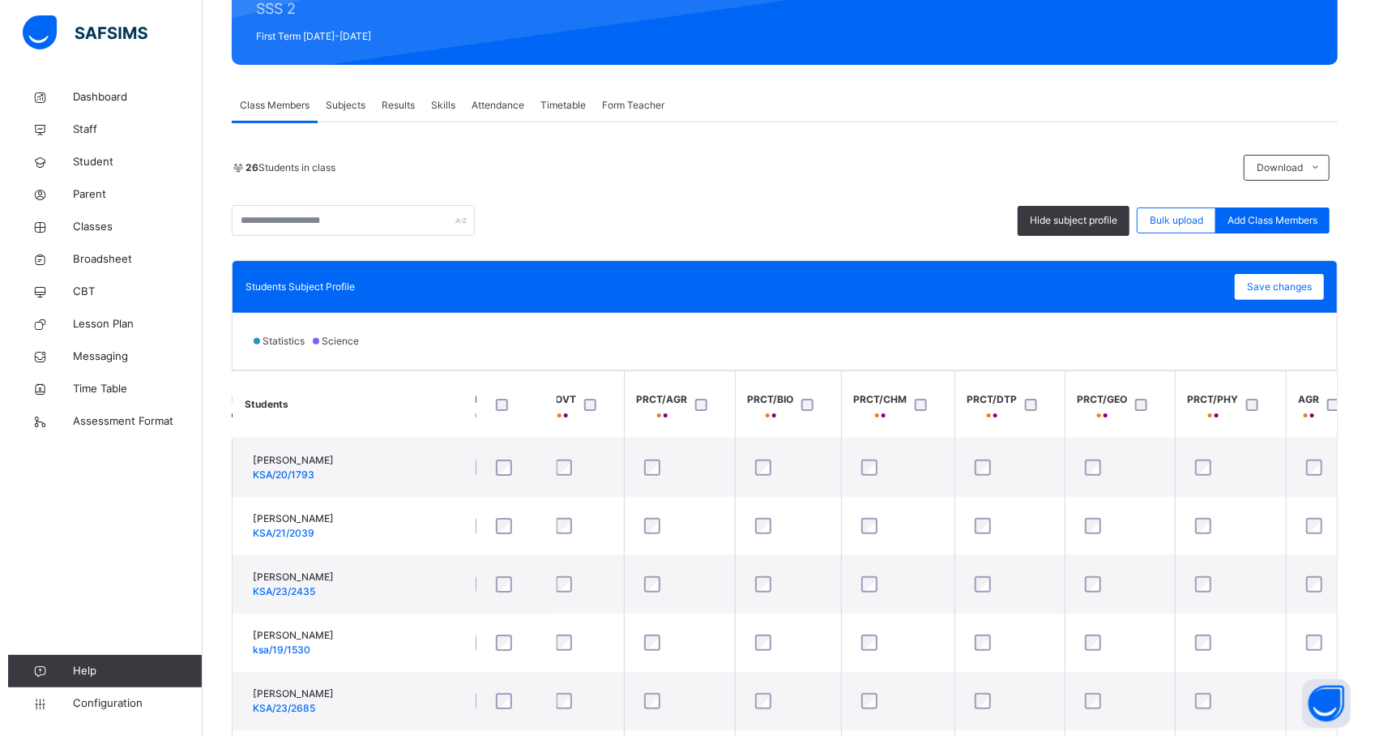
scroll to position [43, 749]
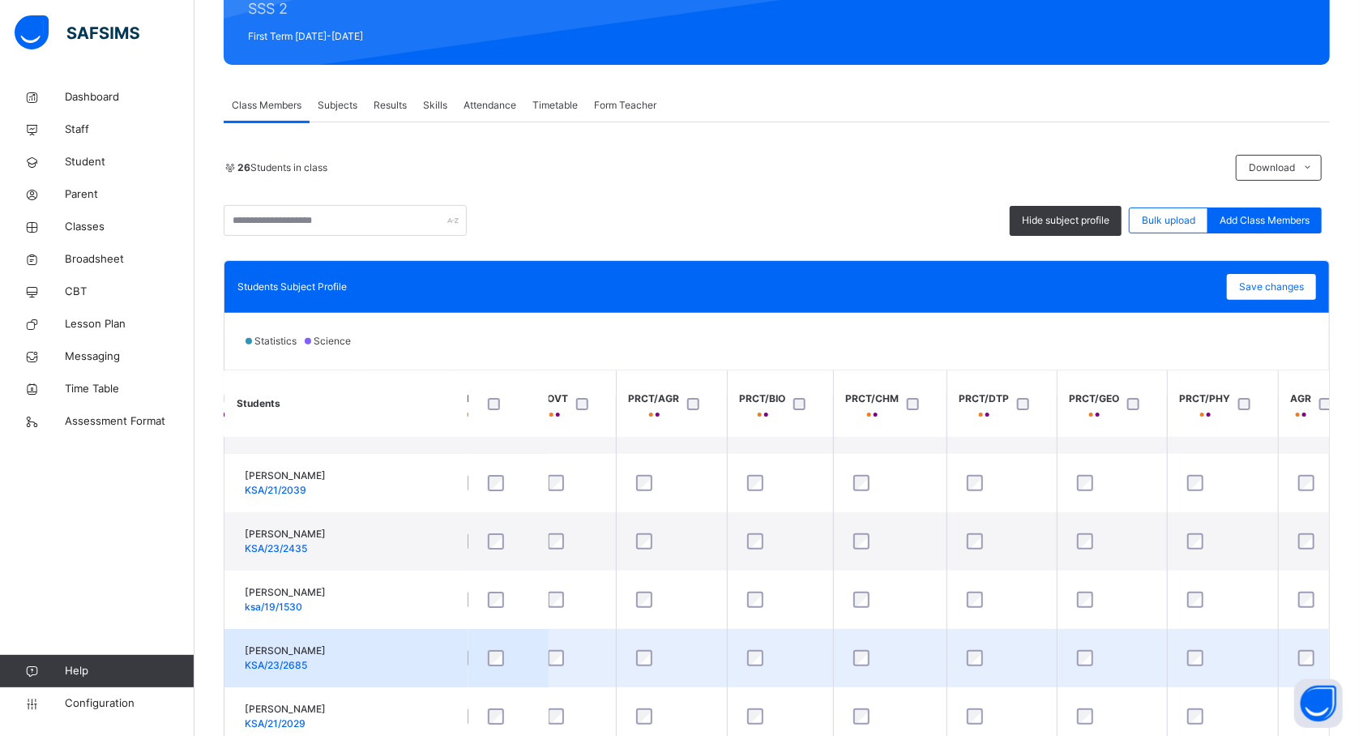
click at [656, 655] on div at bounding box center [672, 658] width 78 height 16
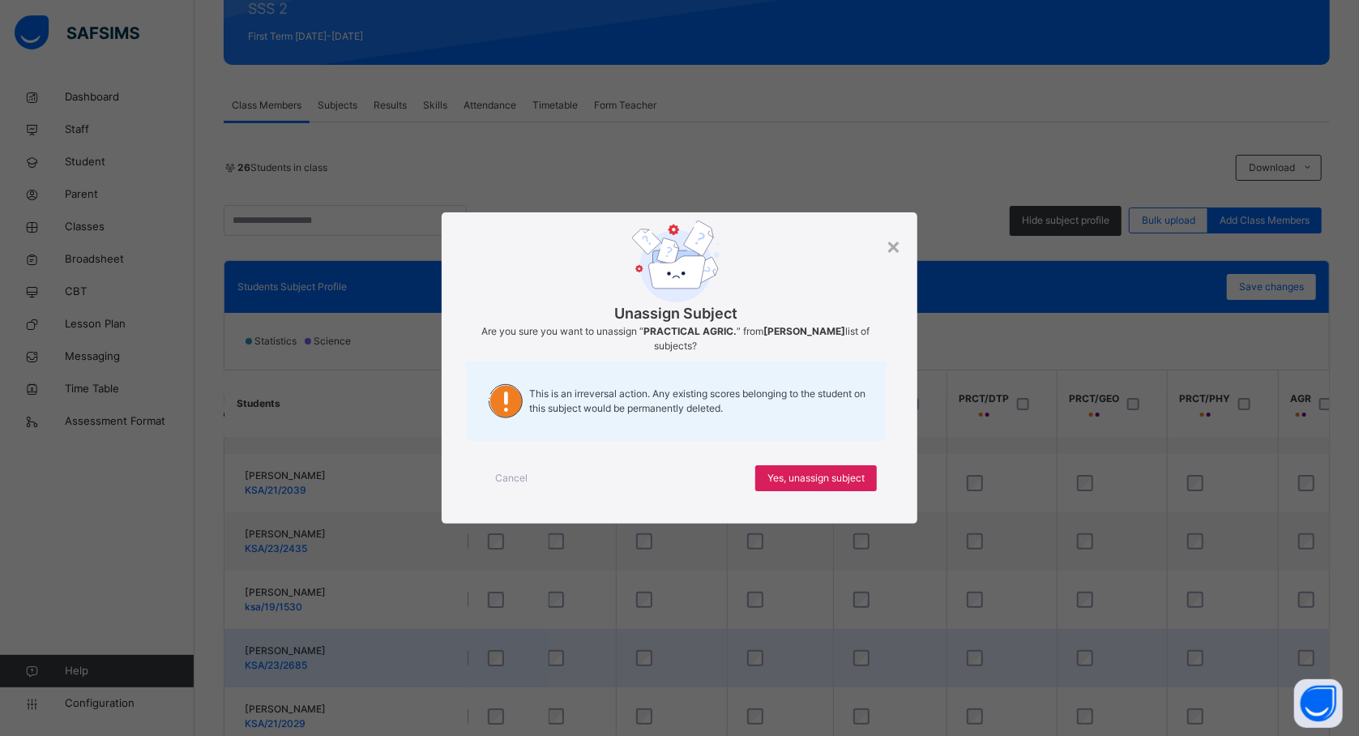
scroll to position [0, 0]
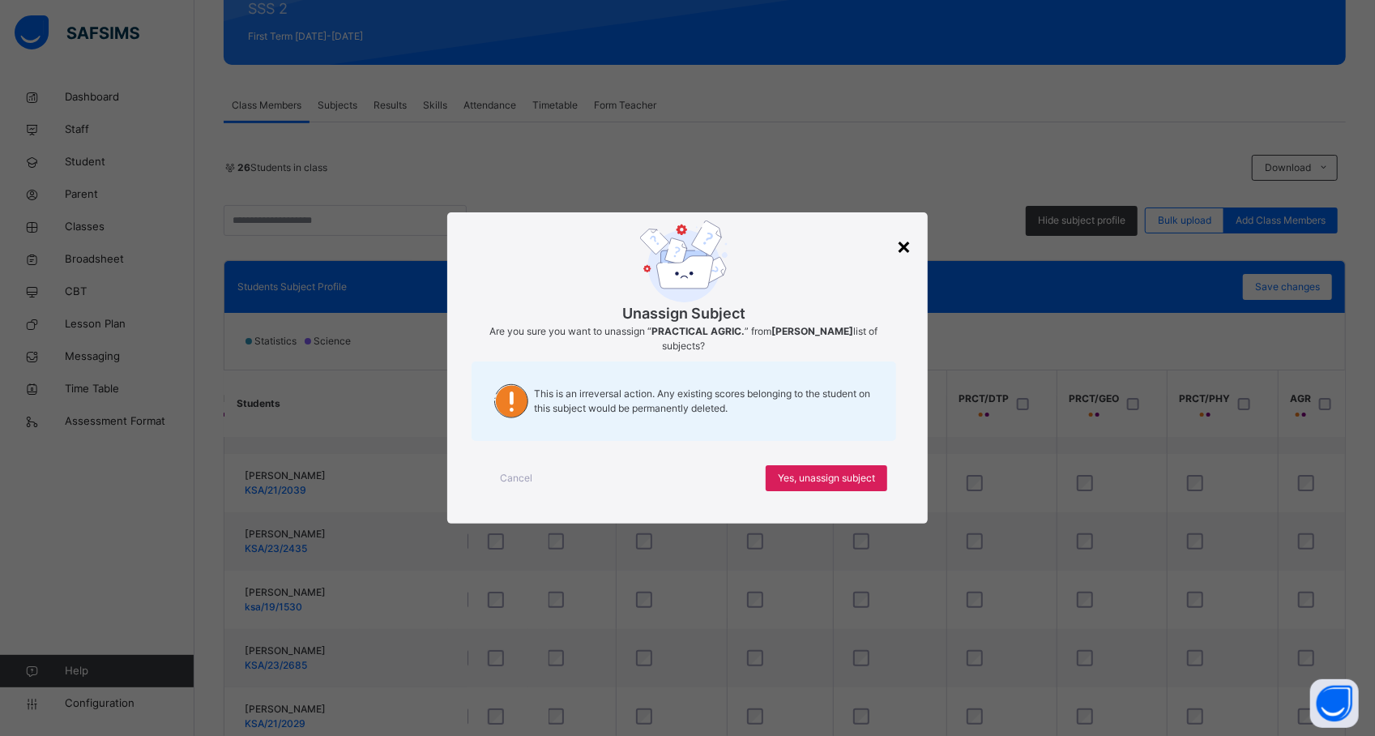
click at [901, 250] on div "×" at bounding box center [903, 245] width 15 height 34
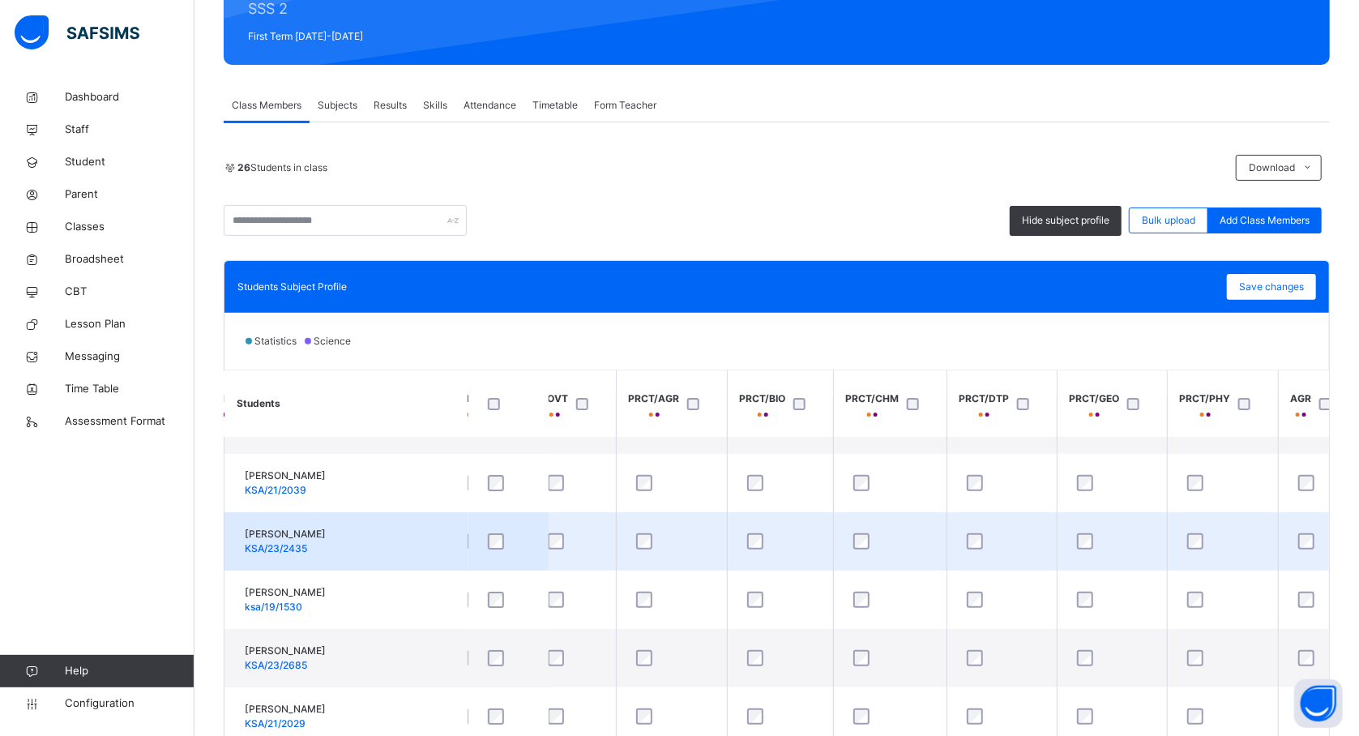
click at [413, 559] on td "AISHA KABIR MUHAMMAD KSA/23/2435" at bounding box center [345, 541] width 243 height 58
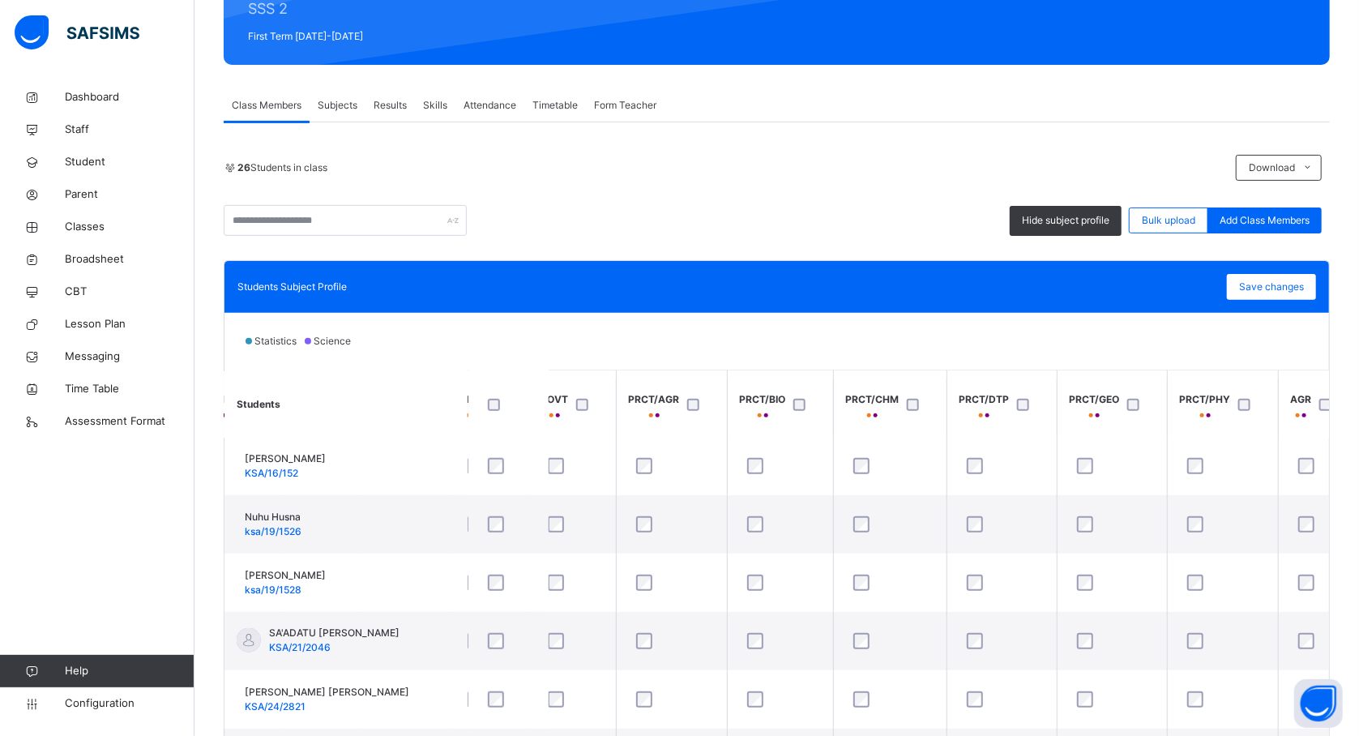
scroll to position [1037, 749]
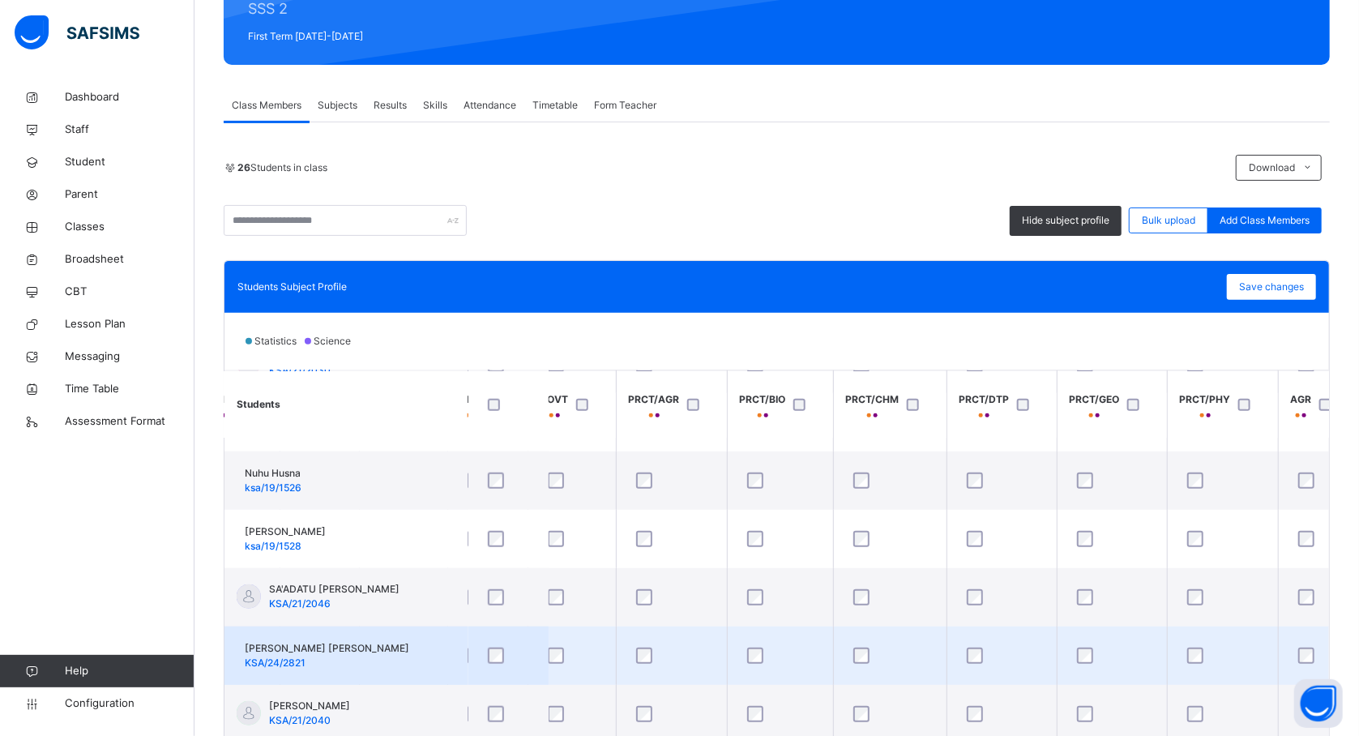
click at [415, 642] on td "SALIHA ISMAIL IBRAHIM KSA/24/2821" at bounding box center [345, 655] width 243 height 58
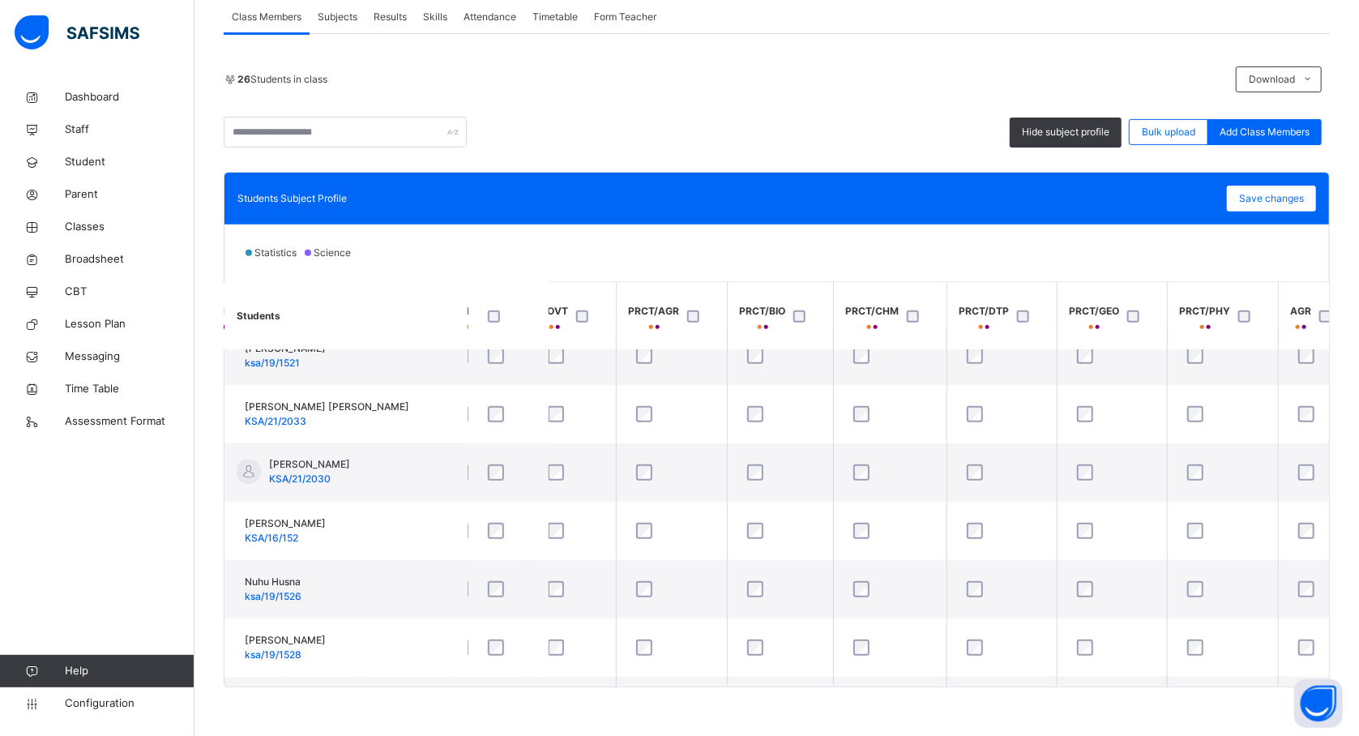
scroll to position [843, 749]
click at [1300, 195] on span "Save changes" at bounding box center [1271, 198] width 65 height 15
click at [1275, 202] on div "Save changes" at bounding box center [1271, 199] width 89 height 26
click at [1288, 199] on span "Save changes" at bounding box center [1271, 198] width 65 height 15
click at [1278, 334] on th "AGR" at bounding box center [1318, 315] width 81 height 67
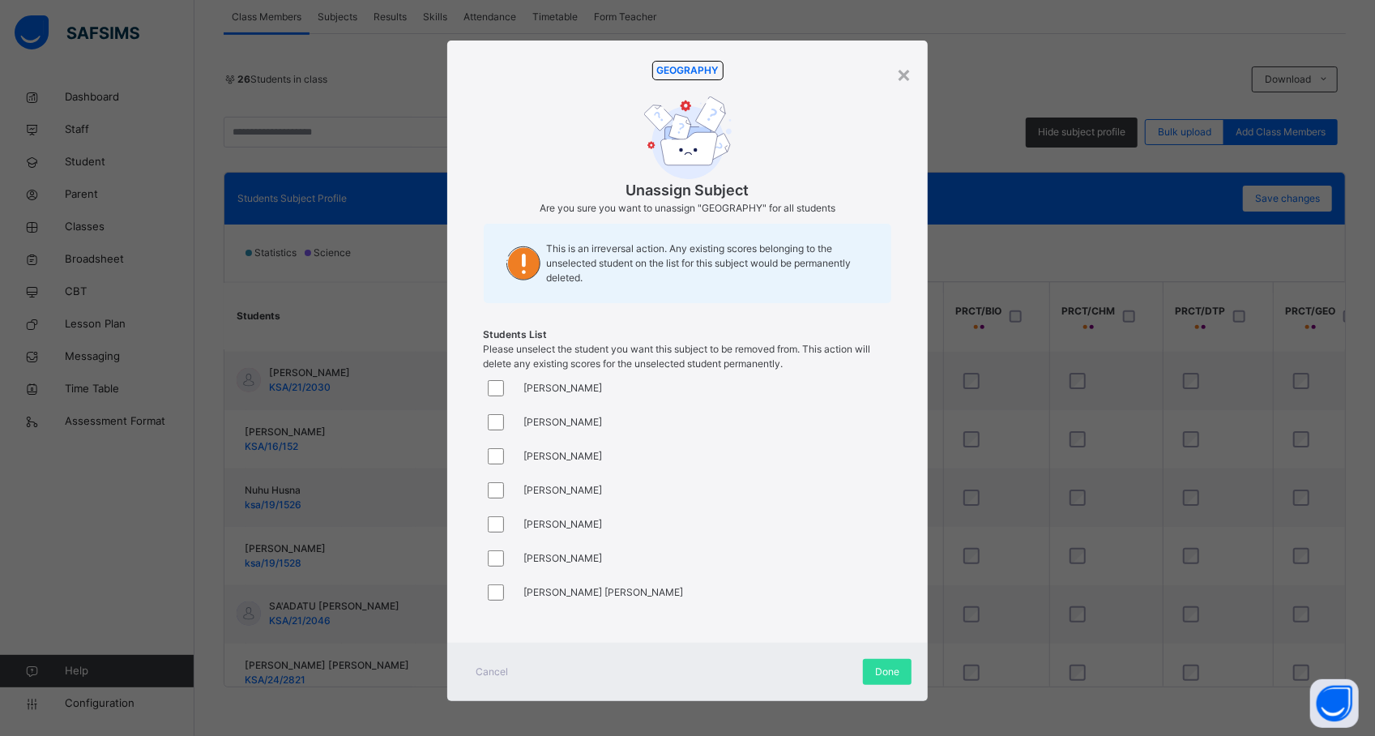
scroll to position [972, 532]
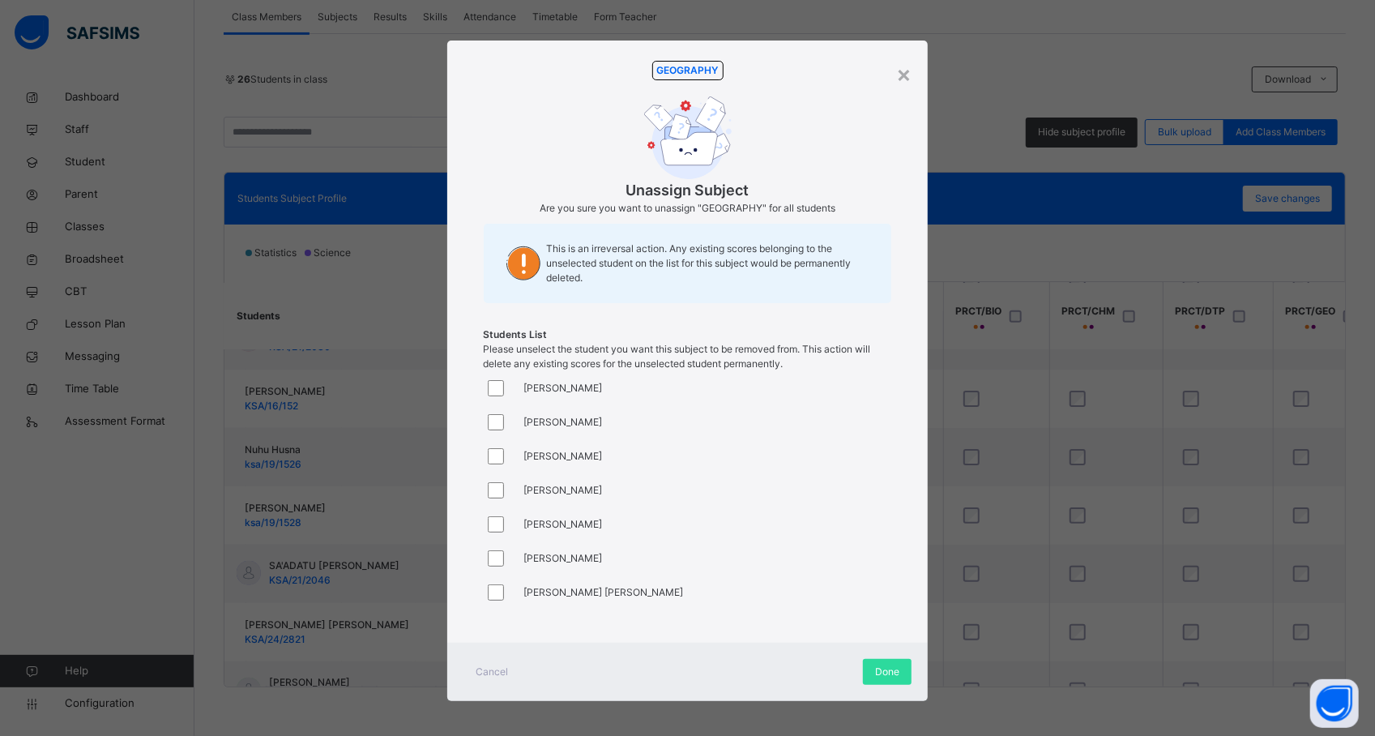
click at [705, 487] on div "AHMAD TIJJANI AHMAD UZAIRU AISHA KABIR MUHAMMAD Aisha Tijjani Muhammad ALHASSAN…" at bounding box center [688, 492] width 408 height 243
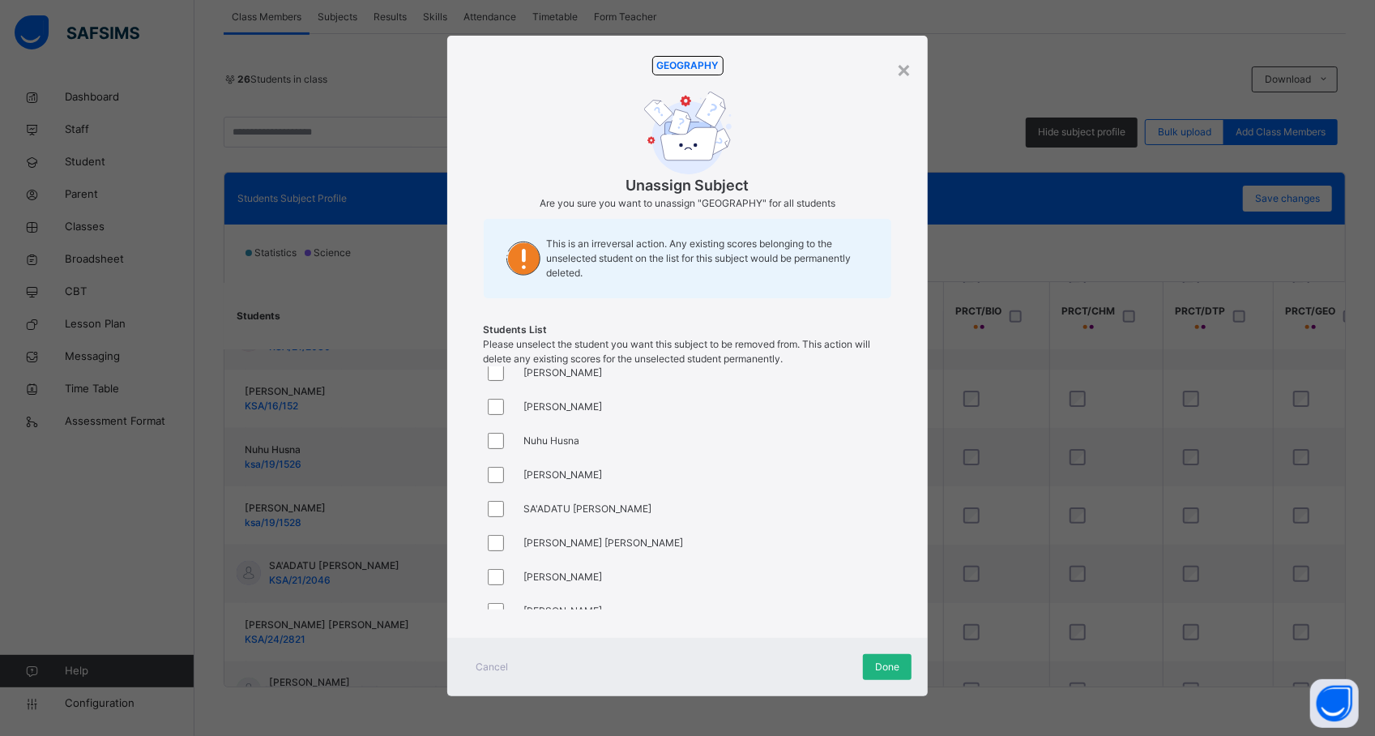
click at [889, 661] on span "Done" at bounding box center [887, 667] width 24 height 15
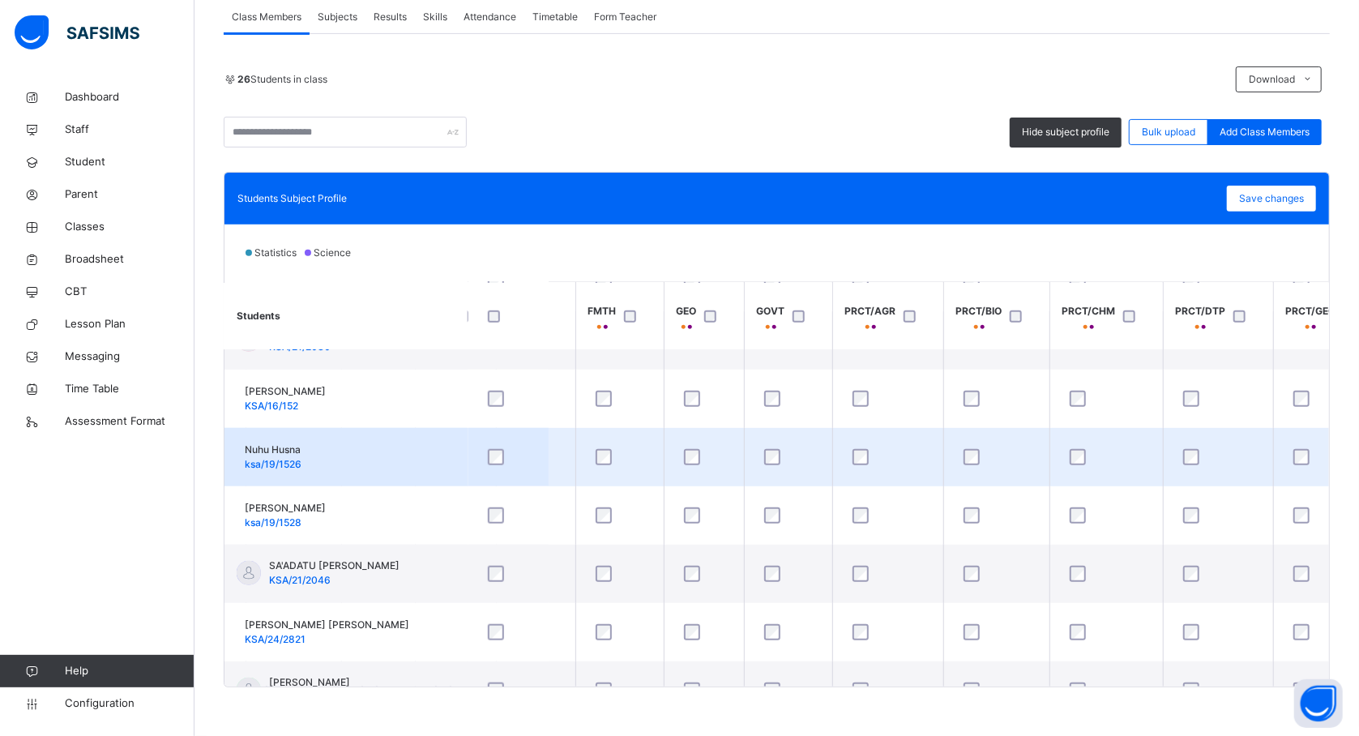
click at [870, 455] on div at bounding box center [888, 457] width 78 height 16
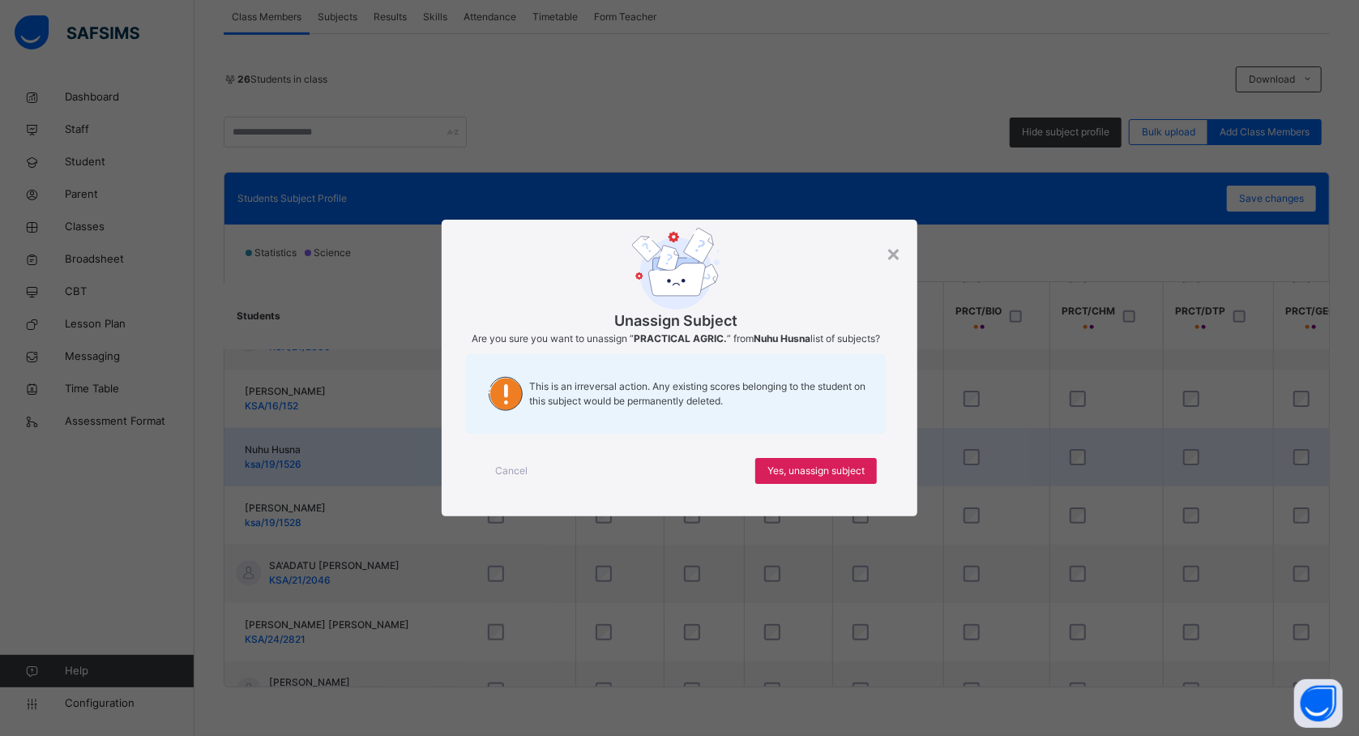
scroll to position [972, 360]
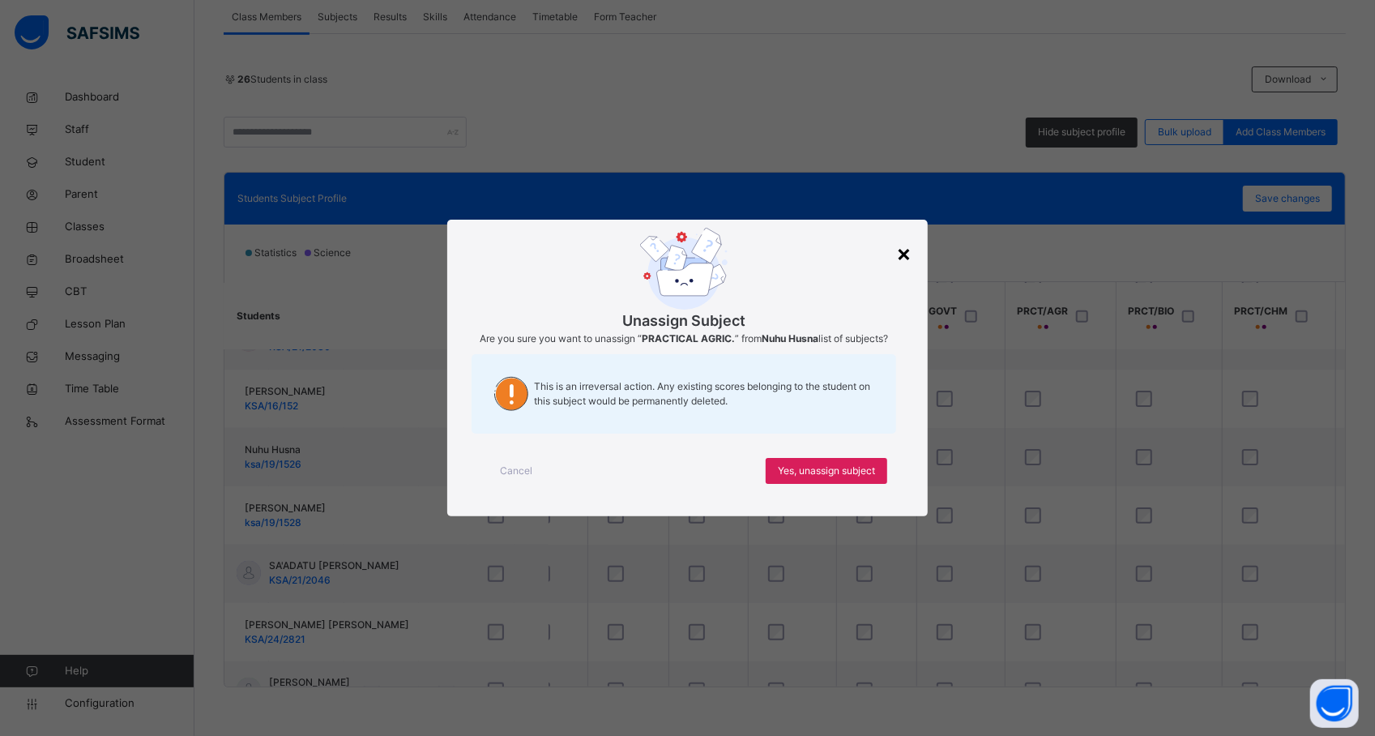
click at [905, 256] on div "×" at bounding box center [903, 253] width 15 height 34
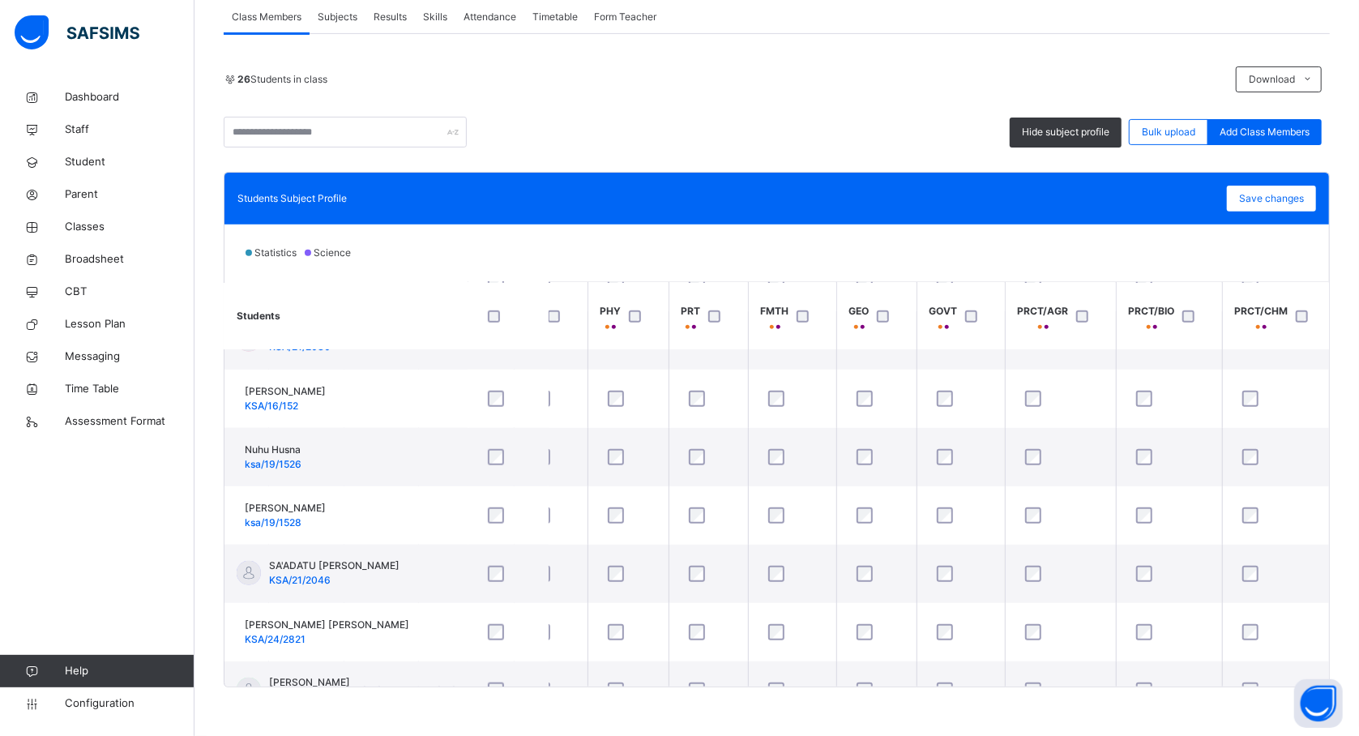
click at [668, 285] on th "PRT" at bounding box center [707, 315] width 79 height 67
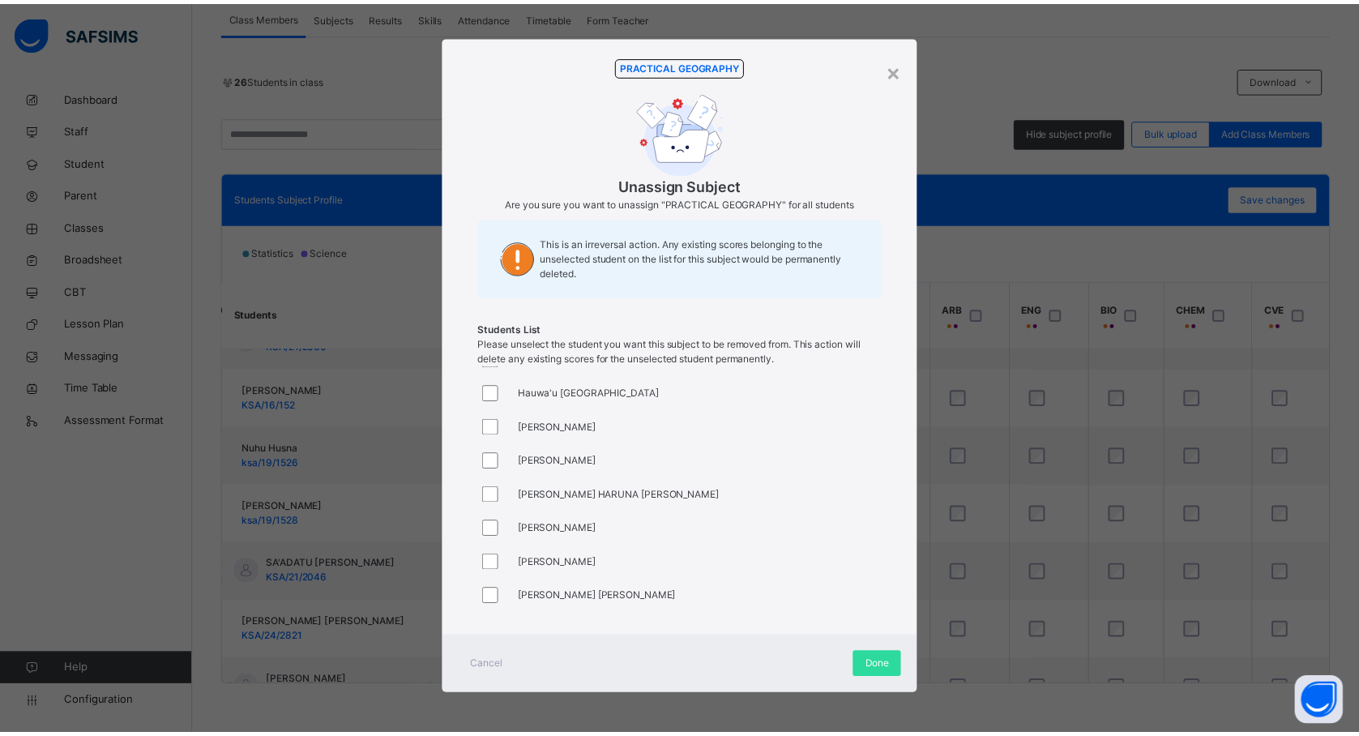
scroll to position [972, 1167]
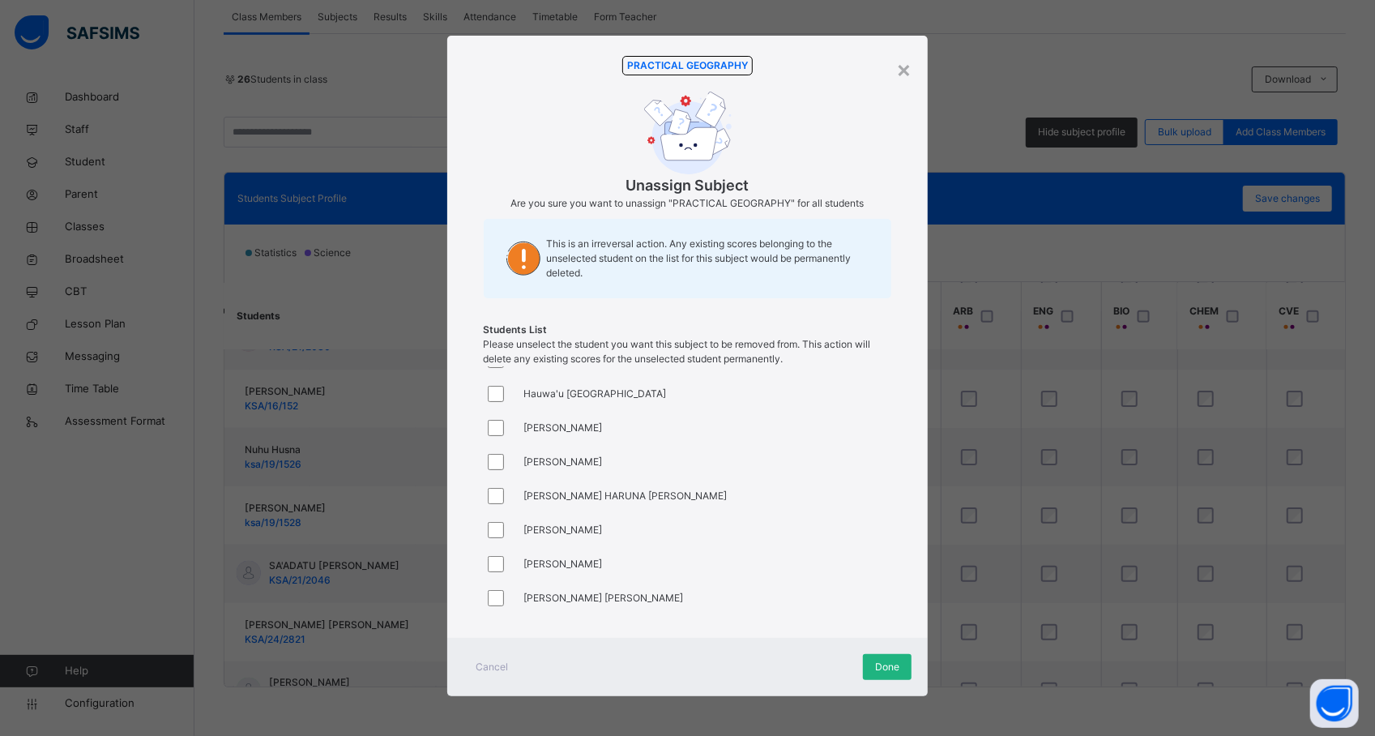
click at [873, 656] on div "Done" at bounding box center [887, 667] width 49 height 26
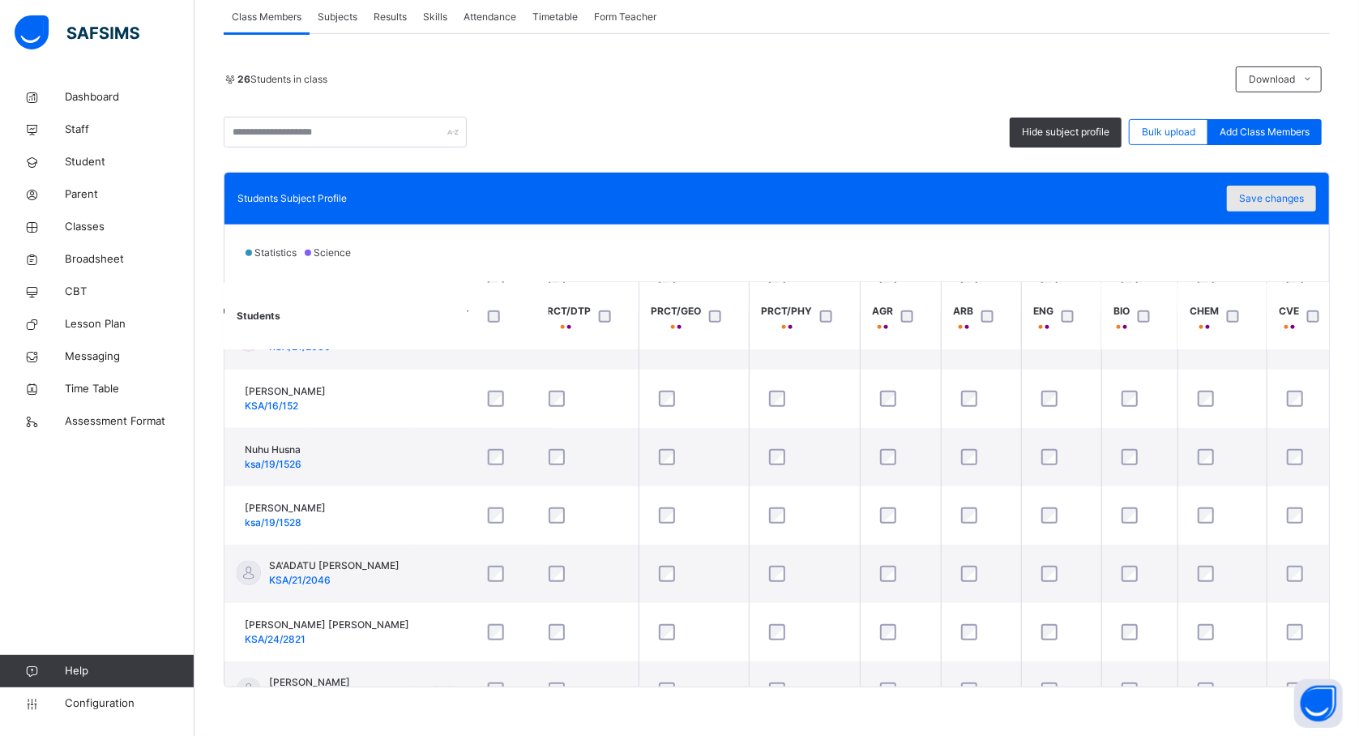
click at [1272, 191] on span "Save changes" at bounding box center [1271, 198] width 65 height 15
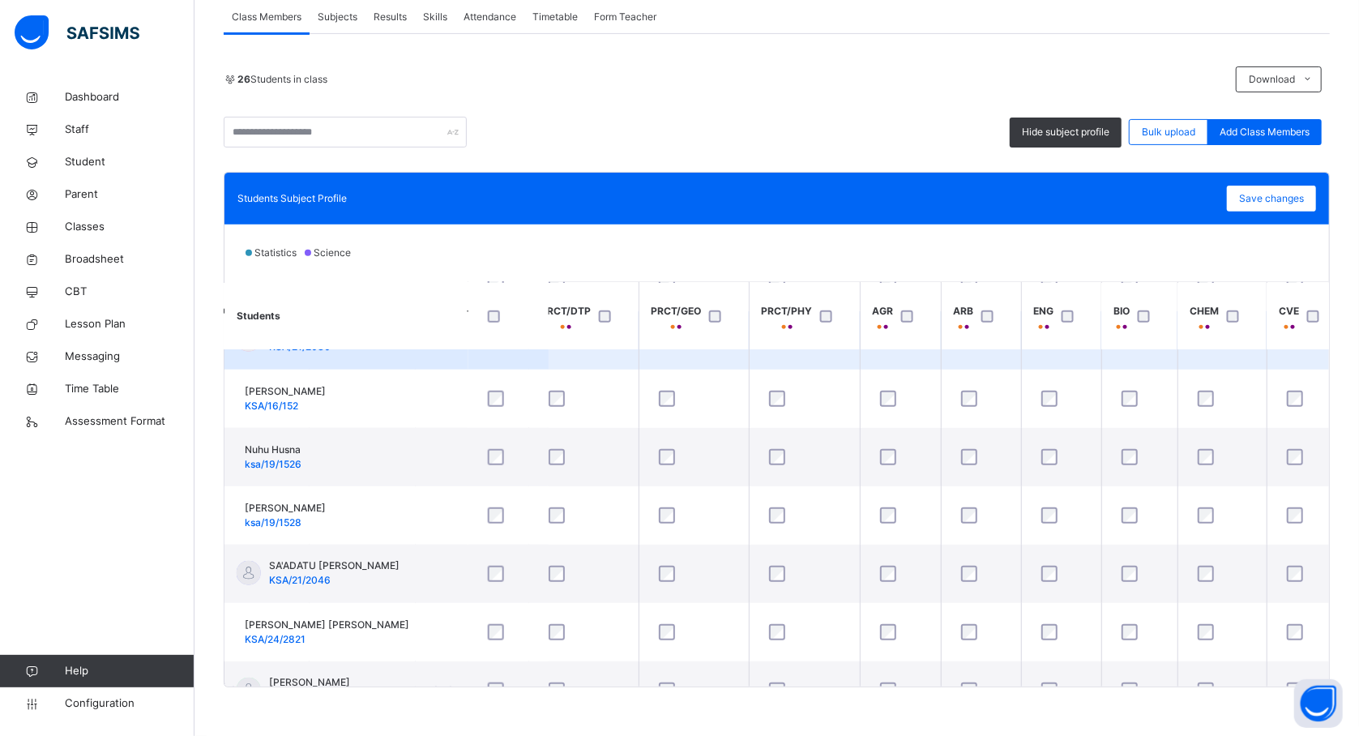
click at [707, 355] on div at bounding box center [693, 340] width 85 height 34
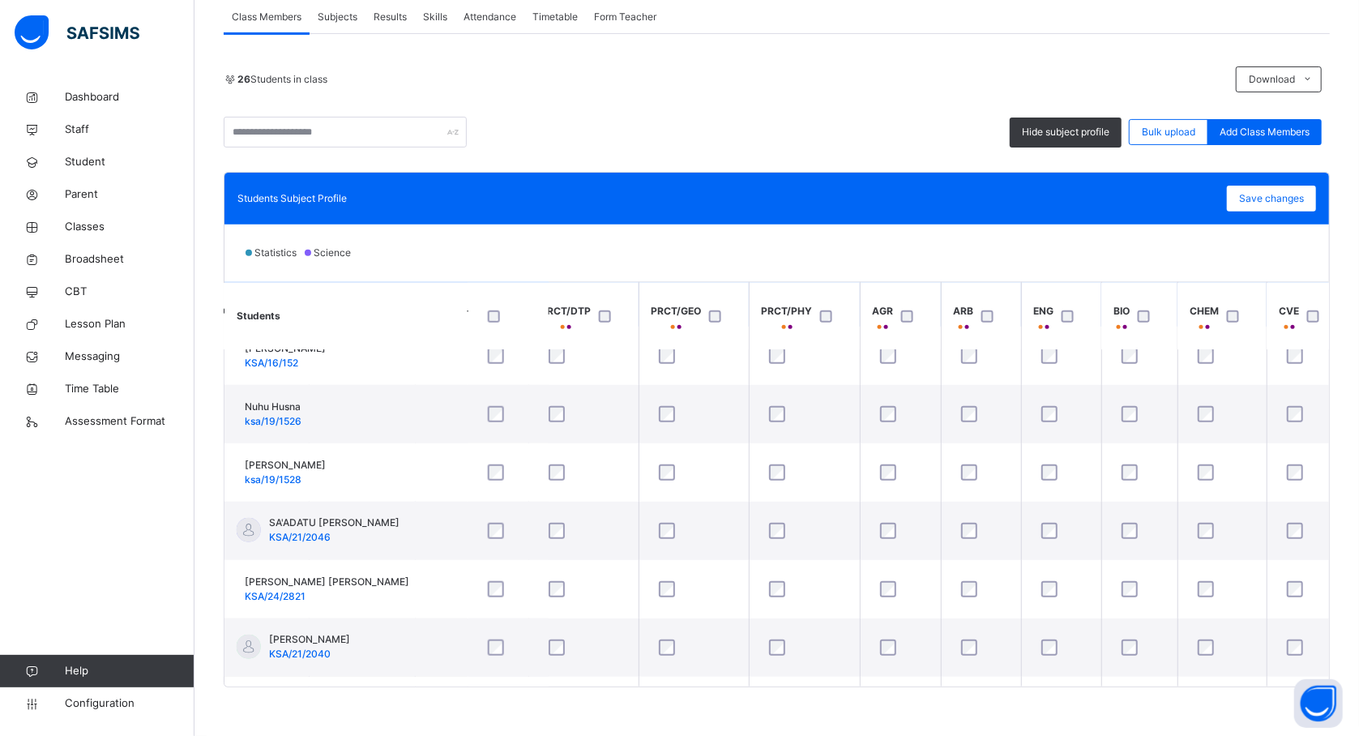
scroll to position [1058, 1167]
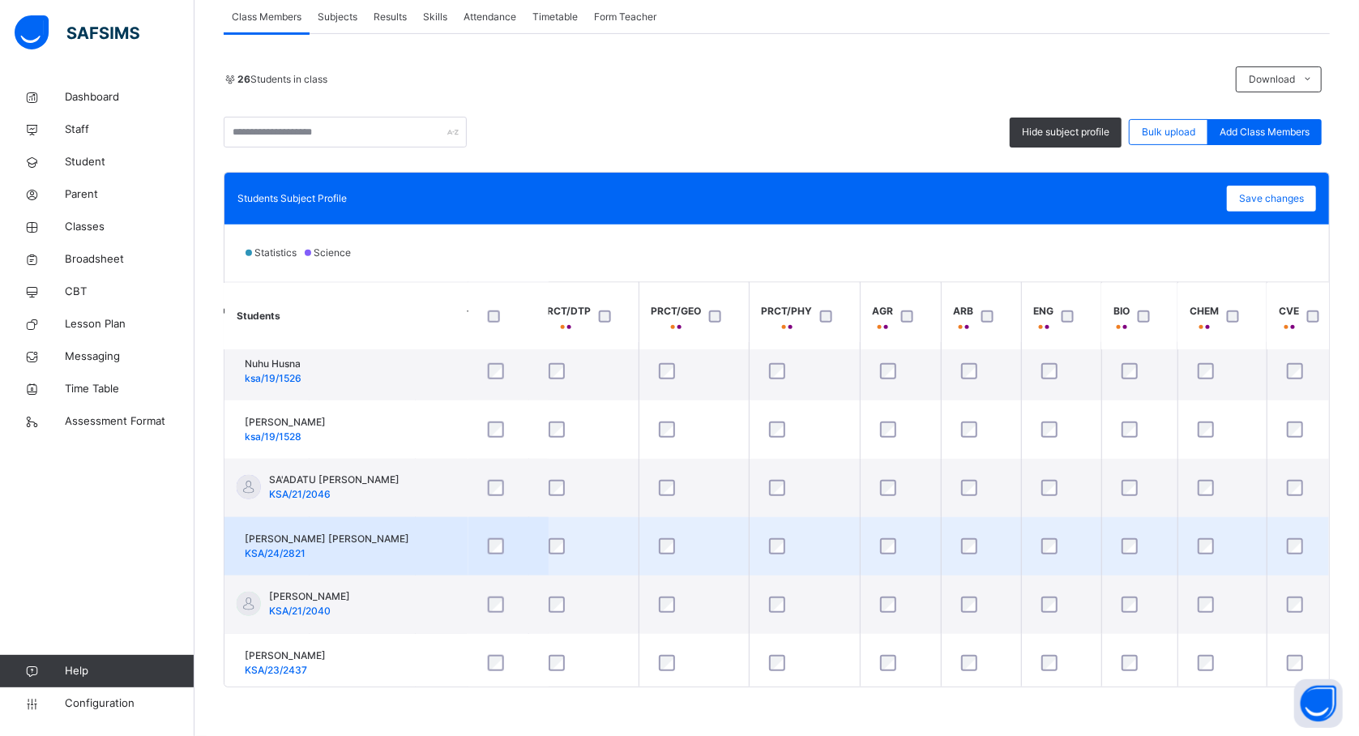
click at [412, 546] on td "SALIHA ISMAIL IBRAHIM KSA/24/2821" at bounding box center [345, 546] width 243 height 58
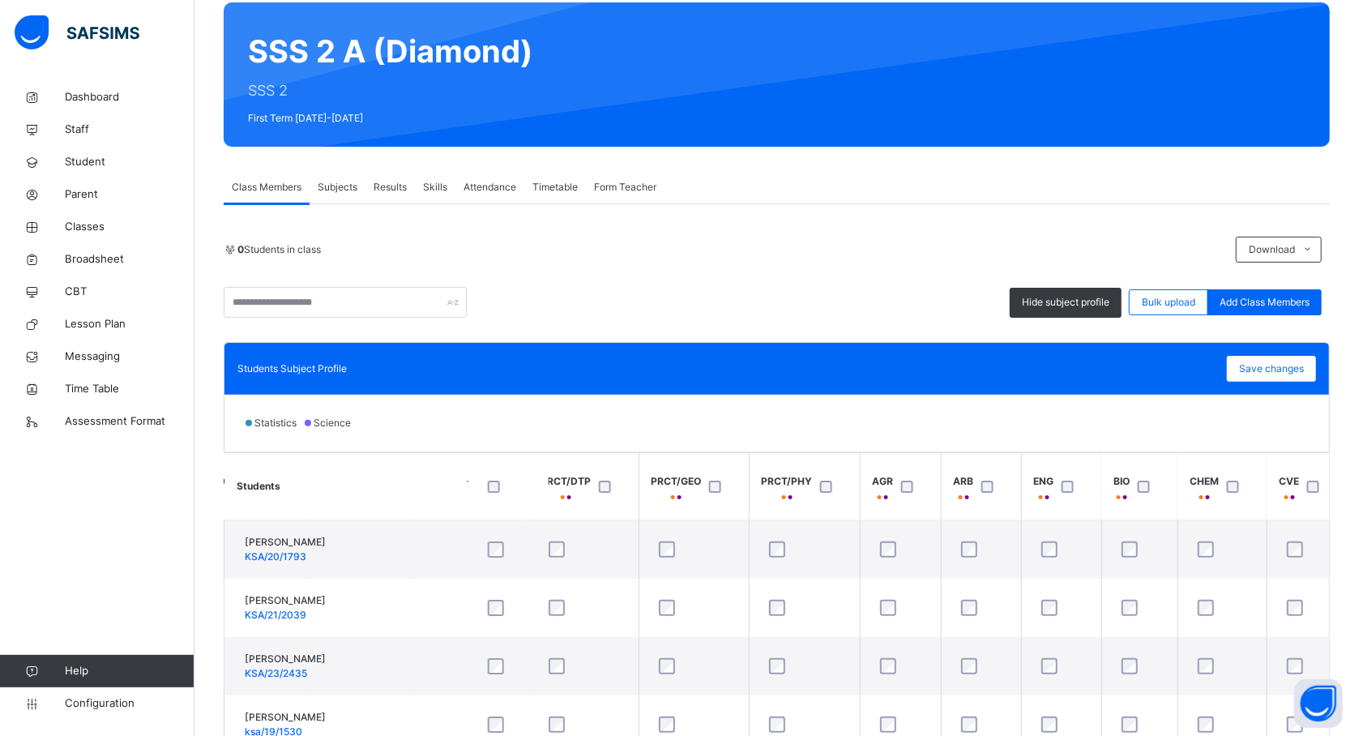
scroll to position [131, 0]
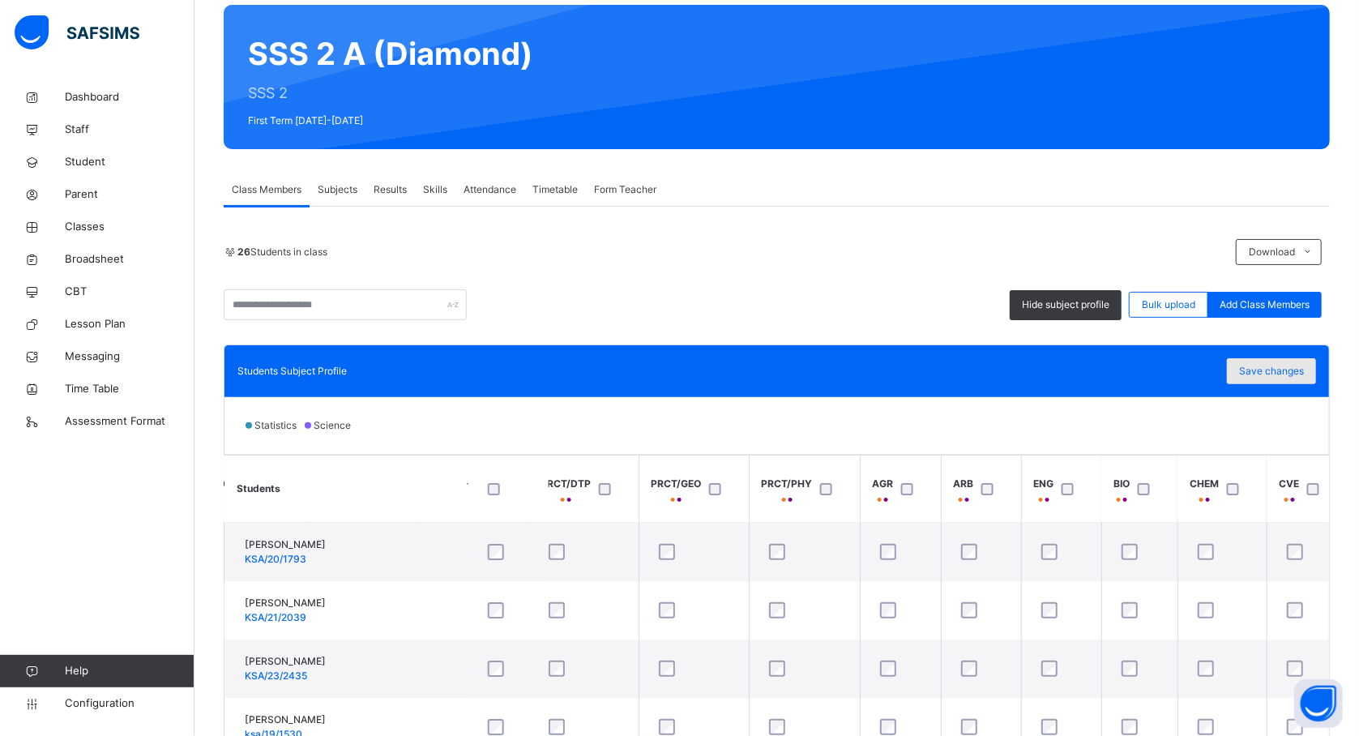
click at [1279, 361] on div "Save changes" at bounding box center [1271, 371] width 89 height 26
click at [1278, 364] on span "Save changes" at bounding box center [1271, 371] width 65 height 15
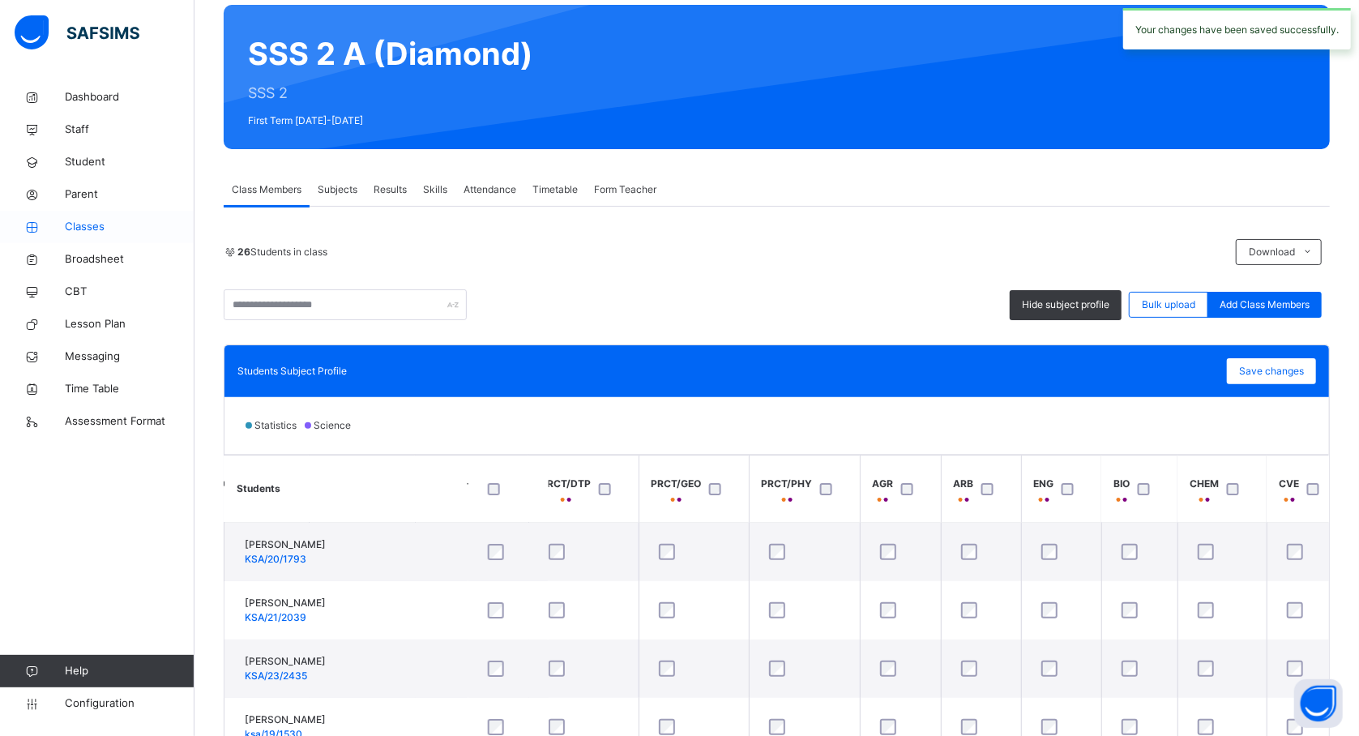
click at [76, 231] on span "Classes" at bounding box center [130, 227] width 130 height 16
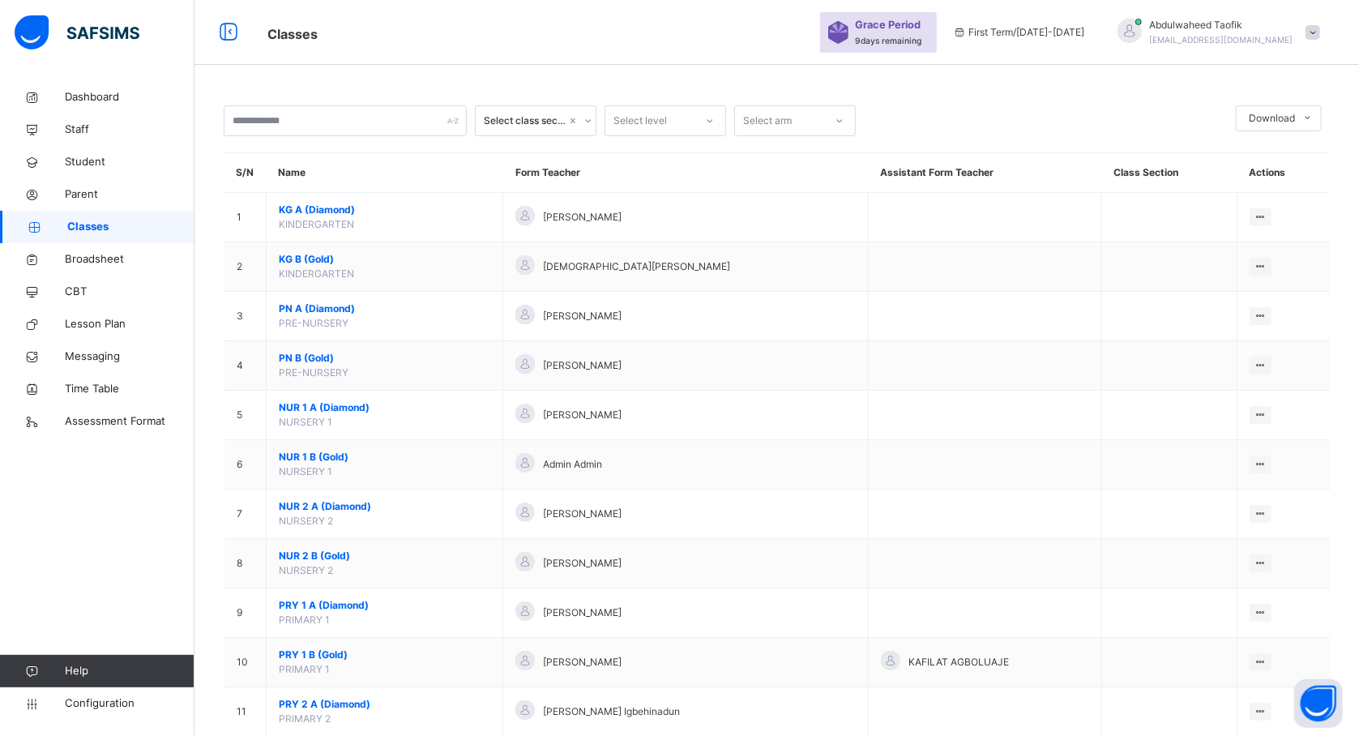
scroll to position [305, 0]
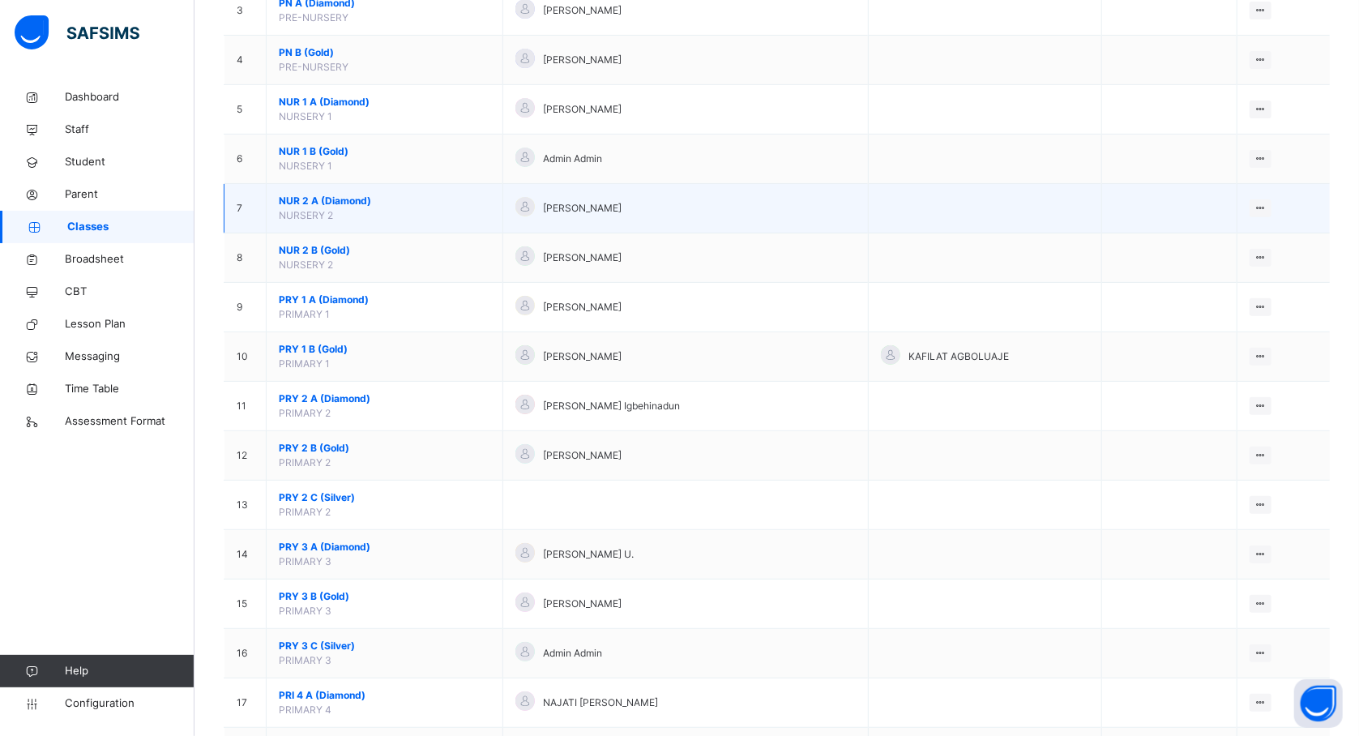
click at [993, 215] on td at bounding box center [985, 208] width 233 height 49
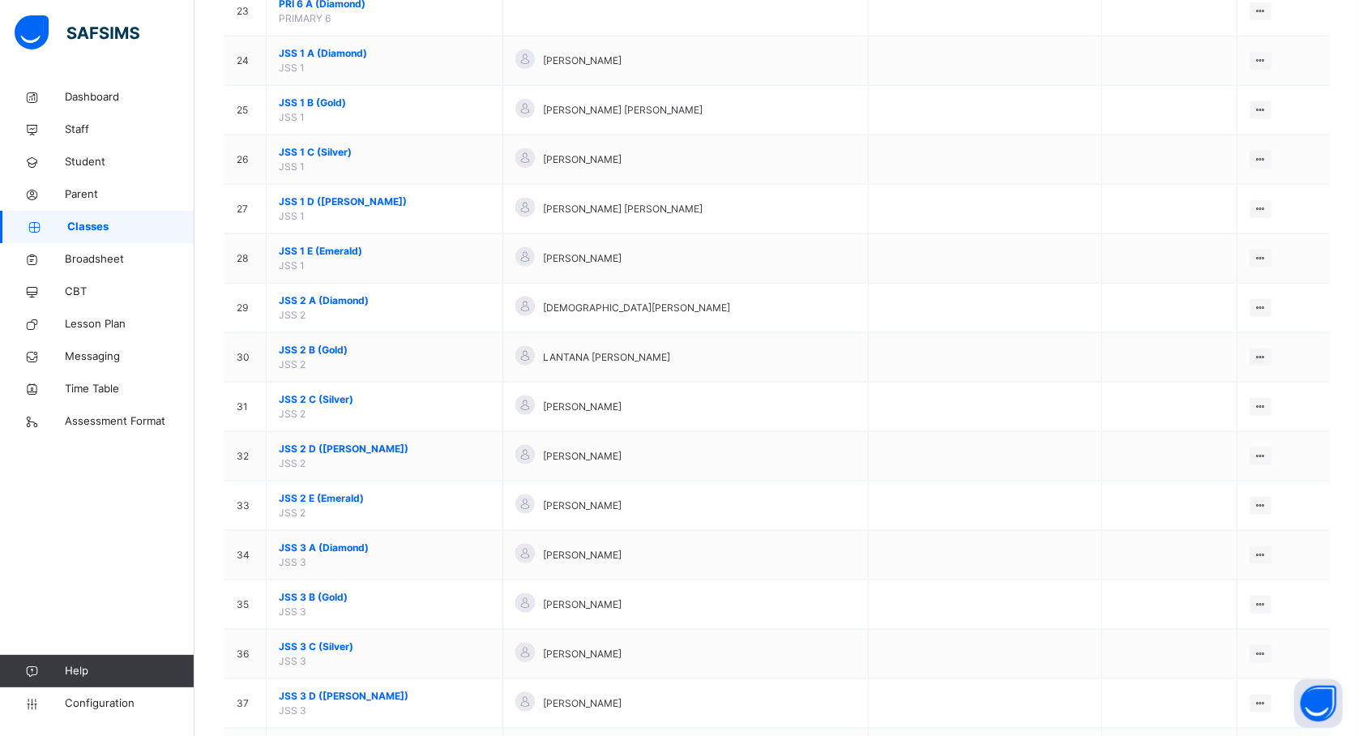
scroll to position [1316, 0]
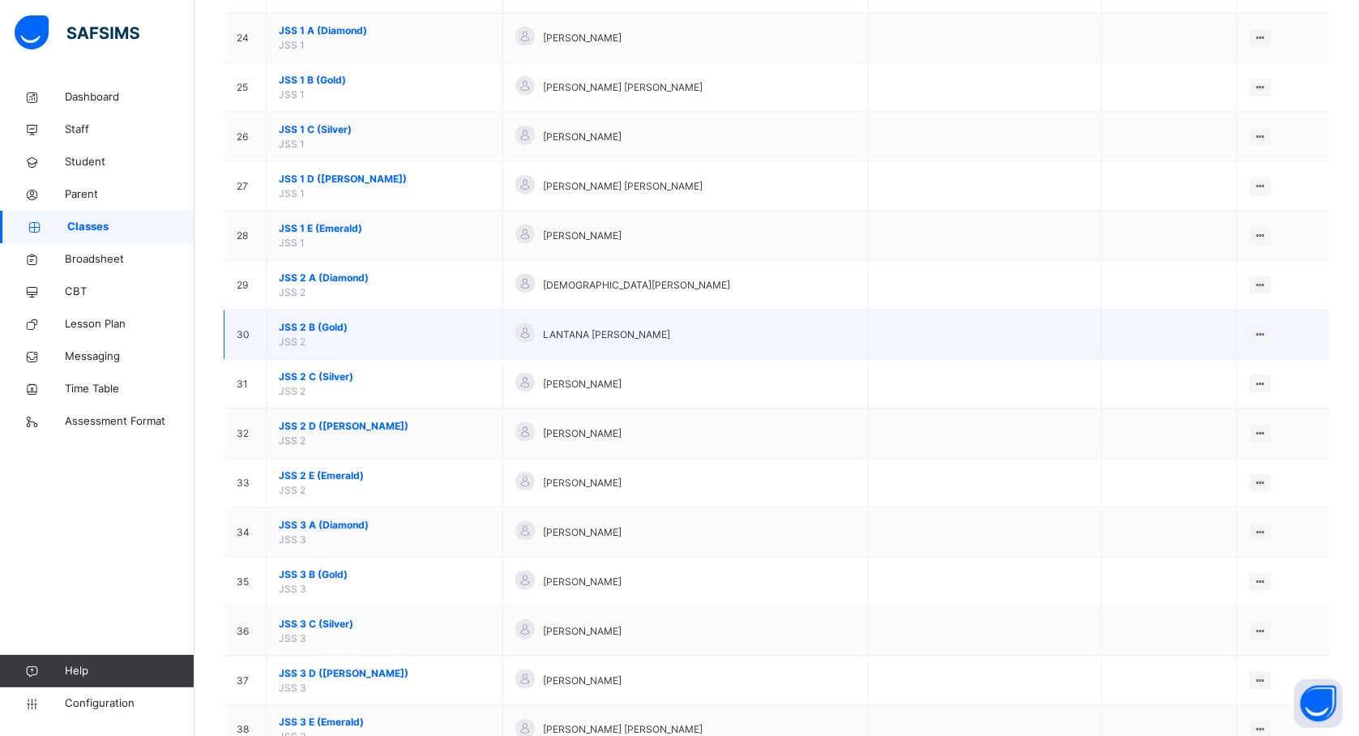
click at [878, 319] on td at bounding box center [985, 334] width 233 height 49
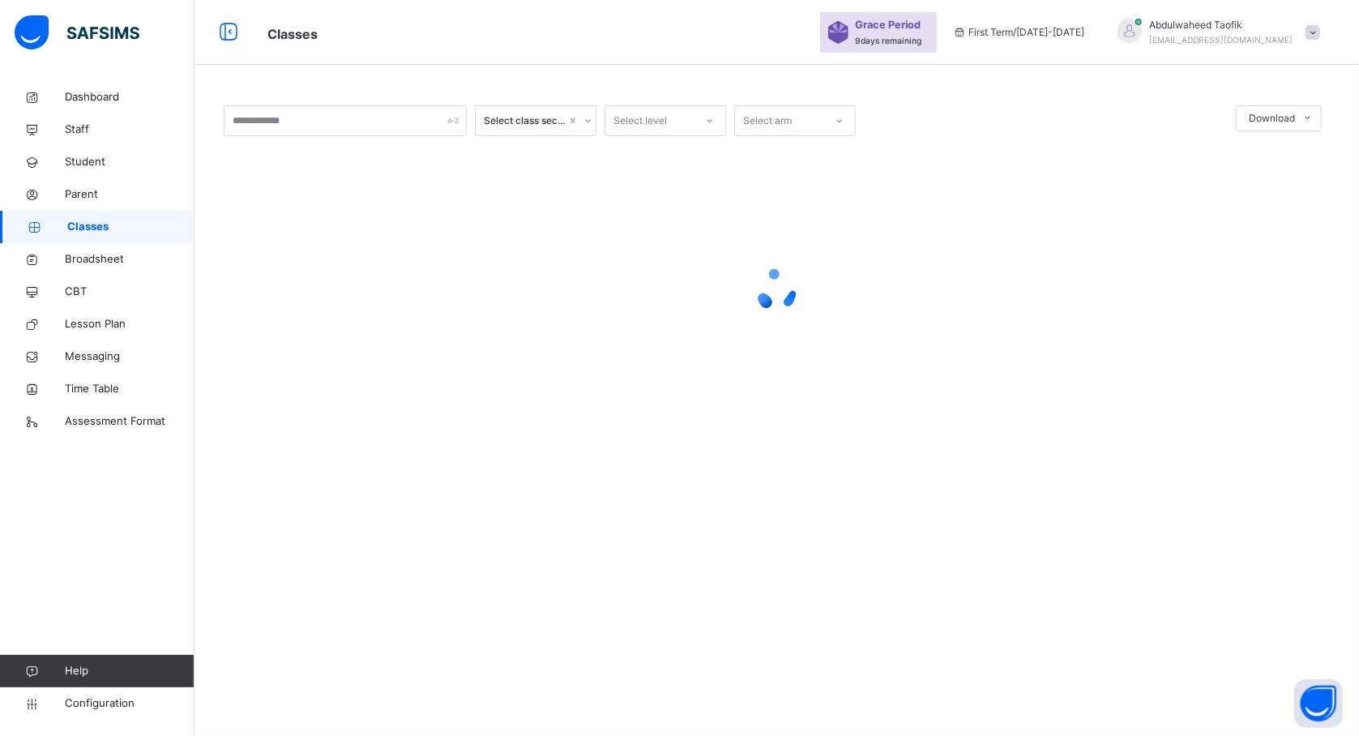
scroll to position [0, 0]
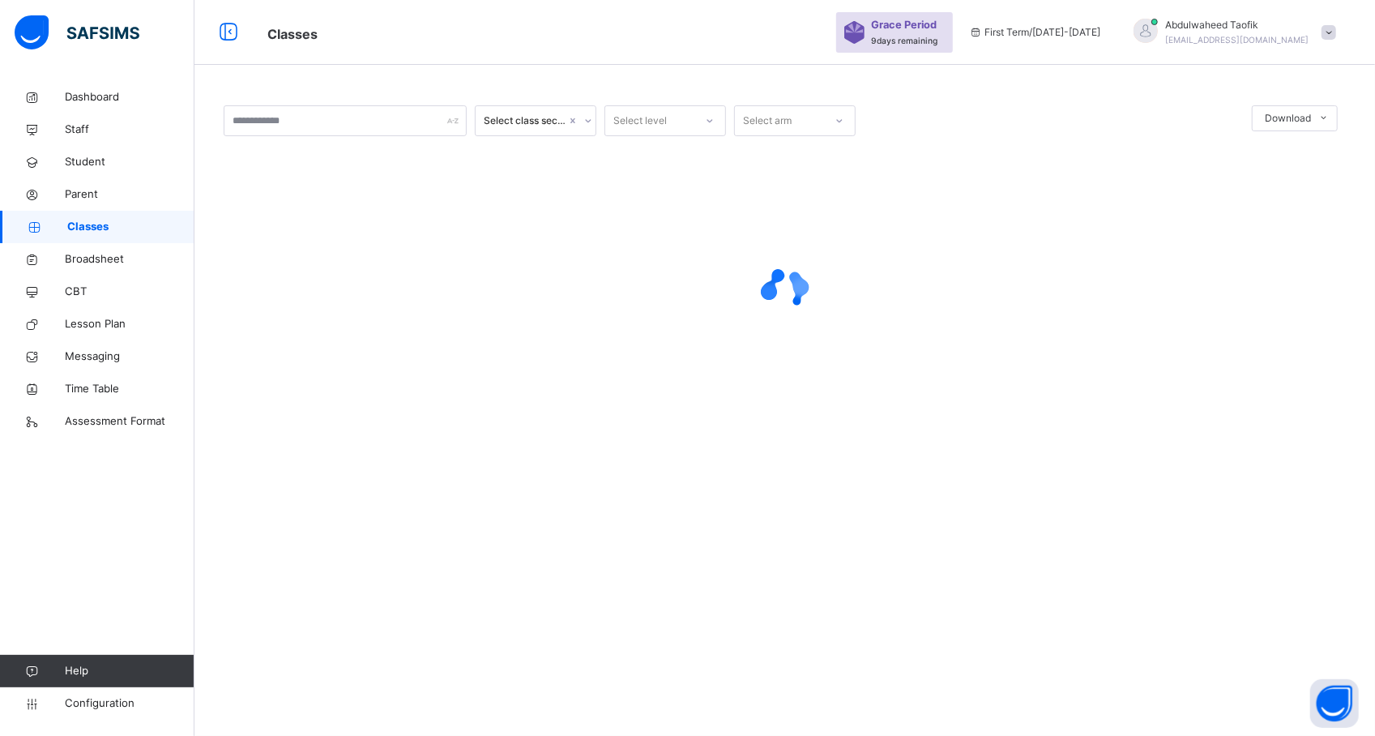
click at [322, 264] on div at bounding box center [785, 290] width 1122 height 65
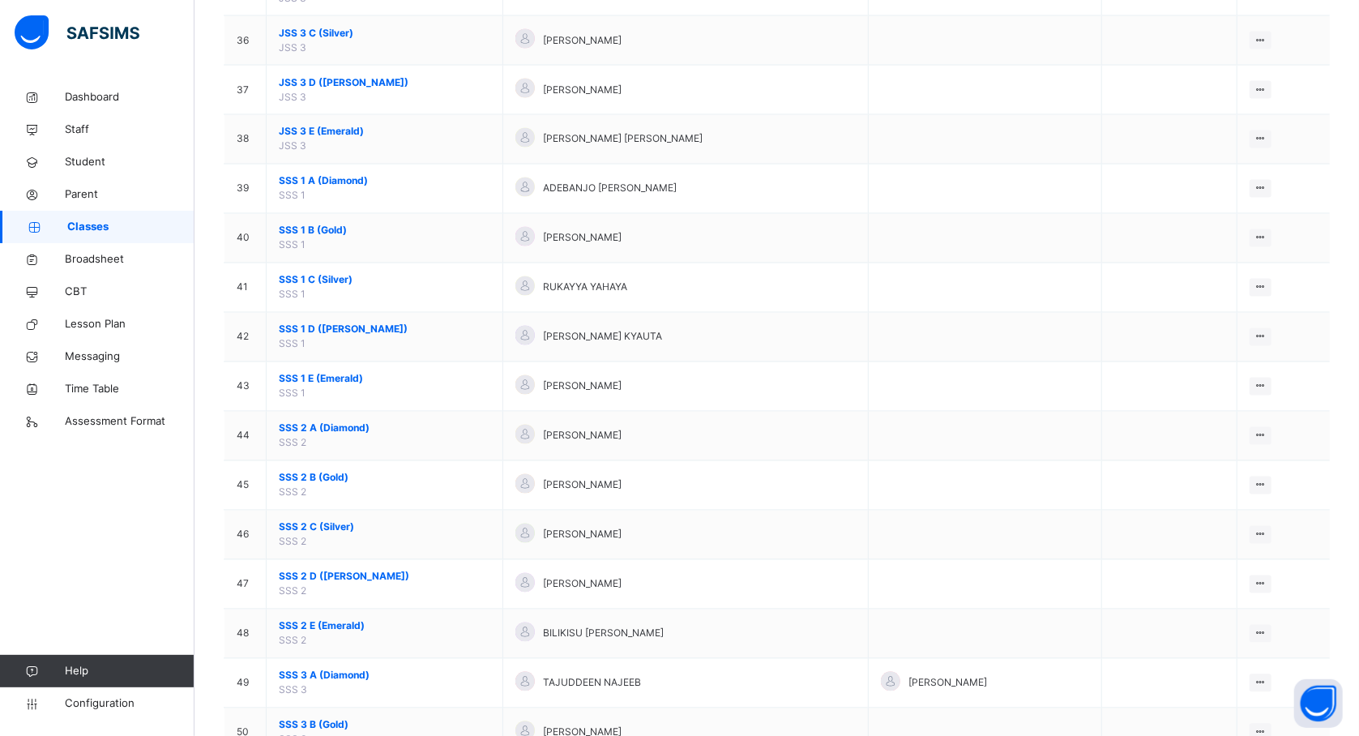
scroll to position [2133, 0]
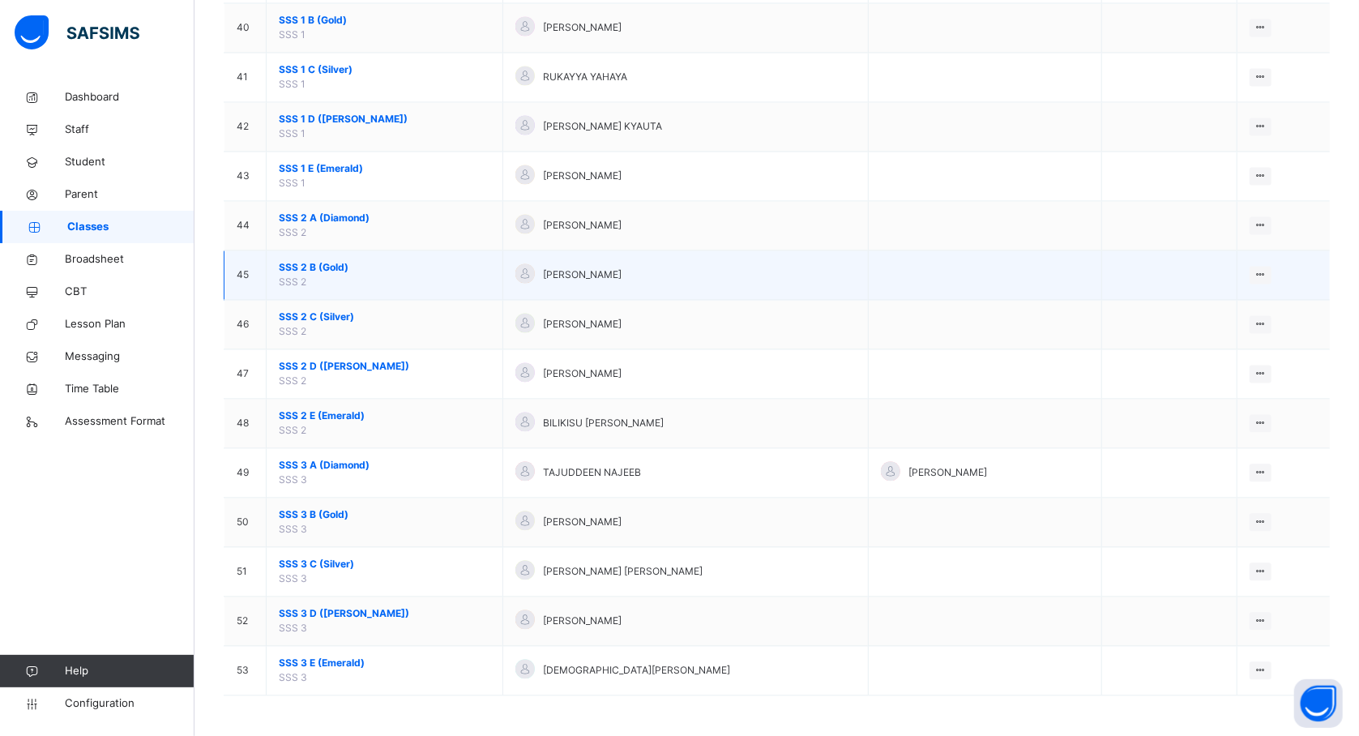
click at [299, 267] on span "SSS 2 B (Gold)" at bounding box center [384, 267] width 211 height 15
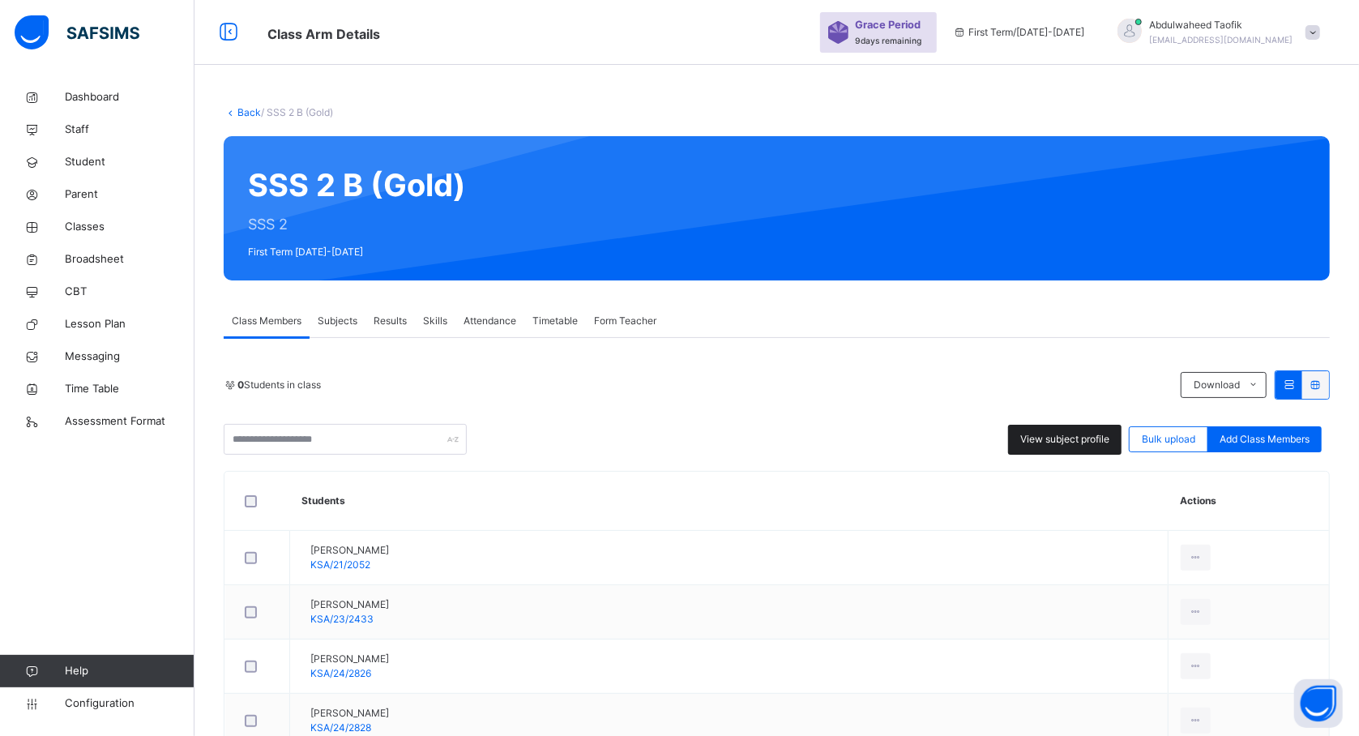
click at [1053, 436] on span "View subject profile" at bounding box center [1064, 439] width 89 height 15
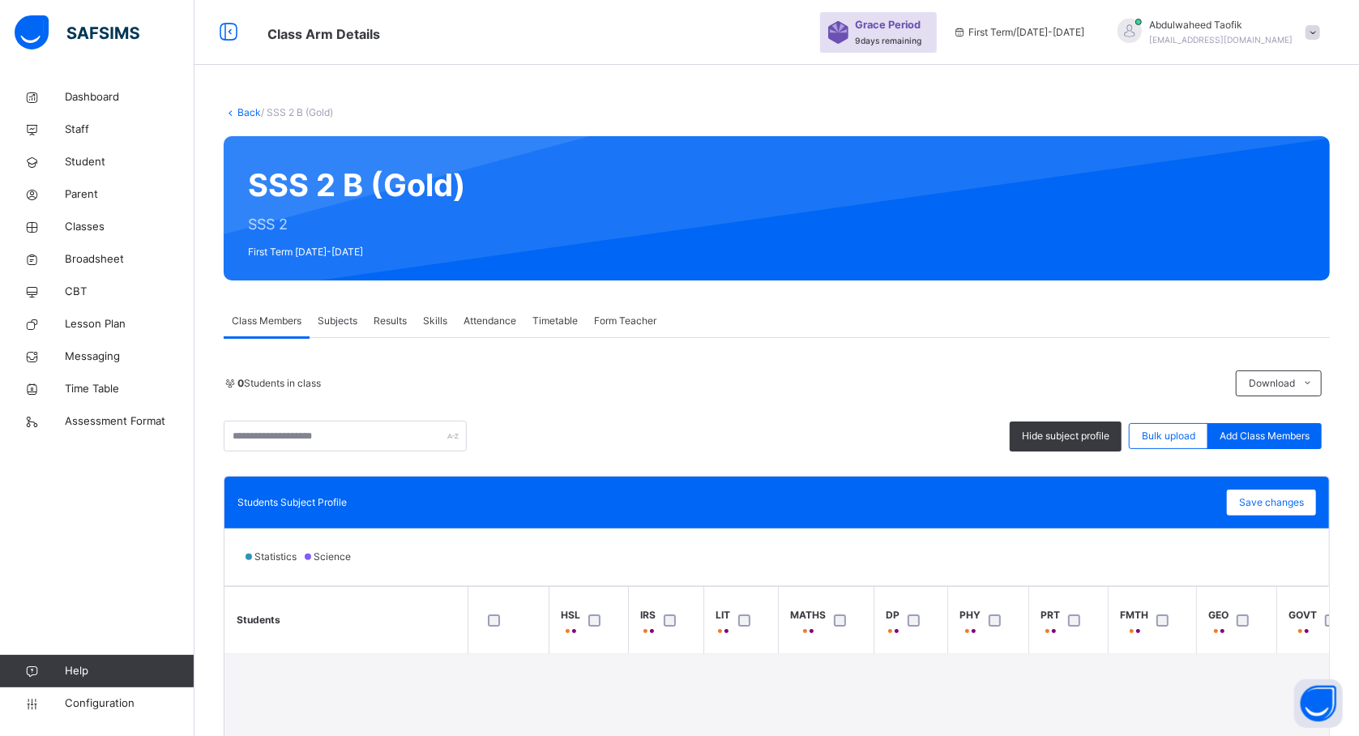
click at [886, 461] on div "0 Students in class Download Pdf Report Excel Report Hide subject profile Bulk …" at bounding box center [777, 678] width 1106 height 617
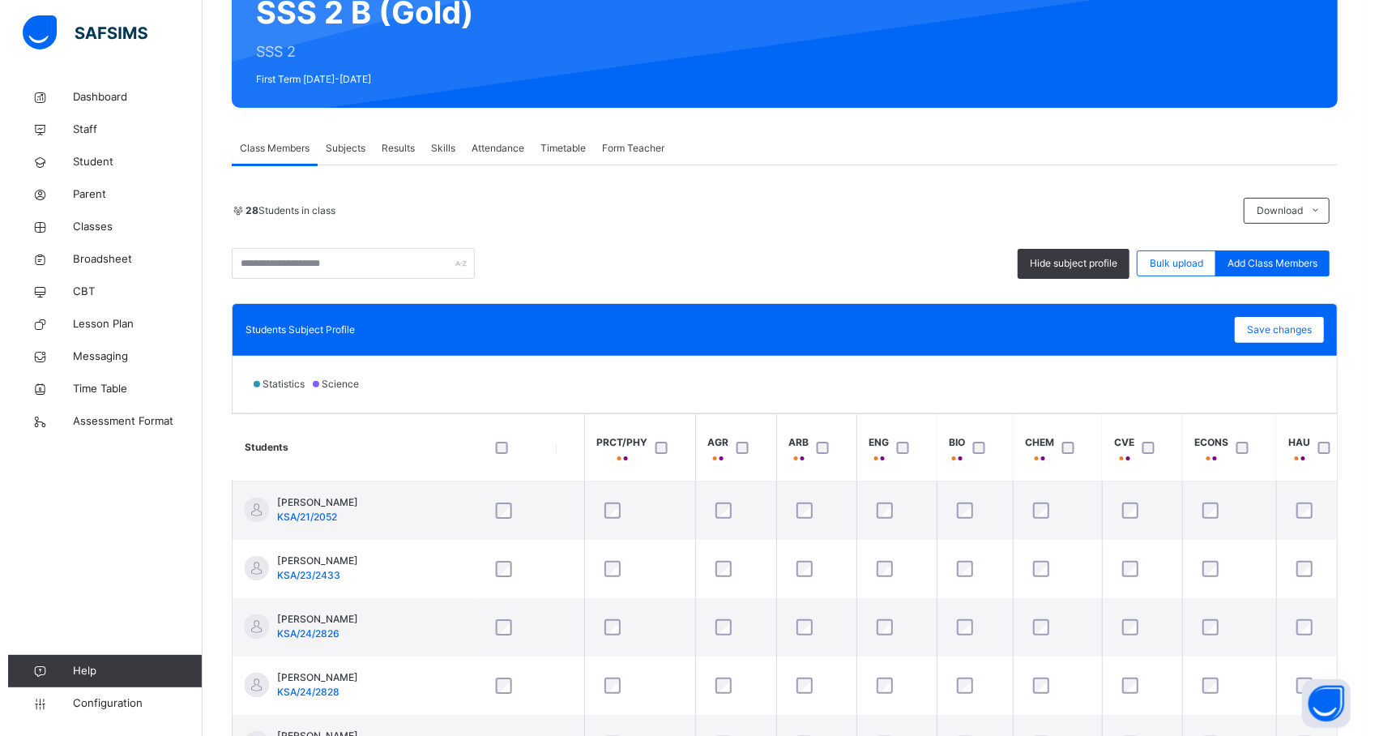
scroll to position [0, 1353]
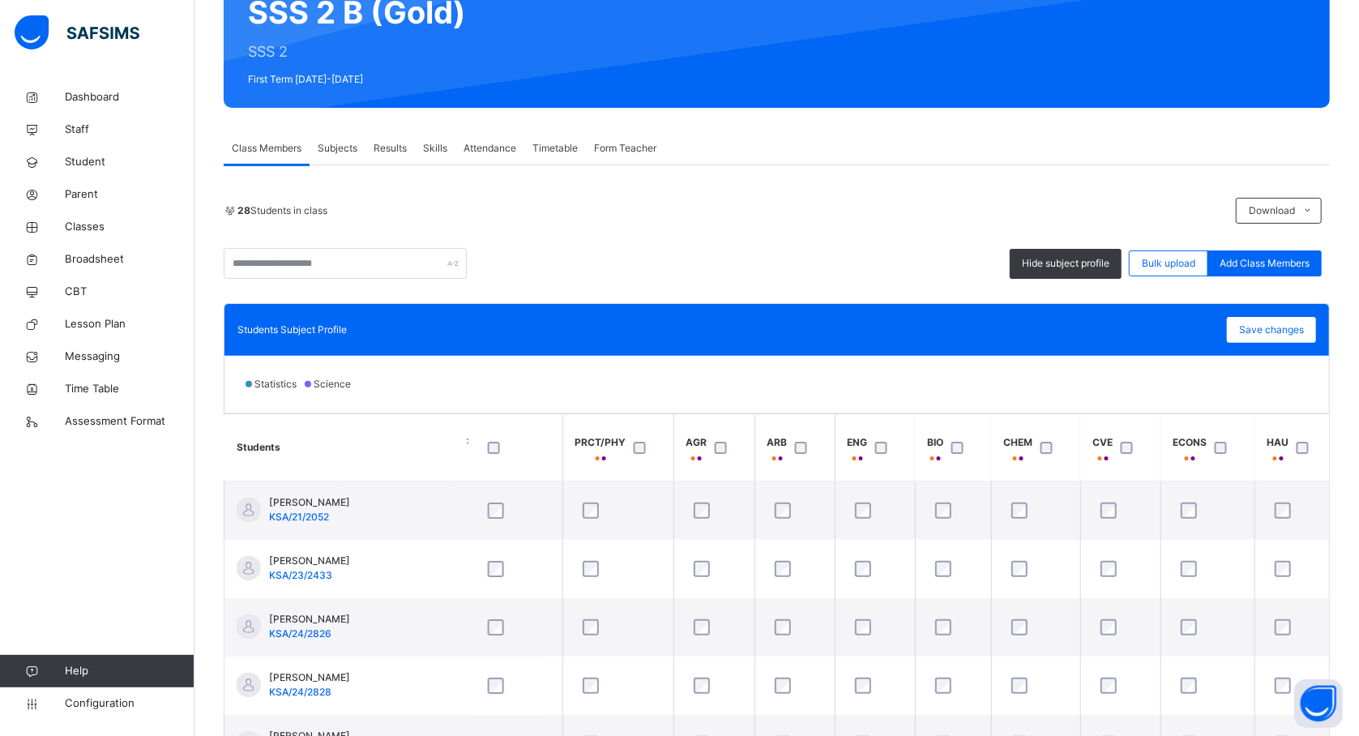
click at [1125, 455] on div at bounding box center [1130, 447] width 35 height 34
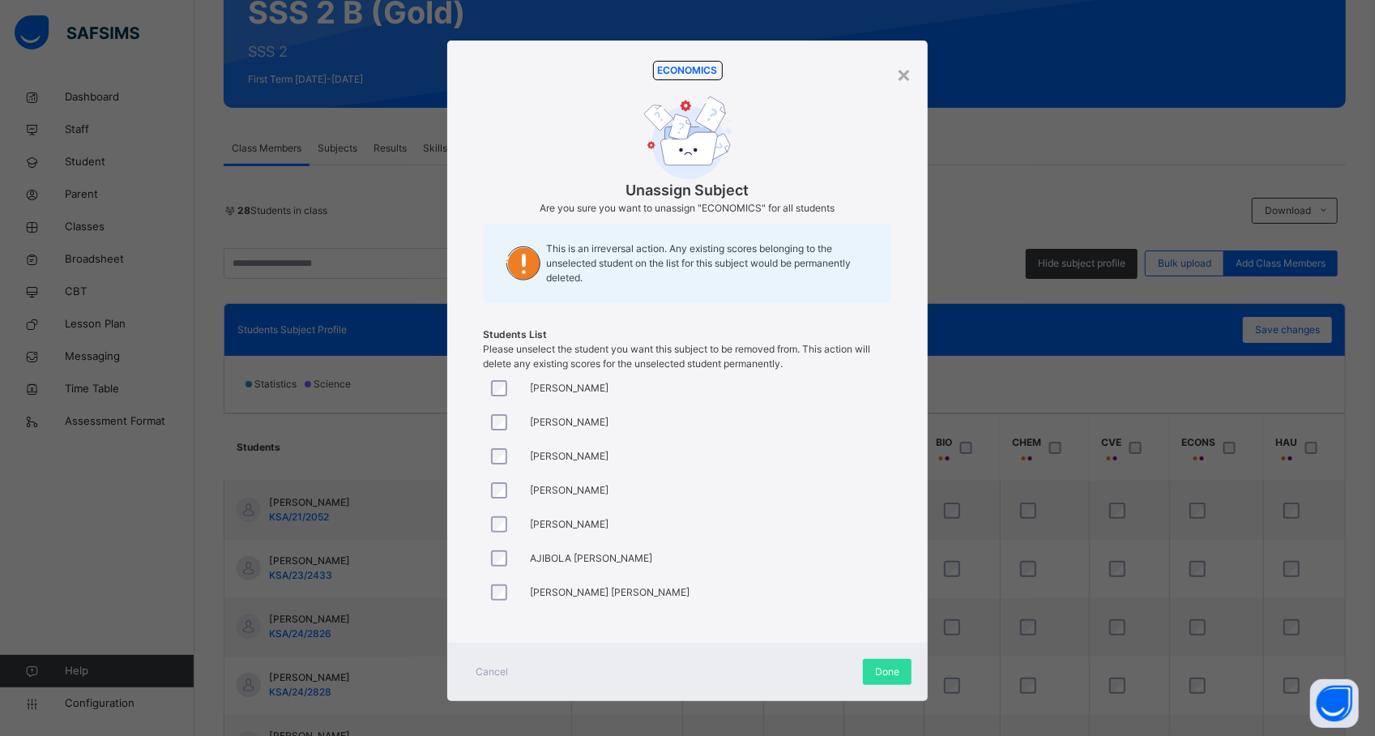
click at [561, 419] on span "ABDULMALIK MUHAMMAD" at bounding box center [570, 422] width 79 height 15
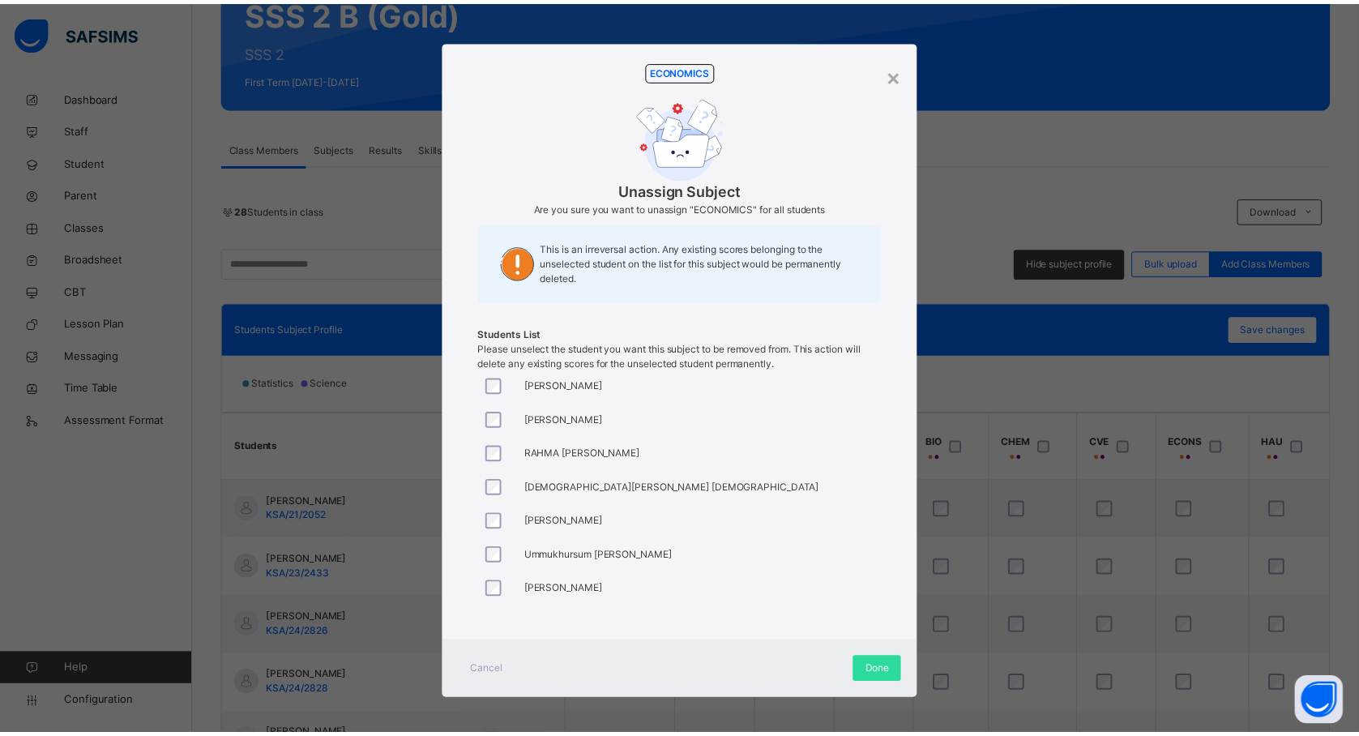
scroll to position [691, 0]
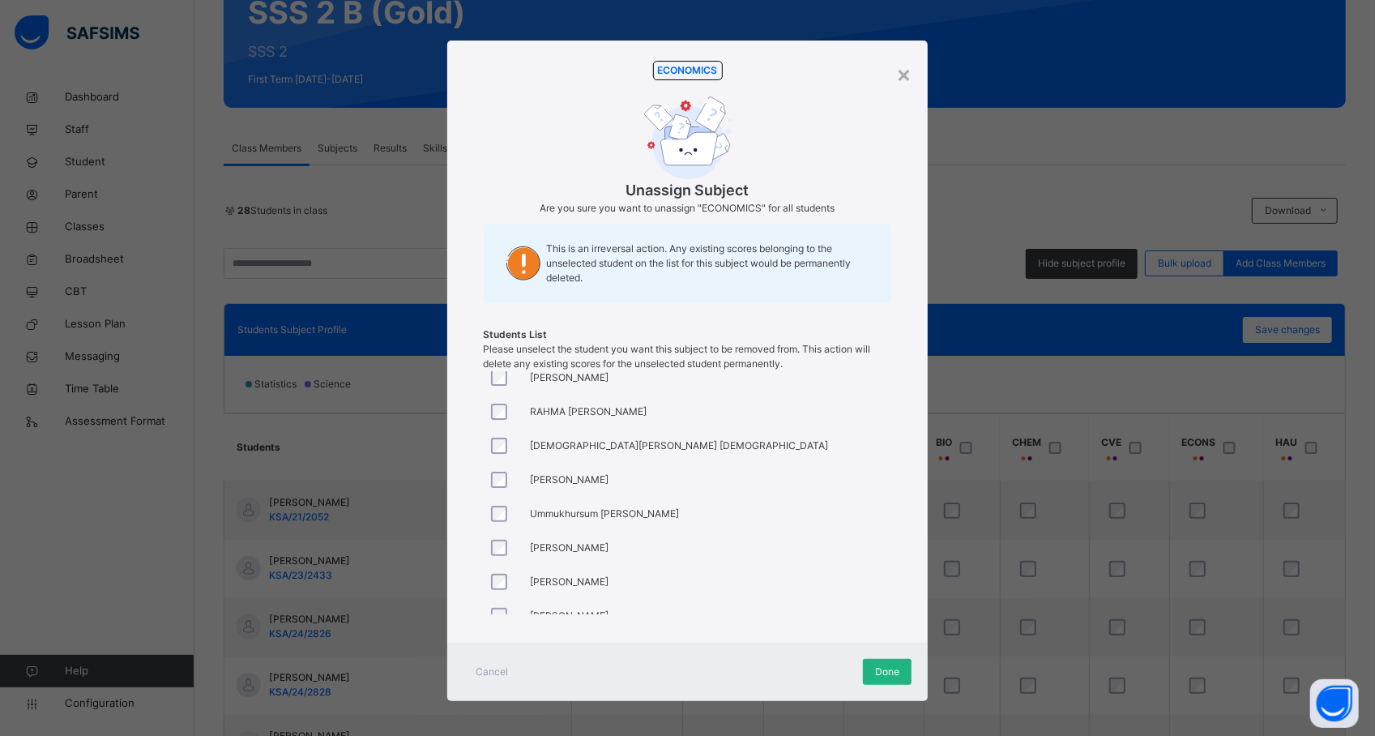
click at [879, 671] on span "Done" at bounding box center [887, 671] width 24 height 15
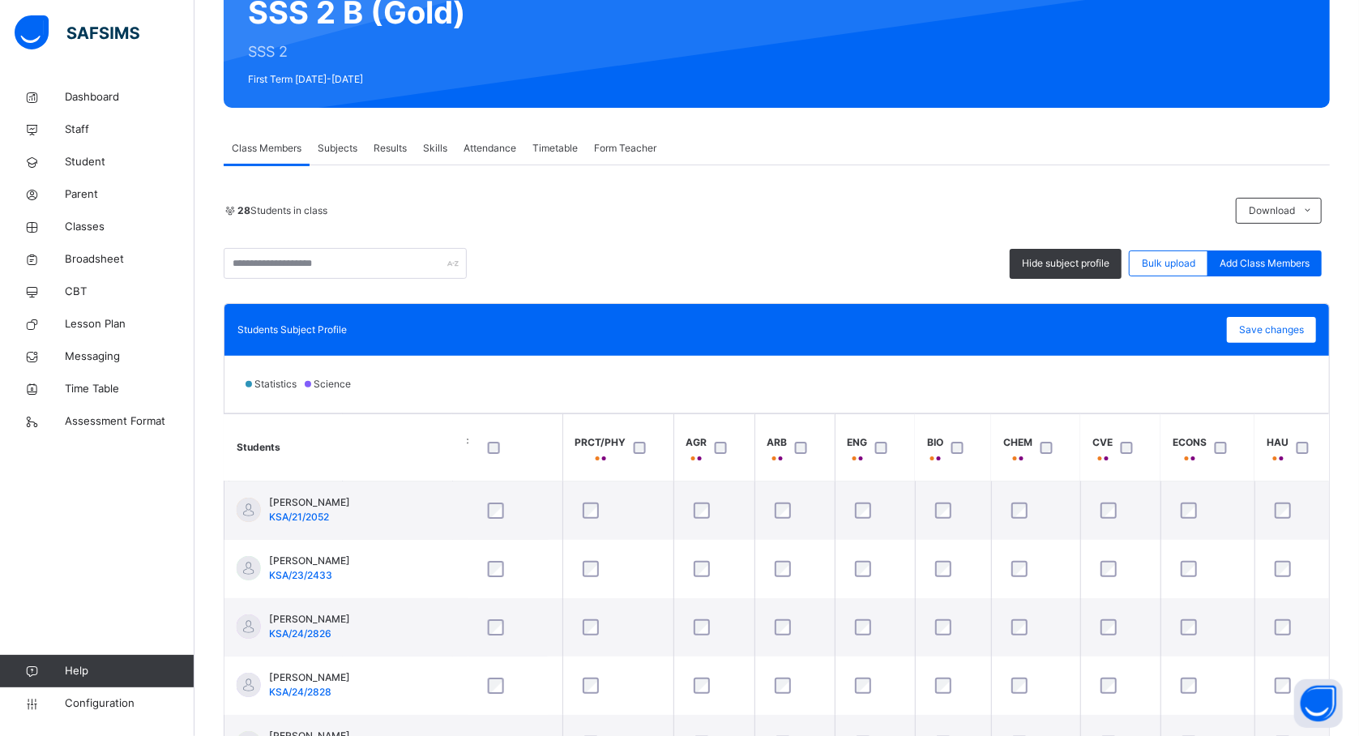
click at [844, 423] on th "ENG" at bounding box center [875, 447] width 80 height 67
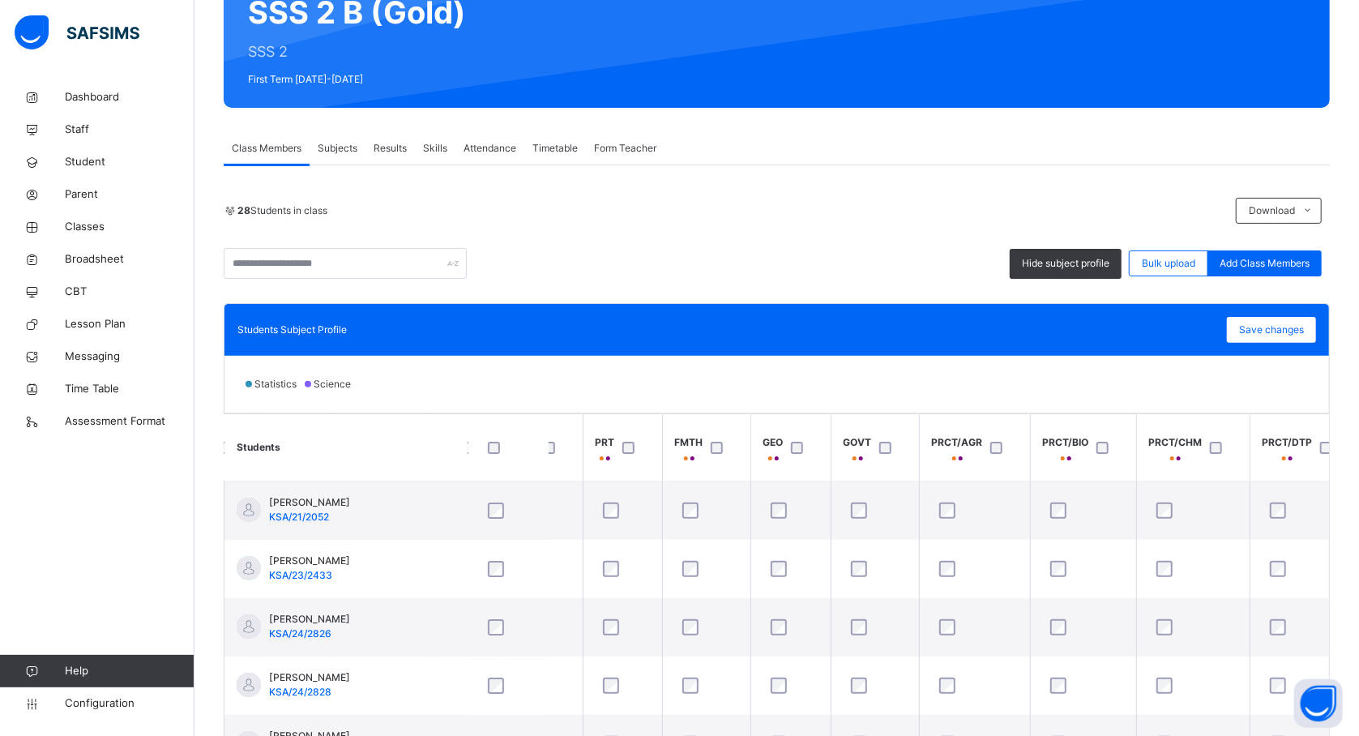
scroll to position [0, 403]
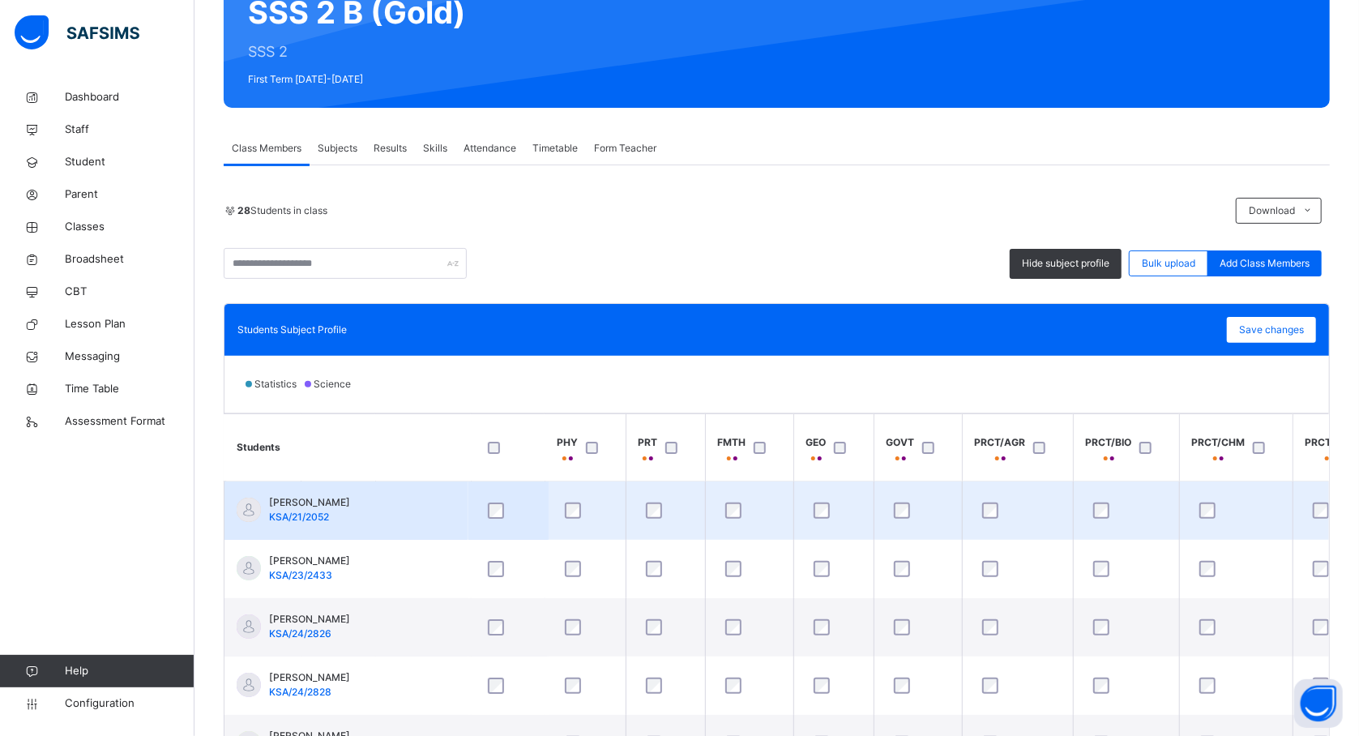
click at [749, 501] on div at bounding box center [749, 510] width 63 height 34
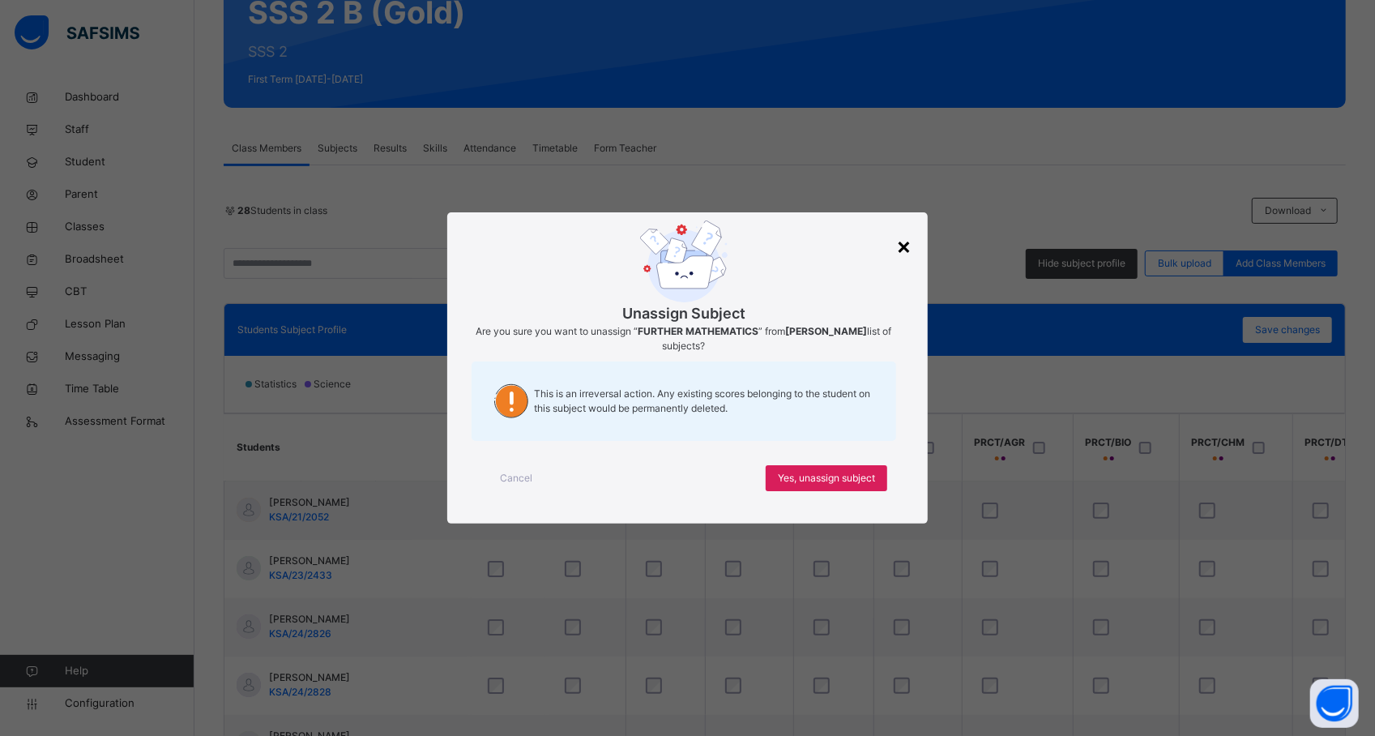
click at [899, 251] on div "×" at bounding box center [903, 245] width 15 height 34
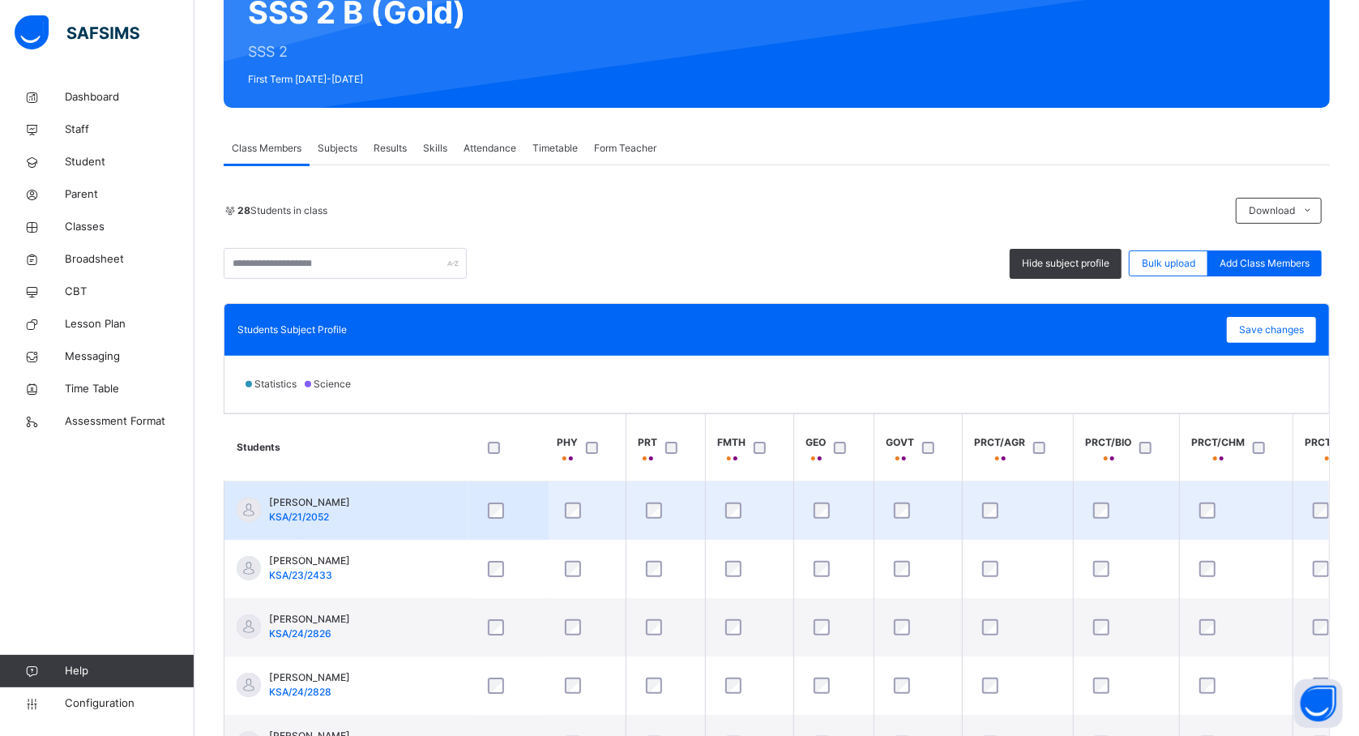
click at [408, 519] on td "ABDULLAHI IBRAHIM SANI KSA/21/2052" at bounding box center [345, 510] width 243 height 59
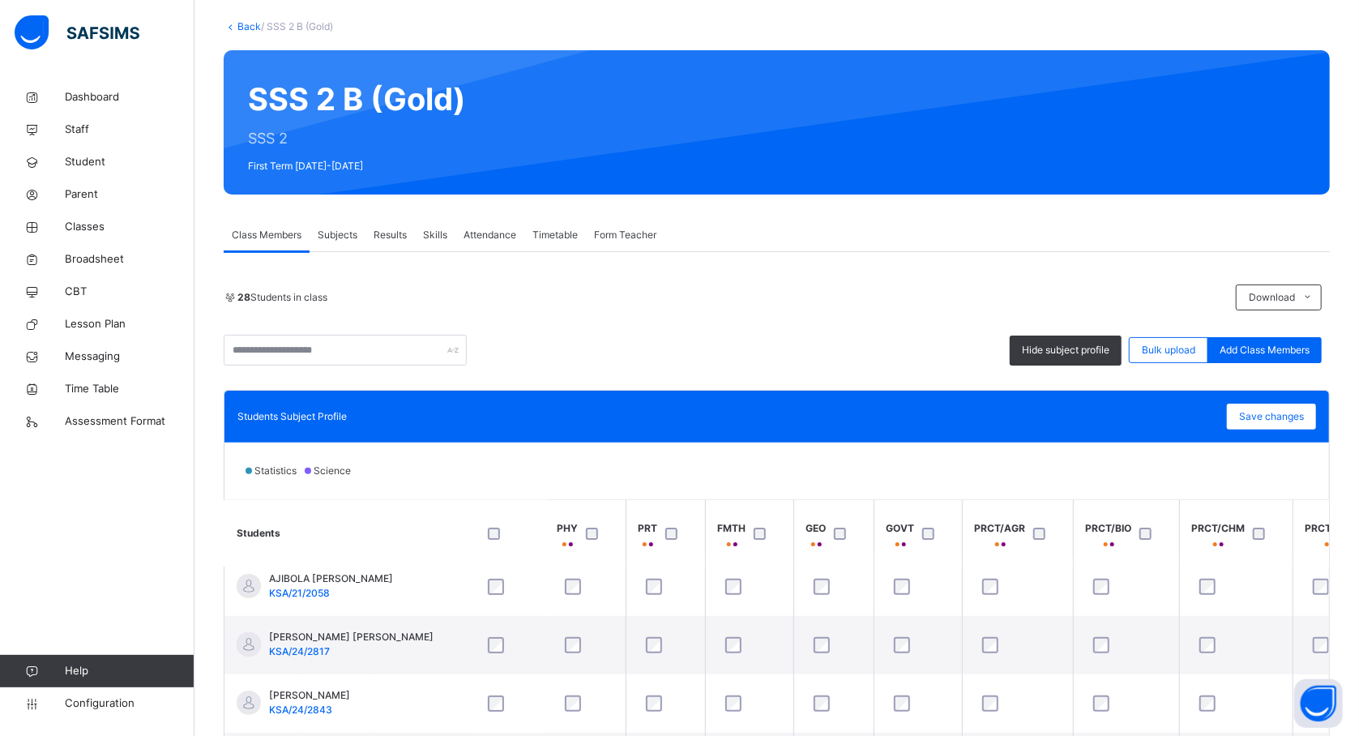
scroll to position [345, 403]
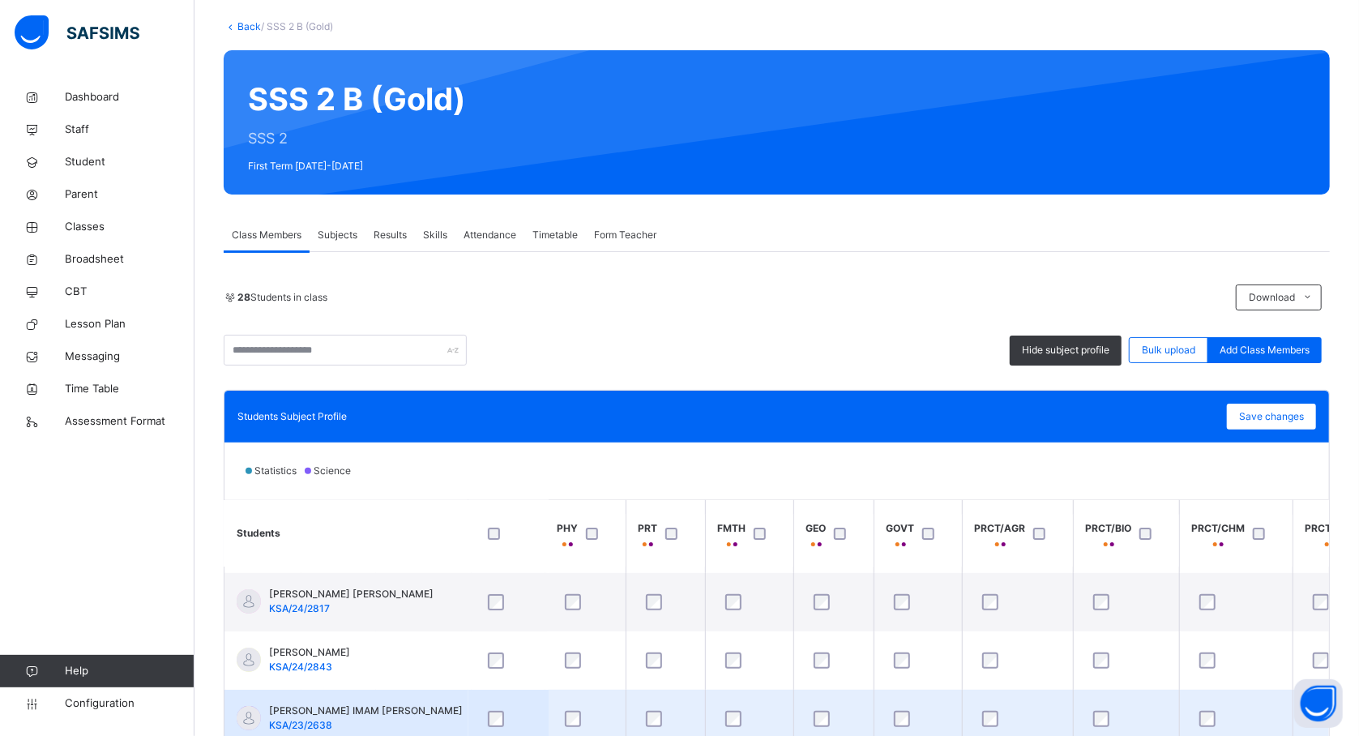
drag, startPoint x: 402, startPoint y: 733, endPoint x: 484, endPoint y: 714, distance: 84.1
click at [484, 714] on tr "AMINA IMAM BELLO KSA/23/2638" at bounding box center [1054, 719] width 2465 height 58
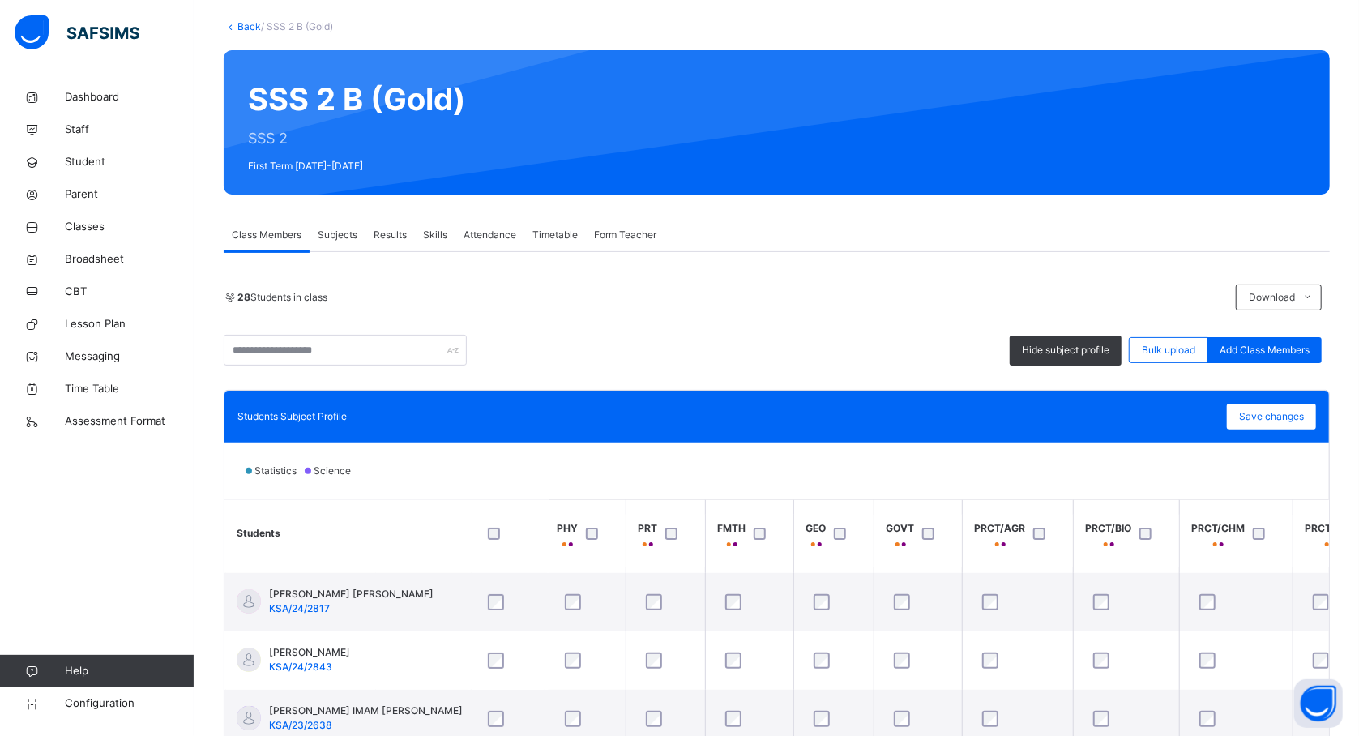
click at [421, 548] on th "Students" at bounding box center [345, 533] width 243 height 67
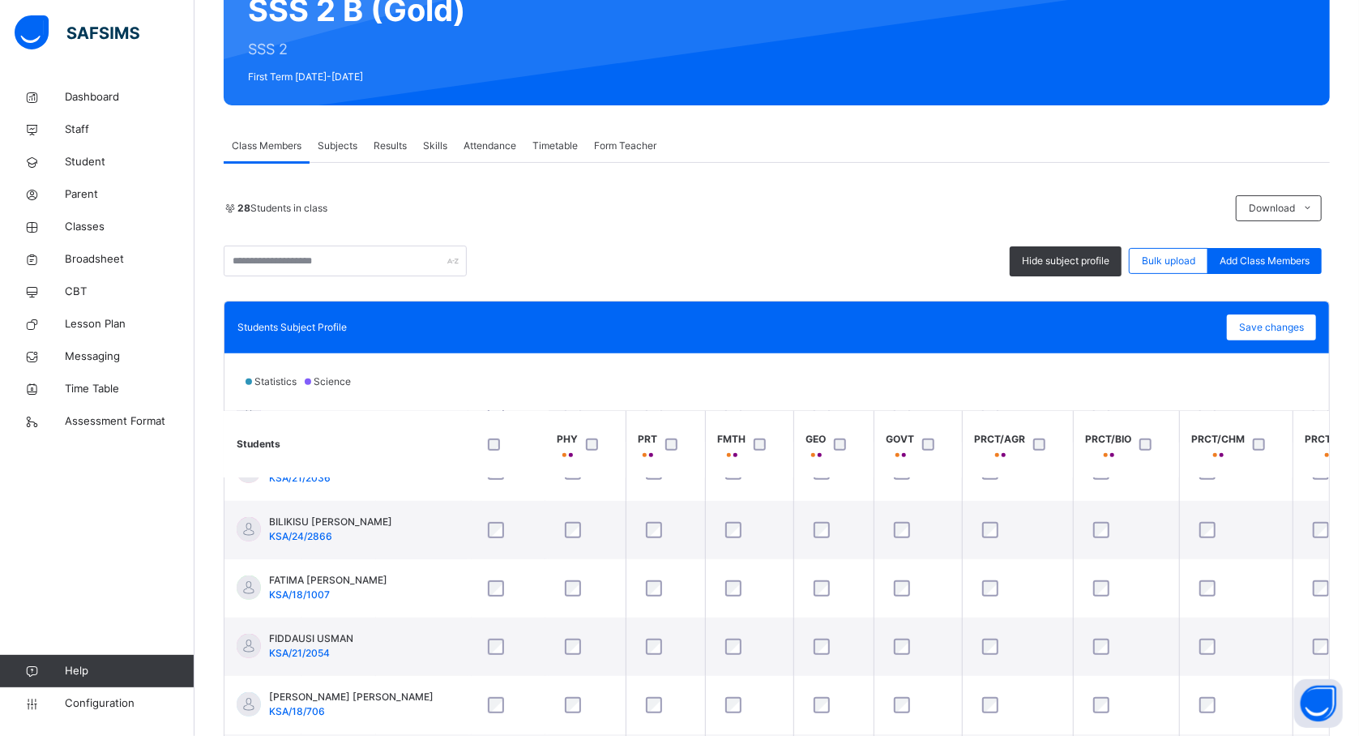
scroll to position [604, 403]
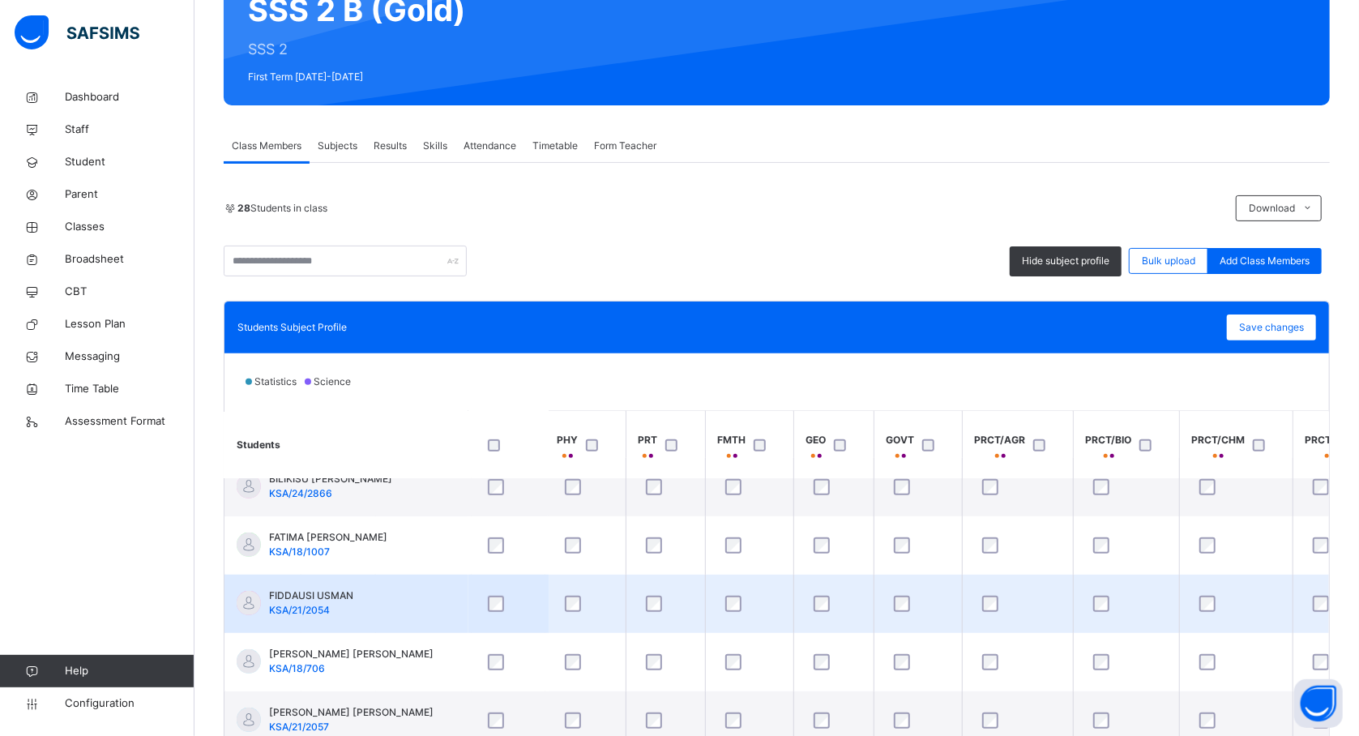
click at [429, 598] on td "FIDDAUSI USMAN KSA/21/2054" at bounding box center [345, 603] width 243 height 58
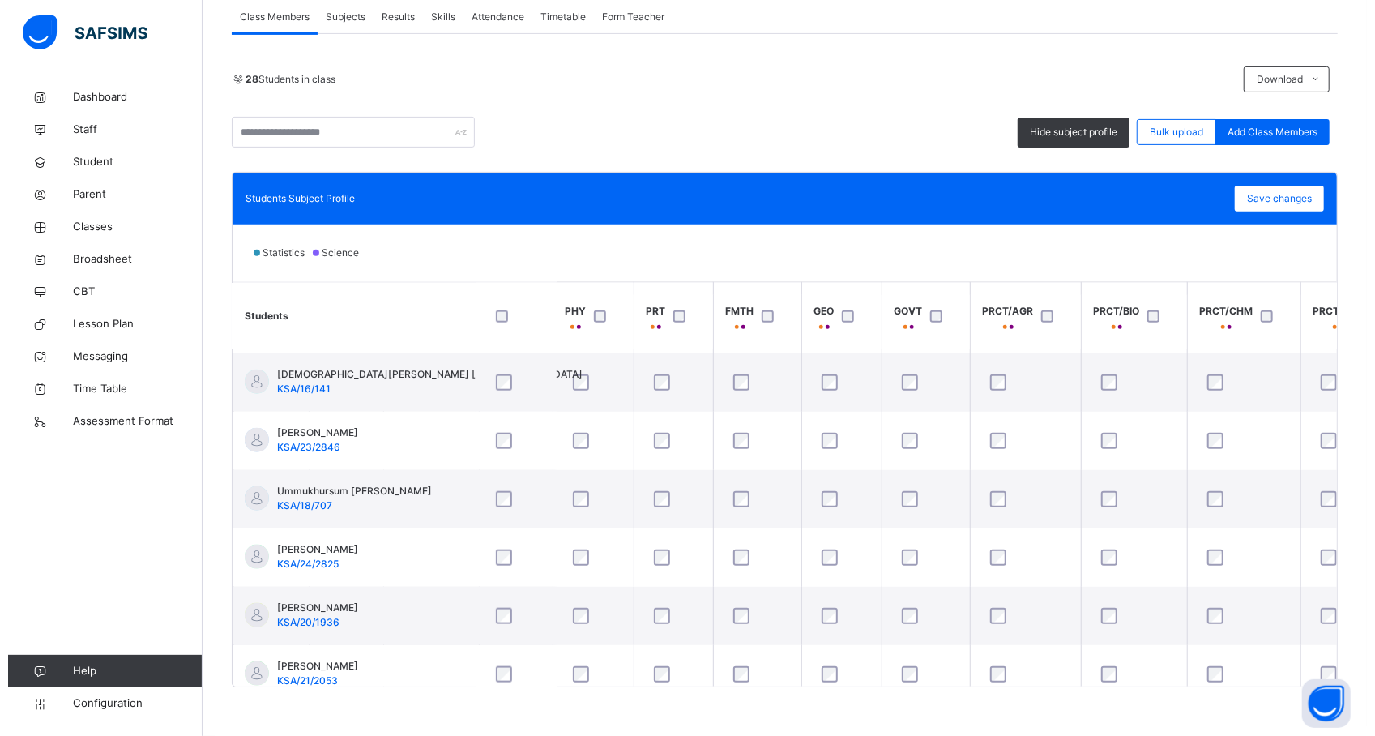
scroll to position [1262, 403]
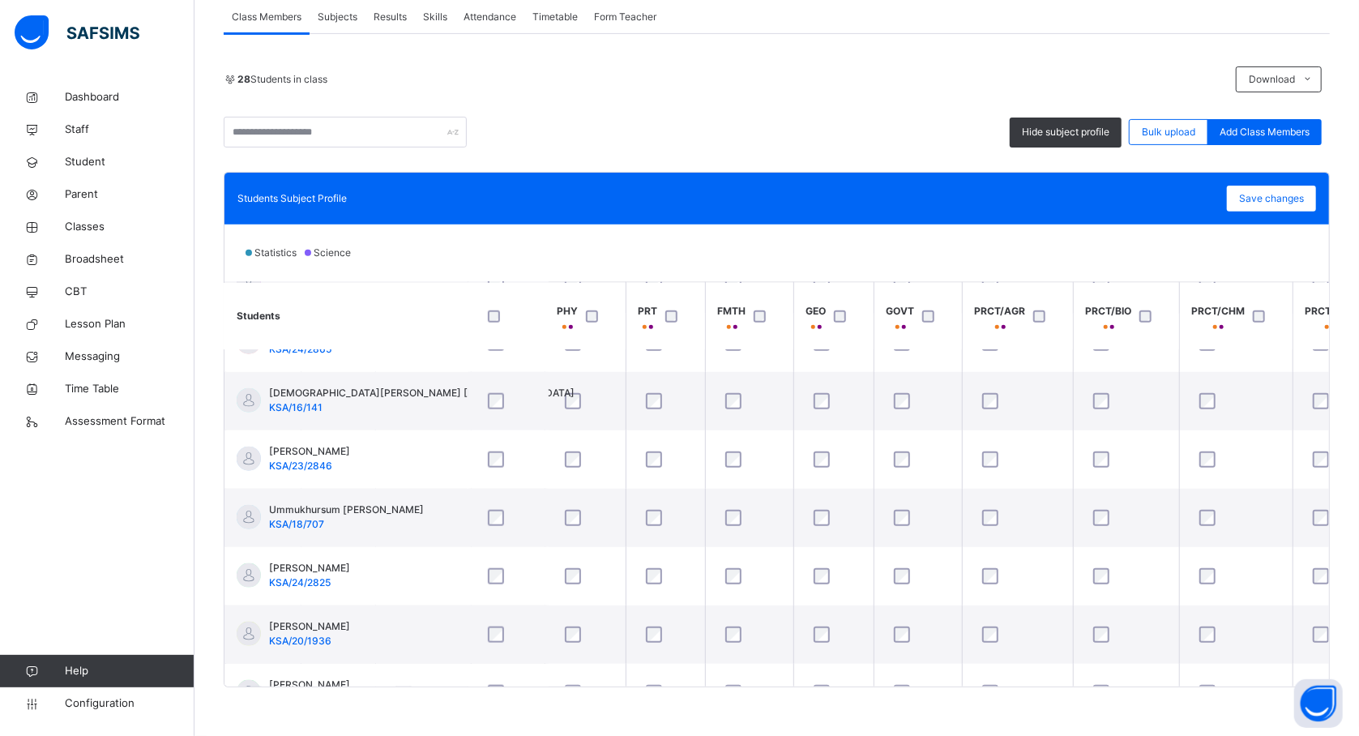
click at [0, 0] on div at bounding box center [0, 0] width 0 height 0
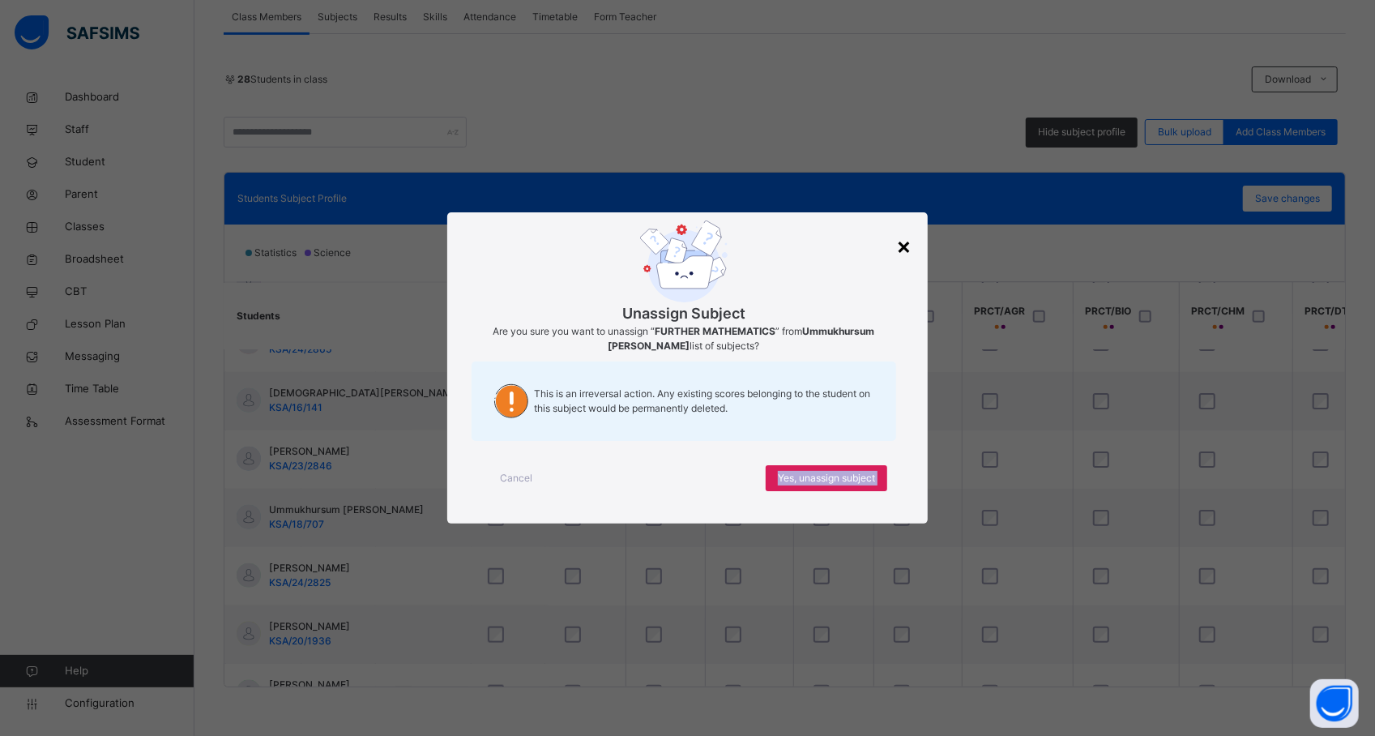
click at [909, 246] on div "×" at bounding box center [903, 245] width 15 height 34
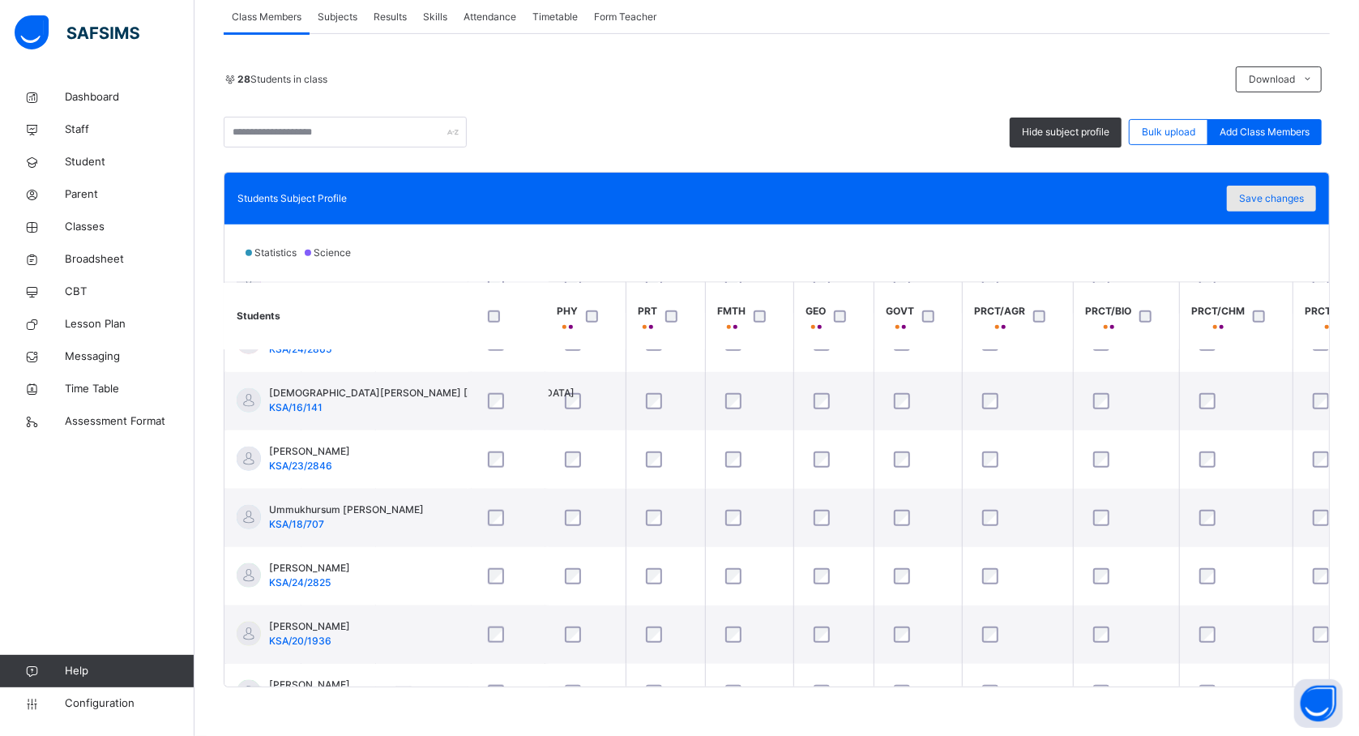
click at [1288, 199] on span "Save changes" at bounding box center [1271, 198] width 65 height 15
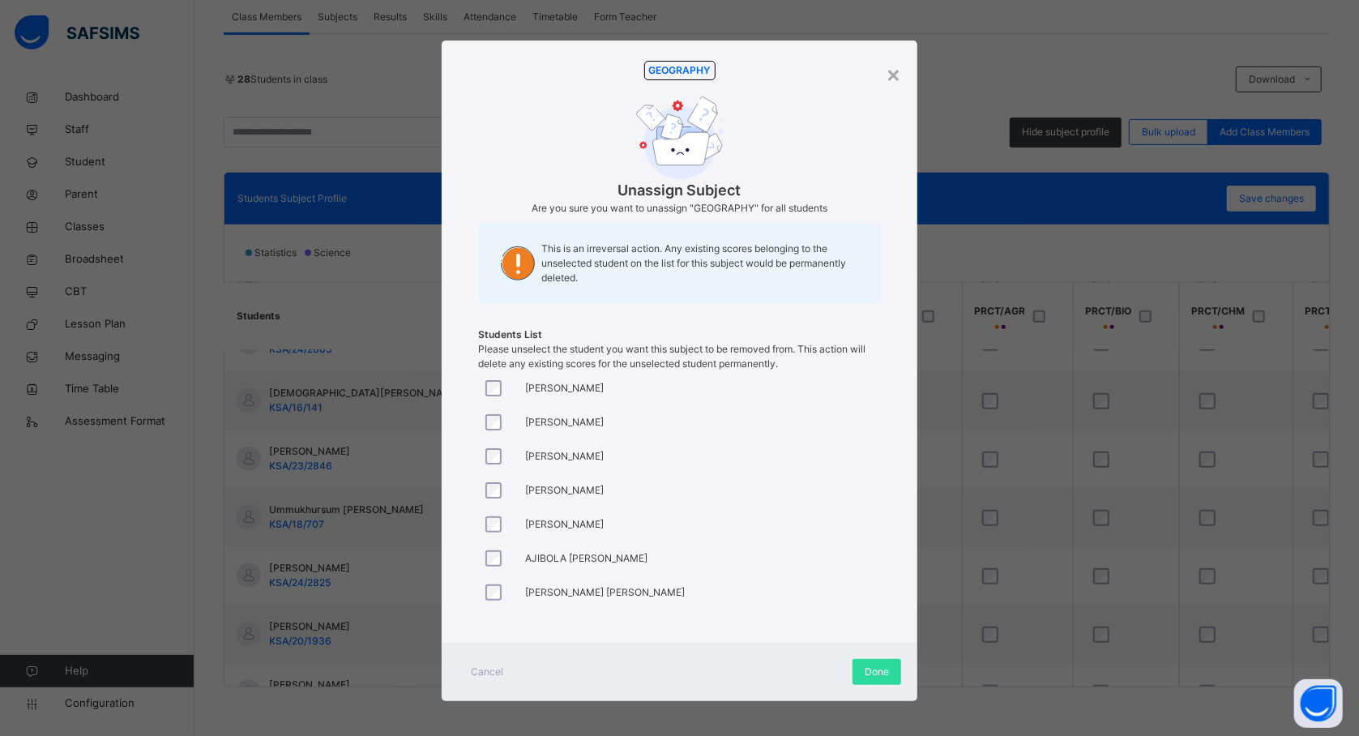
click at [536, 451] on span "ABDURRAHMAN RIDWAN ABUBAKAR" at bounding box center [564, 456] width 79 height 15
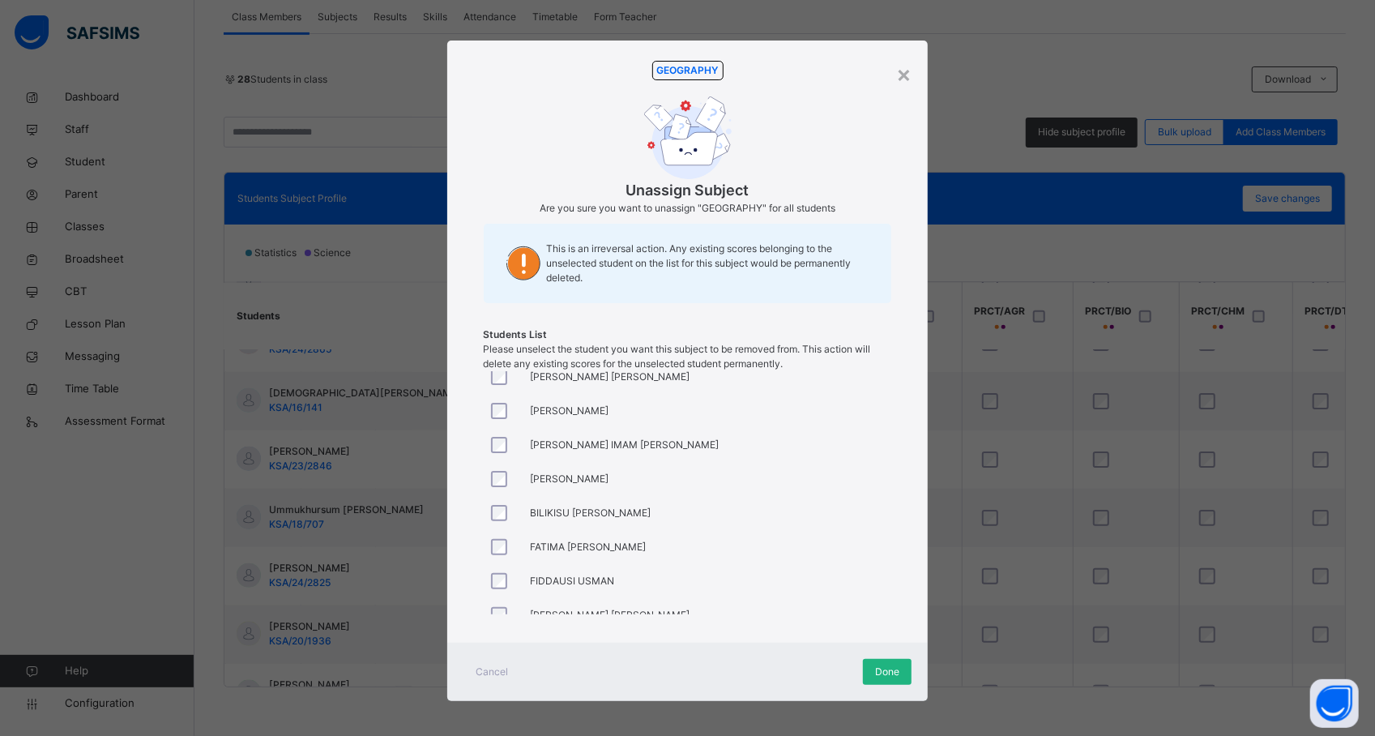
click at [880, 671] on span "Done" at bounding box center [887, 671] width 24 height 15
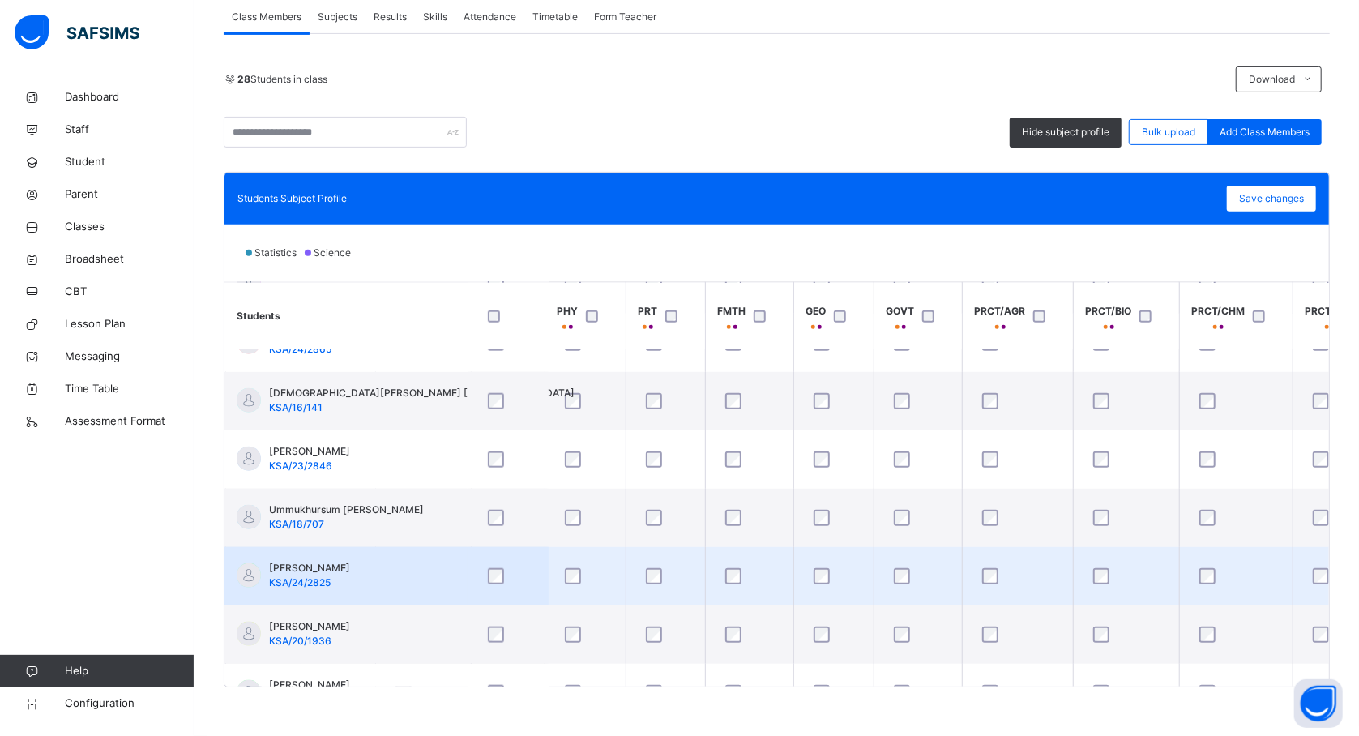
click at [772, 575] on div at bounding box center [749, 576] width 55 height 16
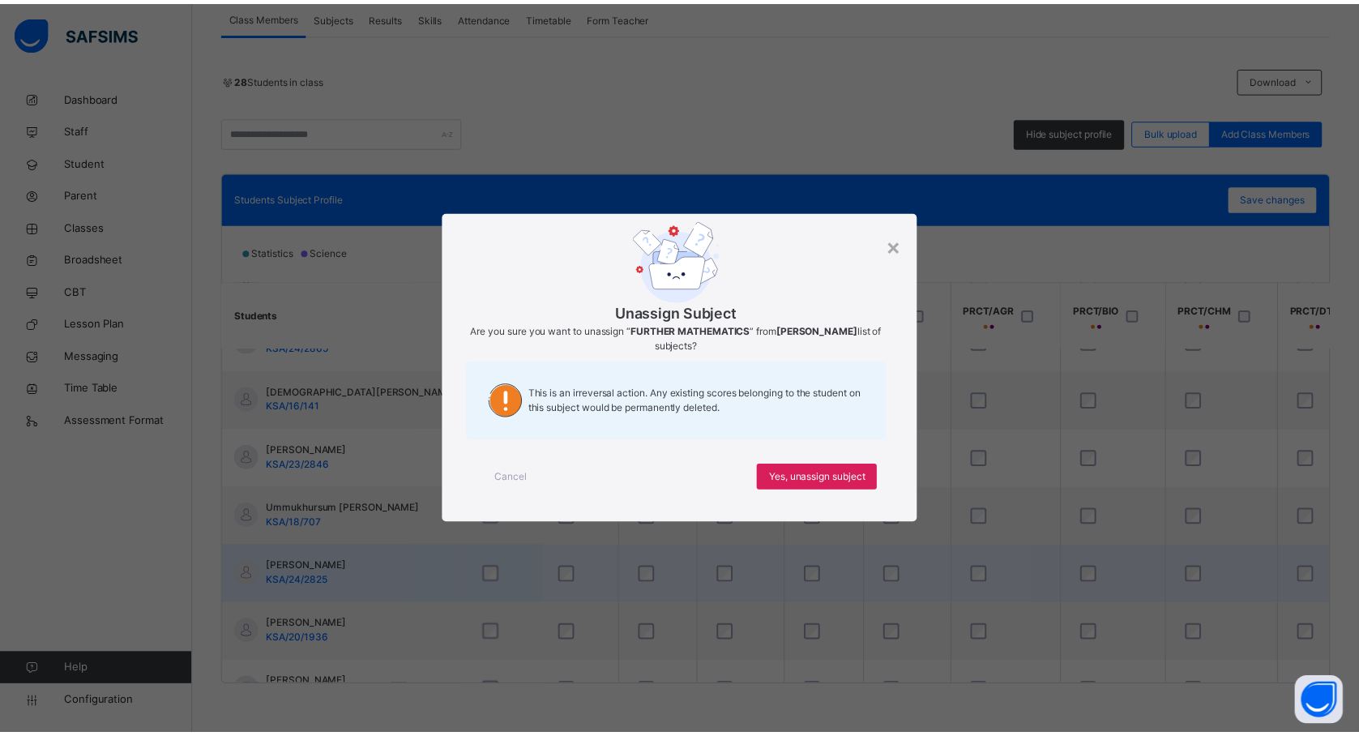
scroll to position [1262, 316]
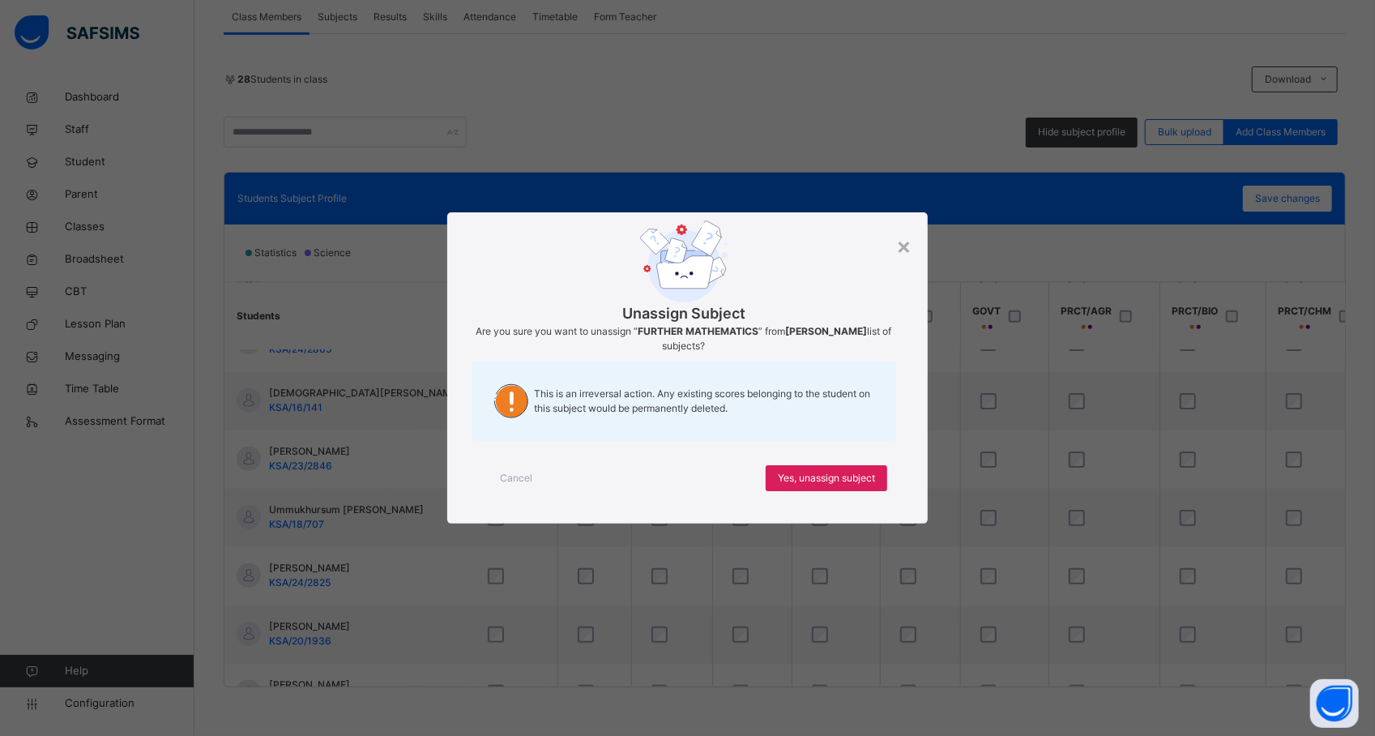
click at [891, 231] on div "Unassign Subject Are you sure you want to unassign “ FURTHER MATHEMATICS ” from…" at bounding box center [684, 334] width 425 height 229
click at [908, 253] on div "×" at bounding box center [903, 245] width 15 height 34
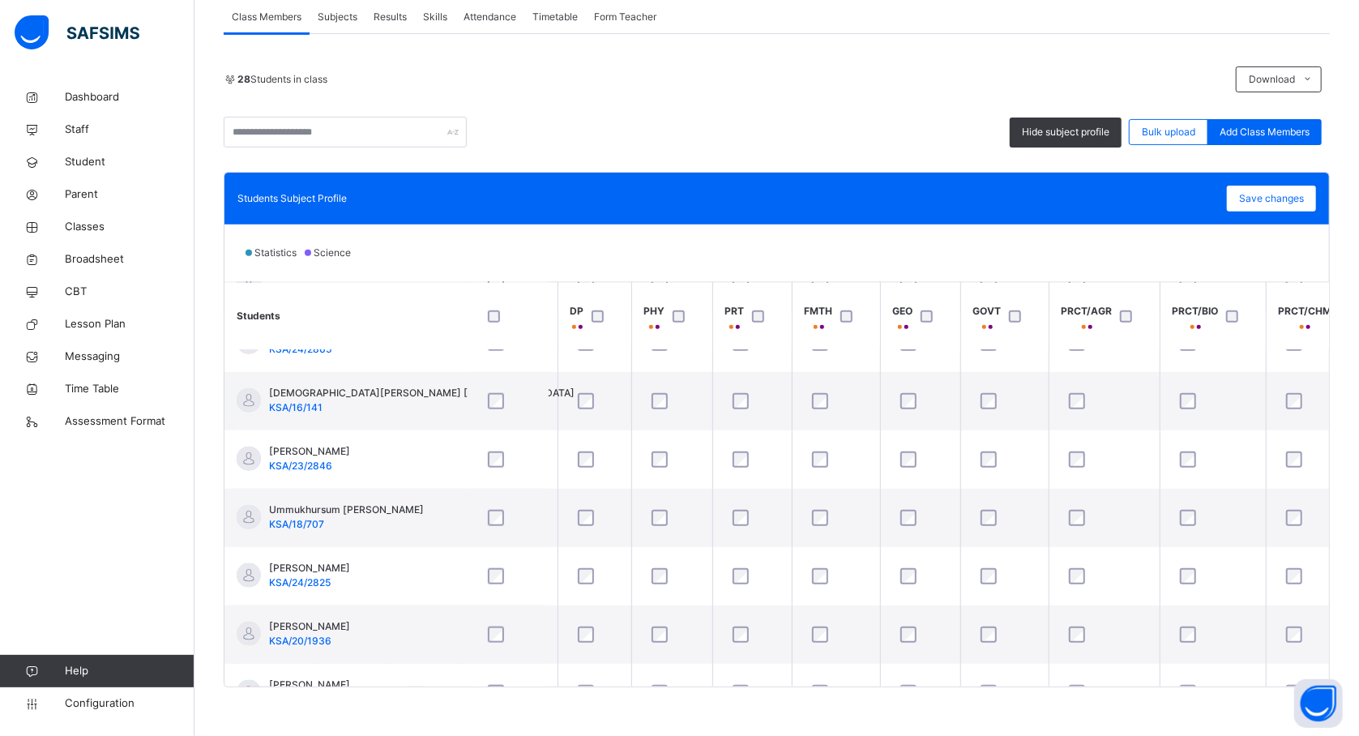
click at [864, 287] on th "FMTH" at bounding box center [836, 315] width 88 height 67
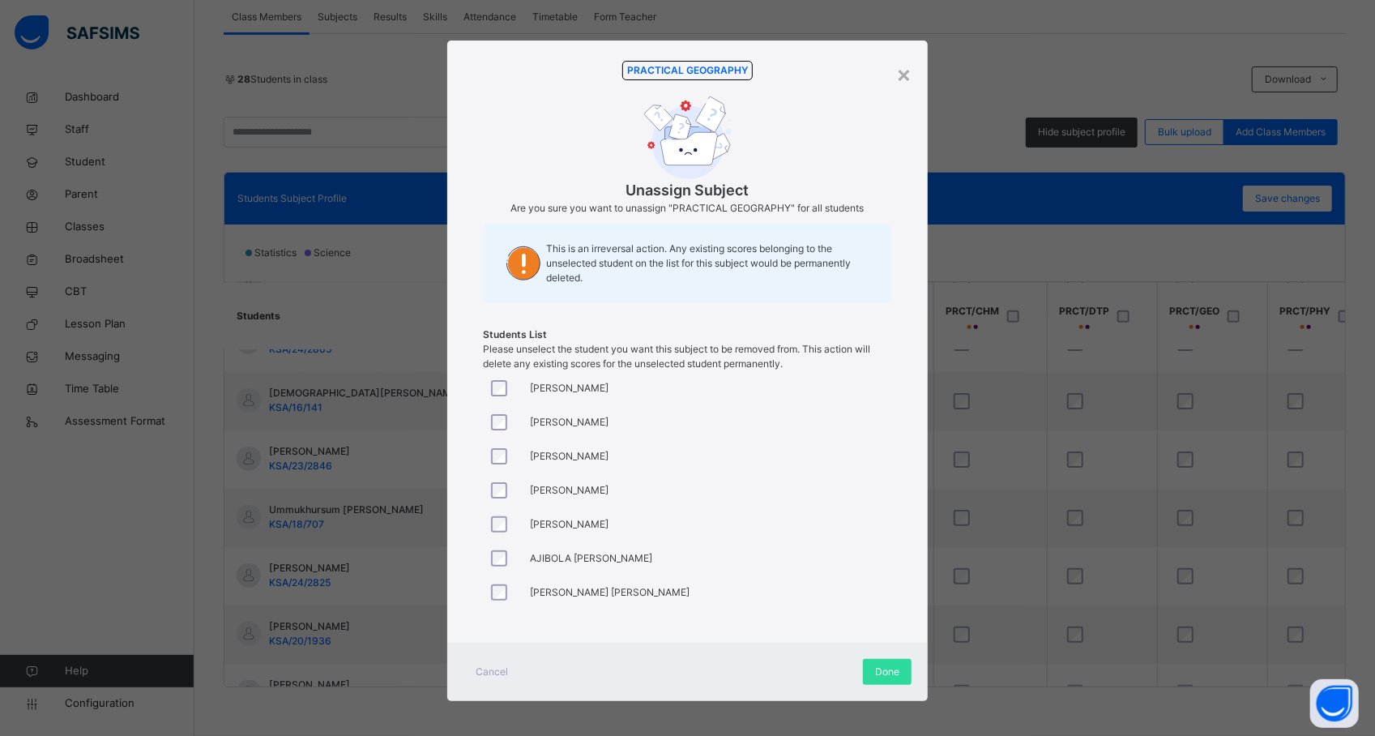
scroll to position [1262, 648]
click at [552, 444] on div "ABDURRAHMAN RIDWAN ABUBAKAR" at bounding box center [547, 456] width 126 height 34
click at [869, 668] on div "Done" at bounding box center [887, 672] width 49 height 26
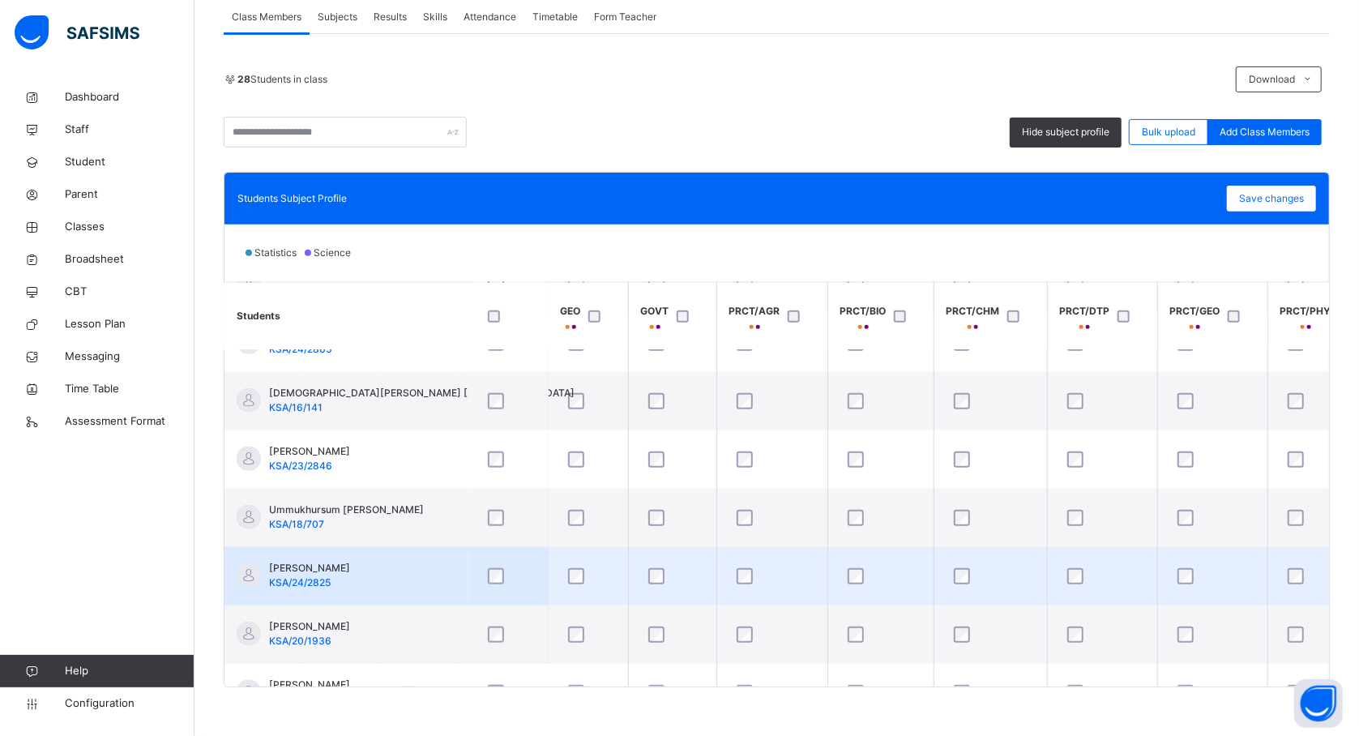
click at [737, 569] on div at bounding box center [772, 576] width 78 height 16
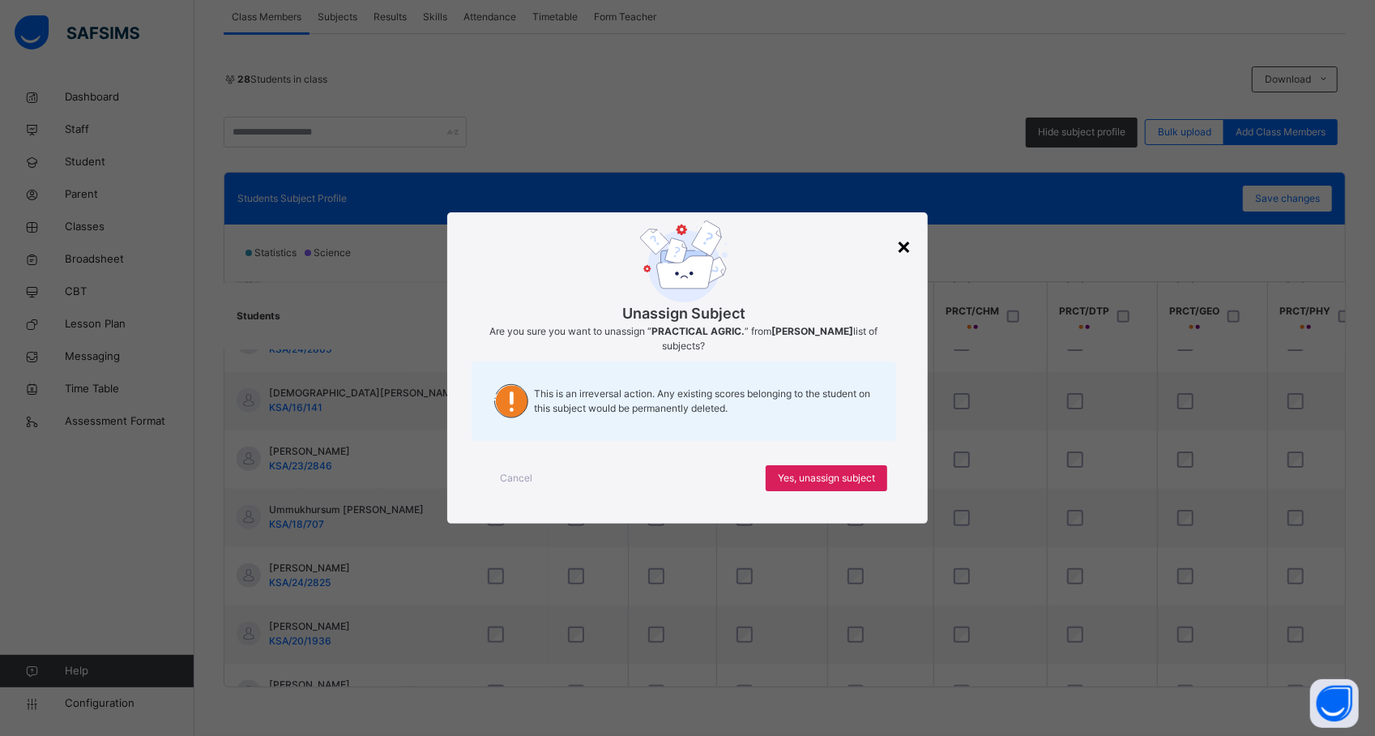
click at [902, 246] on div "×" at bounding box center [903, 245] width 15 height 34
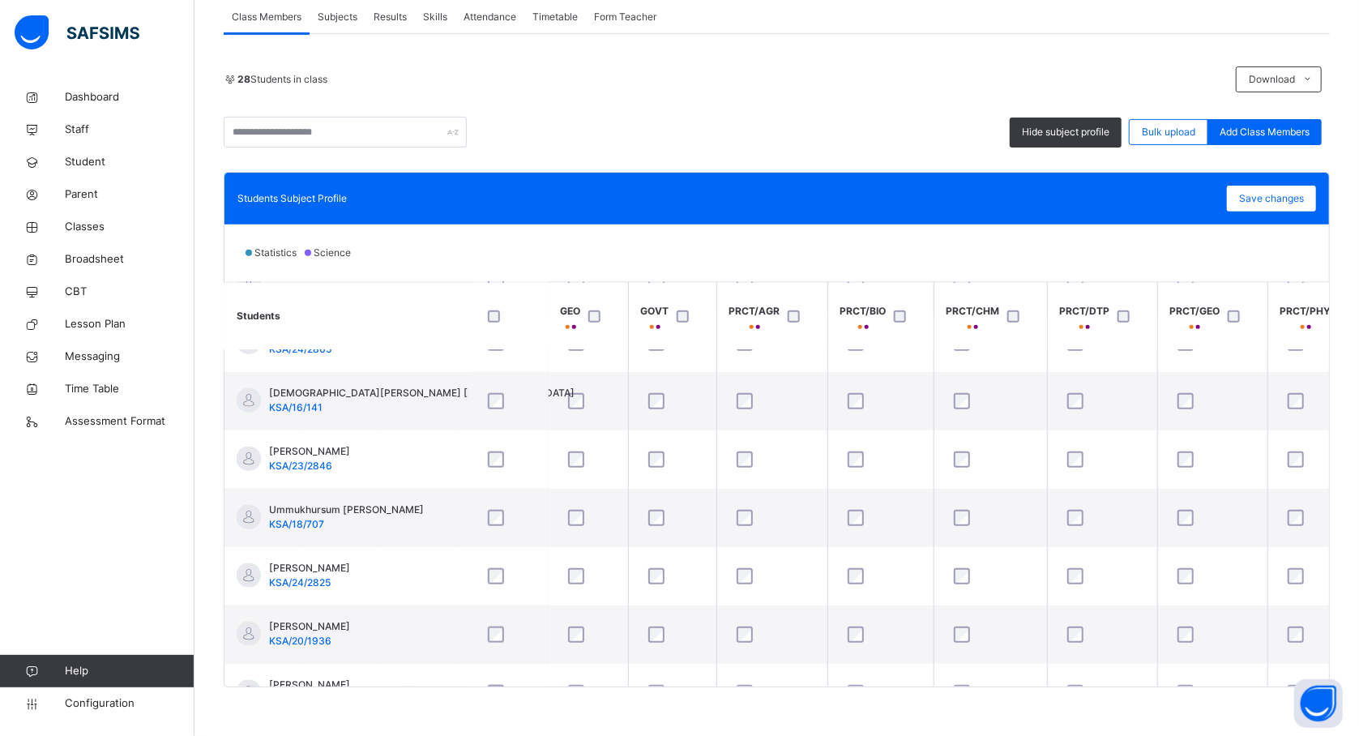
click at [707, 327] on th "GOVT" at bounding box center [672, 315] width 88 height 67
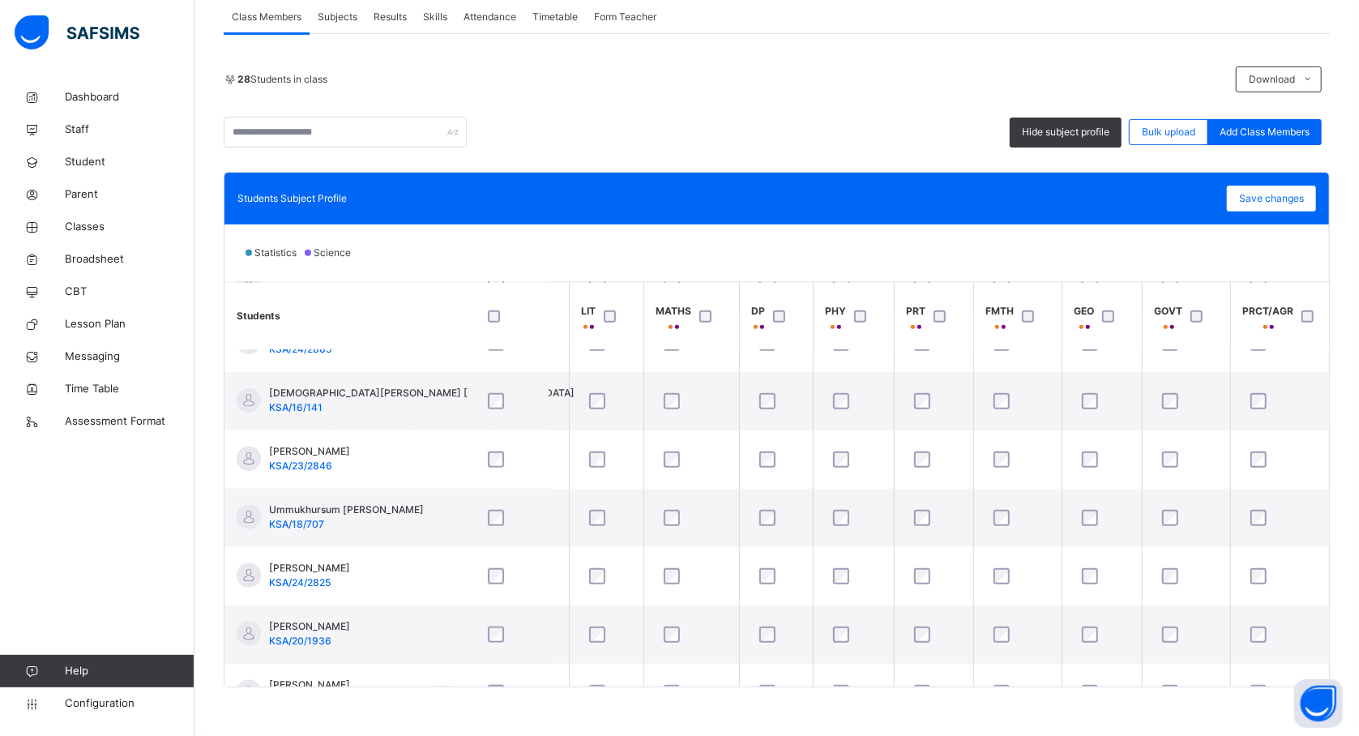
scroll to position [1262, 130]
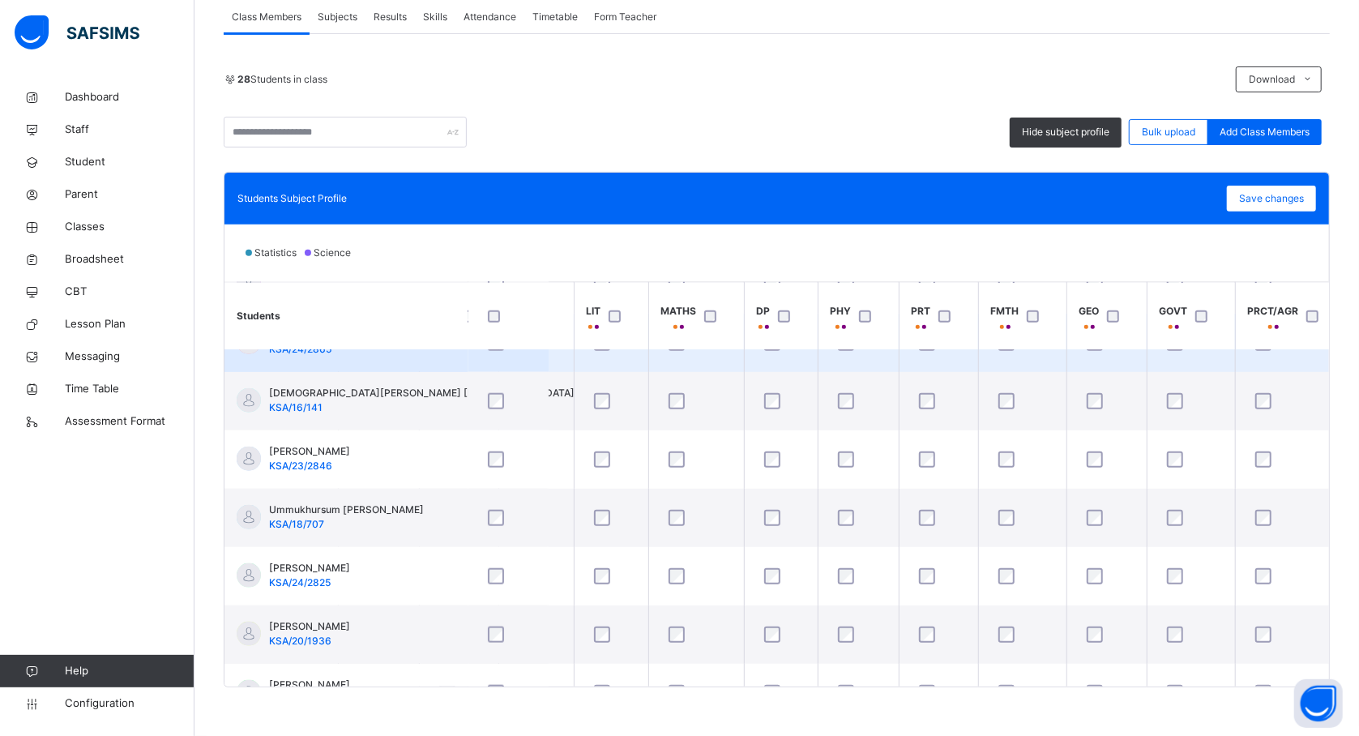
click at [1155, 367] on td at bounding box center [1191, 343] width 88 height 58
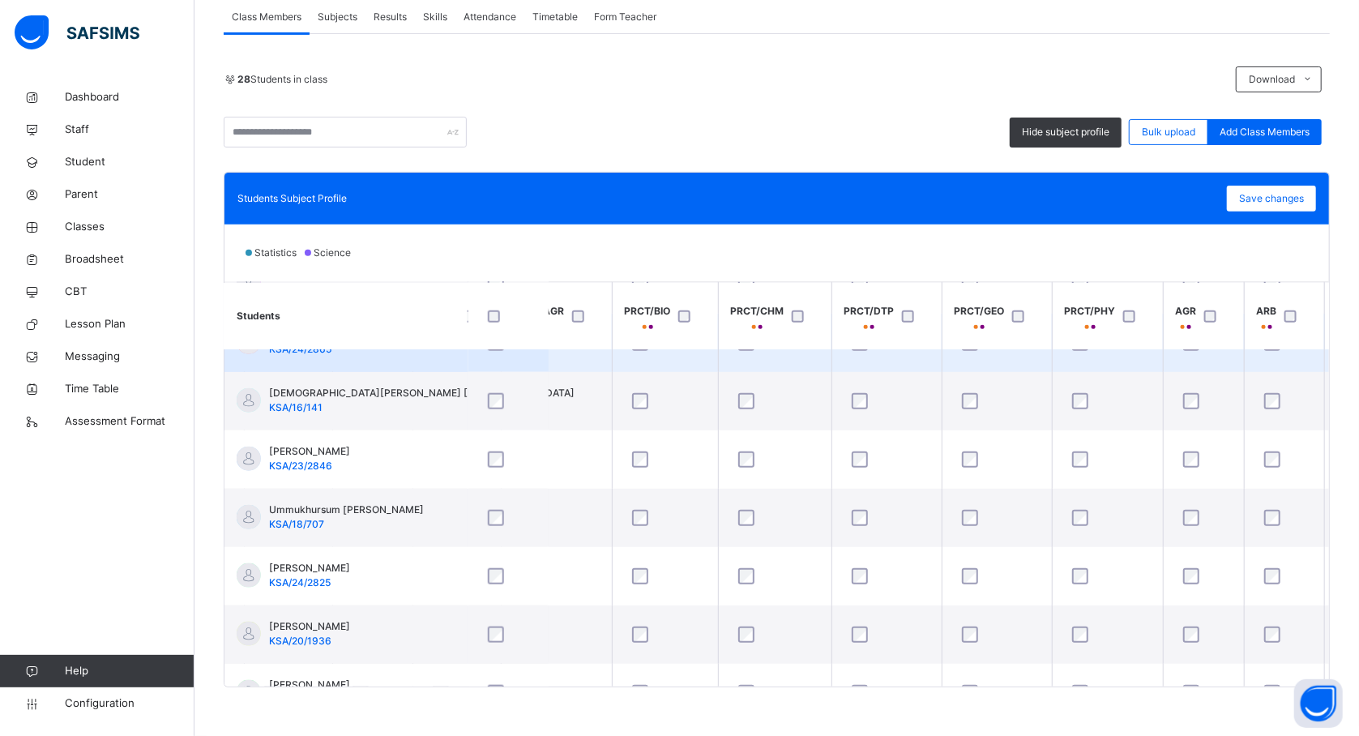
scroll to position [1262, 821]
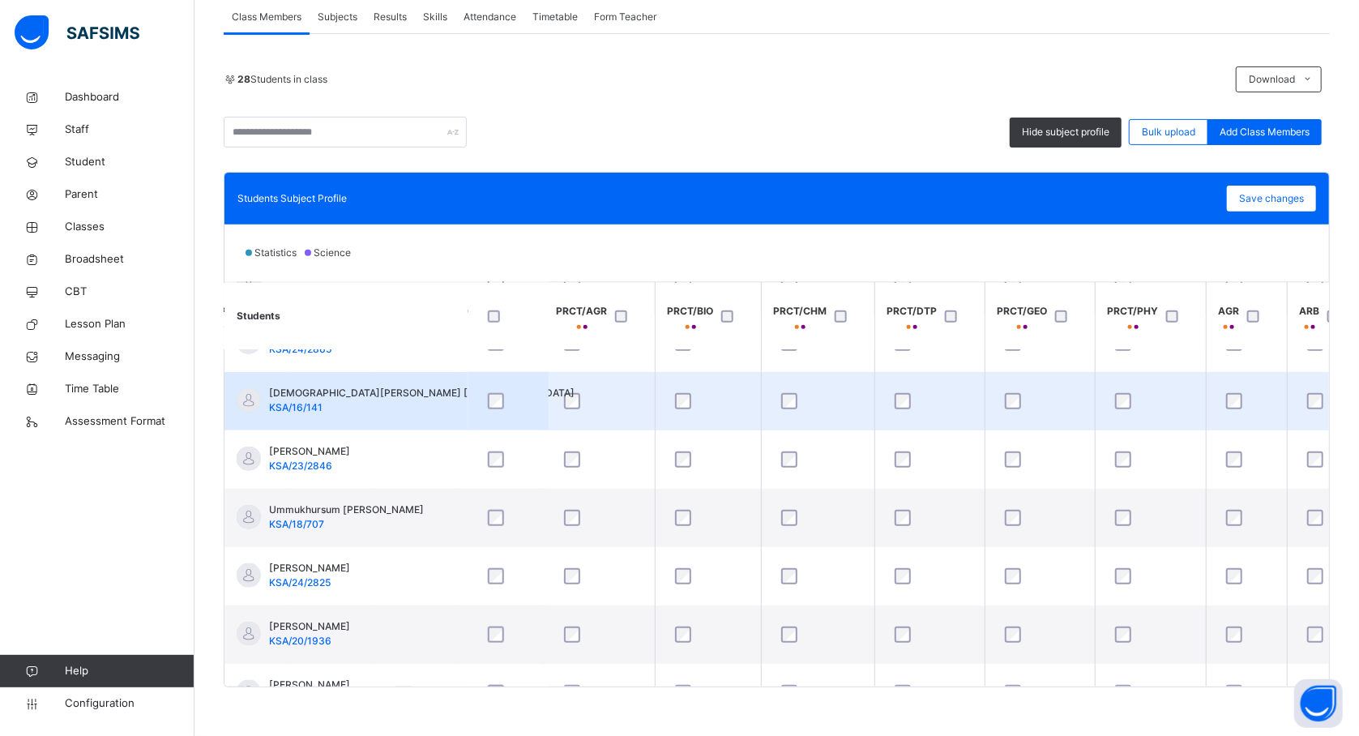
click at [451, 387] on td "Ridwanullah A. Imam KSA/16/141" at bounding box center [345, 401] width 243 height 58
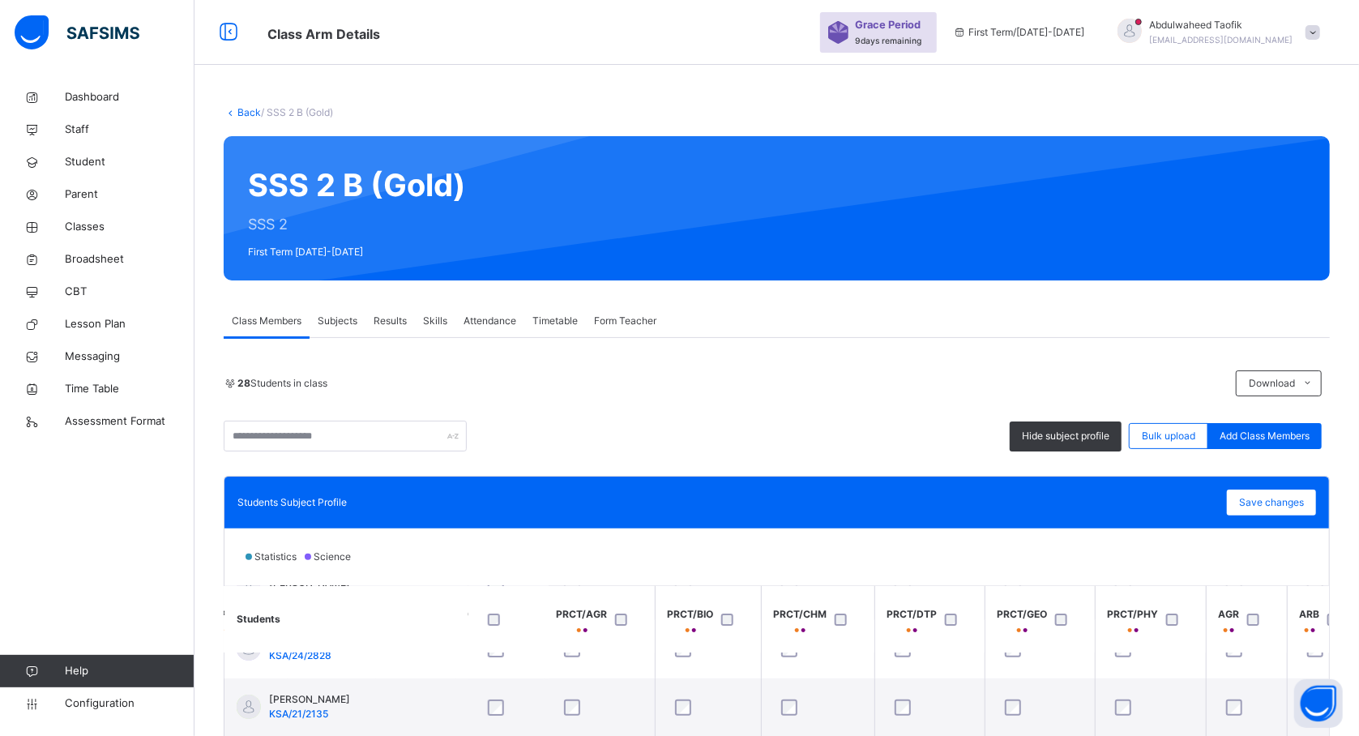
scroll to position [216, 821]
click at [847, 377] on div "28 Students in class" at bounding box center [726, 383] width 1004 height 15
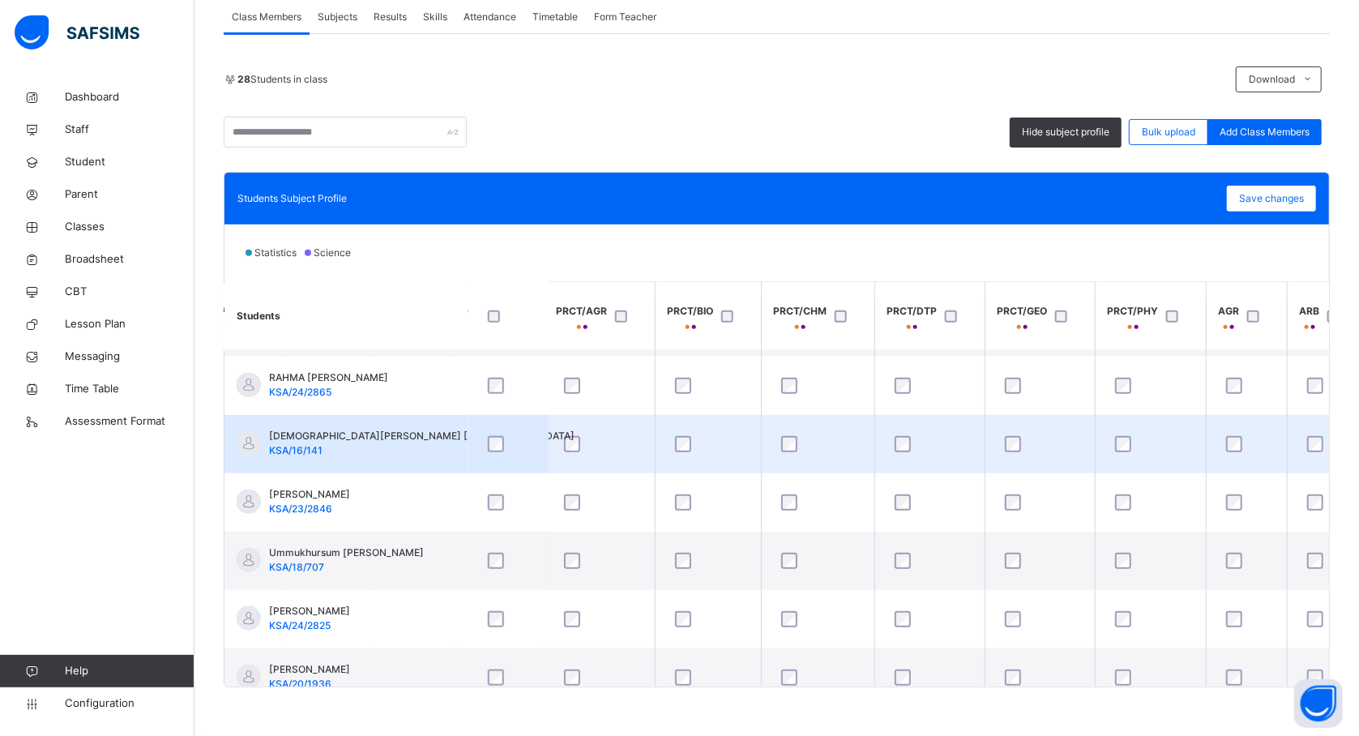
click at [416, 465] on td "Ridwanullah A. Imam KSA/16/141" at bounding box center [345, 444] width 243 height 58
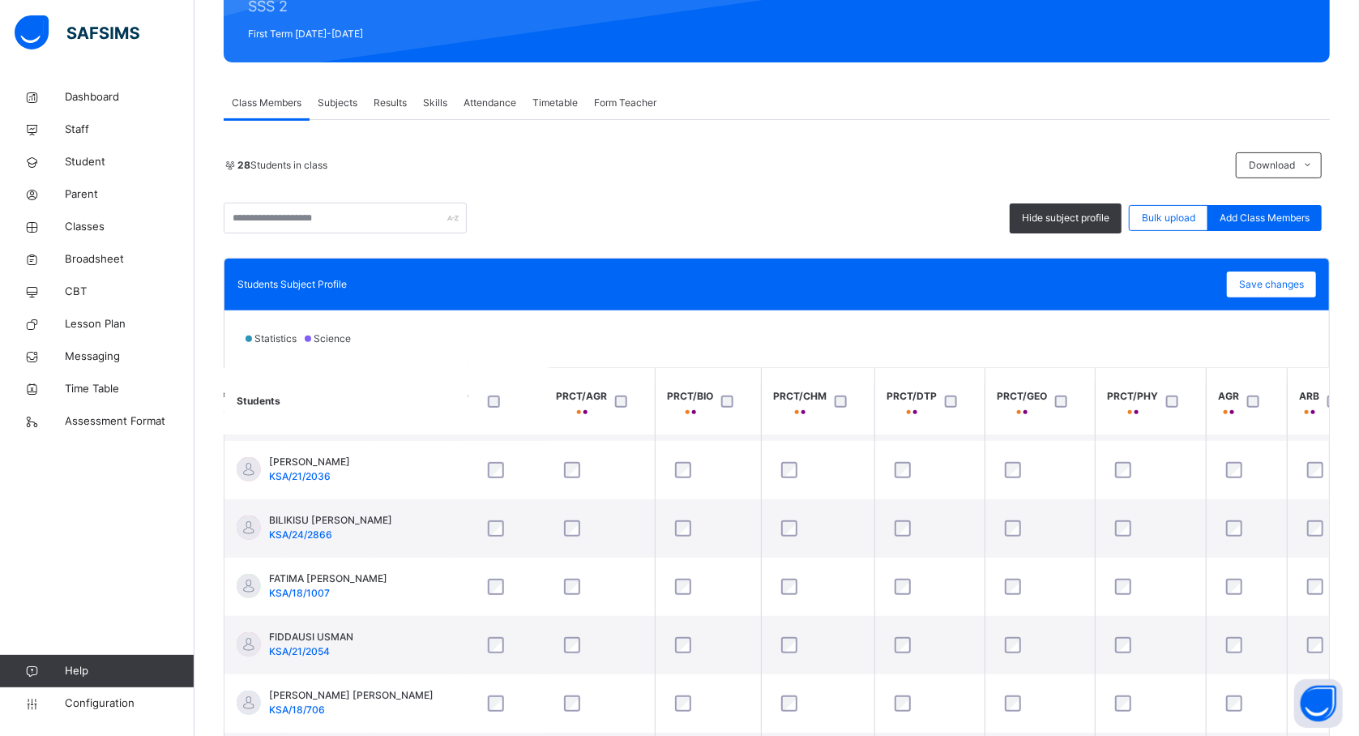
scroll to position [519, 821]
click at [779, 165] on div "28 Students in class" at bounding box center [726, 165] width 1004 height 15
click at [1268, 277] on span "Save changes" at bounding box center [1271, 284] width 65 height 15
click at [1295, 287] on span "Save changes" at bounding box center [1271, 284] width 65 height 15
click at [124, 374] on link "Time Table" at bounding box center [97, 389] width 194 height 32
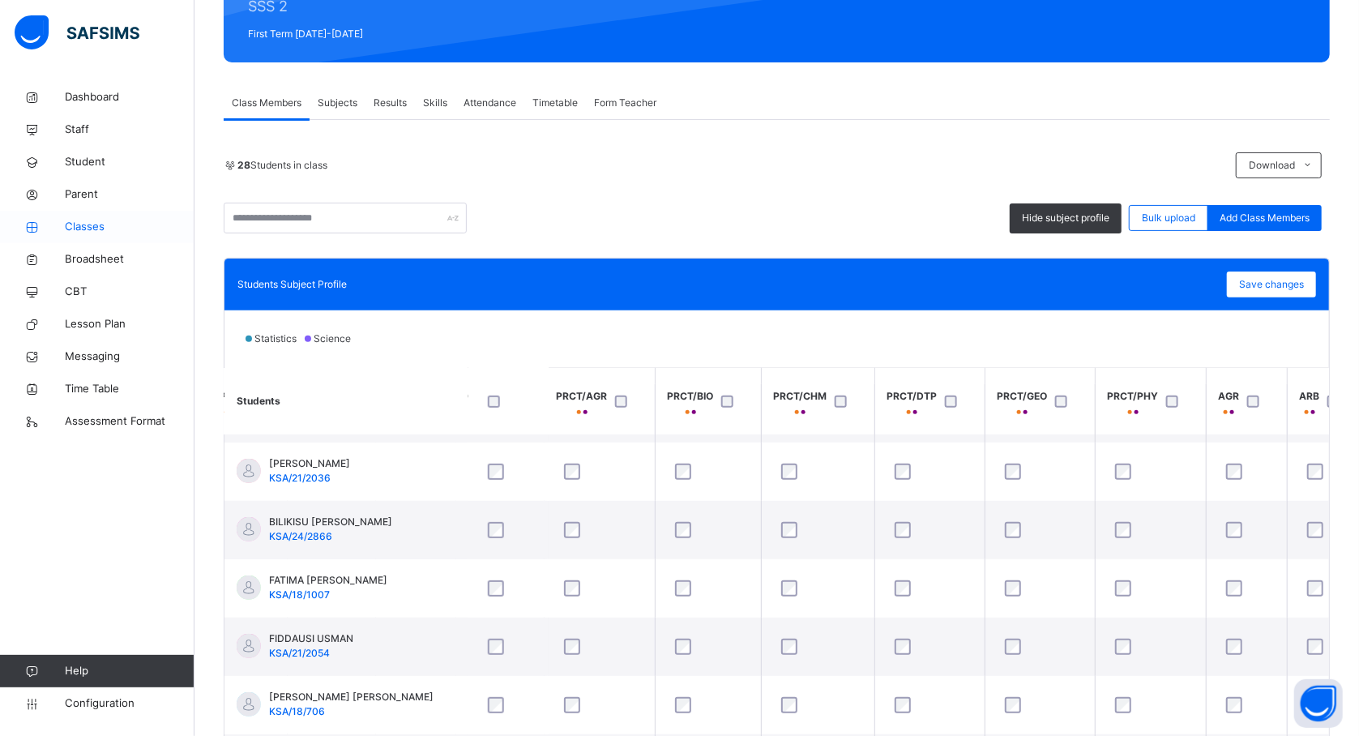
click at [101, 227] on span "Classes" at bounding box center [130, 227] width 130 height 16
click at [73, 222] on span "Classes" at bounding box center [130, 227] width 130 height 16
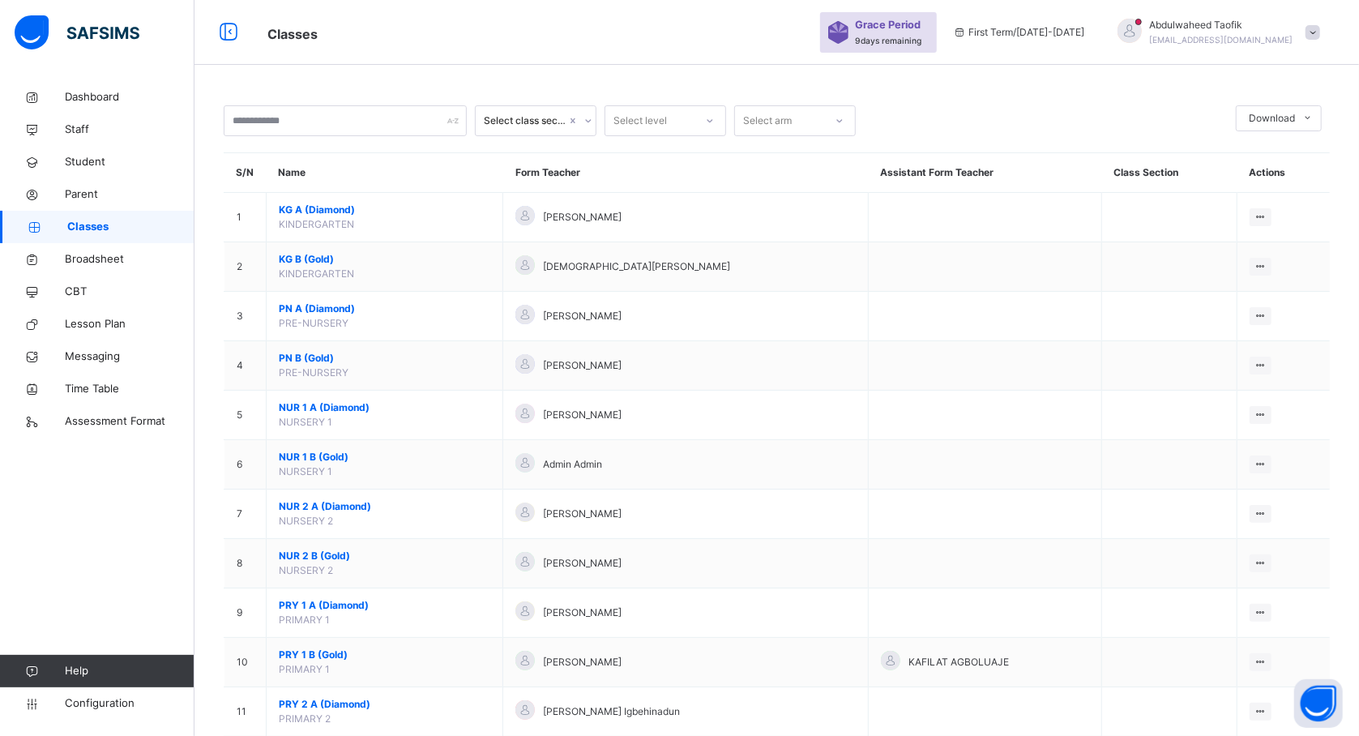
scroll to position [2133, 0]
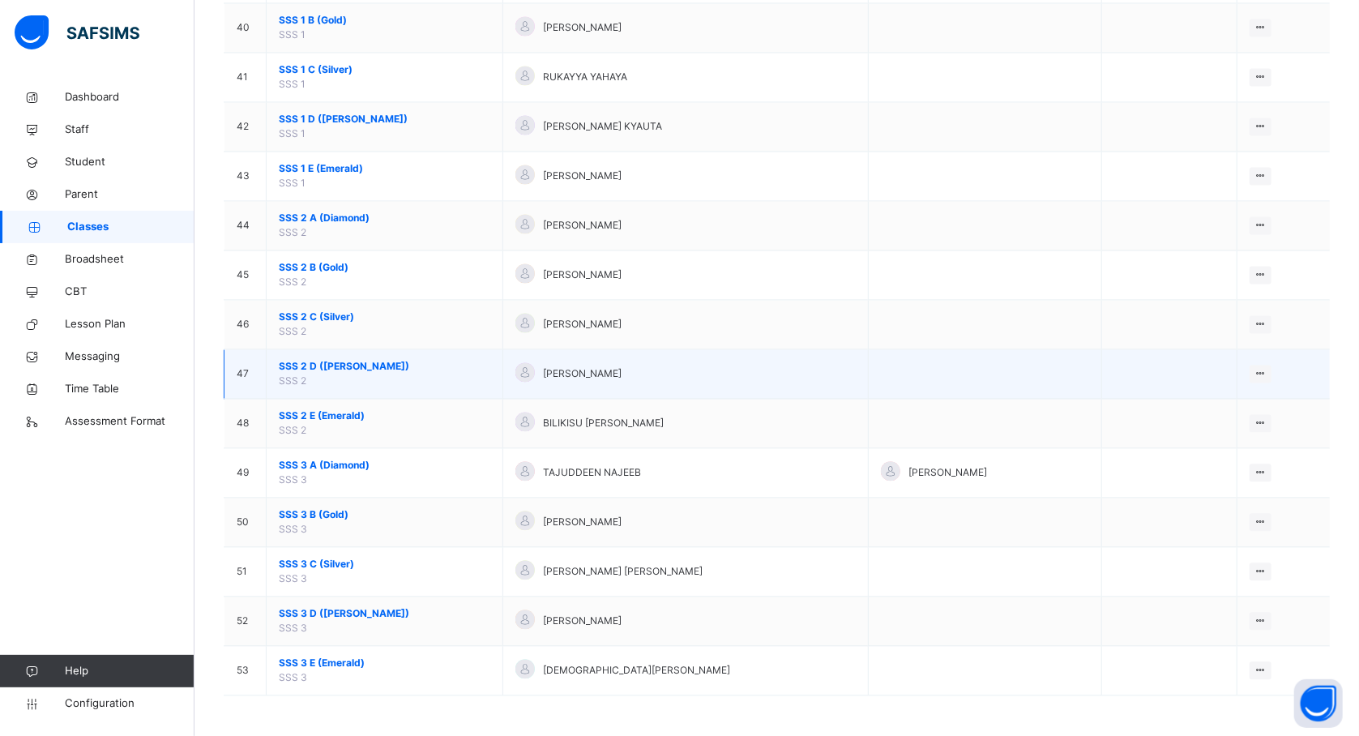
click at [335, 366] on span "SSS 2 D (Ruby)" at bounding box center [384, 366] width 211 height 15
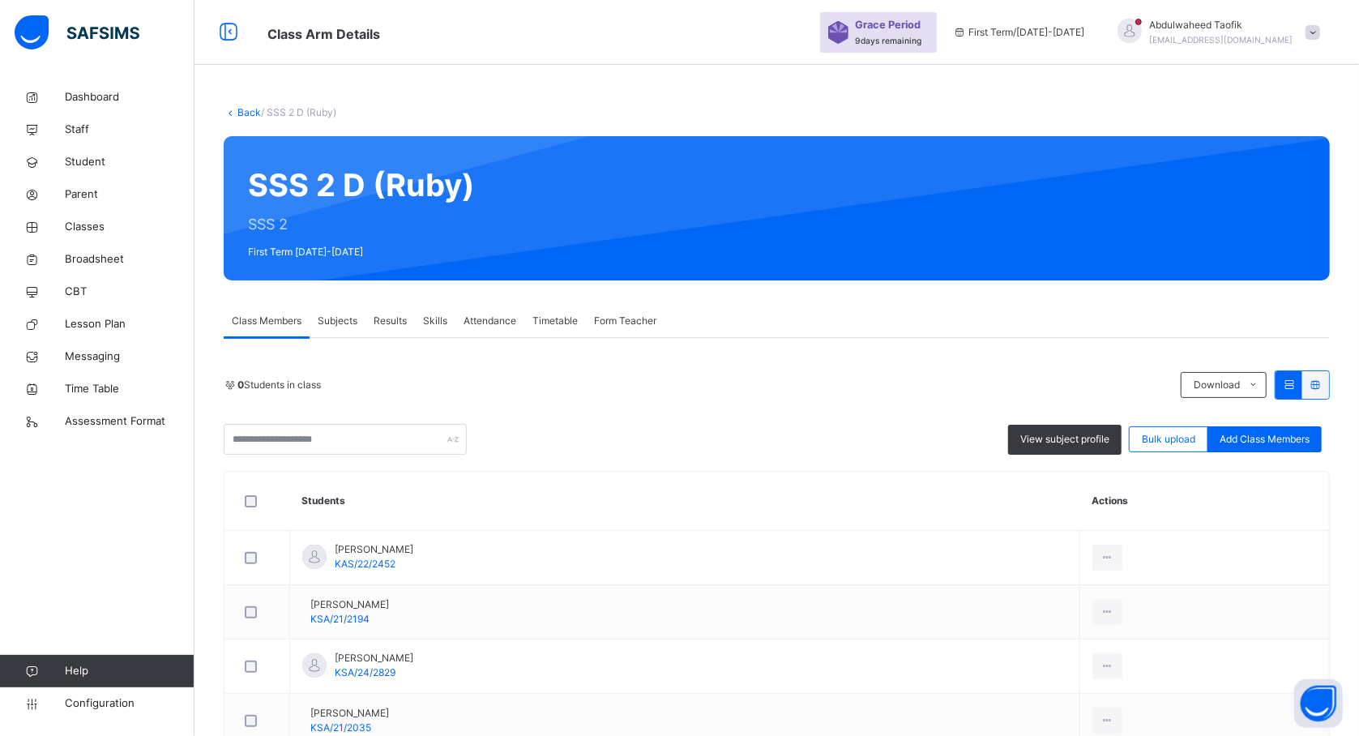
scroll to position [267, 0]
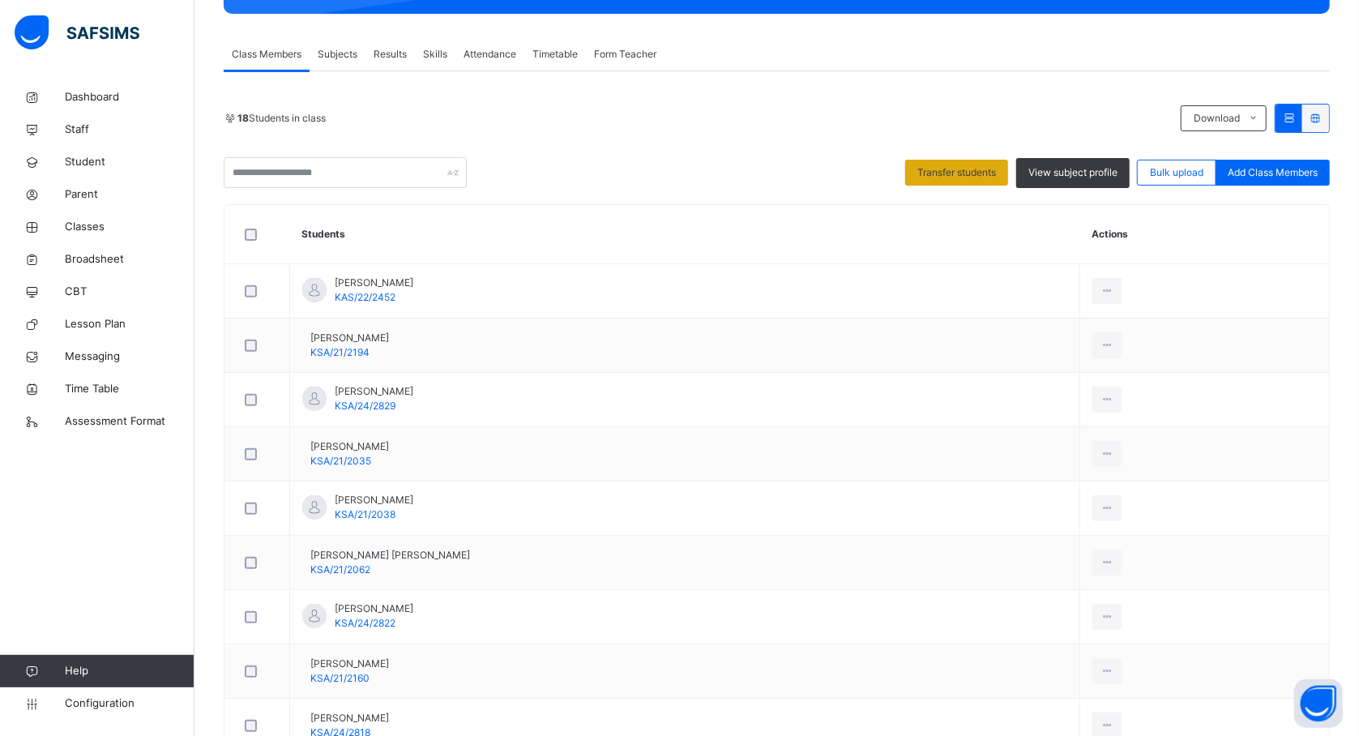
click at [935, 173] on span "Transfer students" at bounding box center [956, 172] width 79 height 15
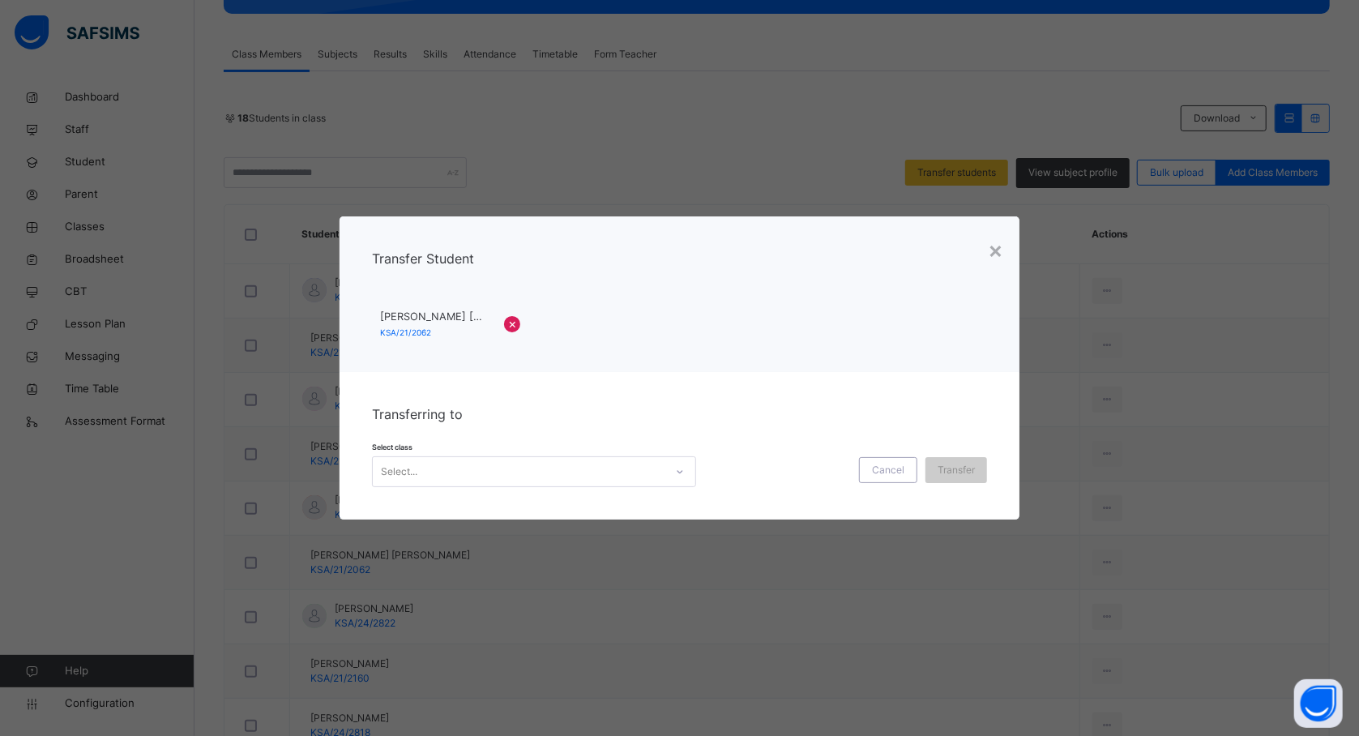
click at [675, 476] on icon at bounding box center [680, 471] width 10 height 16
click at [675, 465] on icon at bounding box center [680, 471] width 10 height 16
click at [679, 472] on icon at bounding box center [680, 471] width 10 height 16
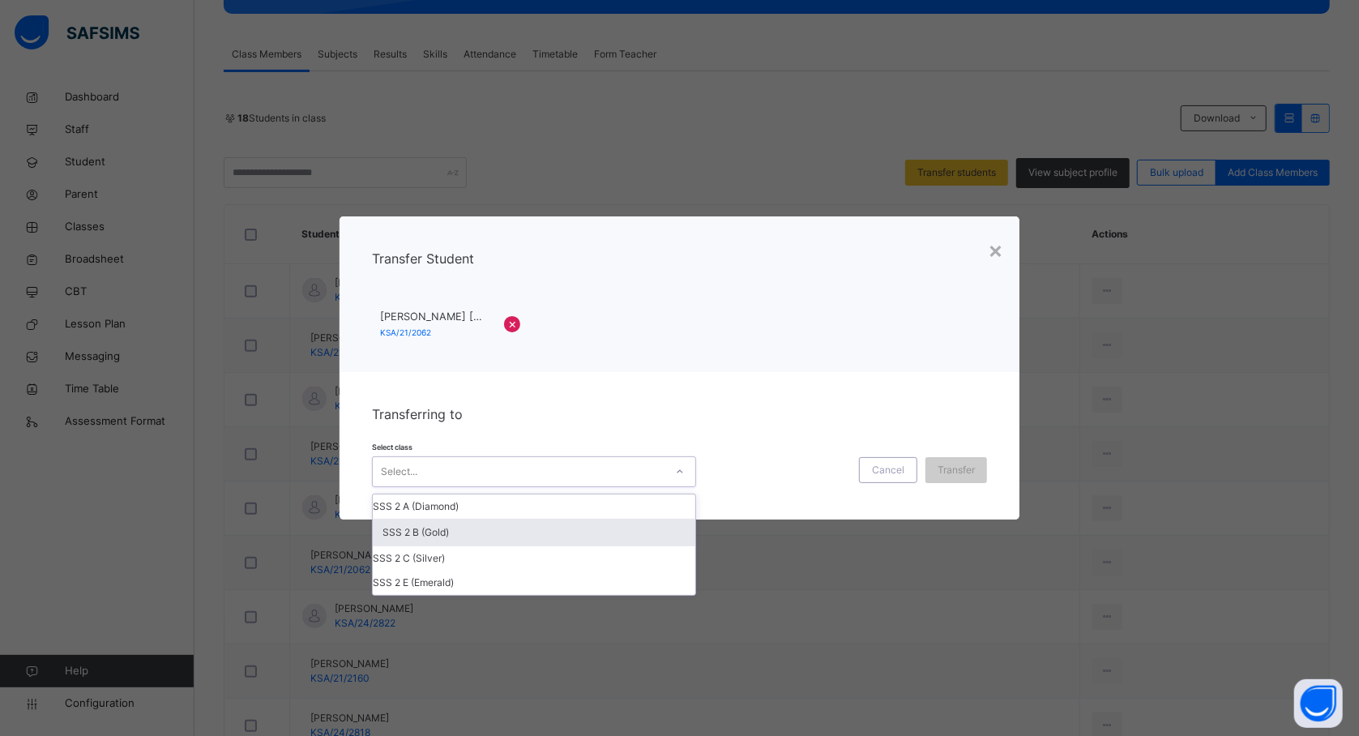
click at [619, 541] on div "SSS 2 B (Gold)" at bounding box center [534, 533] width 322 height 28
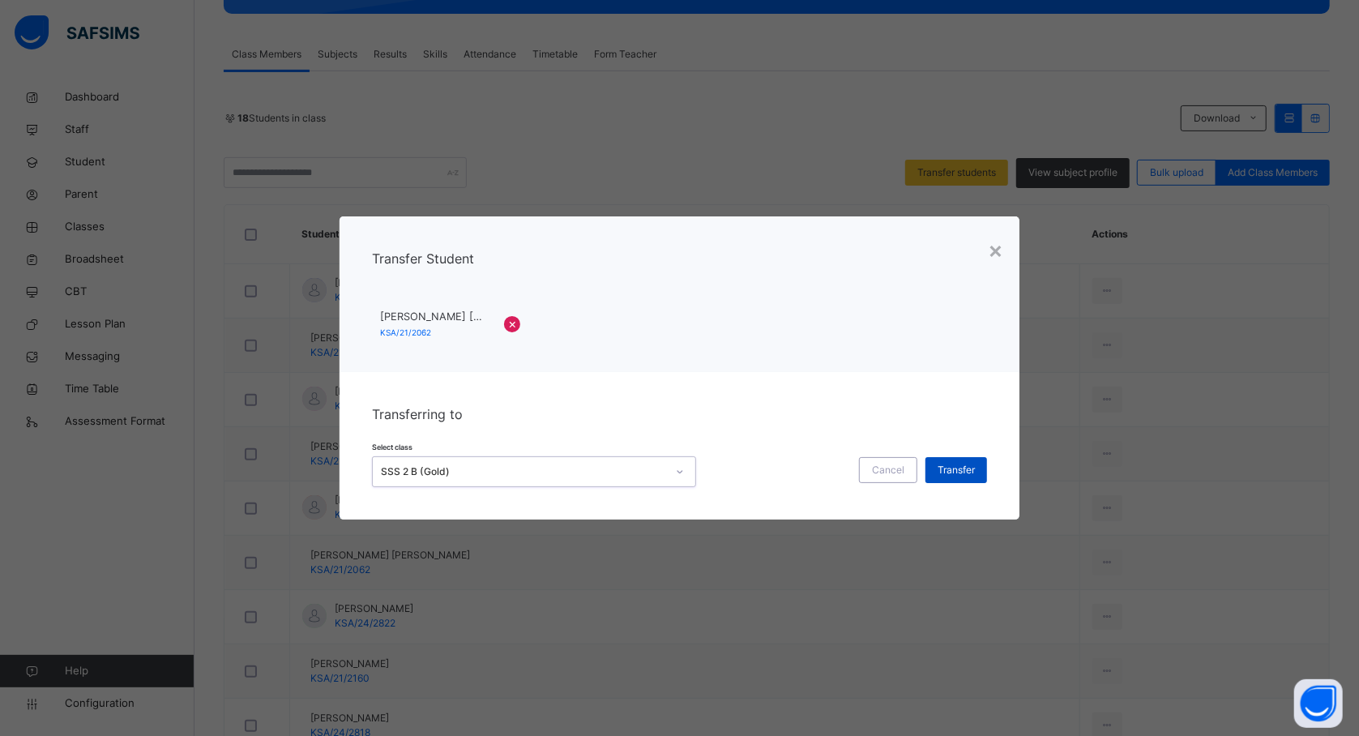
click at [956, 463] on span "Transfer" at bounding box center [955, 470] width 37 height 15
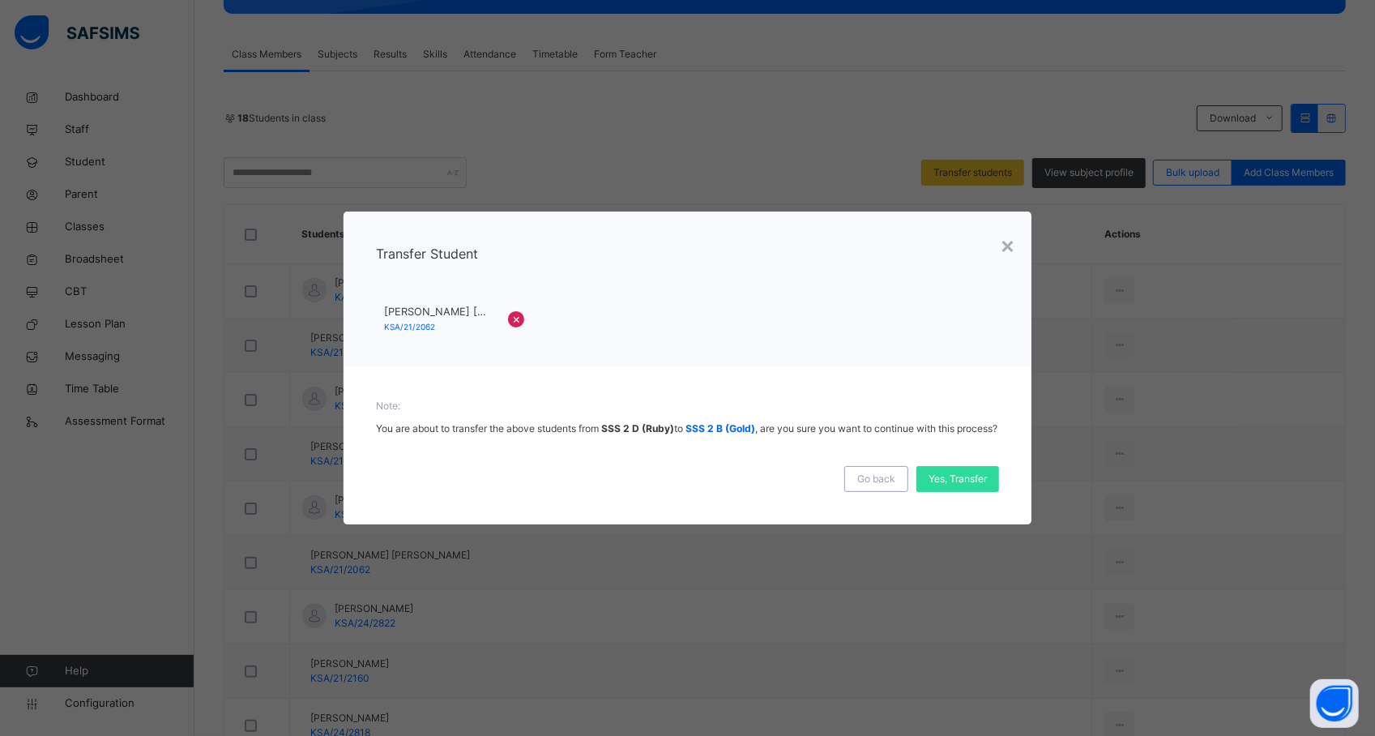
click at [956, 463] on div "Go back Yes, Transfer" at bounding box center [687, 472] width 623 height 40
click at [956, 473] on div "Yes, Transfer" at bounding box center [957, 479] width 83 height 26
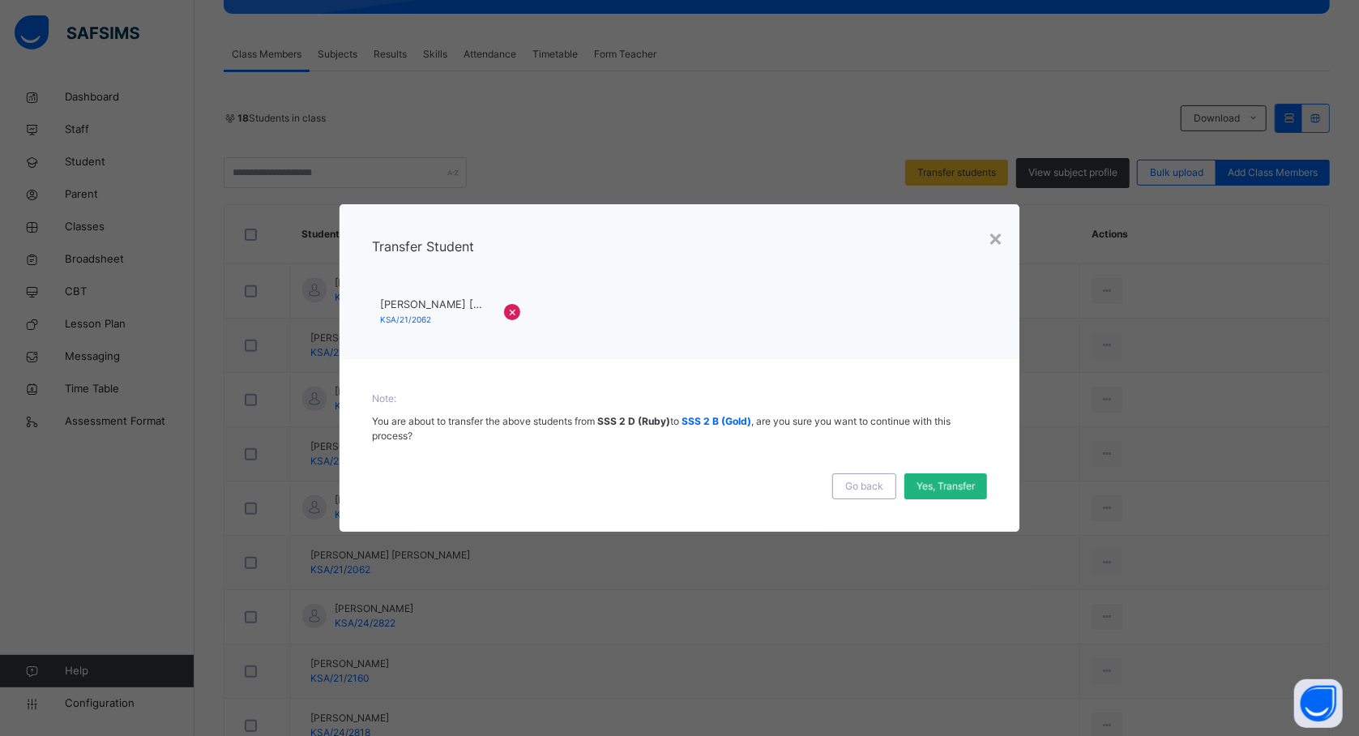
click at [947, 490] on span "Yes, Transfer" at bounding box center [945, 486] width 58 height 15
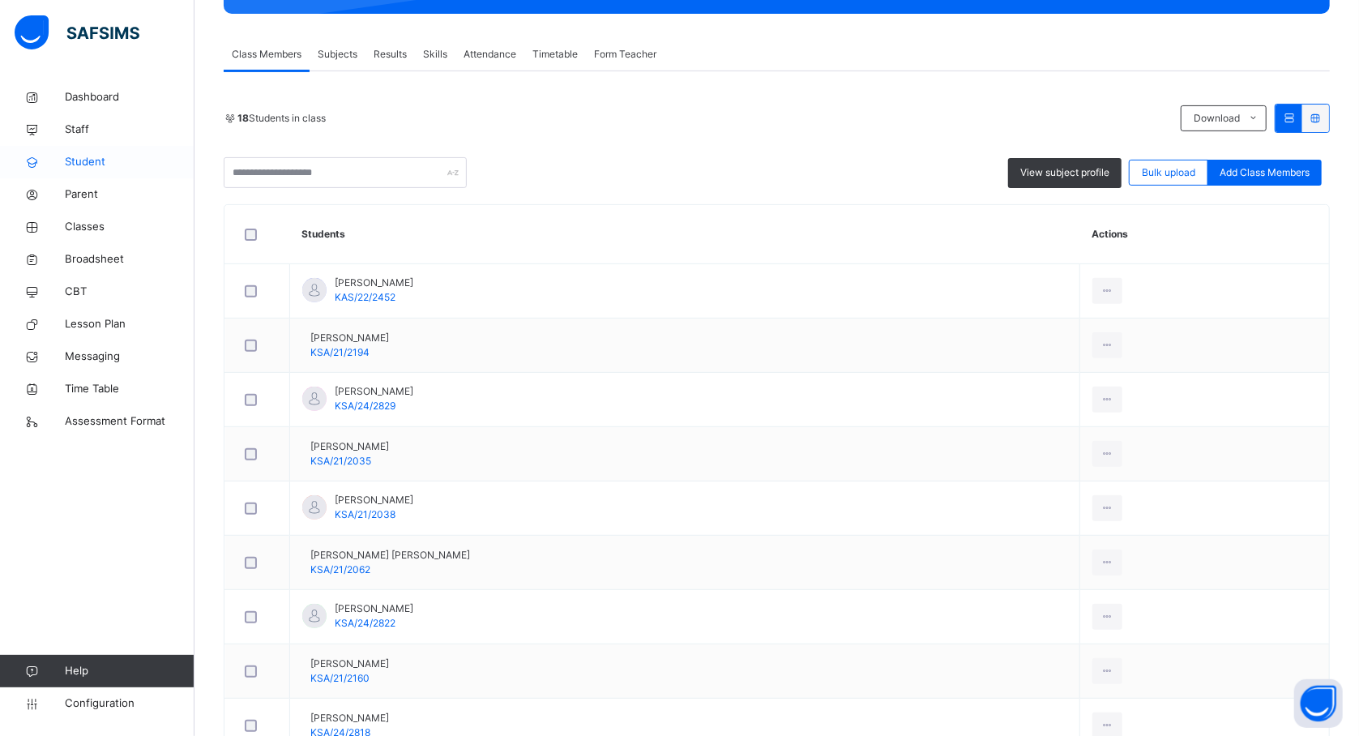
click at [89, 154] on span "Student" at bounding box center [130, 162] width 130 height 16
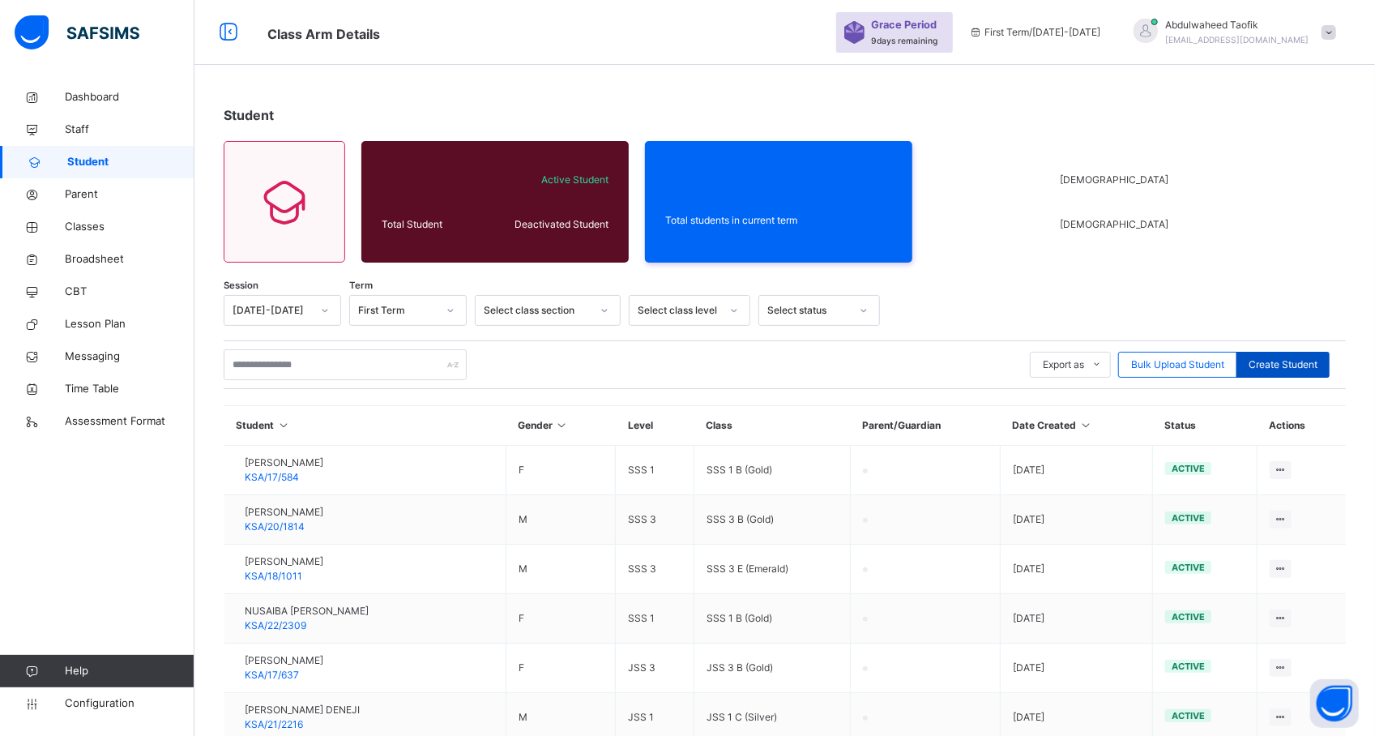
click at [1281, 370] on span "Create Student" at bounding box center [1283, 364] width 69 height 15
select select "**"
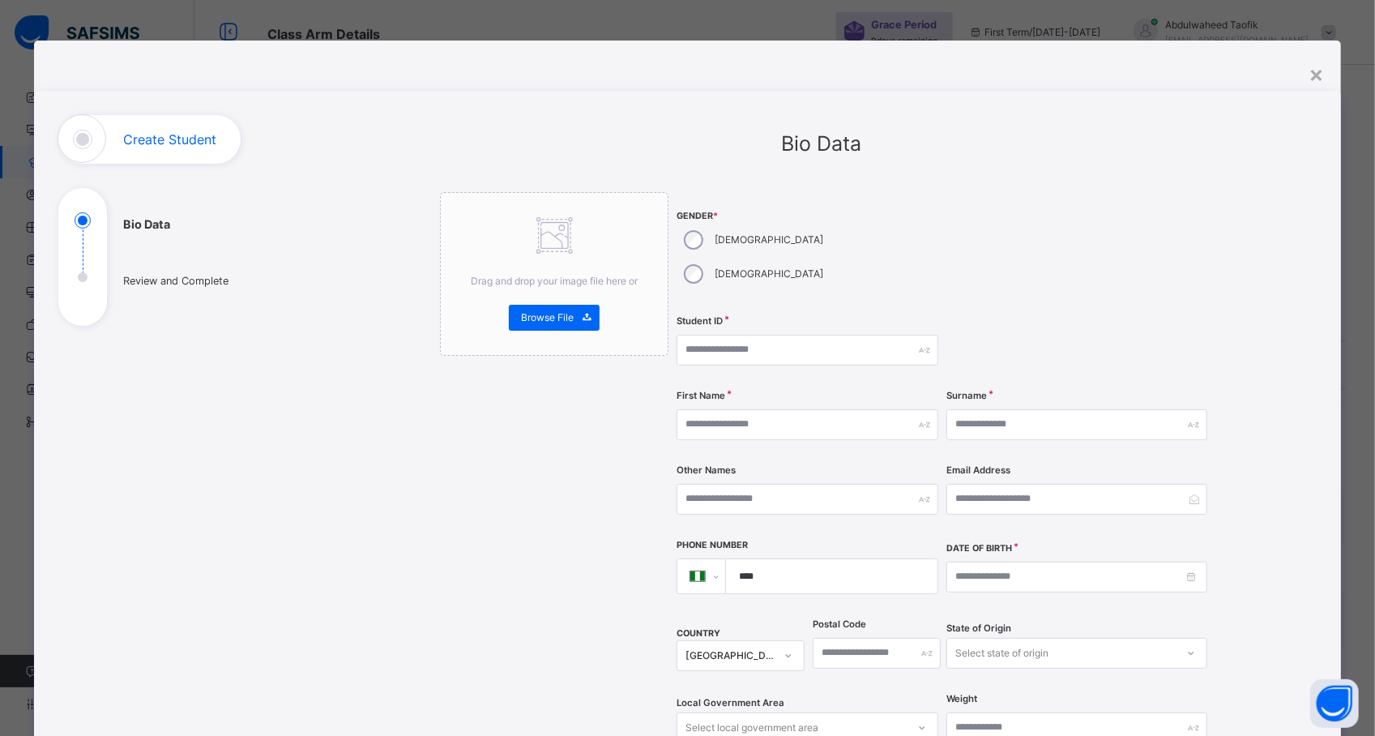
click at [1281, 363] on div "**********" at bounding box center [821, 626] width 990 height 1023
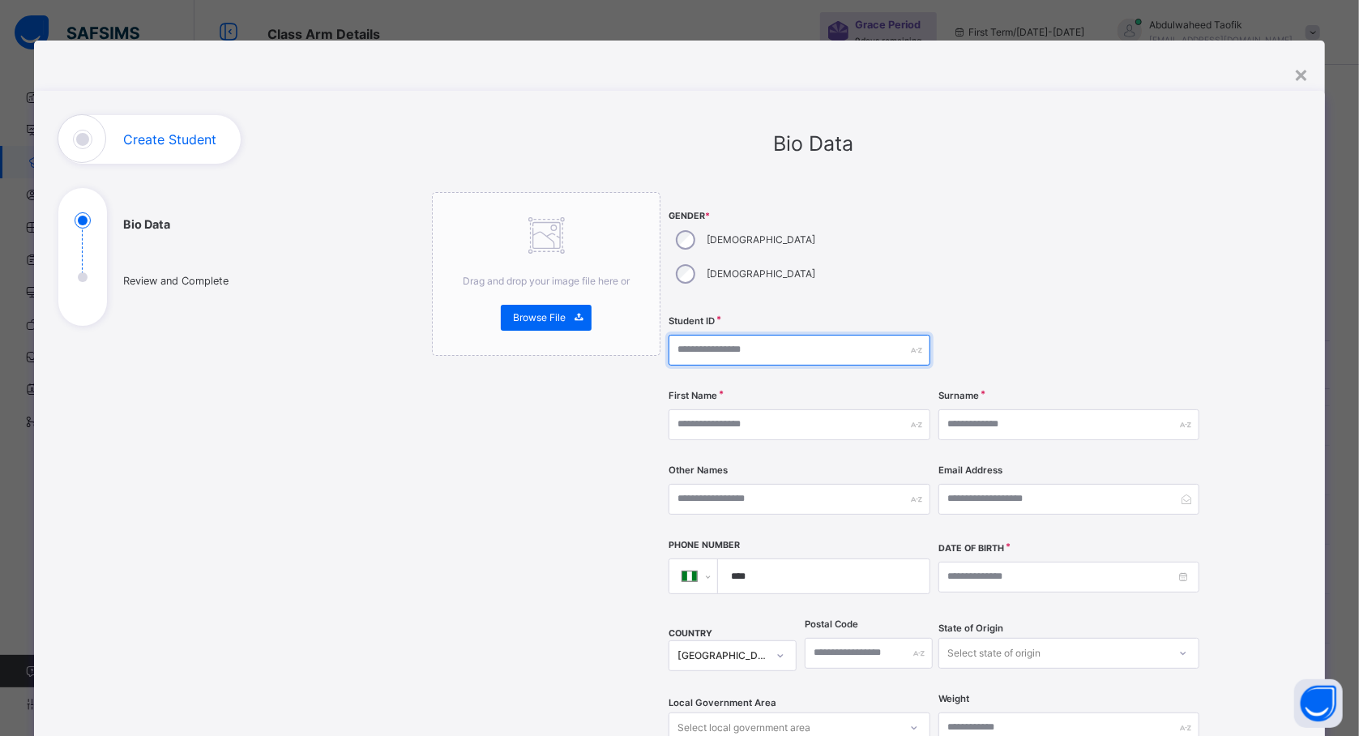
click at [739, 335] on input "text" at bounding box center [798, 350] width 261 height 31
type input "**********"
click at [732, 391] on div "First Name" at bounding box center [798, 424] width 261 height 66
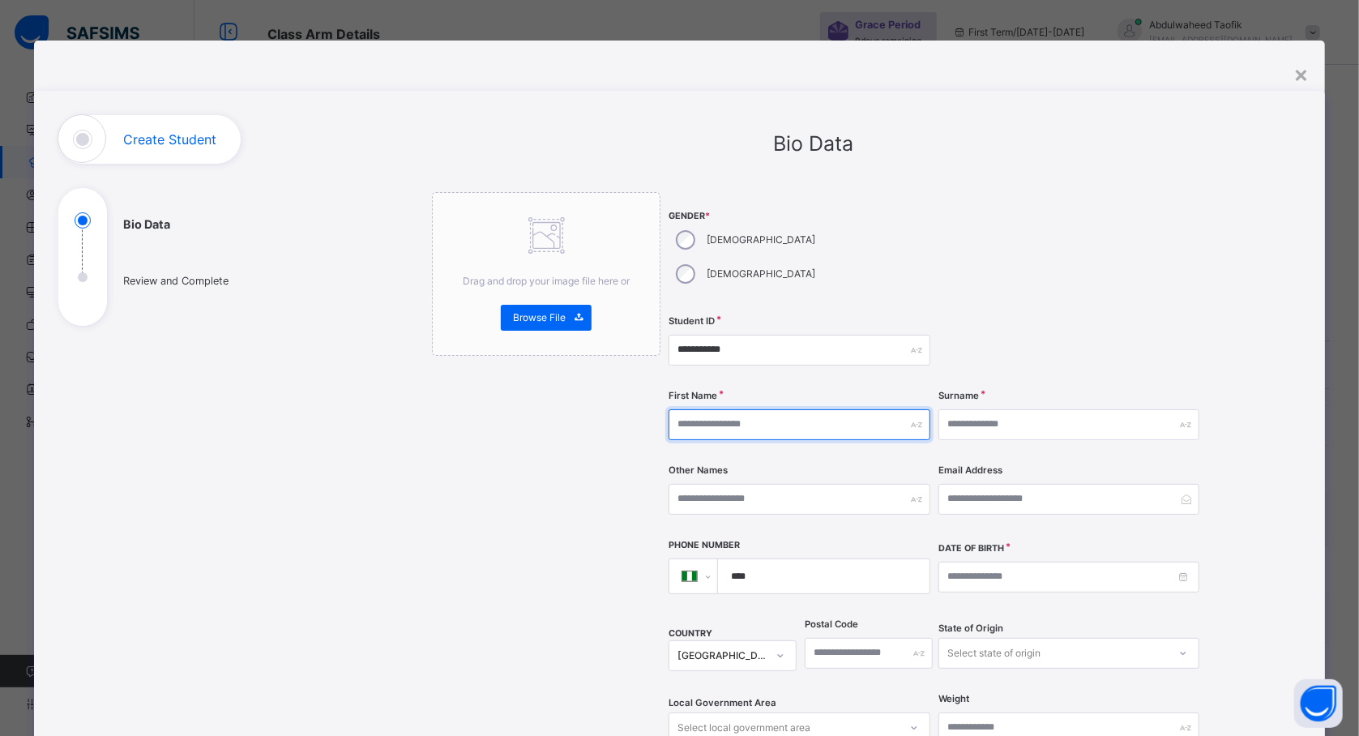
click at [724, 409] on input "text" at bounding box center [798, 424] width 261 height 31
type input "*******"
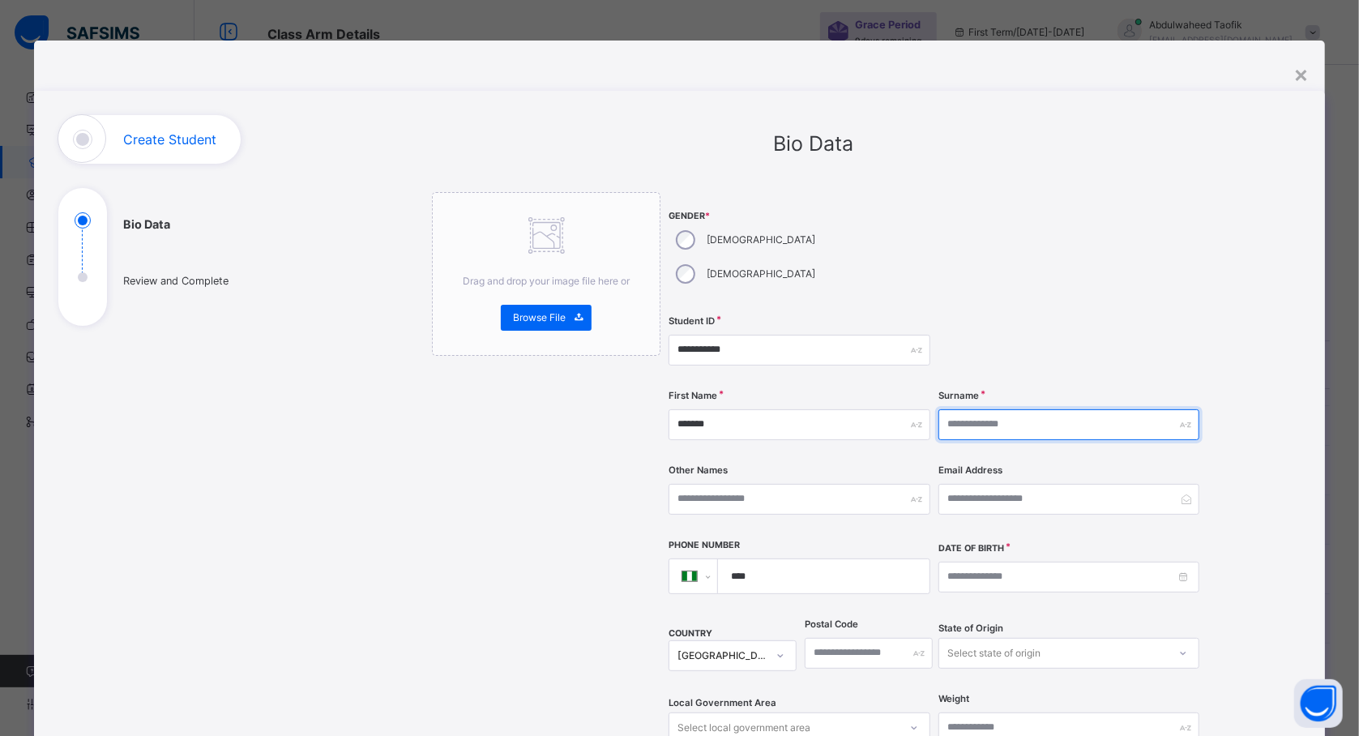
click at [977, 409] on input "text" at bounding box center [1068, 424] width 261 height 31
type input "******"
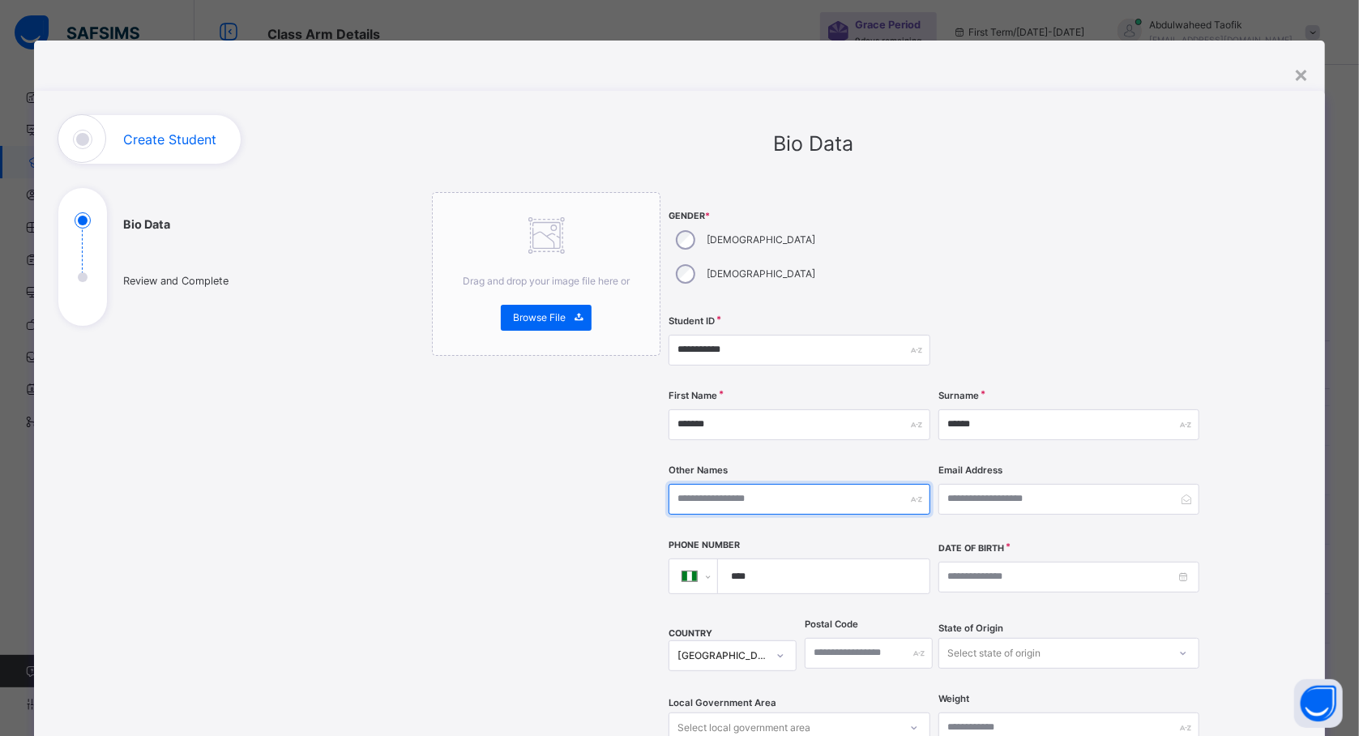
click at [848, 484] on input "text" at bounding box center [798, 499] width 261 height 31
type input "*****"
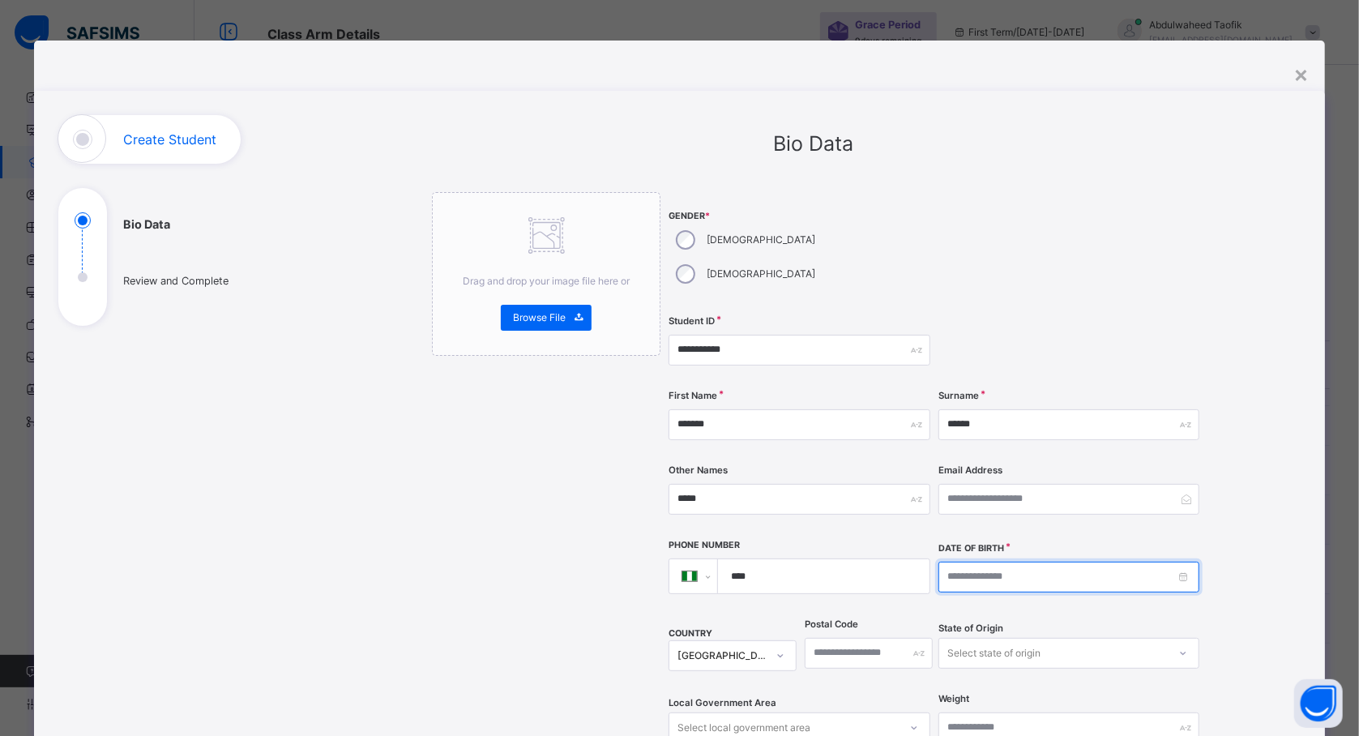
click at [1142, 562] on input at bounding box center [1068, 577] width 261 height 31
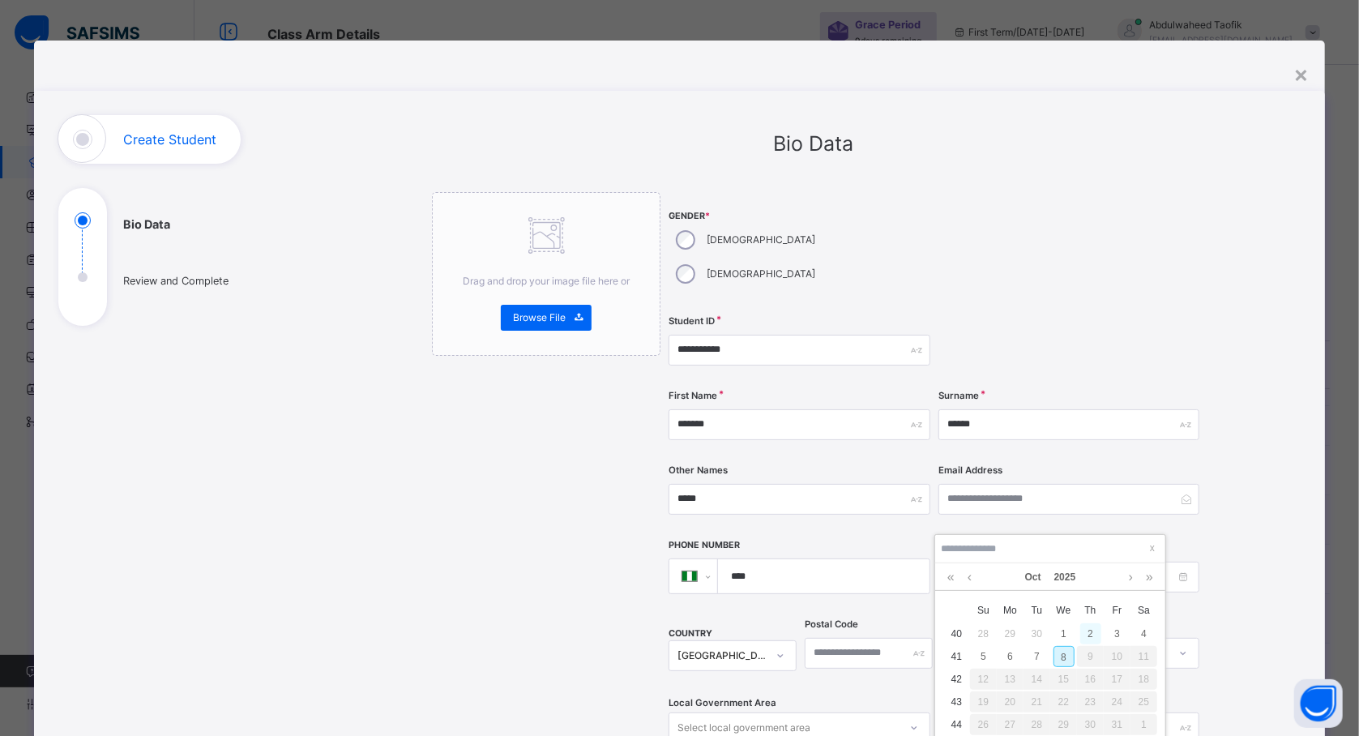
click at [1086, 632] on div "2" at bounding box center [1090, 633] width 21 height 21
type input "**********"
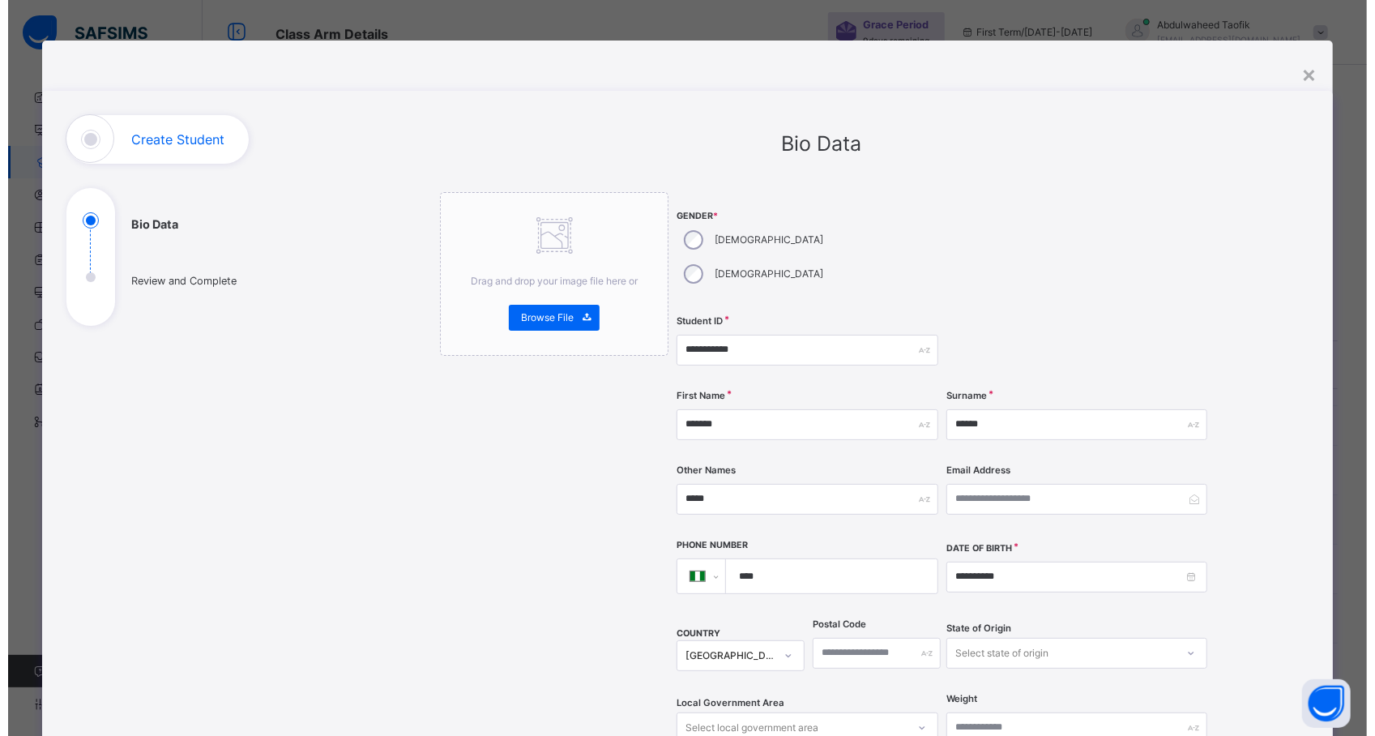
scroll to position [506, 0]
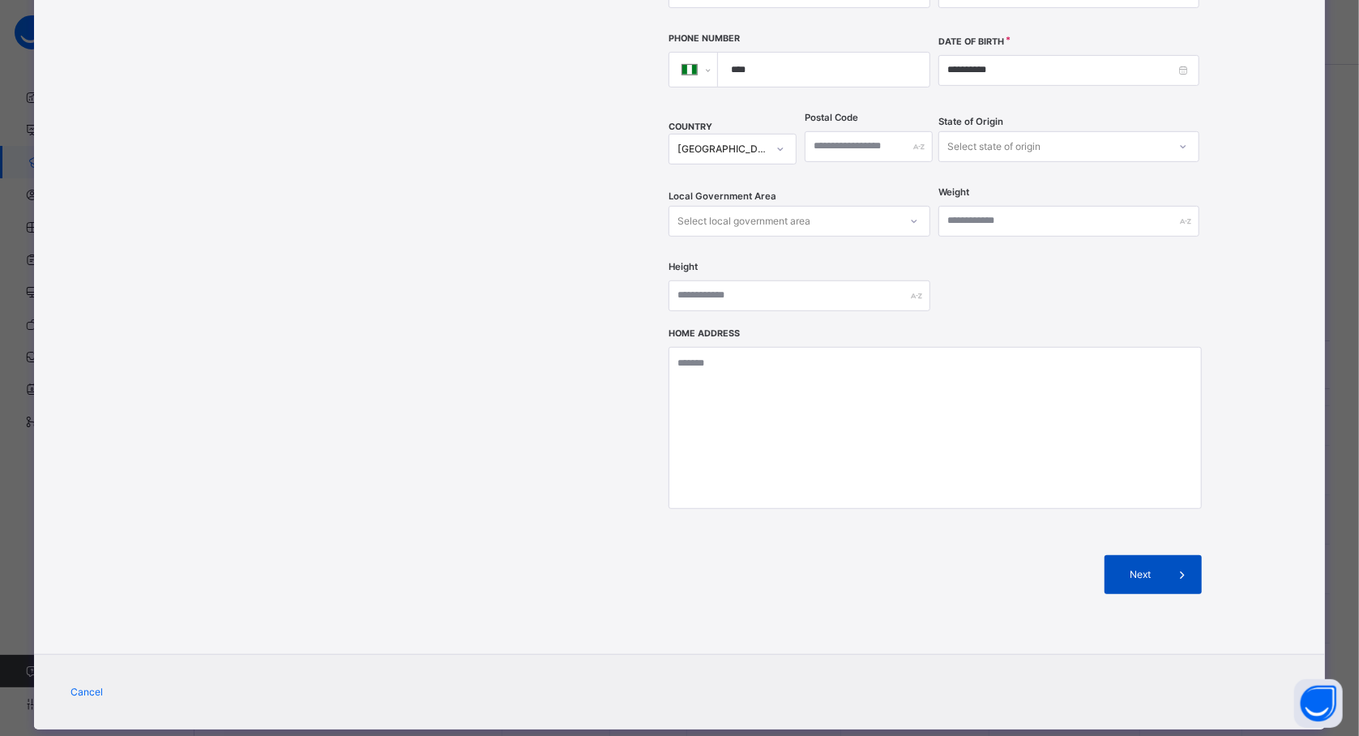
click at [1119, 567] on span "Next" at bounding box center [1140, 574] width 46 height 15
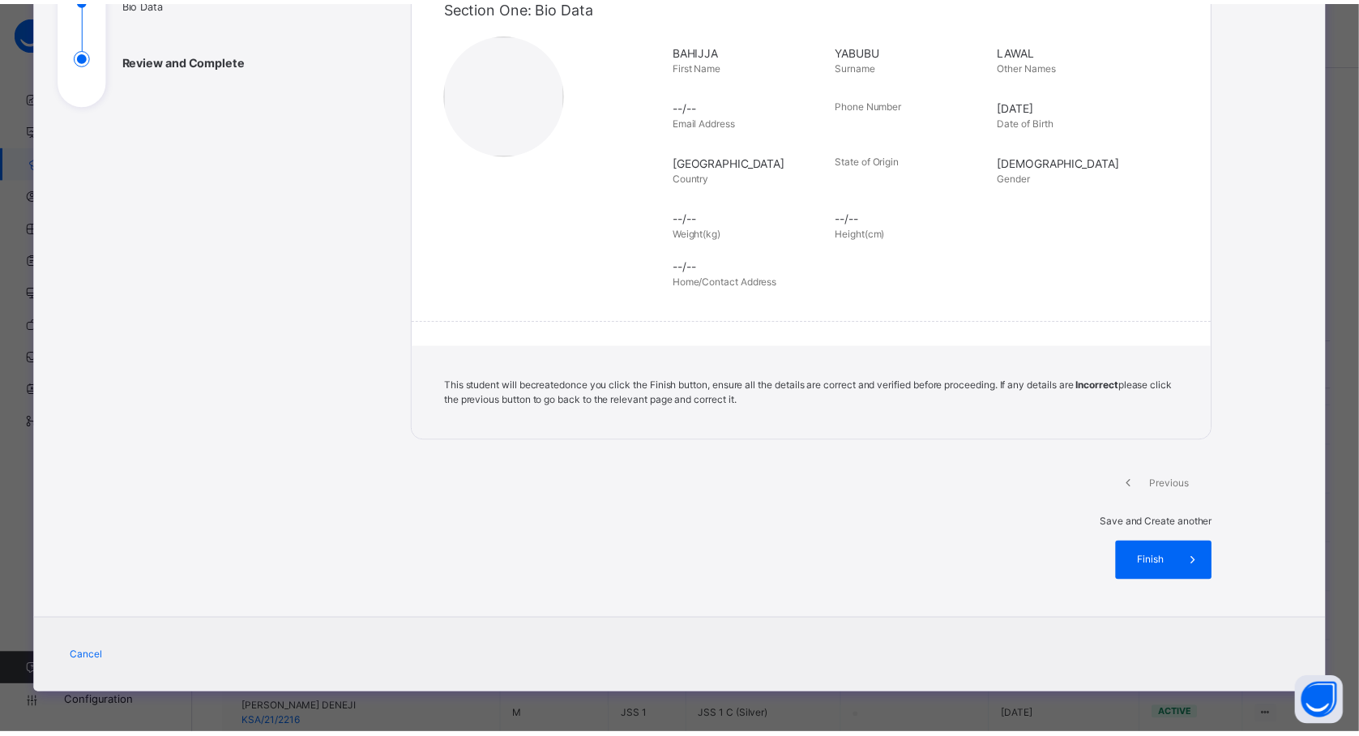
scroll to position [156, 0]
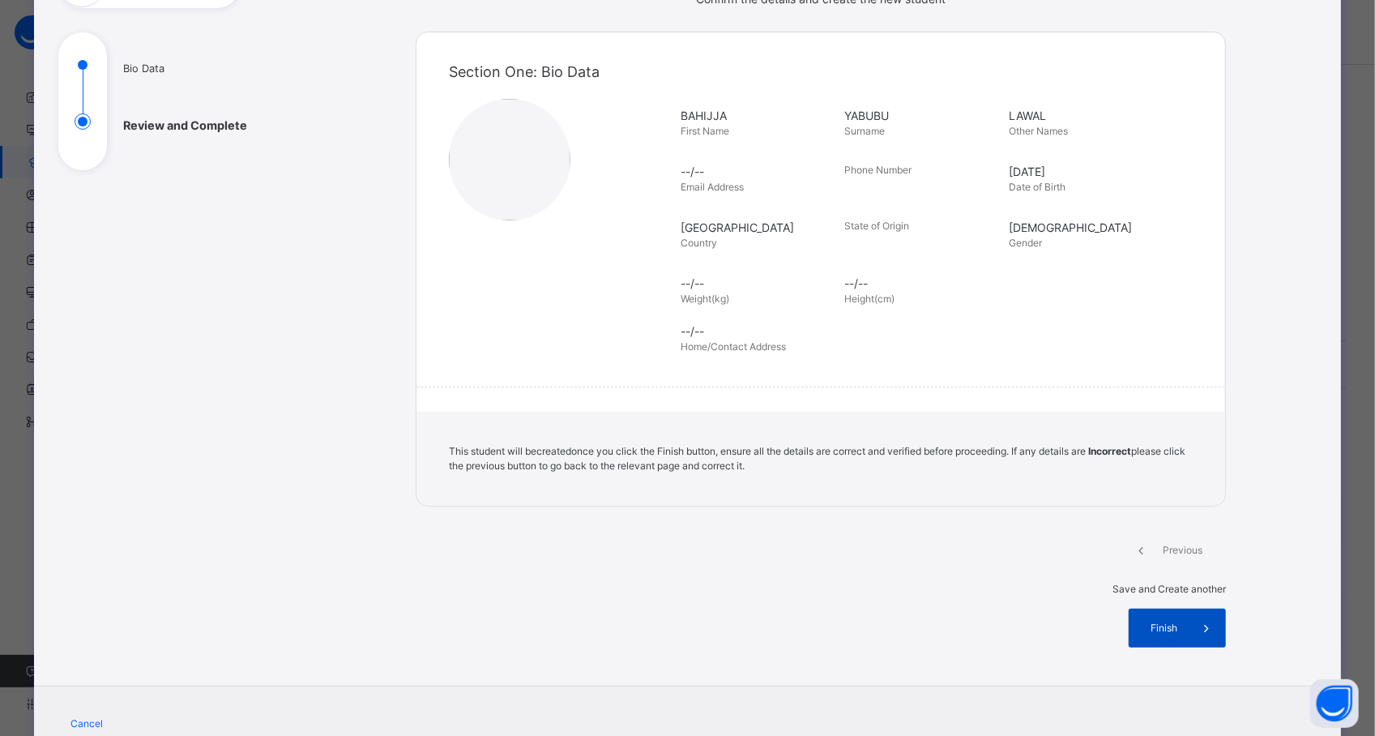
click at [1177, 621] on span "Finish" at bounding box center [1164, 628] width 46 height 15
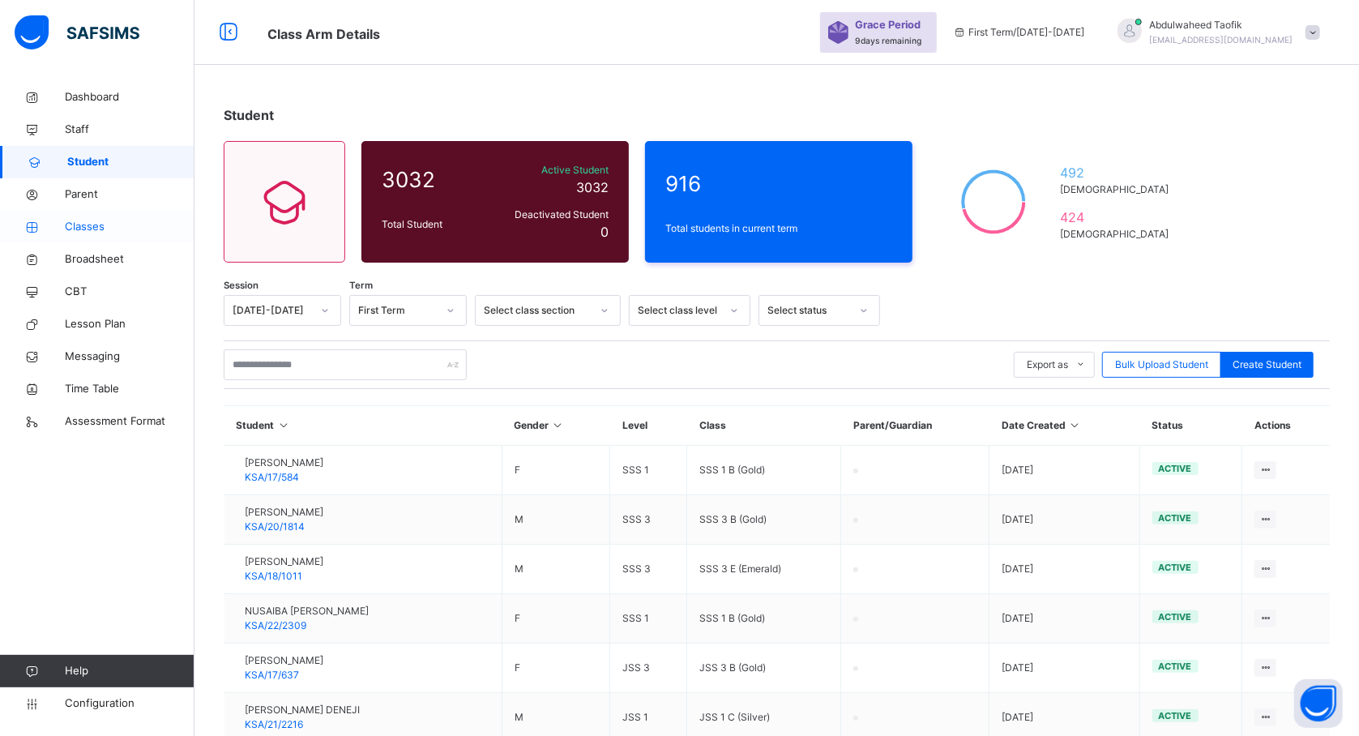
click at [91, 231] on span "Classes" at bounding box center [130, 227] width 130 height 16
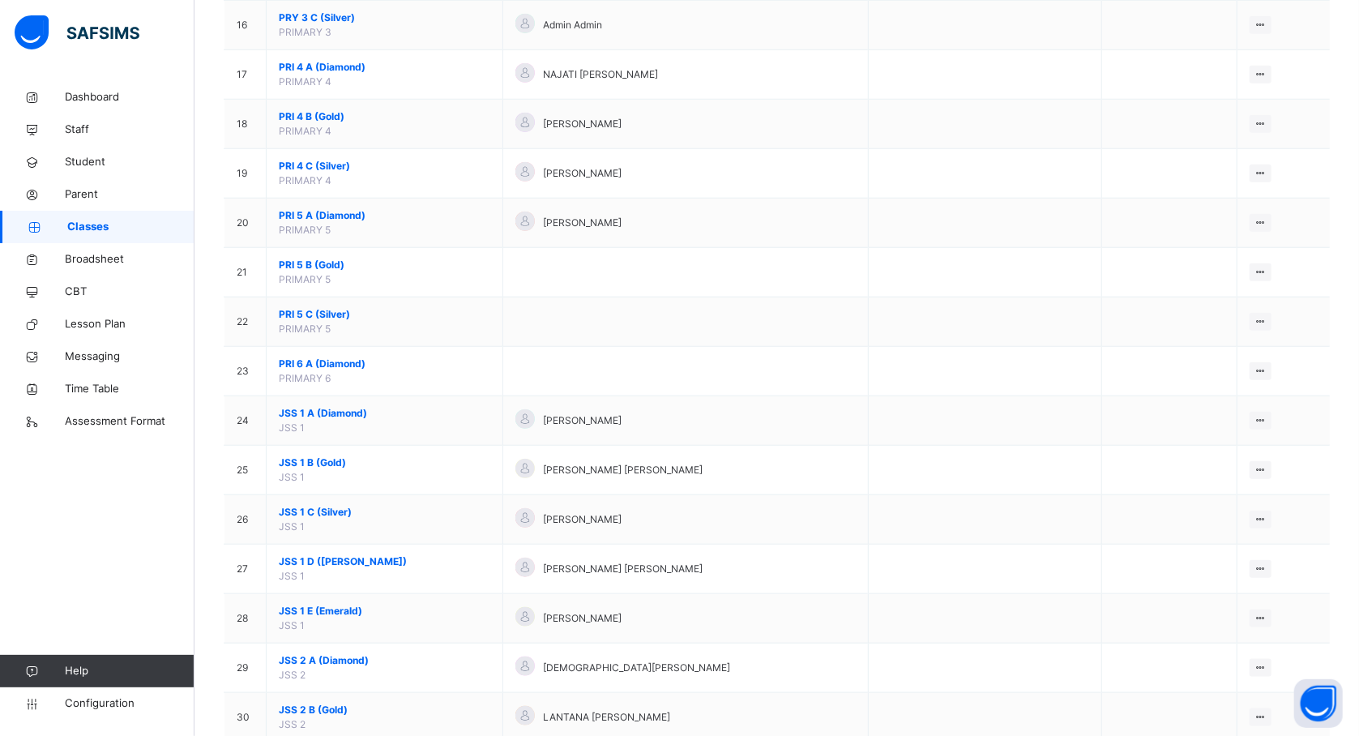
scroll to position [934, 0]
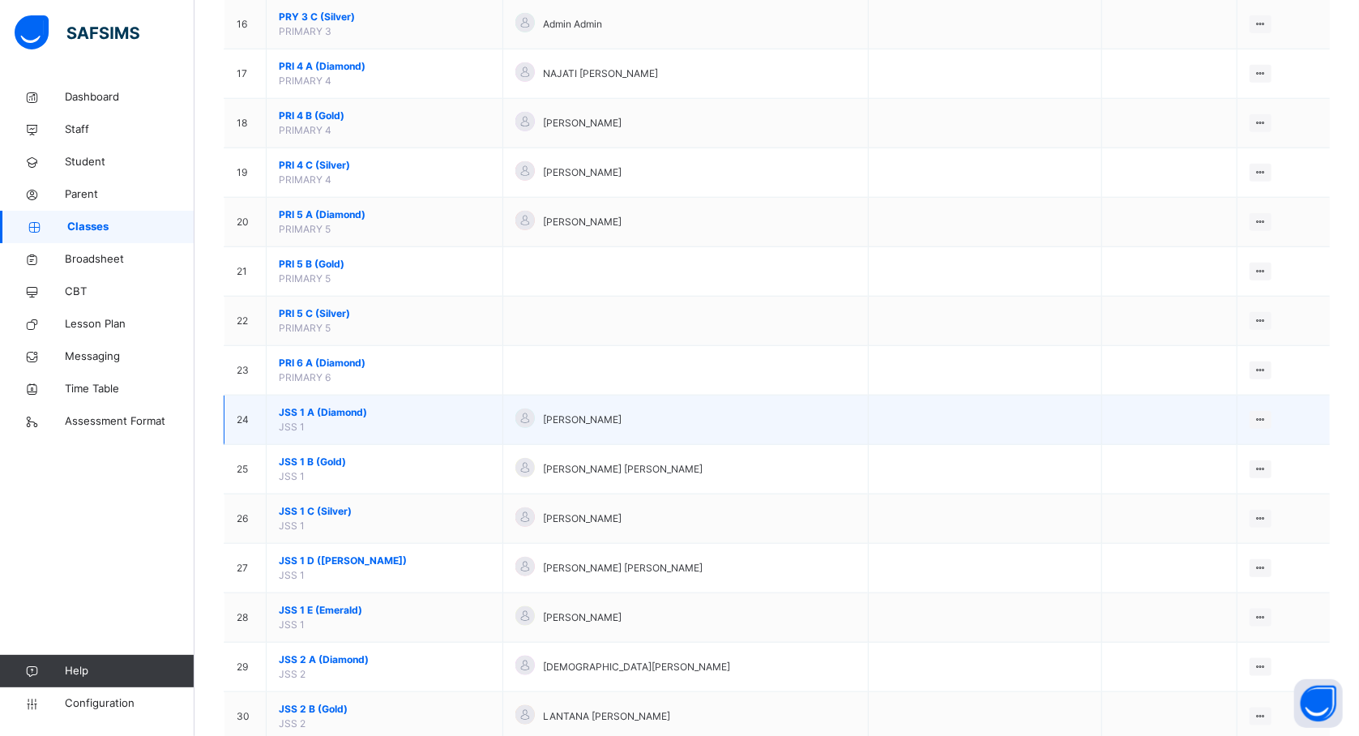
click at [325, 412] on span "JSS 1 A (Diamond)" at bounding box center [384, 412] width 211 height 15
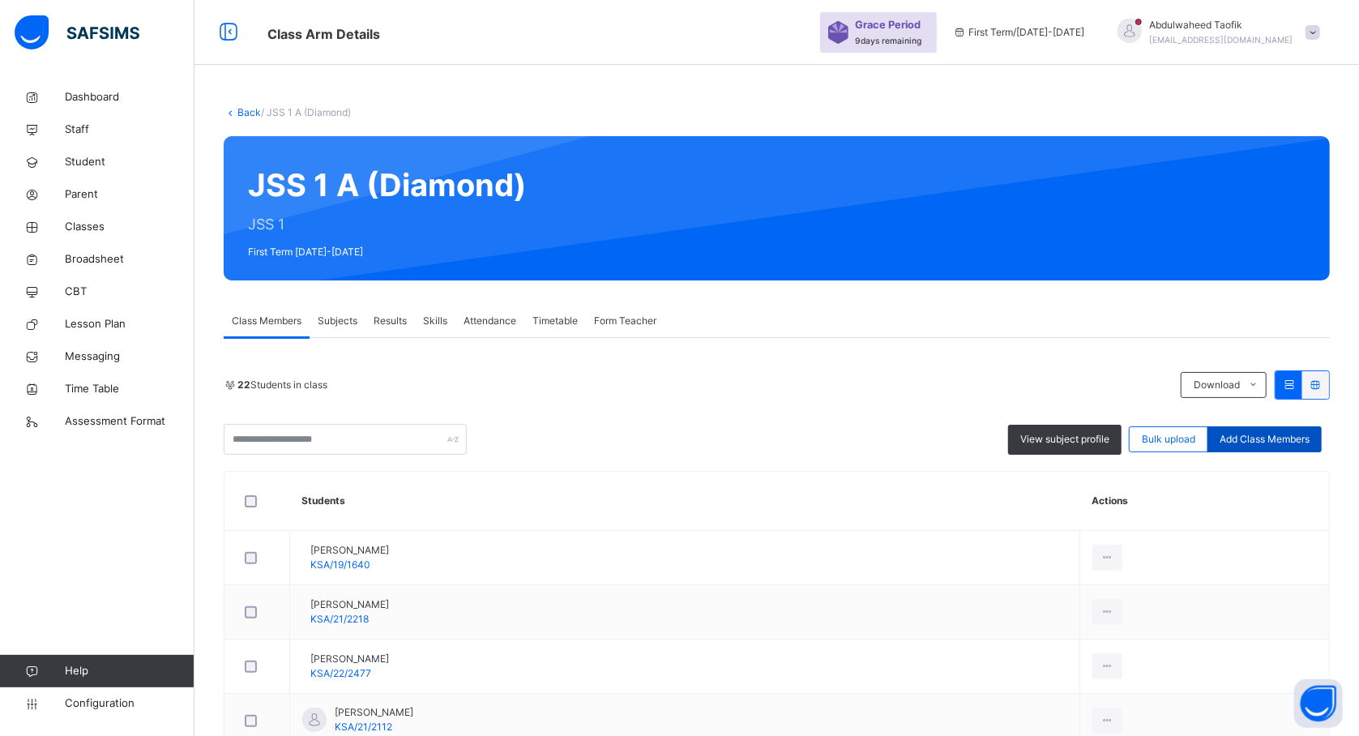
click at [1275, 438] on span "Add Class Members" at bounding box center [1264, 439] width 90 height 15
click at [0, 0] on div "× Add Student Students Without Class SALISU ABDULLAHI KSA/24/25 MUHAMMAD NURA J…" at bounding box center [0, 0] width 0 height 0
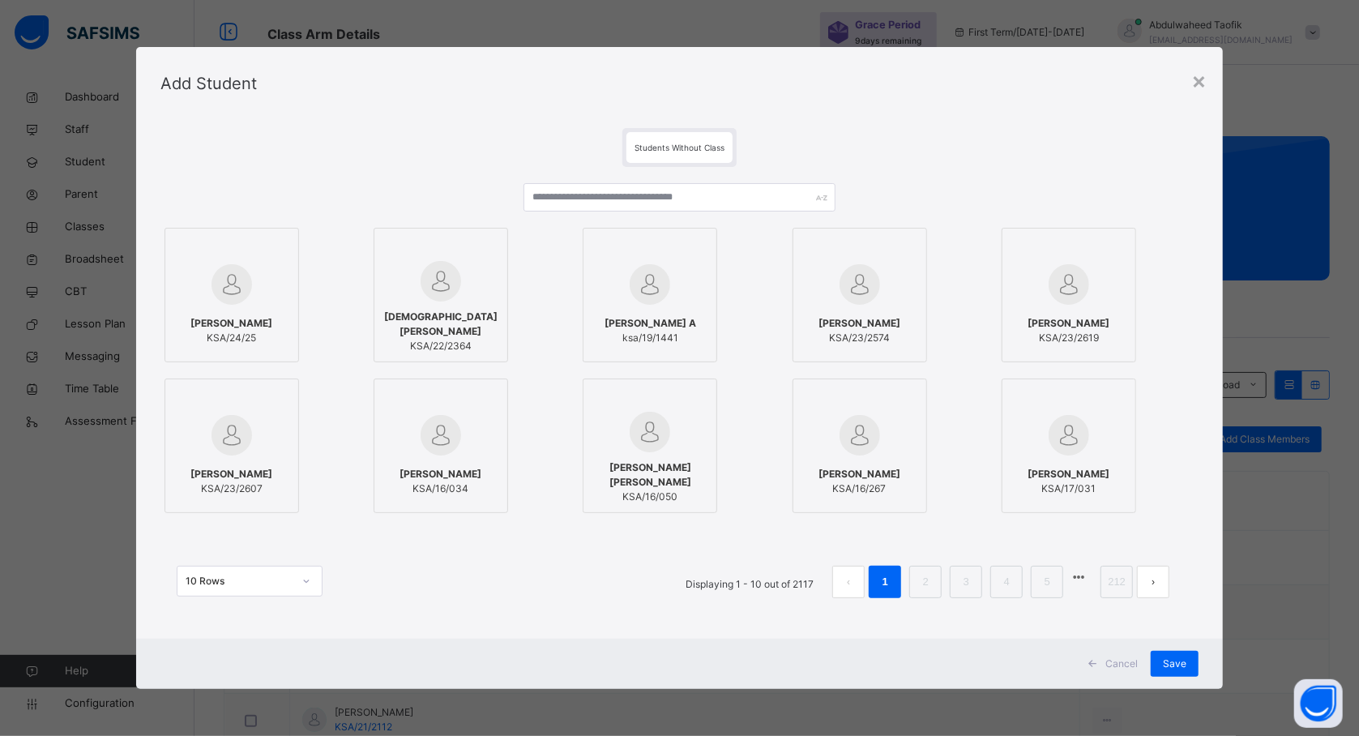
click at [698, 246] on icon at bounding box center [698, 246] width 0 height 0
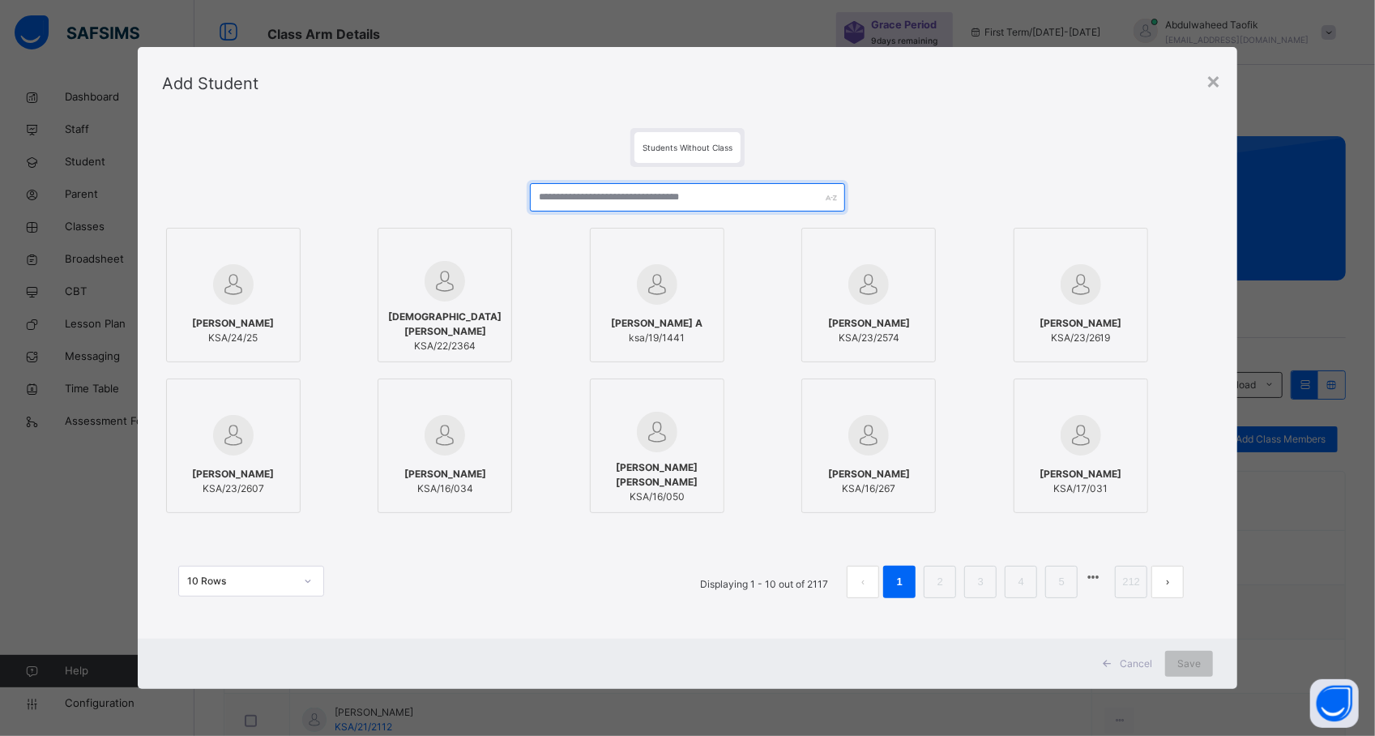
click at [691, 193] on input "text" at bounding box center [687, 197] width 315 height 28
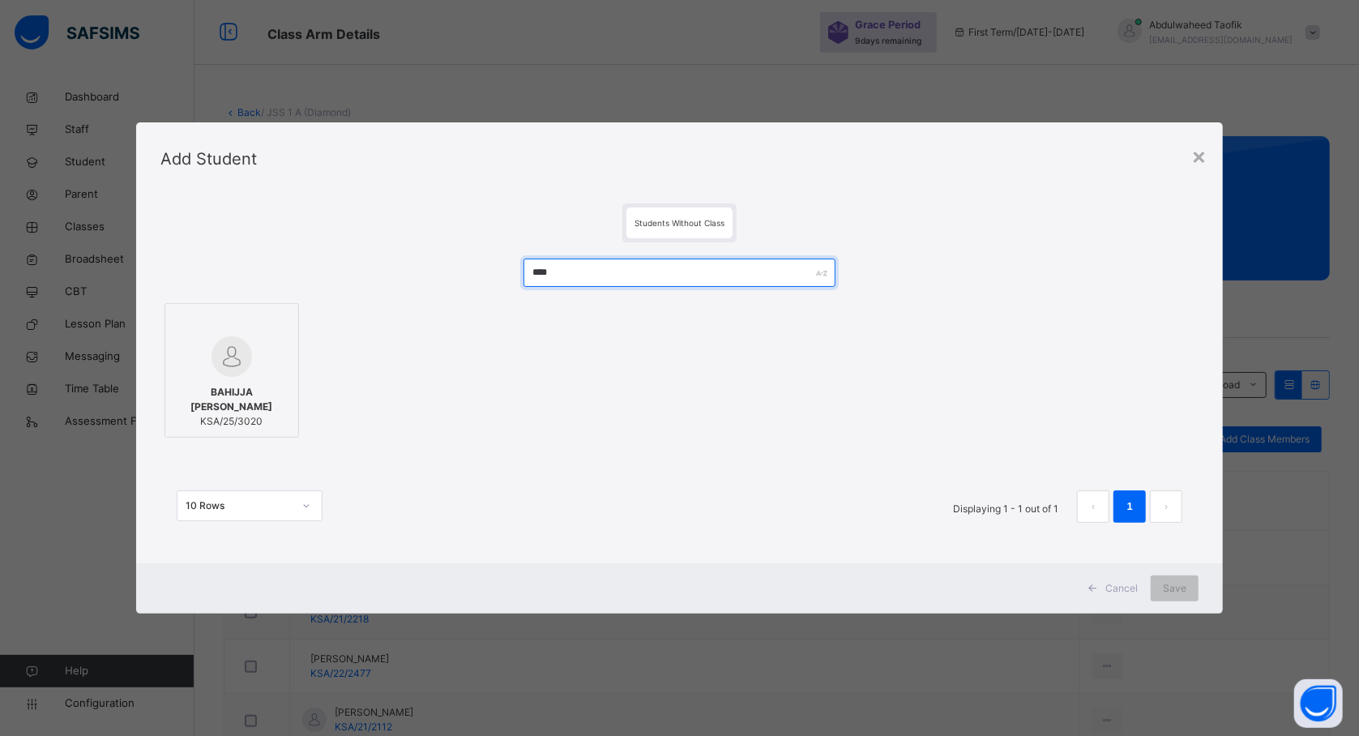
type input "****"
click at [250, 387] on span "BAHIJJA YABUBU LAWAL" at bounding box center [231, 399] width 117 height 29
click at [1186, 584] on span "Save" at bounding box center [1174, 588] width 23 height 15
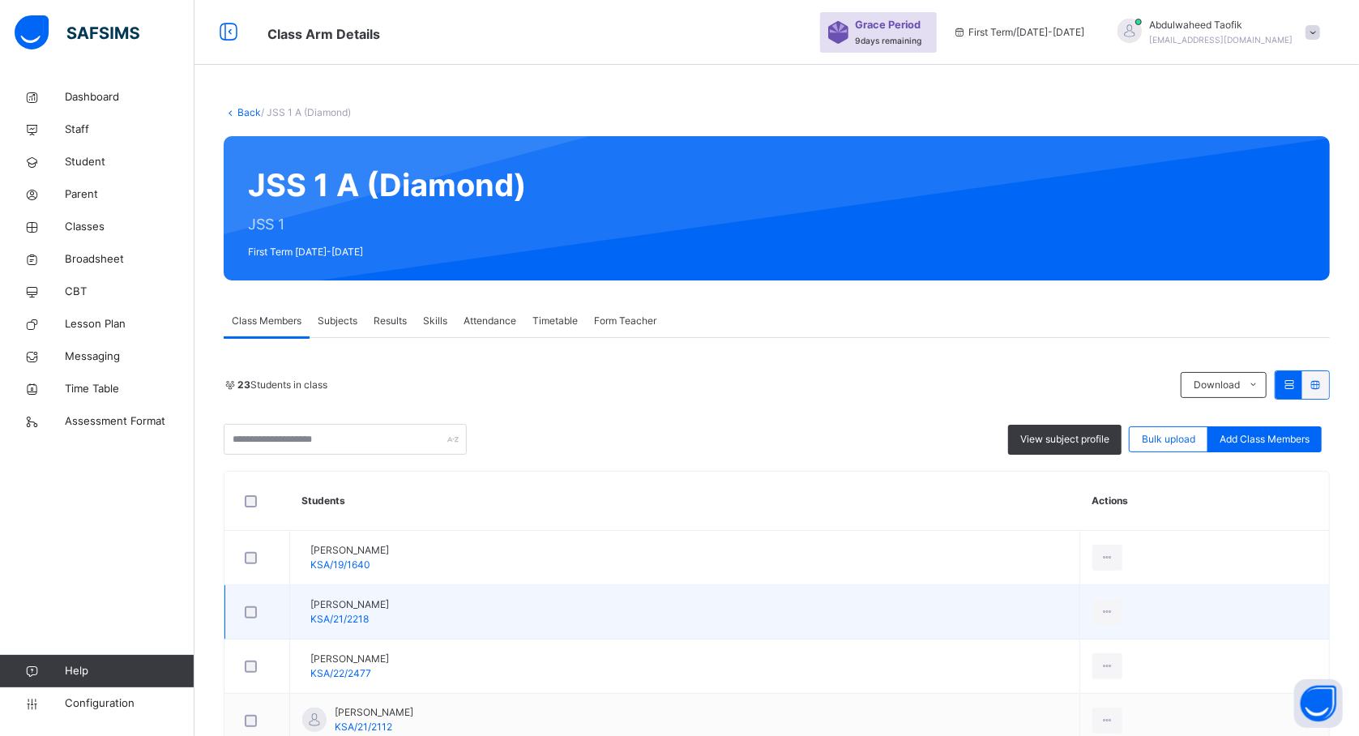
click at [434, 603] on td "Aisha Mahmud KSA/21/2218" at bounding box center [685, 612] width 790 height 54
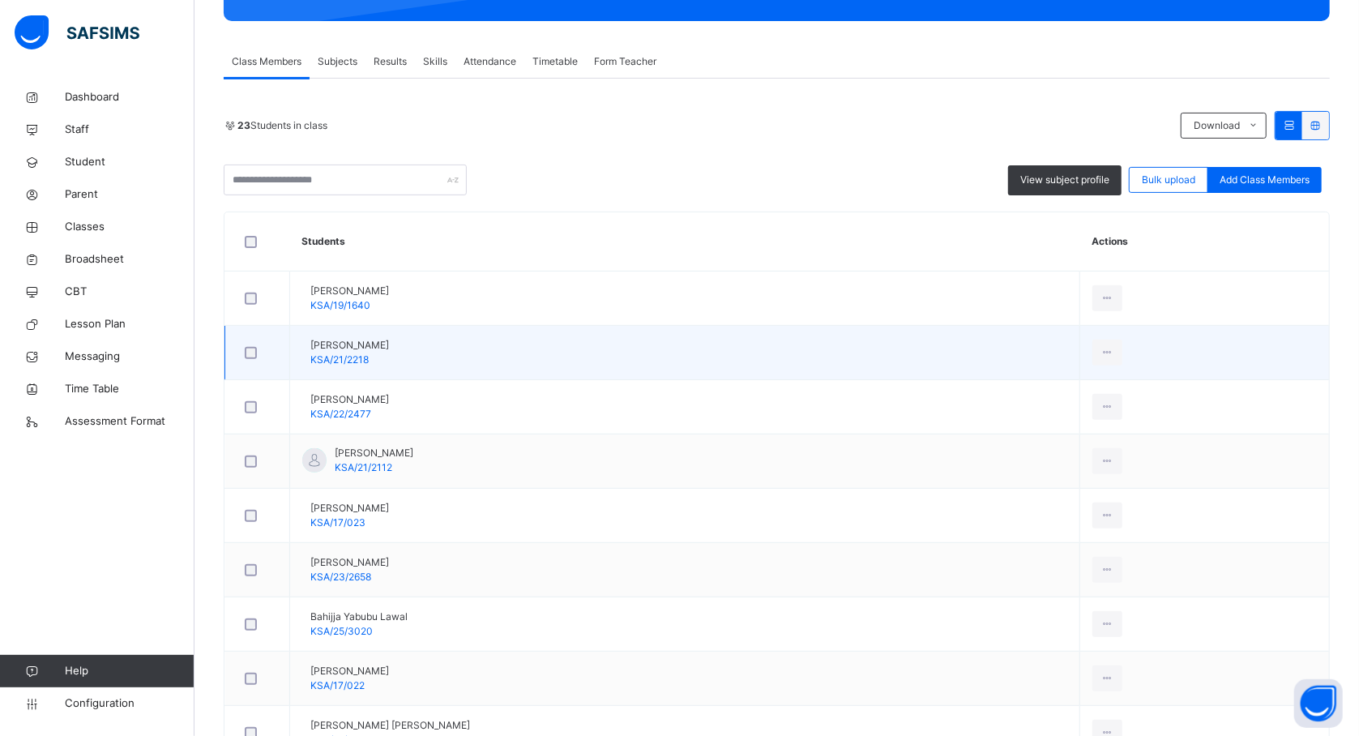
scroll to position [302, 0]
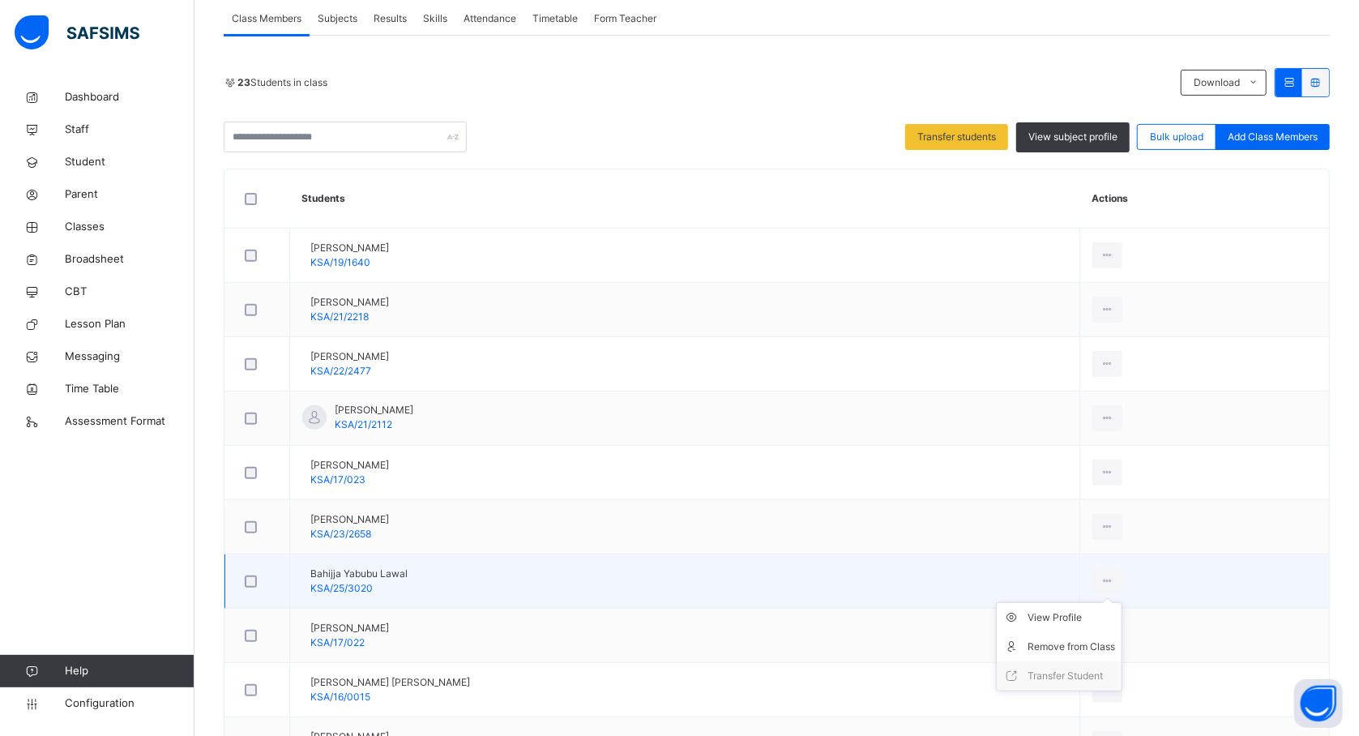
click at [1120, 602] on ul "View Profile Remove from Class Transfer Student" at bounding box center [1059, 646] width 126 height 89
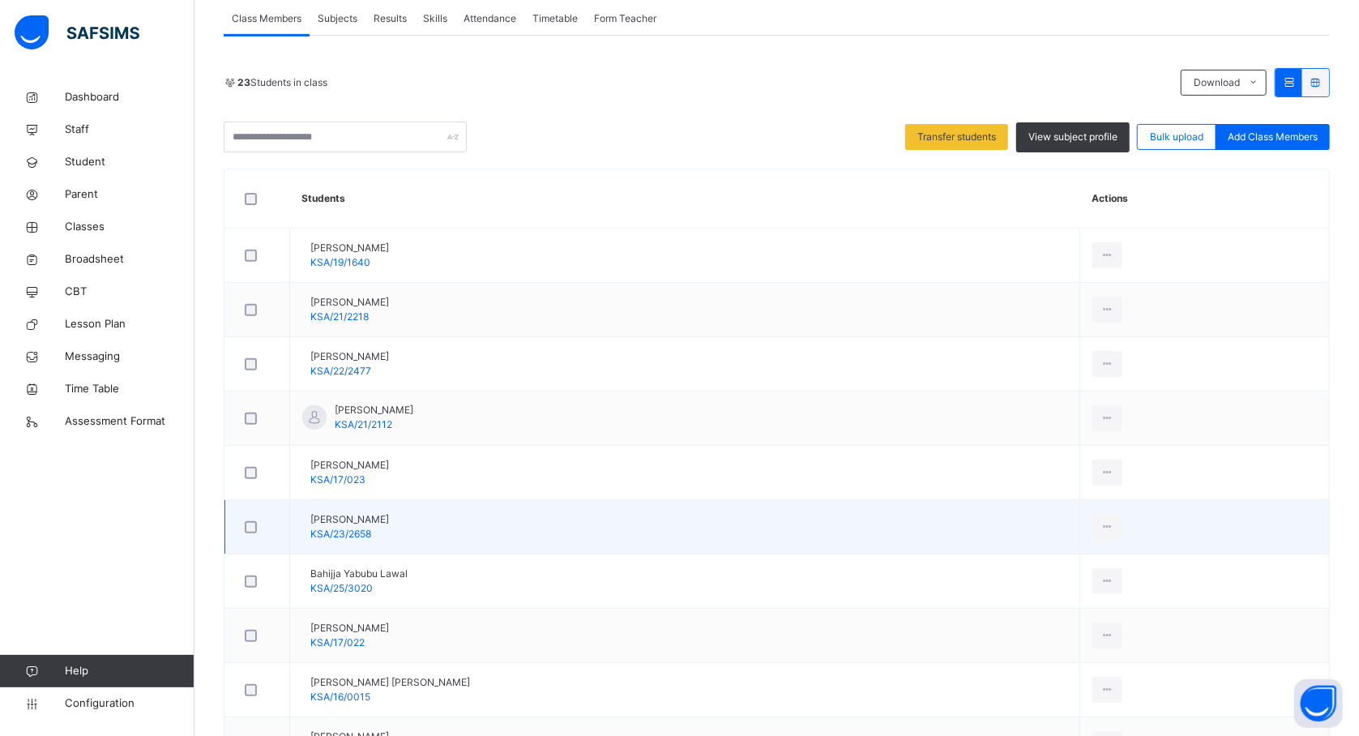
click at [955, 522] on td "Amina Ibrahim KSA/23/2658" at bounding box center [685, 527] width 790 height 54
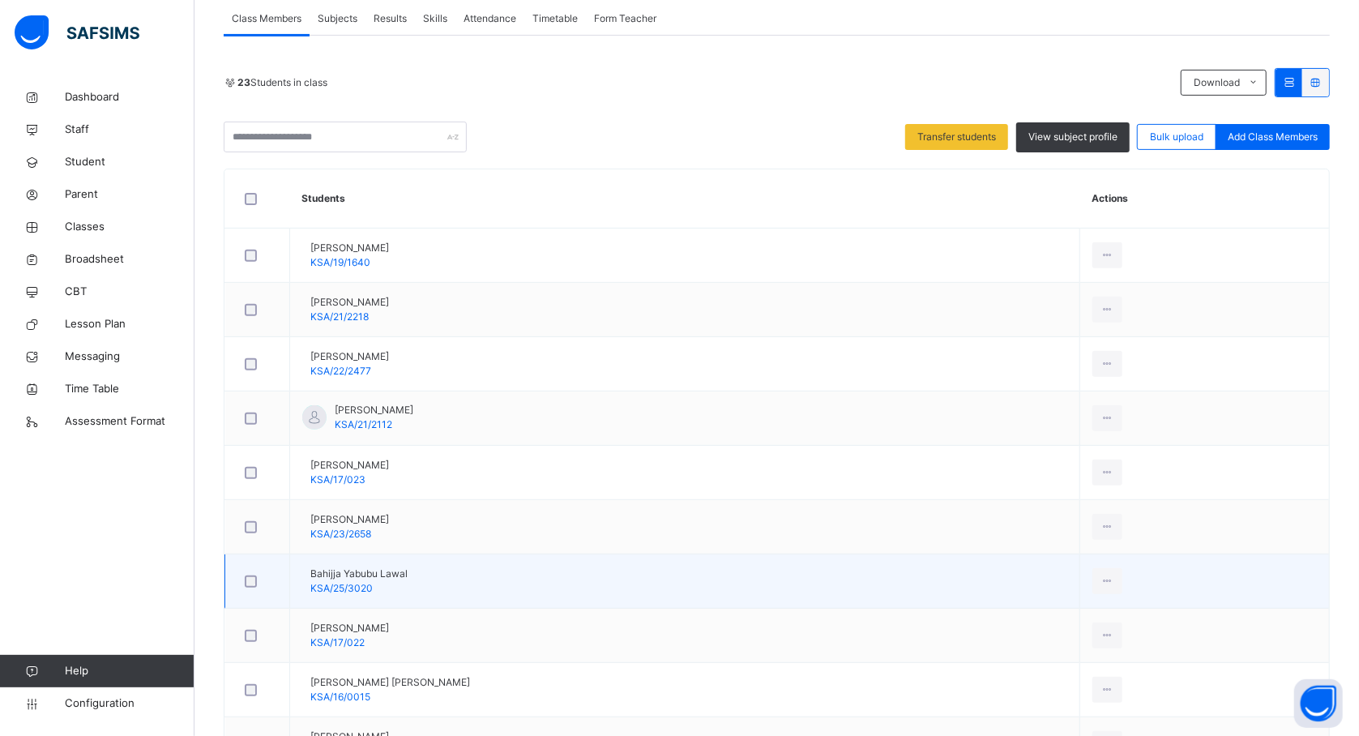
click at [258, 580] on div at bounding box center [257, 581] width 32 height 12
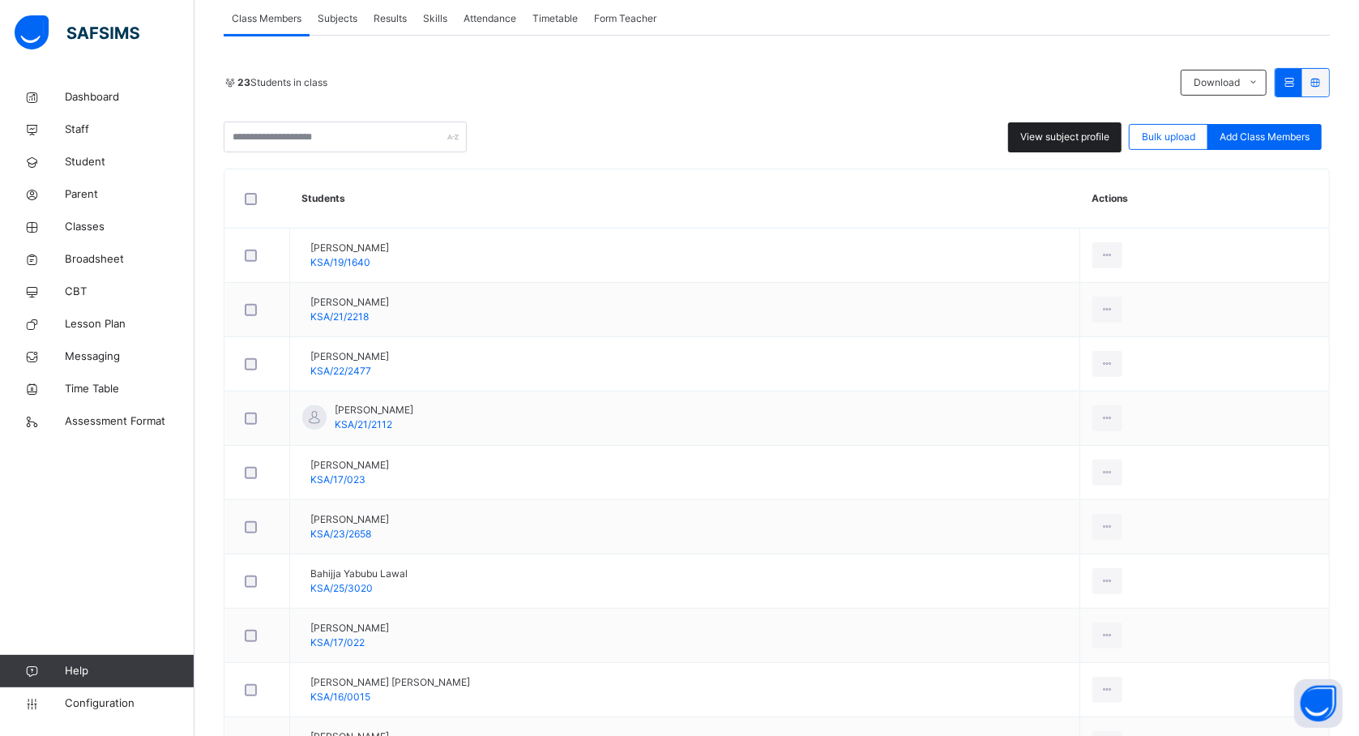
click at [1096, 143] on span "View subject profile" at bounding box center [1064, 137] width 89 height 15
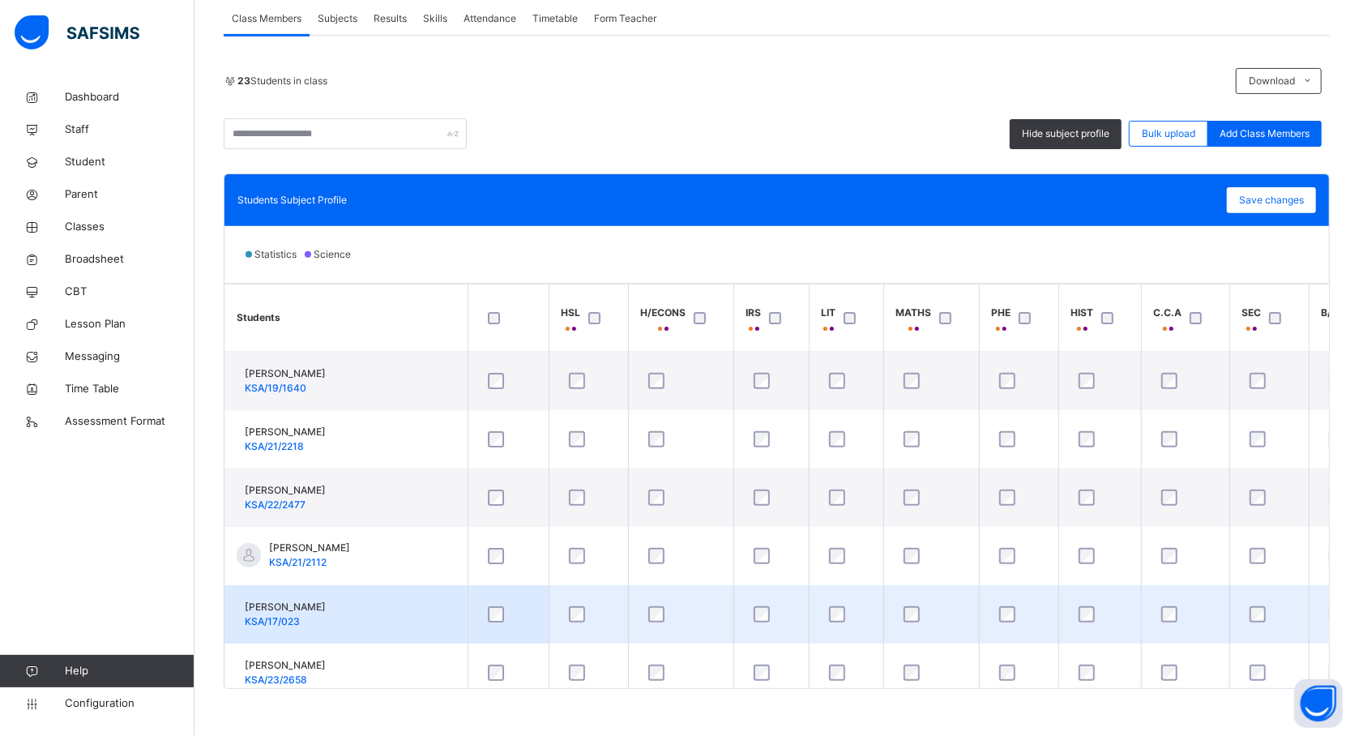
click at [439, 598] on td "AMINA ALBASHIR ALI KSA/17/023" at bounding box center [345, 614] width 243 height 58
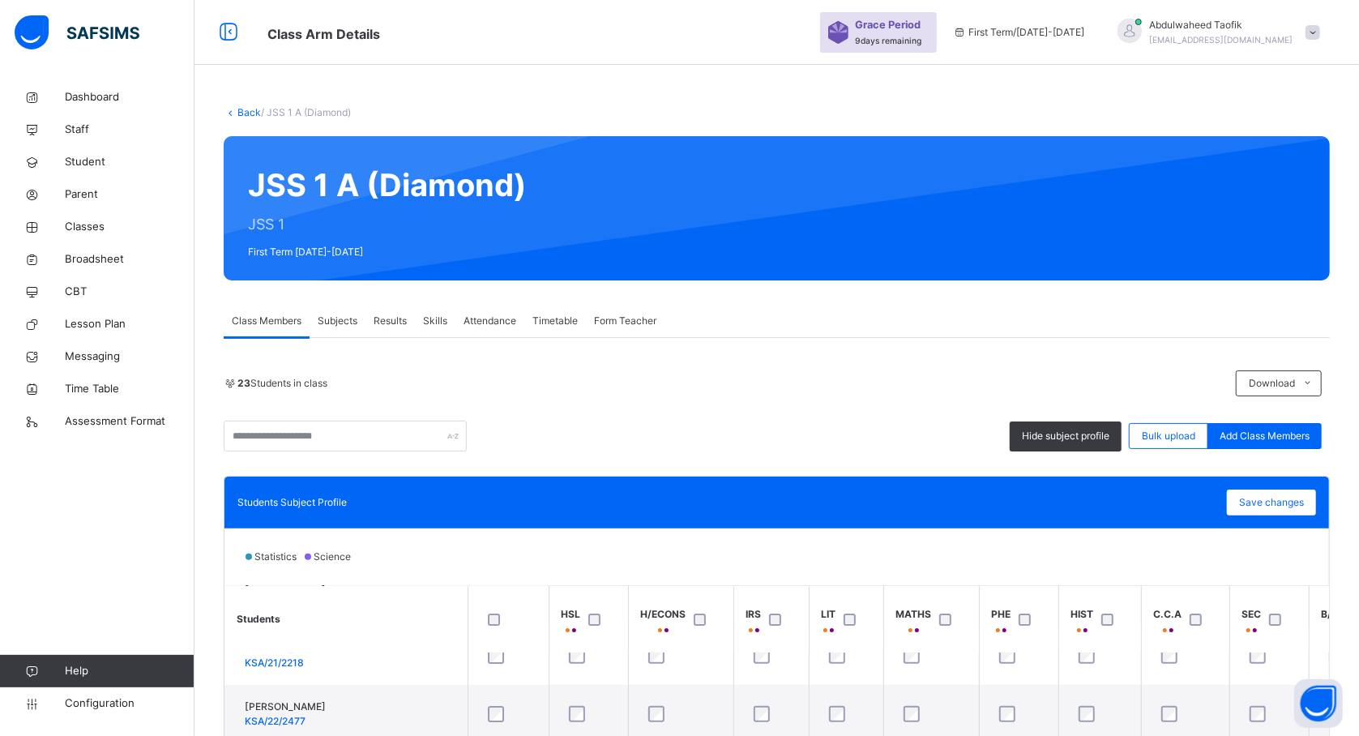
scroll to position [305, 0]
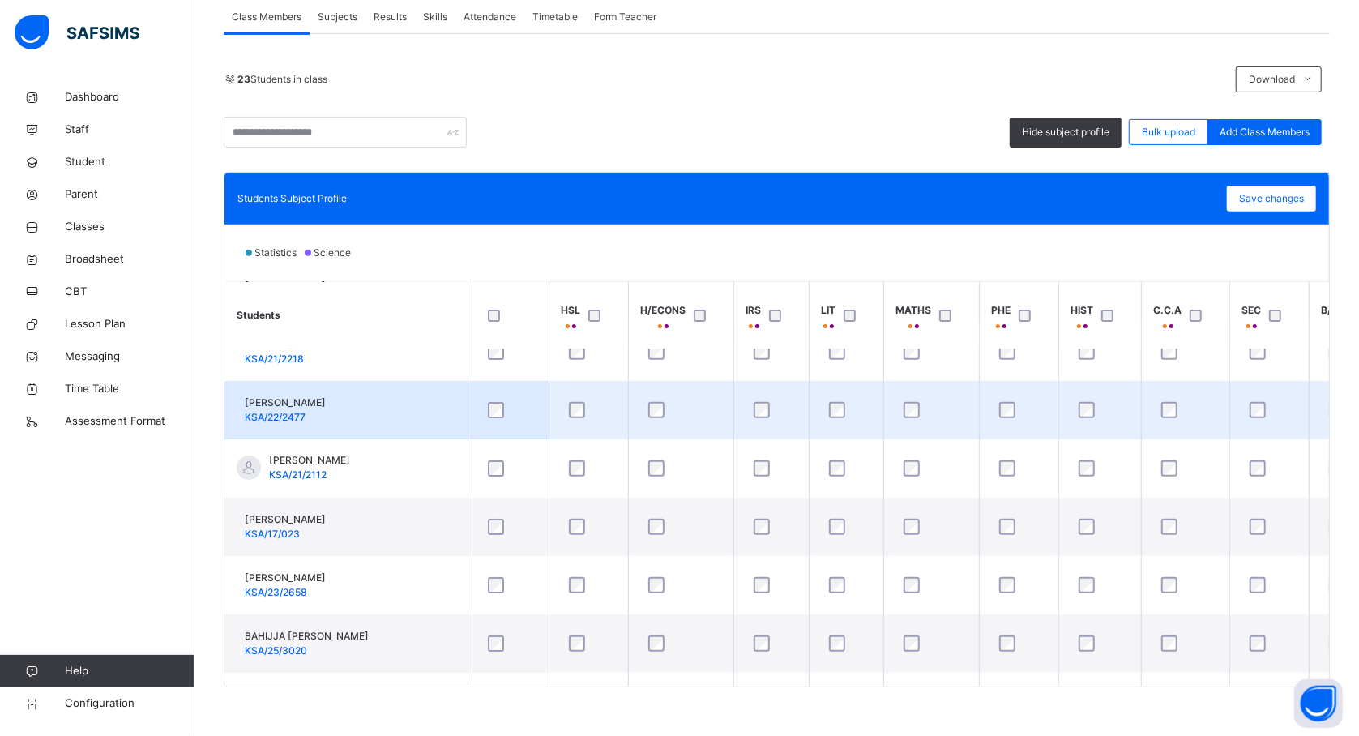
click at [415, 382] on td "ALIYU NASIR KSA/22/2477" at bounding box center [345, 410] width 243 height 58
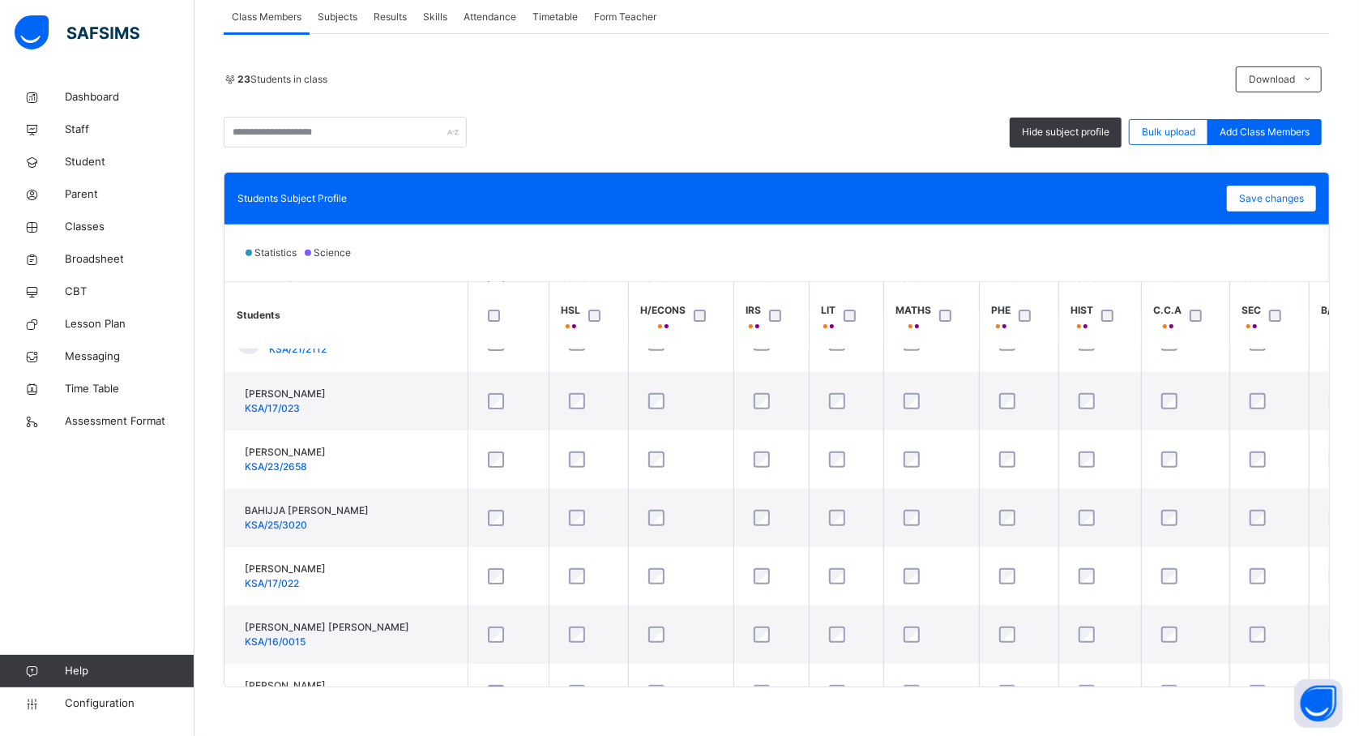
scroll to position [216, 0]
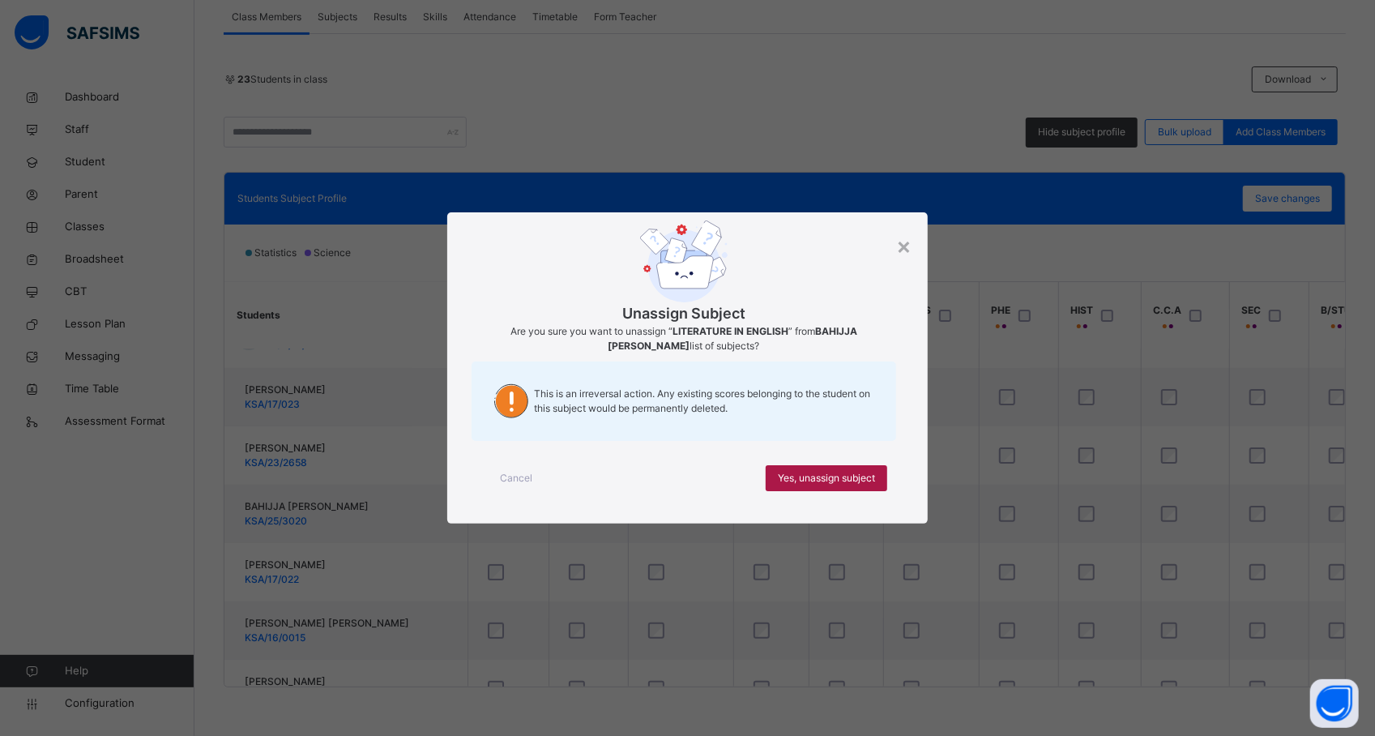
click at [805, 485] on span "Yes, unassign subject" at bounding box center [826, 478] width 97 height 15
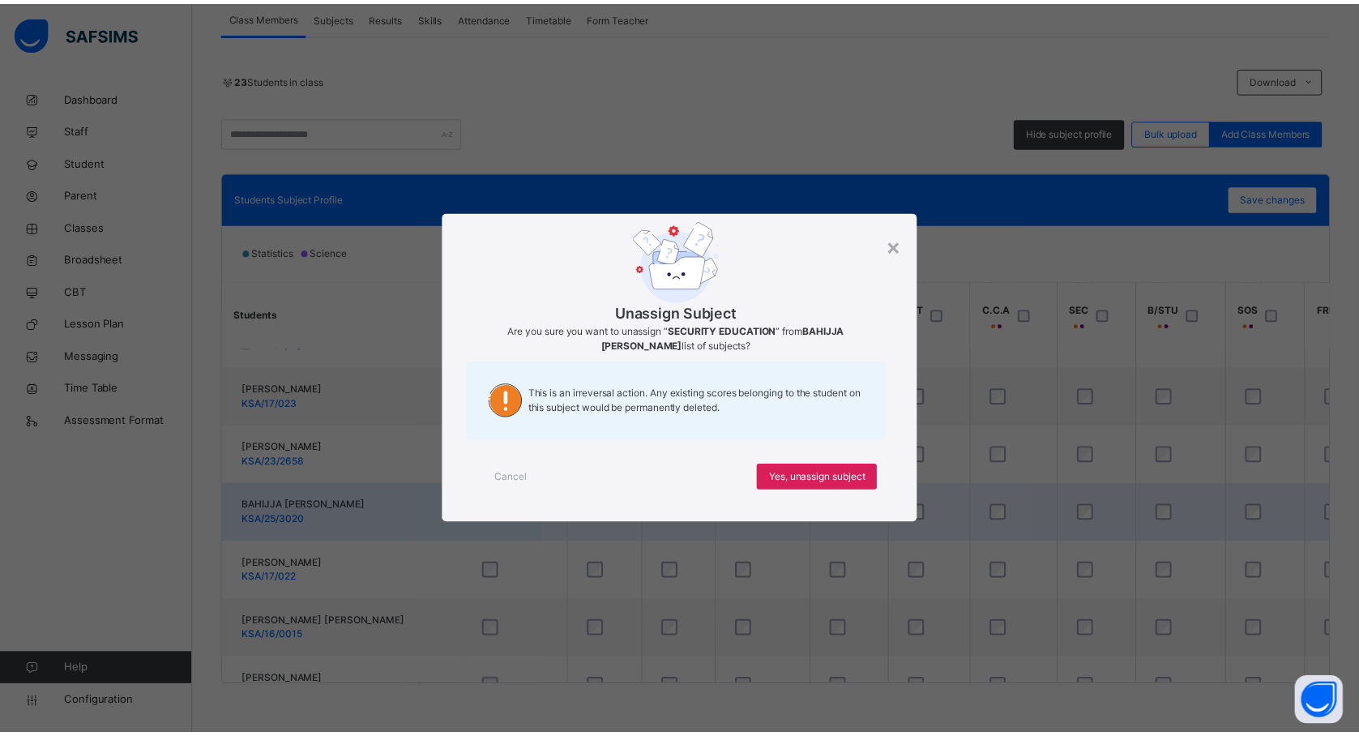
scroll to position [216, 216]
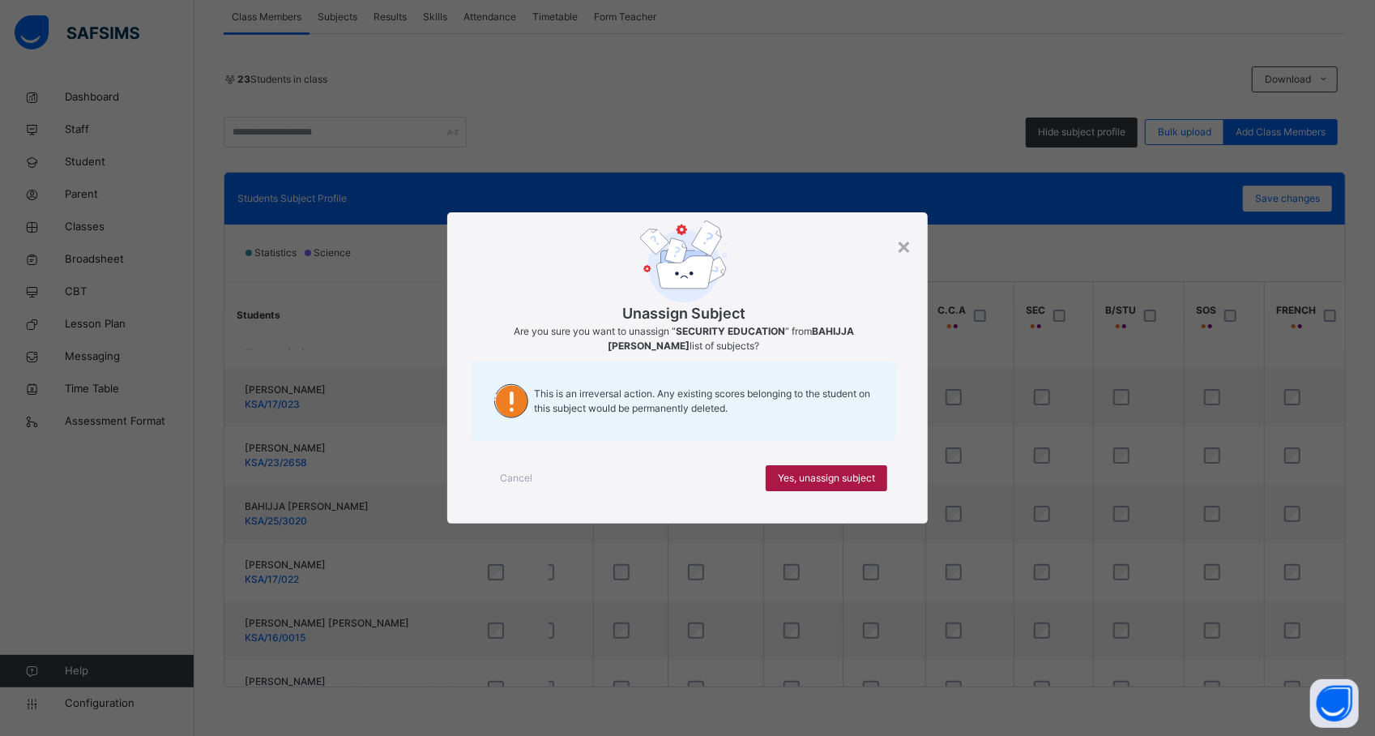
click at [811, 477] on span "Yes, unassign subject" at bounding box center [826, 478] width 97 height 15
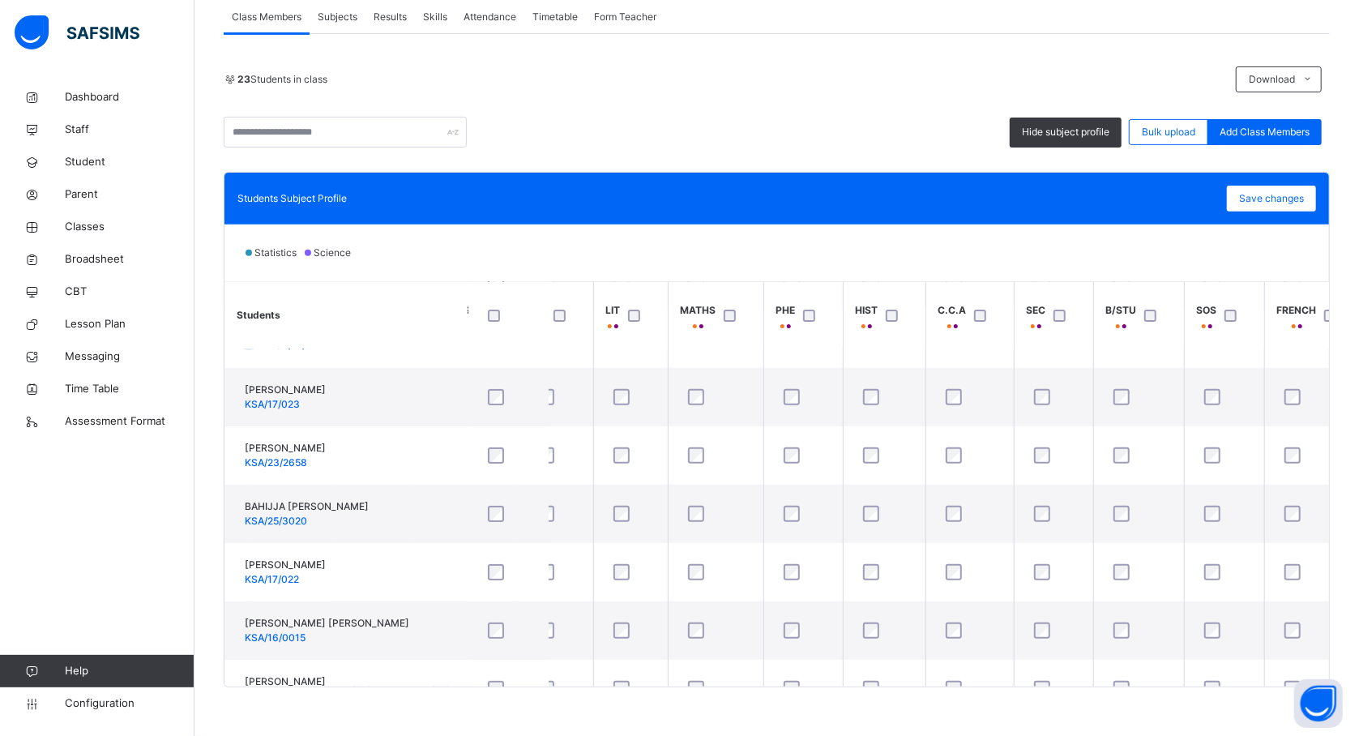
click at [1330, 510] on div "Students Subject Profile Save changes Statistics Science Students HSL H/ECONS I…" at bounding box center [777, 429] width 1106 height 515
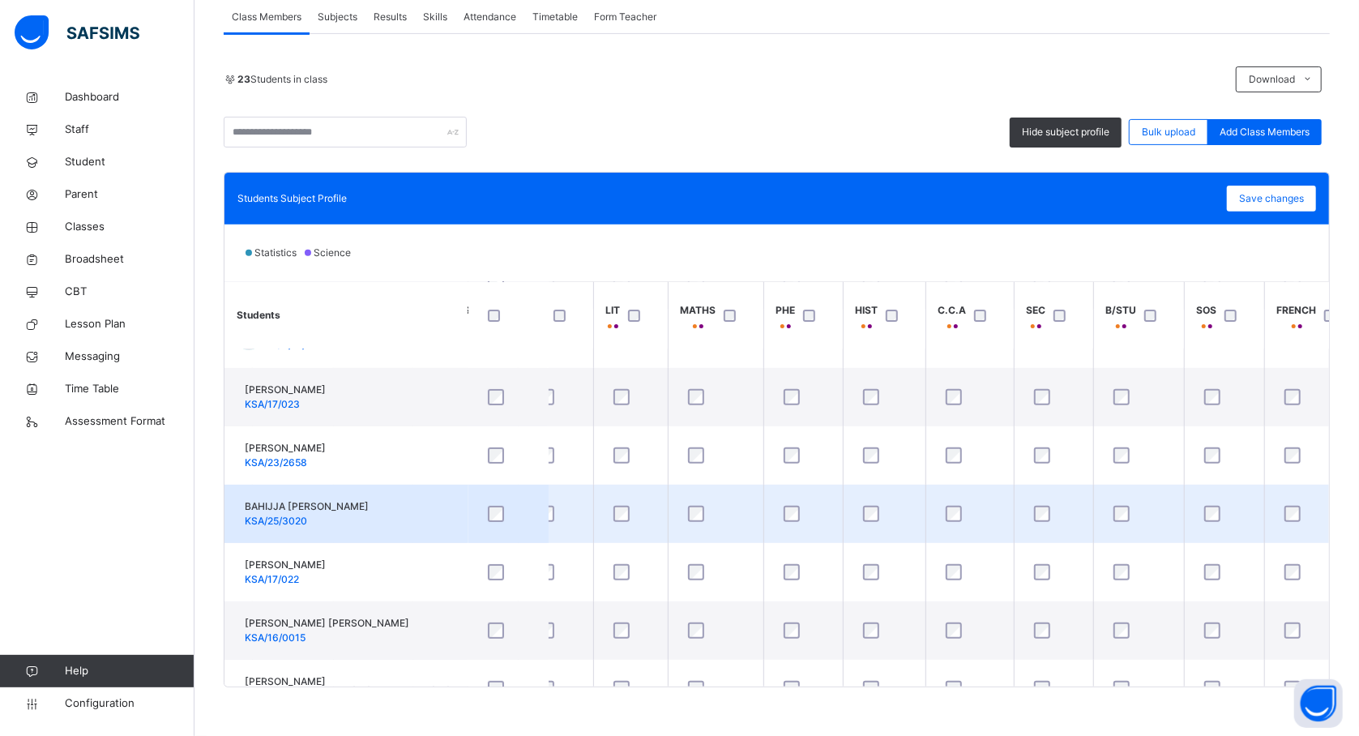
click at [1239, 512] on div at bounding box center [1224, 514] width 47 height 16
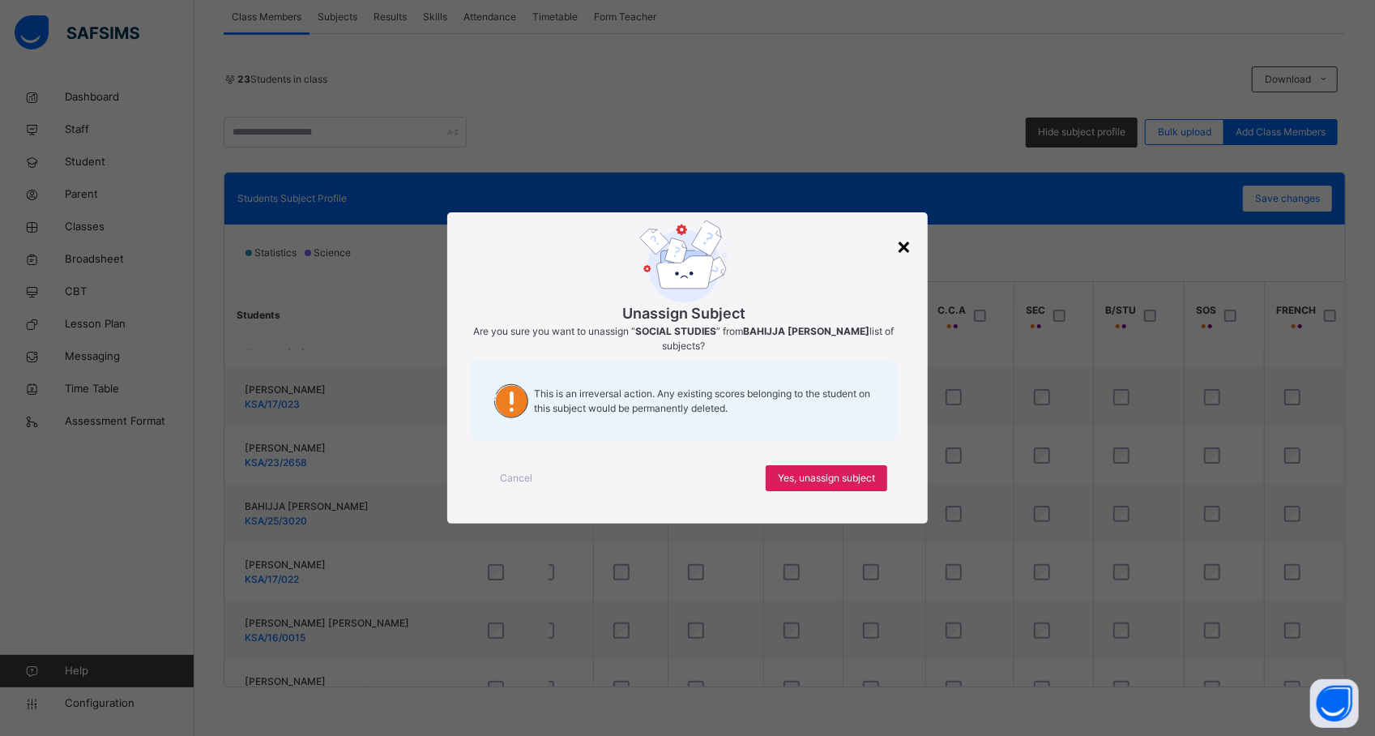
click at [905, 244] on div "×" at bounding box center [903, 245] width 15 height 34
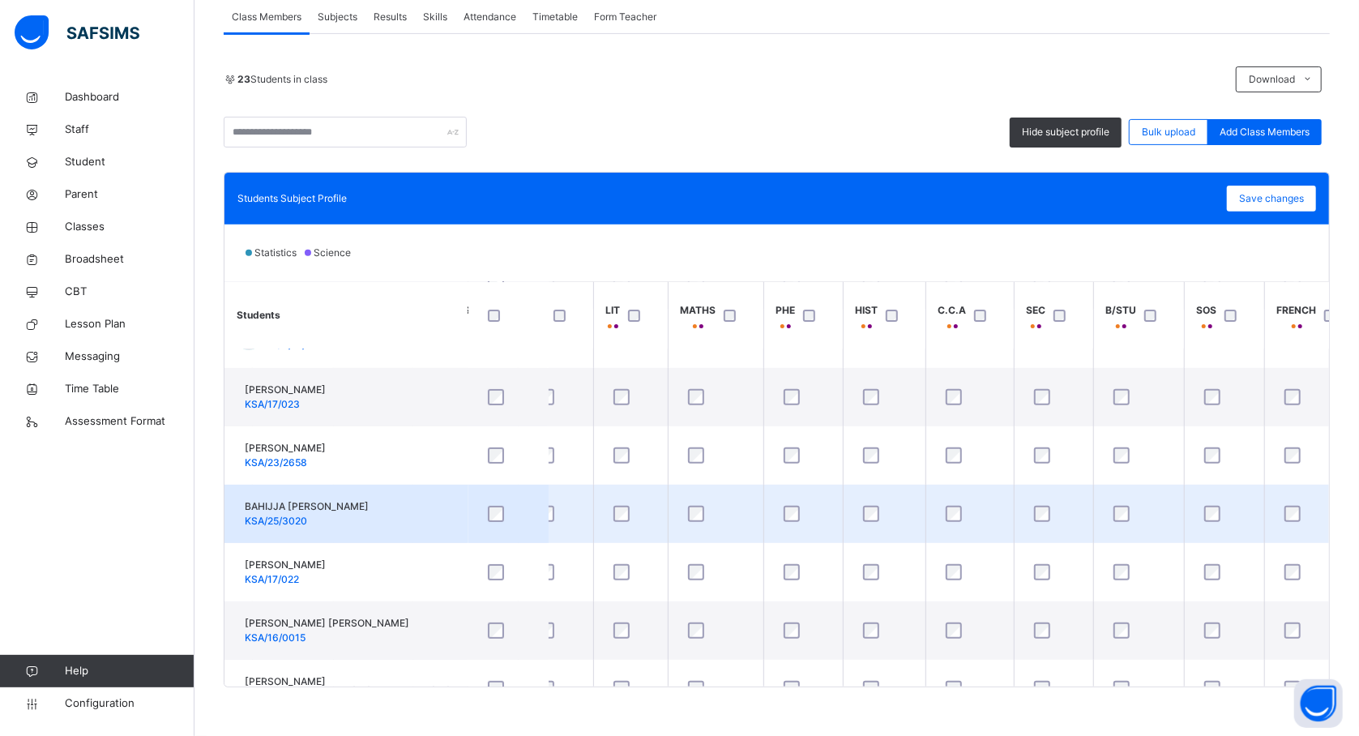
click at [1091, 489] on td at bounding box center [1053, 514] width 79 height 58
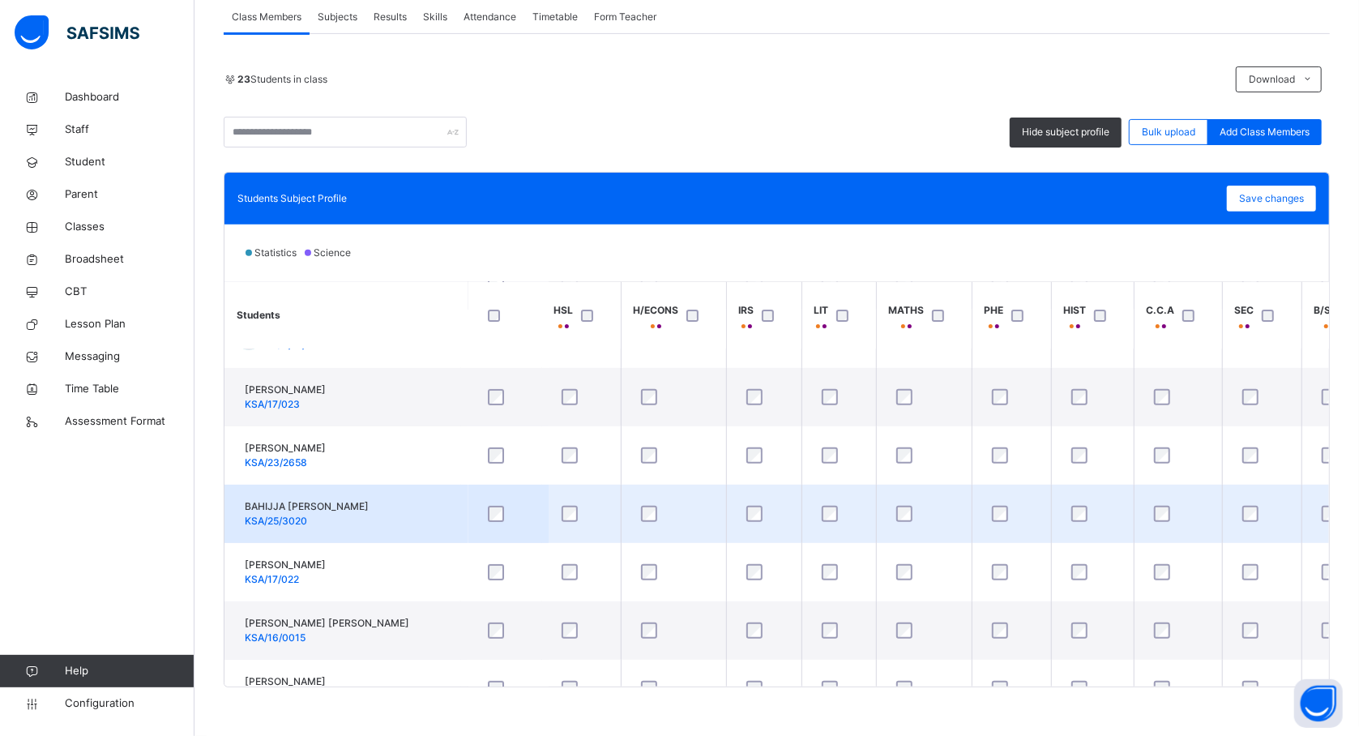
scroll to position [216, 0]
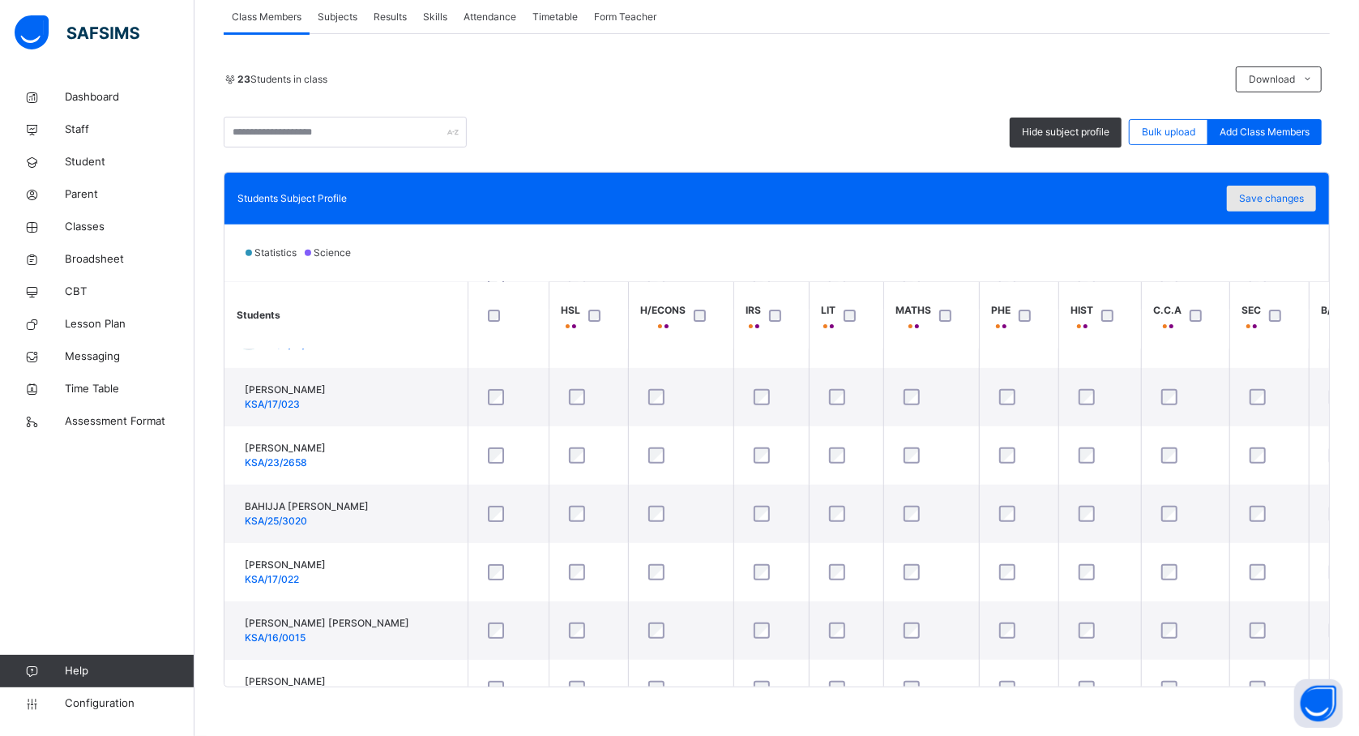
click at [1279, 196] on span "Save changes" at bounding box center [1271, 198] width 65 height 15
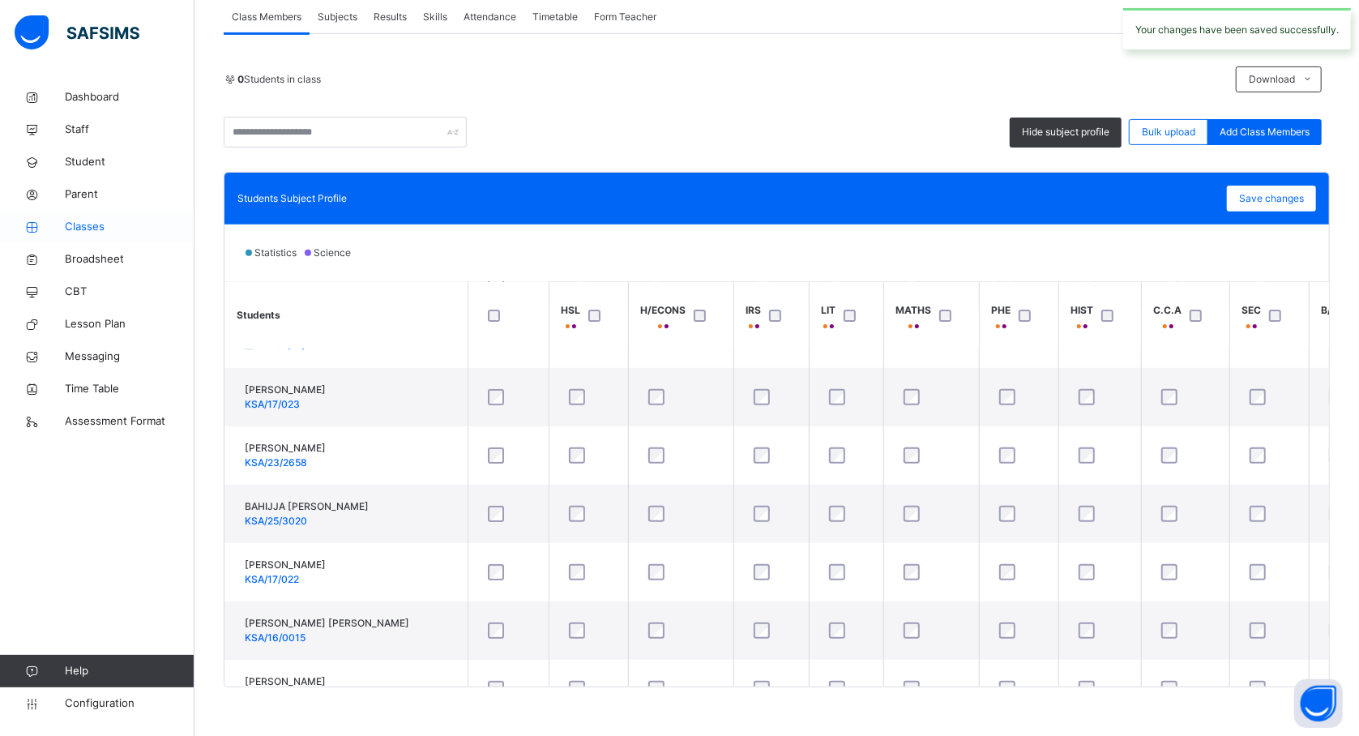
click at [94, 225] on span "Classes" at bounding box center [130, 227] width 130 height 16
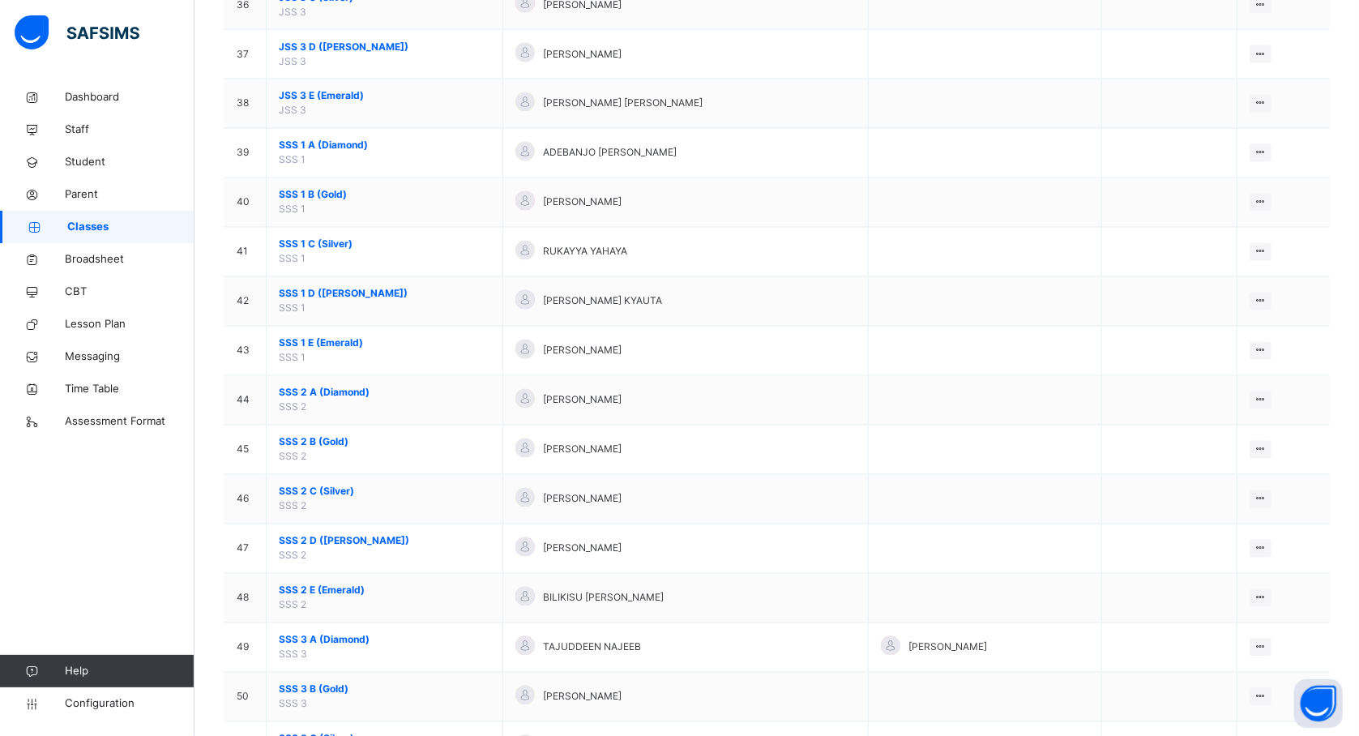
scroll to position [1941, 0]
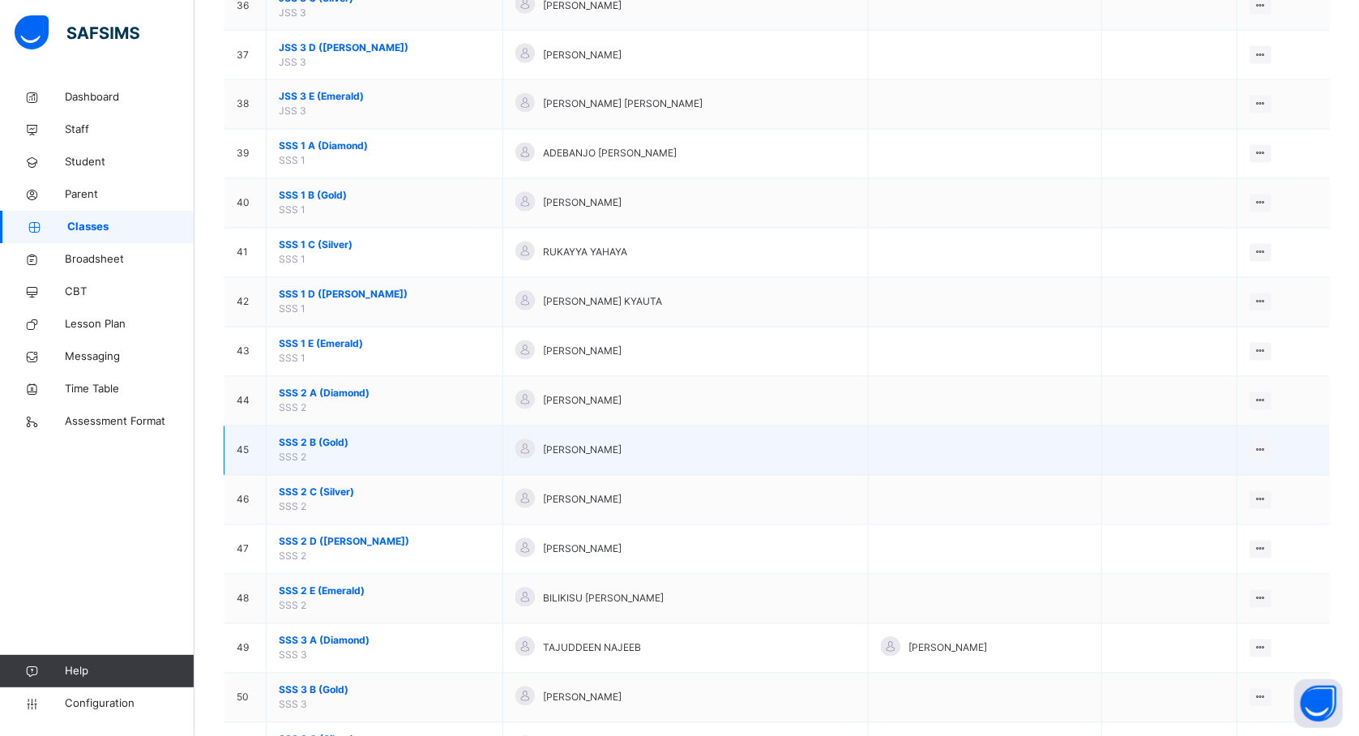
click at [318, 449] on span "SSS 2 B (Gold)" at bounding box center [384, 443] width 211 height 15
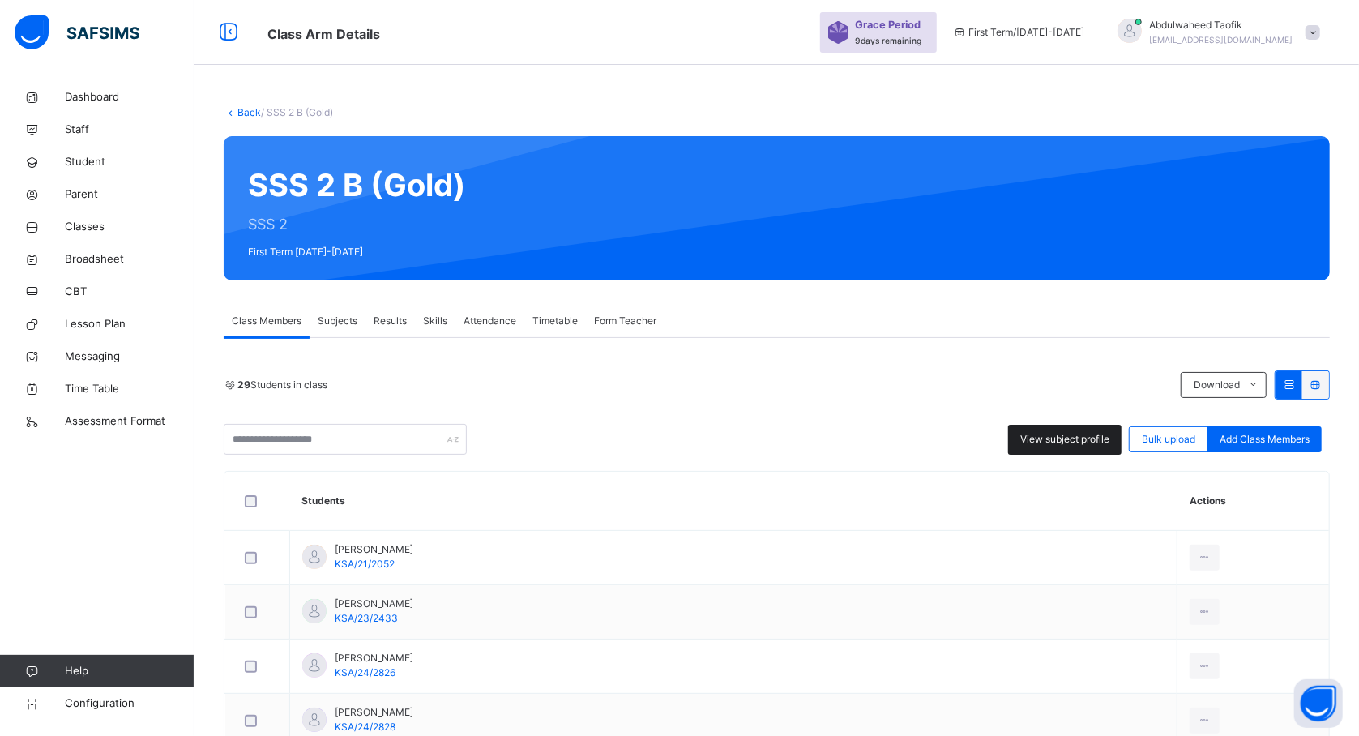
click at [1063, 442] on span "View subject profile" at bounding box center [1064, 439] width 89 height 15
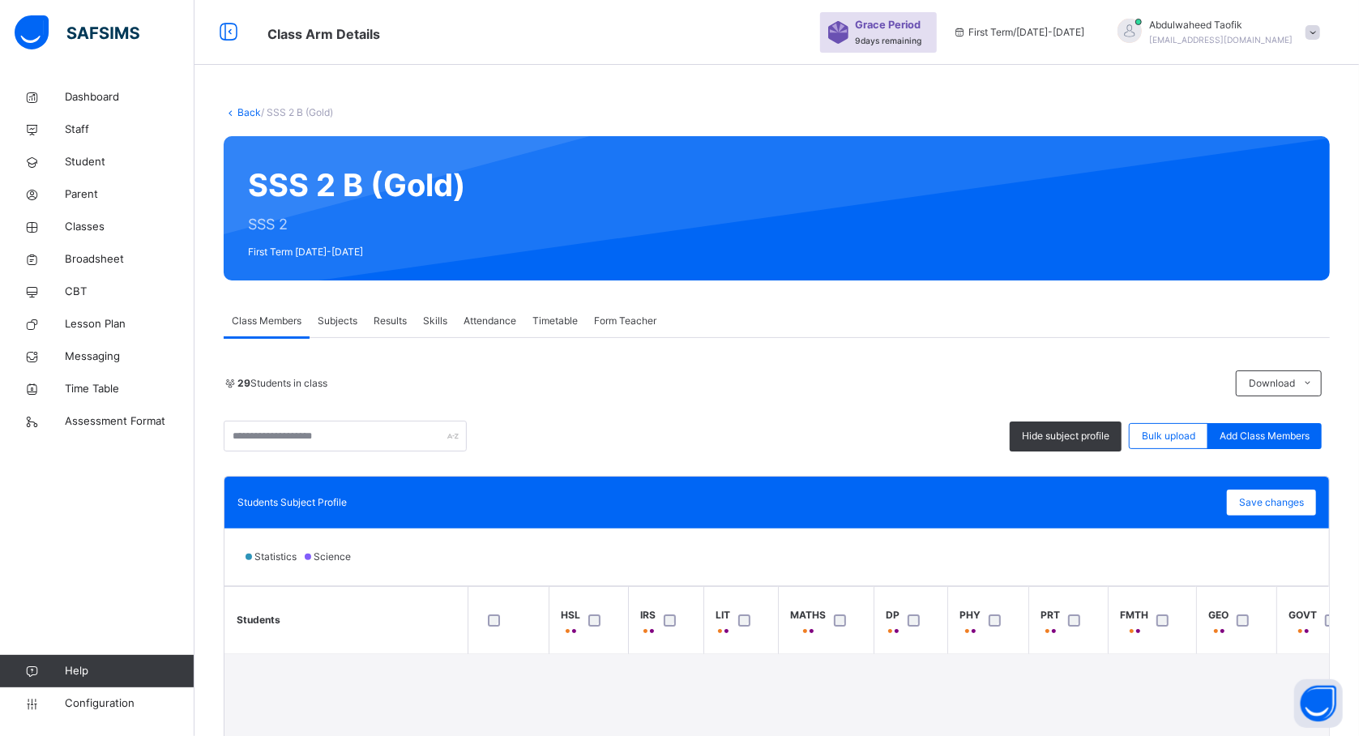
click at [396, 630] on th "Students" at bounding box center [345, 620] width 243 height 67
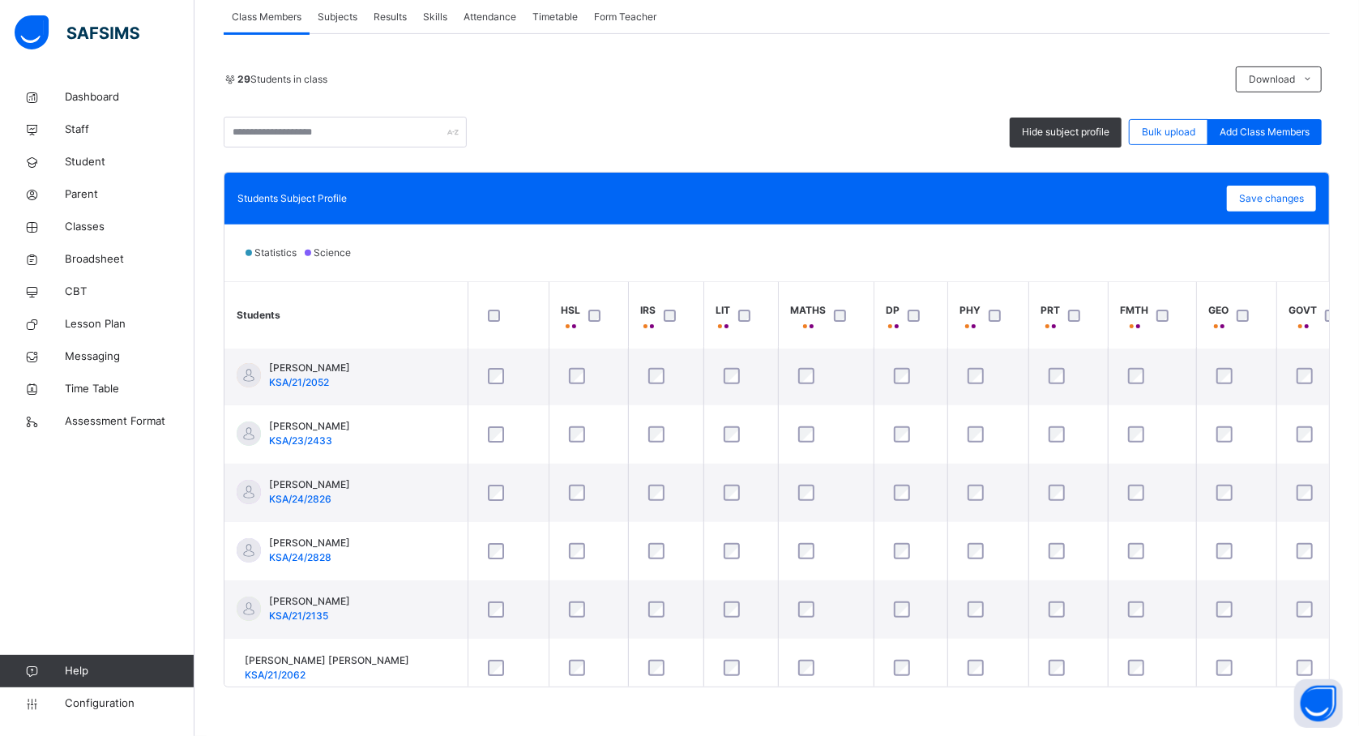
scroll to position [481, 0]
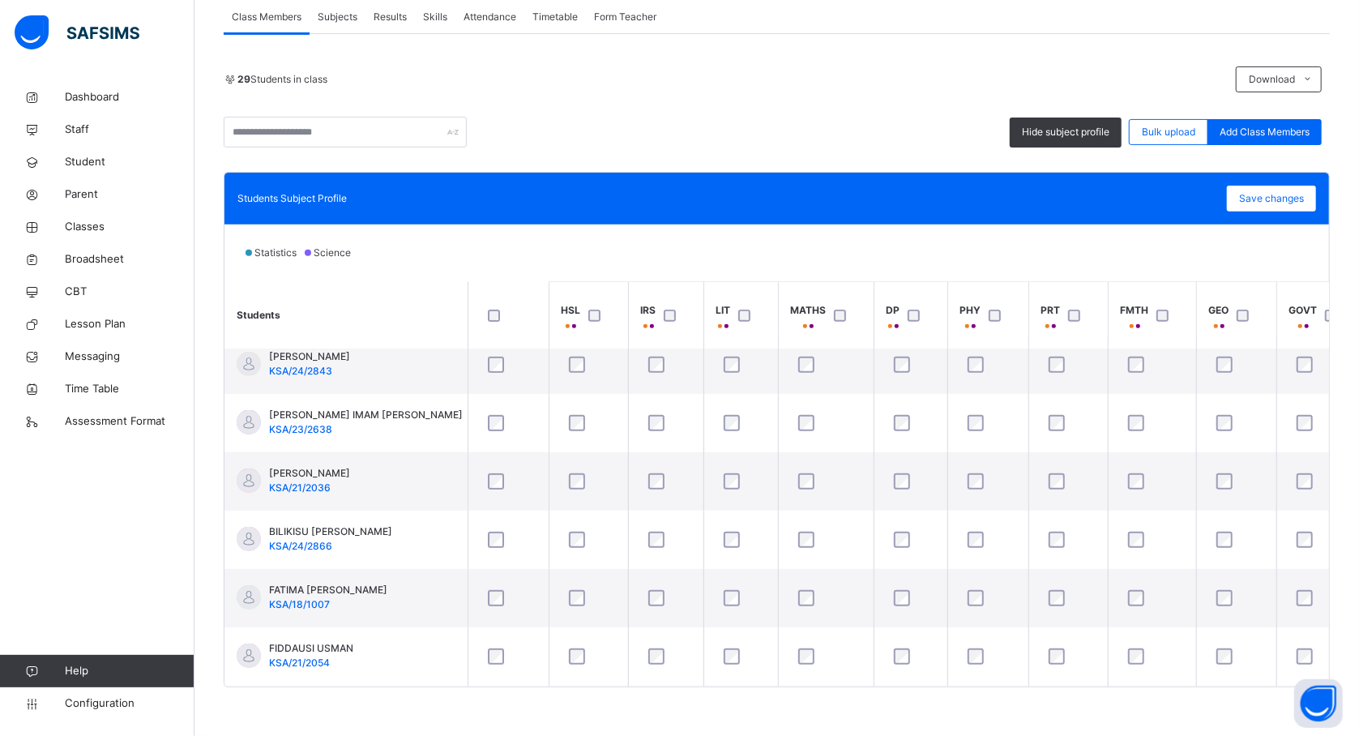
click at [415, 322] on th "Students" at bounding box center [345, 315] width 243 height 67
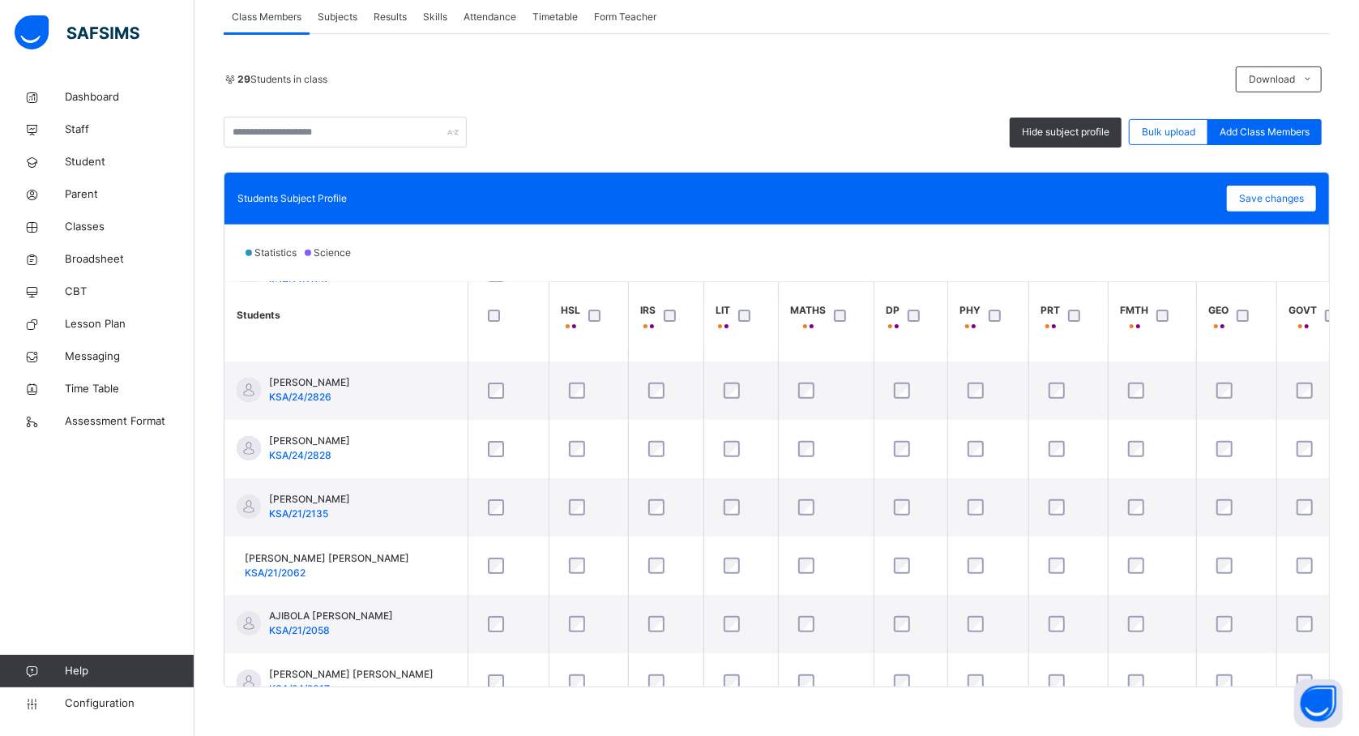
scroll to position [130, 0]
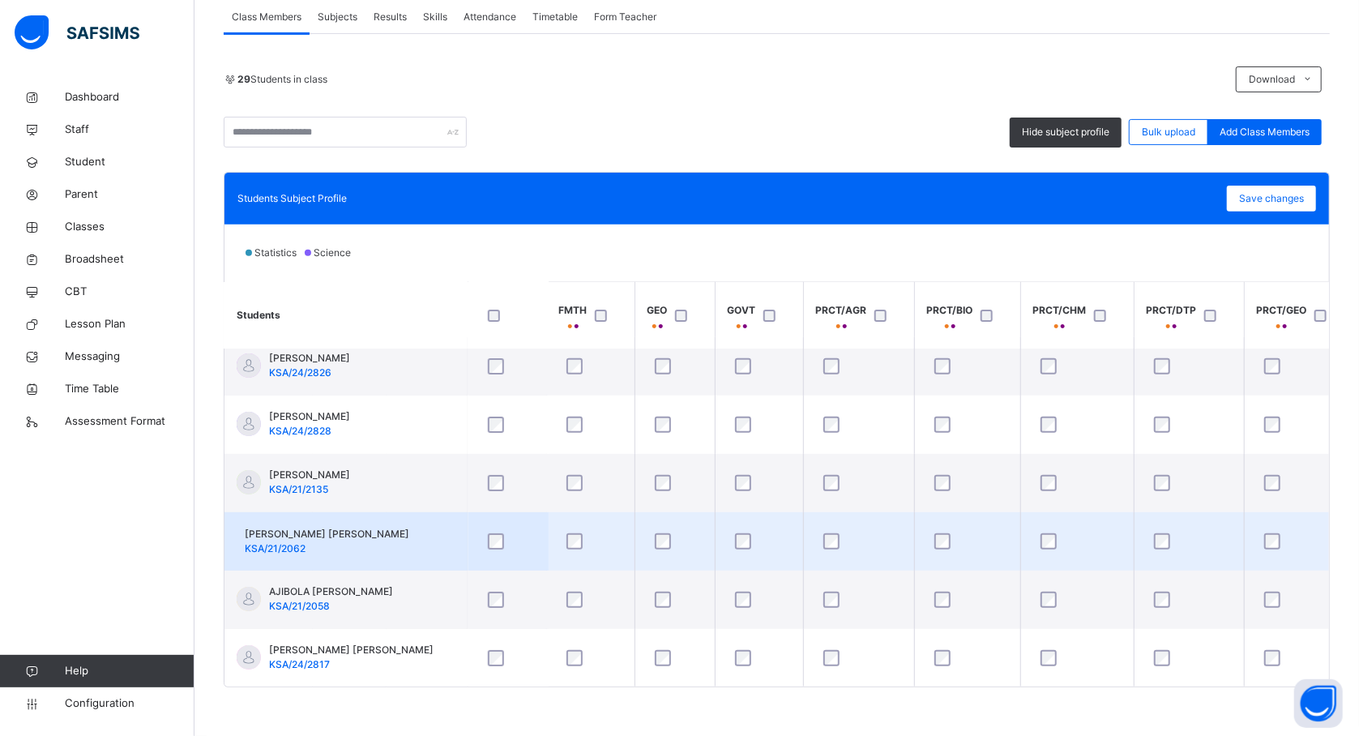
scroll to position [130, 604]
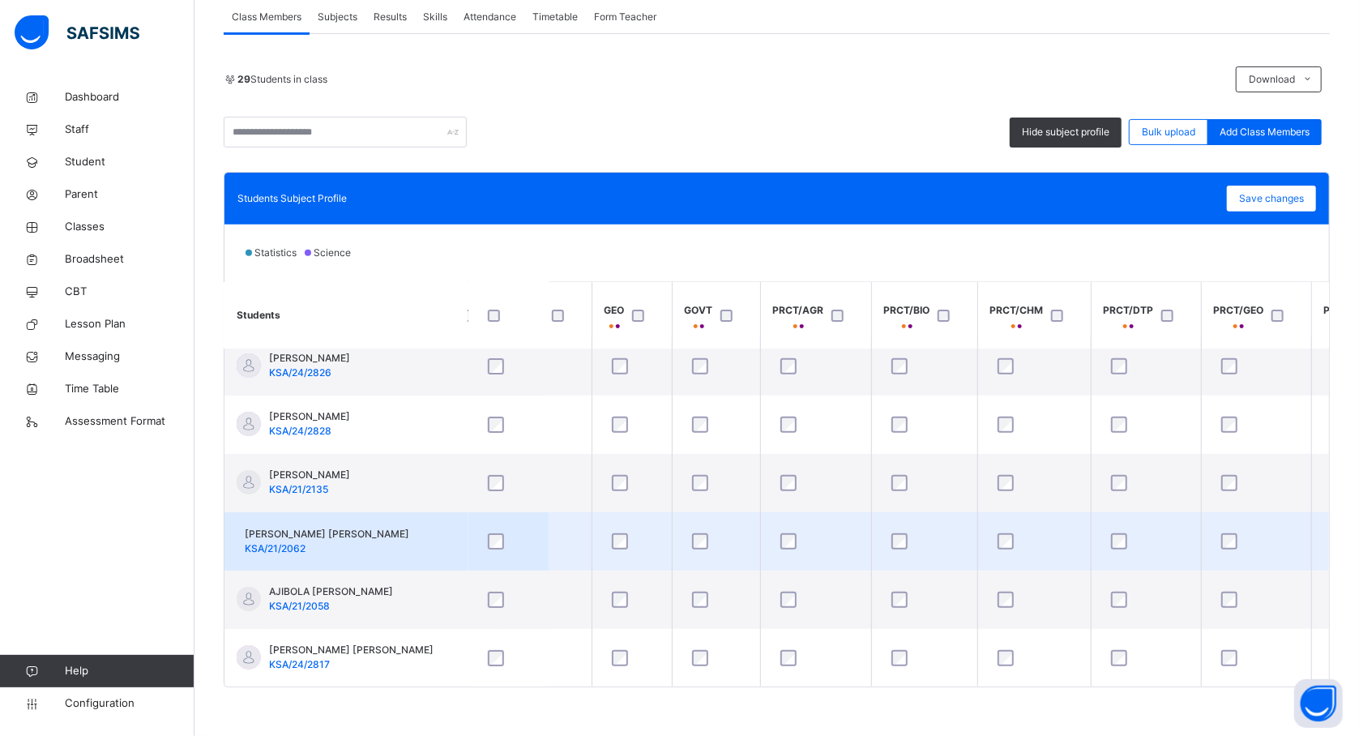
click at [1121, 532] on div at bounding box center [1146, 541] width 85 height 34
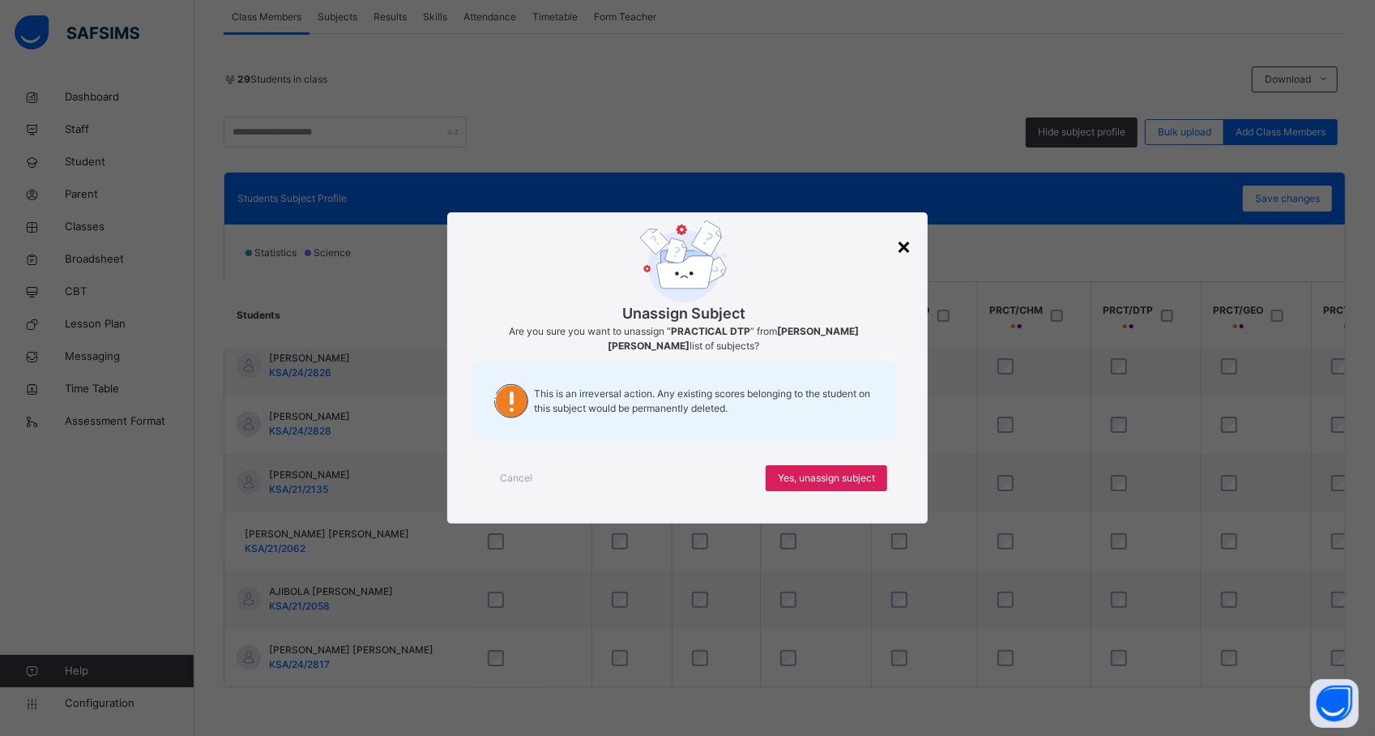
click at [906, 243] on div "×" at bounding box center [903, 245] width 15 height 34
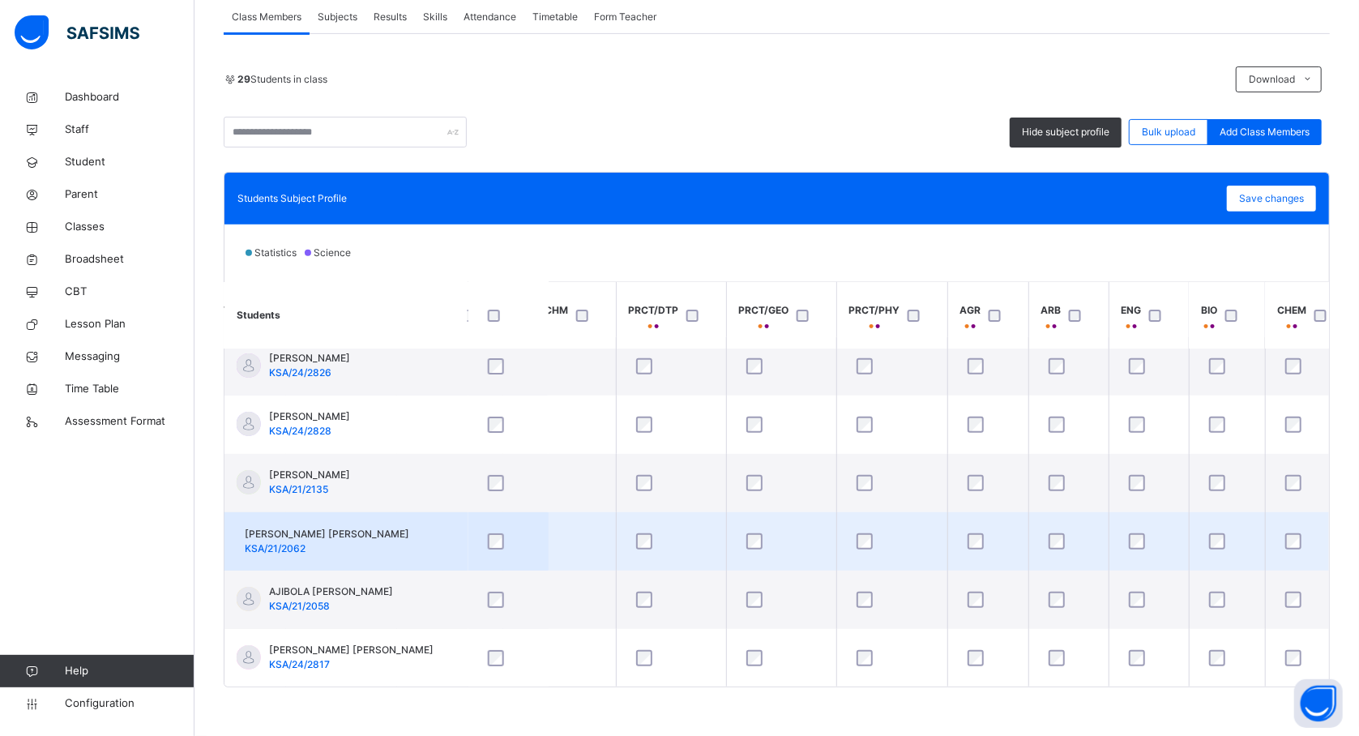
scroll to position [130, 1080]
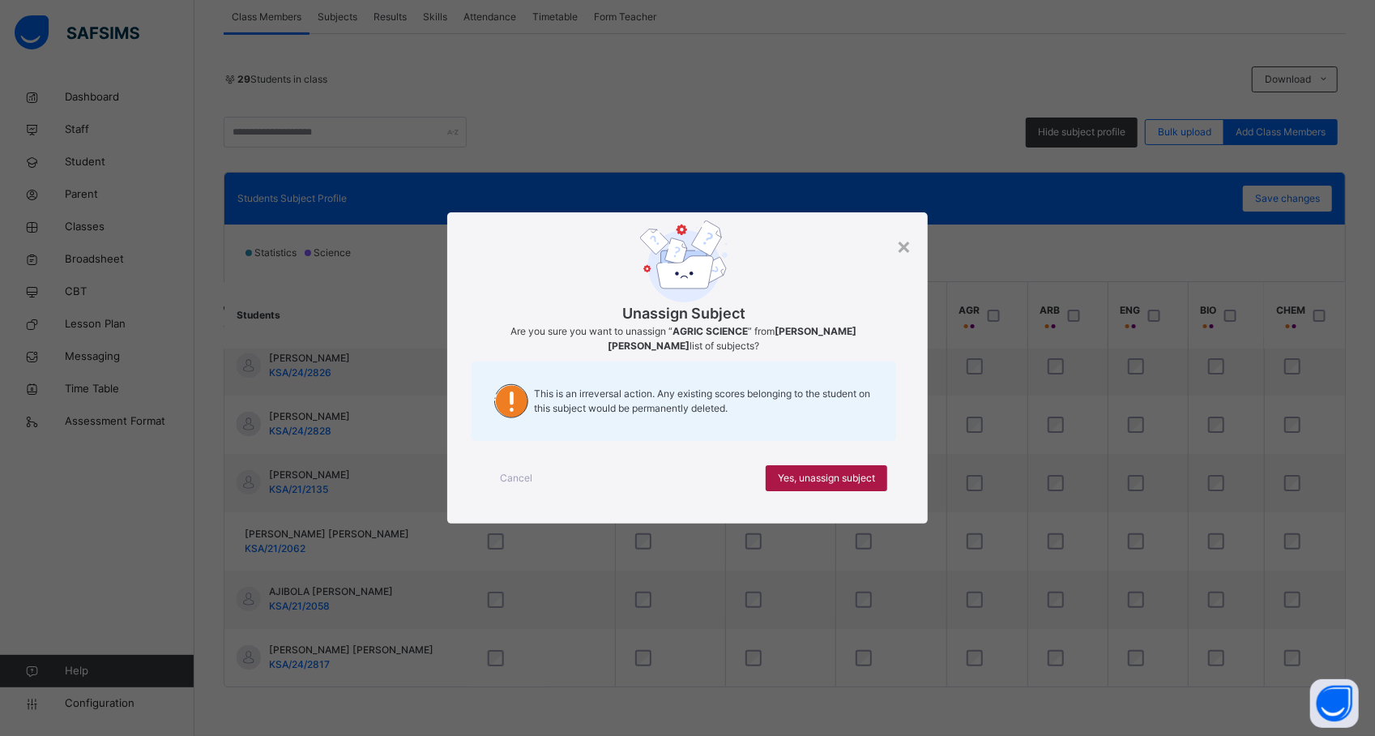
click at [812, 480] on span "Yes, unassign subject" at bounding box center [826, 478] width 97 height 15
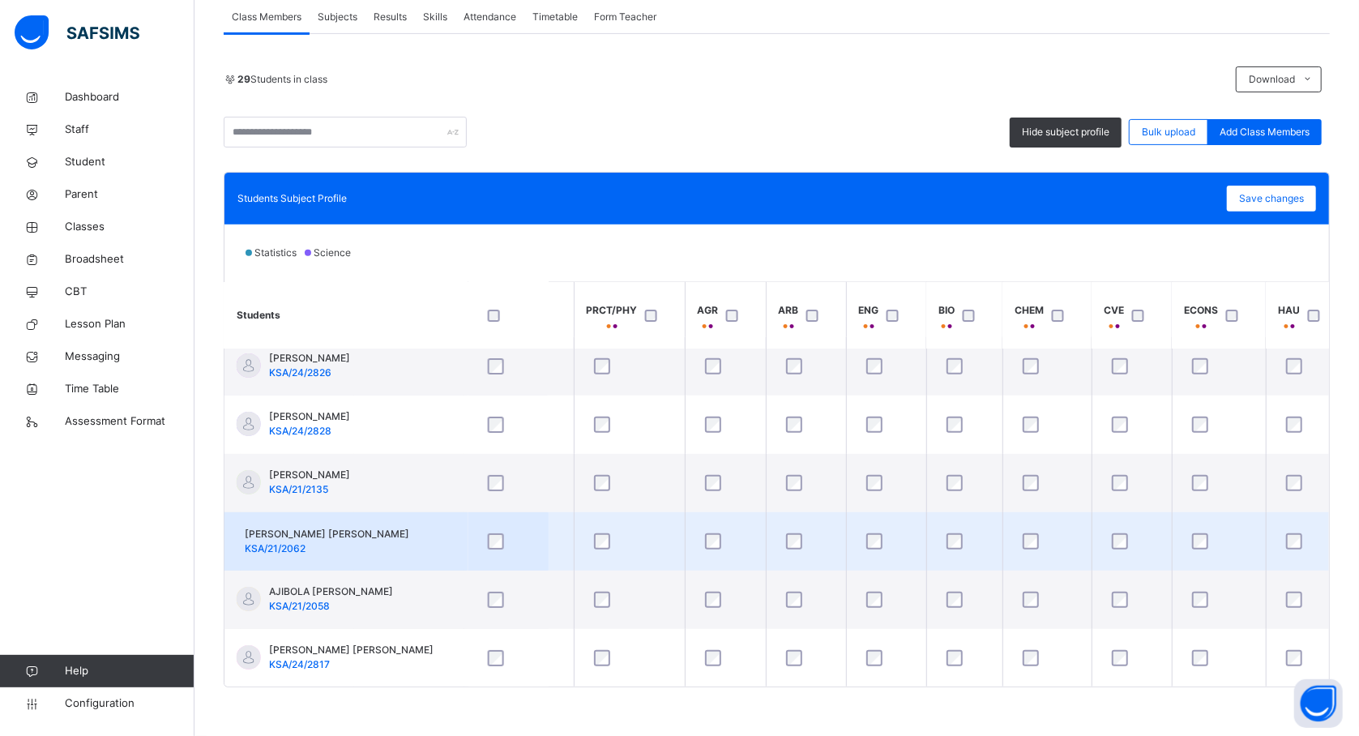
scroll to position [130, 1353]
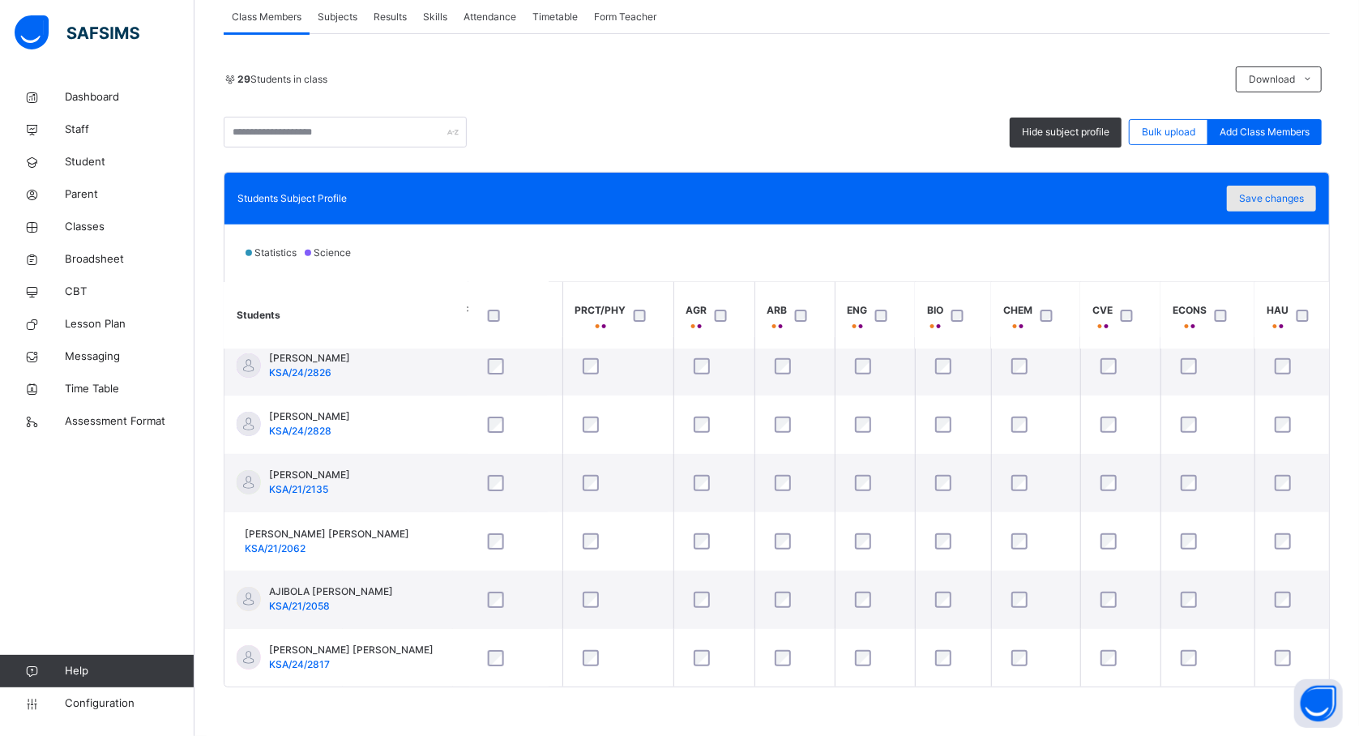
click at [1274, 192] on span "Save changes" at bounding box center [1271, 198] width 65 height 15
click at [1288, 201] on span "Save changes" at bounding box center [1271, 198] width 65 height 15
click at [75, 230] on span "Classes" at bounding box center [130, 227] width 130 height 16
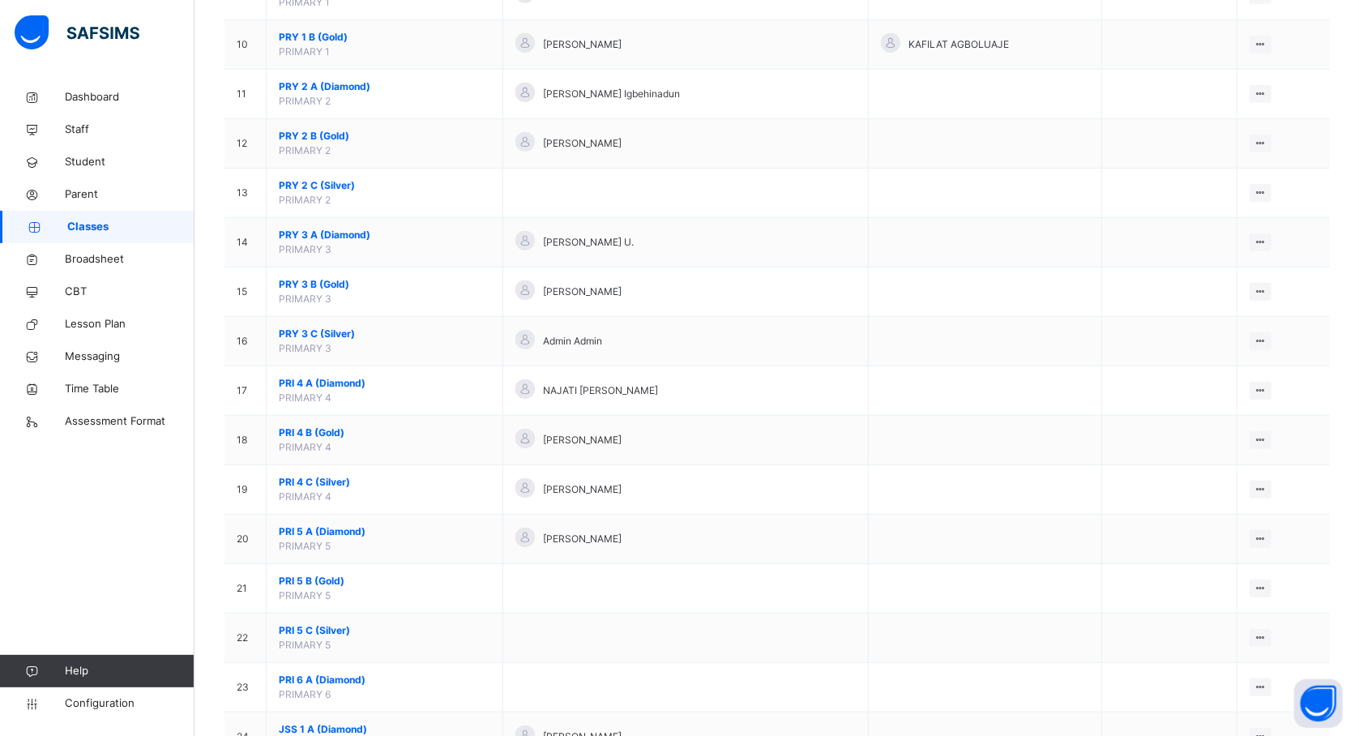
scroll to position [626, 0]
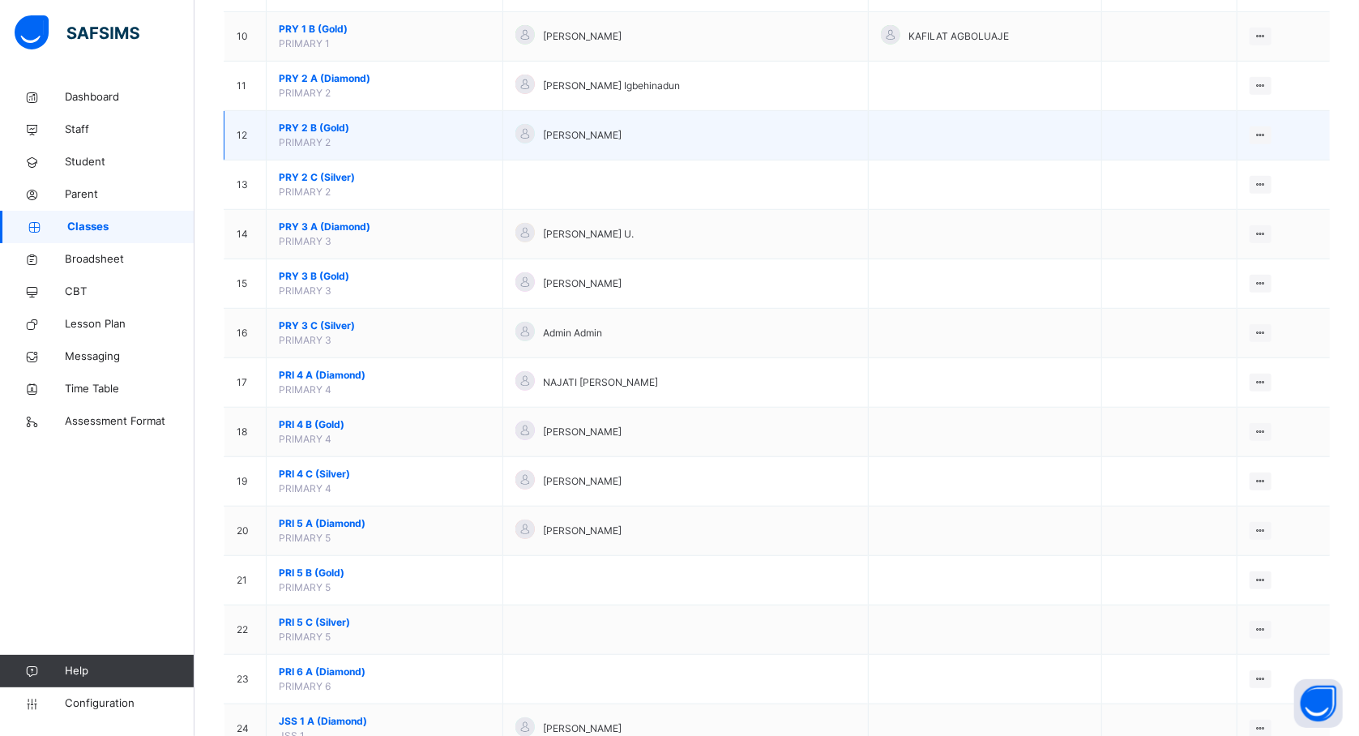
click at [728, 156] on td "[PERSON_NAME]" at bounding box center [685, 135] width 365 height 49
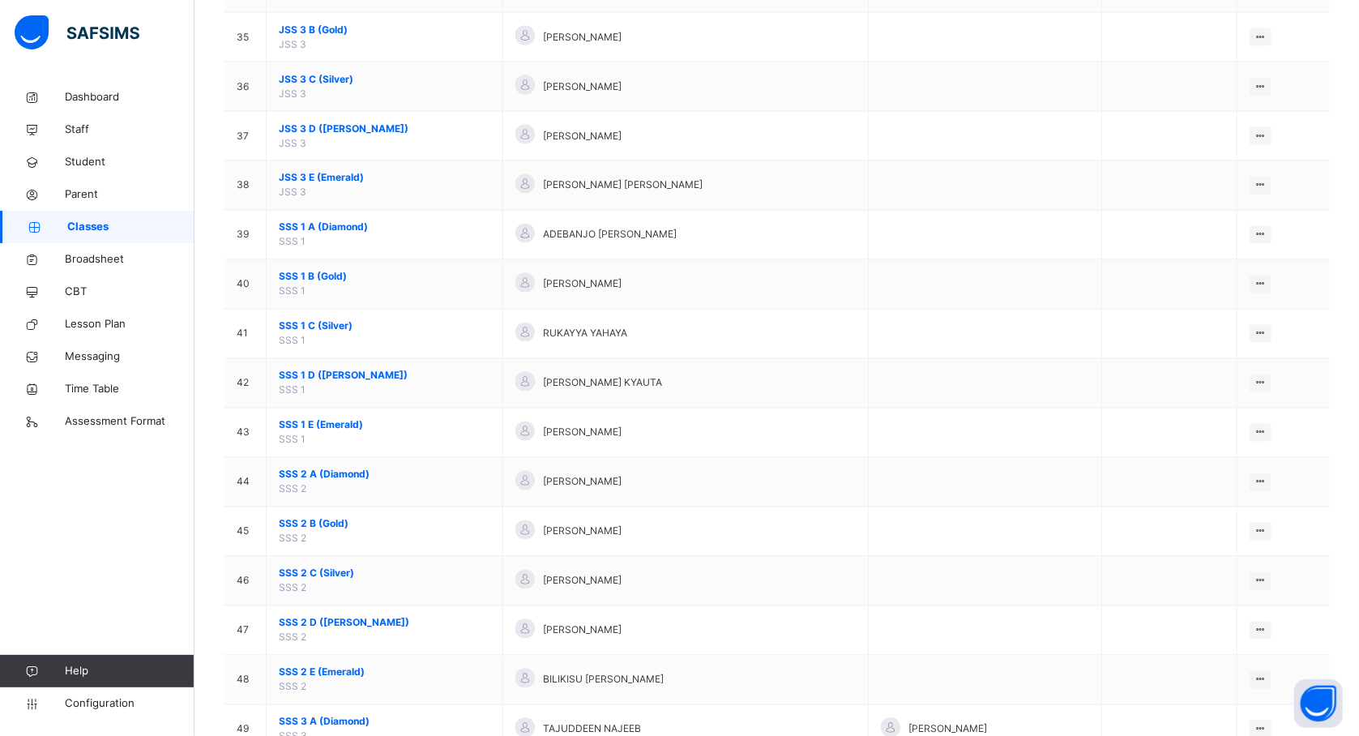
scroll to position [1901, 0]
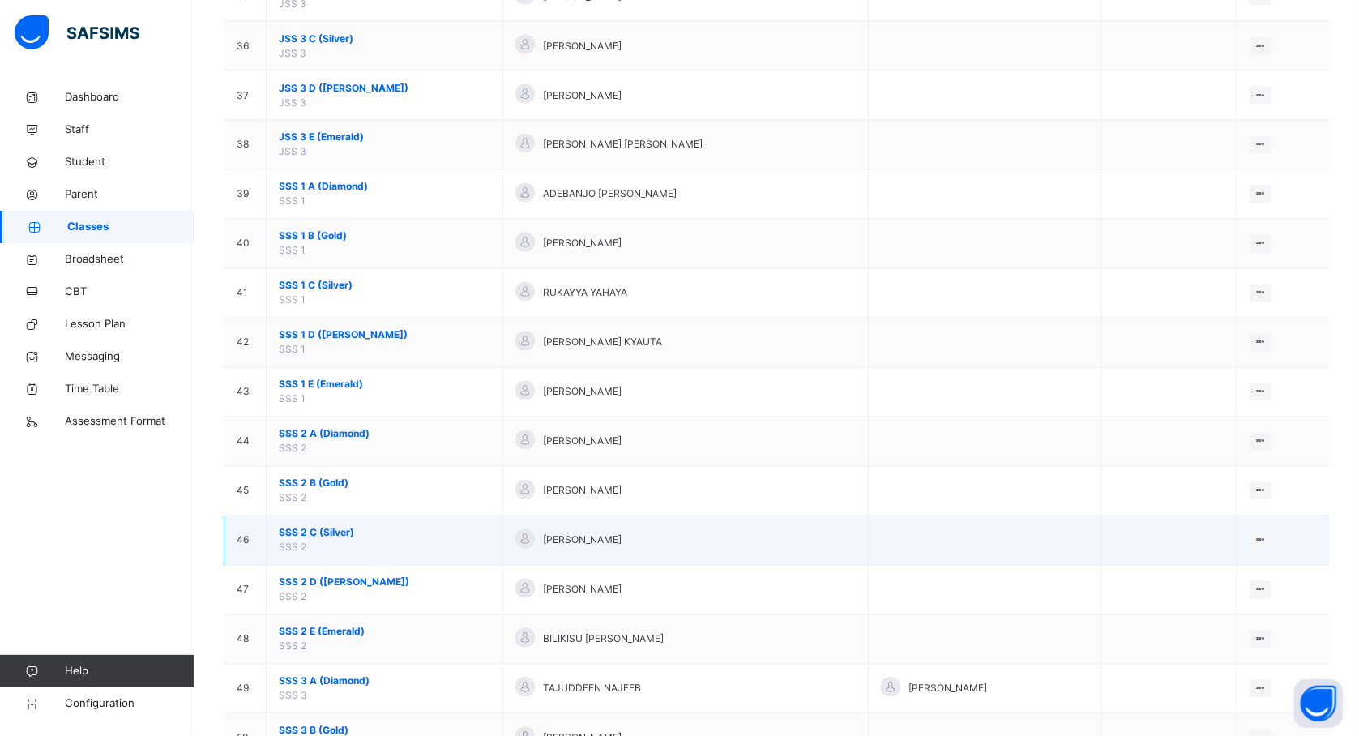
click at [331, 539] on span "SSS 2 C (Silver)" at bounding box center [384, 533] width 211 height 15
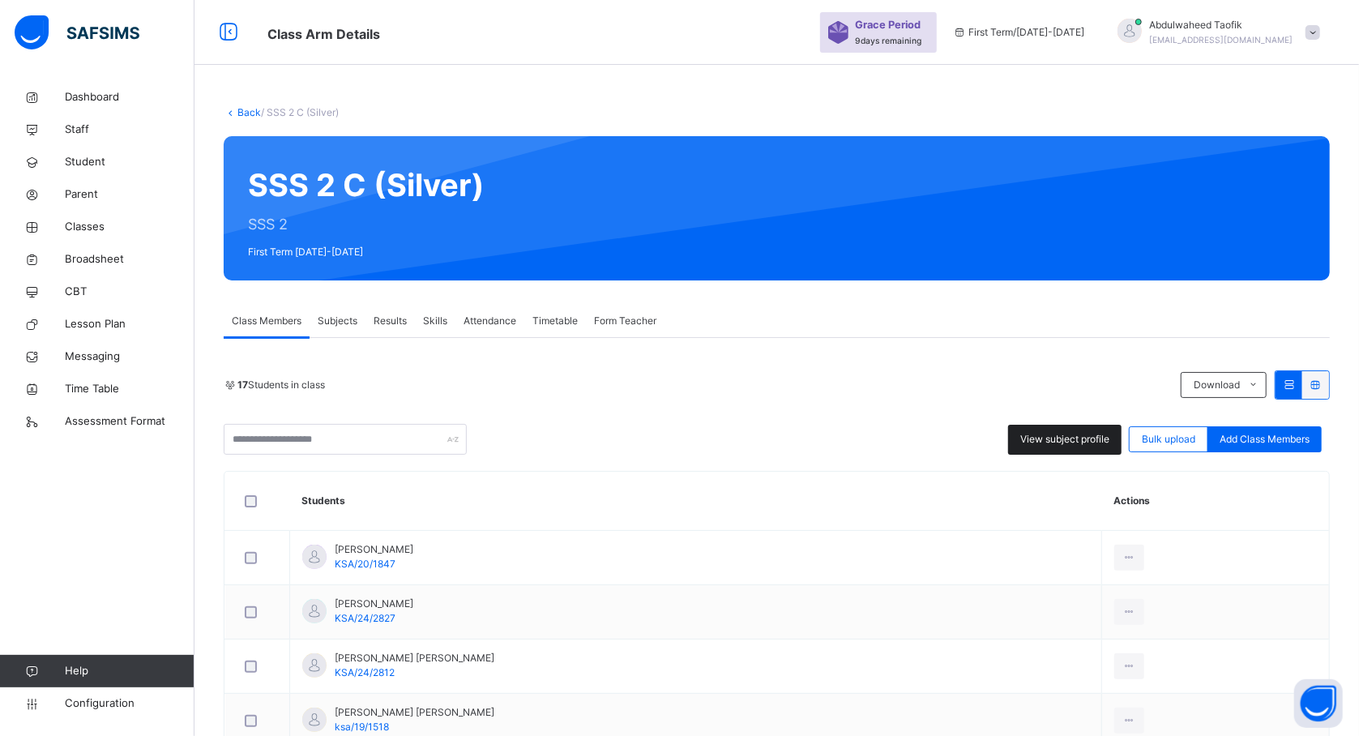
click at [1068, 439] on span "View subject profile" at bounding box center [1064, 439] width 89 height 15
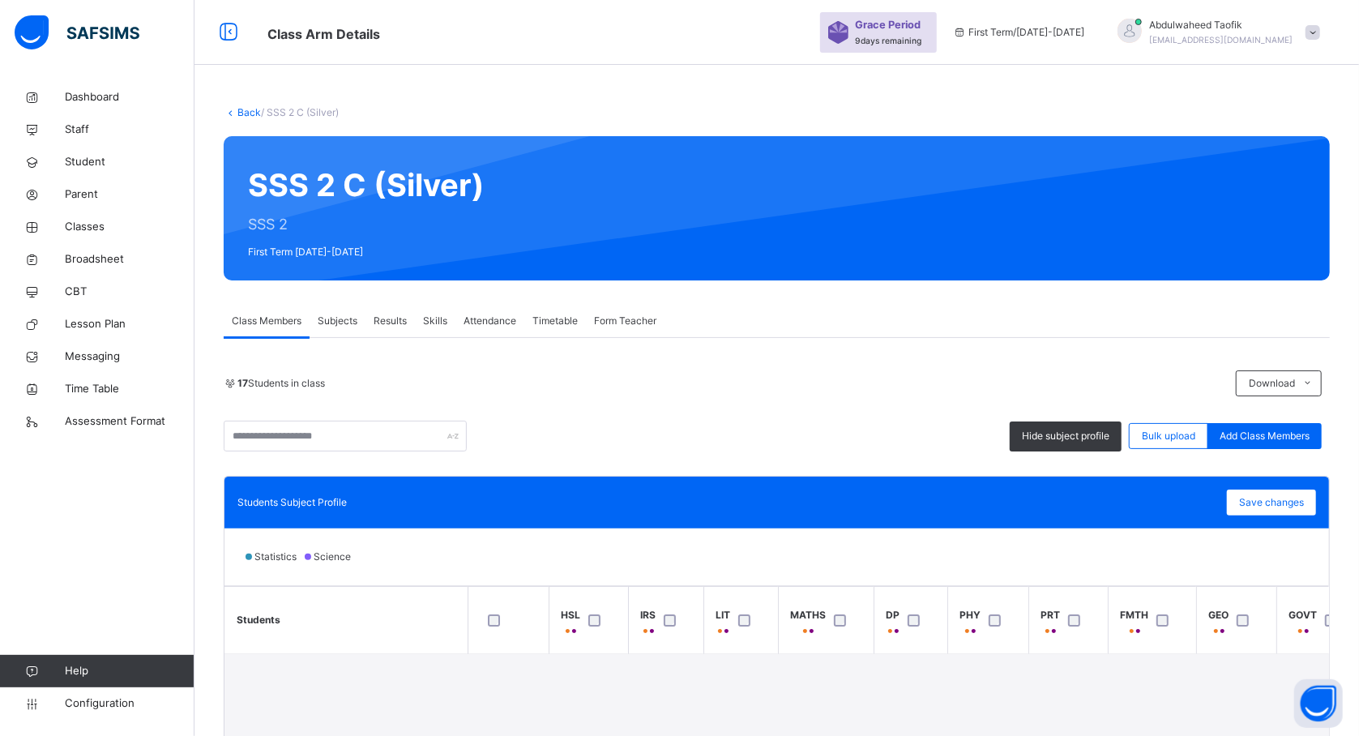
click at [880, 554] on div "Statistics Science" at bounding box center [776, 556] width 1104 height 57
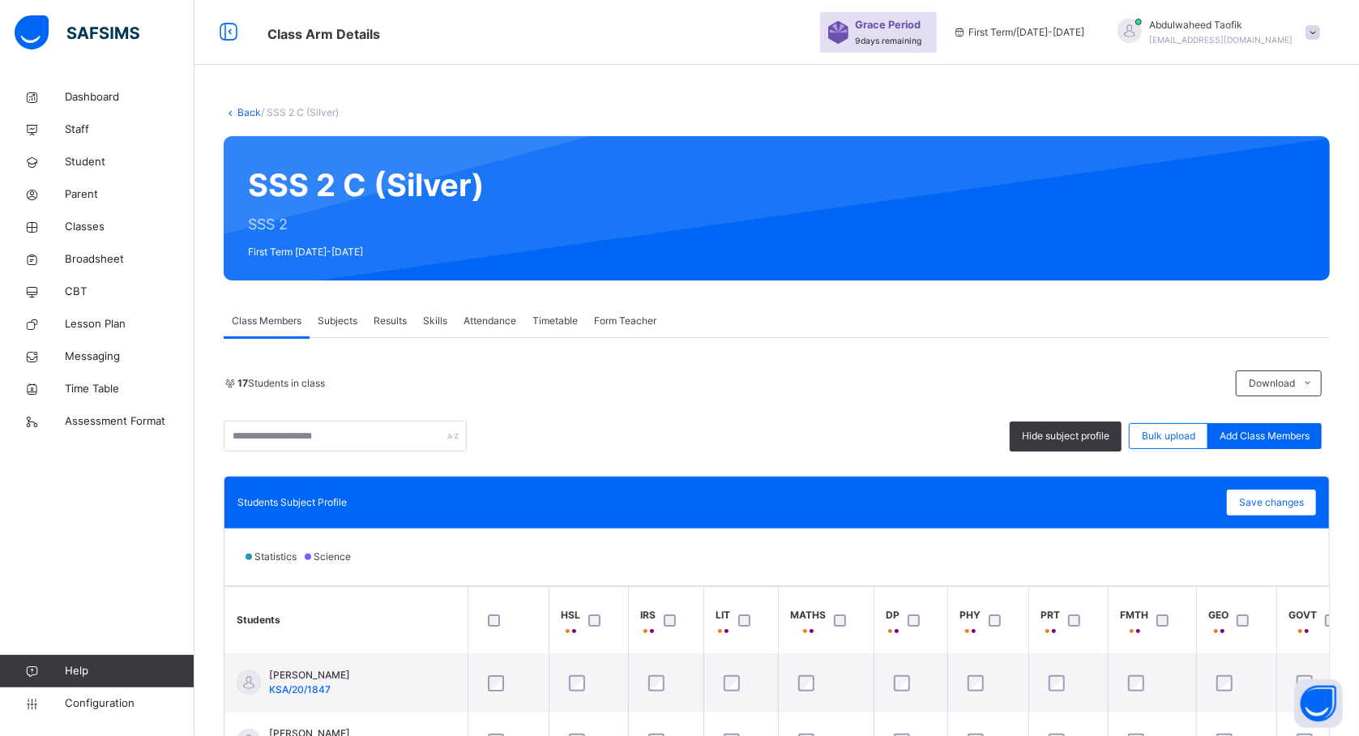
scroll to position [130, 0]
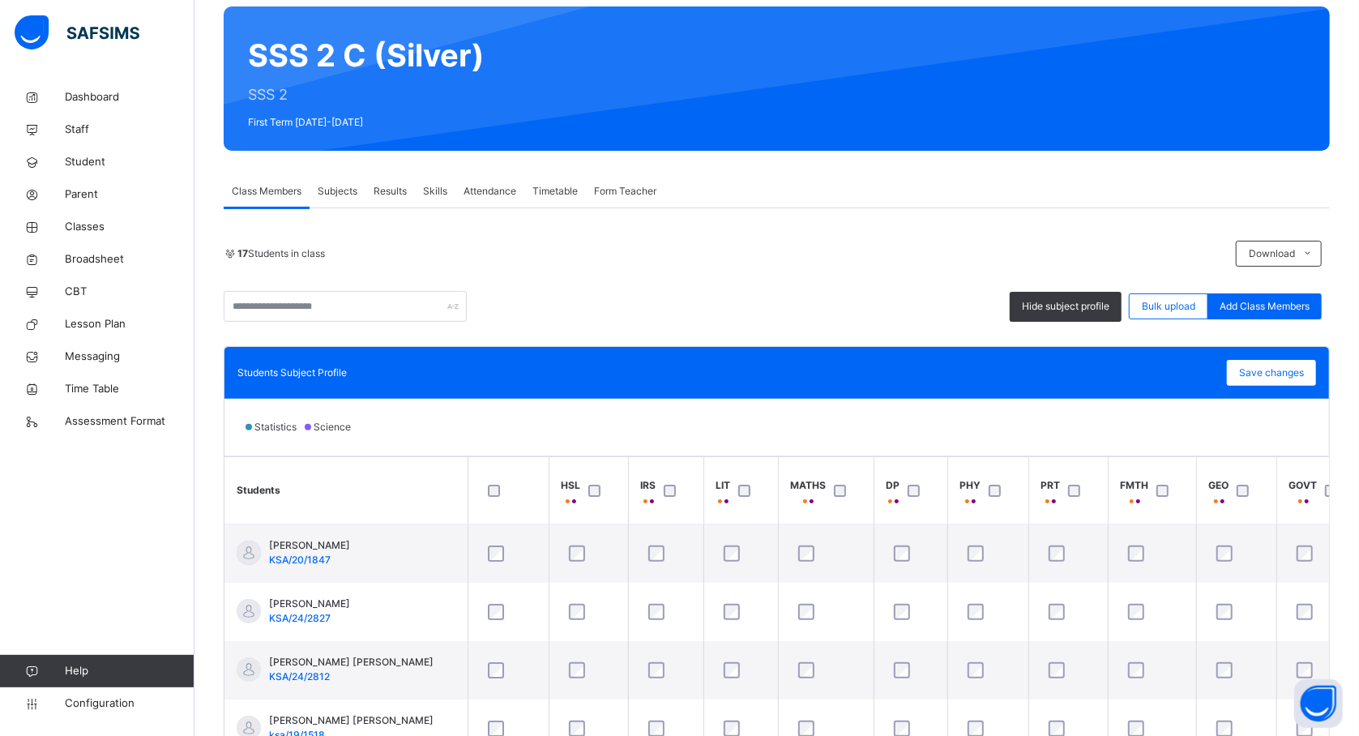
click at [502, 497] on div at bounding box center [509, 491] width 48 height 12
